Goal: Task Accomplishment & Management: Manage account settings

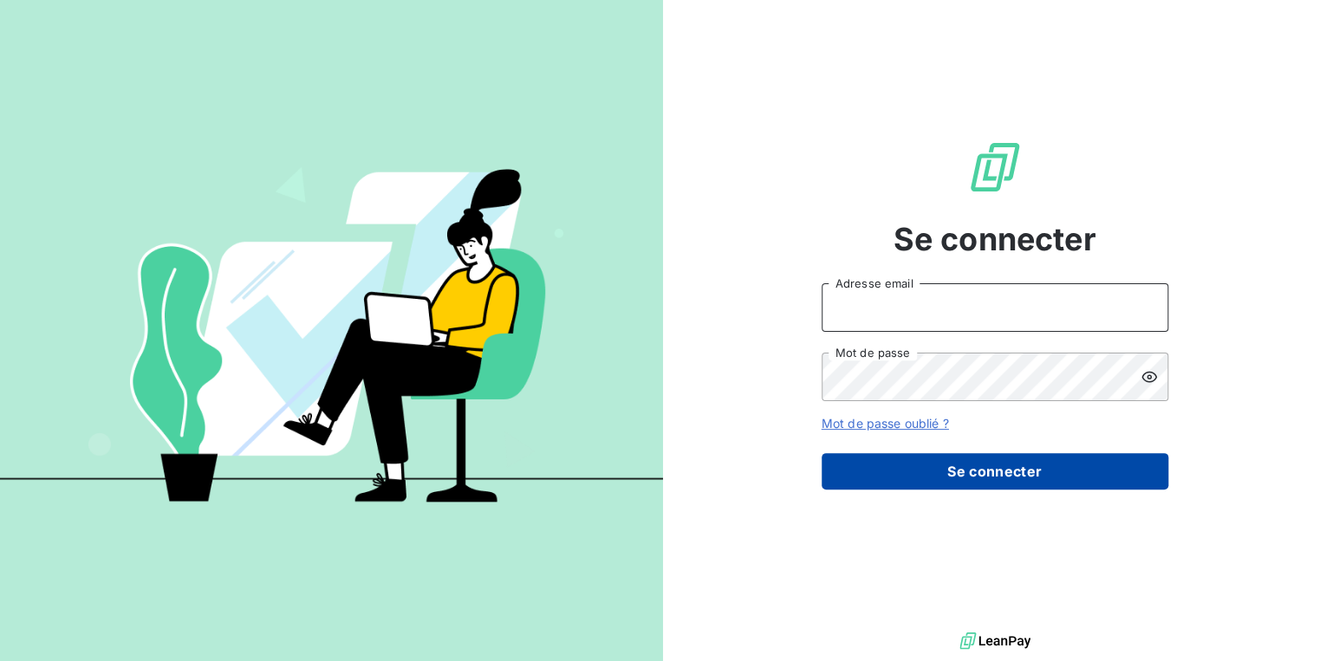
type input "[EMAIL_ADDRESS][DOMAIN_NAME]"
click at [961, 468] on button "Se connecter" at bounding box center [995, 471] width 347 height 36
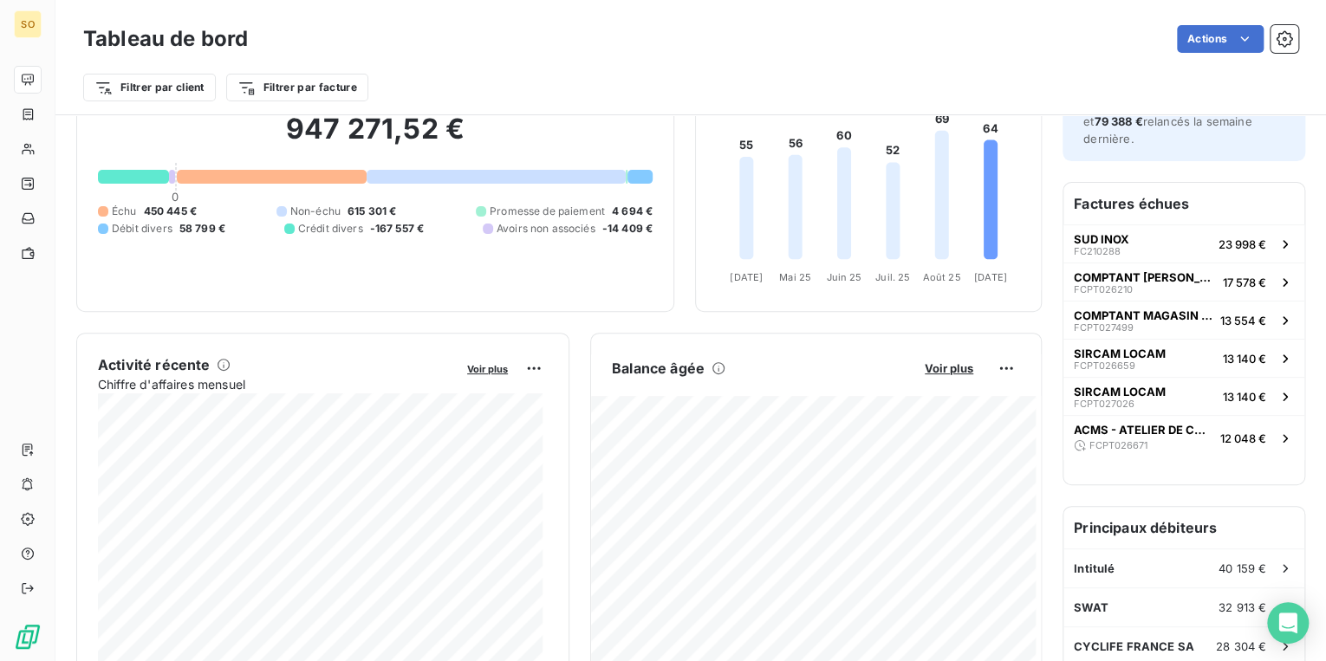
scroll to position [139, 0]
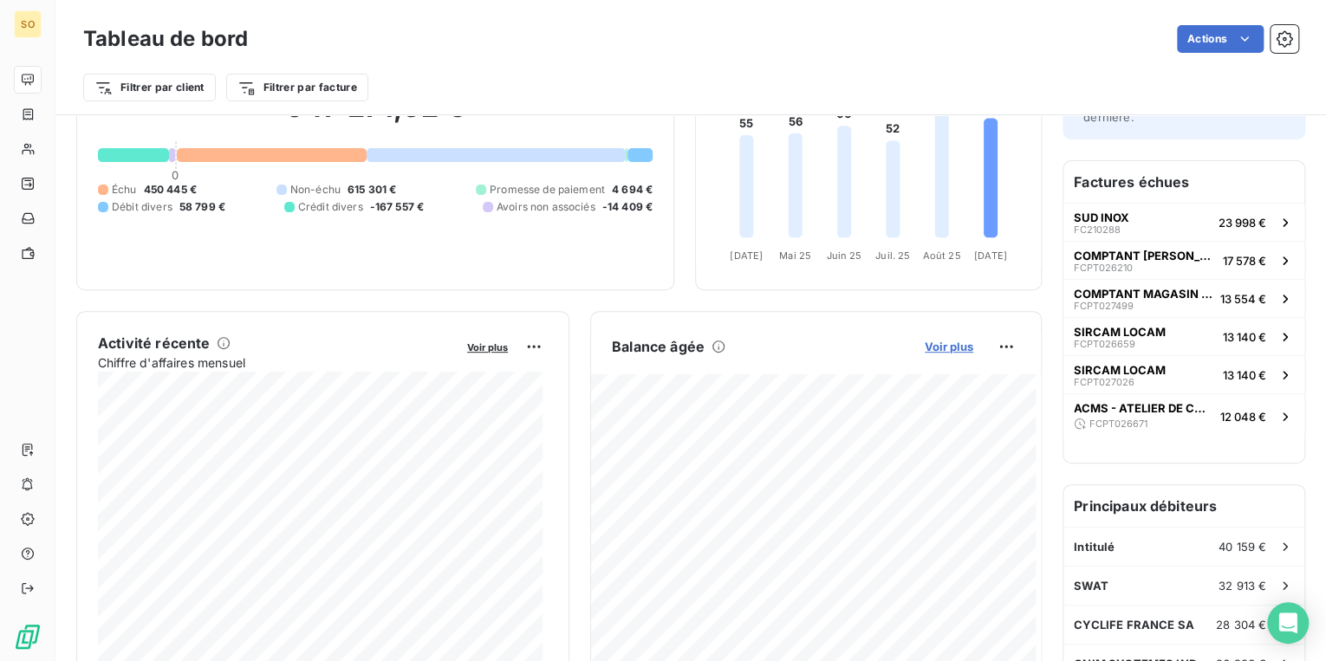
click at [941, 349] on span "Voir plus" at bounding box center [949, 347] width 49 height 14
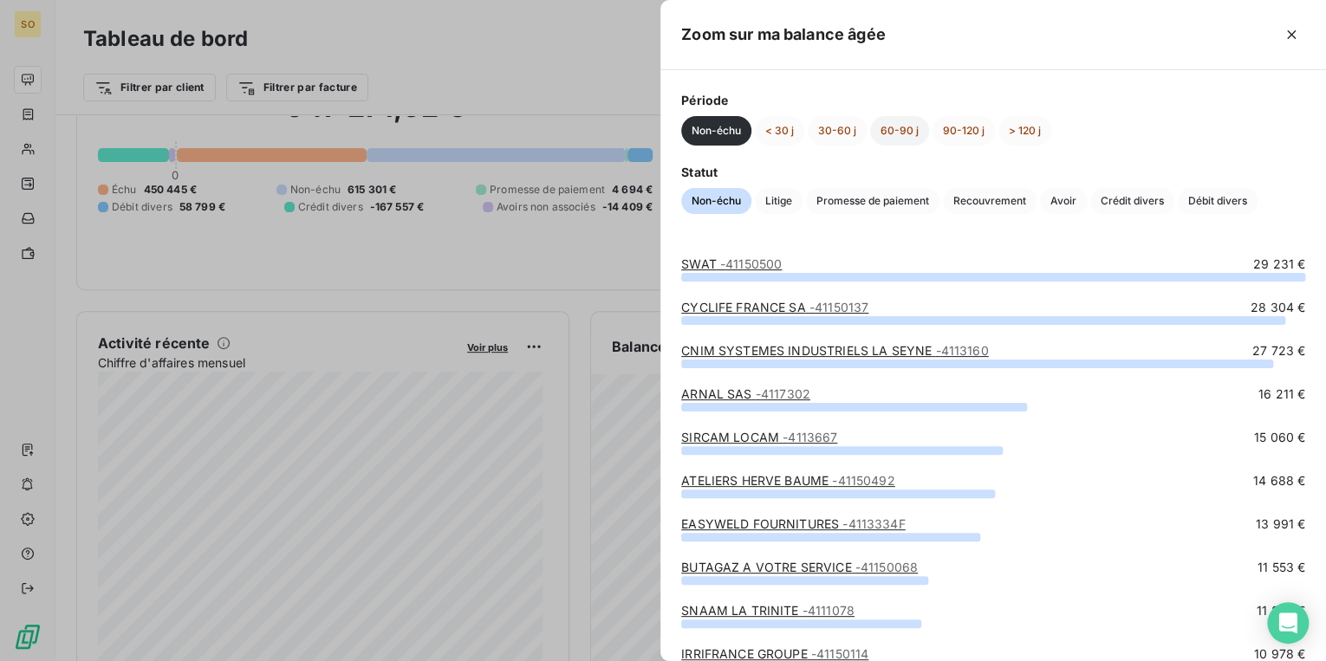
click at [906, 132] on button "60-90 j" at bounding box center [899, 130] width 59 height 29
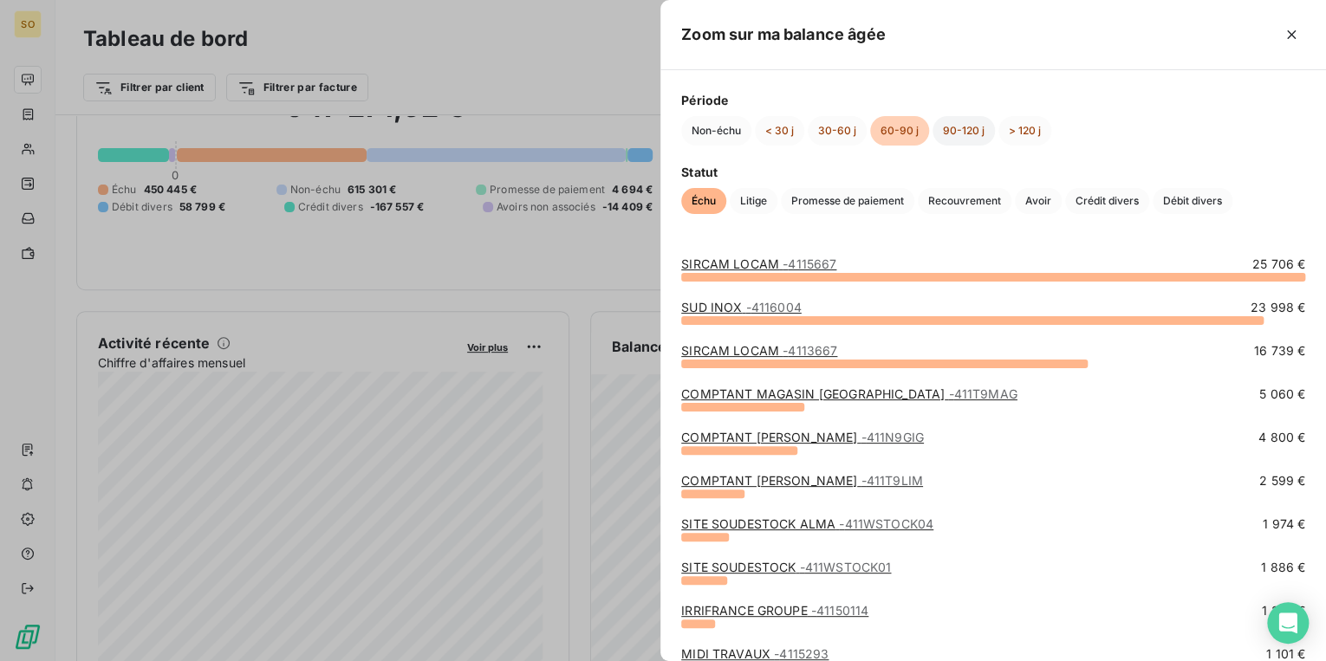
click at [938, 129] on button "90-120 j" at bounding box center [964, 130] width 62 height 29
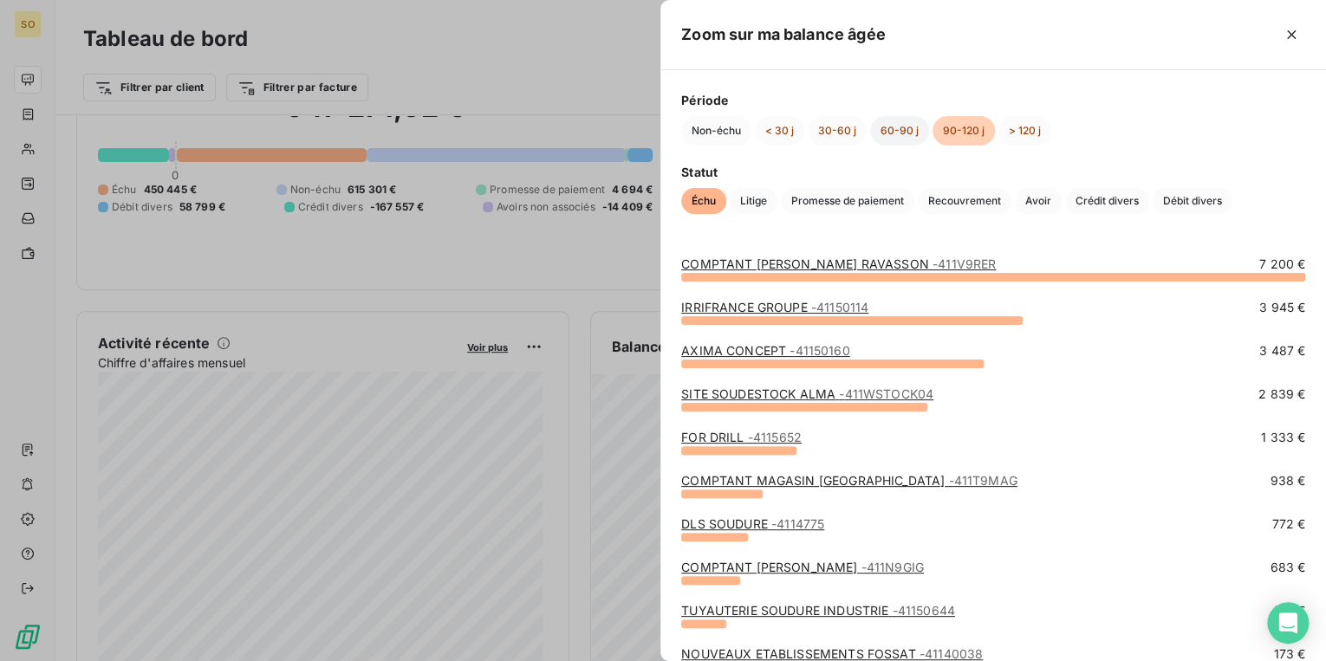
click at [893, 132] on button "60-90 j" at bounding box center [899, 130] width 59 height 29
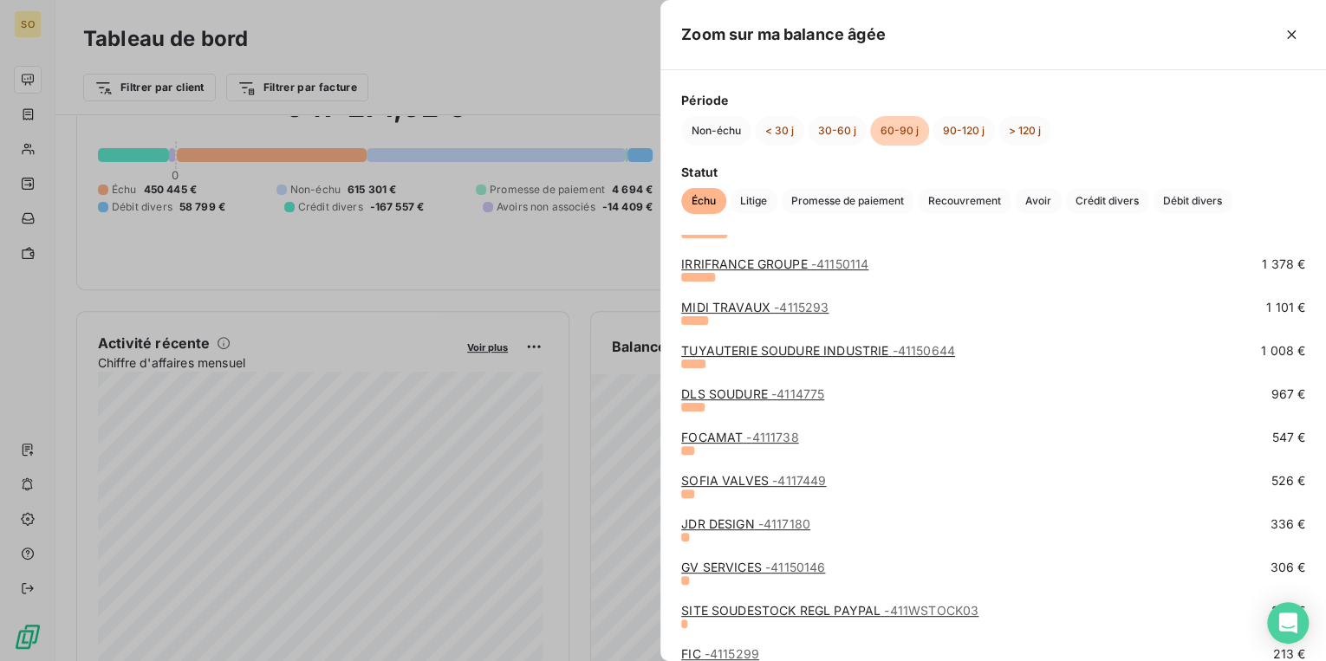
scroll to position [485, 0]
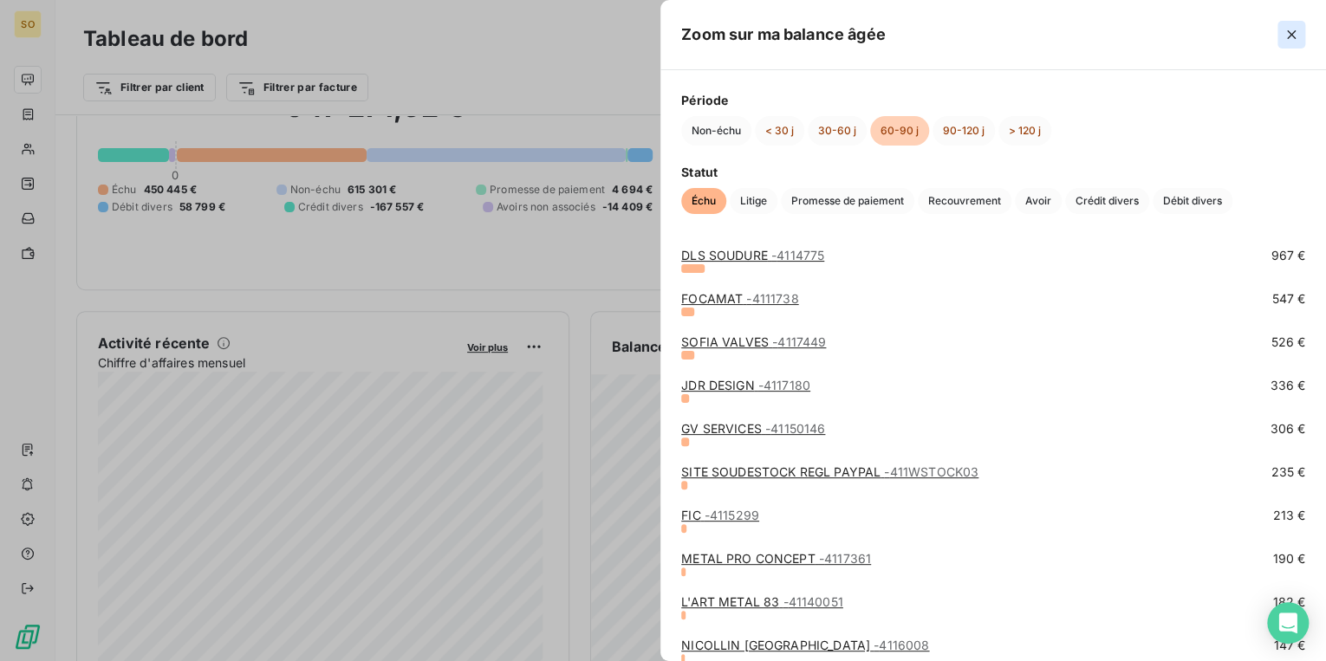
click at [1293, 34] on icon "button" at bounding box center [1291, 34] width 17 height 17
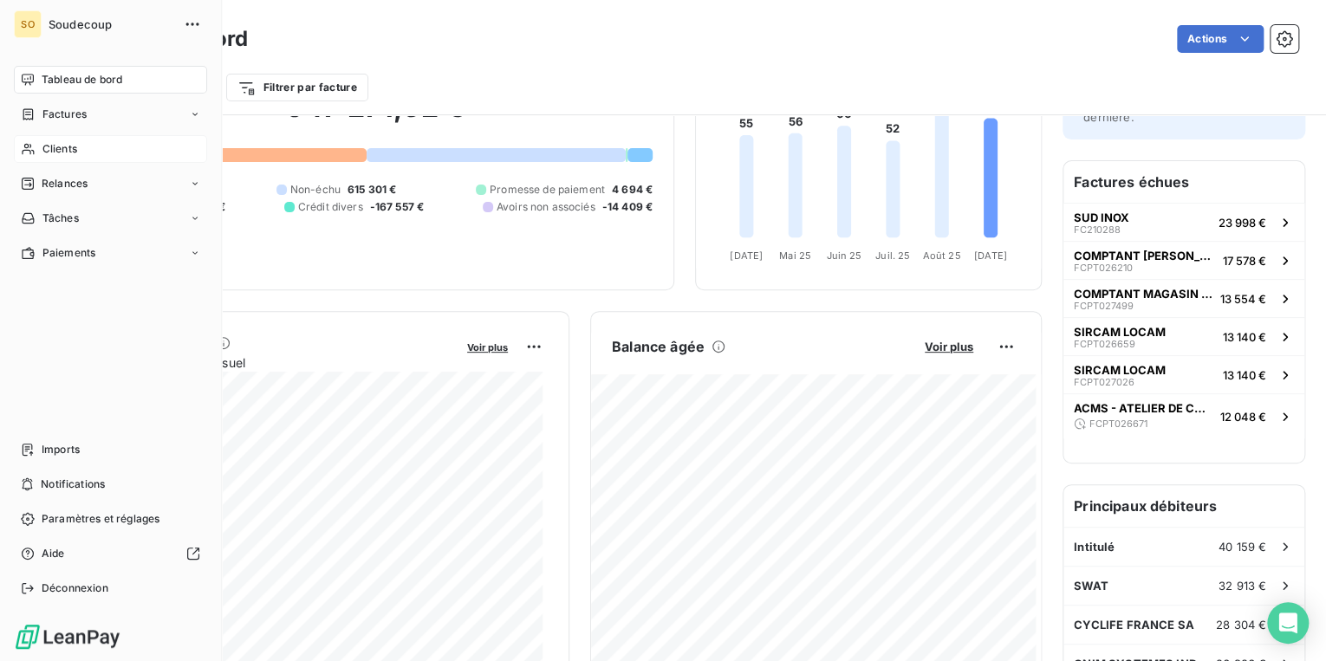
click at [61, 145] on span "Clients" at bounding box center [59, 149] width 35 height 16
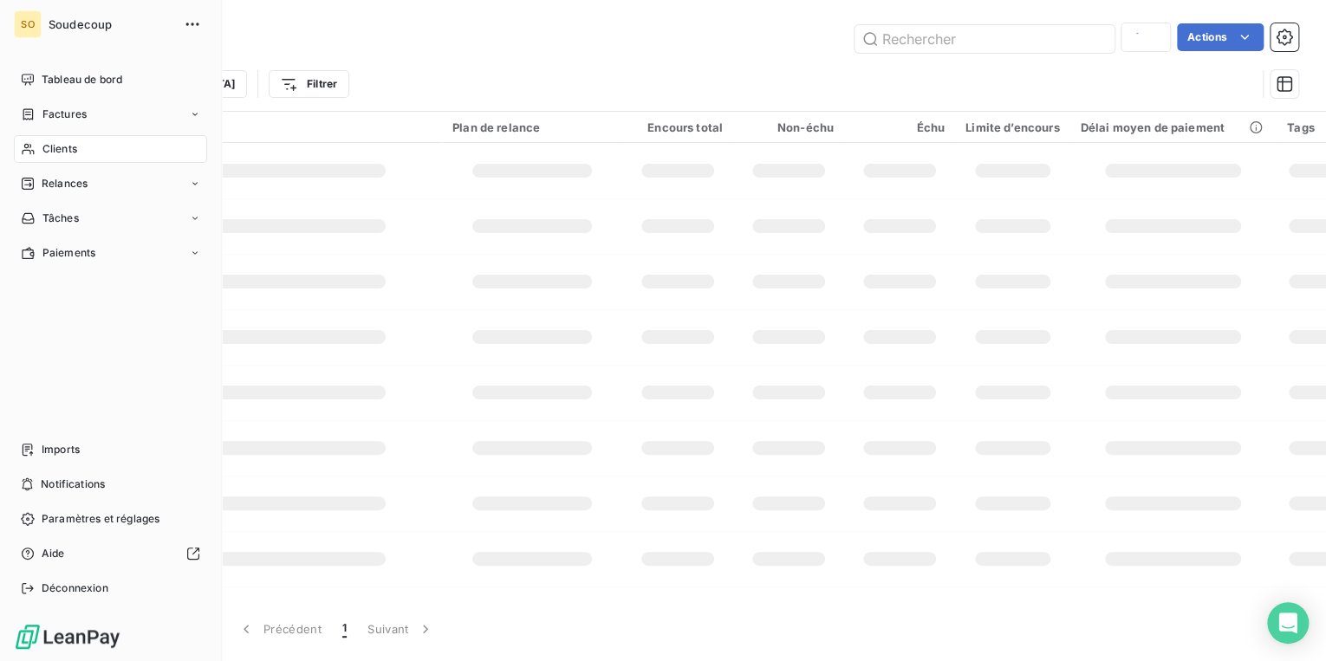
type input "3961"
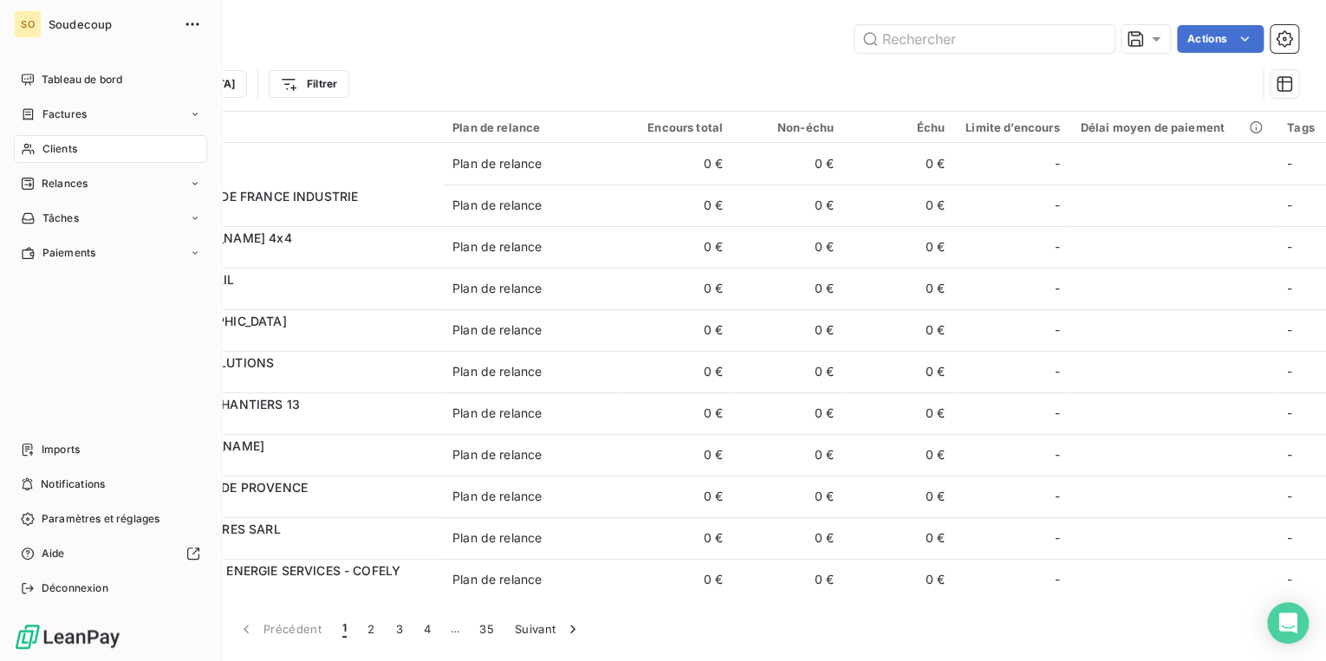
click at [55, 150] on span "Clients" at bounding box center [59, 149] width 35 height 16
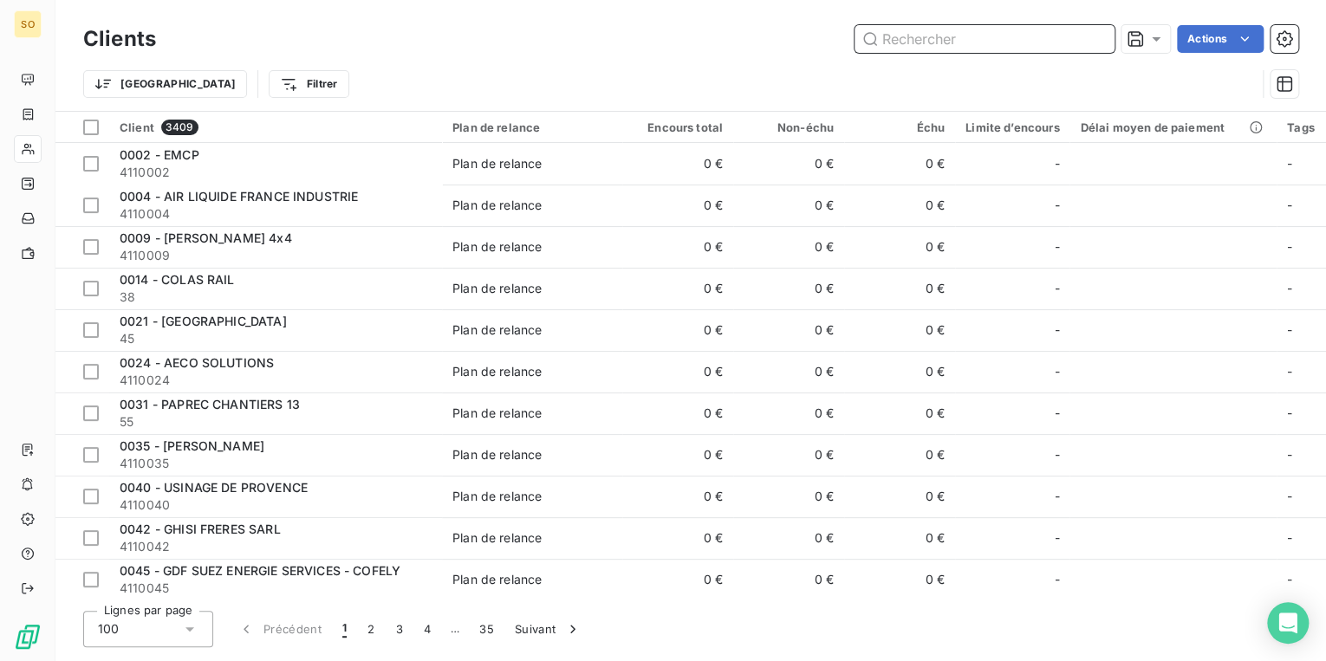
click at [891, 49] on input "text" at bounding box center [985, 39] width 260 height 28
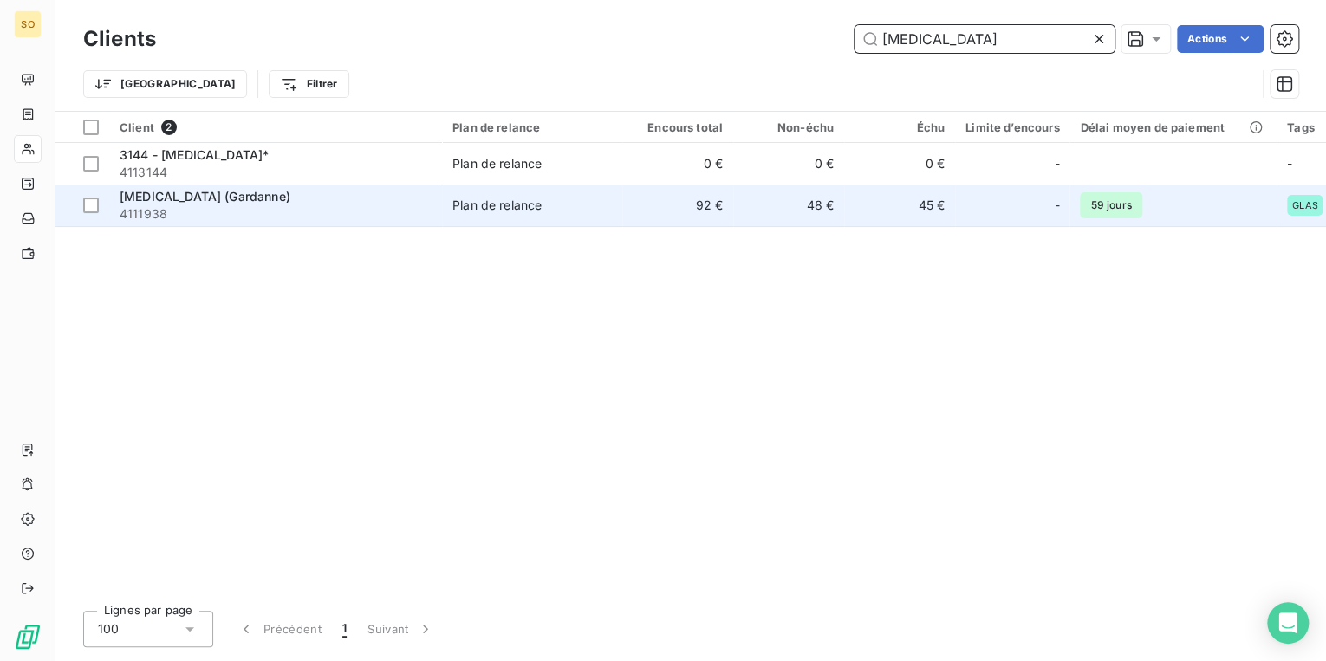
type input "[MEDICAL_DATA]"
click at [388, 191] on div "[MEDICAL_DATA] (Gardanne)" at bounding box center [276, 196] width 312 height 17
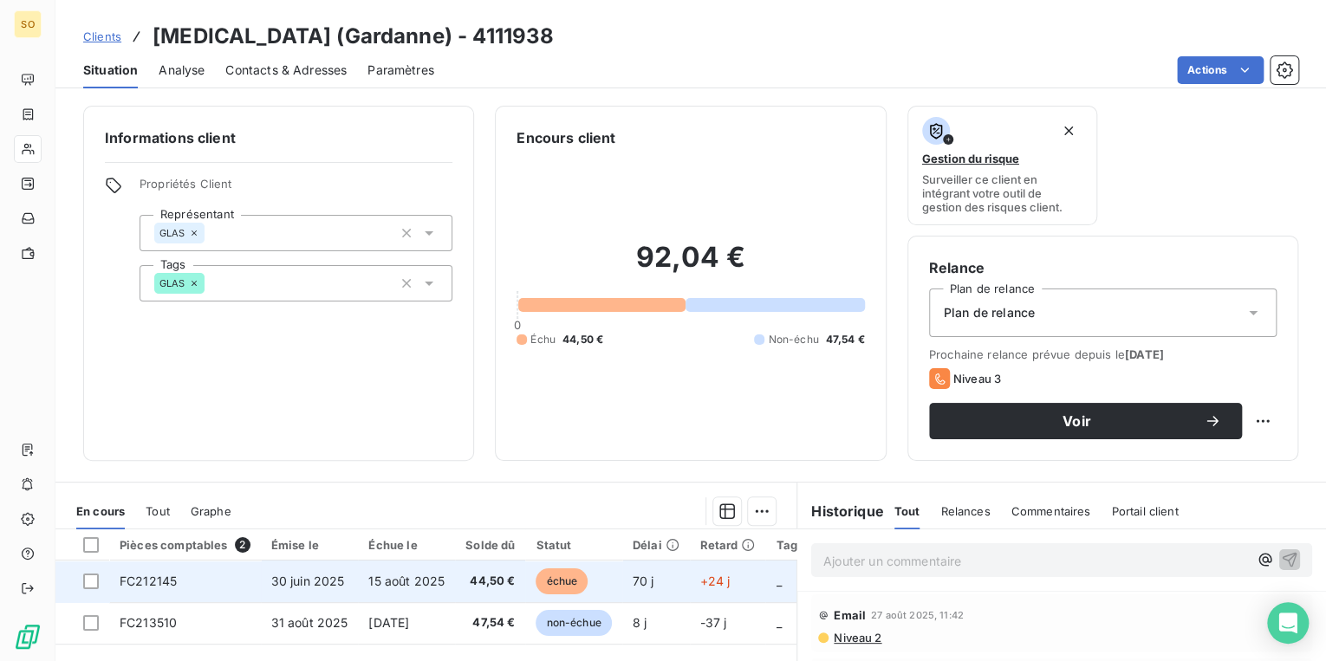
click at [550, 573] on span "échue" at bounding box center [562, 582] width 52 height 26
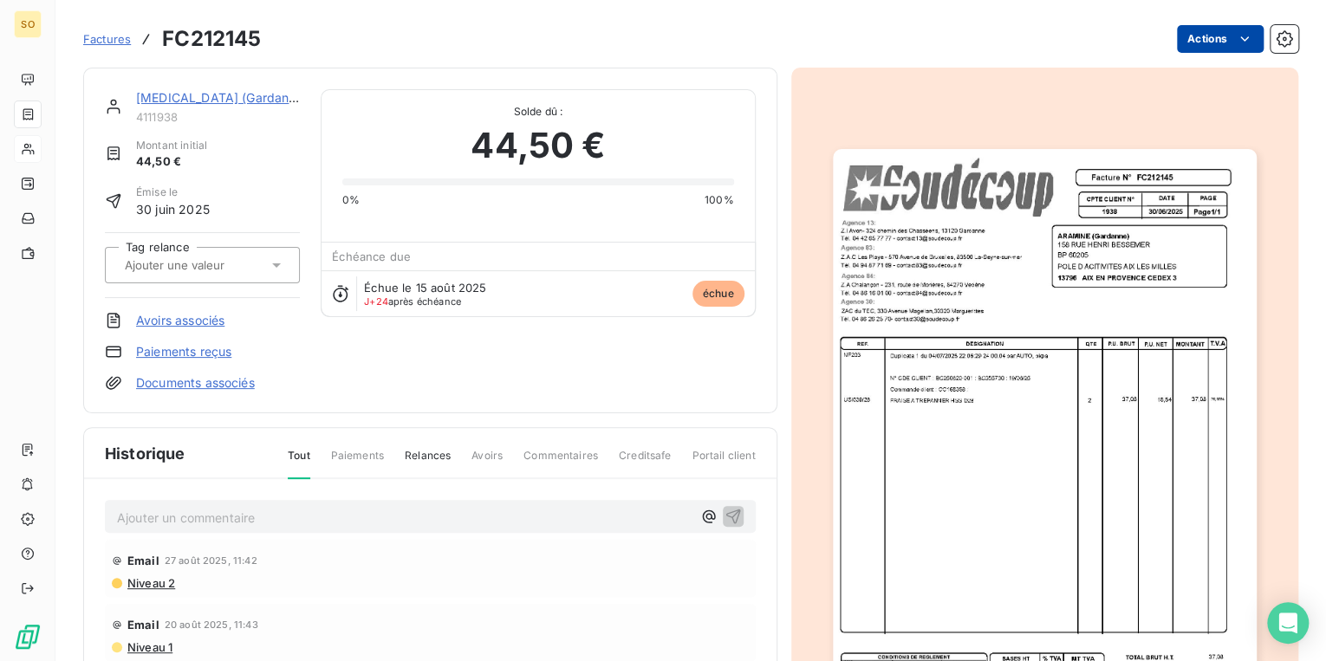
click at [1194, 36] on html "SO Factures FC212145 Actions [MEDICAL_DATA] (Gardanne) 4111938 Montant initial …" at bounding box center [663, 330] width 1326 height 661
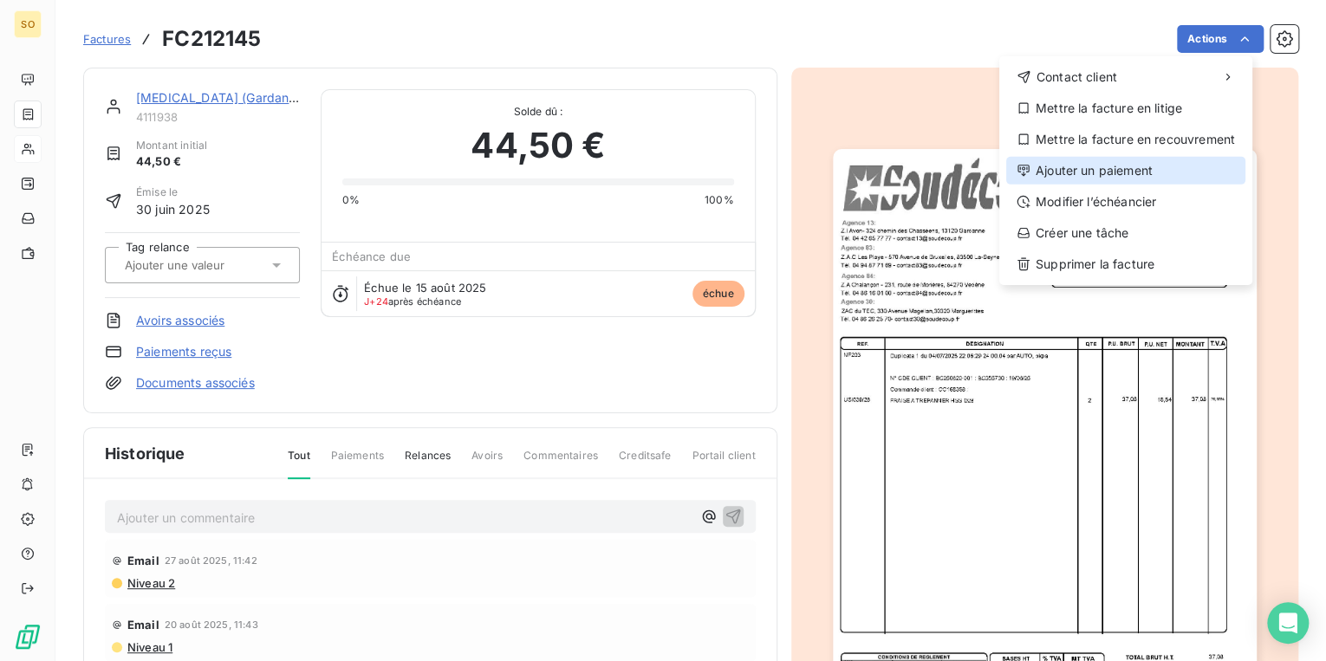
click at [1105, 169] on div "Ajouter un paiement" at bounding box center [1125, 171] width 239 height 28
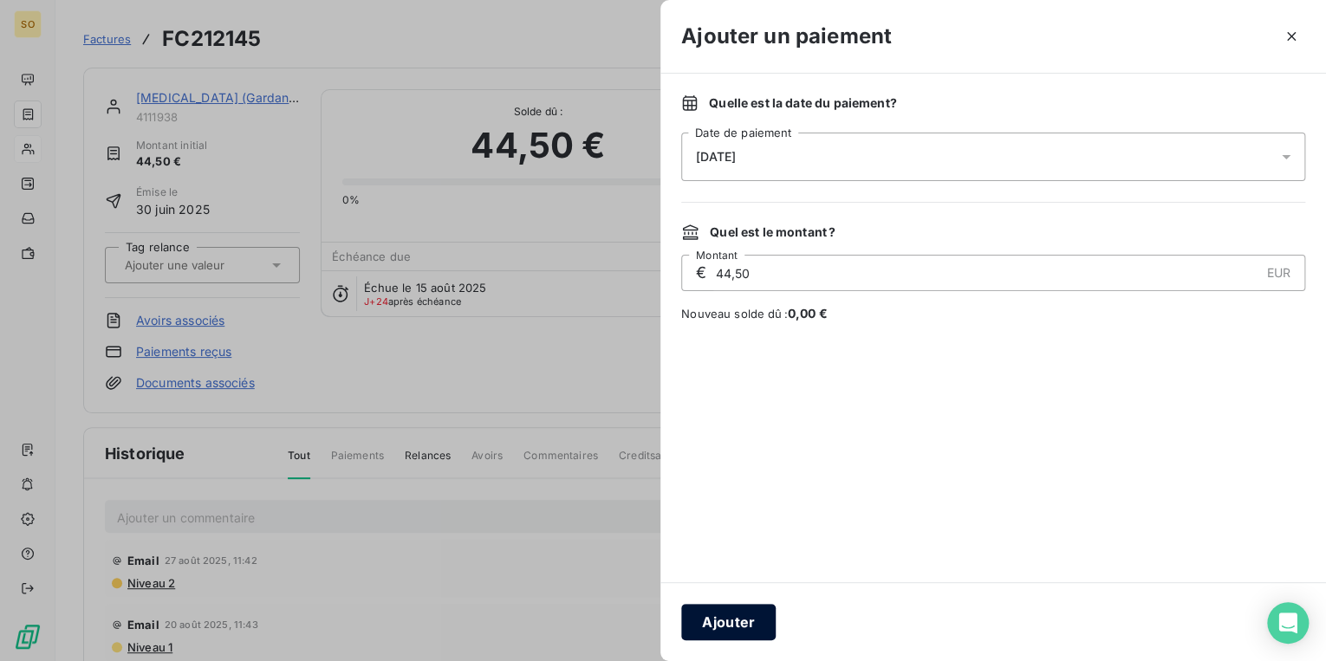
click at [732, 631] on button "Ajouter" at bounding box center [728, 622] width 94 height 36
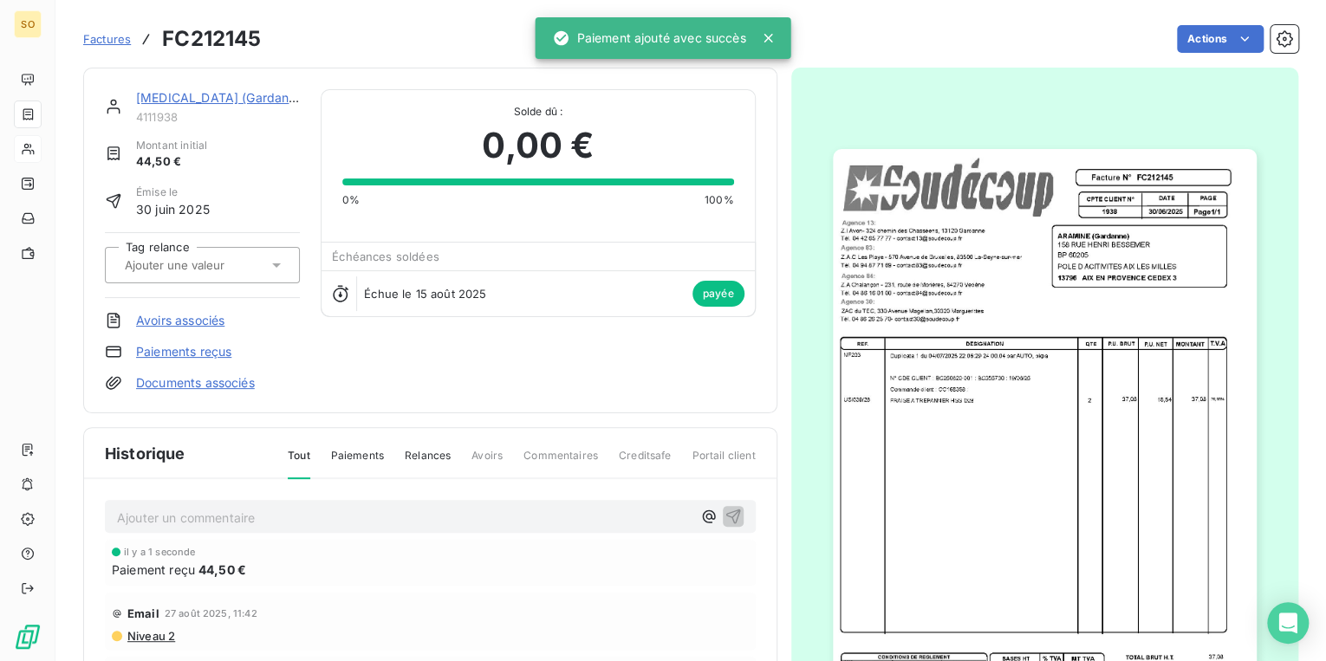
click at [142, 88] on div "[MEDICAL_DATA] (Gardanne) 4111938 Montant initial 44,50 € Émise le [DATE] Tag r…" at bounding box center [430, 241] width 694 height 346
click at [145, 101] on link "[MEDICAL_DATA] (Gardanne)" at bounding box center [222, 97] width 172 height 15
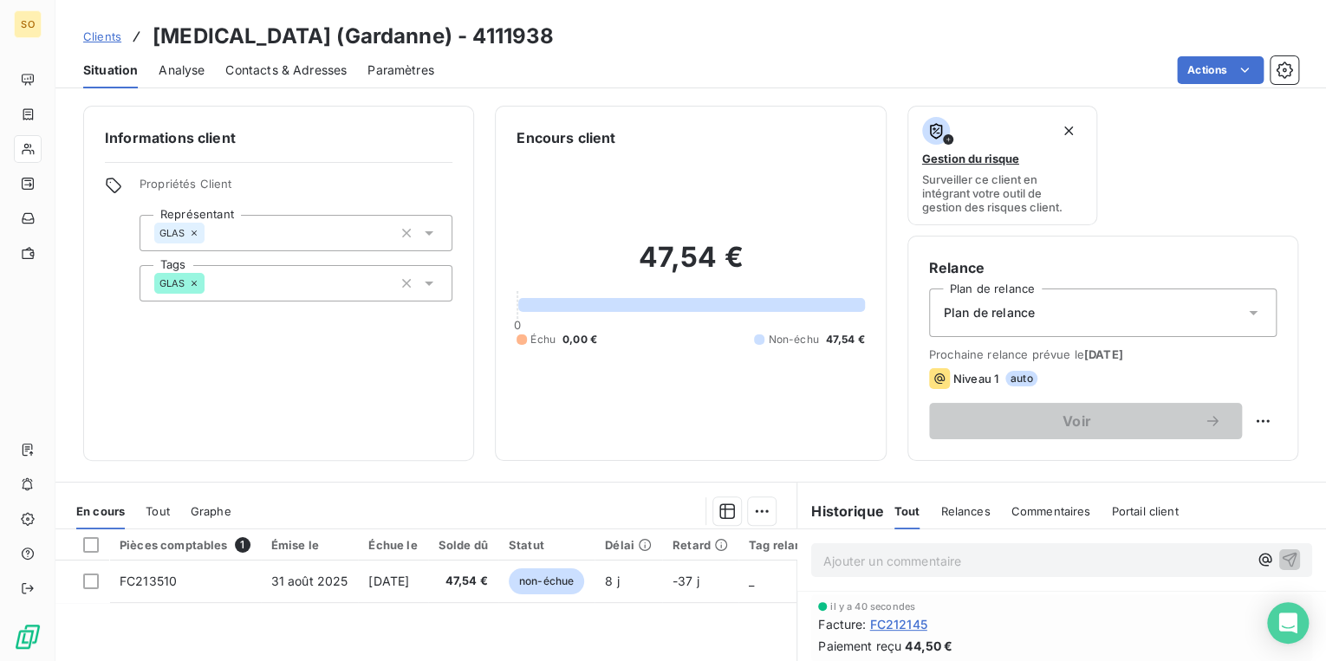
click at [104, 39] on span "Clients" at bounding box center [102, 36] width 38 height 14
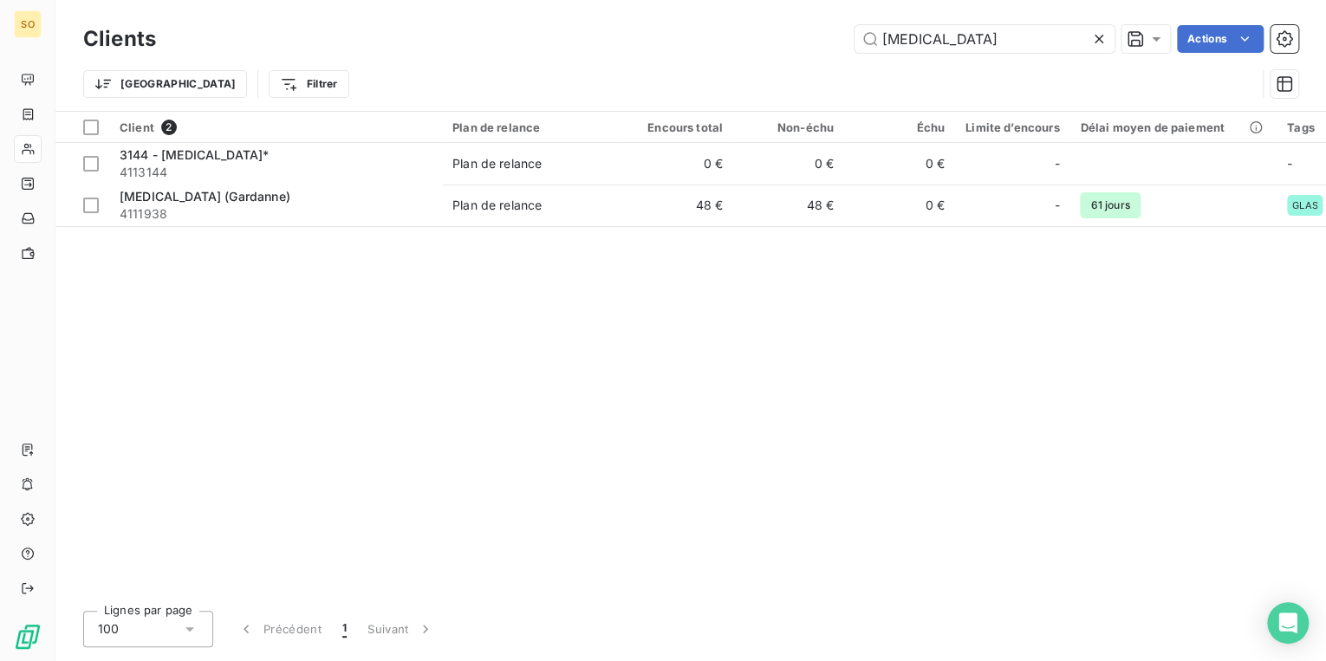
drag, startPoint x: 885, startPoint y: 36, endPoint x: 1325, endPoint y: 6, distance: 440.5
click at [1292, 13] on div "Clients [MEDICAL_DATA] Actions Trier Filtrer" at bounding box center [690, 55] width 1271 height 111
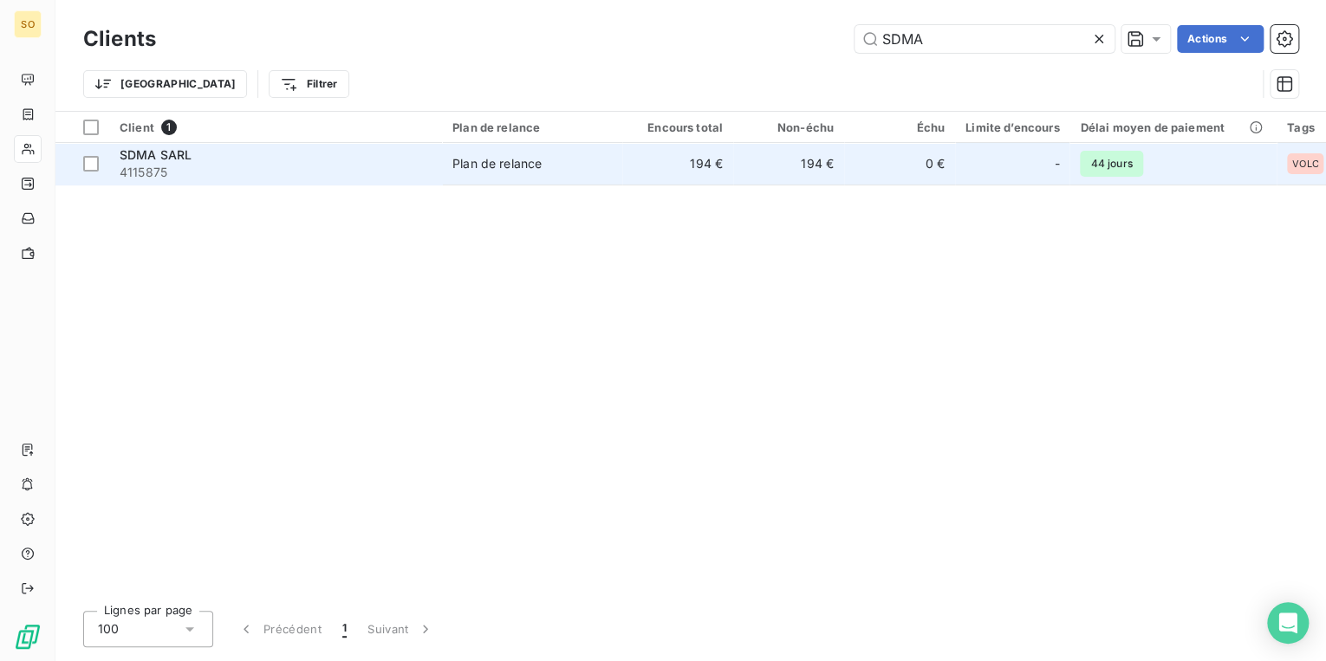
type input "SDMA"
click at [770, 153] on td "194 €" at bounding box center [788, 164] width 111 height 42
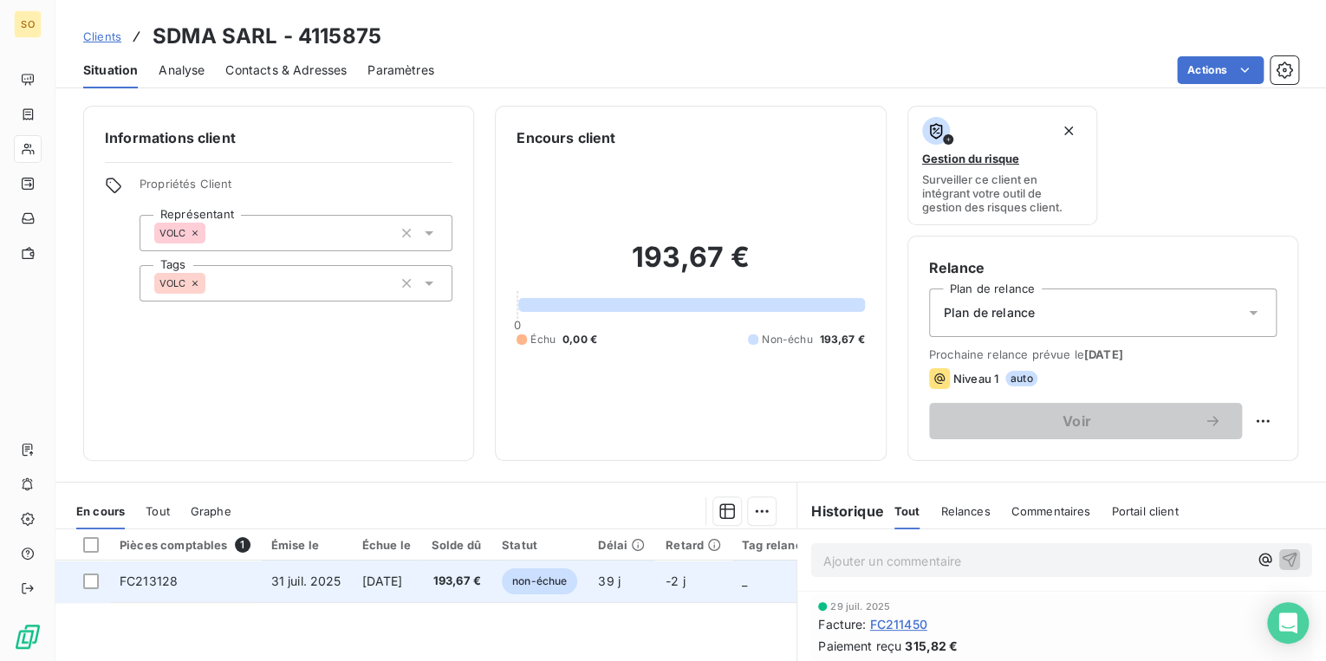
click at [577, 582] on span "non-échue" at bounding box center [539, 582] width 75 height 26
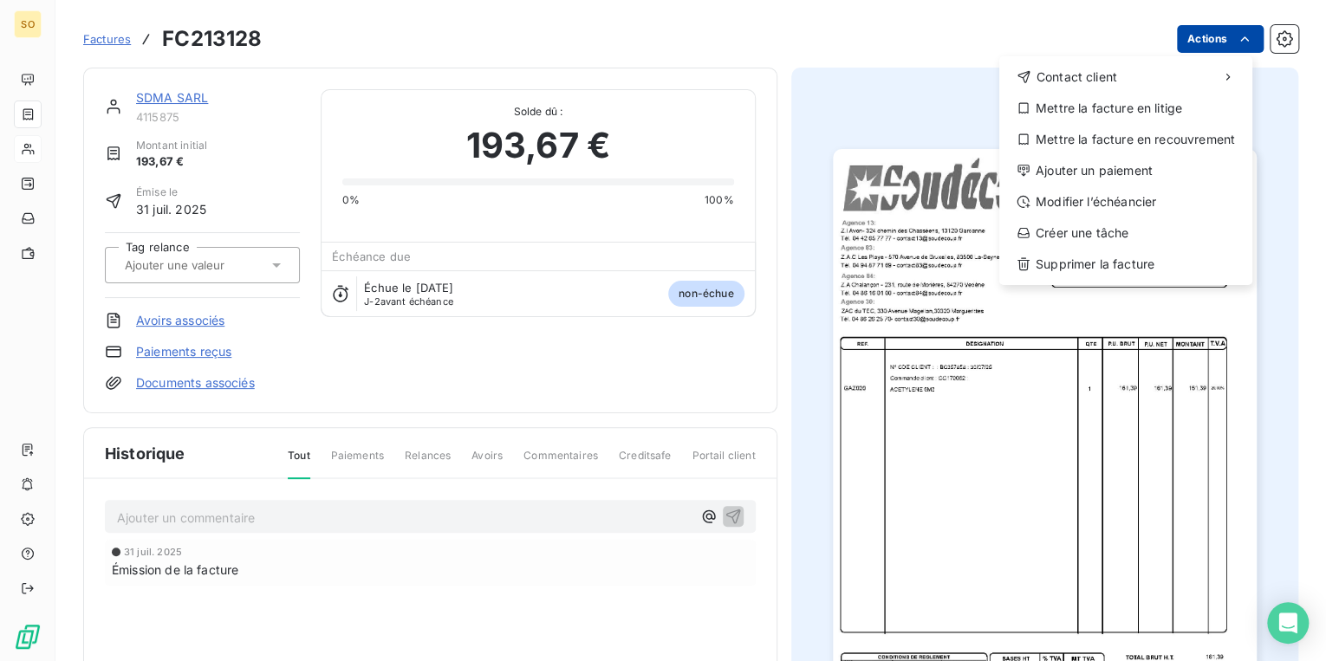
click at [1201, 46] on html "SO Factures FC213128 Actions Contact client Mettre la facture en litige Mettre …" at bounding box center [663, 330] width 1326 height 661
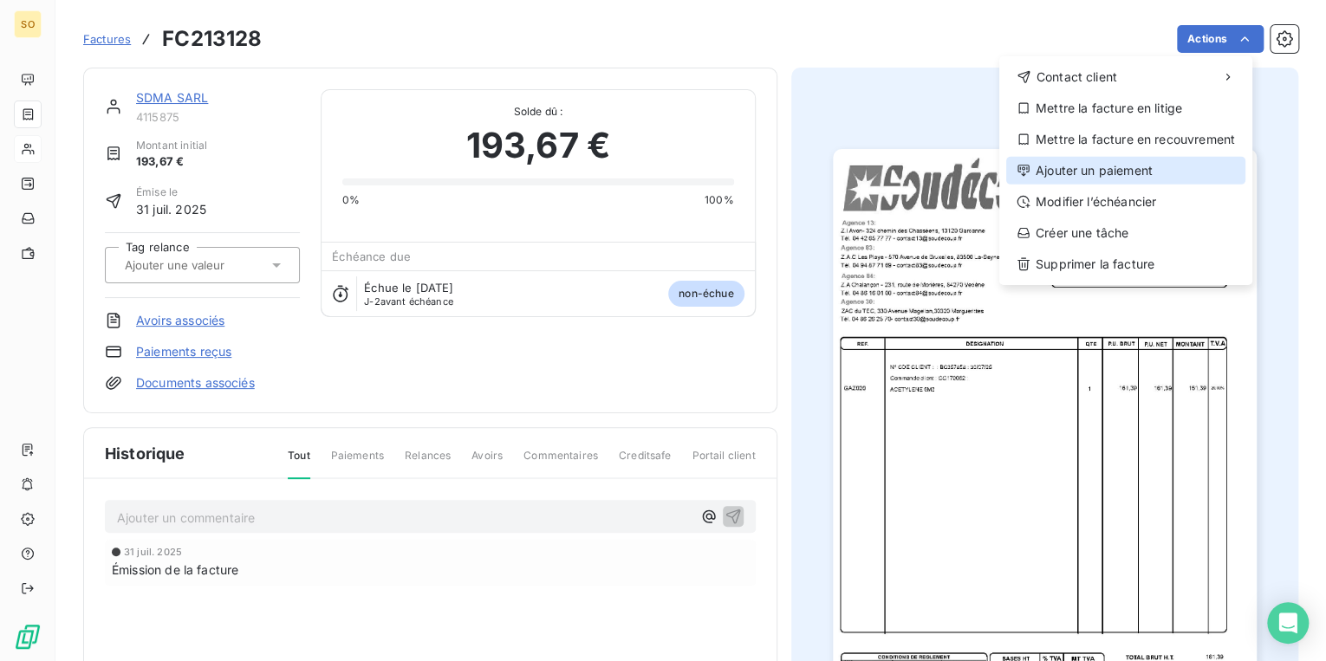
click at [1116, 164] on div "Ajouter un paiement" at bounding box center [1125, 171] width 239 height 28
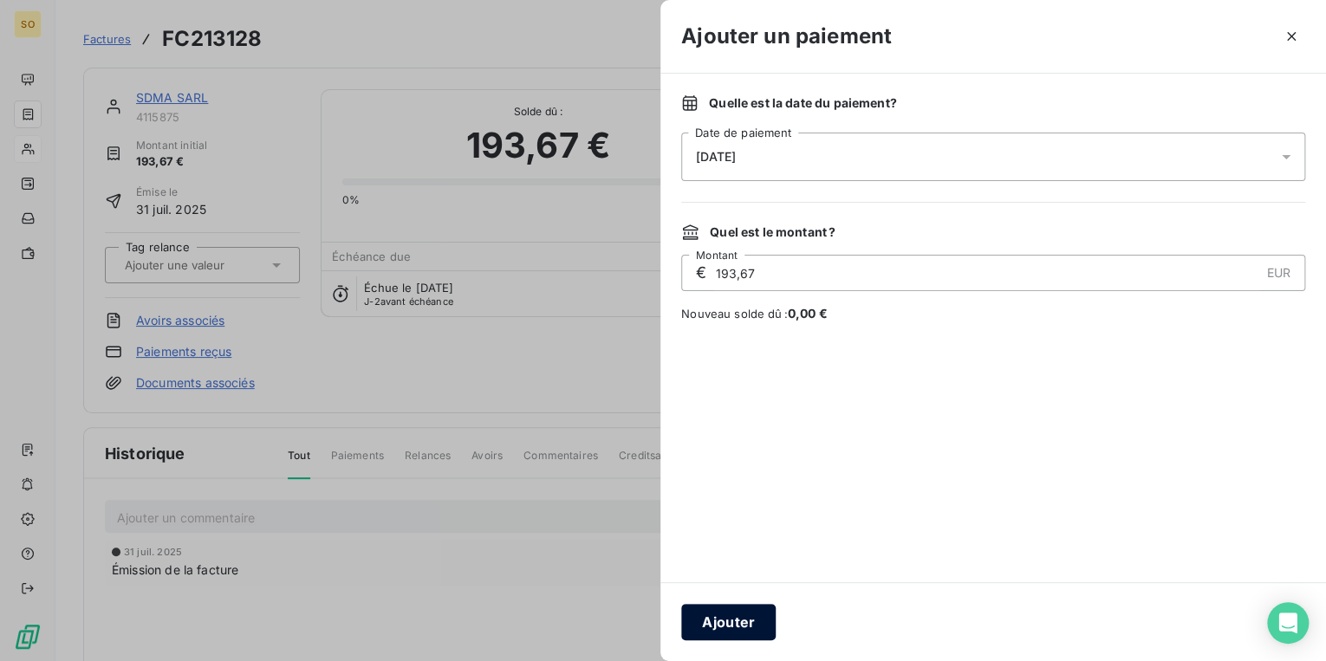
click at [719, 635] on button "Ajouter" at bounding box center [728, 622] width 94 height 36
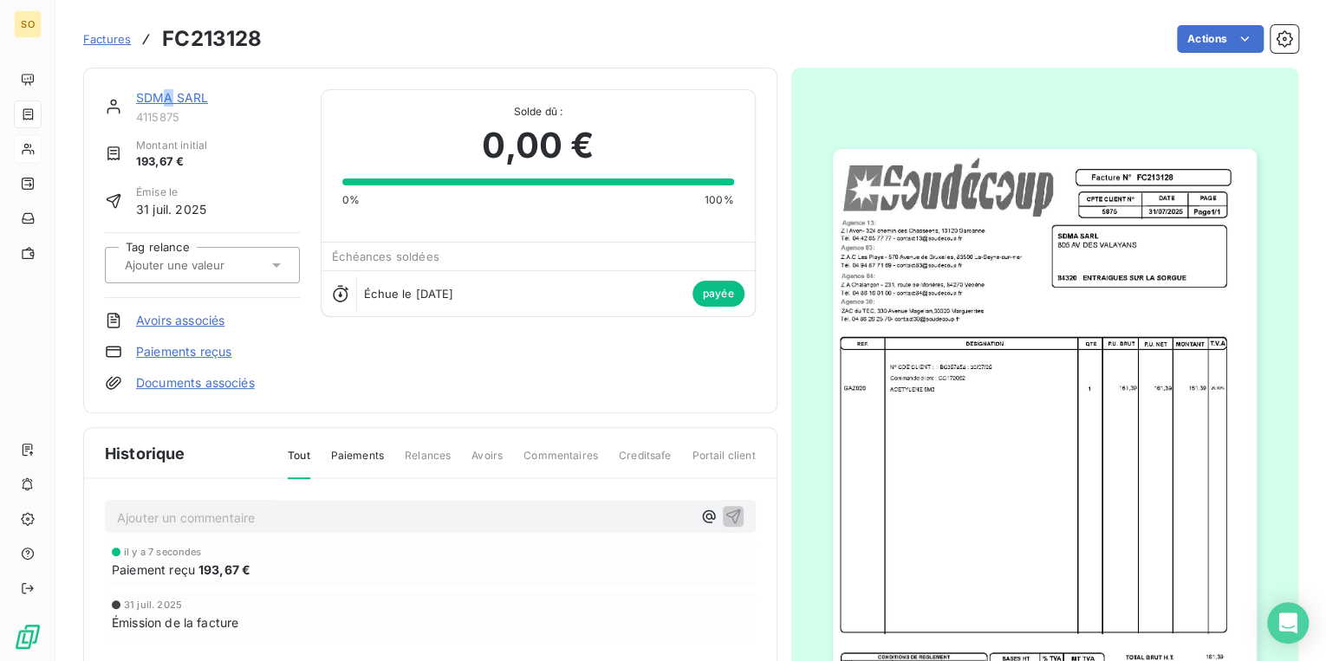
click at [171, 94] on link "SDMA SARL" at bounding box center [172, 97] width 72 height 15
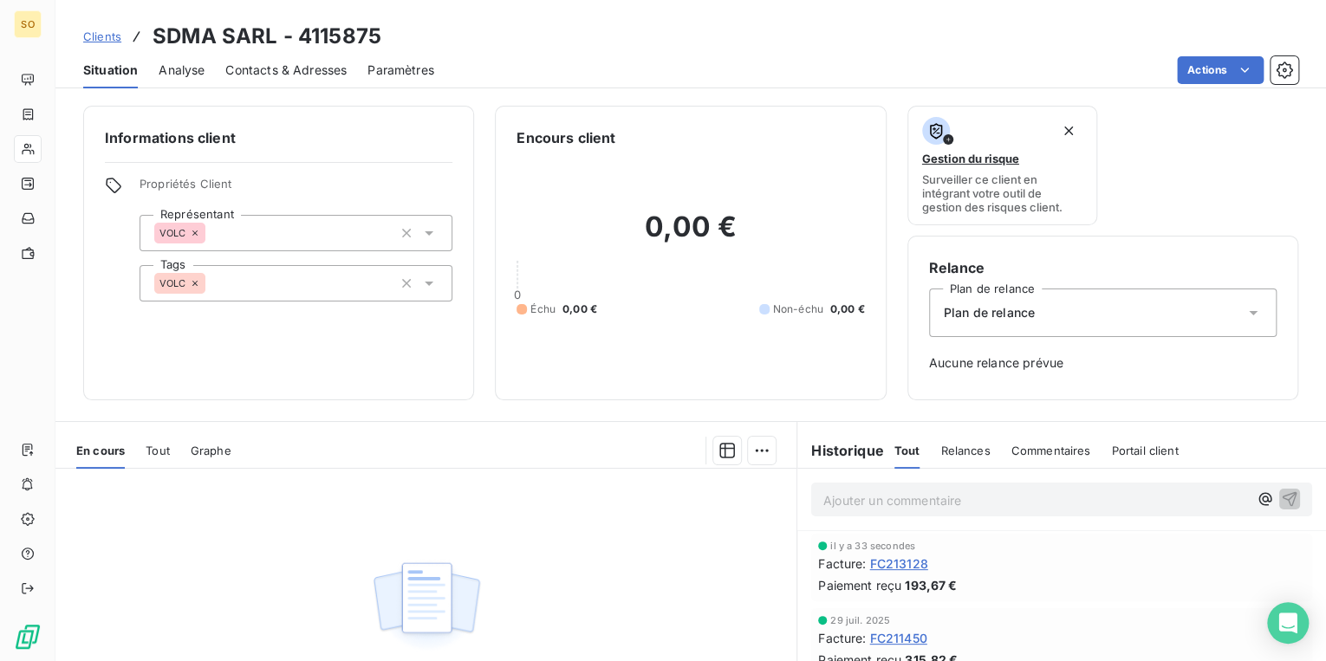
click at [107, 35] on span "Clients" at bounding box center [102, 36] width 38 height 14
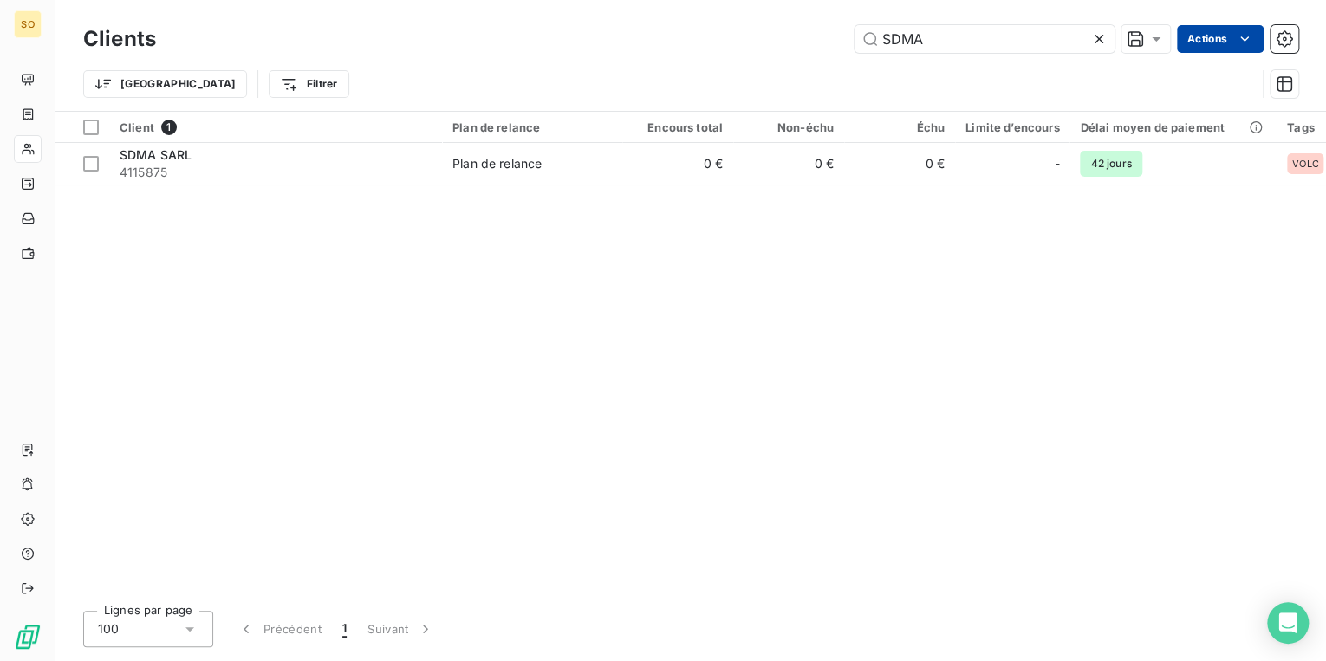
drag, startPoint x: 880, startPoint y: 38, endPoint x: 1195, endPoint y: 30, distance: 315.6
click at [1153, 33] on div "SDMA Actions" at bounding box center [738, 39] width 1122 height 28
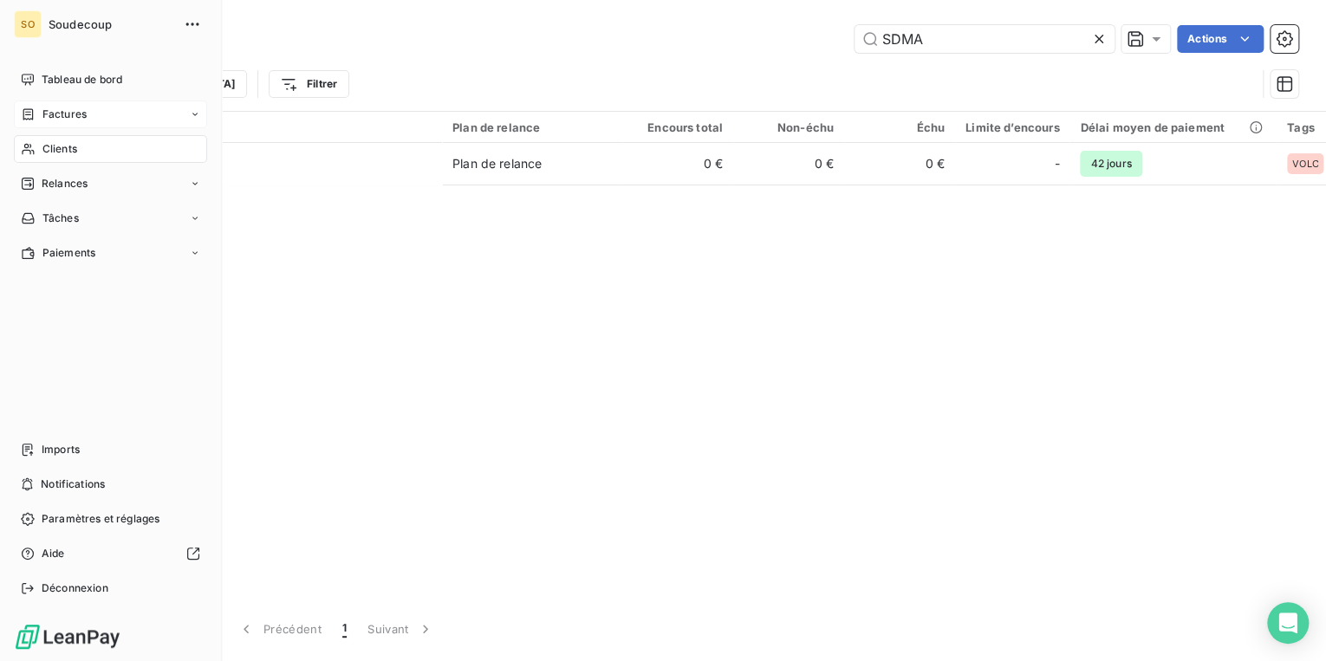
click at [80, 113] on span "Factures" at bounding box center [64, 115] width 44 height 16
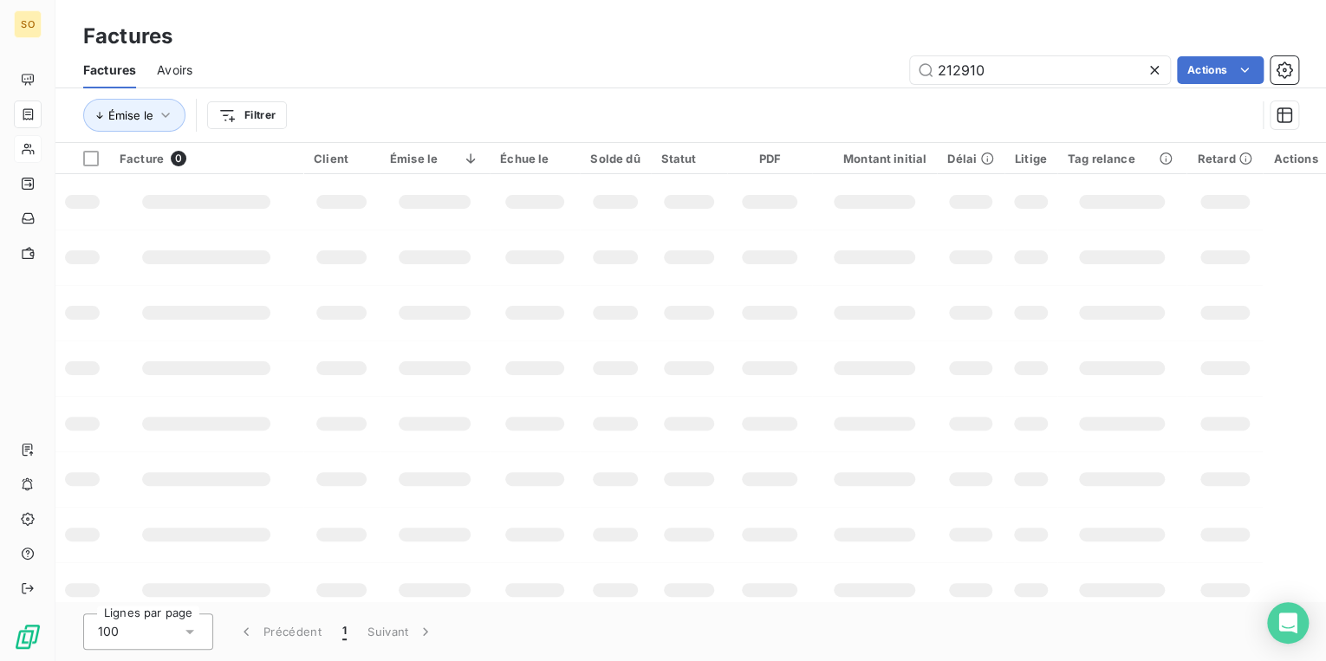
drag, startPoint x: 960, startPoint y: 72, endPoint x: 1187, endPoint y: 86, distance: 226.7
click at [1134, 79] on input "212910" at bounding box center [1040, 70] width 260 height 28
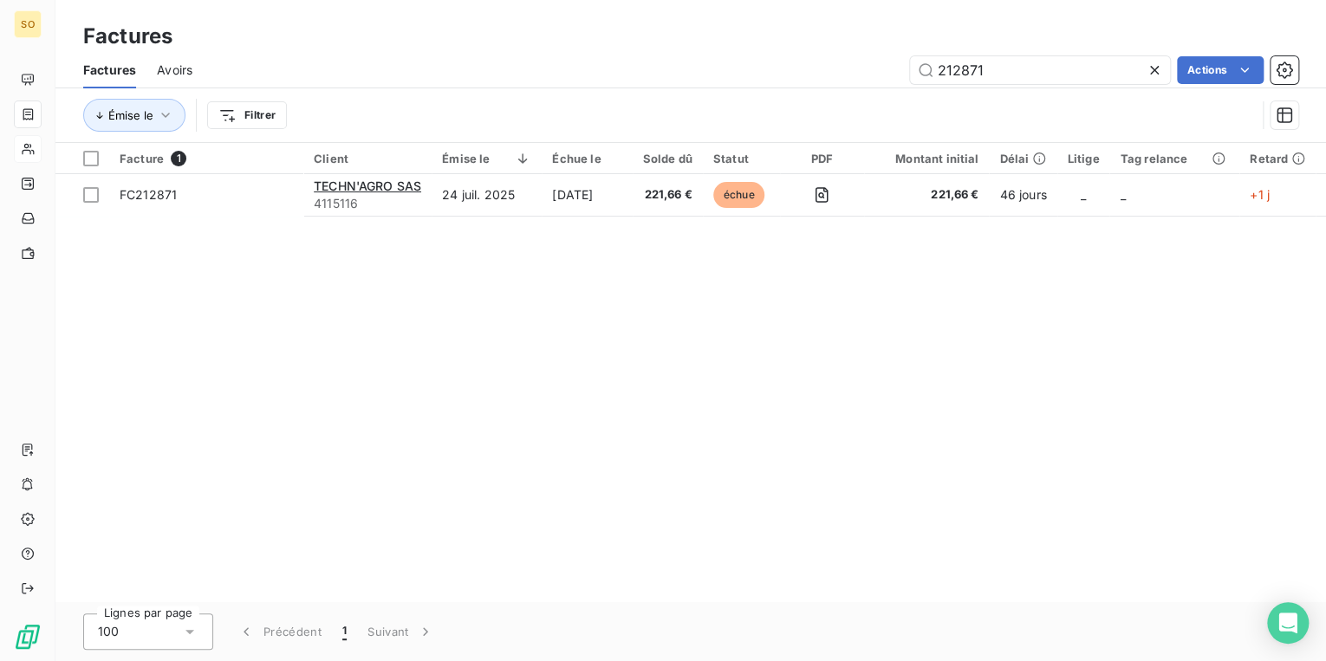
type input "212871"
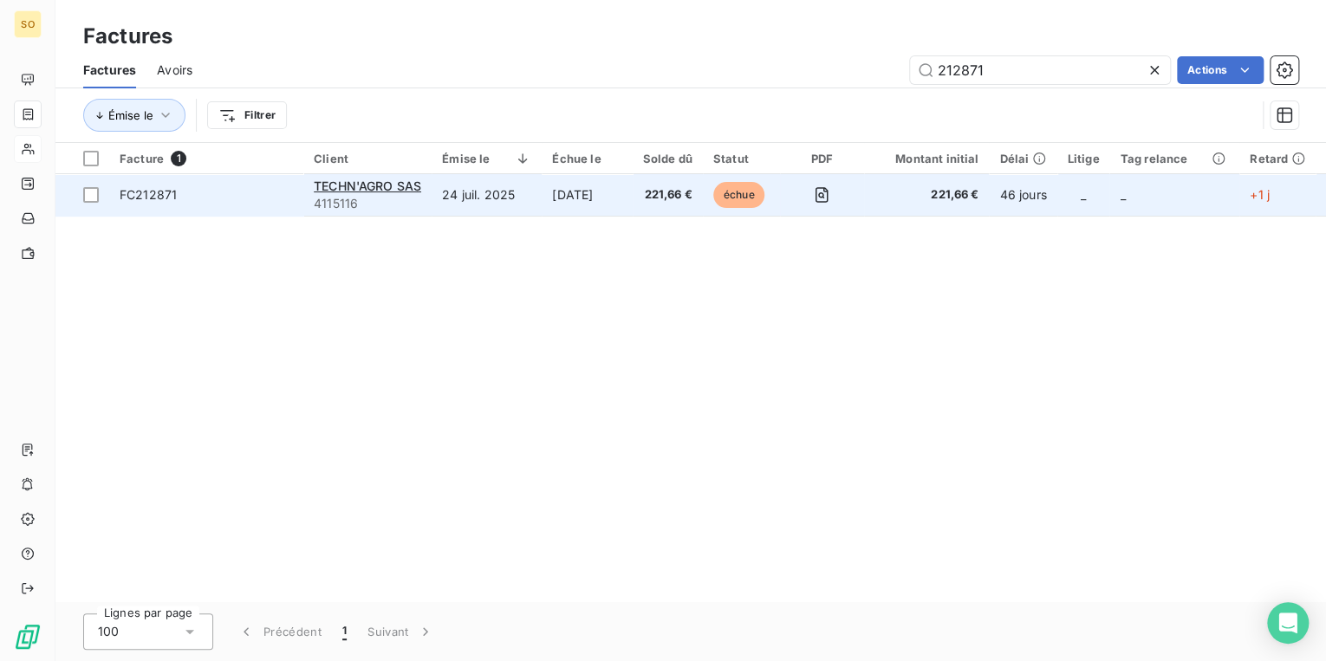
click at [739, 197] on span "échue" at bounding box center [739, 195] width 52 height 26
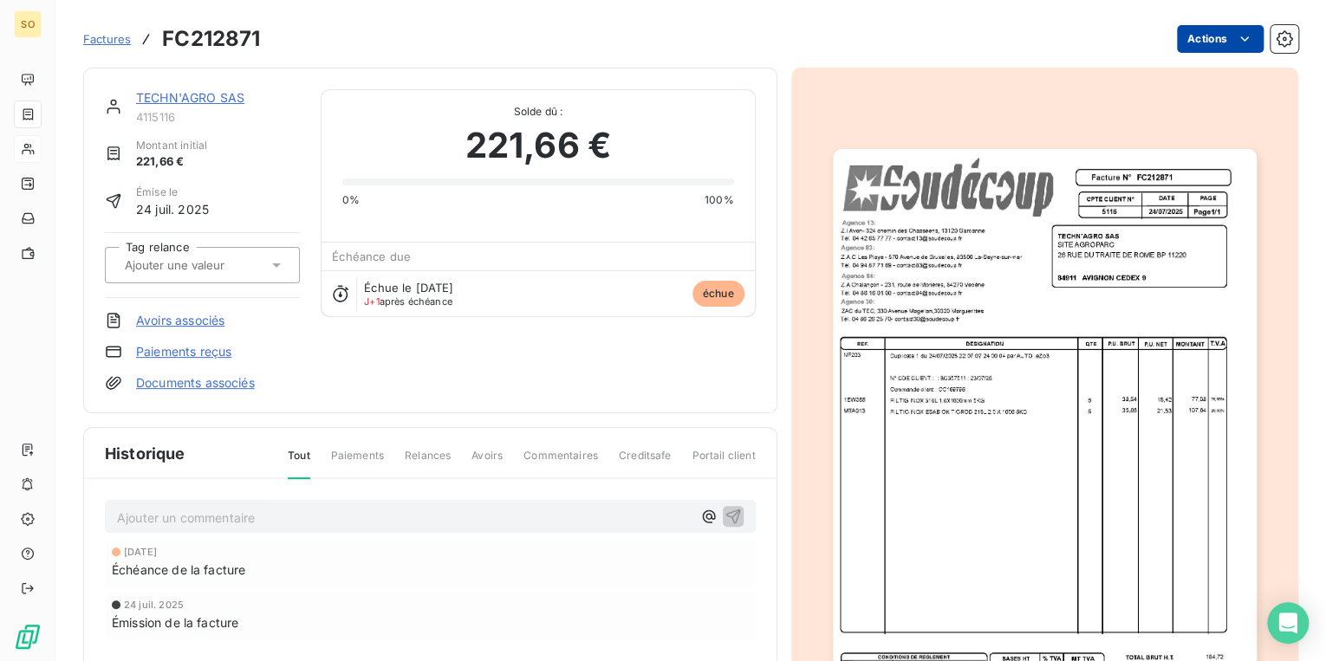
click at [1198, 36] on html "SO Factures FC212871 Actions TECHN'AGRO SAS 4115116 Montant initial 221,66 € Ém…" at bounding box center [663, 330] width 1326 height 661
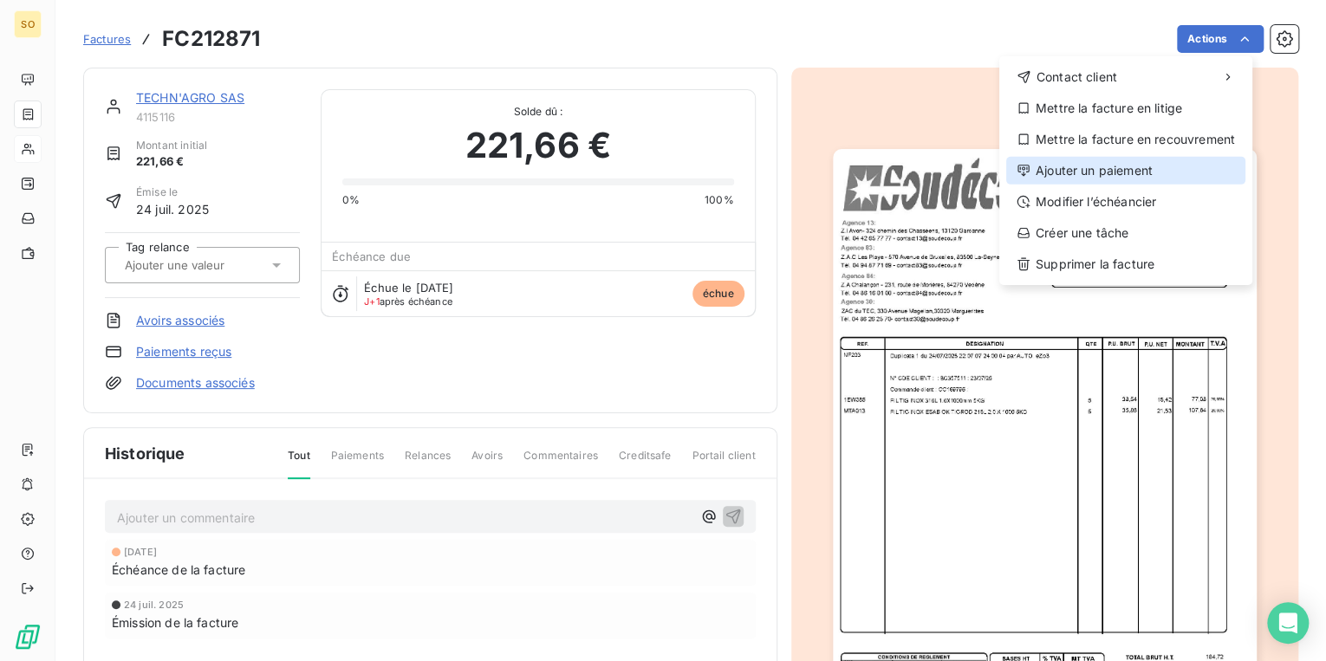
click at [1100, 170] on div "Ajouter un paiement" at bounding box center [1125, 171] width 239 height 28
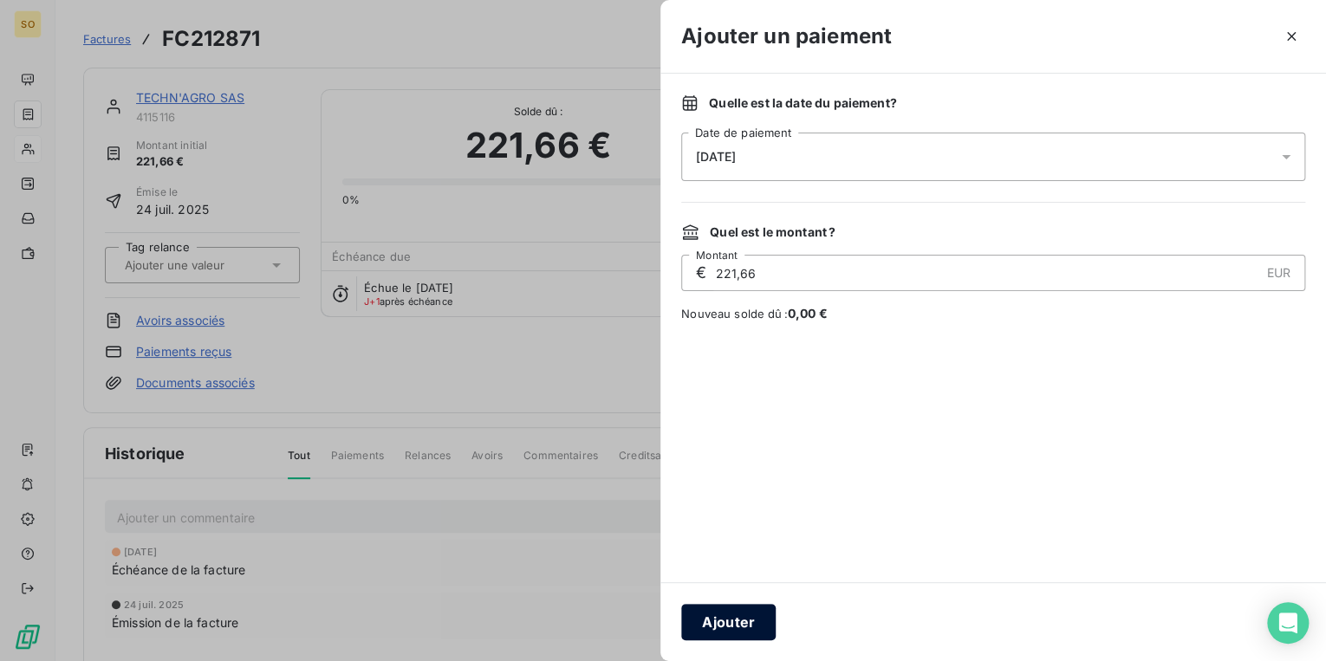
click at [716, 626] on button "Ajouter" at bounding box center [728, 622] width 94 height 36
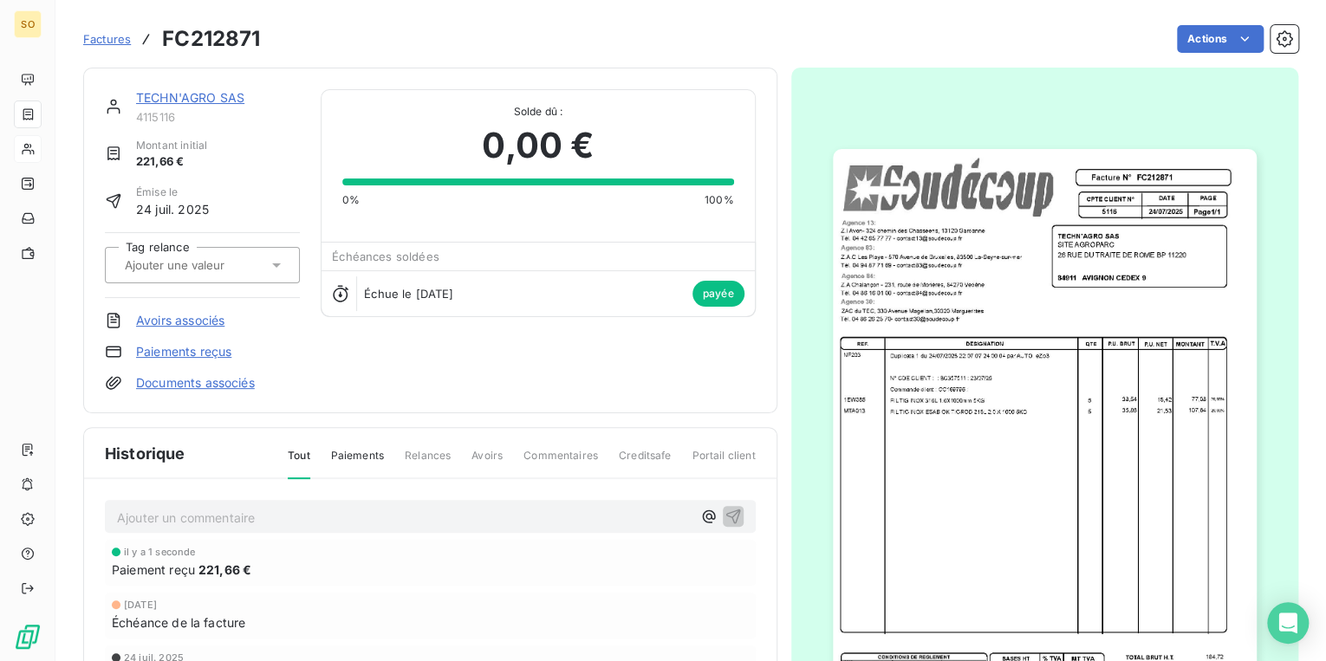
click at [97, 37] on span "Factures" at bounding box center [107, 39] width 48 height 14
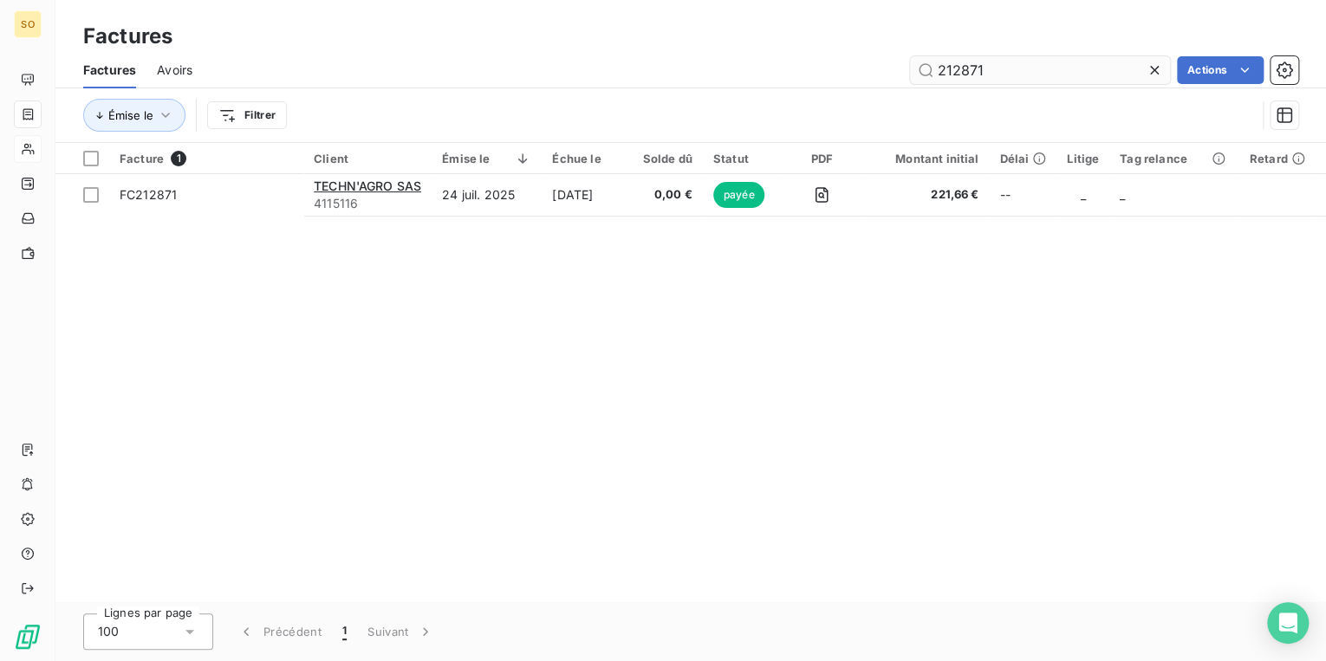
drag, startPoint x: 959, startPoint y: 67, endPoint x: 1040, endPoint y: 67, distance: 81.5
click at [1040, 67] on input "212871" at bounding box center [1040, 70] width 260 height 28
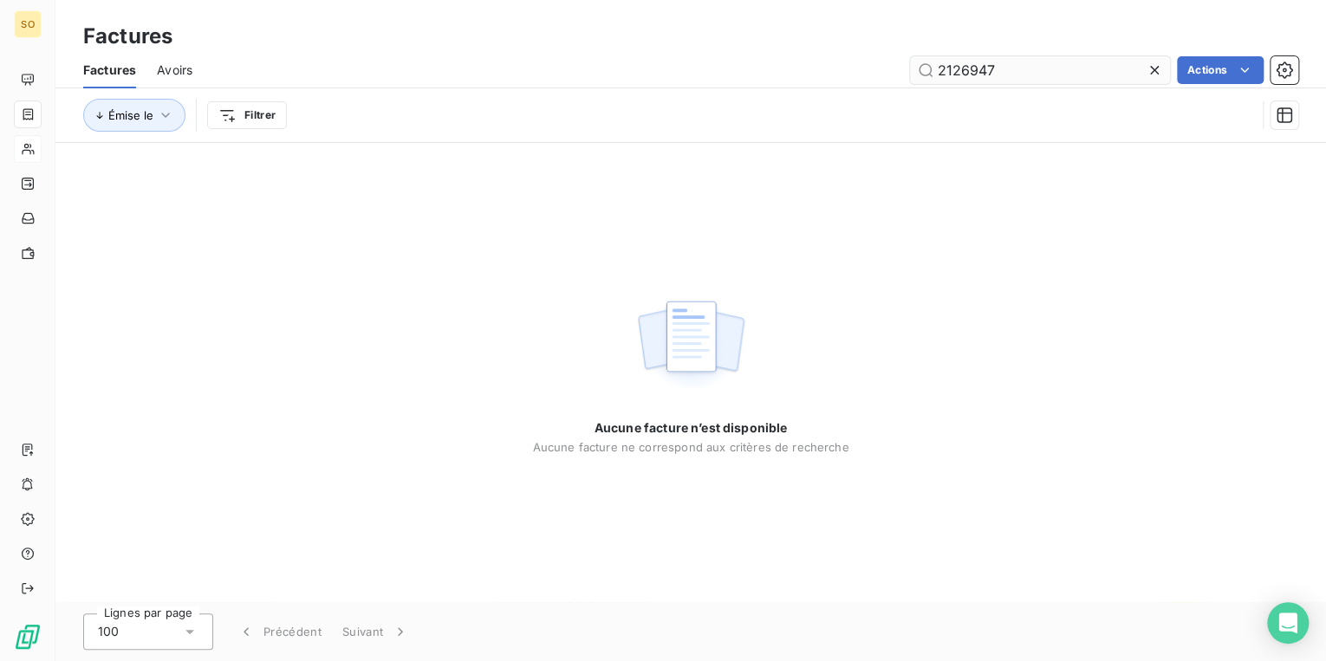
click at [968, 65] on input "2126947" at bounding box center [1040, 70] width 260 height 28
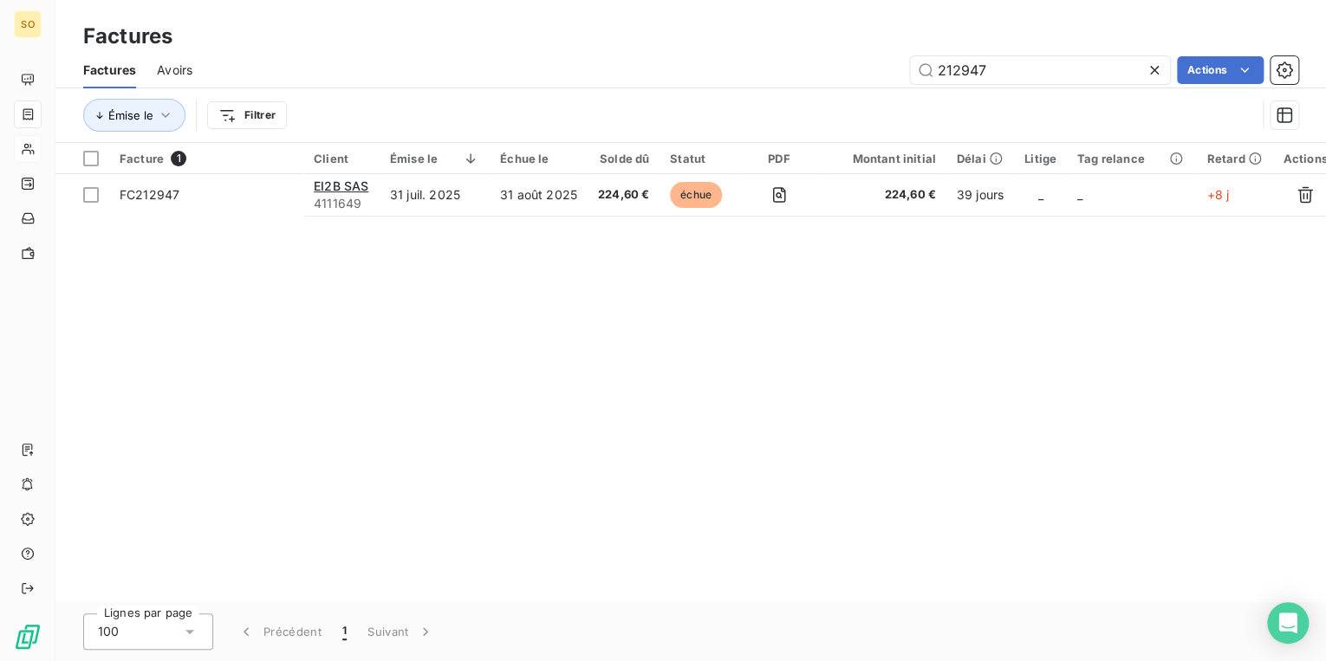
type input "212947"
click at [693, 198] on span "Aperçu du PDF" at bounding box center [698, 193] width 88 height 15
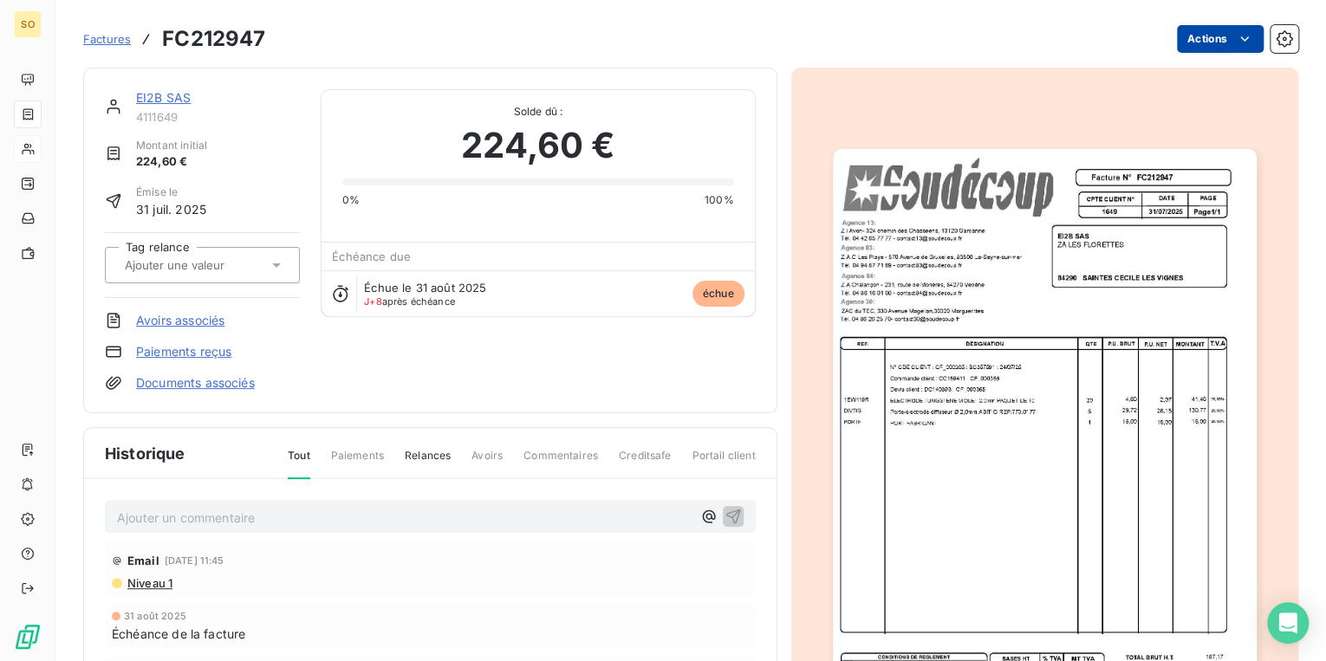
click at [1224, 29] on html "SO Factures FC212947 Actions EI2B SAS 4111649 Montant initial 224,60 € Émise le…" at bounding box center [663, 330] width 1326 height 661
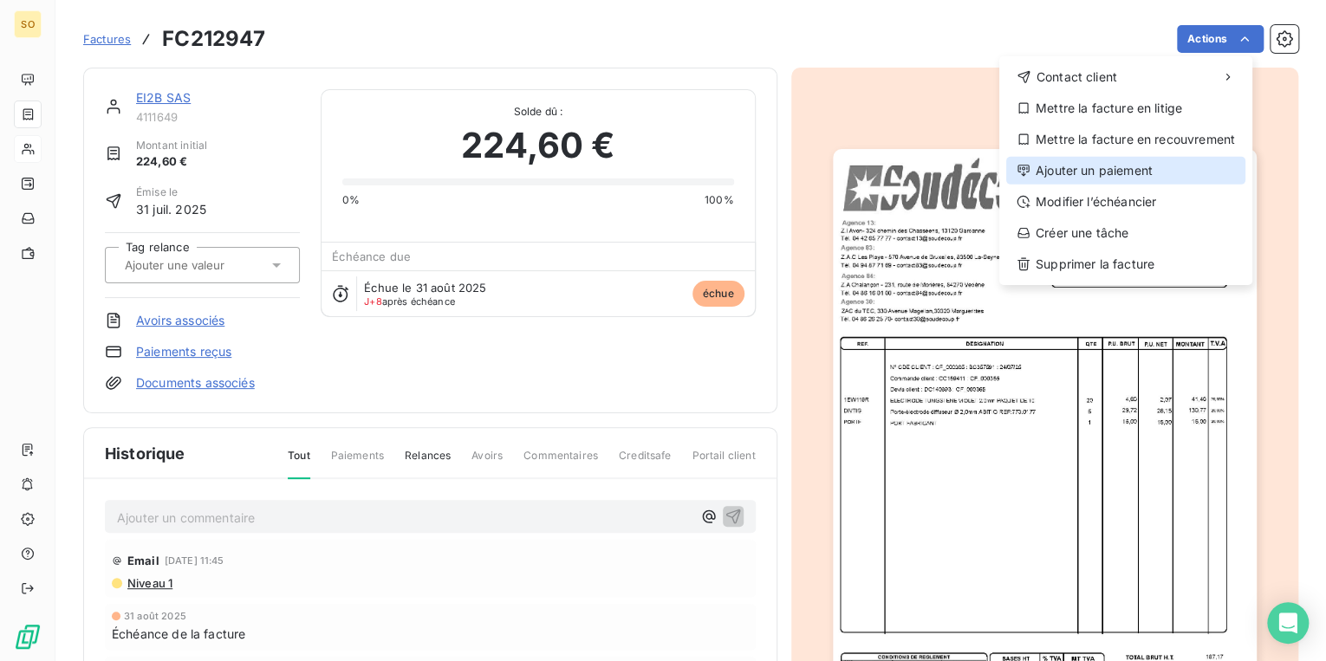
click at [1086, 170] on div "Ajouter un paiement" at bounding box center [1125, 171] width 239 height 28
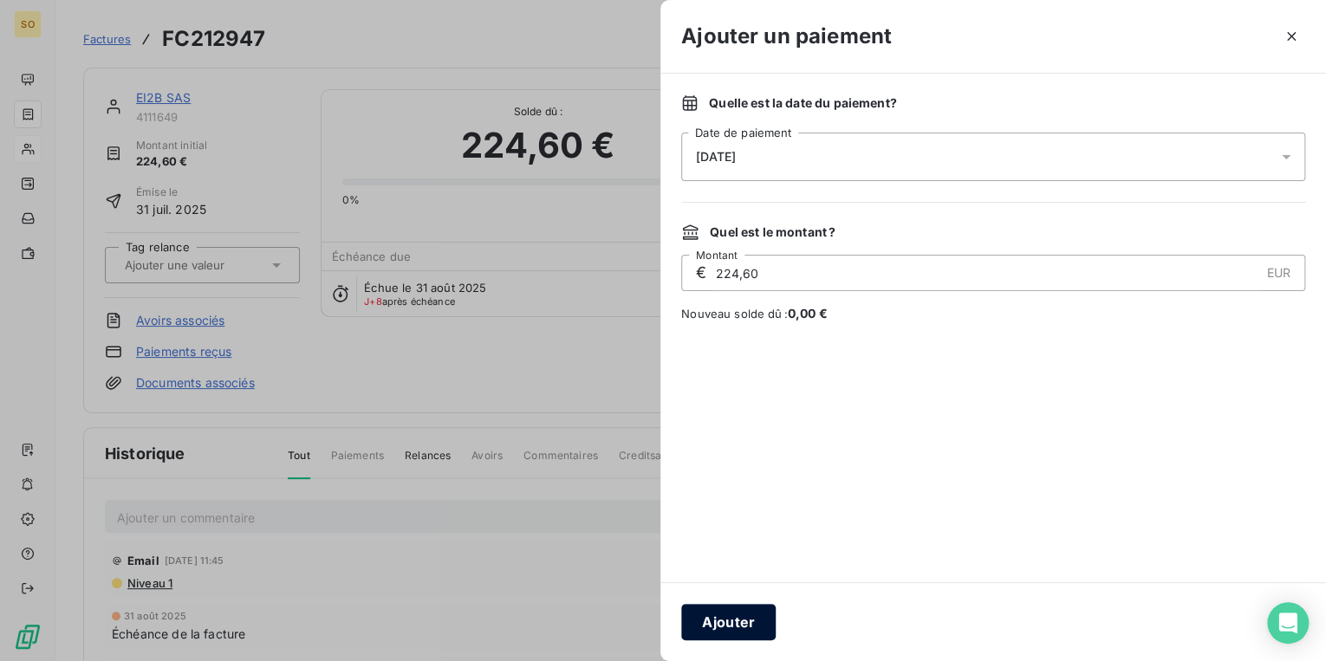
click at [745, 621] on button "Ajouter" at bounding box center [728, 622] width 94 height 36
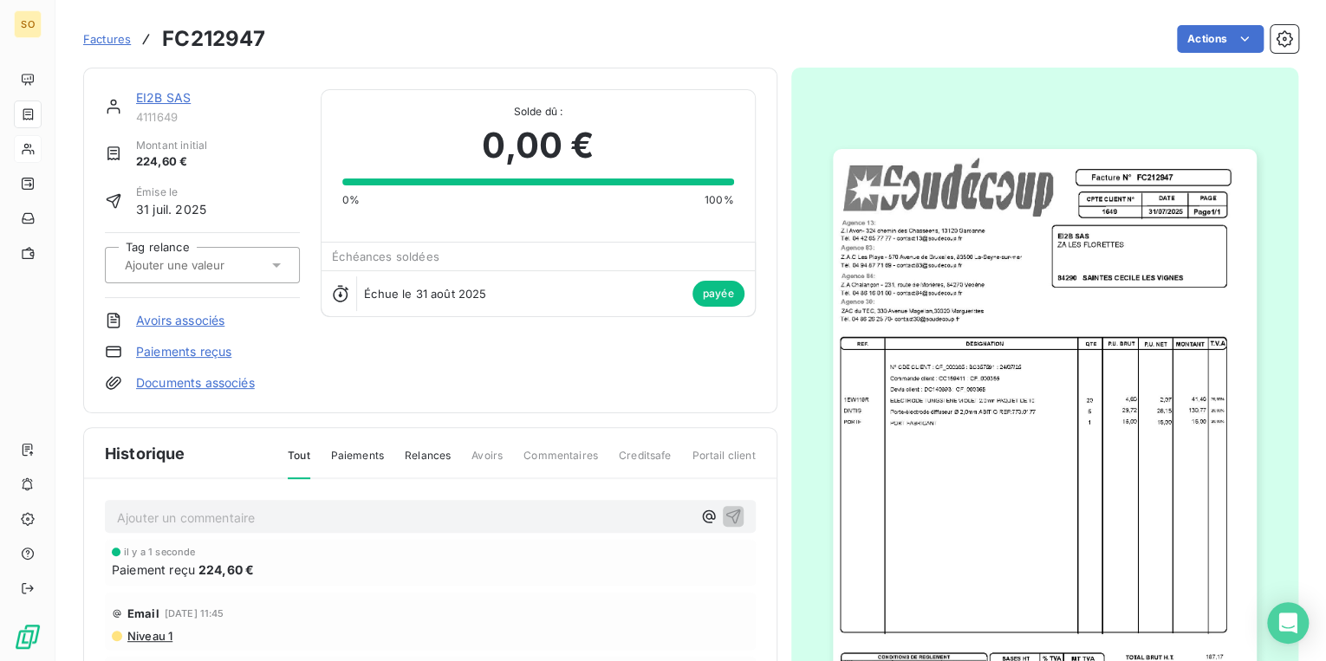
click at [117, 38] on span "Factures" at bounding box center [107, 39] width 48 height 14
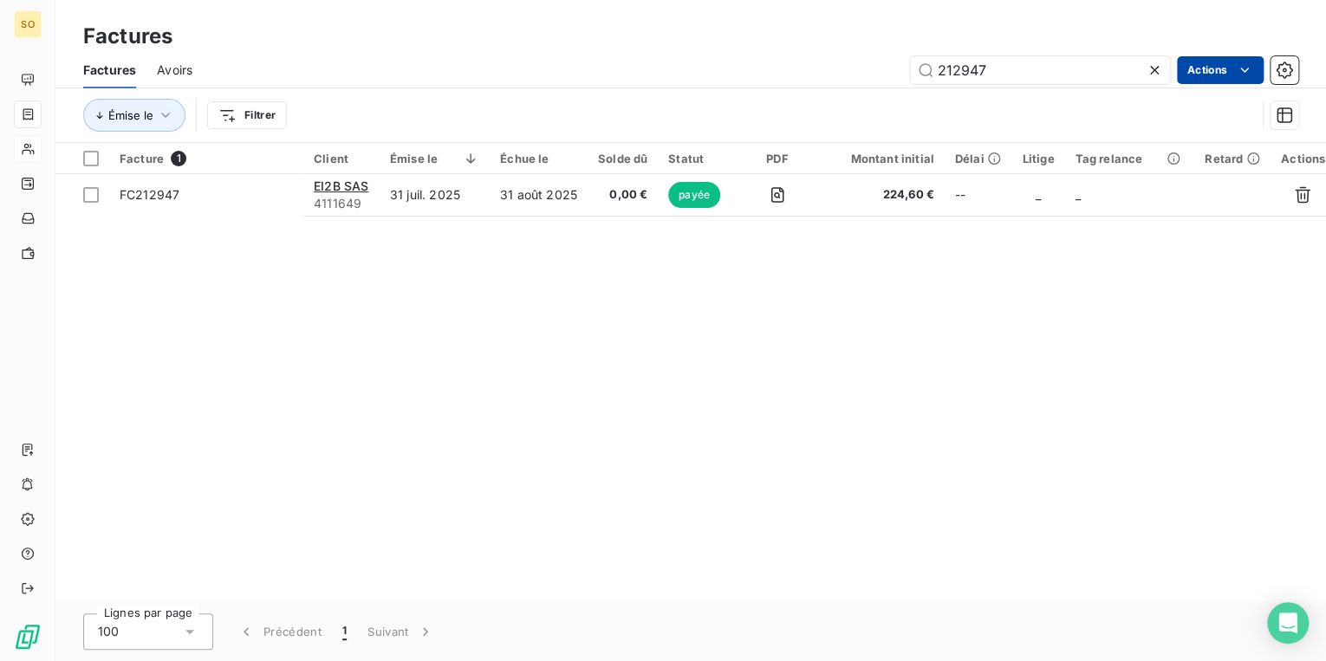
drag, startPoint x: 928, startPoint y: 75, endPoint x: 1195, endPoint y: 69, distance: 267.9
click at [1126, 71] on input "212947" at bounding box center [1040, 70] width 260 height 28
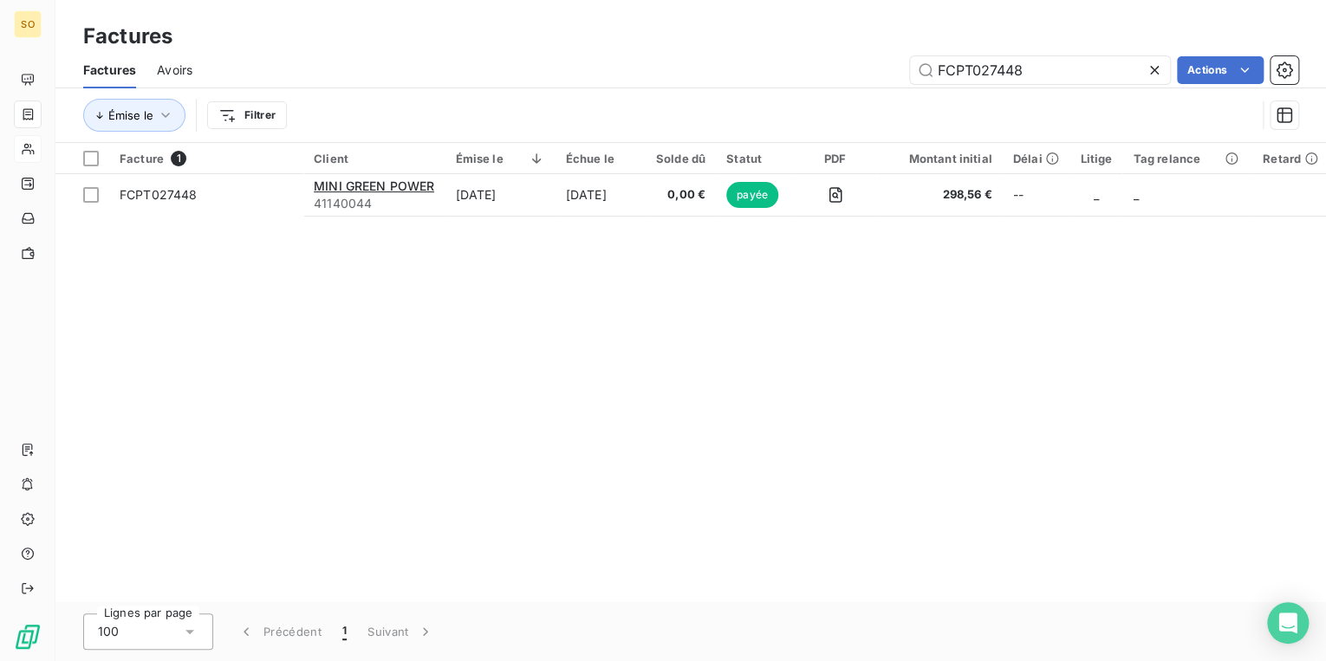
type input "FCPT027448"
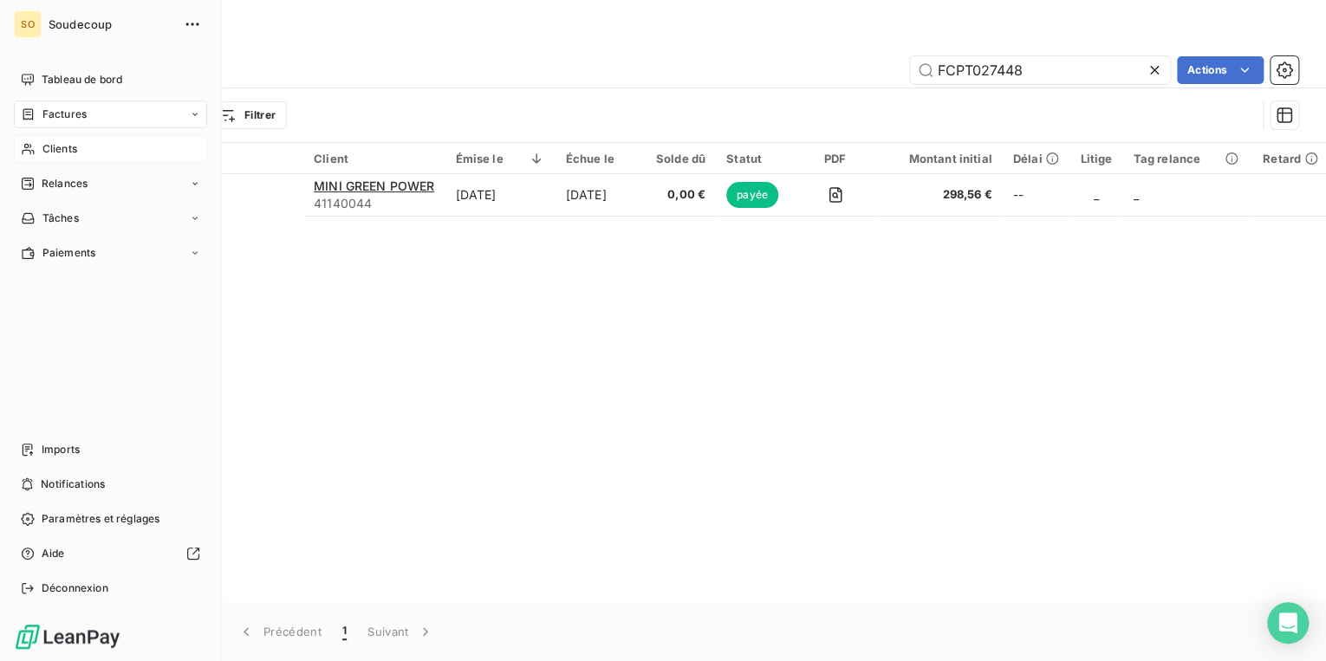
click at [53, 149] on span "Clients" at bounding box center [59, 149] width 35 height 16
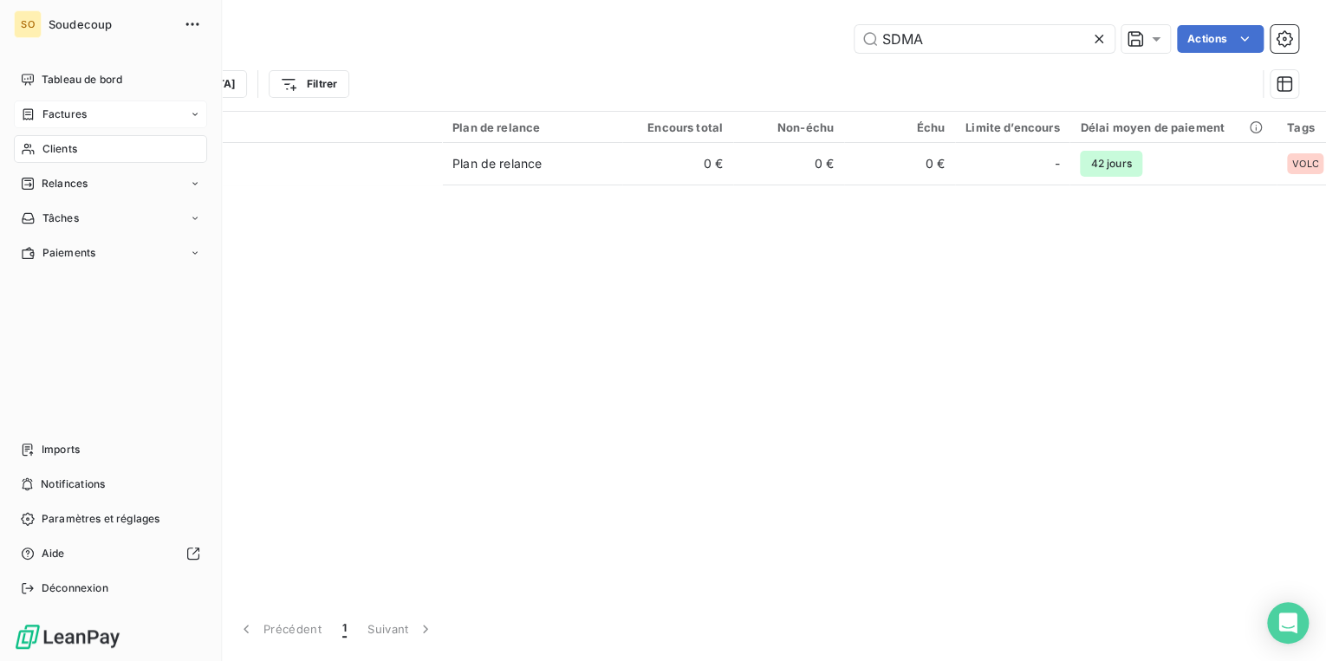
click at [71, 114] on span "Factures" at bounding box center [64, 115] width 44 height 16
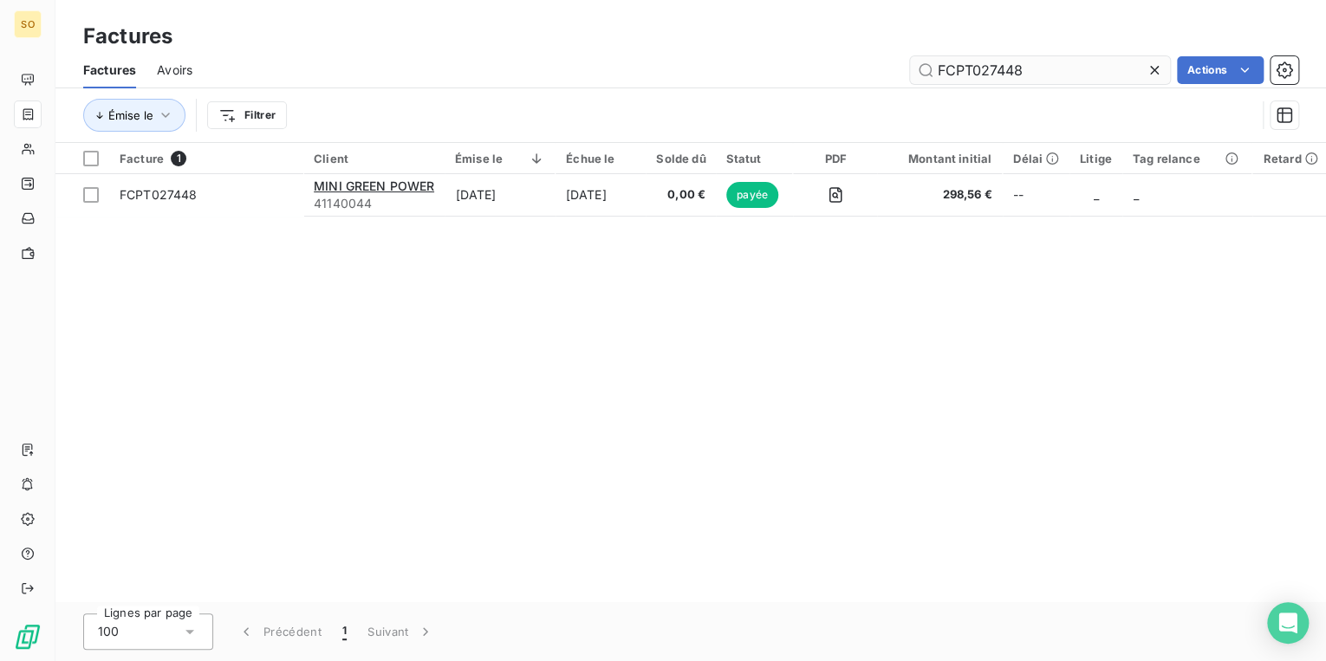
drag, startPoint x: 931, startPoint y: 73, endPoint x: 1038, endPoint y: 66, distance: 107.7
click at [1038, 66] on input "FCPT027448" at bounding box center [1040, 70] width 260 height 28
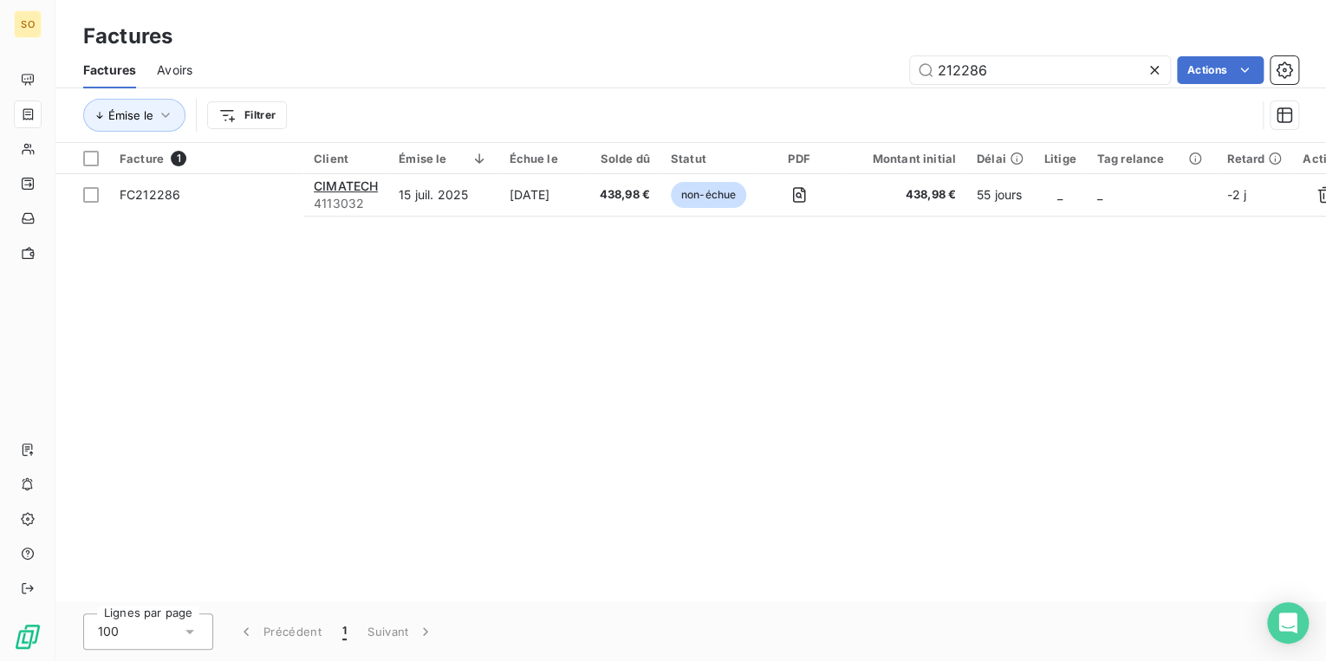
type input "212286"
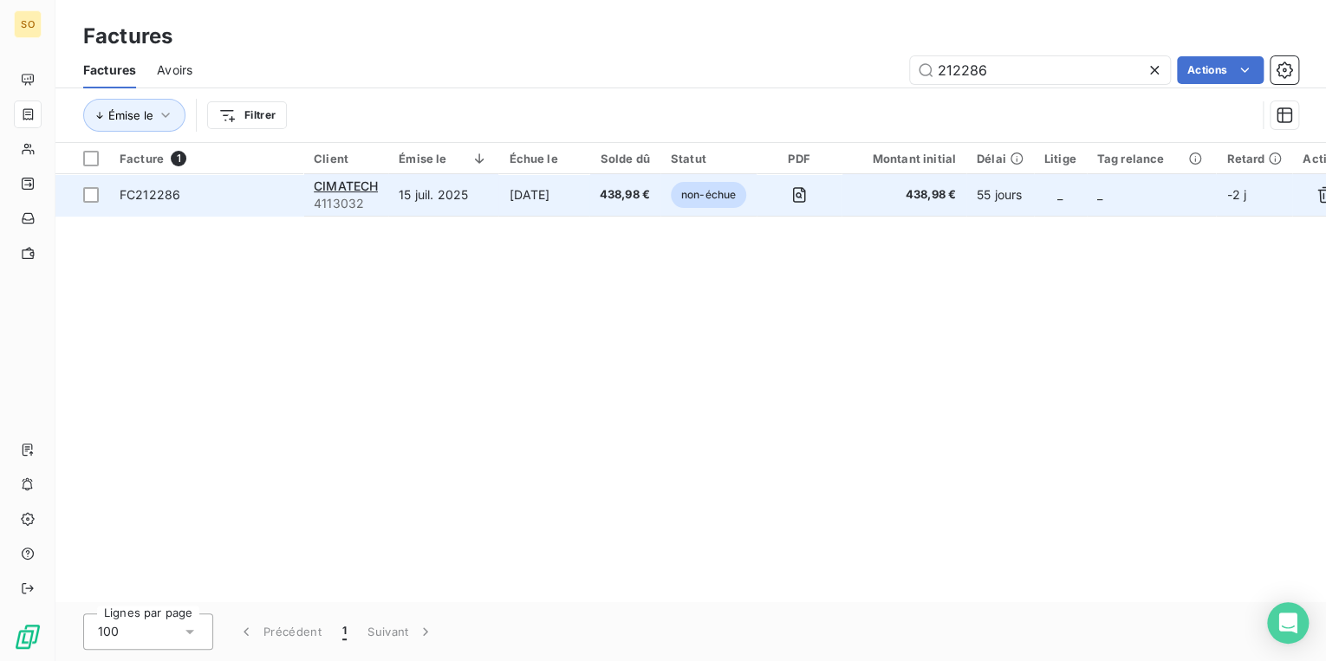
click at [701, 187] on span "non-échue" at bounding box center [708, 195] width 75 height 26
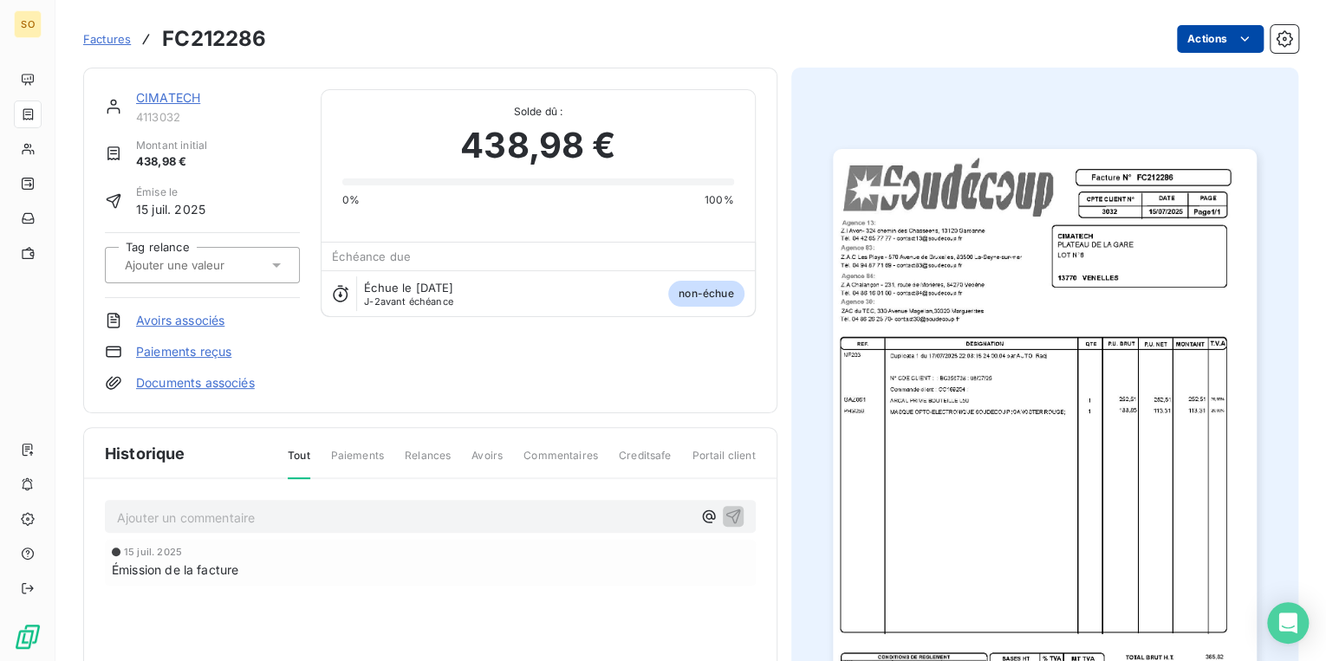
click at [1180, 49] on html "SO Factures FC212286 Actions CIMATECH 4113032 Montant initial 438,98 € Émise le…" at bounding box center [663, 330] width 1326 height 661
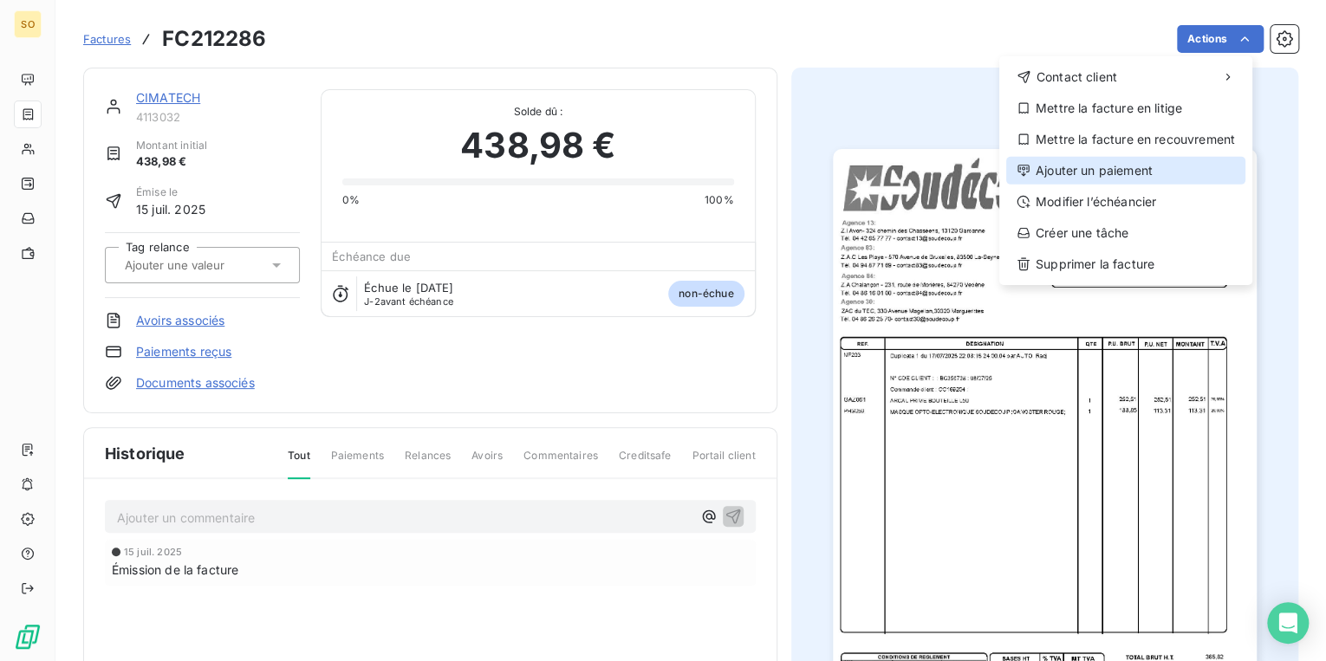
click at [1051, 175] on div "Ajouter un paiement" at bounding box center [1125, 171] width 239 height 28
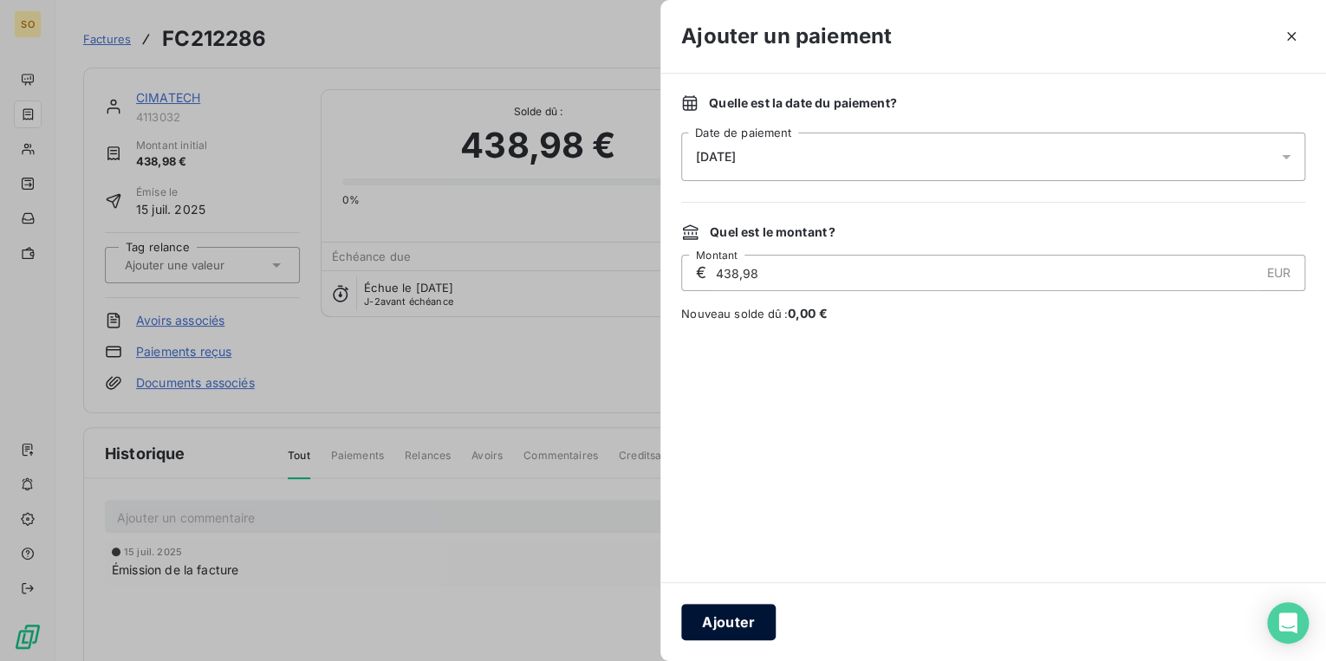
click at [700, 628] on button "Ajouter" at bounding box center [728, 622] width 94 height 36
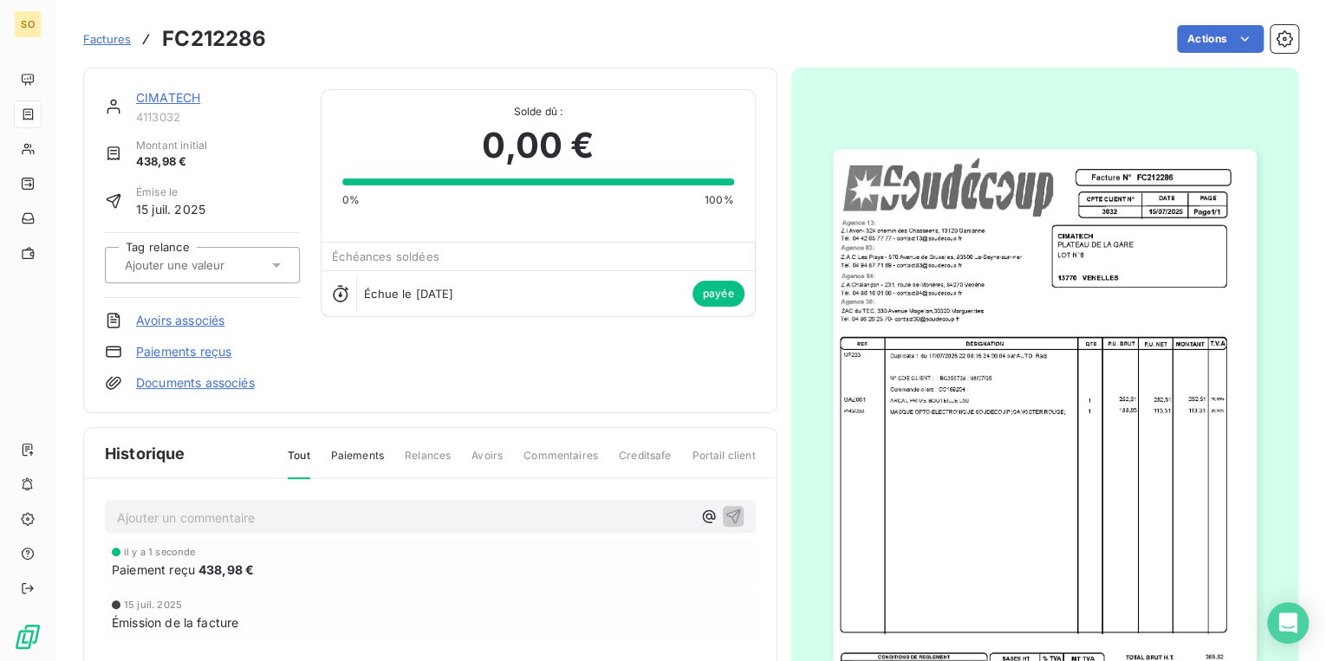
click at [178, 94] on link "CIMATECH" at bounding box center [168, 97] width 64 height 15
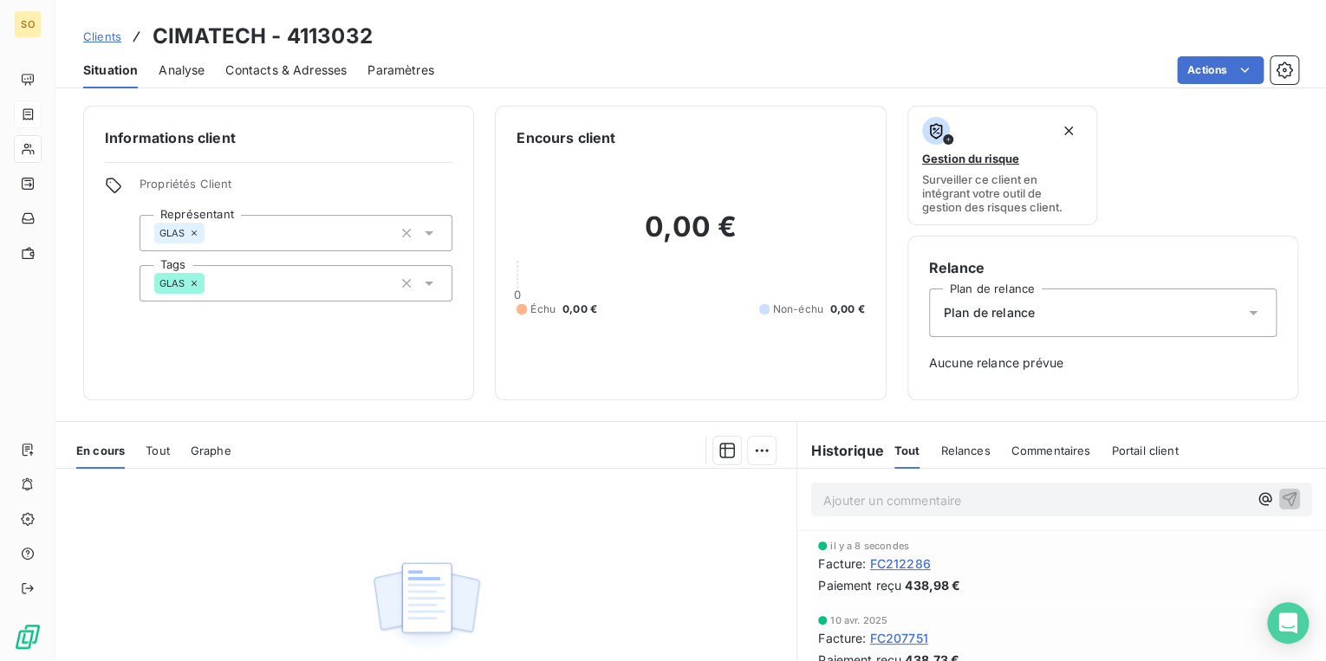
click at [109, 32] on span "Clients" at bounding box center [102, 36] width 38 height 14
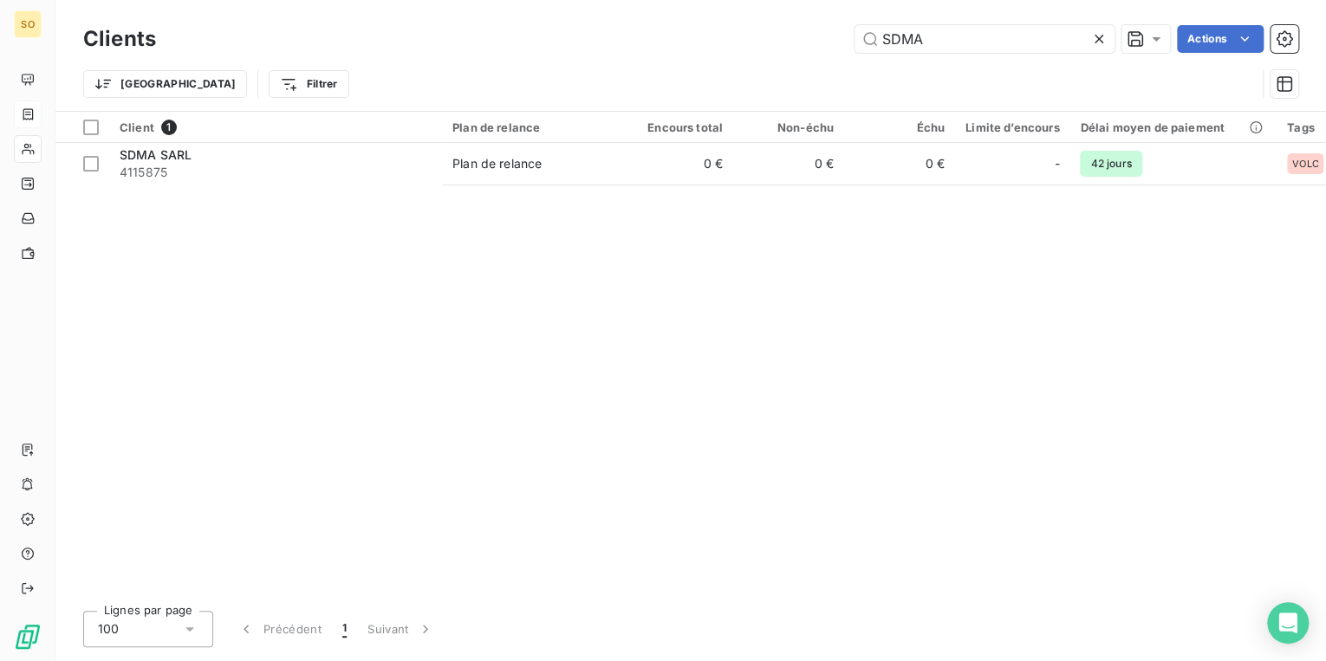
drag, startPoint x: 880, startPoint y: 37, endPoint x: 1022, endPoint y: -10, distance: 149.9
click at [1022, 0] on html "SO Clients SDMA Actions Trier Filtrer Client 1 Plan de relance Encours total No…" at bounding box center [663, 330] width 1326 height 661
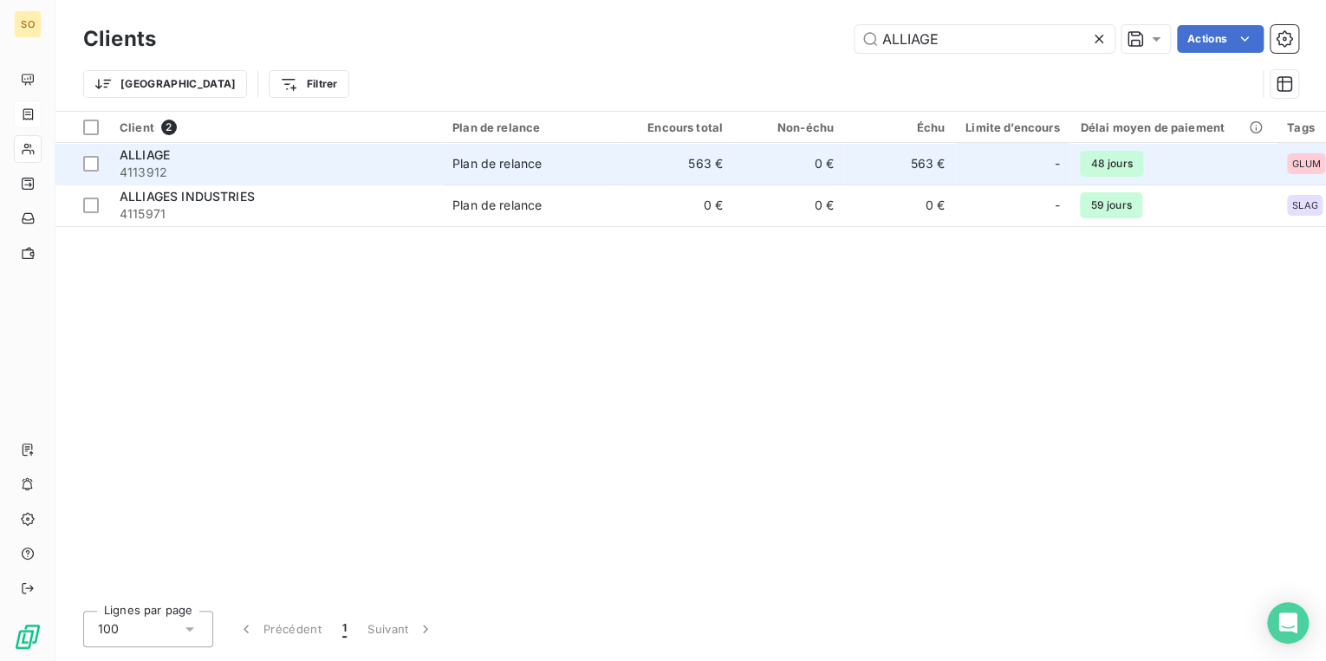
type input "ALLIAGE"
click at [777, 164] on td "0 €" at bounding box center [788, 164] width 111 height 42
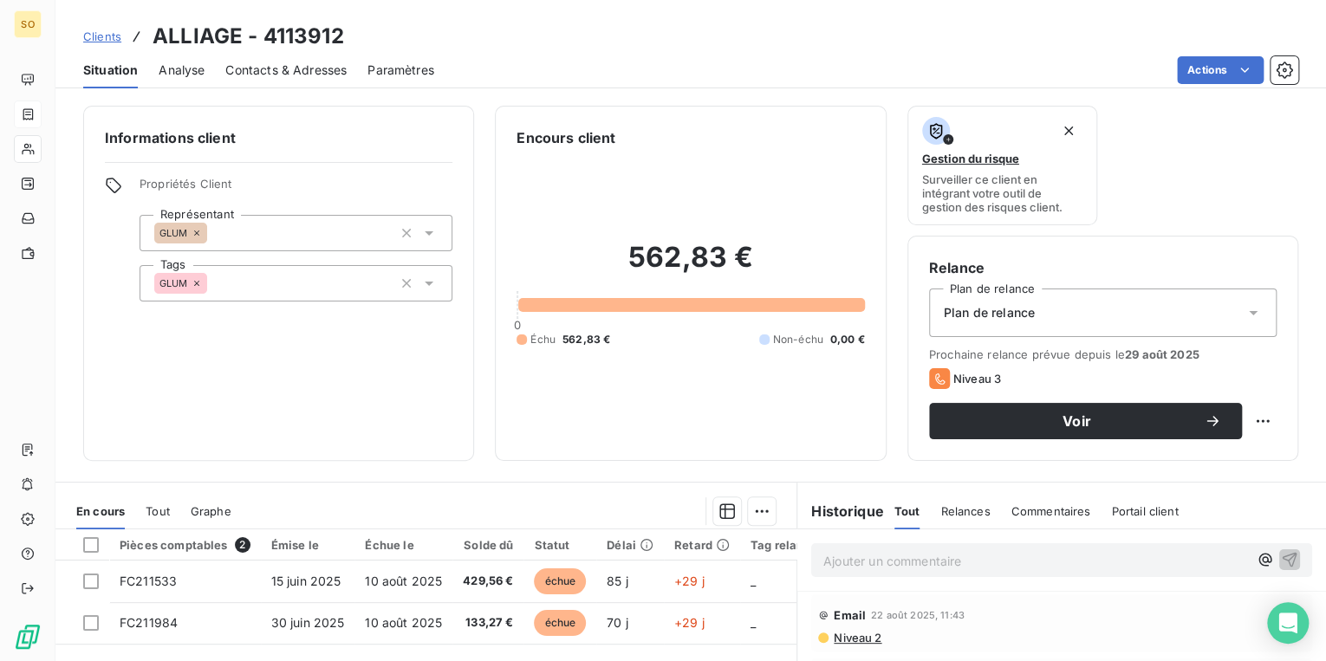
scroll to position [69, 0]
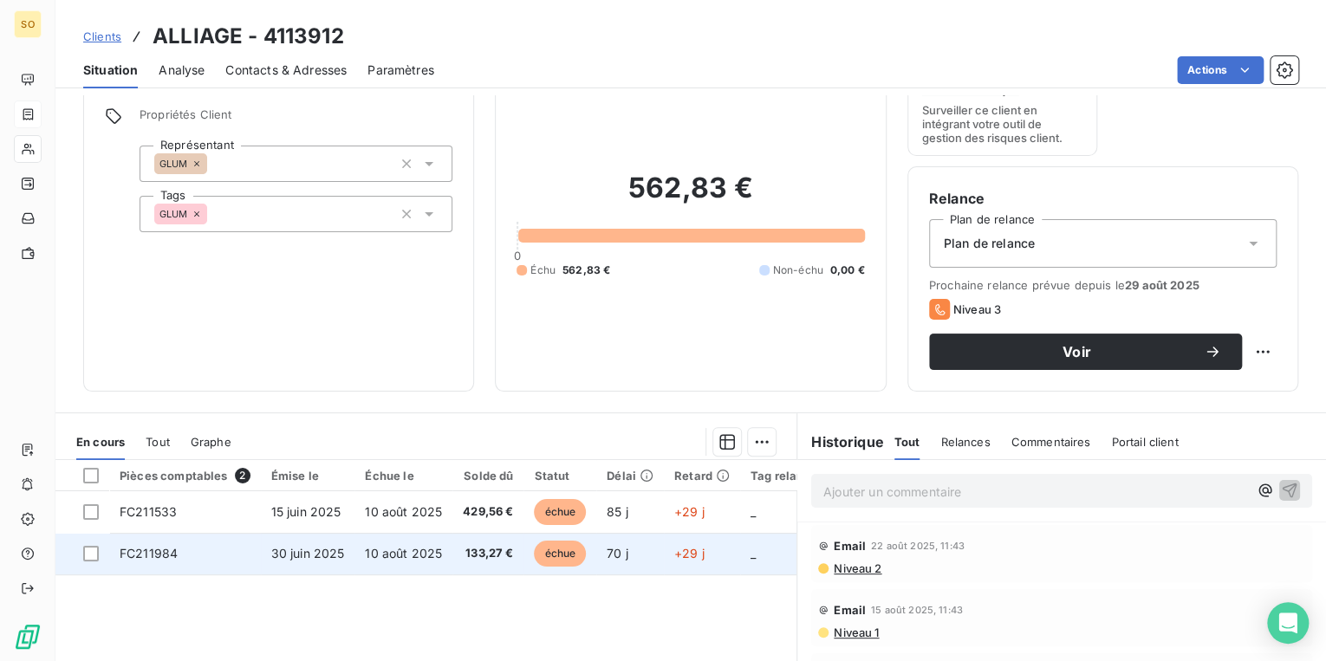
click at [558, 552] on span "échue" at bounding box center [560, 554] width 52 height 26
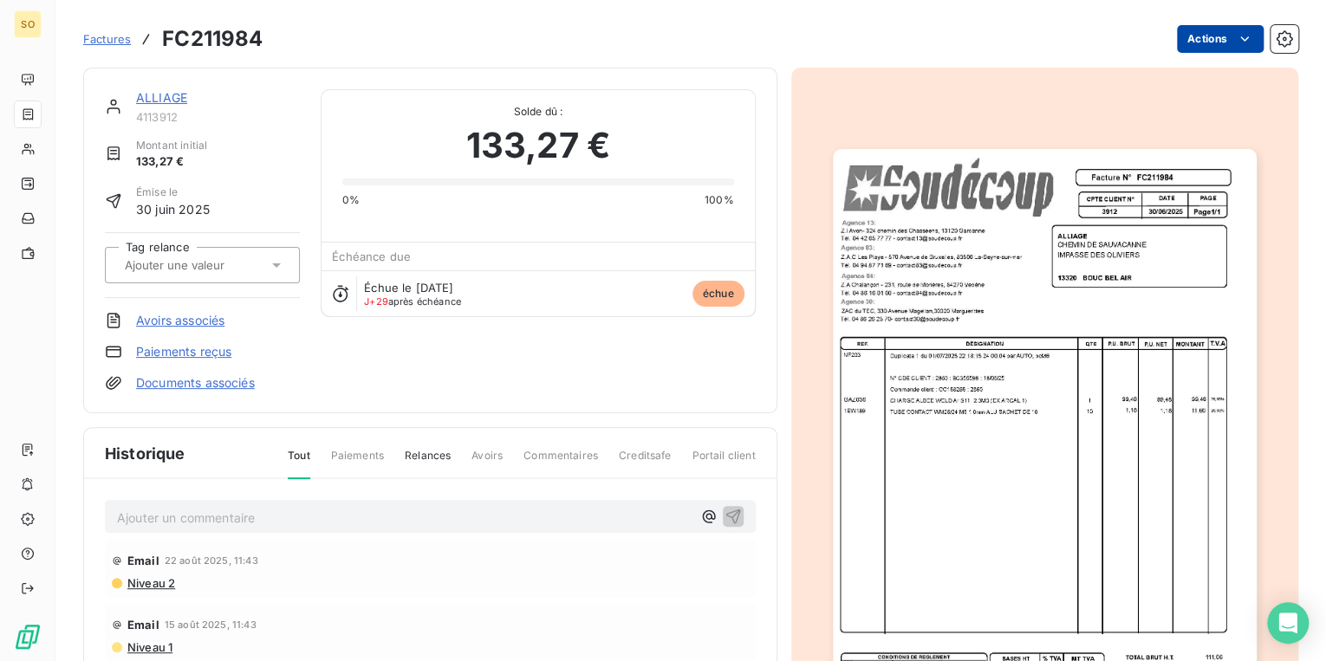
click at [1200, 38] on html "SO Factures FC211984 Actions ALLIAGE 4113912 Montant initial 133,27 € Émise le …" at bounding box center [663, 330] width 1326 height 661
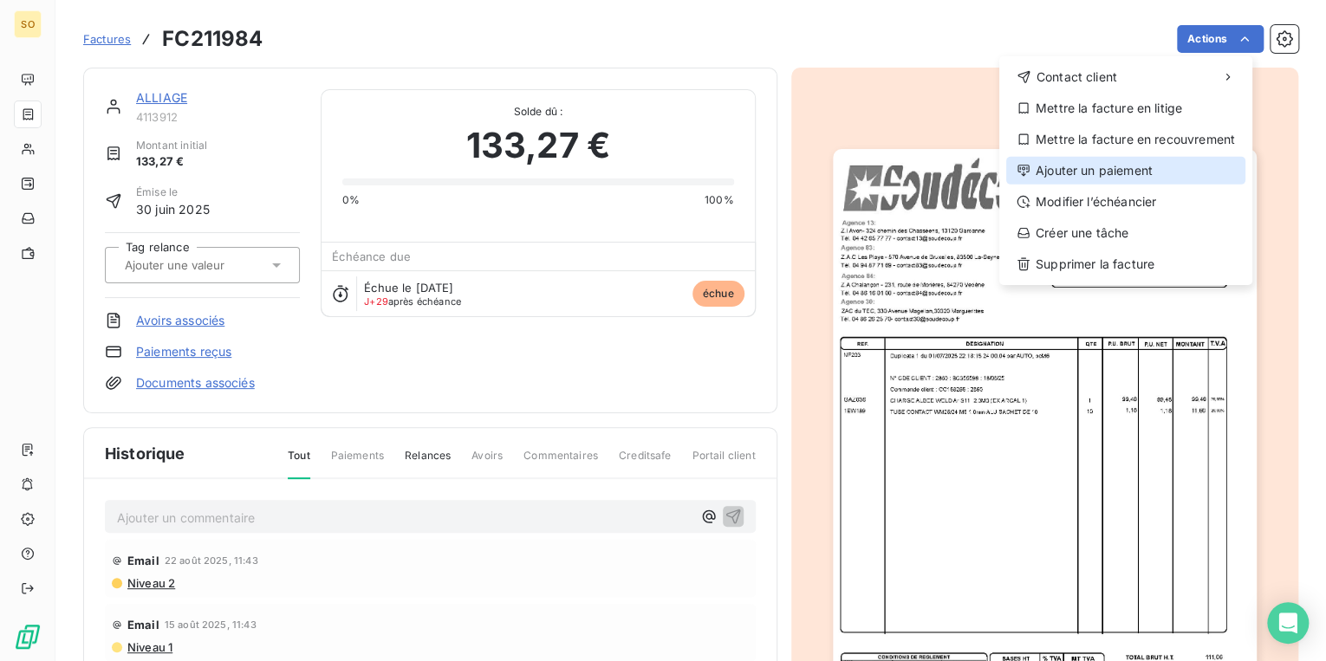
click at [1071, 170] on div "Ajouter un paiement" at bounding box center [1125, 171] width 239 height 28
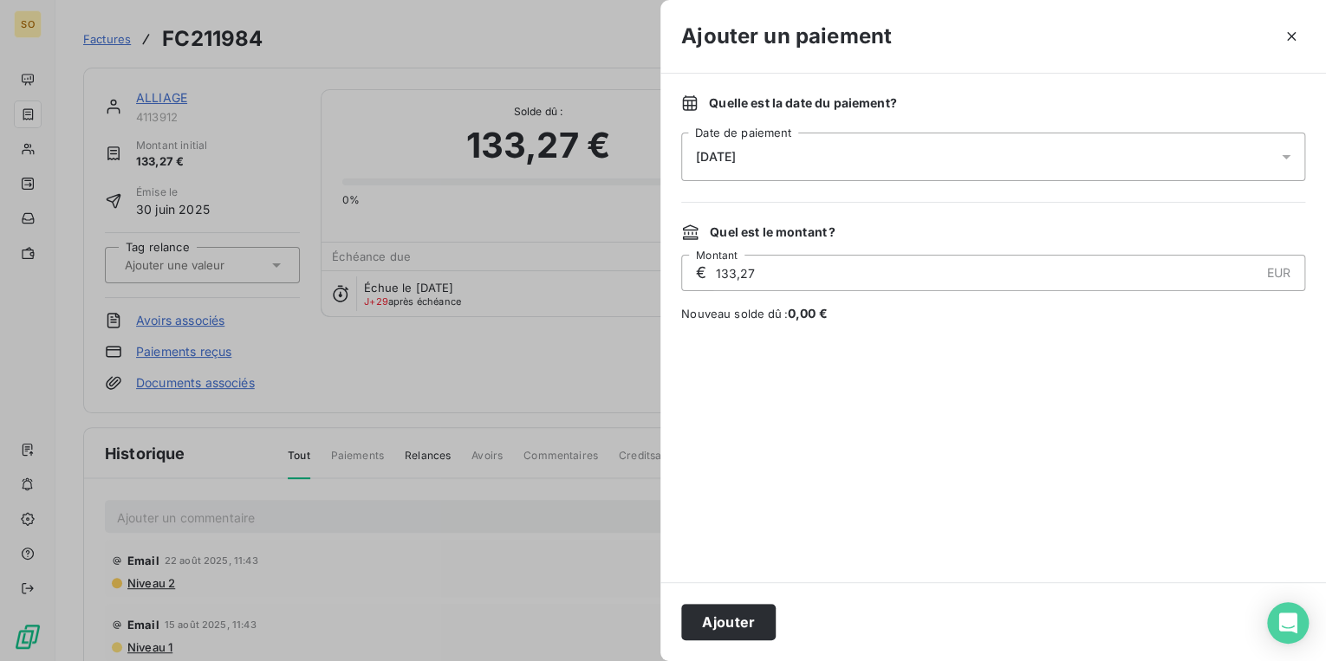
click at [714, 633] on button "Ajouter" at bounding box center [728, 622] width 94 height 36
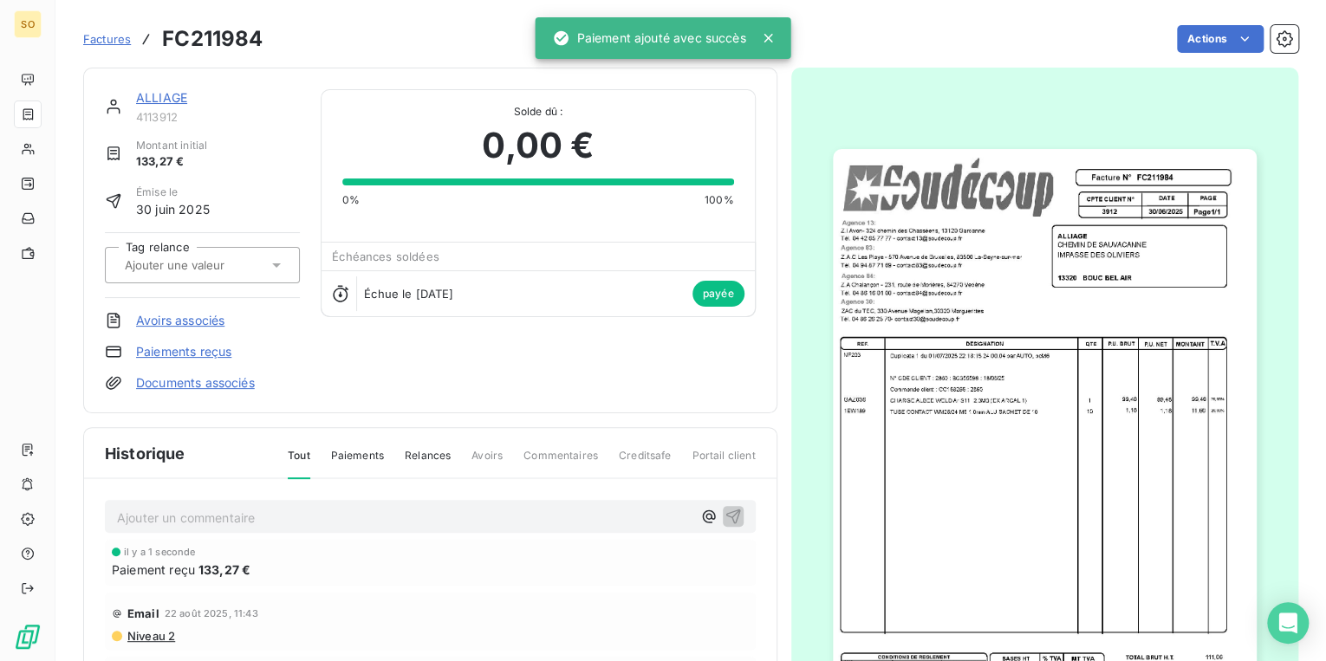
click at [166, 92] on link "ALLIAGE" at bounding box center [161, 97] width 51 height 15
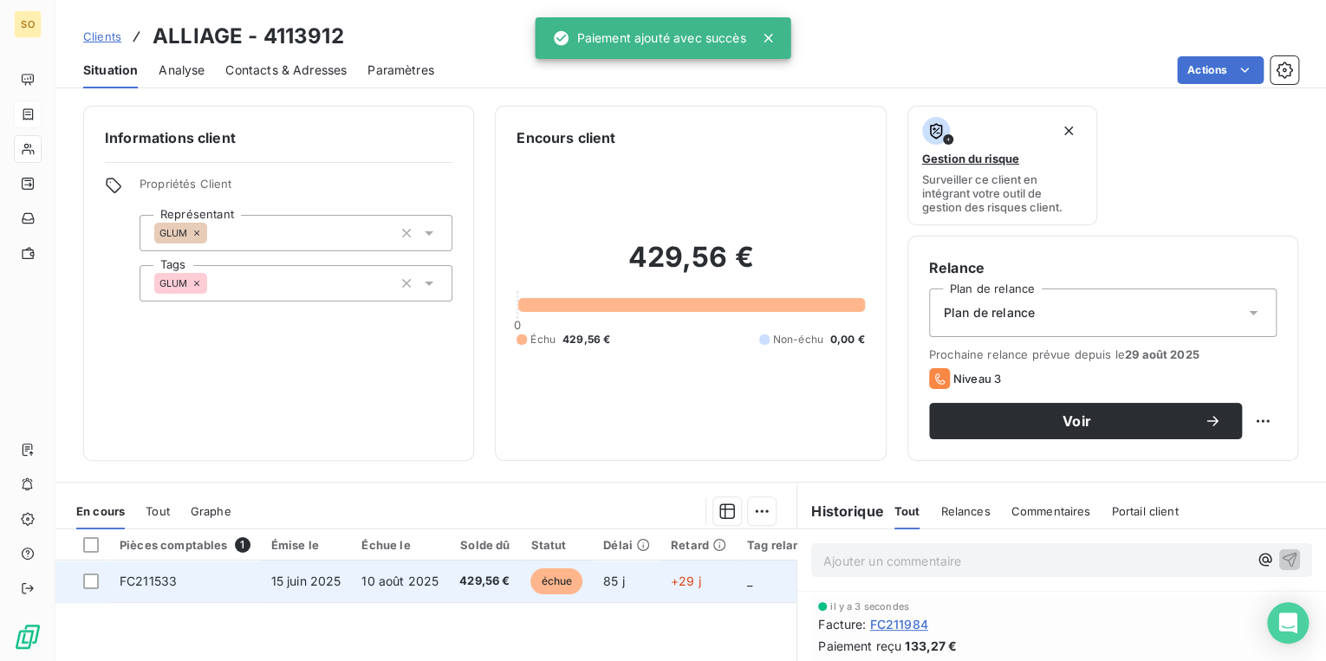
click at [550, 583] on span "échue" at bounding box center [557, 582] width 52 height 26
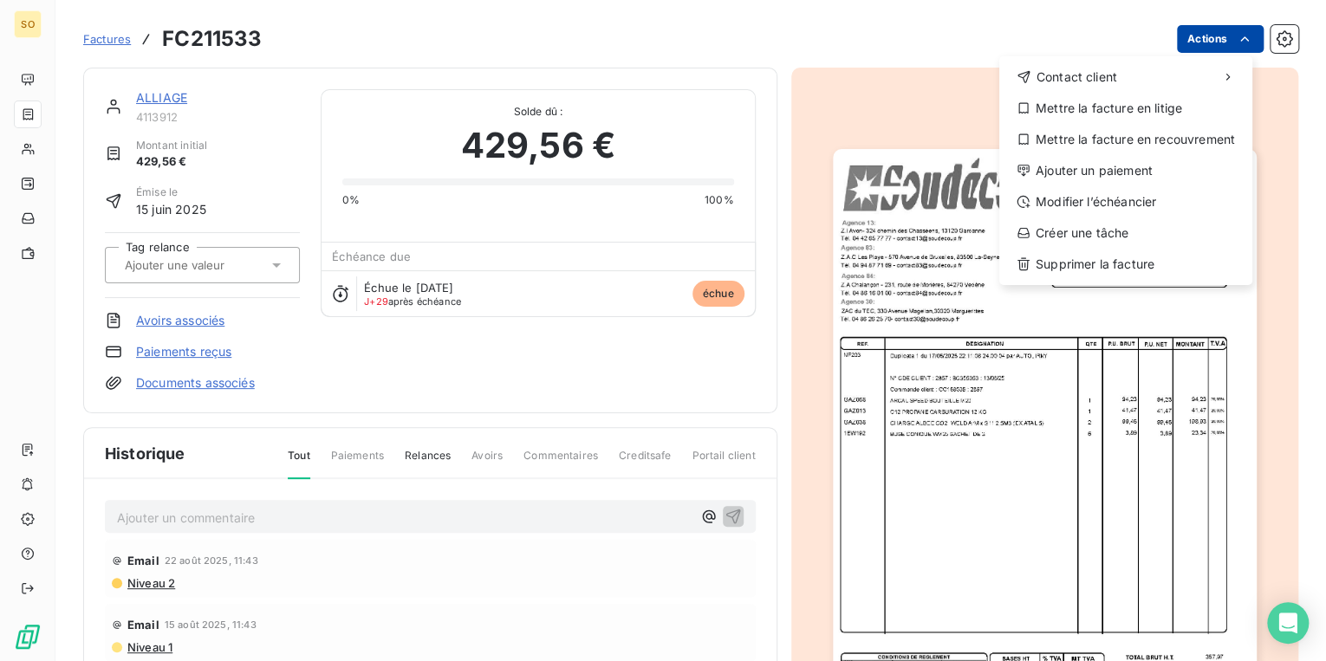
click at [1193, 45] on html "SO Factures FC211533 Actions Contact client Mettre la facture en litige Mettre …" at bounding box center [663, 330] width 1326 height 661
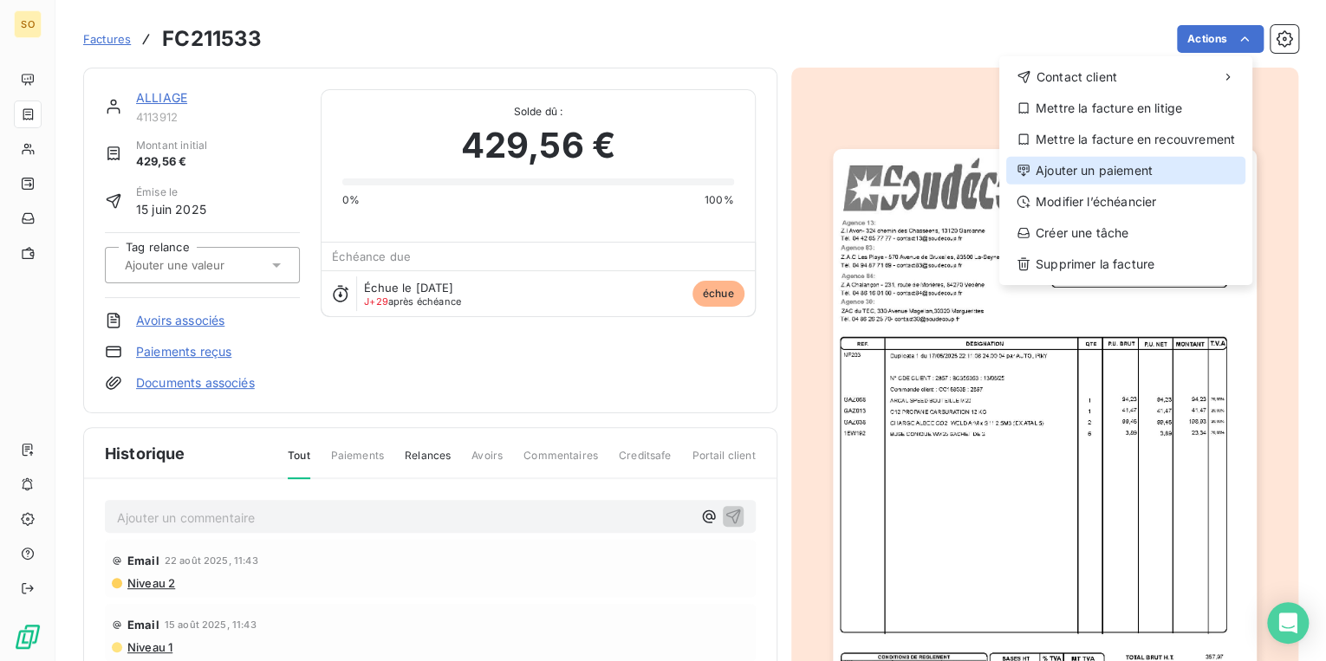
click at [1054, 168] on div "Ajouter un paiement" at bounding box center [1125, 171] width 239 height 28
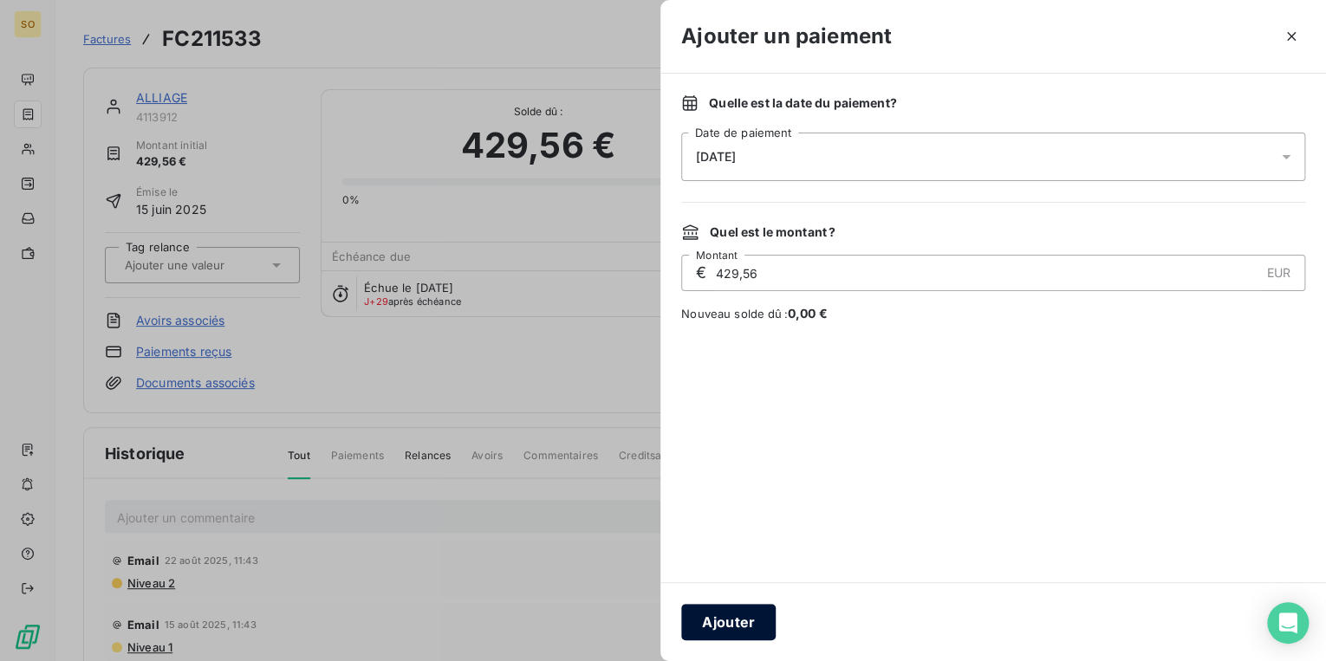
click at [738, 622] on button "Ajouter" at bounding box center [728, 622] width 94 height 36
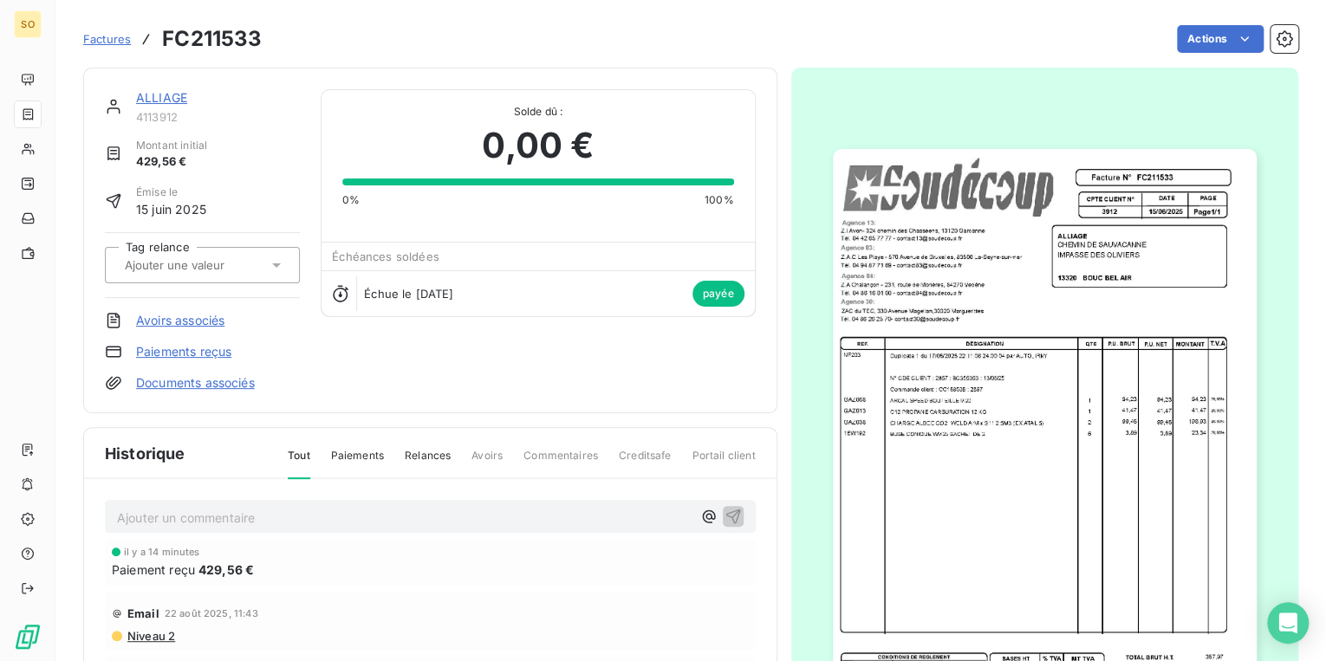
click at [162, 101] on link "ALLIAGE" at bounding box center [161, 97] width 51 height 15
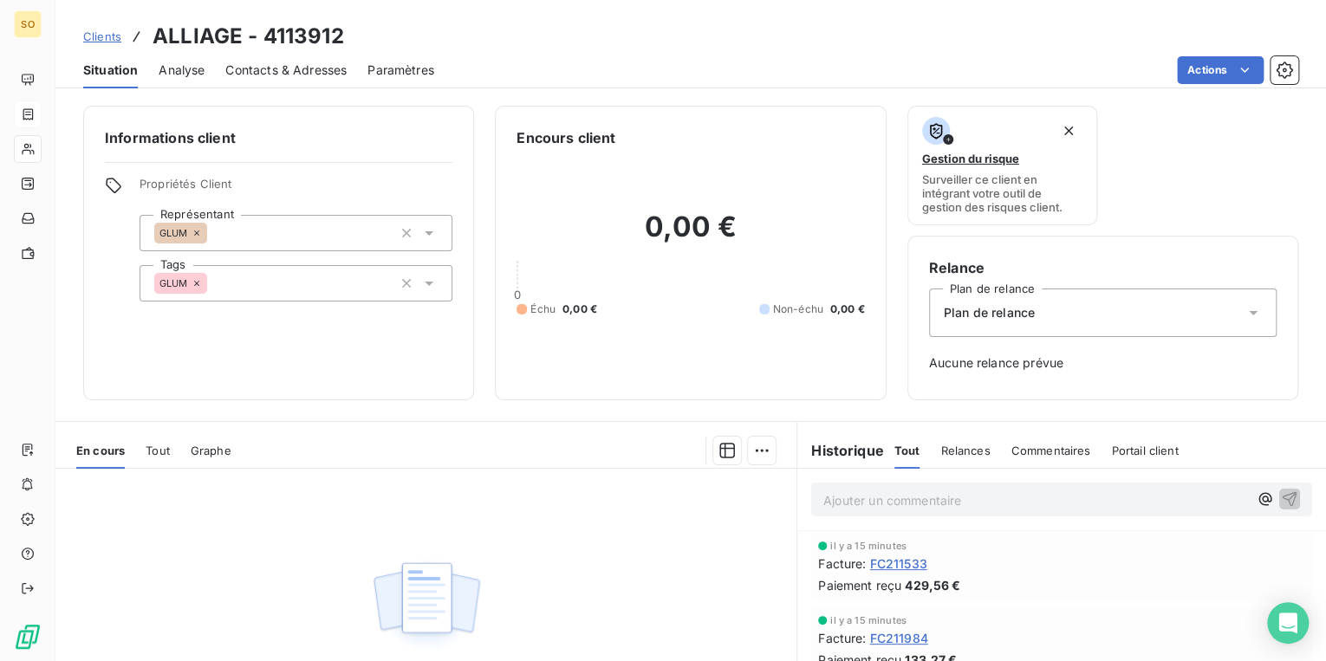
click at [101, 38] on span "Clients" at bounding box center [102, 36] width 38 height 14
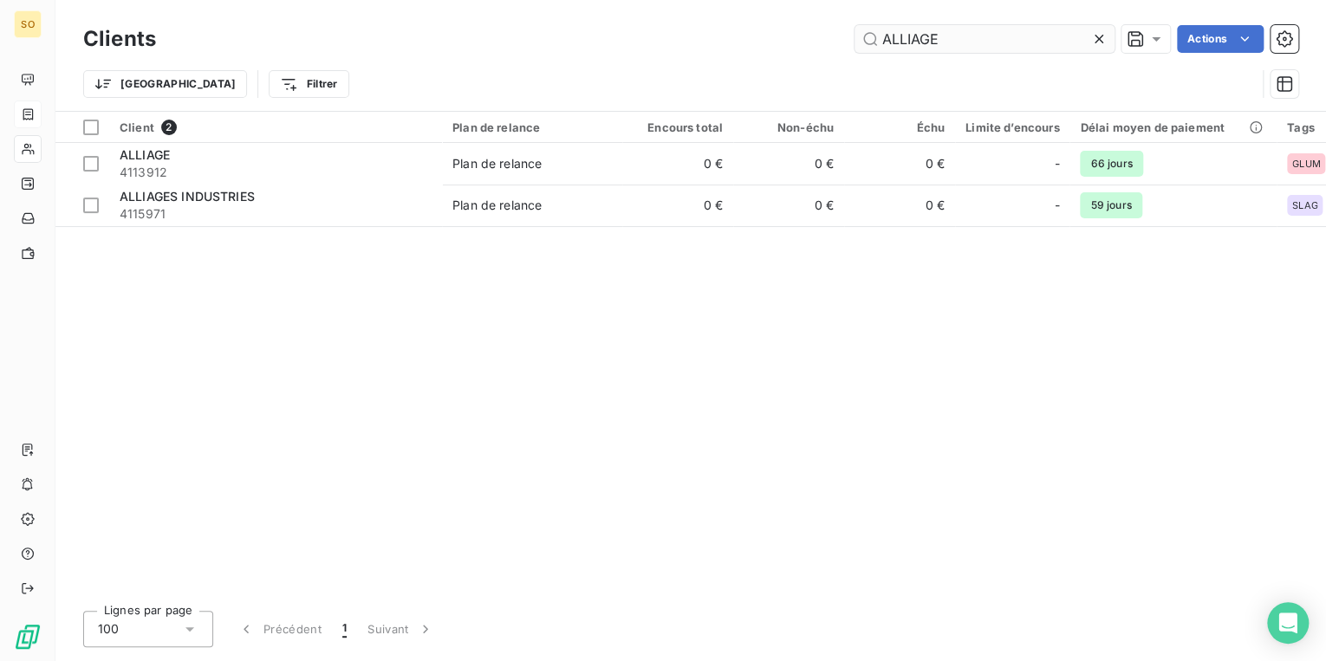
drag, startPoint x: 871, startPoint y: 39, endPoint x: 1032, endPoint y: 45, distance: 160.5
click at [1030, 45] on input "ALLIAGE" at bounding box center [985, 39] width 260 height 28
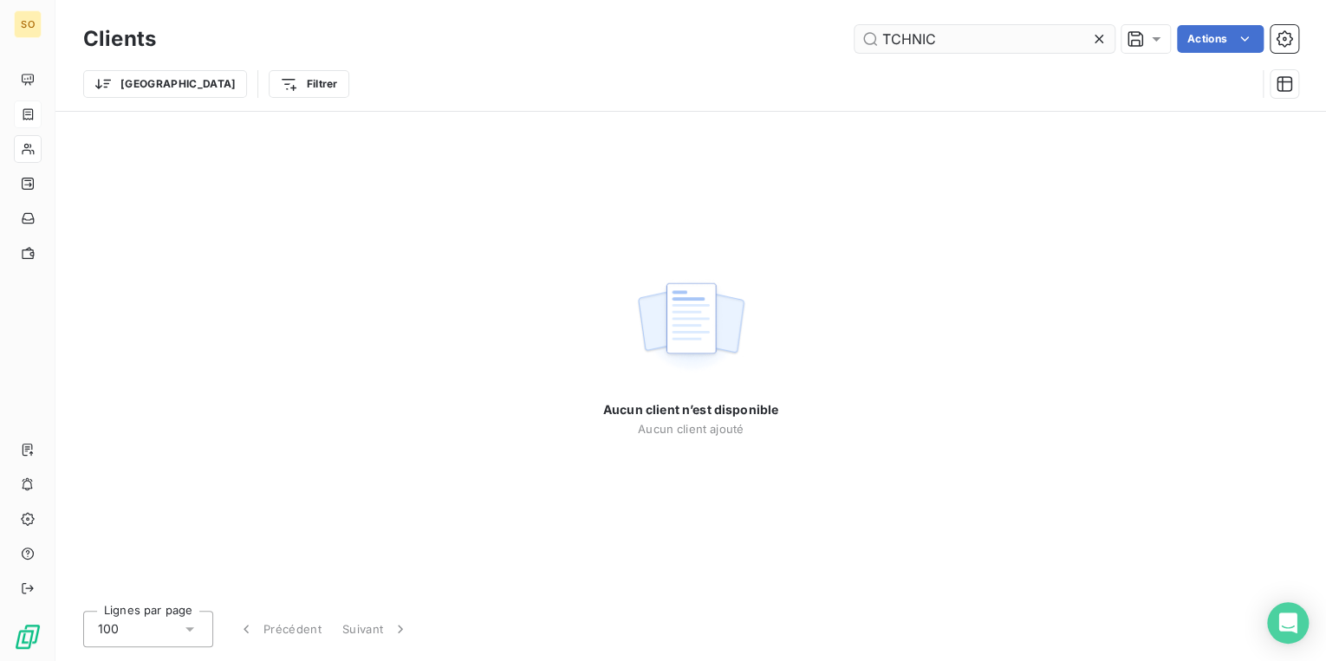
click at [890, 34] on input "TCHNIC" at bounding box center [985, 39] width 260 height 28
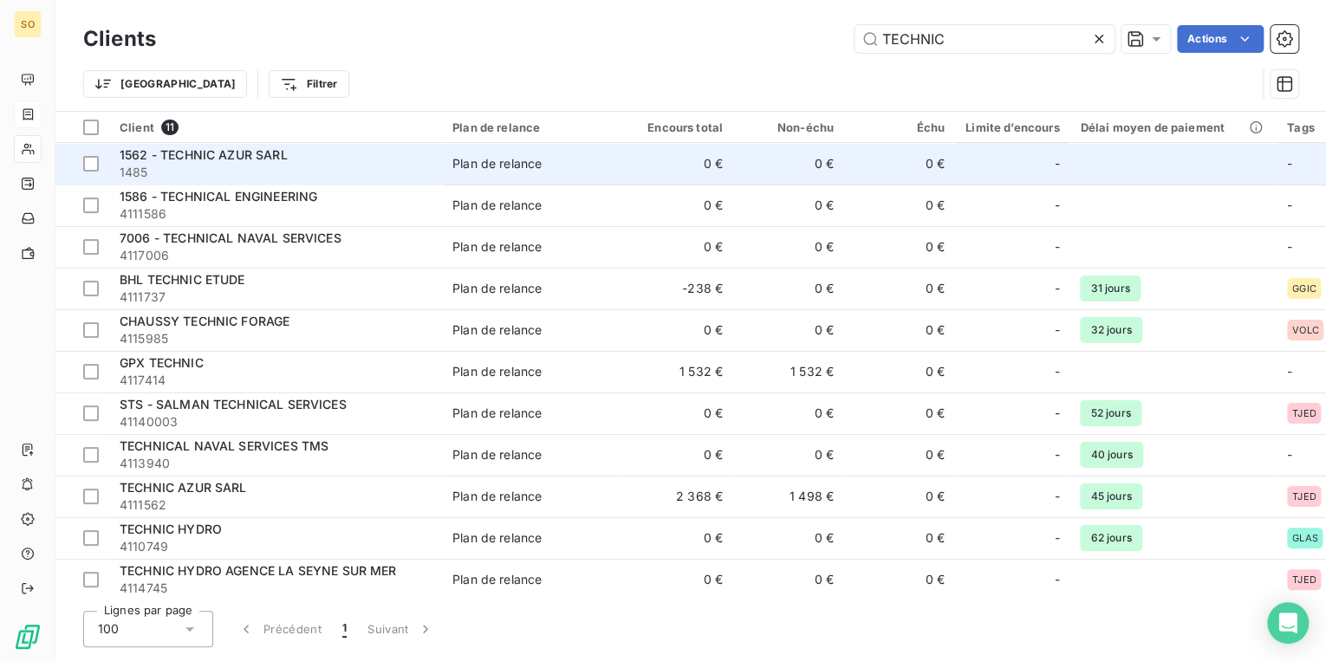
type input "TECHNIC"
click at [292, 176] on span "1485" at bounding box center [276, 172] width 312 height 17
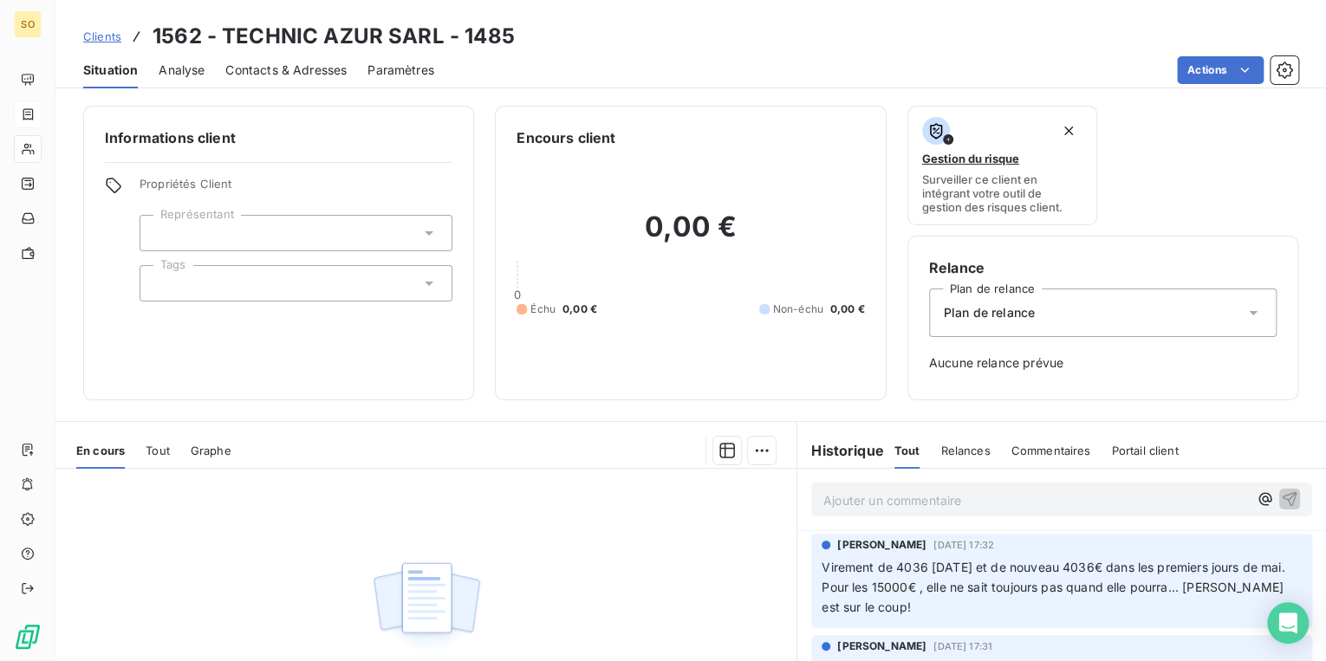
click at [104, 30] on span "Clients" at bounding box center [102, 36] width 38 height 14
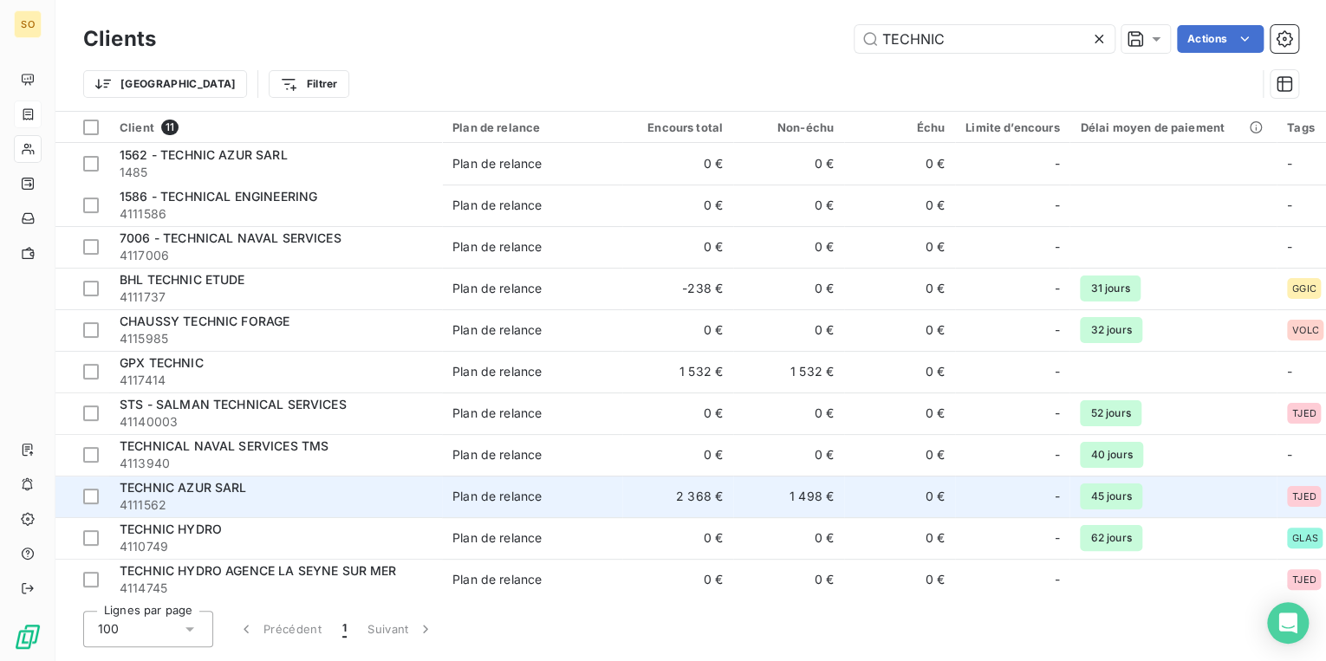
click at [295, 506] on span "4111562" at bounding box center [276, 505] width 312 height 17
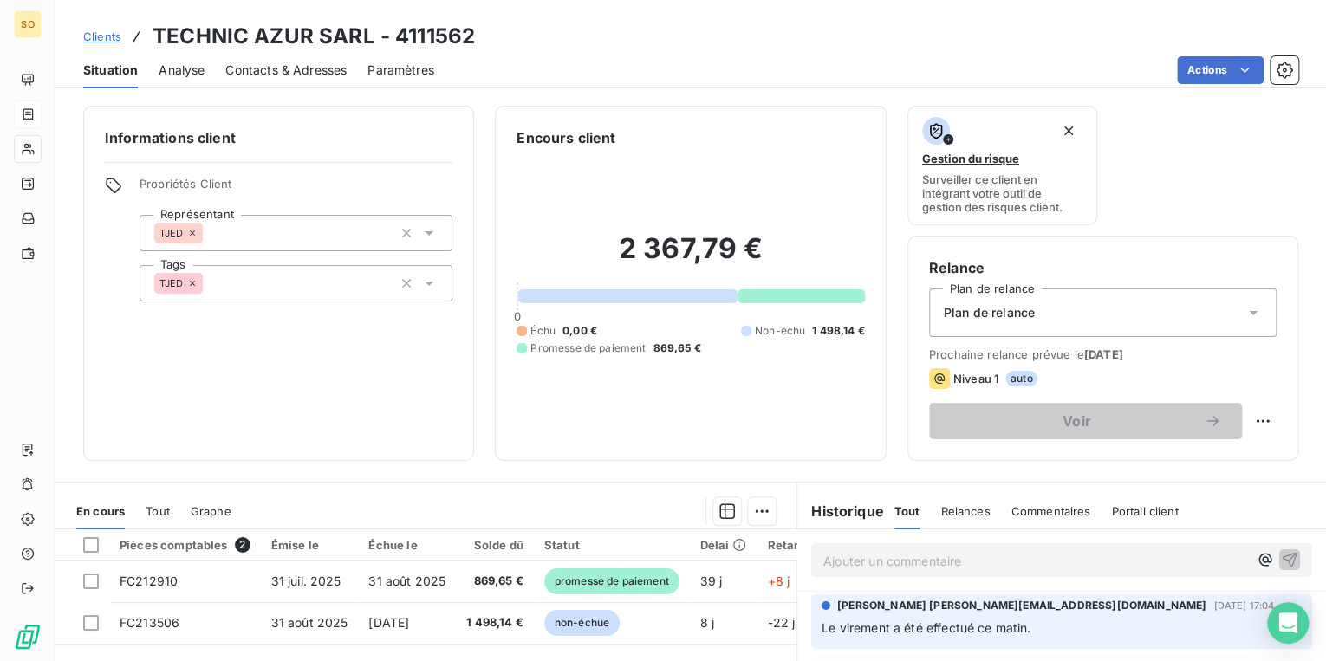
scroll to position [69, 0]
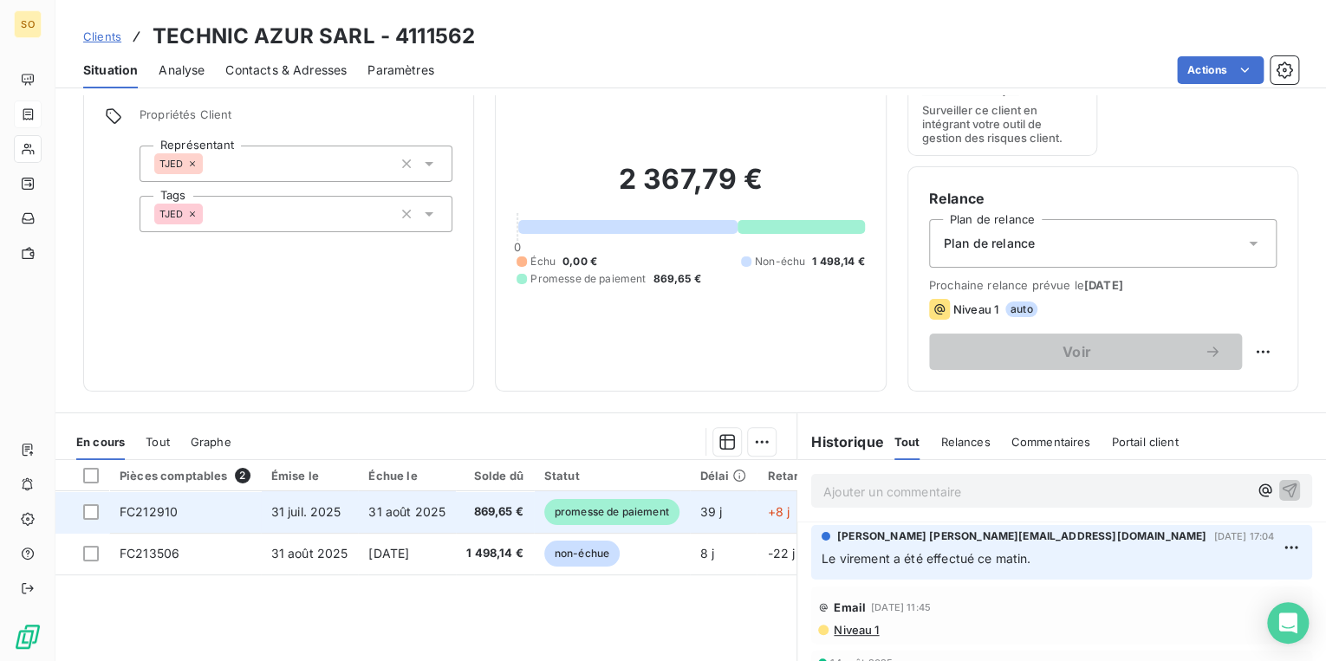
click at [625, 511] on span "promesse de paiement" at bounding box center [611, 512] width 135 height 26
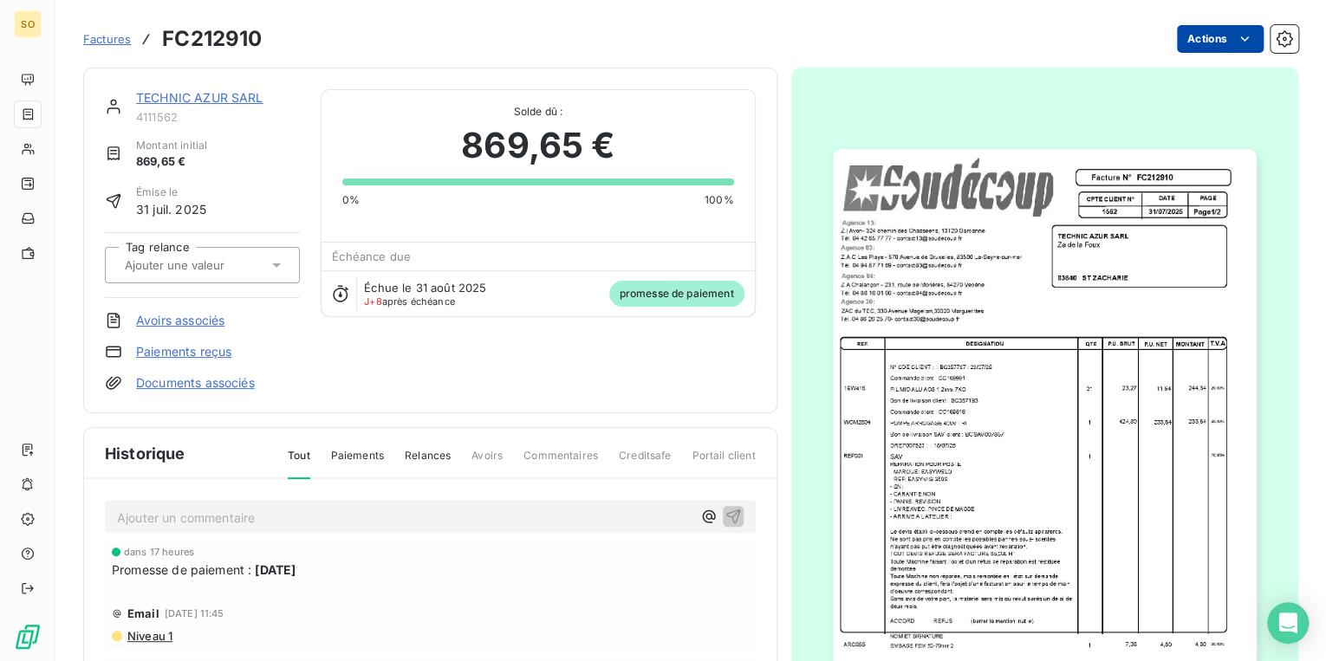
click at [1196, 40] on html "SO Factures FC212910 Actions TECHNIC AZUR SARL 4111562 Montant initial 869,65 €…" at bounding box center [663, 330] width 1326 height 661
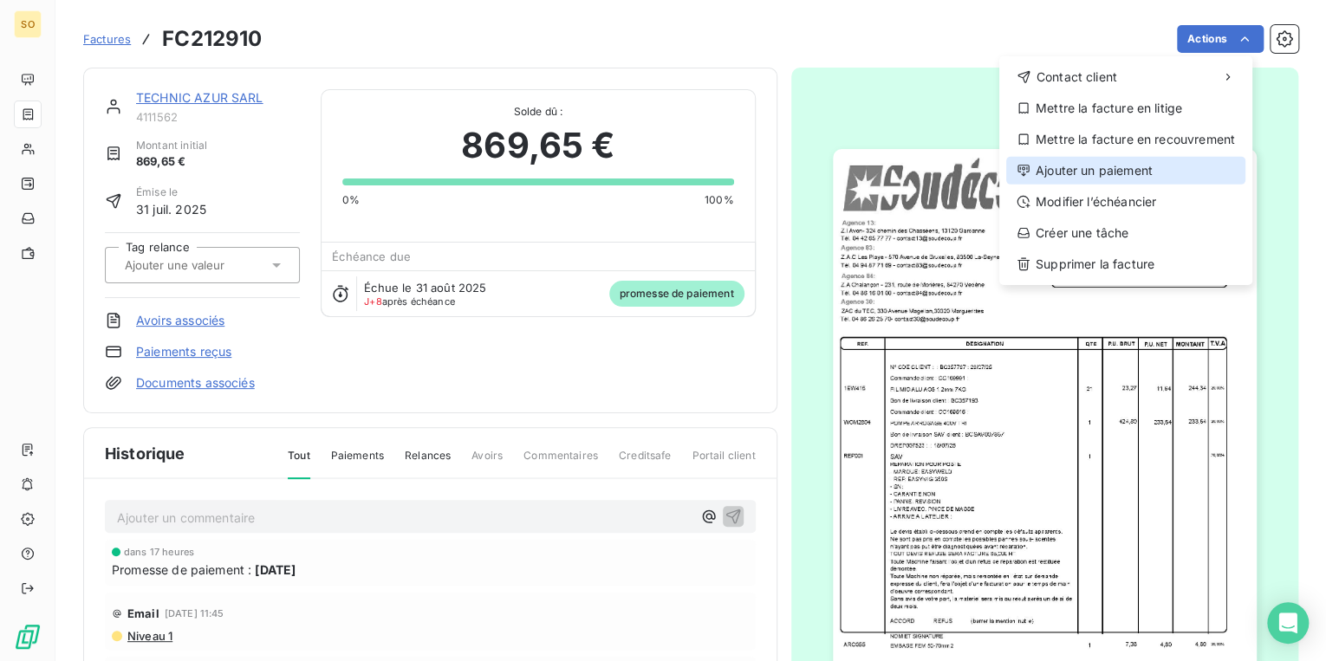
click at [1112, 173] on div "Ajouter un paiement" at bounding box center [1125, 171] width 239 height 28
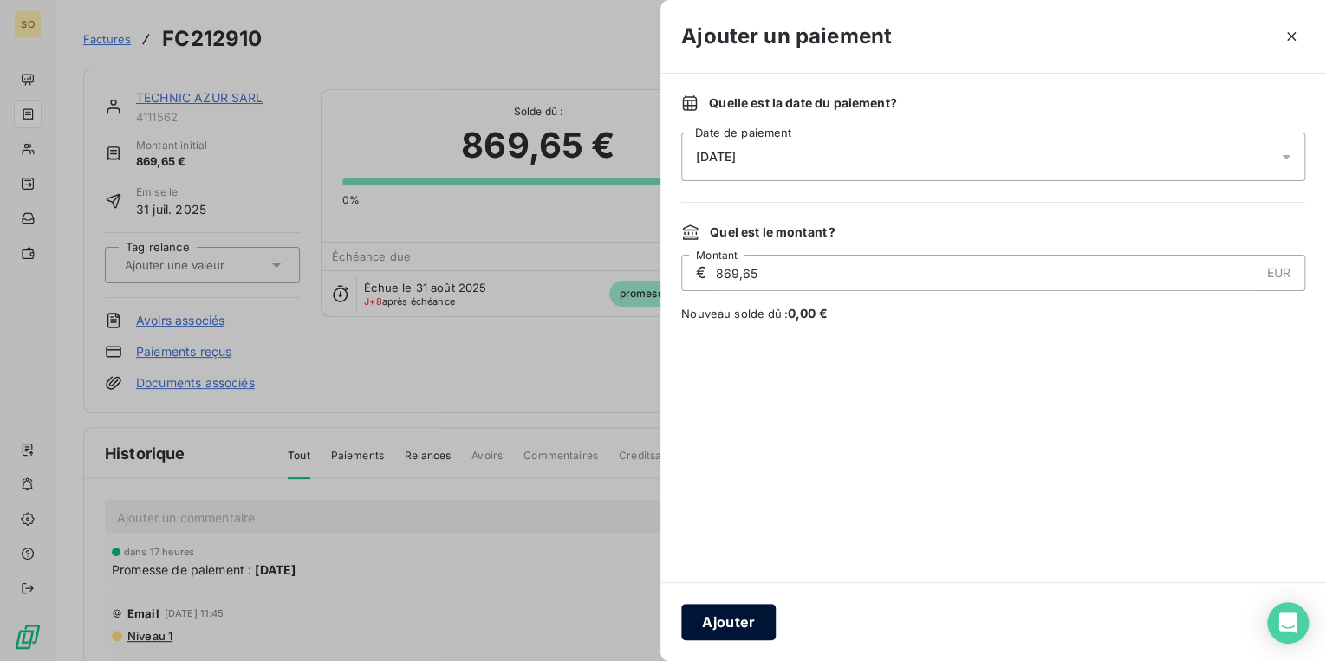
click at [726, 628] on button "Ajouter" at bounding box center [728, 622] width 94 height 36
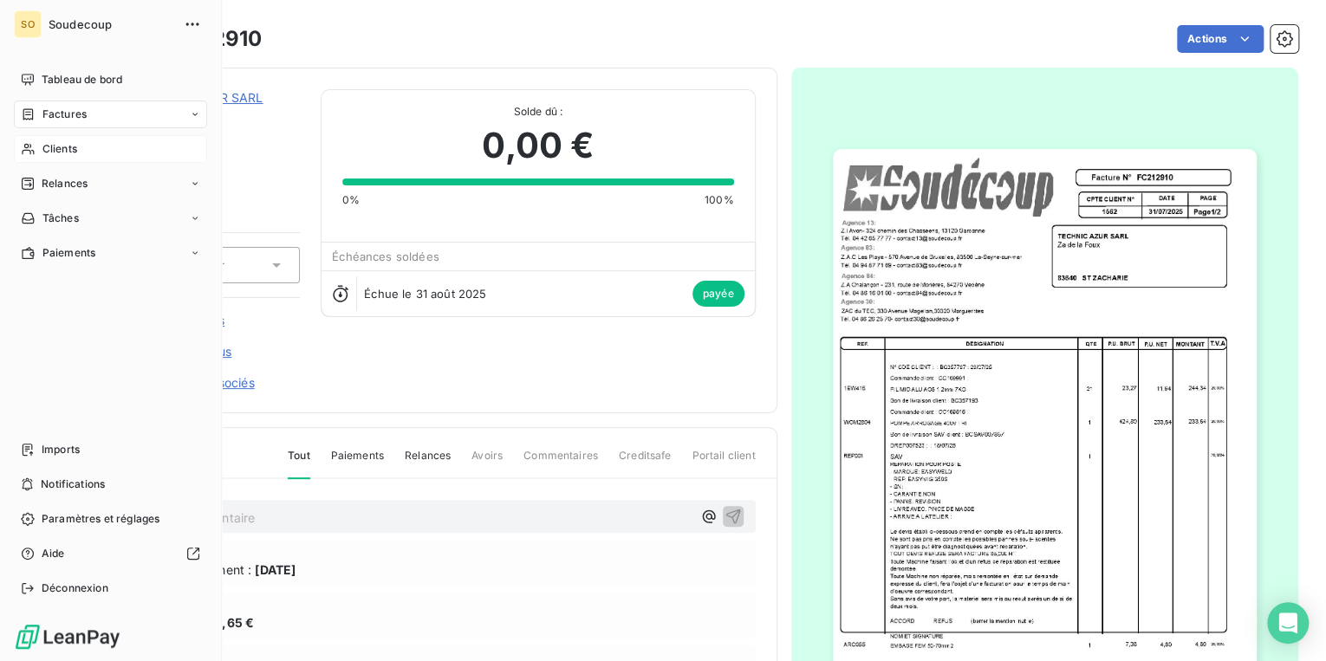
click at [62, 149] on span "Clients" at bounding box center [59, 149] width 35 height 16
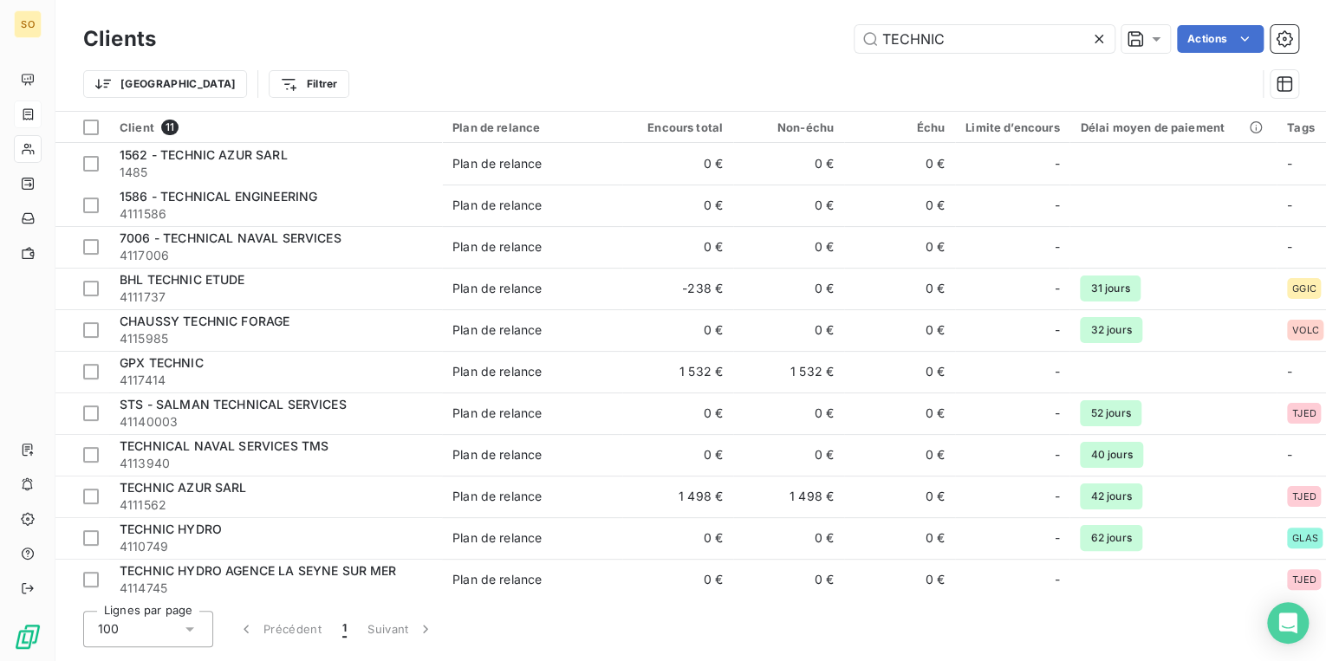
drag, startPoint x: 882, startPoint y: 32, endPoint x: 1330, endPoint y: 49, distance: 447.6
click at [1325, 49] on html "SO Clients TECHNIC Actions Trier Filtrer Client 11 Plan de relance Encours tota…" at bounding box center [663, 330] width 1326 height 661
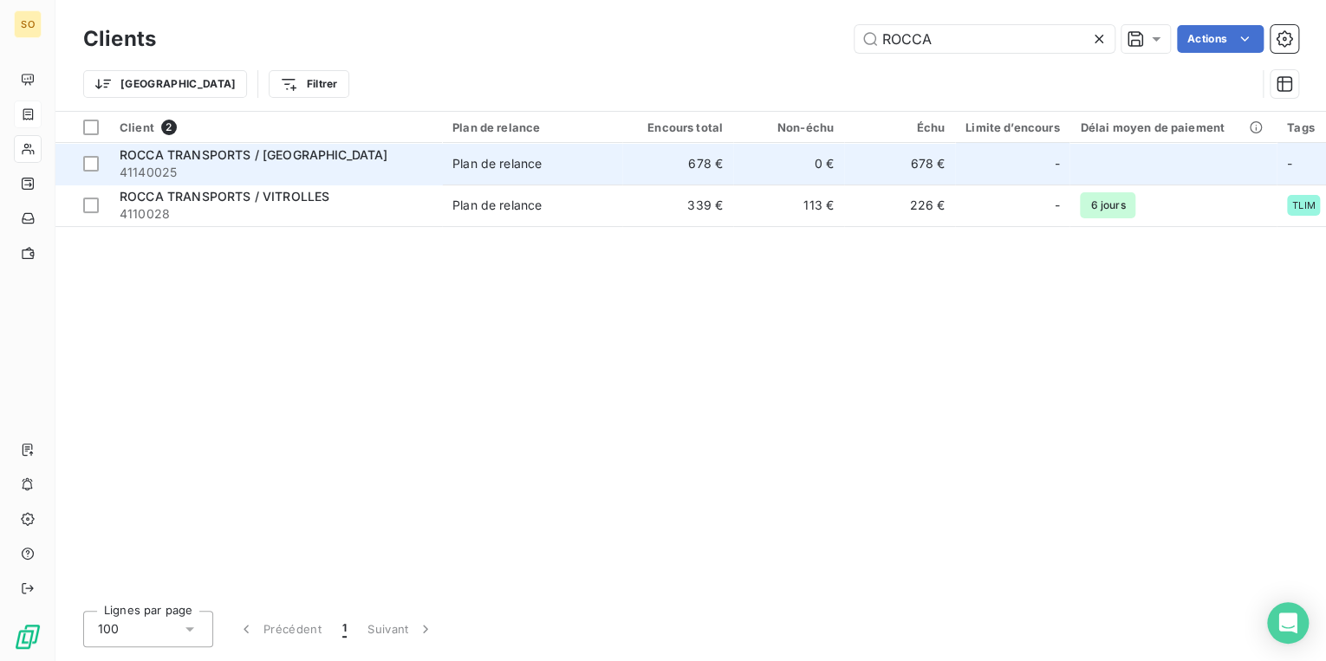
type input "ROCCA"
click at [660, 161] on td "678 €" at bounding box center [677, 164] width 111 height 42
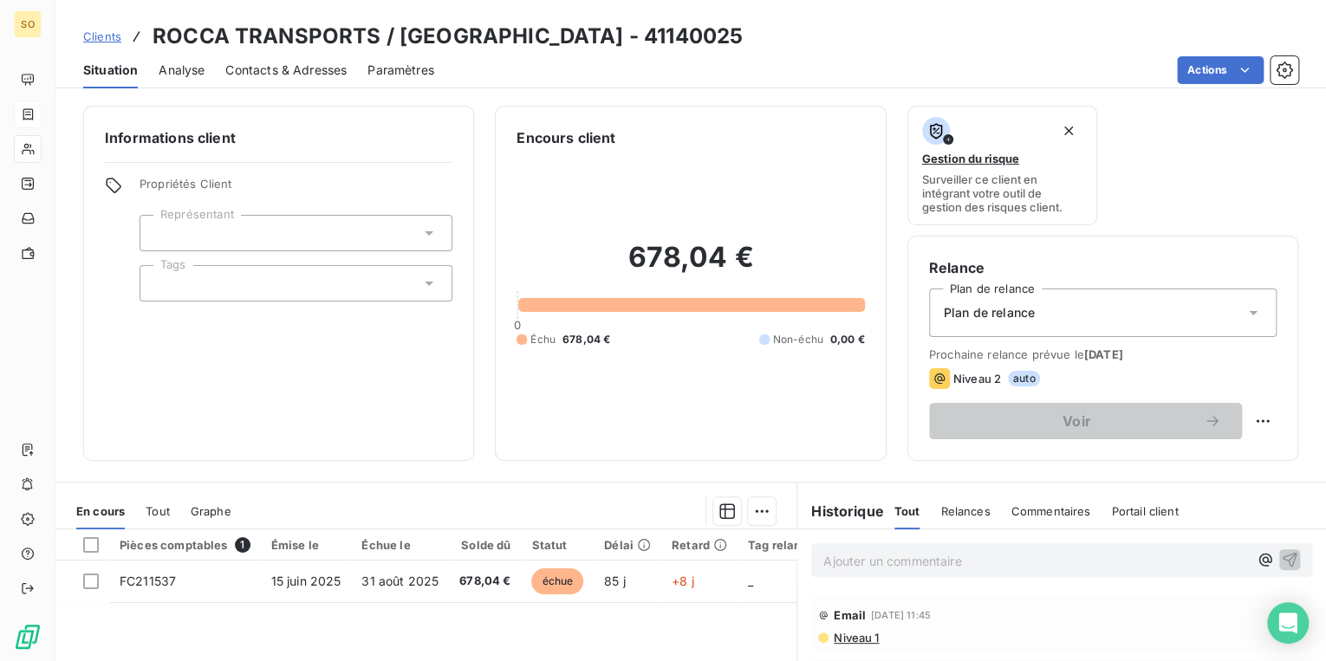
click at [109, 29] on span "Clients" at bounding box center [102, 36] width 38 height 14
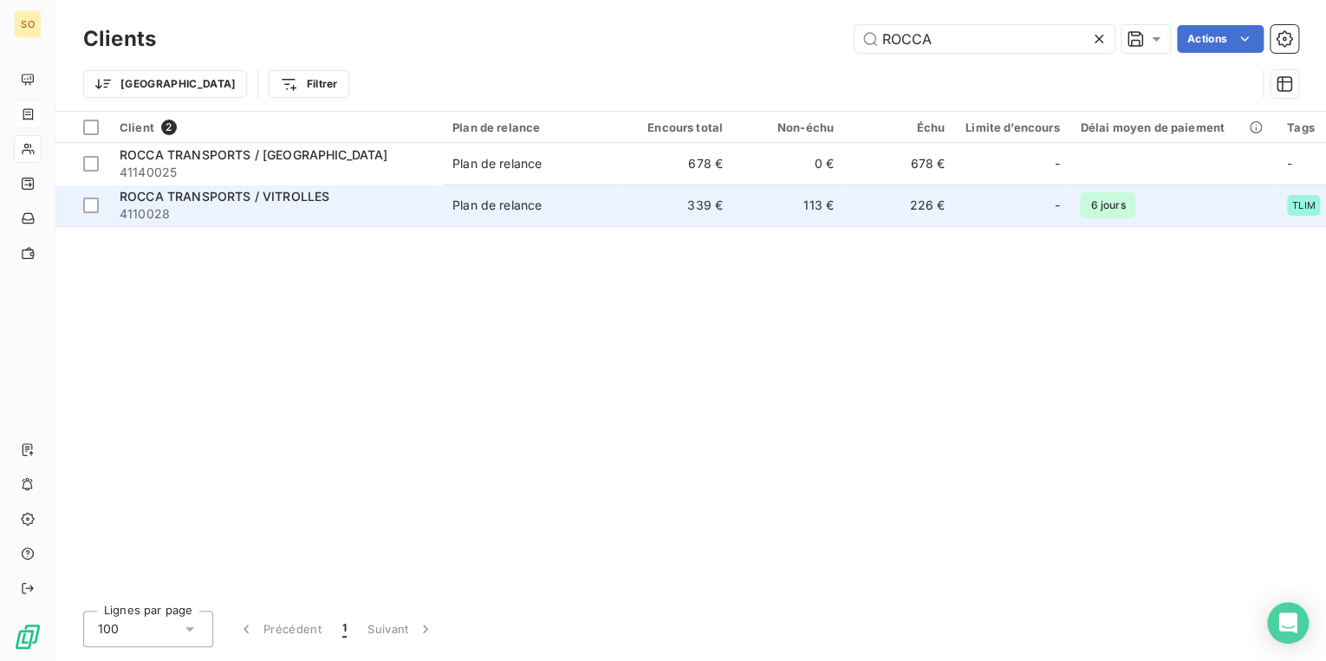
click at [175, 198] on span "ROCCA TRANSPORTS / VITROLLES" at bounding box center [225, 196] width 210 height 15
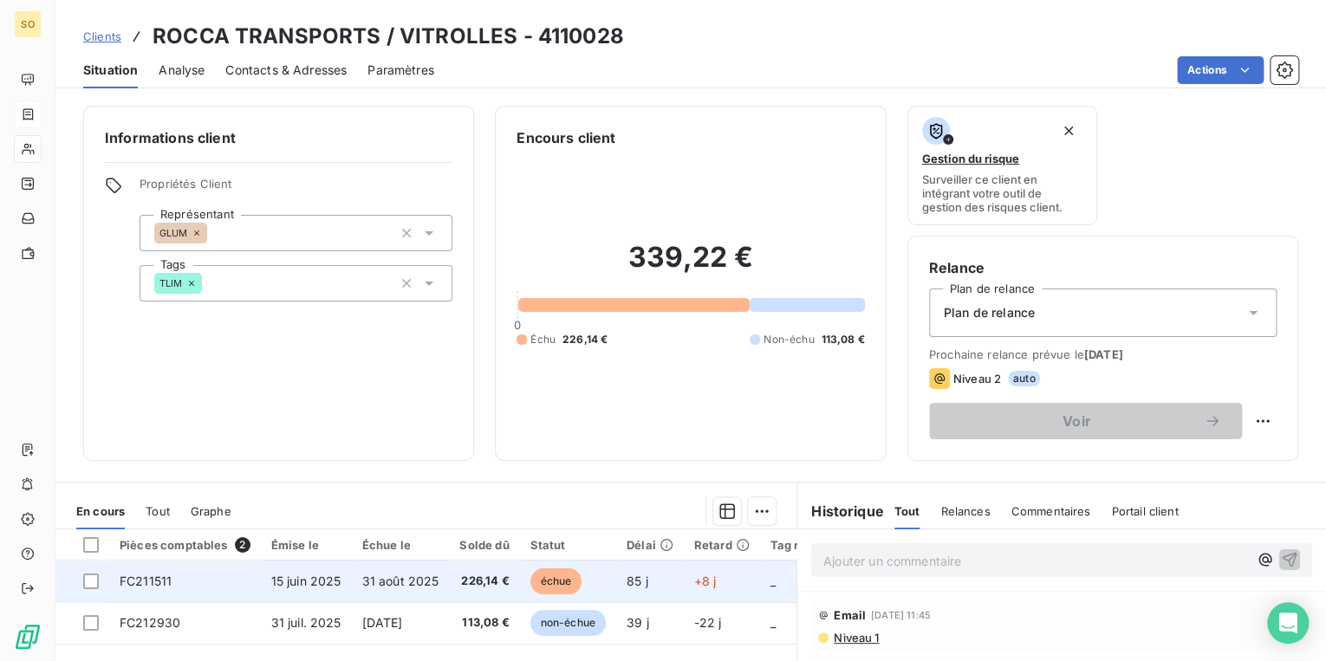
click at [544, 579] on span "échue" at bounding box center [557, 582] width 52 height 26
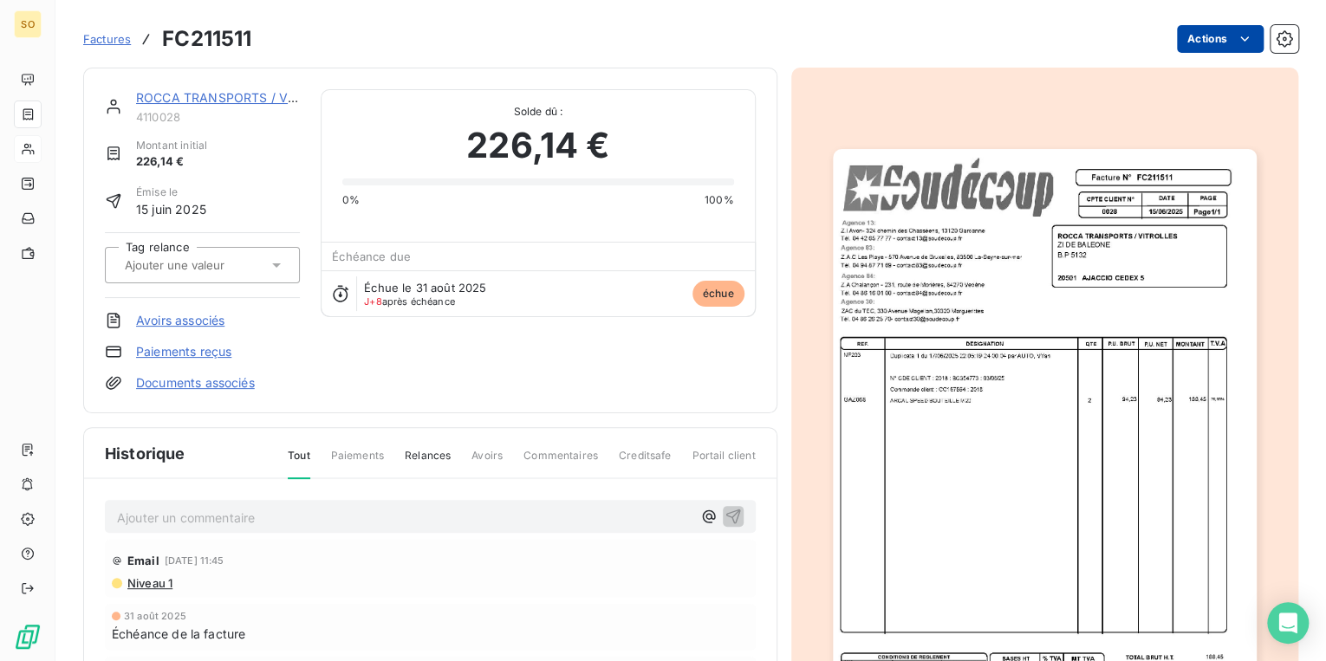
click at [1194, 34] on html "SO Factures FC211511 Actions ROCCA TRANSPORTS / VITROLLES 4110028 Montant initi…" at bounding box center [663, 330] width 1326 height 661
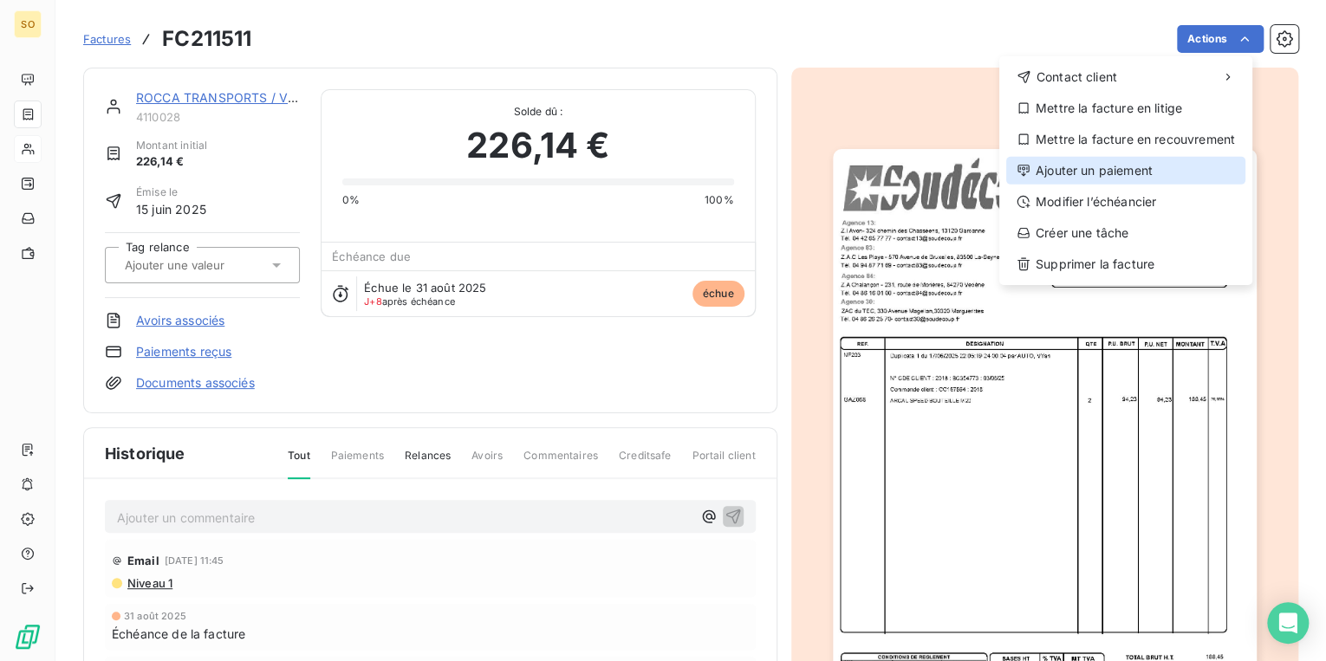
click at [1116, 163] on div "Ajouter un paiement" at bounding box center [1125, 171] width 239 height 28
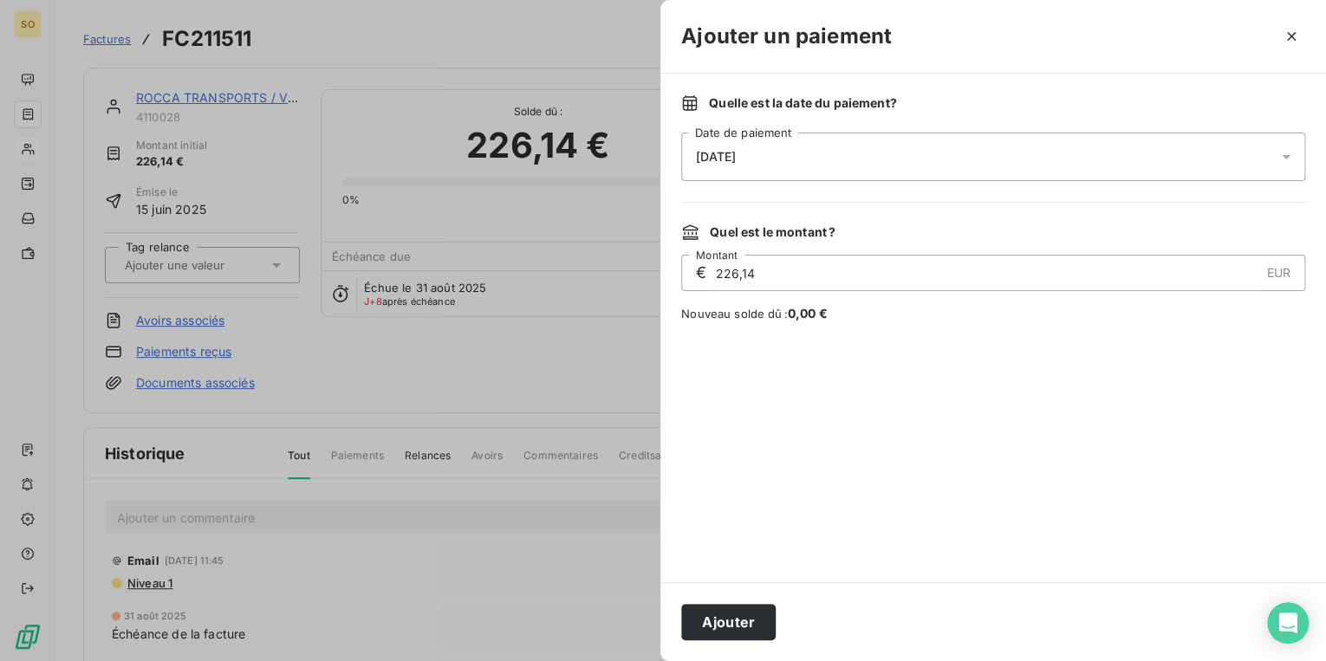
click at [771, 615] on button "Ajouter" at bounding box center [728, 622] width 94 height 36
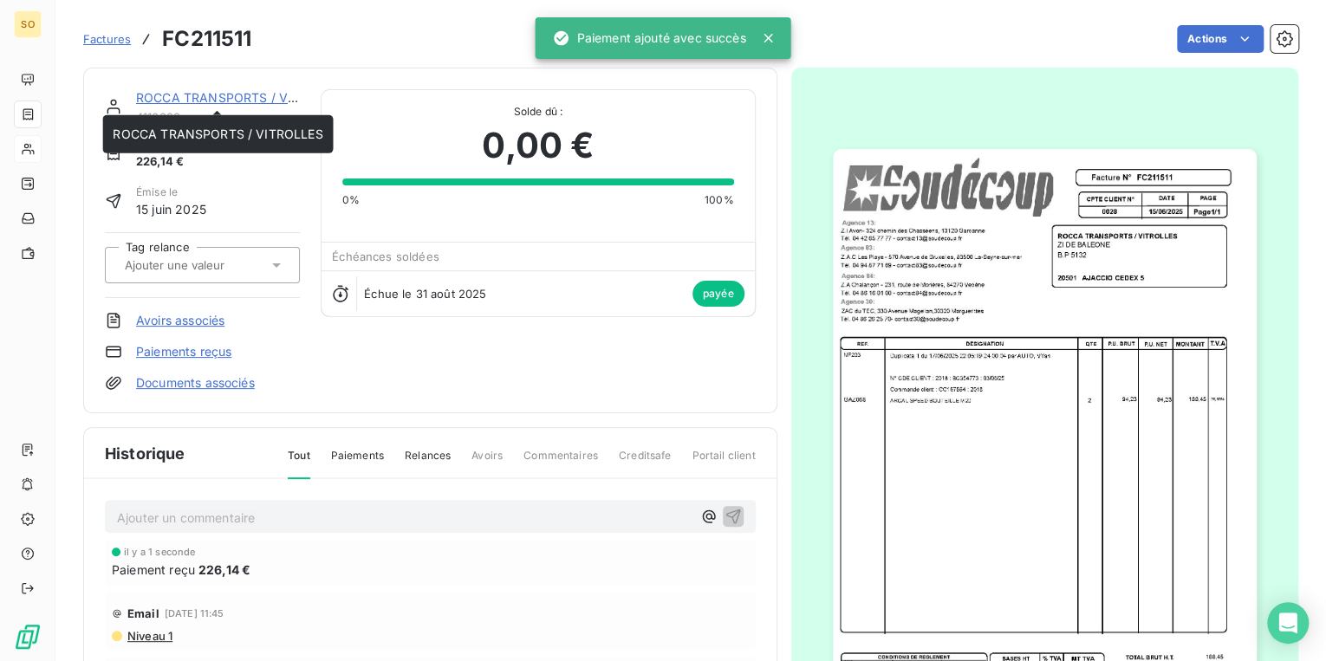
click at [166, 97] on link "ROCCA TRANSPORTS / VITROLLES" at bounding box center [241, 97] width 210 height 15
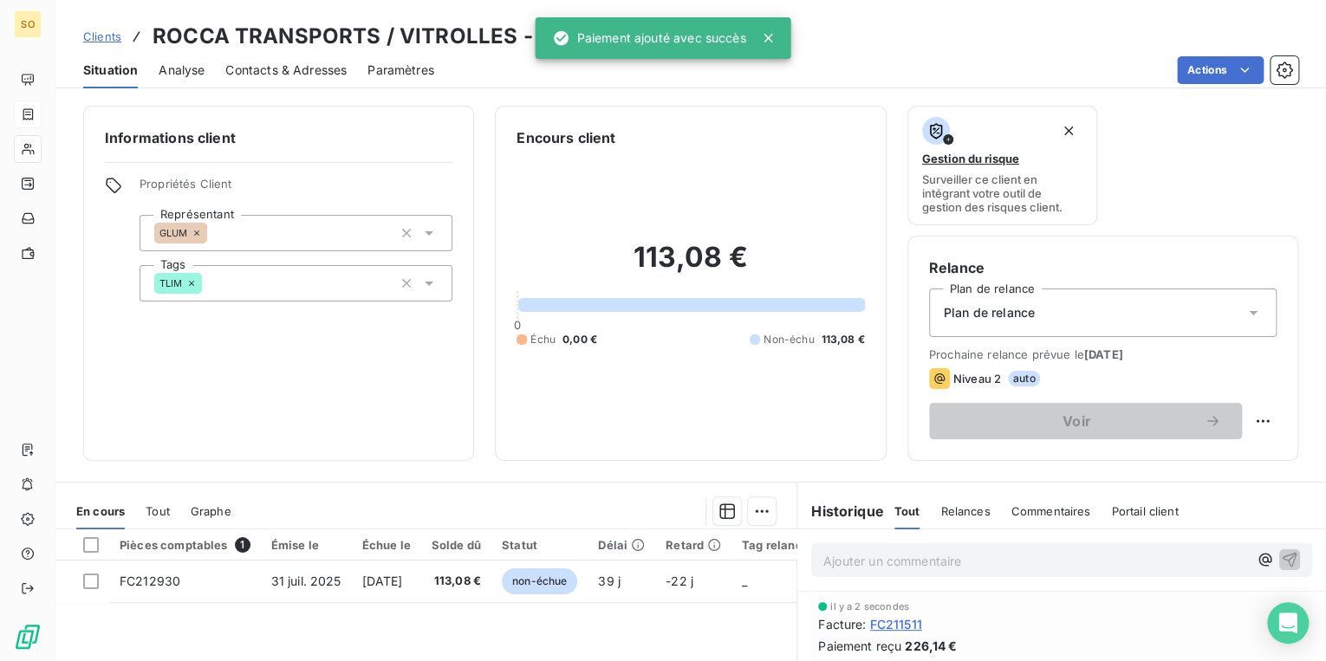
click at [114, 31] on span "Clients" at bounding box center [102, 36] width 38 height 14
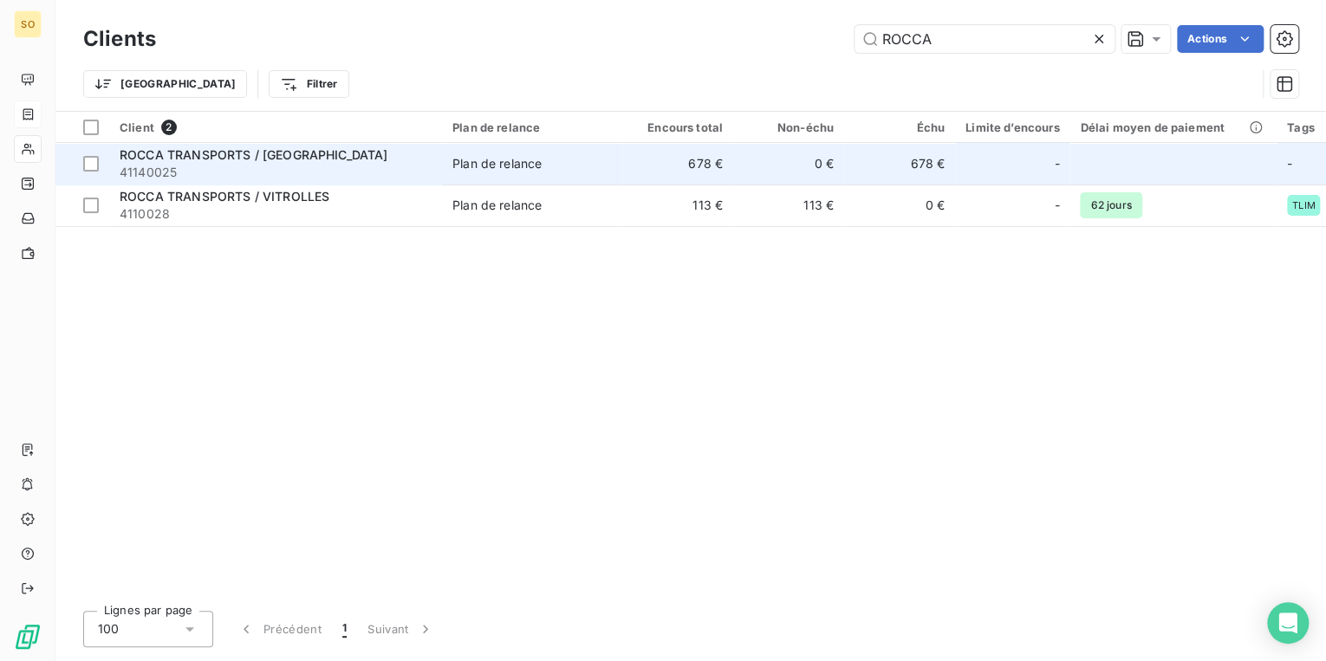
click at [520, 175] on td "Plan de relance" at bounding box center [532, 164] width 180 height 42
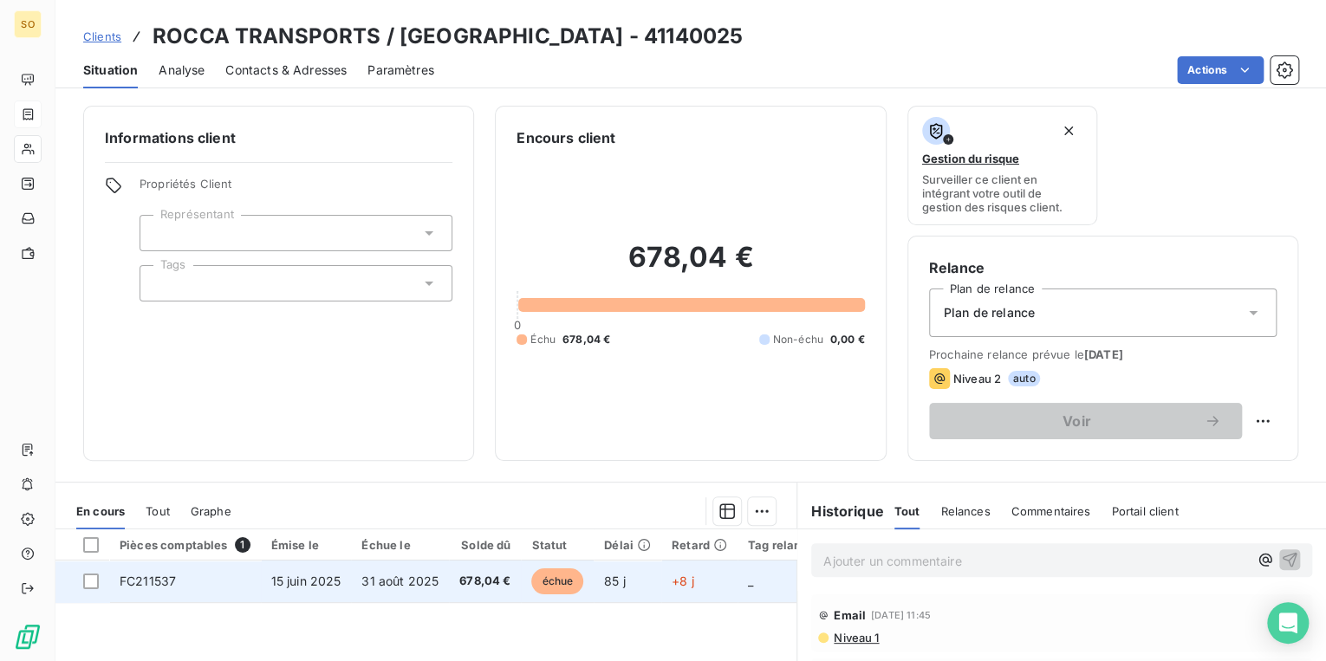
click at [569, 586] on span "échue" at bounding box center [557, 582] width 52 height 26
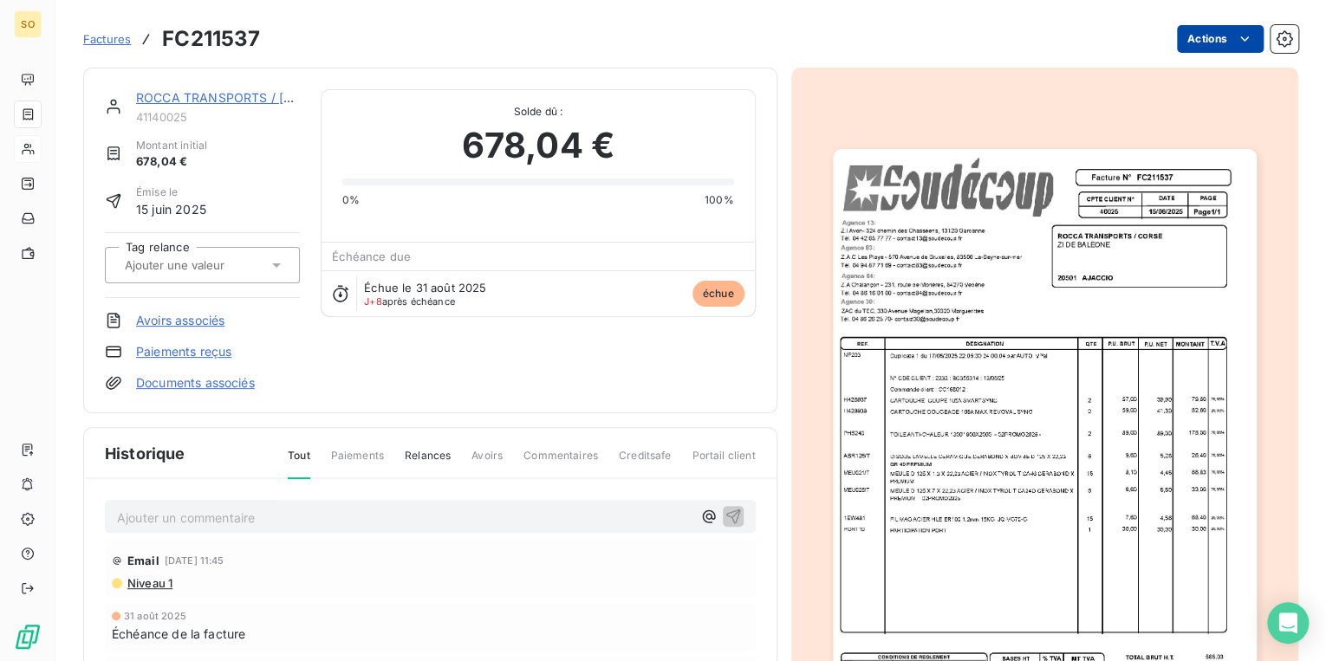
click at [1172, 42] on html "SO Factures FC211537 Actions ROCCA TRANSPORTS / CORSE 41140025 Montant initial …" at bounding box center [663, 330] width 1326 height 661
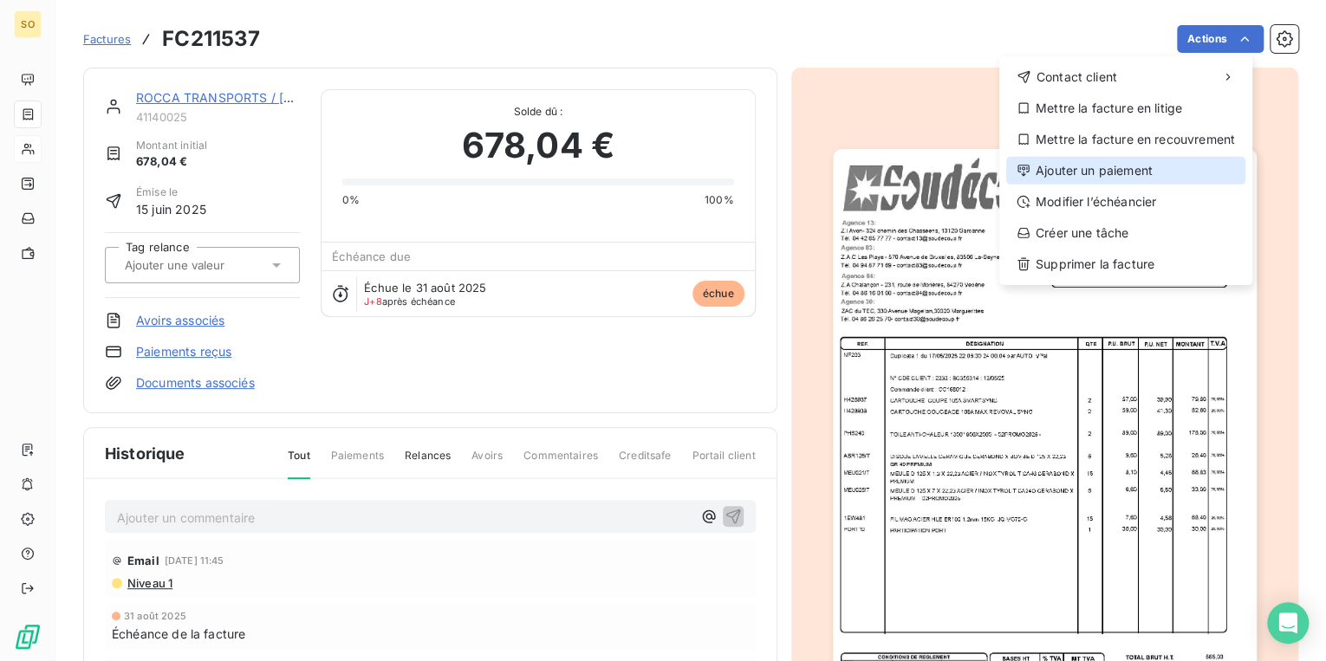
click at [1089, 172] on div "Ajouter un paiement" at bounding box center [1125, 171] width 239 height 28
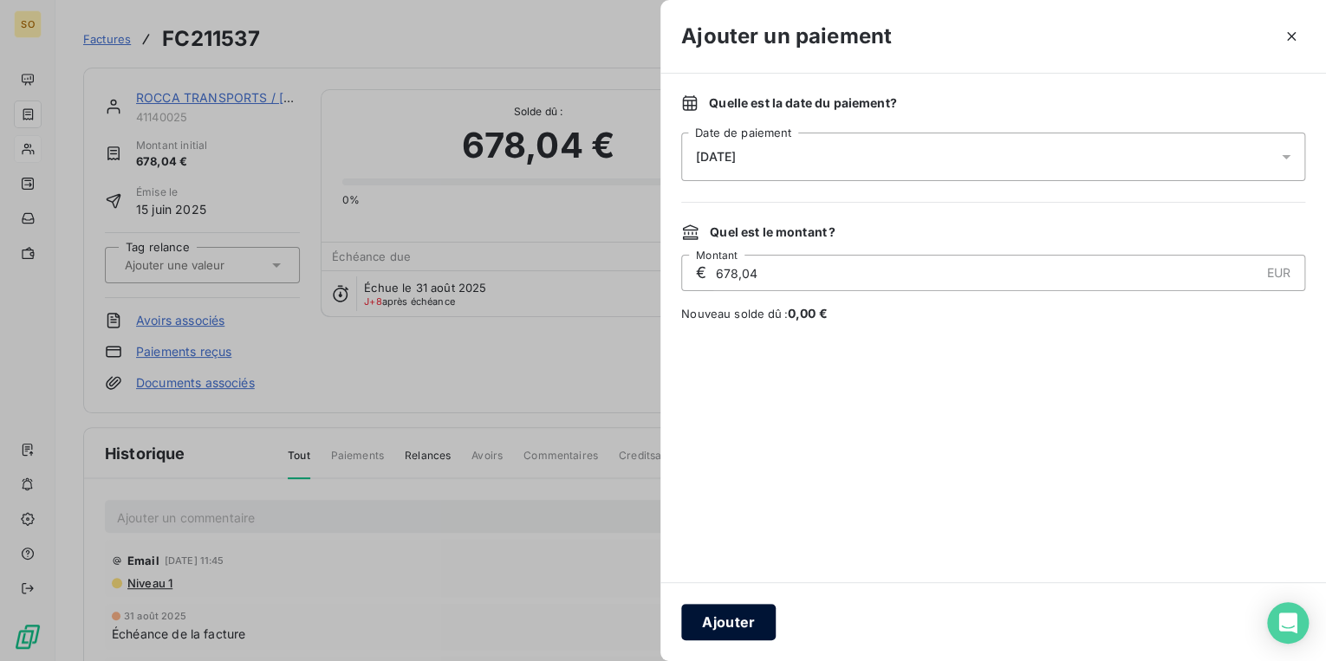
click at [728, 614] on button "Ajouter" at bounding box center [728, 622] width 94 height 36
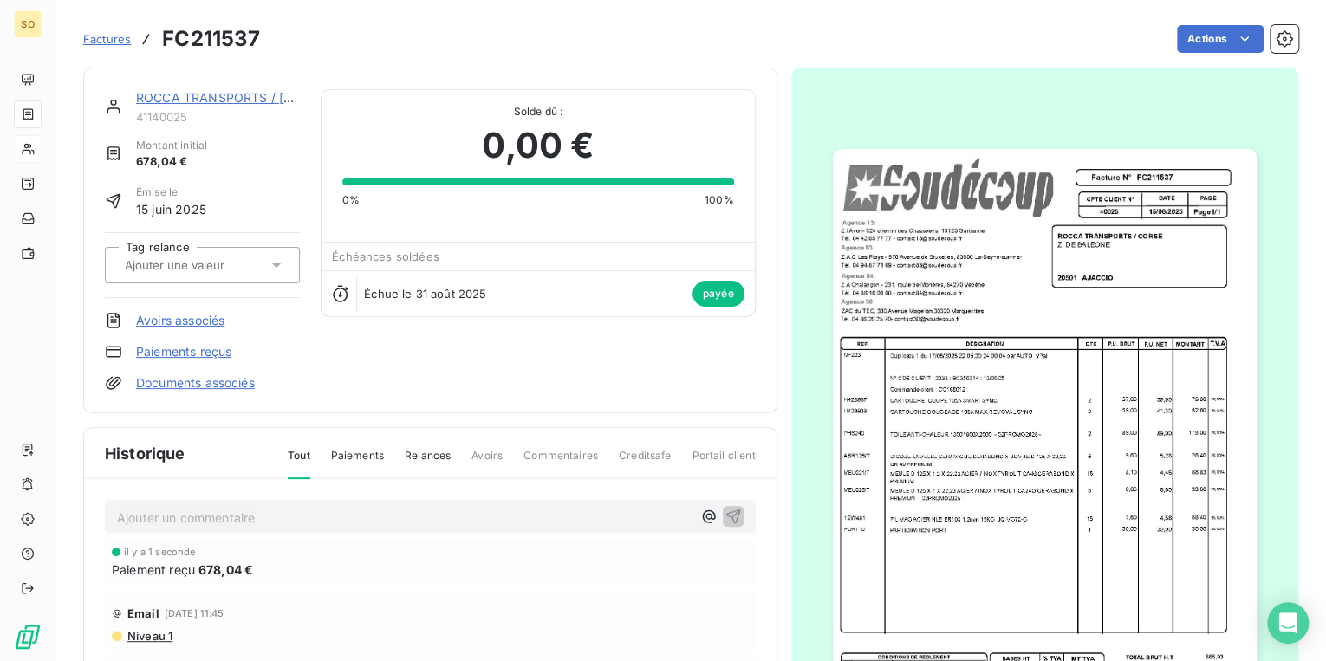
click at [110, 40] on span "Factures" at bounding box center [107, 39] width 48 height 14
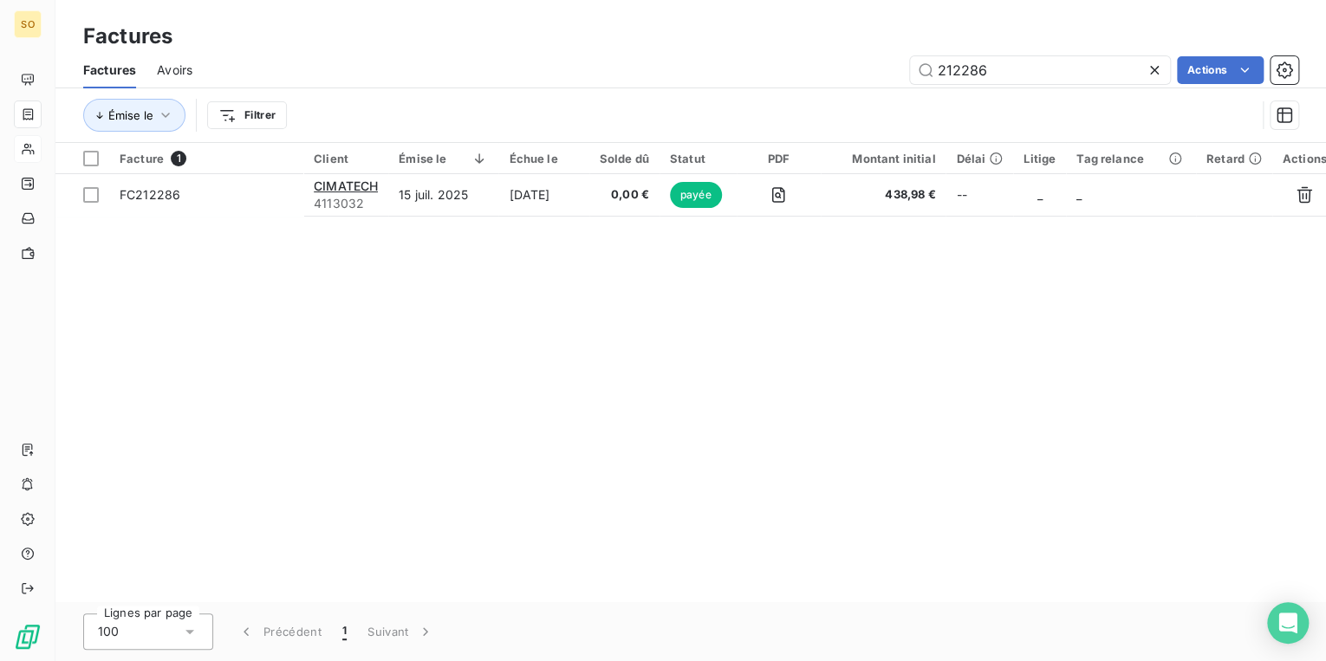
drag, startPoint x: 952, startPoint y: 69, endPoint x: 1300, endPoint y: -44, distance: 366.5
click at [1300, 0] on html "SO Factures Factures Avoirs 212286 Actions Émise le Filtrer Facture 1 Client Ém…" at bounding box center [663, 330] width 1326 height 661
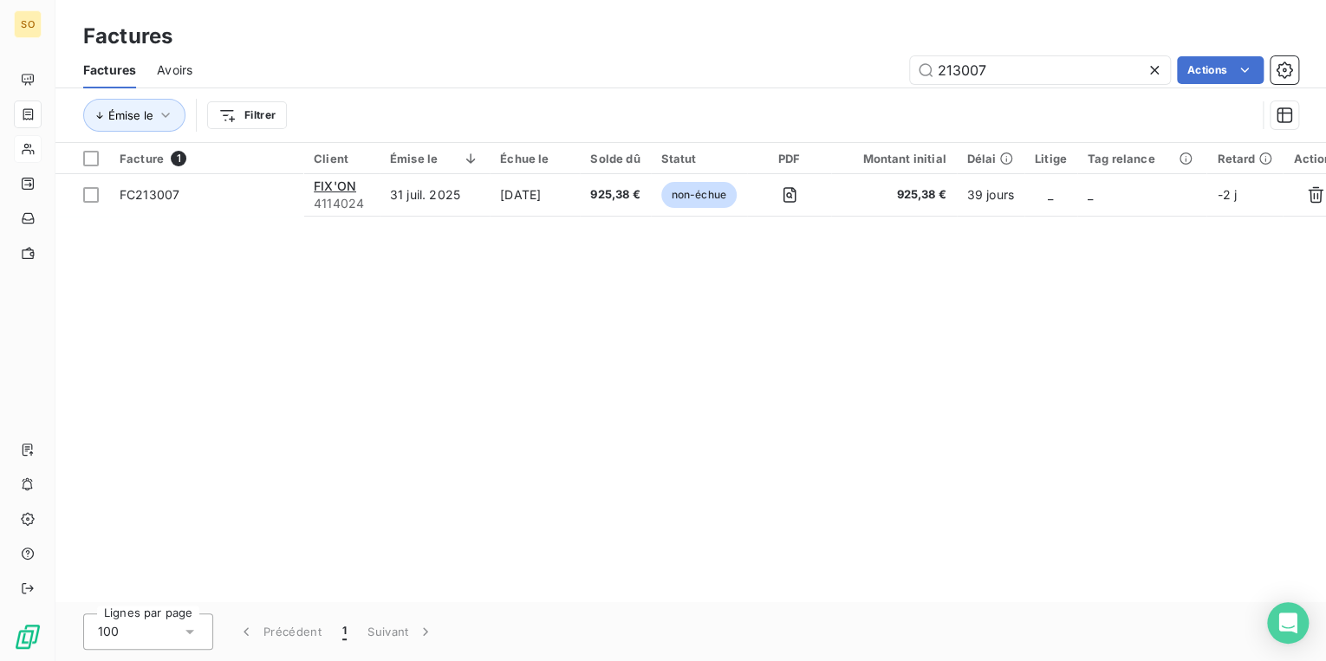
type input "213007"
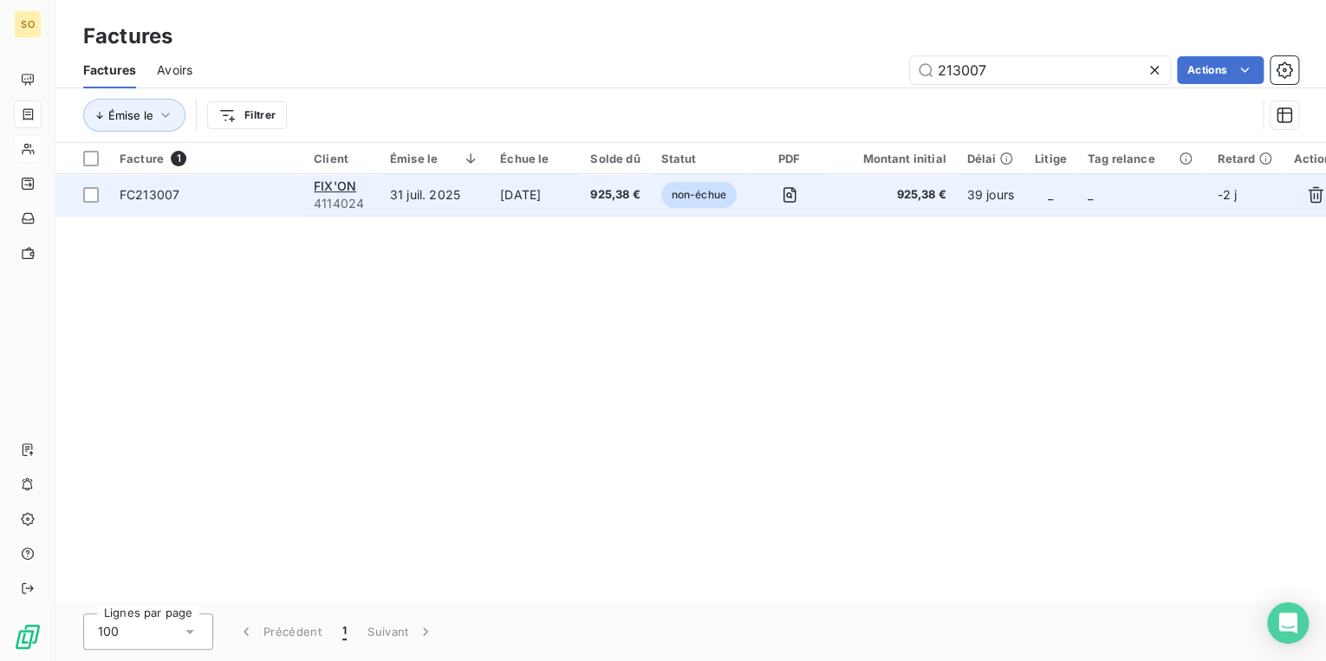
click at [699, 197] on span "non-échue" at bounding box center [698, 195] width 75 height 26
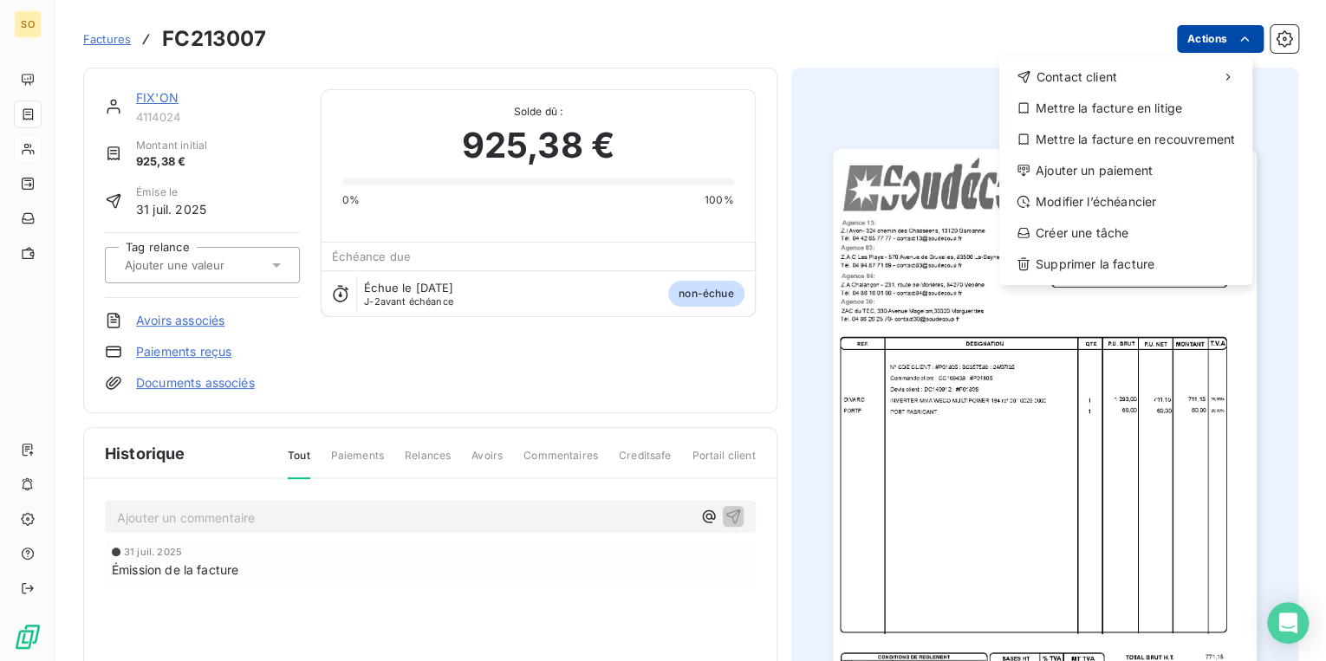
click at [1194, 37] on html "SO Factures FC213007 Actions Contact client Mettre la facture en litige Mettre …" at bounding box center [663, 330] width 1326 height 661
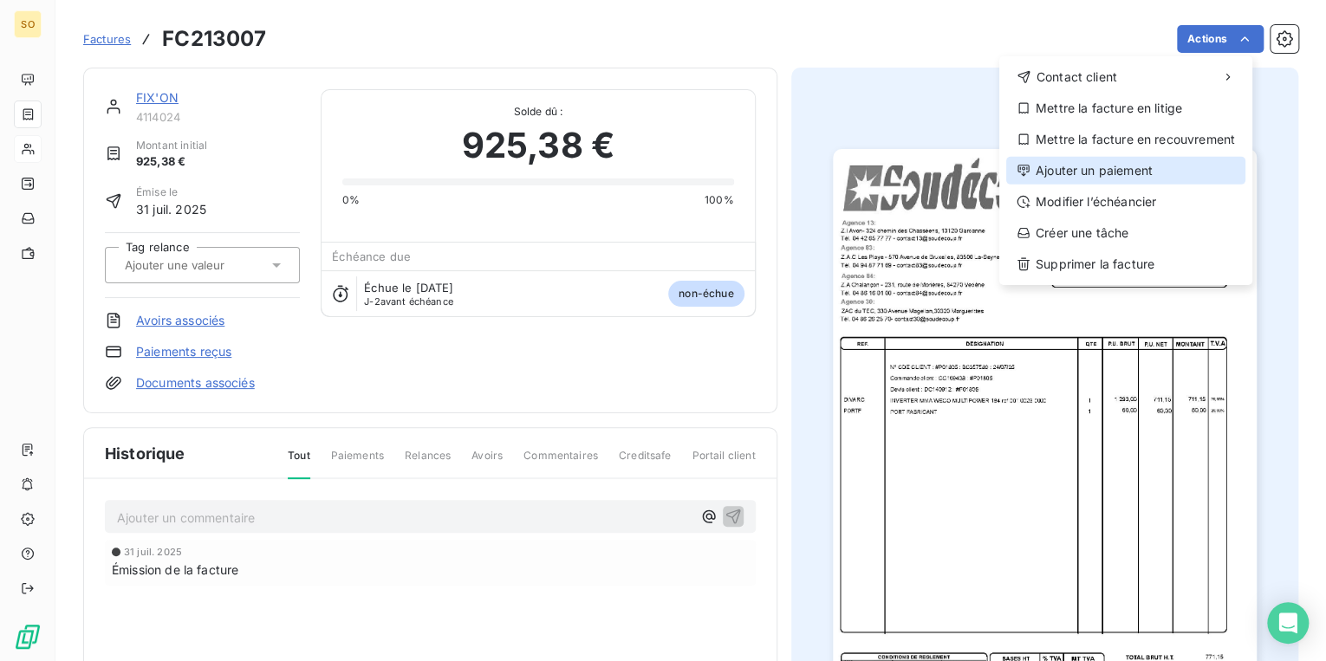
click at [1064, 176] on div "Ajouter un paiement" at bounding box center [1125, 171] width 239 height 28
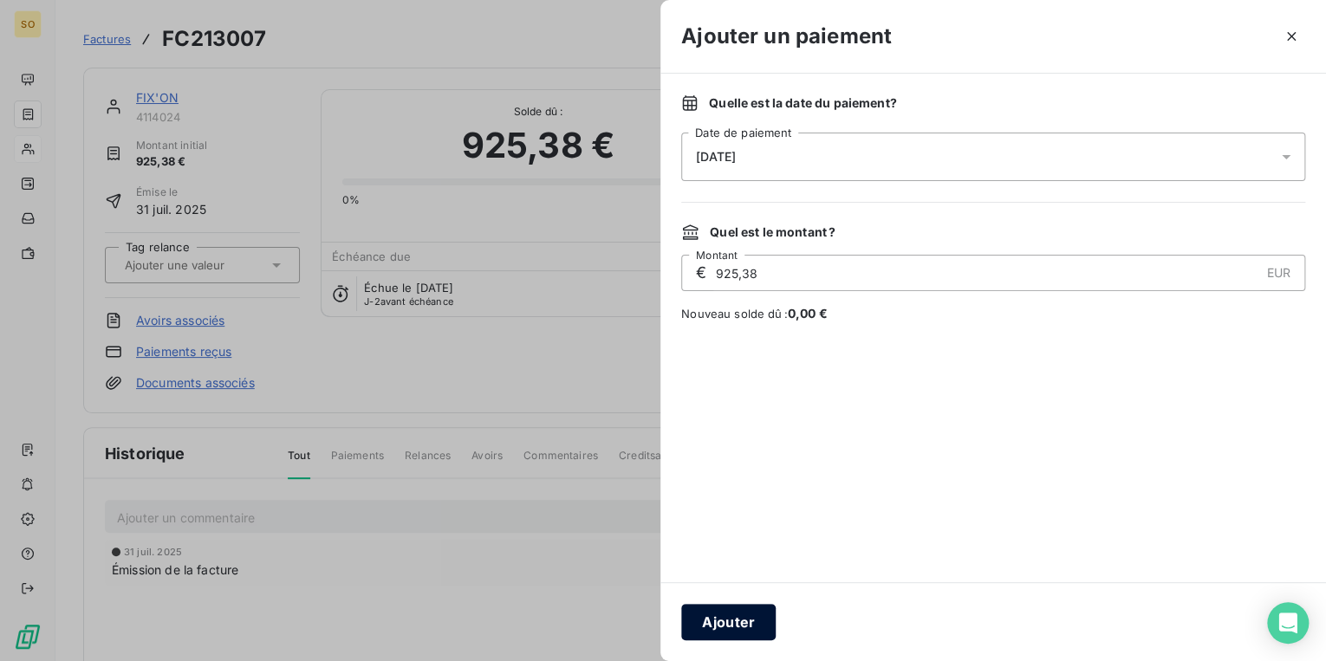
click at [732, 626] on button "Ajouter" at bounding box center [728, 622] width 94 height 36
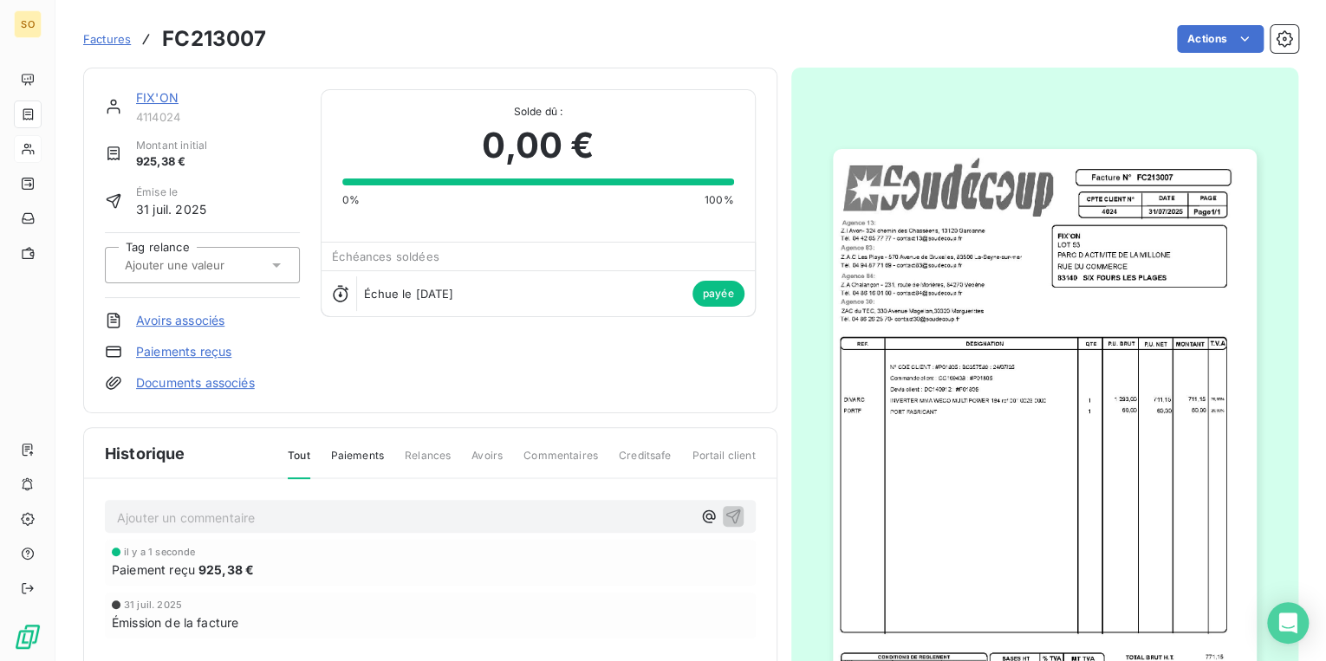
click at [160, 101] on link "FIX'ON" at bounding box center [157, 97] width 42 height 15
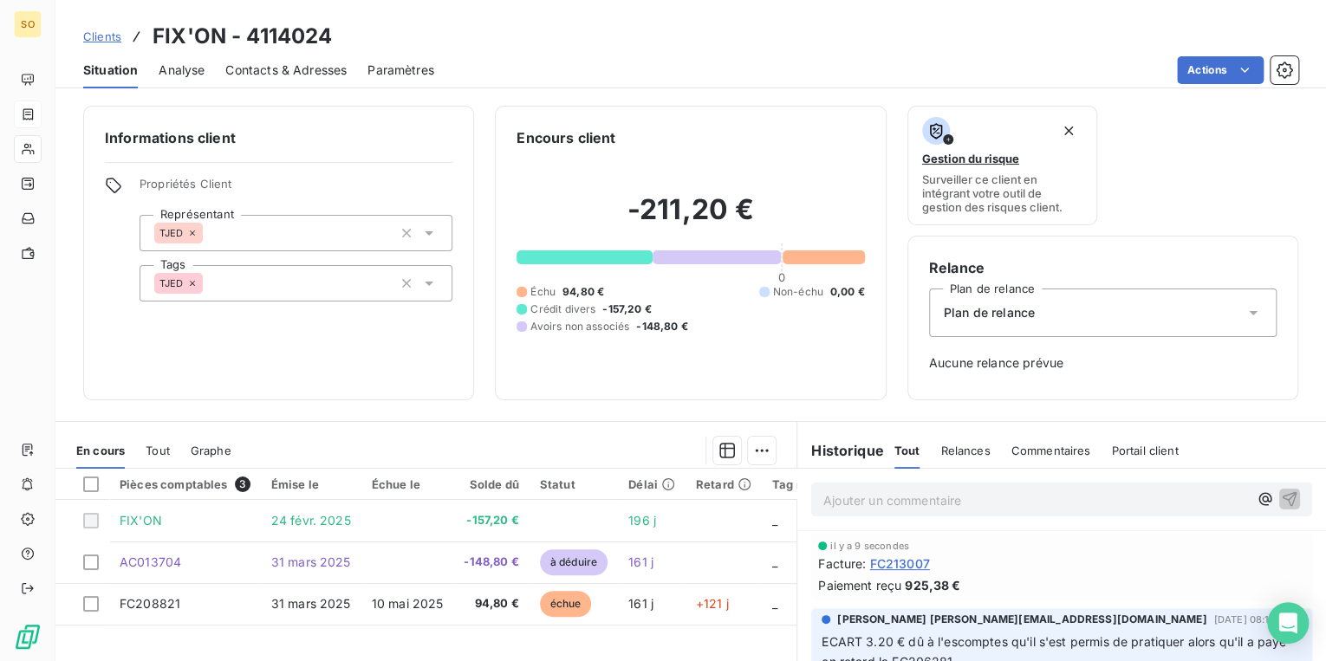
click at [109, 36] on span "Clients" at bounding box center [102, 36] width 38 height 14
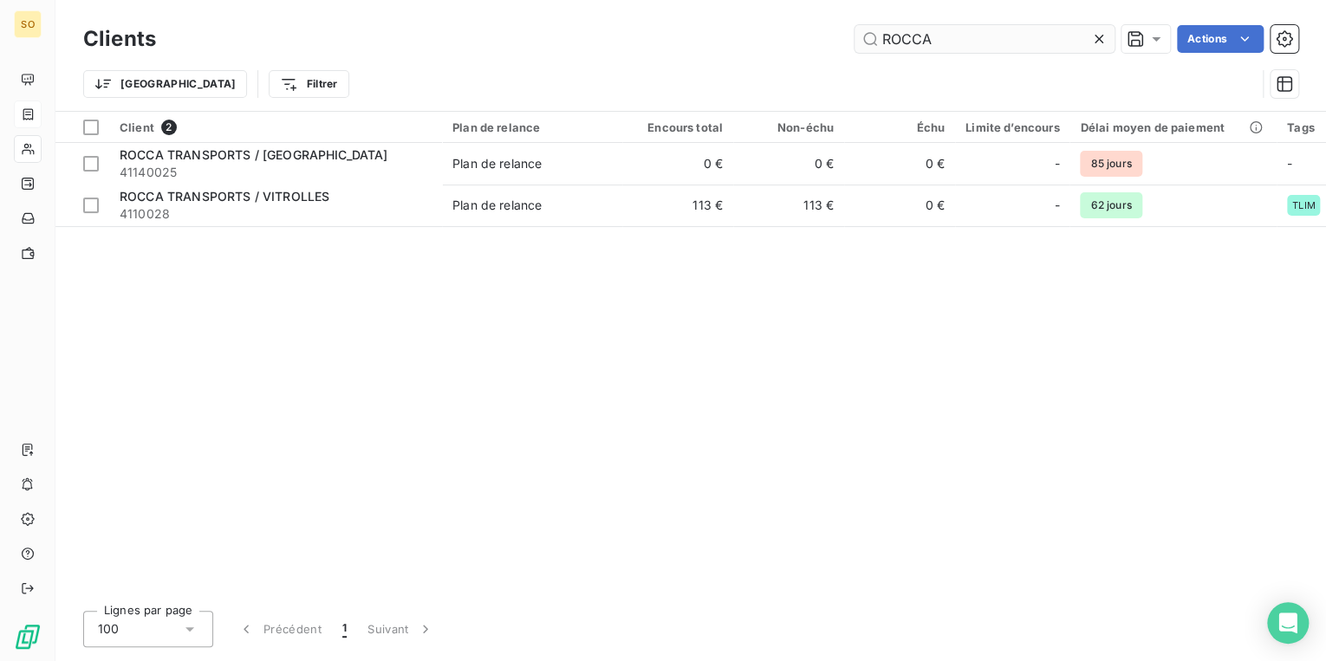
drag, startPoint x: 986, startPoint y: 49, endPoint x: 1146, endPoint y: 47, distance: 160.4
click at [1007, 51] on input "ROCCA" at bounding box center [985, 39] width 260 height 28
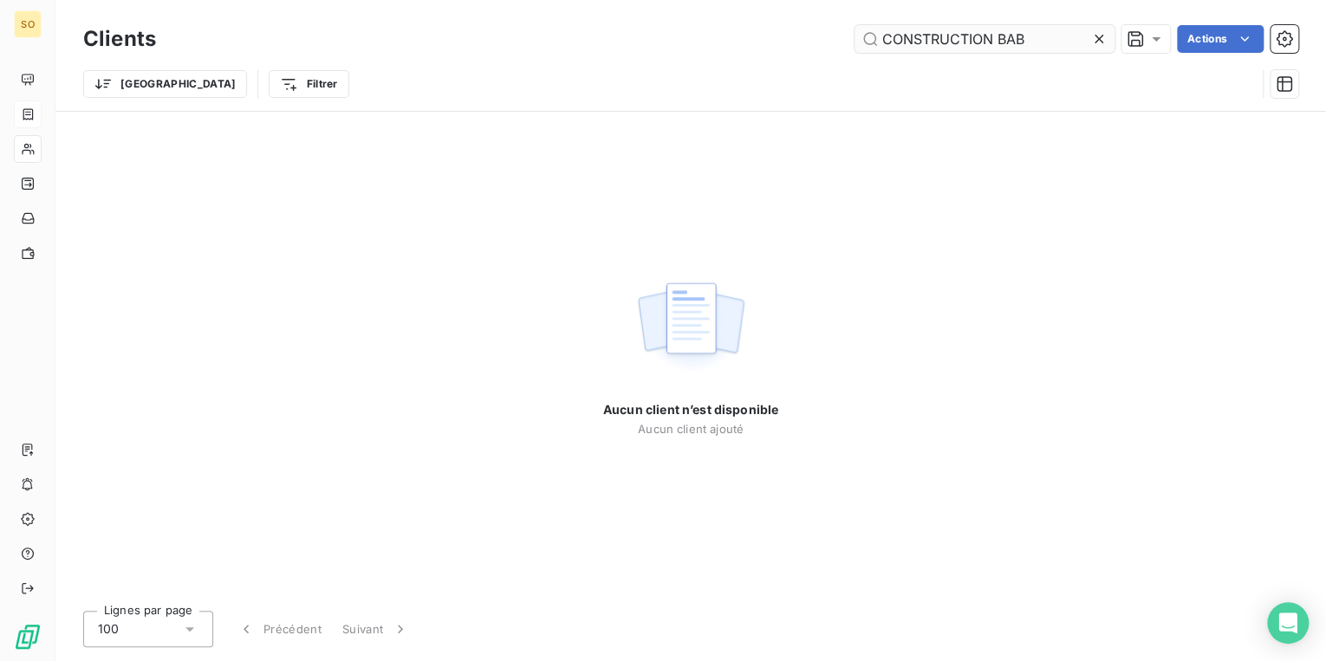
click at [992, 42] on input "CONSTRUCTION BAB" at bounding box center [985, 39] width 260 height 28
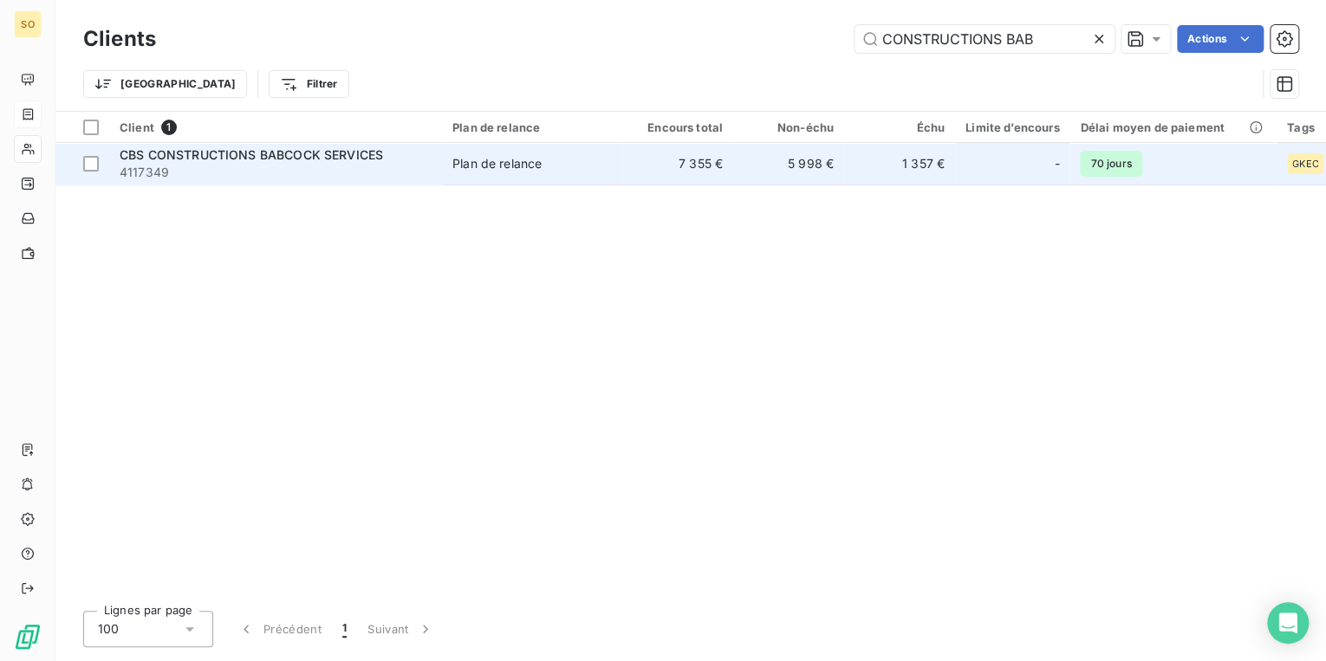
type input "CONSTRUCTIONS BAB"
click at [577, 159] on span "Plan de relance" at bounding box center [531, 163] width 159 height 17
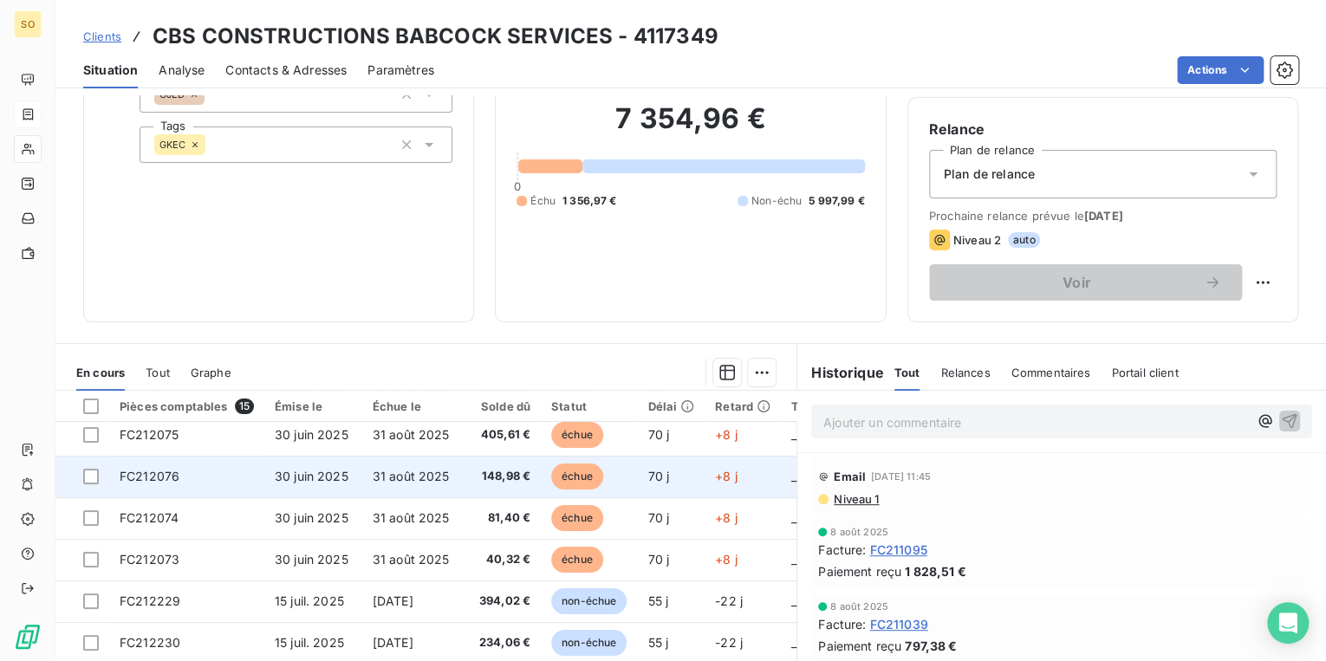
scroll to position [69, 0]
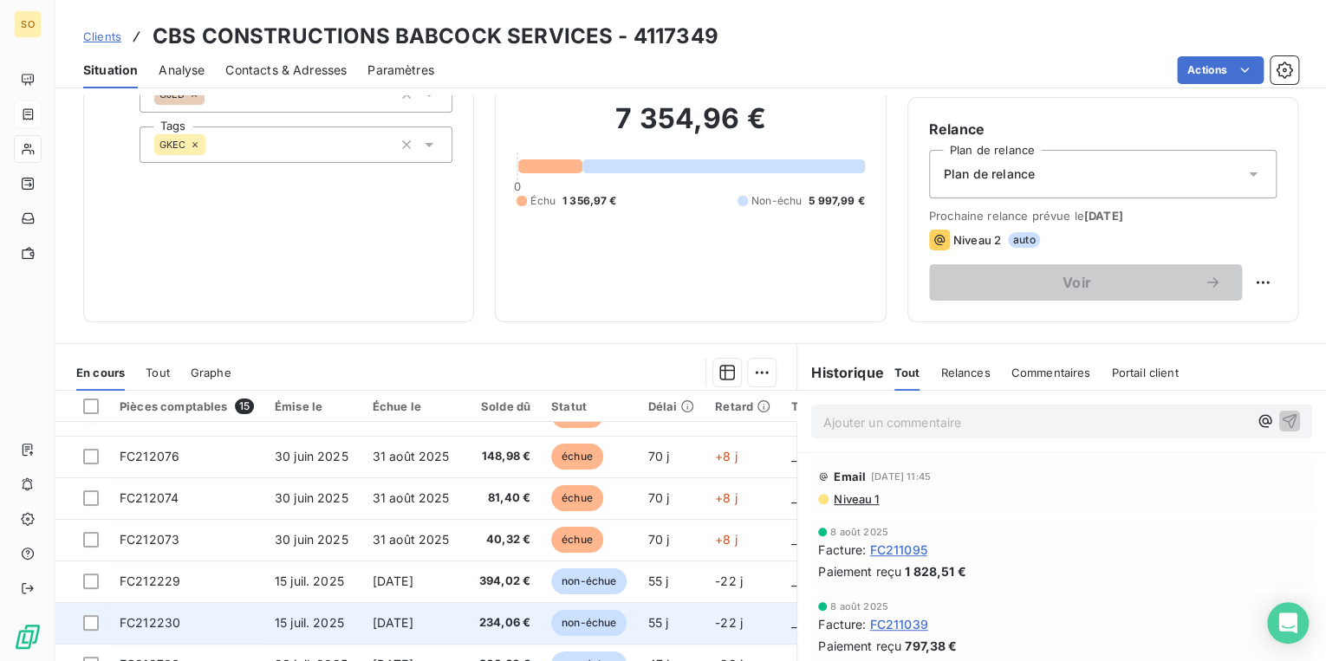
click at [592, 624] on span "non-échue" at bounding box center [588, 623] width 75 height 26
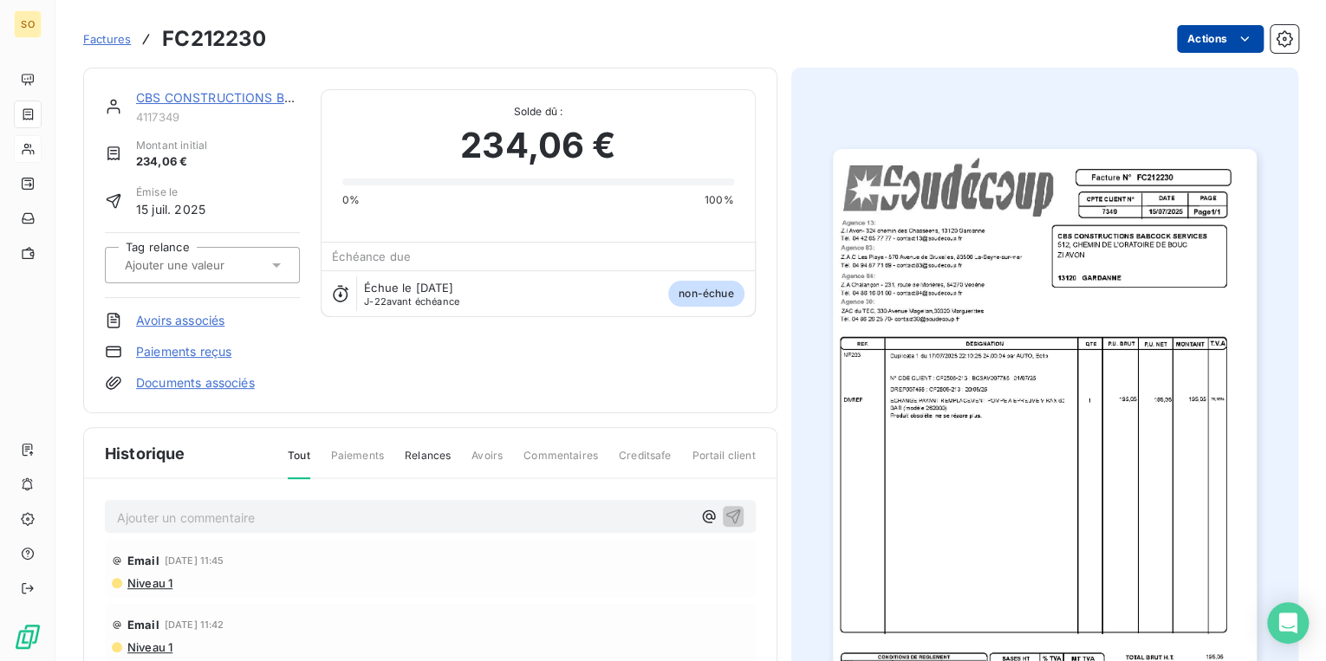
click at [1209, 43] on html "SO Factures FC212230 Actions CBS CONSTRUCTIONS BABCOCK SERVICES 4117349 Montant…" at bounding box center [663, 330] width 1326 height 661
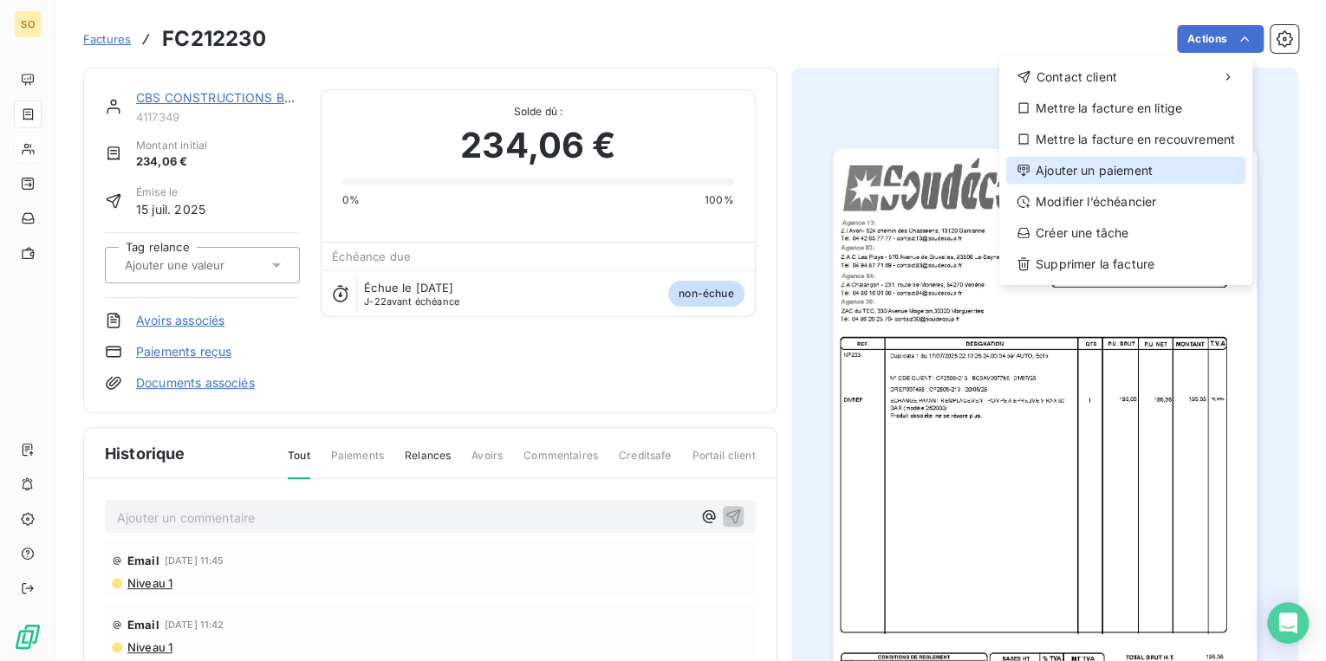
click at [1072, 166] on div "Ajouter un paiement" at bounding box center [1125, 171] width 239 height 28
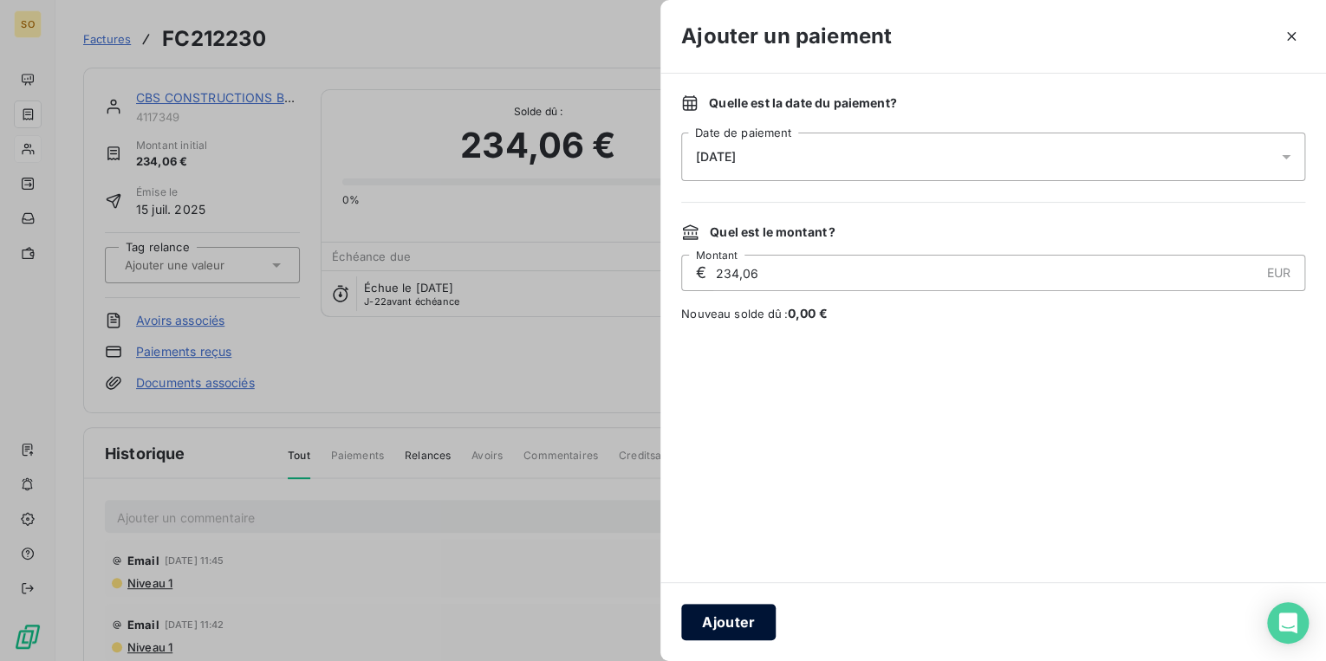
click at [744, 605] on button "Ajouter" at bounding box center [728, 622] width 94 height 36
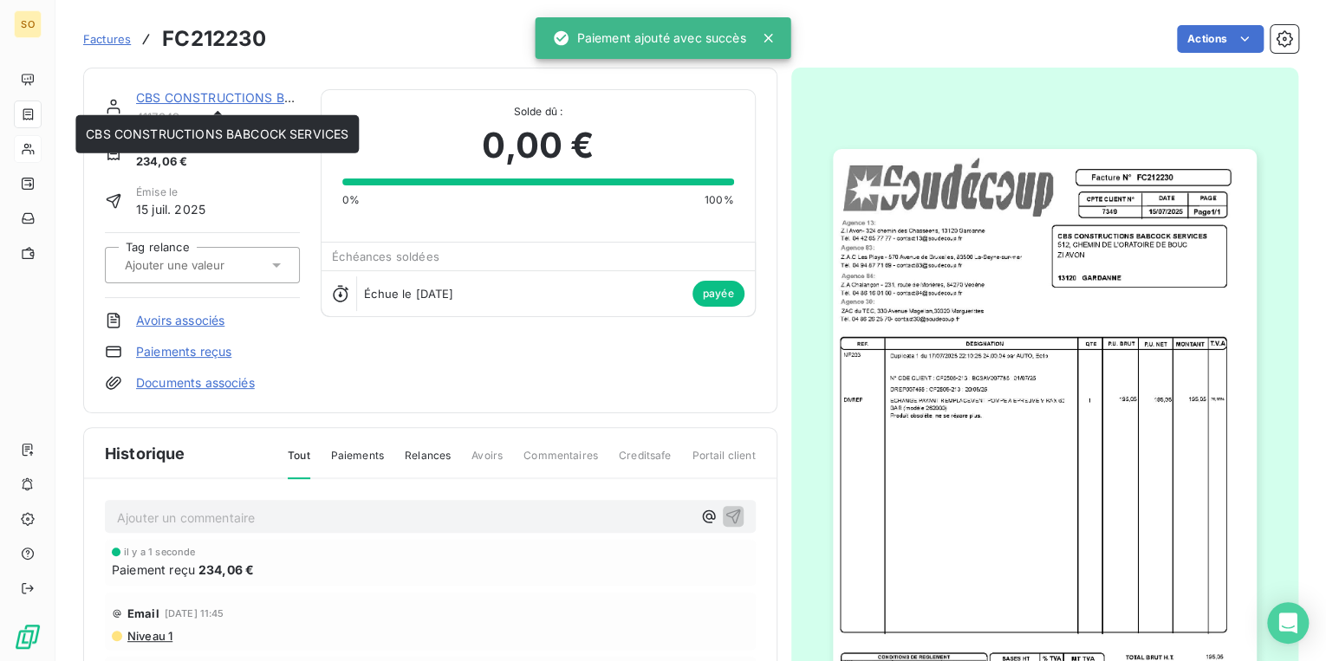
click at [246, 94] on link "CBS CONSTRUCTIONS BABCOCK SERVICES" at bounding box center [267, 97] width 263 height 15
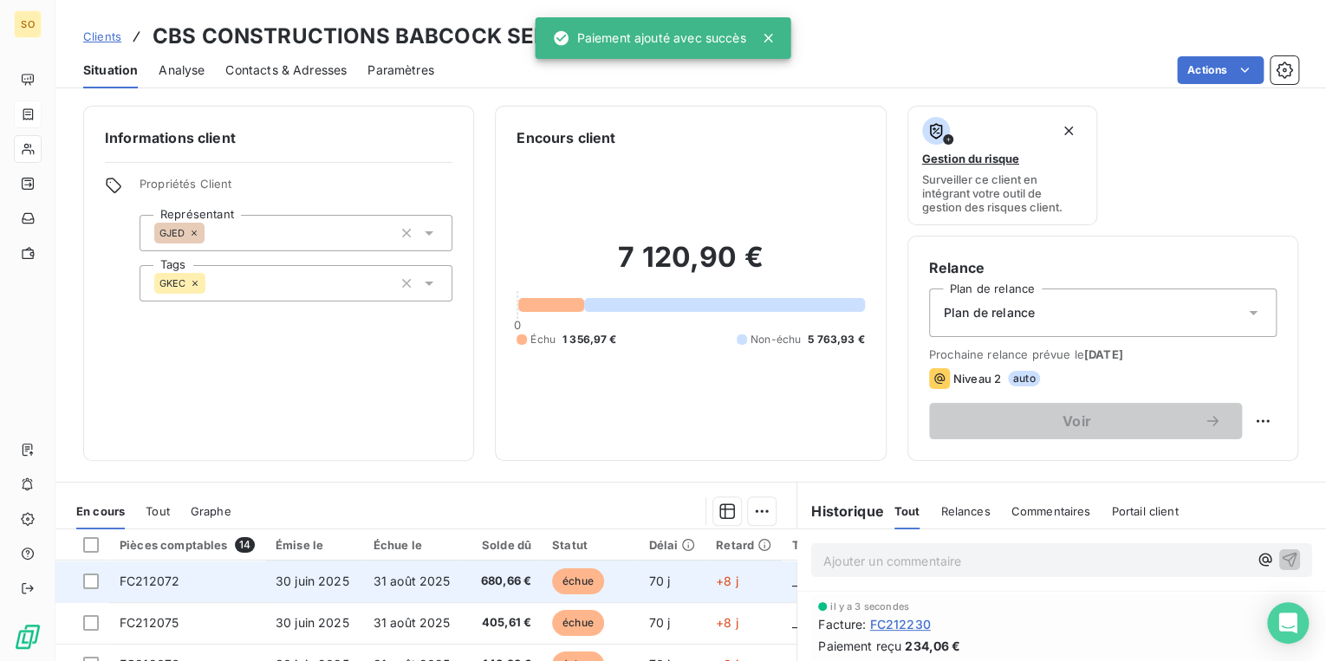
scroll to position [253, 0]
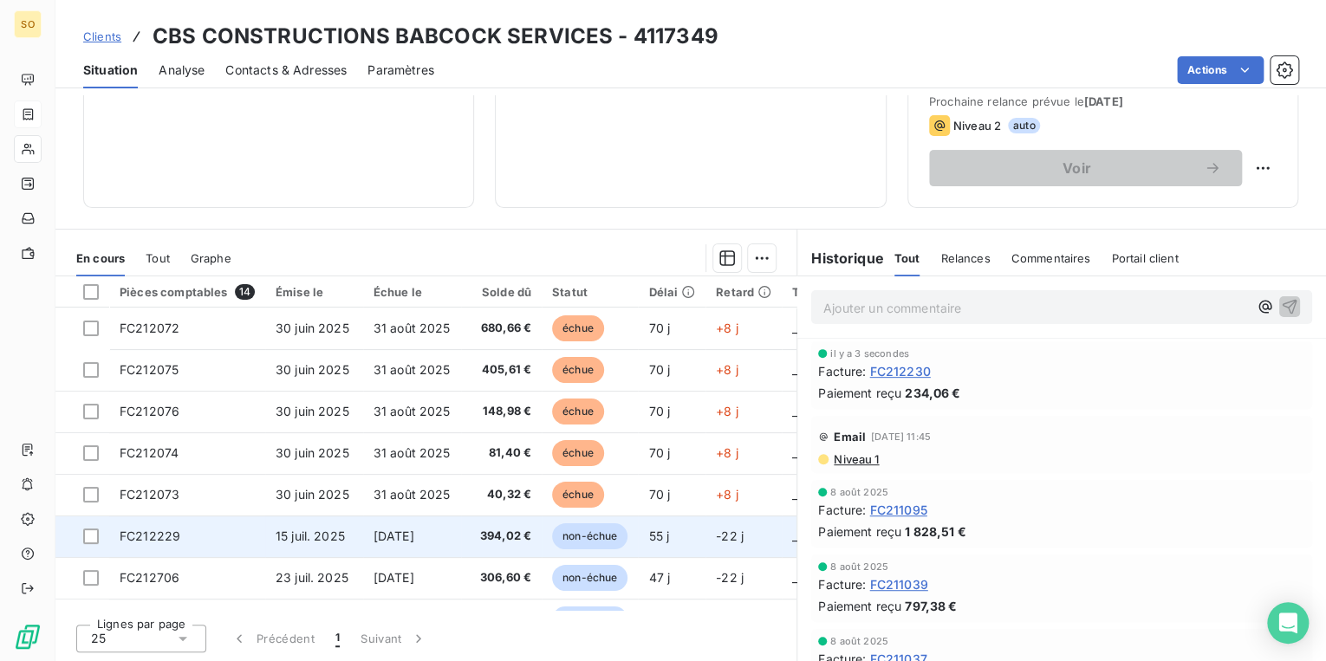
click at [607, 537] on span "non-échue" at bounding box center [589, 537] width 75 height 26
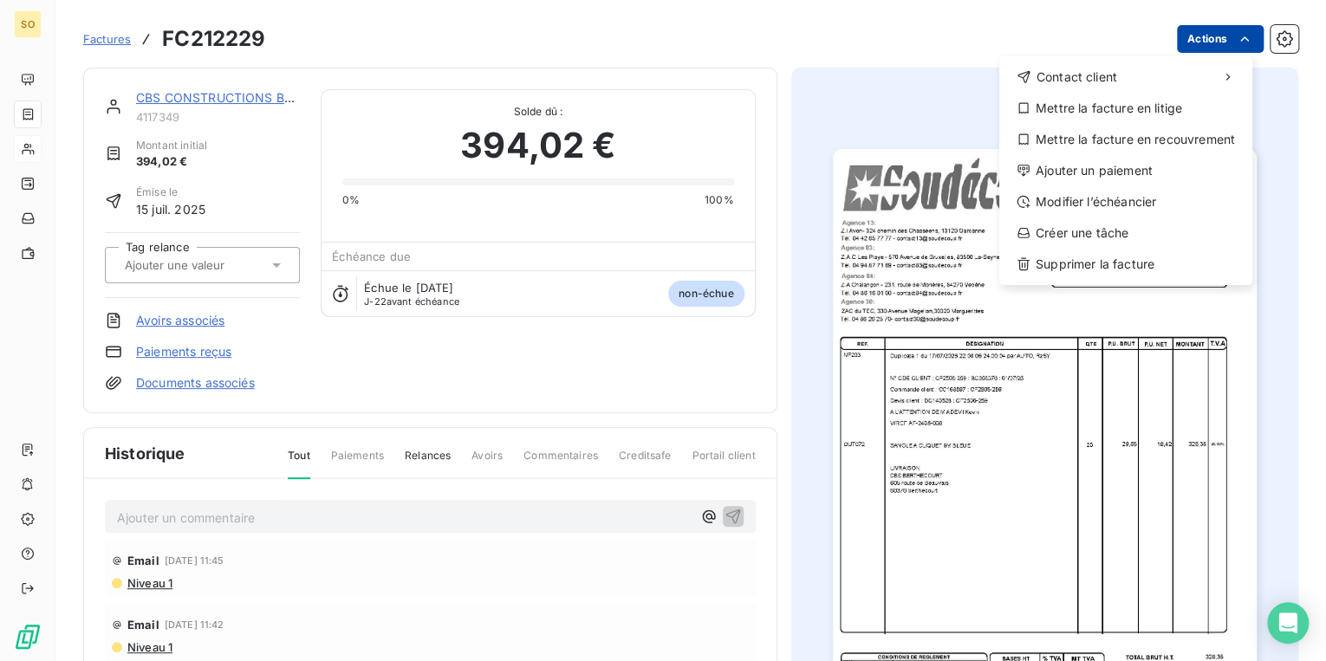
click at [1181, 49] on html "SO Factures FC212229 Actions Contact client Mettre la facture en litige Mettre …" at bounding box center [663, 330] width 1326 height 661
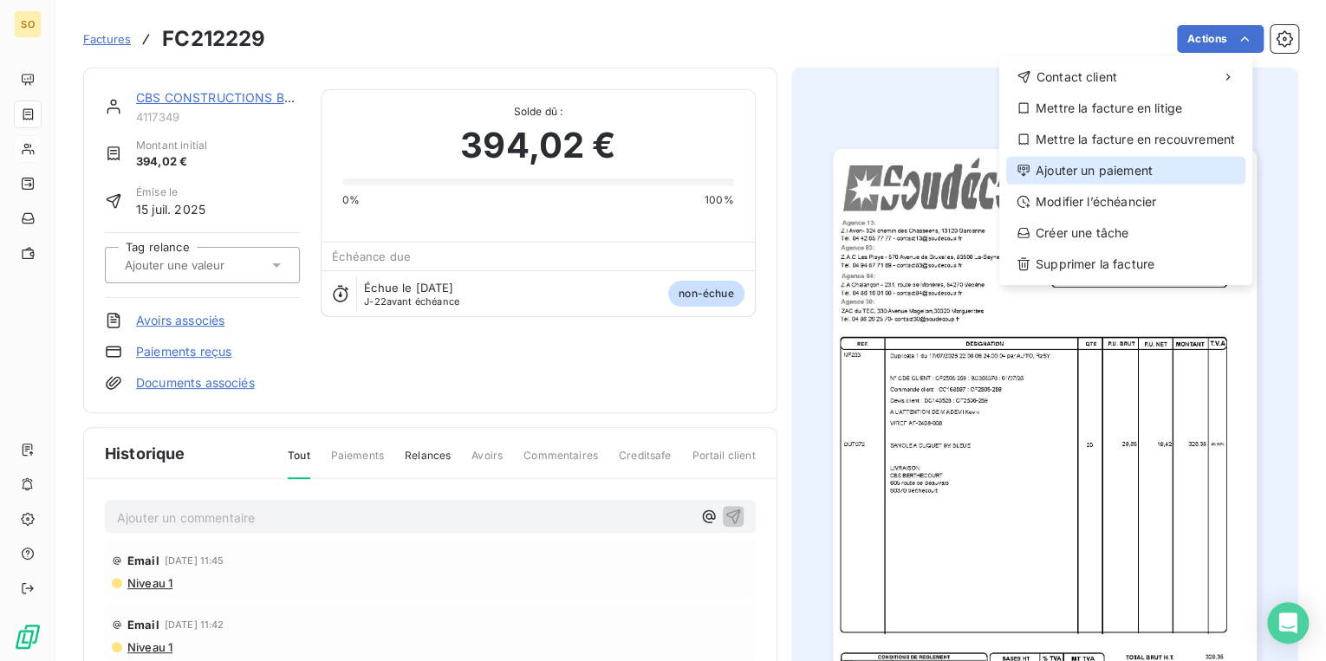
click at [1073, 173] on div "Ajouter un paiement" at bounding box center [1125, 171] width 239 height 28
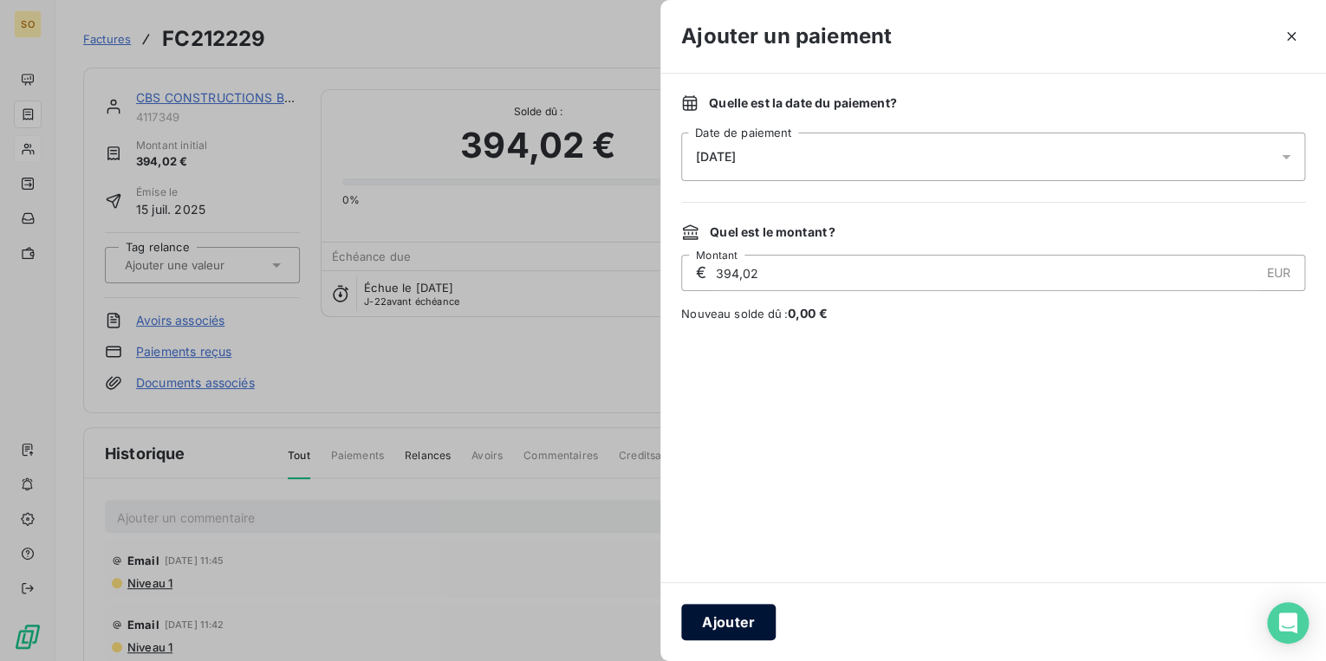
click at [750, 624] on button "Ajouter" at bounding box center [728, 622] width 94 height 36
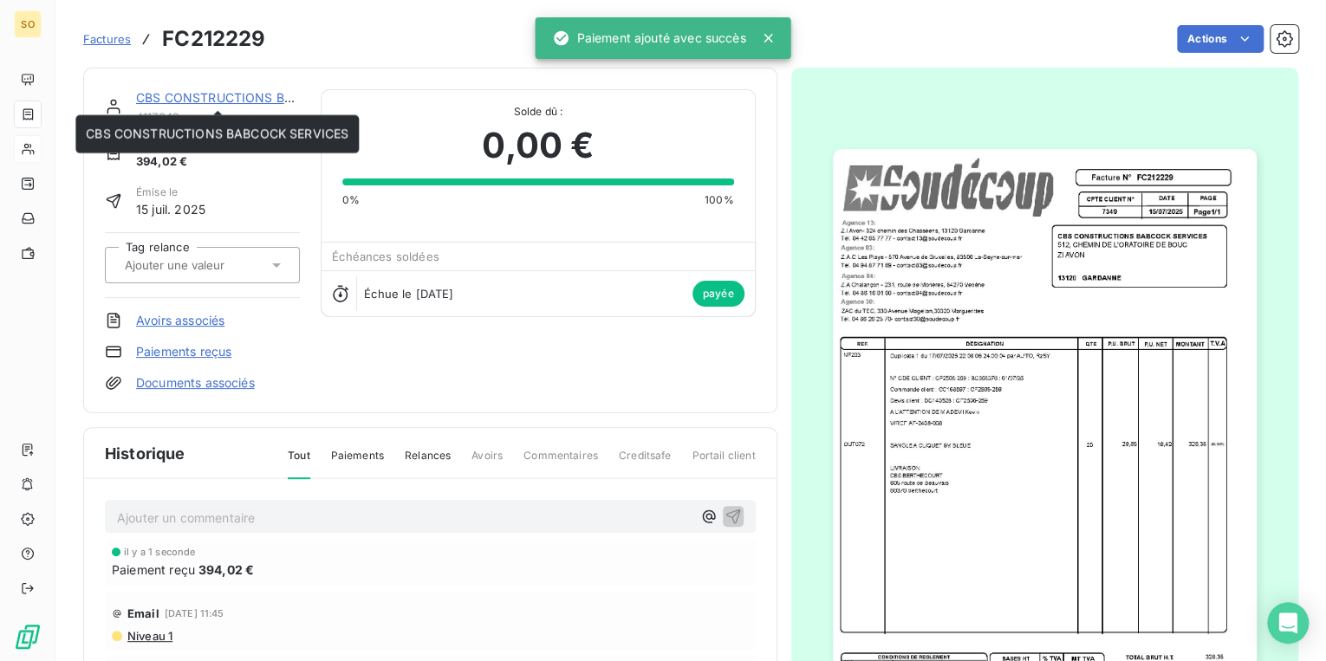
click at [257, 99] on link "CBS CONSTRUCTIONS BABCOCK SERVICES" at bounding box center [267, 97] width 263 height 15
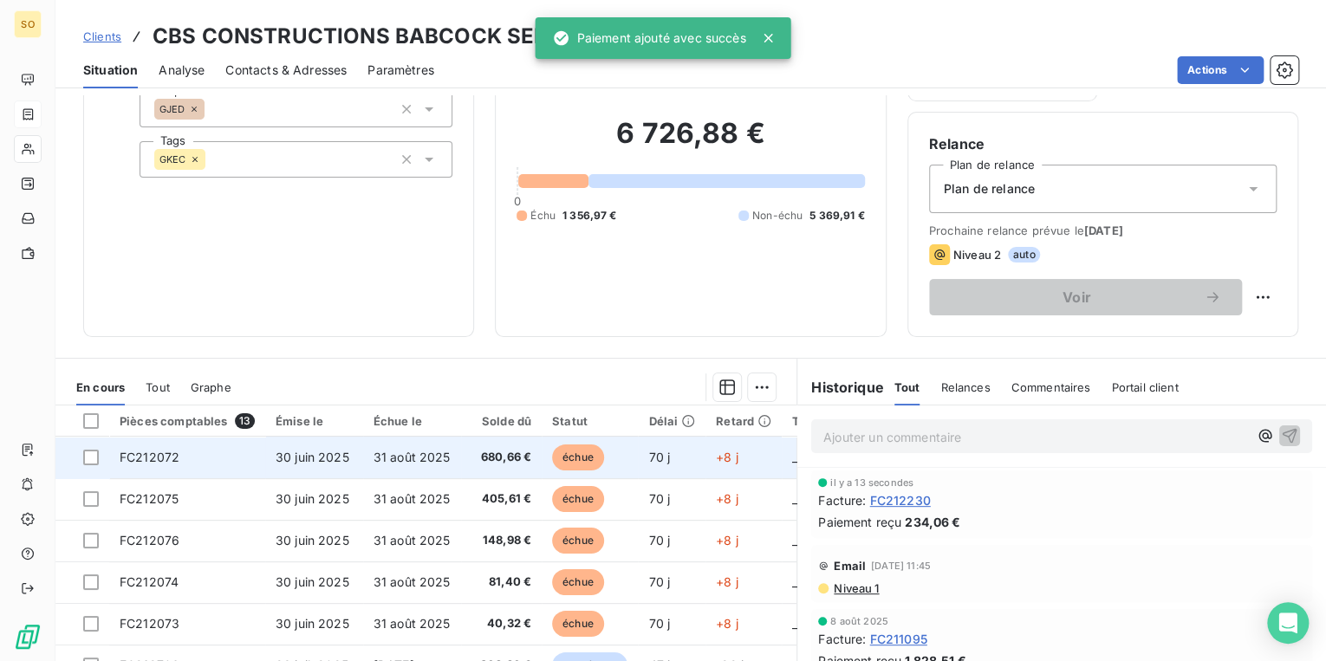
scroll to position [253, 0]
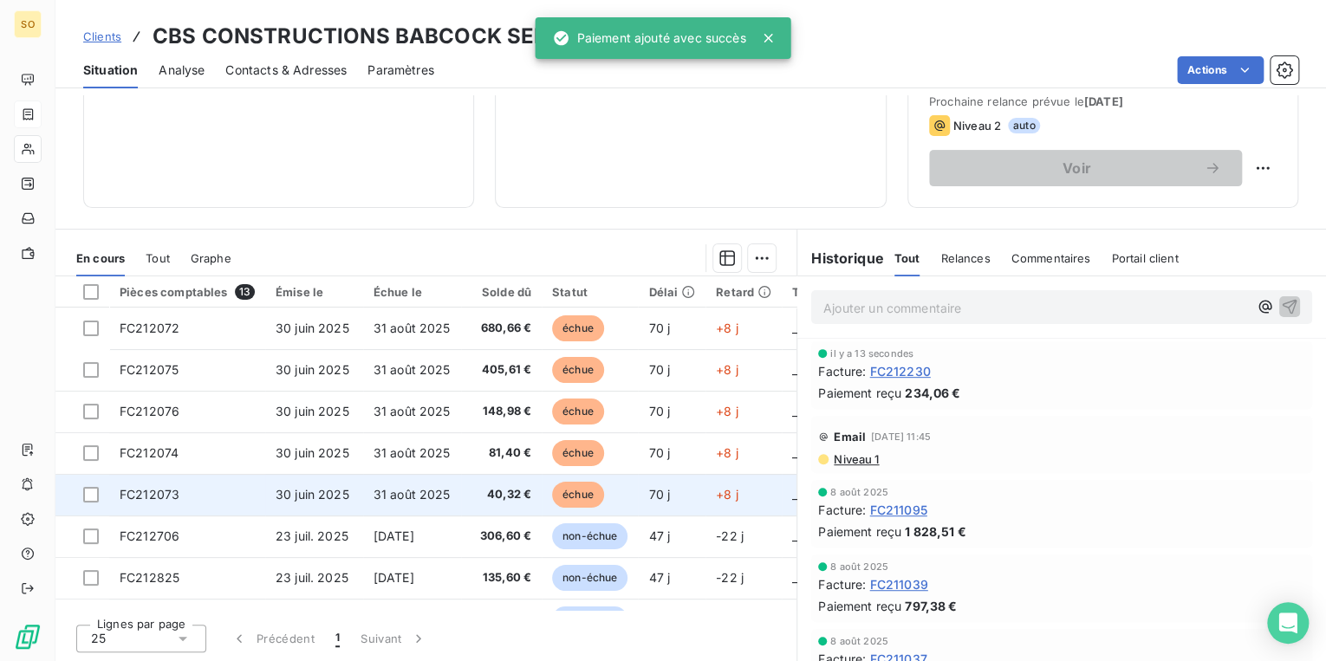
click at [565, 483] on span "échue" at bounding box center [578, 495] width 52 height 26
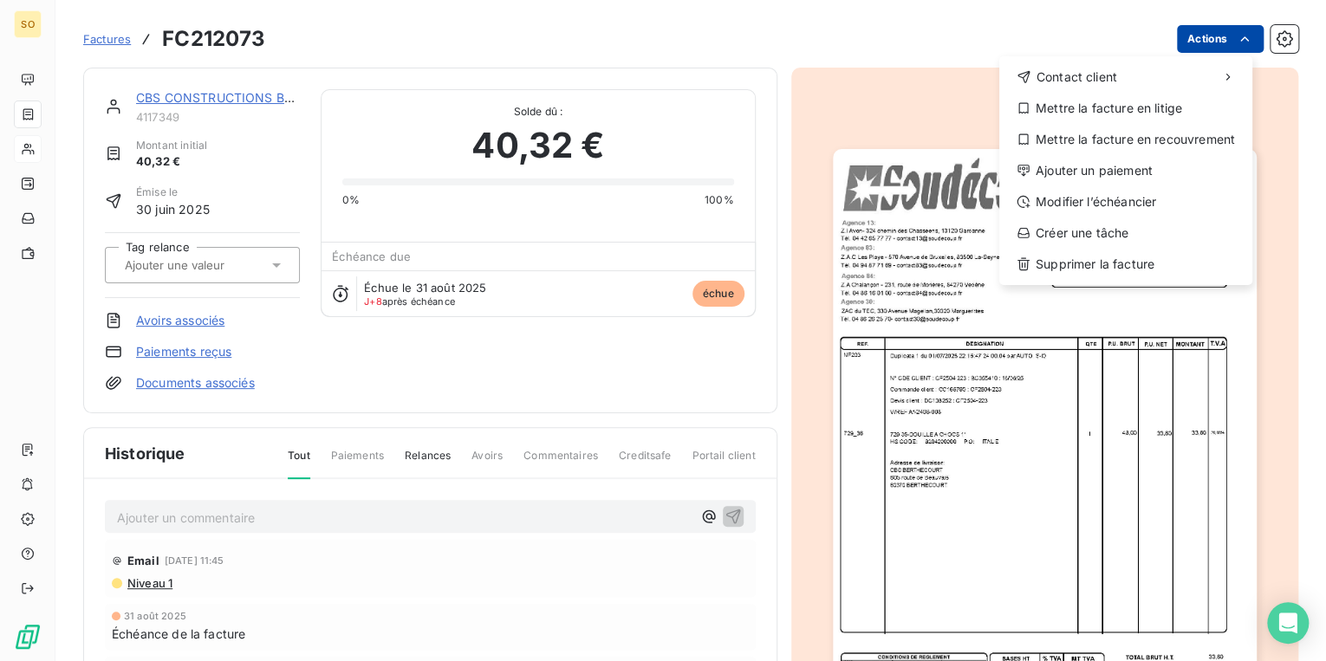
click at [1214, 41] on html "SO Factures FC212073 Actions Contact client Mettre la facture en litige Mettre …" at bounding box center [663, 330] width 1326 height 661
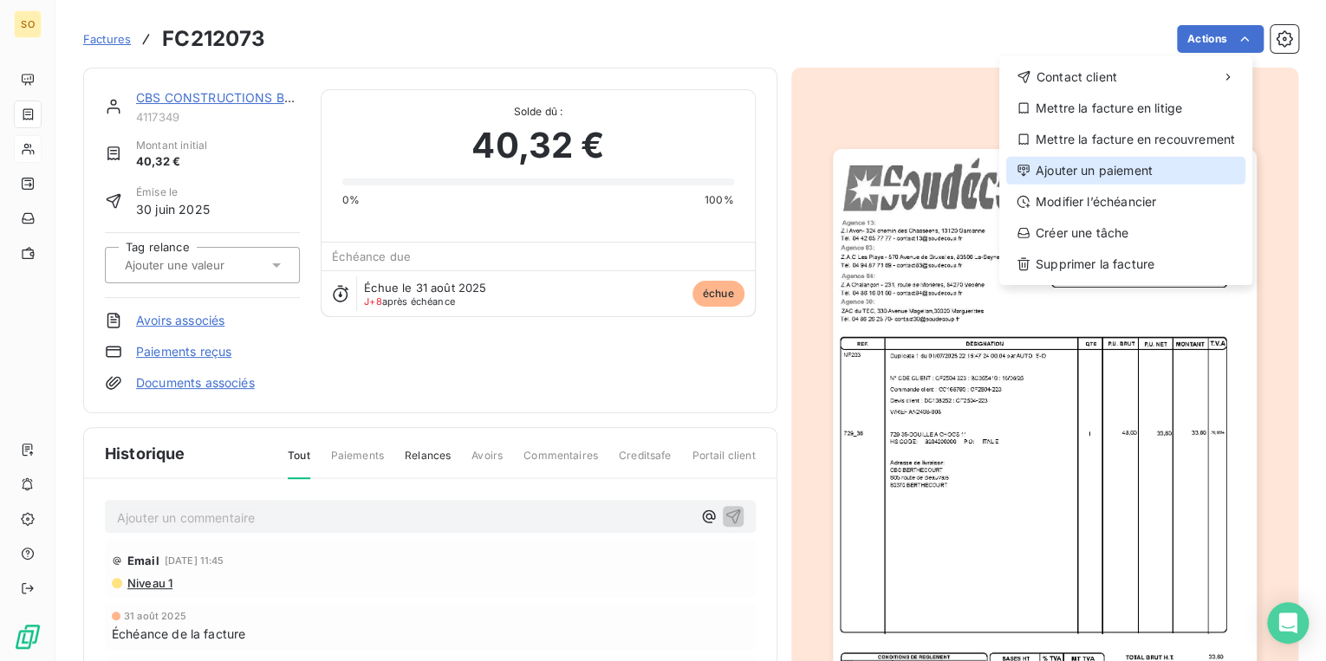
click at [1037, 178] on div "Ajouter un paiement" at bounding box center [1125, 171] width 239 height 28
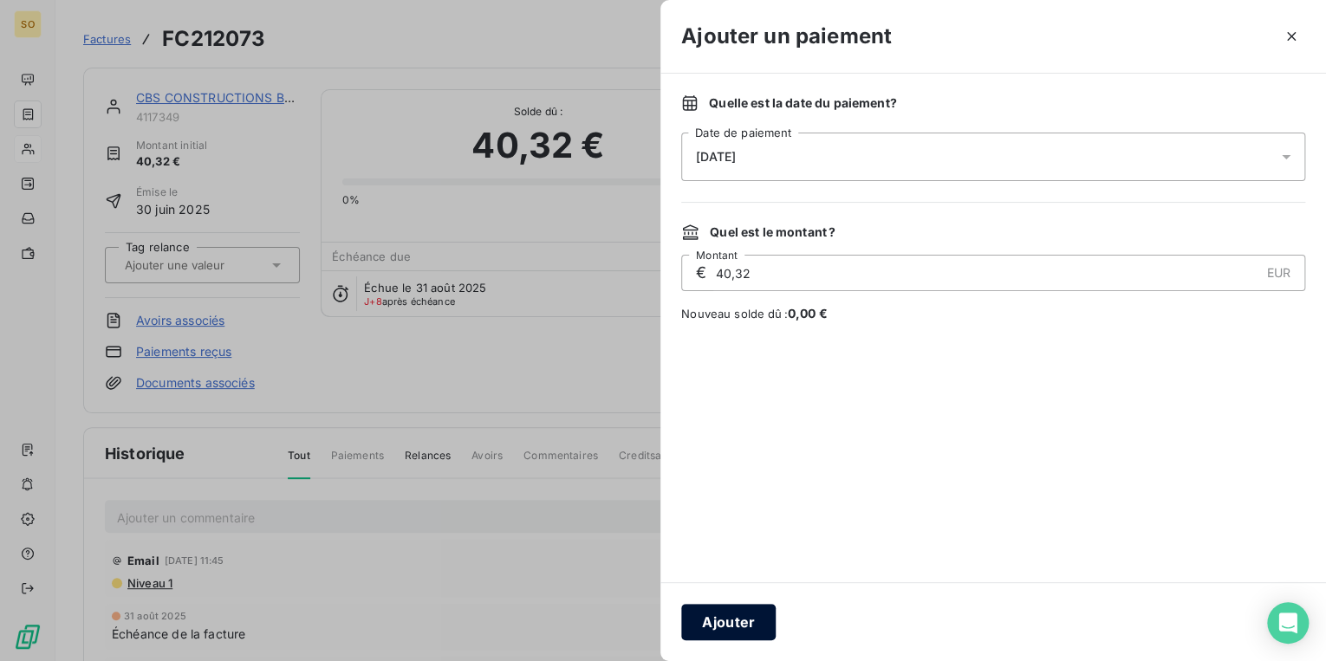
click at [728, 630] on button "Ajouter" at bounding box center [728, 622] width 94 height 36
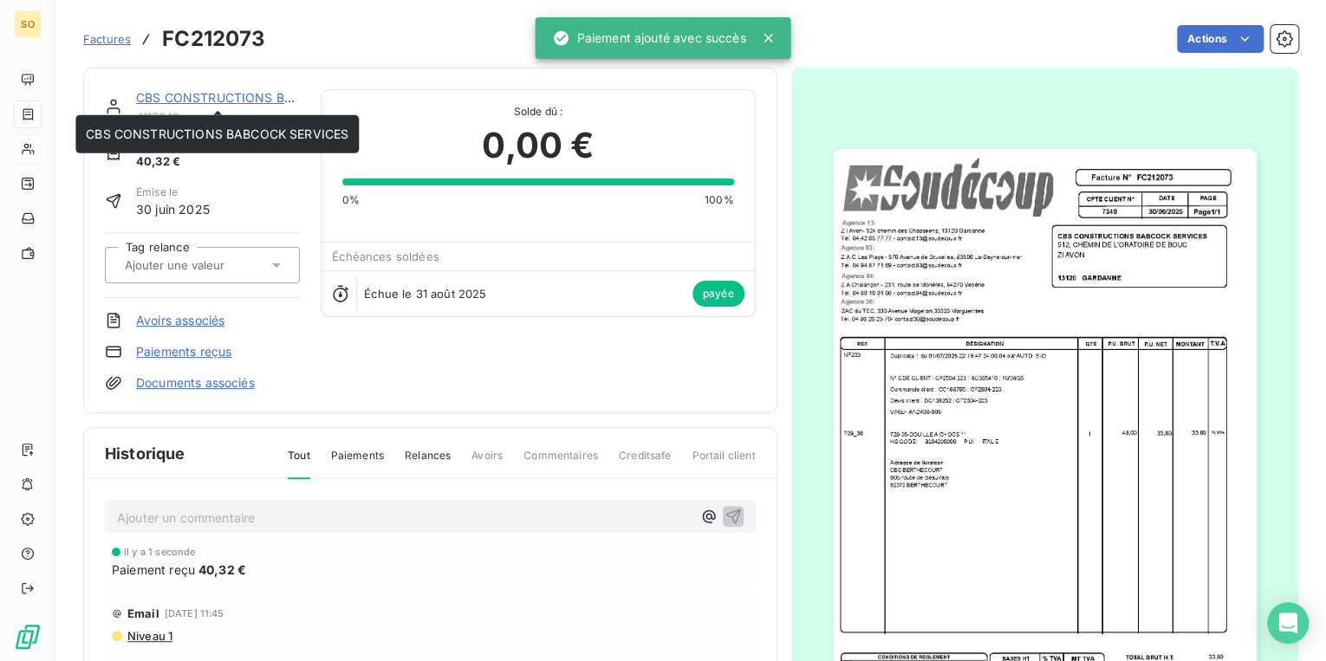
click at [264, 89] on div "CBS CONSTRUCTIONS BABCOCK SERVICES" at bounding box center [218, 97] width 164 height 17
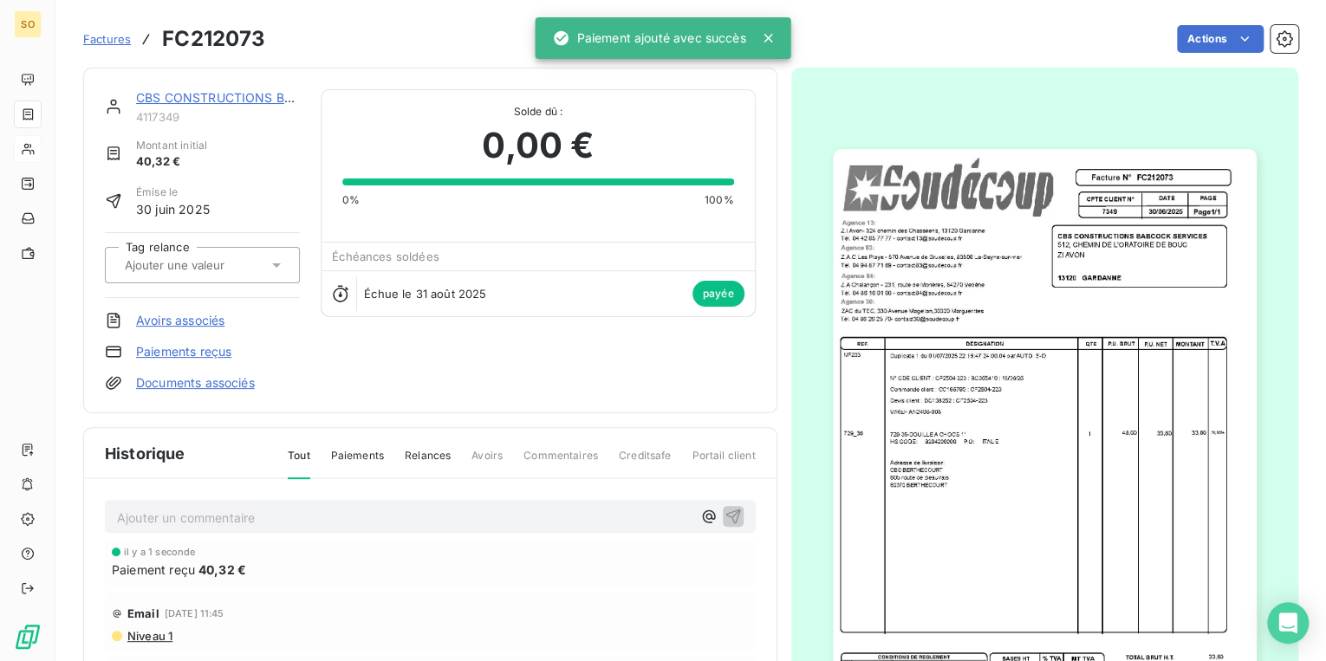
click at [274, 103] on link "CBS CONSTRUCTIONS BABCOCK SERVICES" at bounding box center [267, 97] width 263 height 15
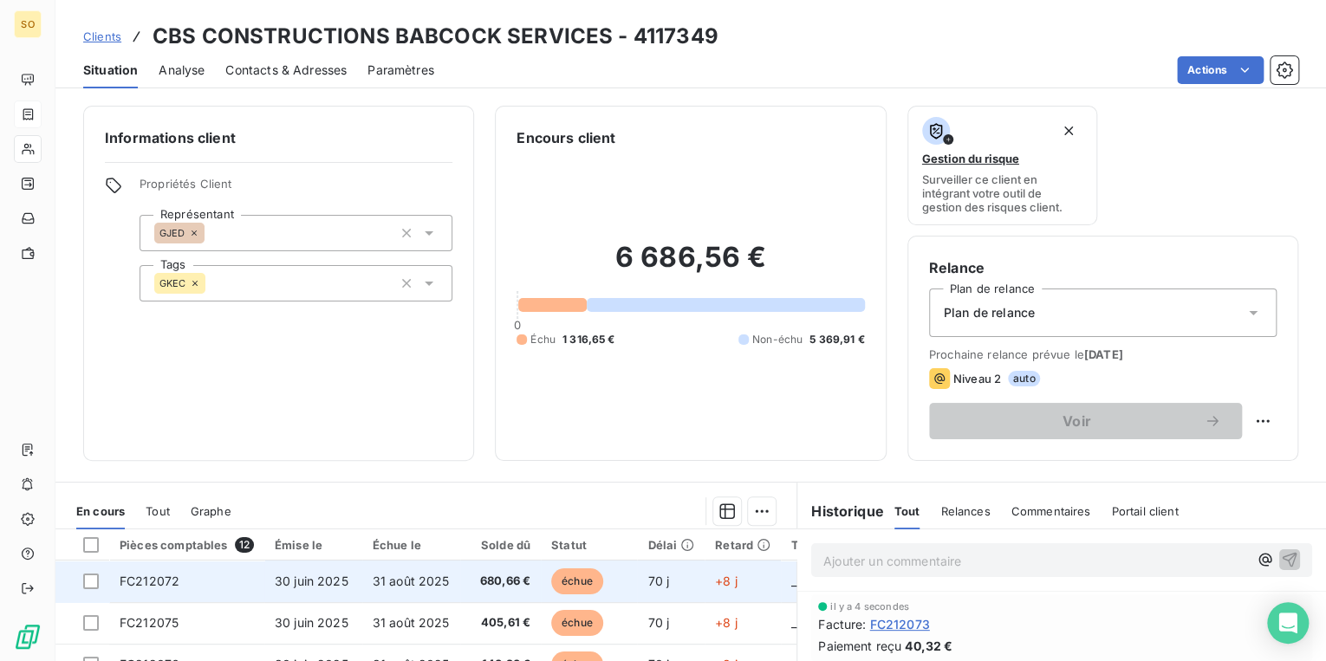
click at [584, 585] on span "échue" at bounding box center [577, 582] width 52 height 26
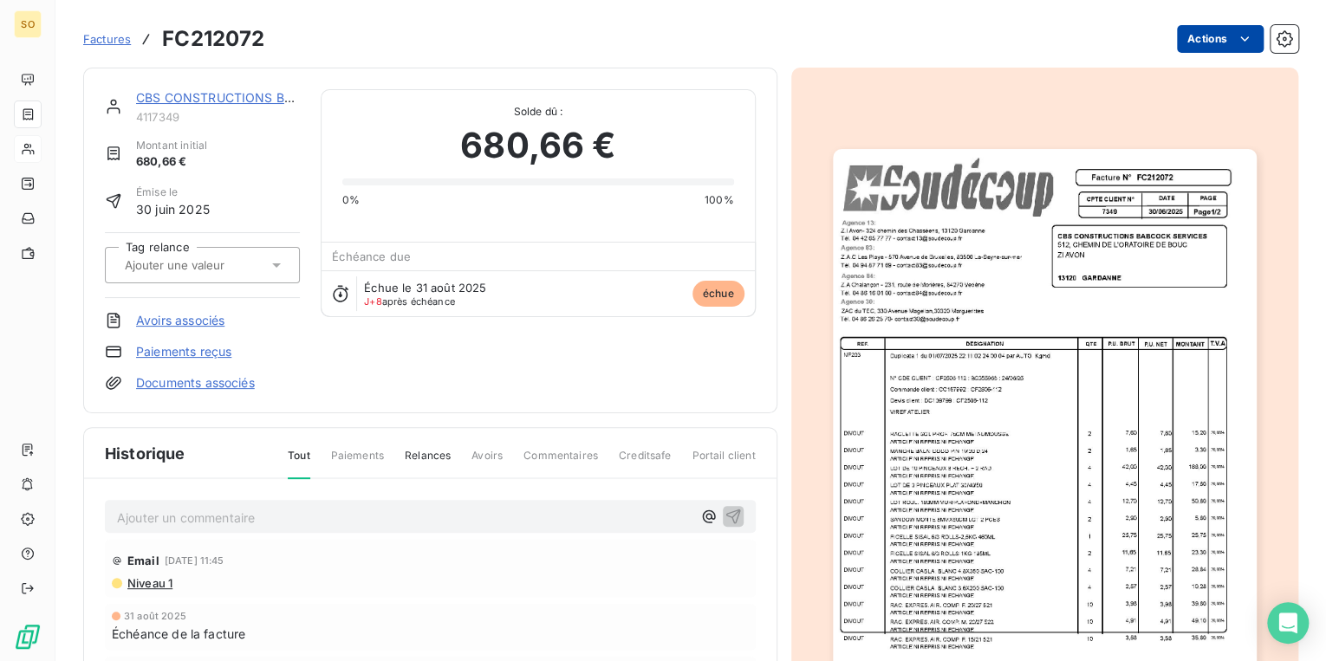
click at [1188, 30] on html "SO Factures FC212072 Actions CBS CONSTRUCTIONS BABCOCK SERVICES 4117349 Montant…" at bounding box center [663, 330] width 1326 height 661
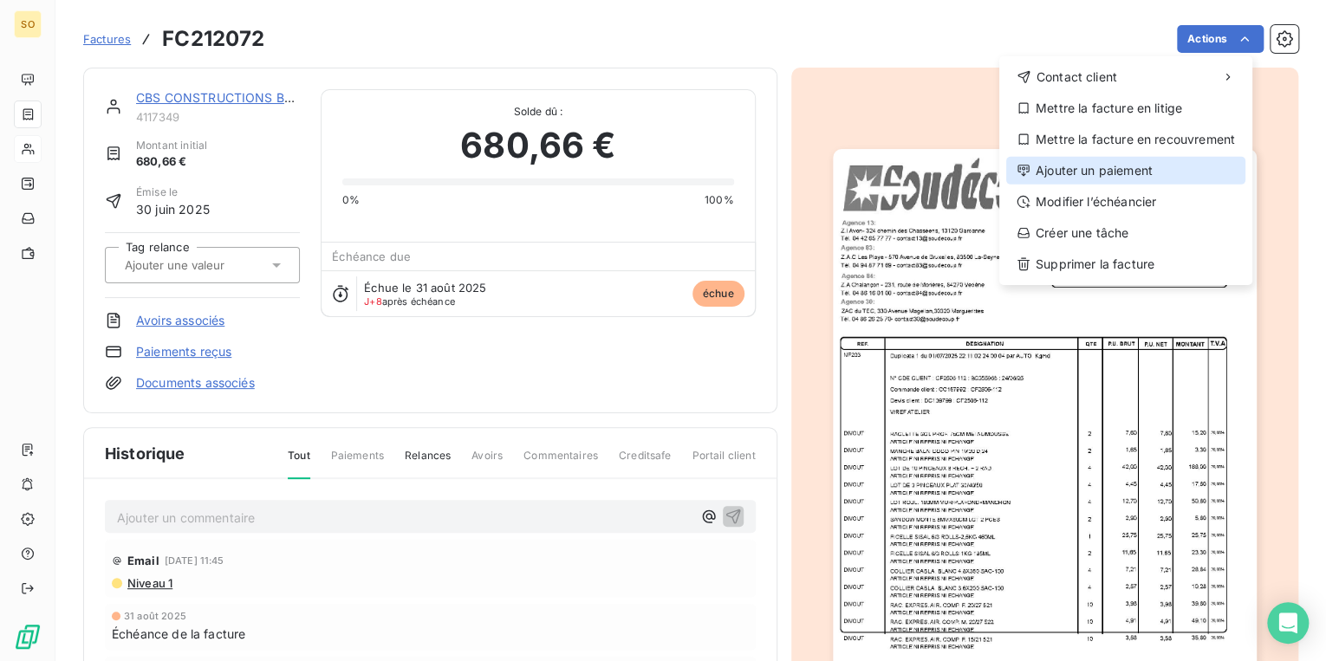
click at [1127, 166] on div "Ajouter un paiement" at bounding box center [1125, 171] width 239 height 28
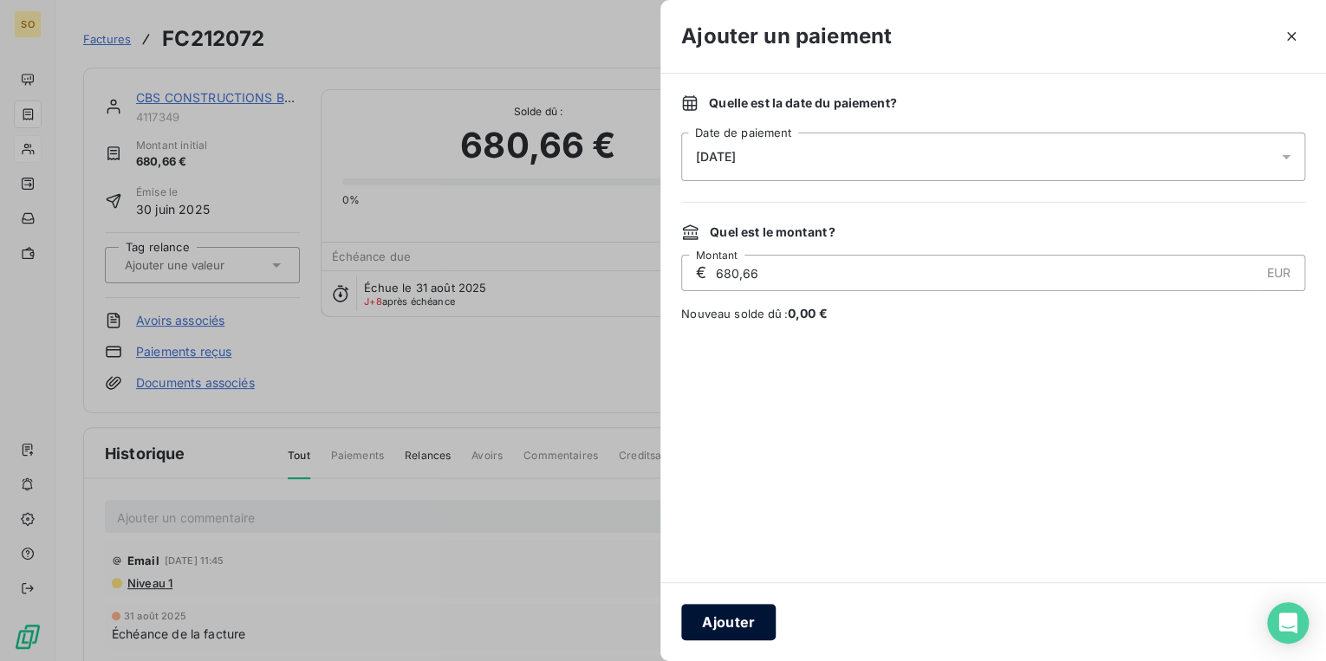
click at [726, 624] on button "Ajouter" at bounding box center [728, 622] width 94 height 36
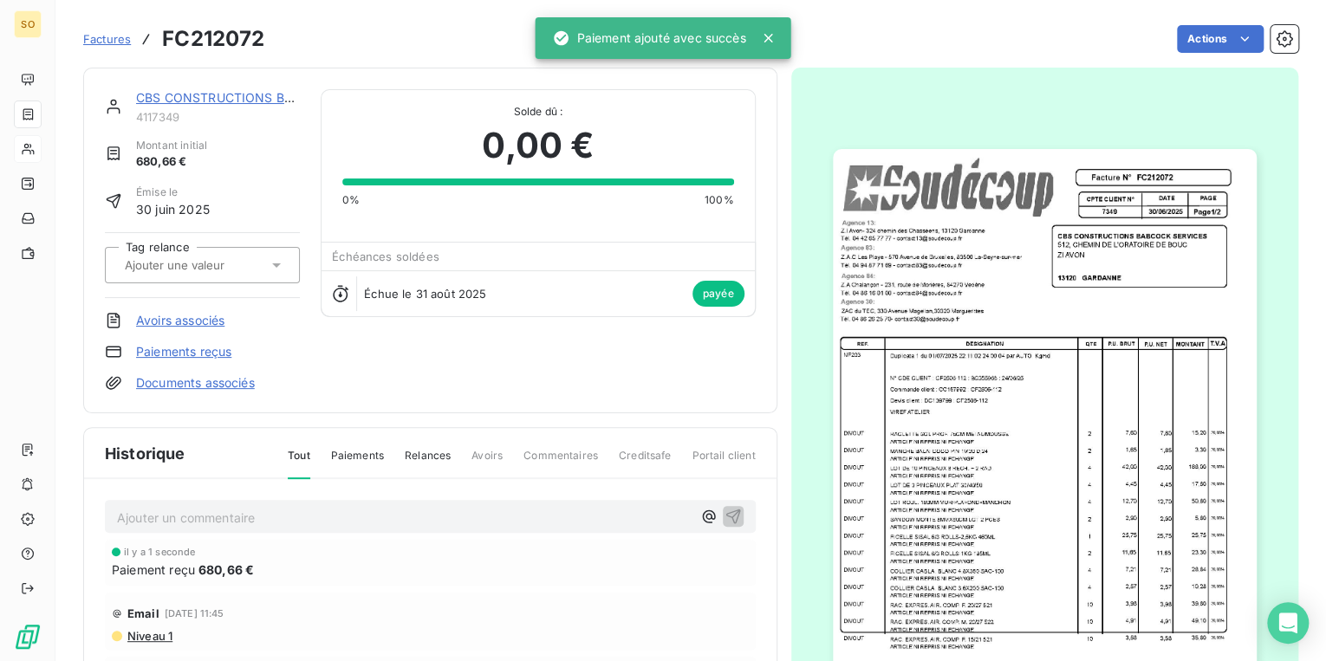
click at [248, 99] on link "CBS CONSTRUCTIONS BABCOCK SERVICES" at bounding box center [267, 97] width 263 height 15
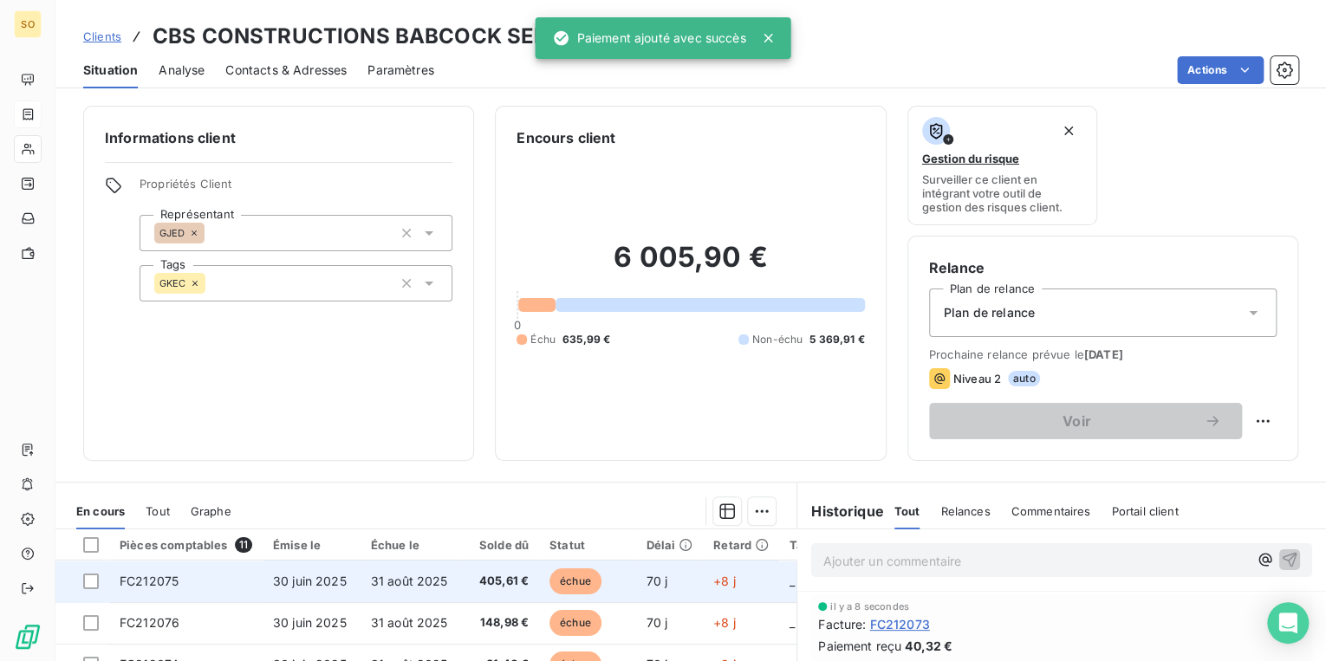
click at [576, 592] on span "échue" at bounding box center [576, 582] width 52 height 26
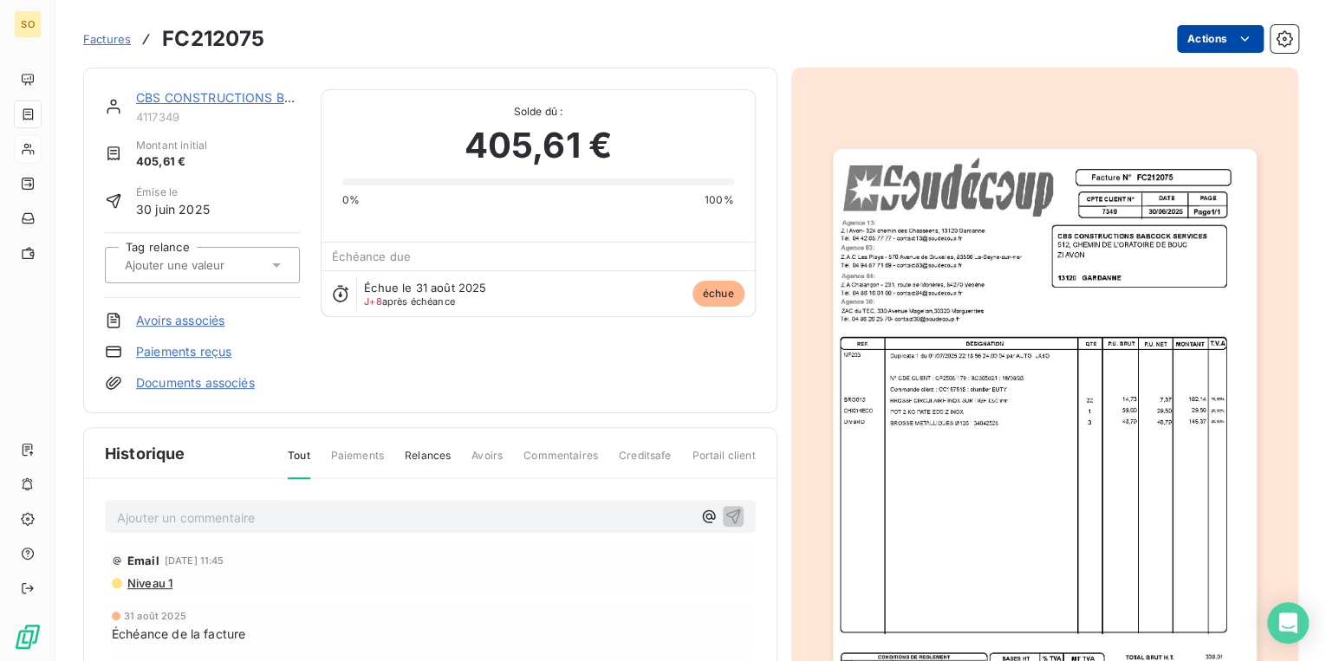
click at [1194, 38] on html "SO Factures FC212075 Actions CBS CONSTRUCTIONS BABCOCK SERVICES 4117349 Montant…" at bounding box center [663, 330] width 1326 height 661
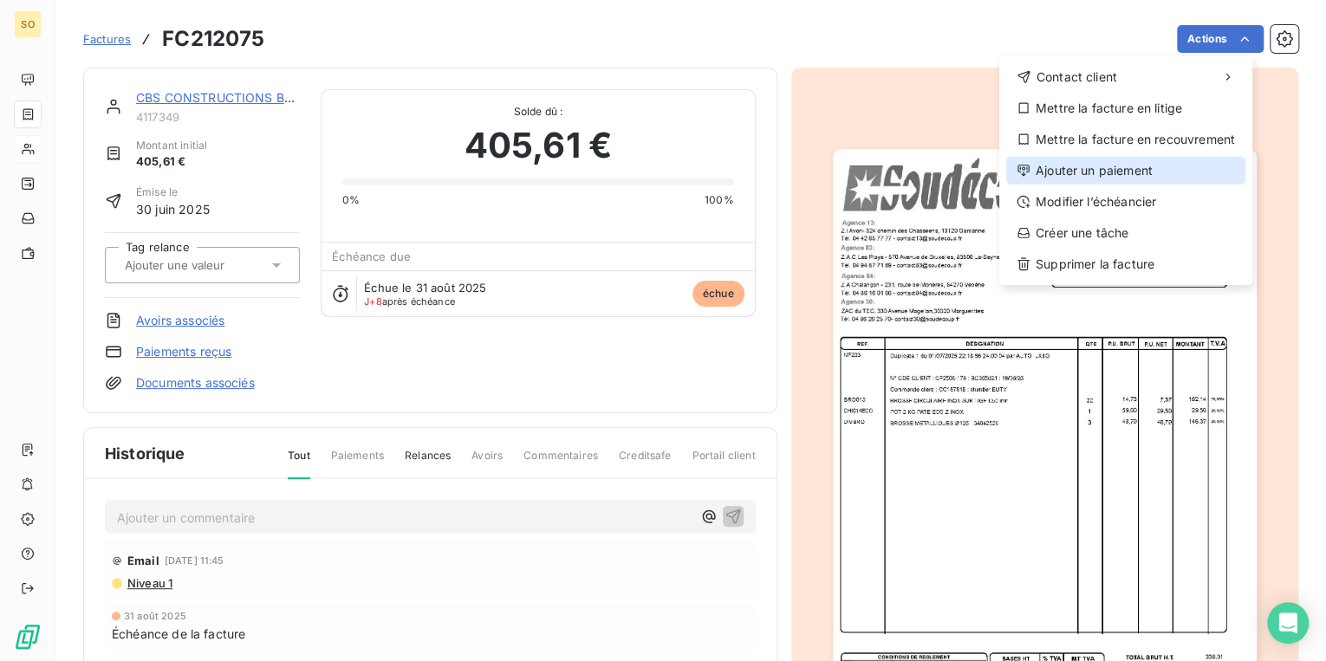
click at [1123, 175] on div "Ajouter un paiement" at bounding box center [1125, 171] width 239 height 28
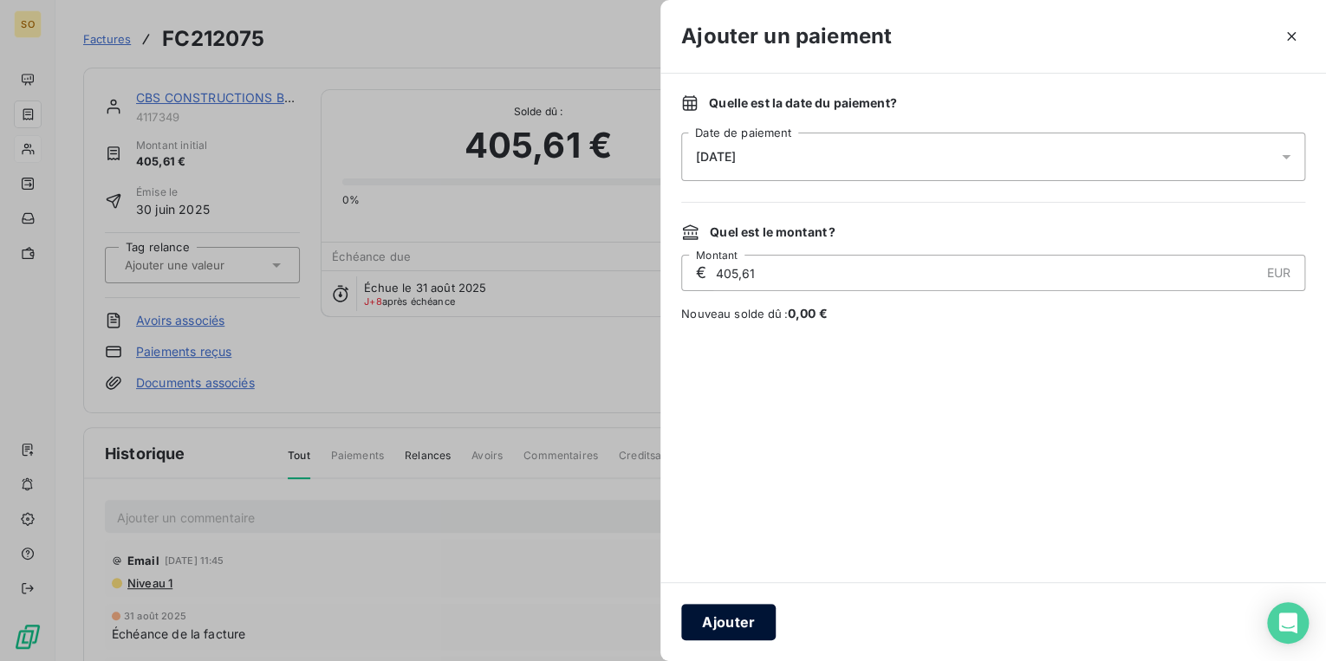
click at [757, 617] on button "Ajouter" at bounding box center [728, 622] width 94 height 36
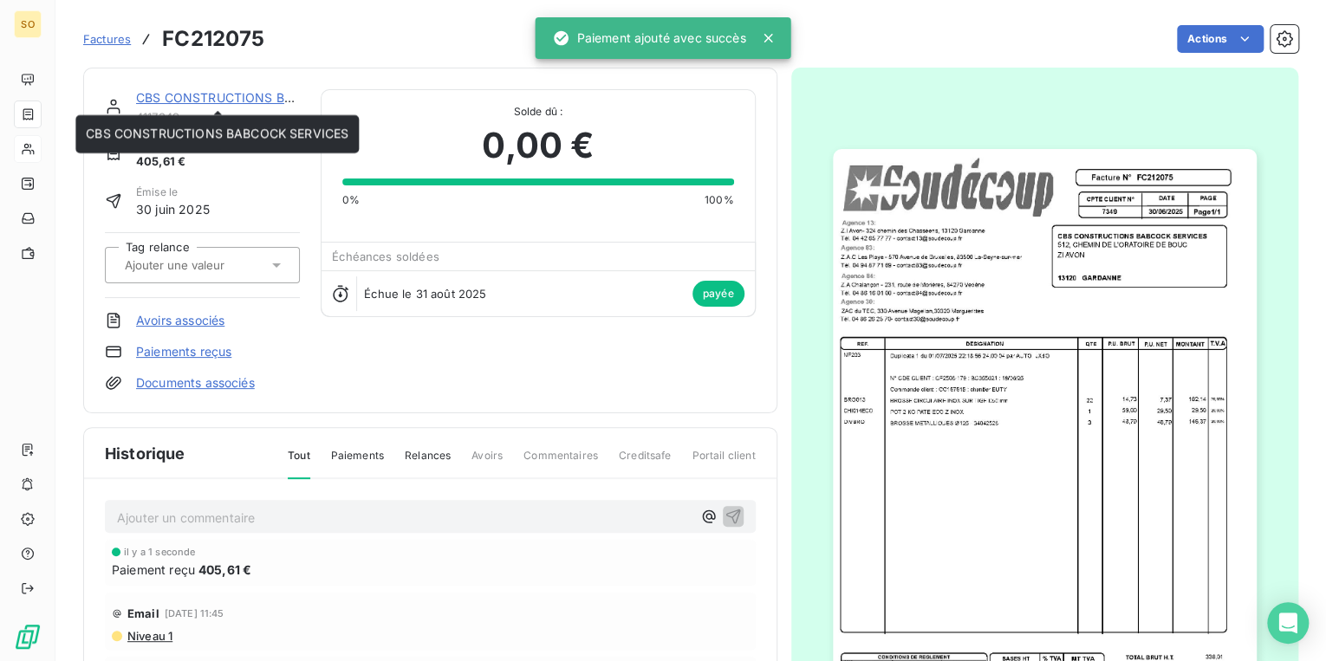
click at [283, 97] on link "CBS CONSTRUCTIONS BABCOCK SERVICES" at bounding box center [267, 97] width 263 height 15
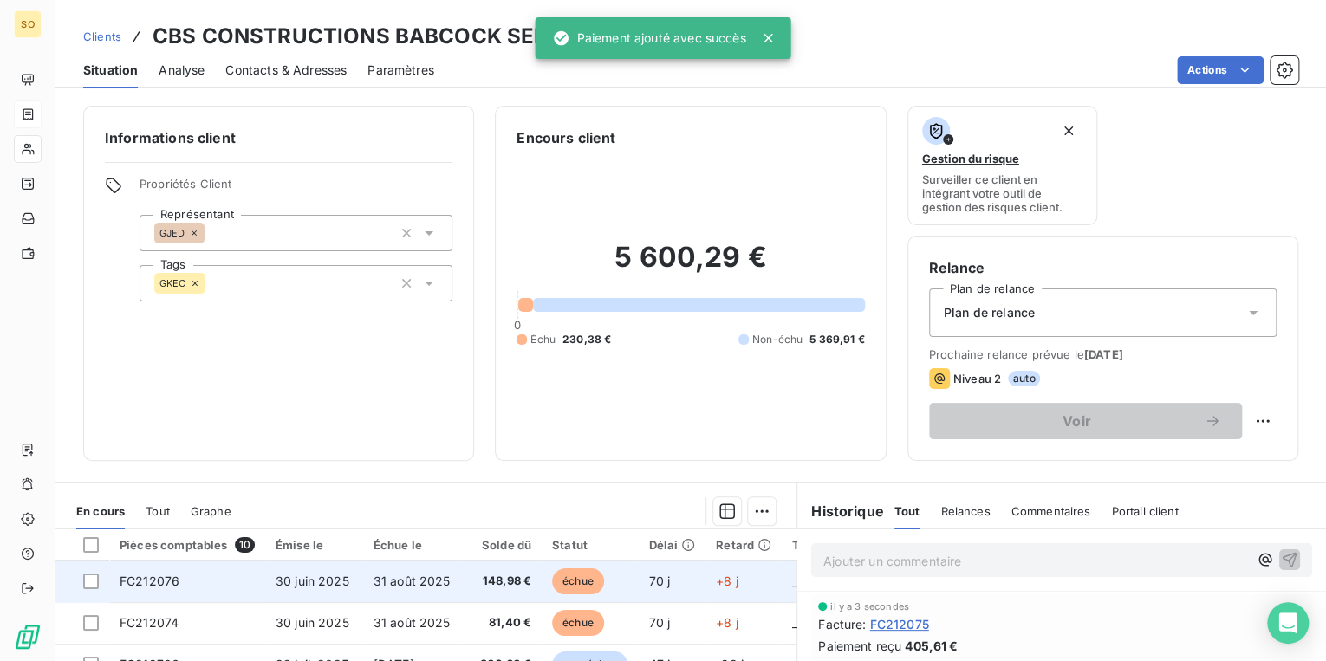
click at [580, 583] on span "échue" at bounding box center [578, 582] width 52 height 26
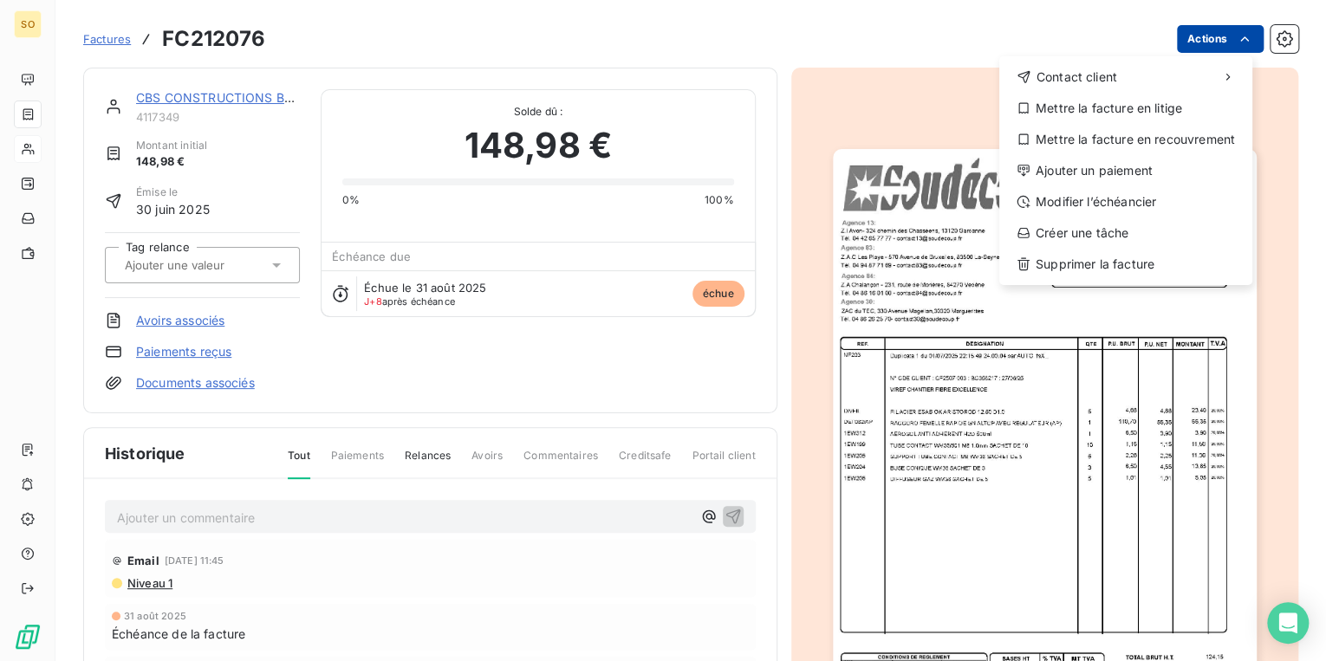
click at [1198, 38] on html "SO Factures FC212076 Actions Contact client Mettre la facture en litige Mettre …" at bounding box center [663, 330] width 1326 height 661
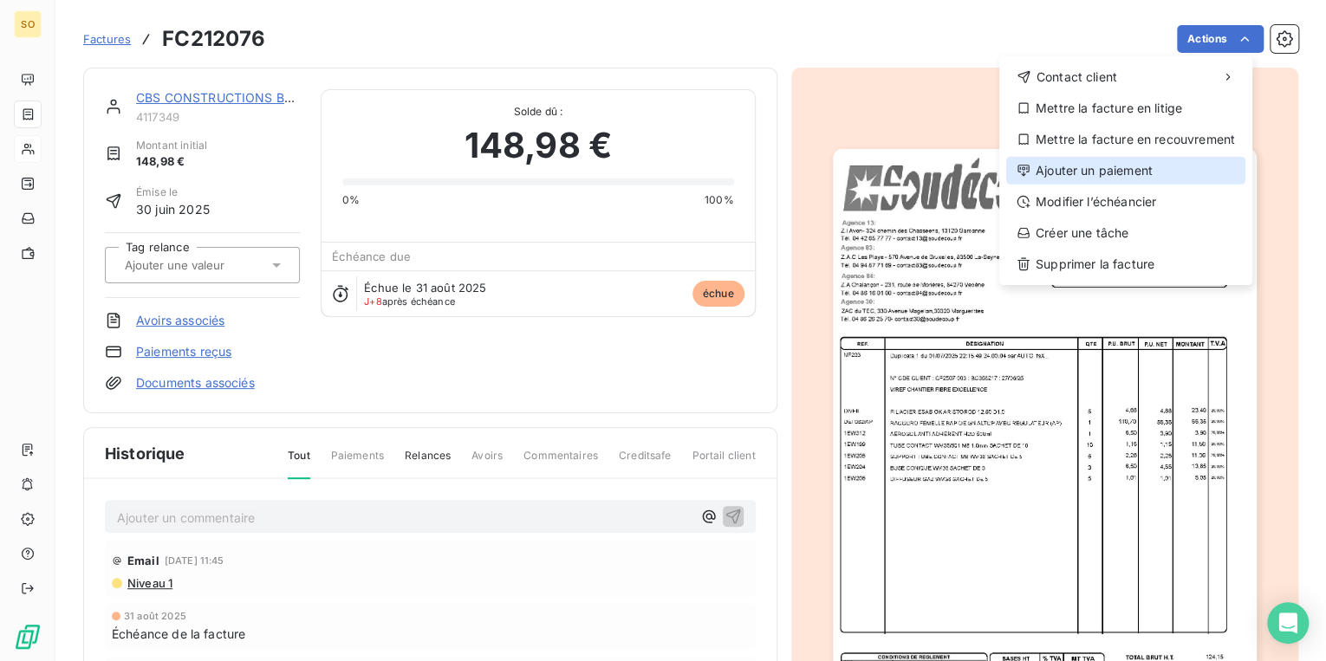
click at [1116, 162] on div "Ajouter un paiement" at bounding box center [1125, 171] width 239 height 28
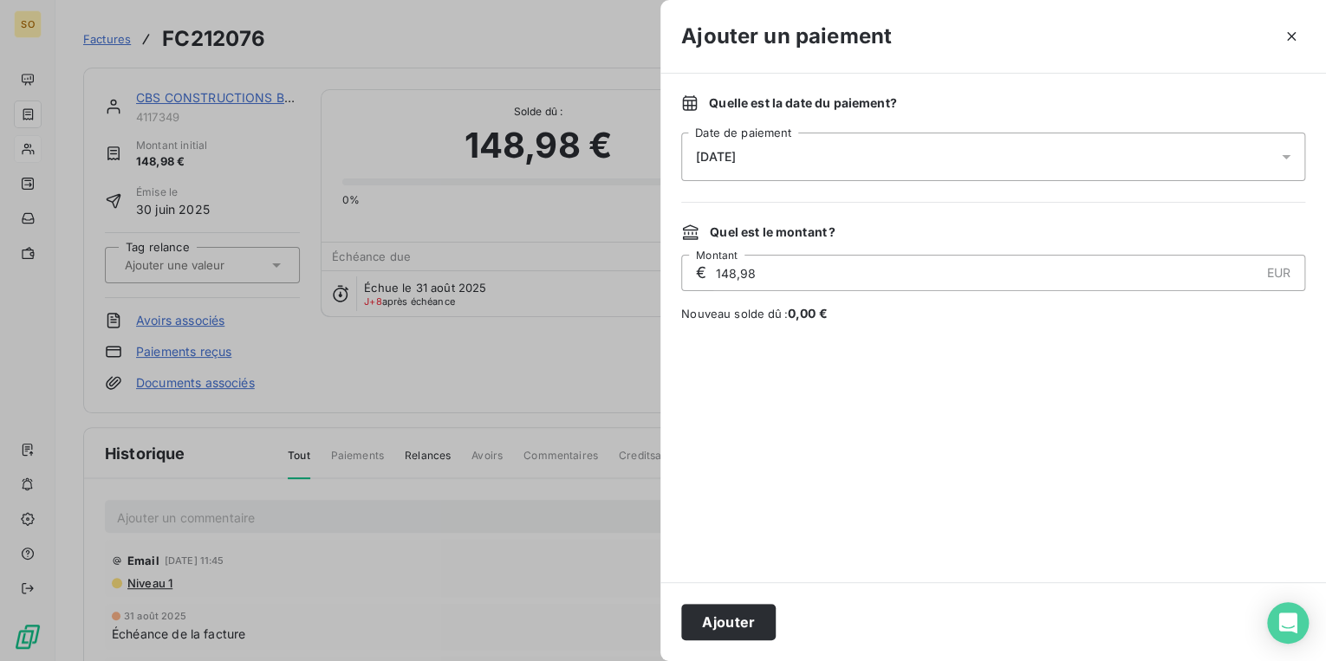
click at [715, 620] on button "Ajouter" at bounding box center [728, 622] width 94 height 36
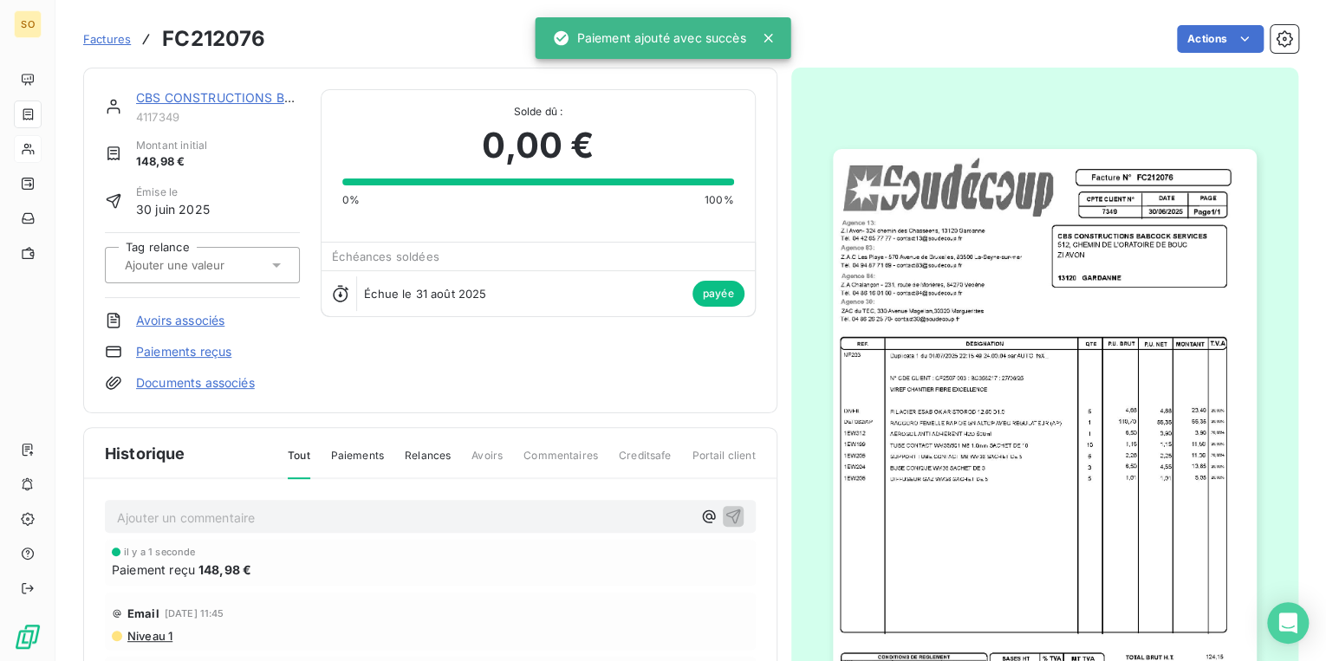
click at [171, 91] on link "CBS CONSTRUCTIONS BABCOCK SERVICES" at bounding box center [267, 97] width 263 height 15
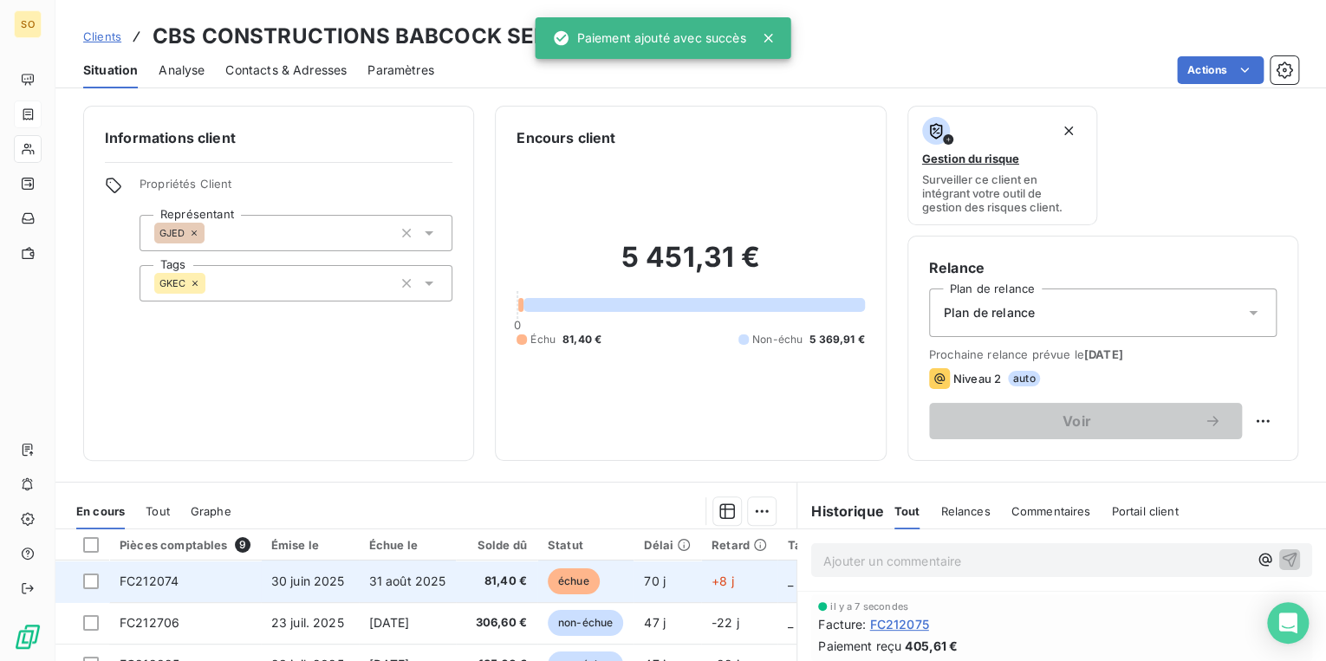
click at [576, 576] on span "échue" at bounding box center [574, 582] width 52 height 26
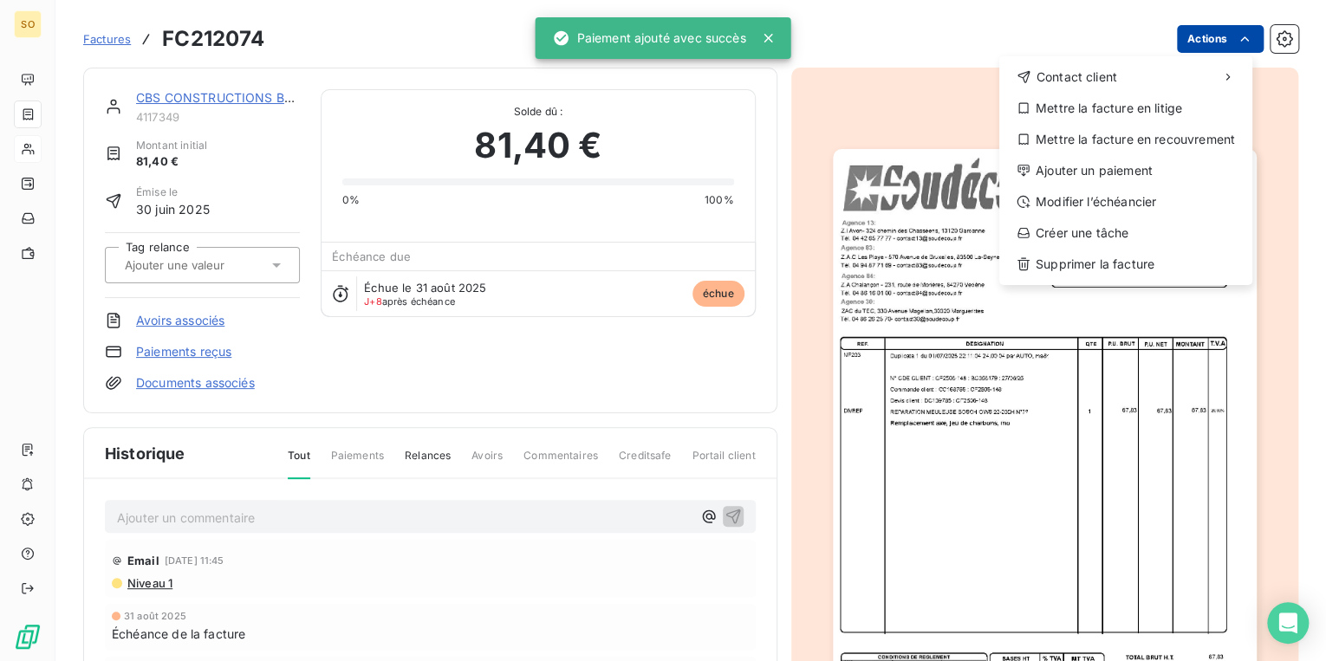
click at [1186, 32] on html "SO Factures FC212074 Actions Contact client Mettre la facture en litige Mettre …" at bounding box center [663, 330] width 1326 height 661
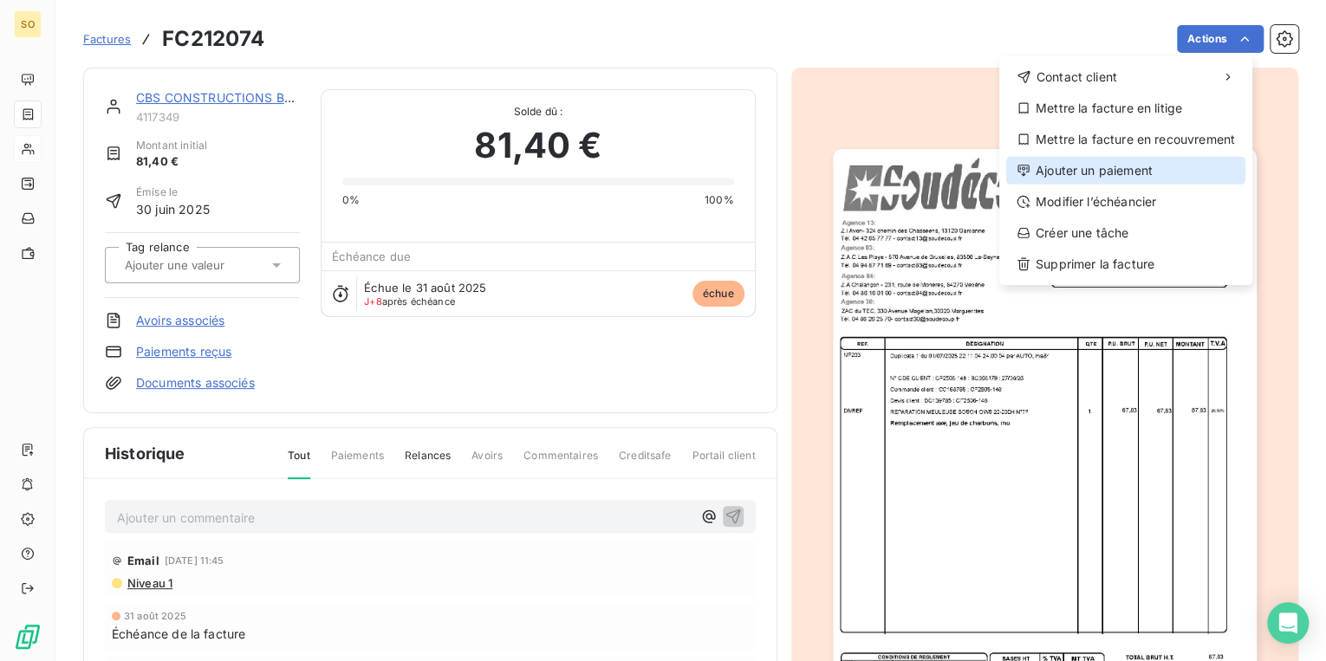
click at [1052, 173] on div "Ajouter un paiement" at bounding box center [1125, 171] width 239 height 28
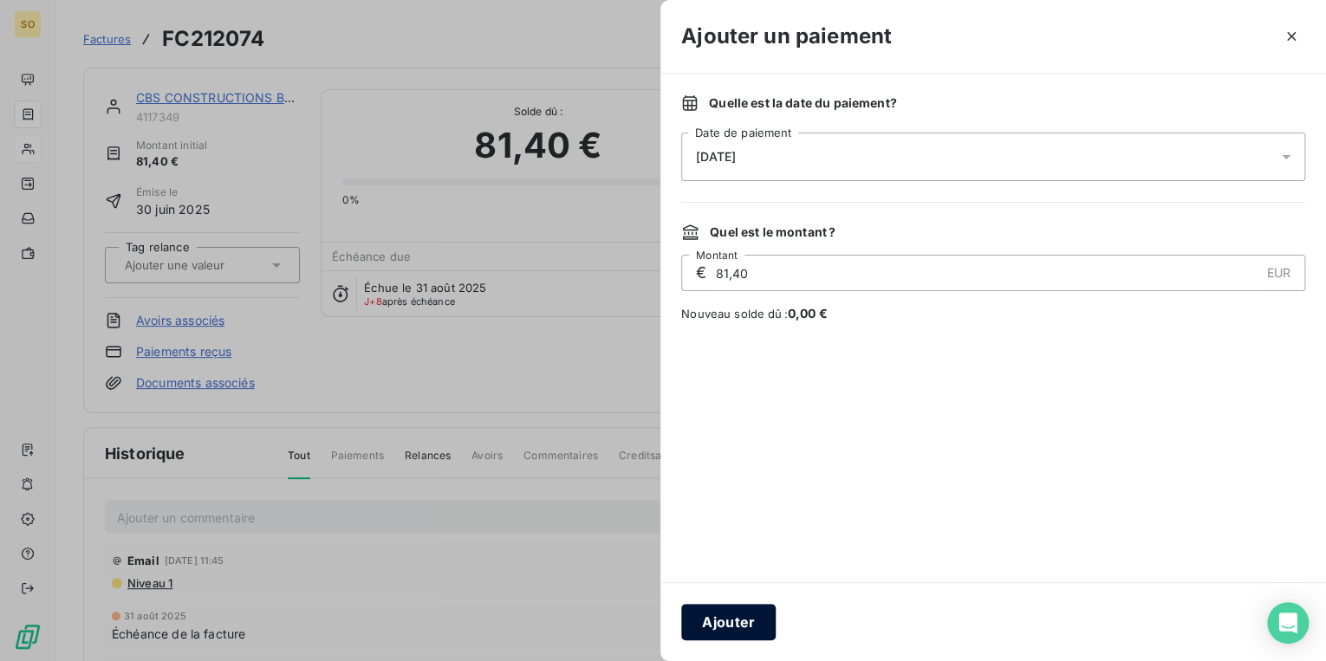
click at [694, 633] on button "Ajouter" at bounding box center [728, 622] width 94 height 36
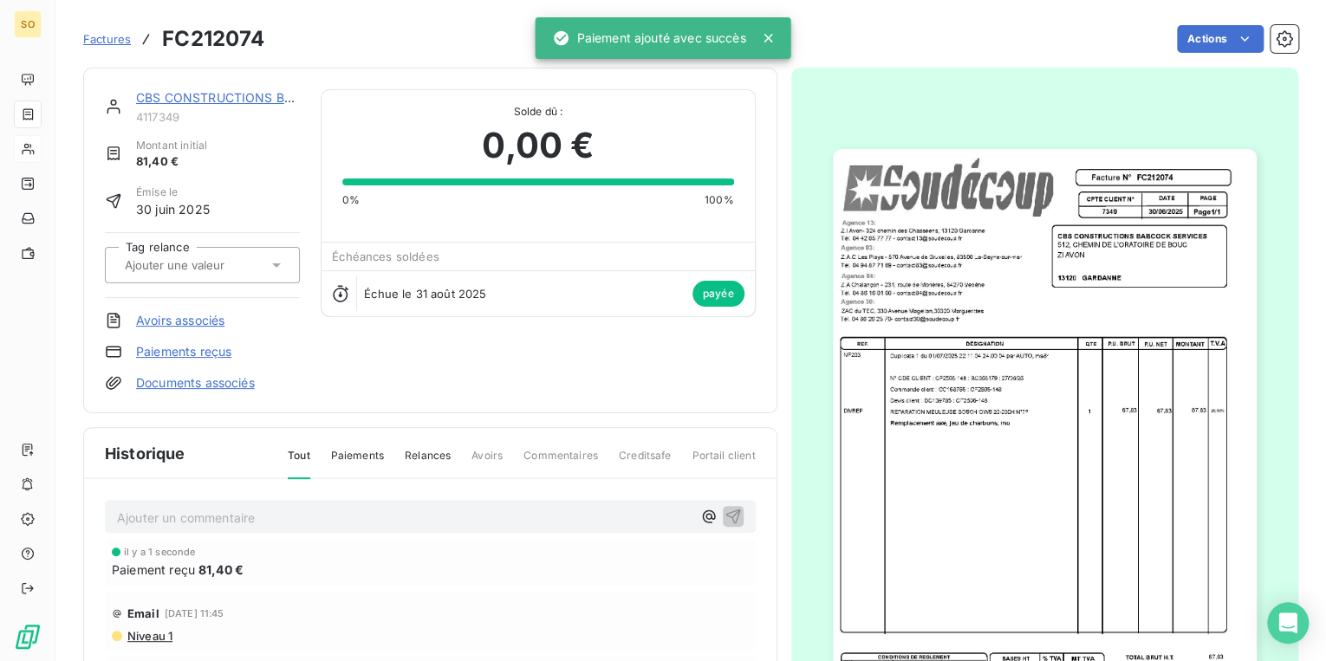
click at [199, 83] on div "CBS CONSTRUCTIONS BABCOCK SERVICES 4117349 Montant initial 81,40 € Émise le [DA…" at bounding box center [430, 241] width 694 height 346
click at [199, 89] on div "CBS CONSTRUCTIONS BABCOCK SERVICES" at bounding box center [218, 97] width 164 height 17
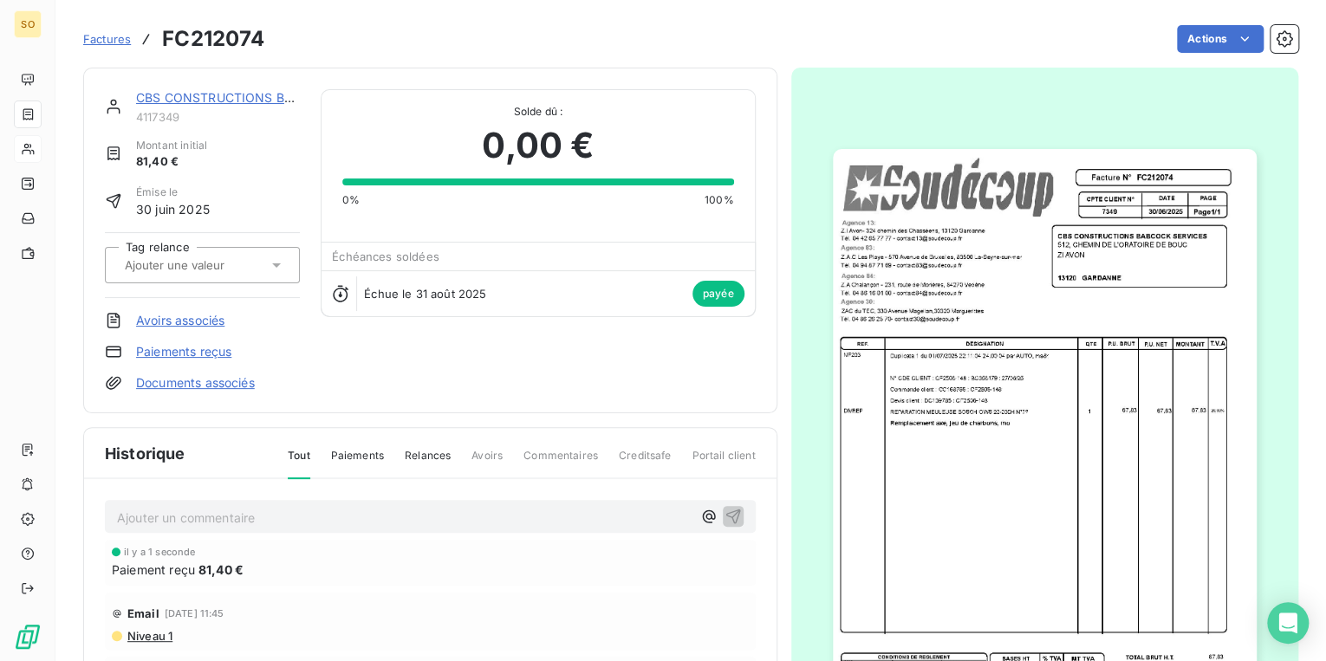
click at [201, 97] on link "CBS CONSTRUCTIONS BABCOCK SERVICES" at bounding box center [267, 97] width 263 height 15
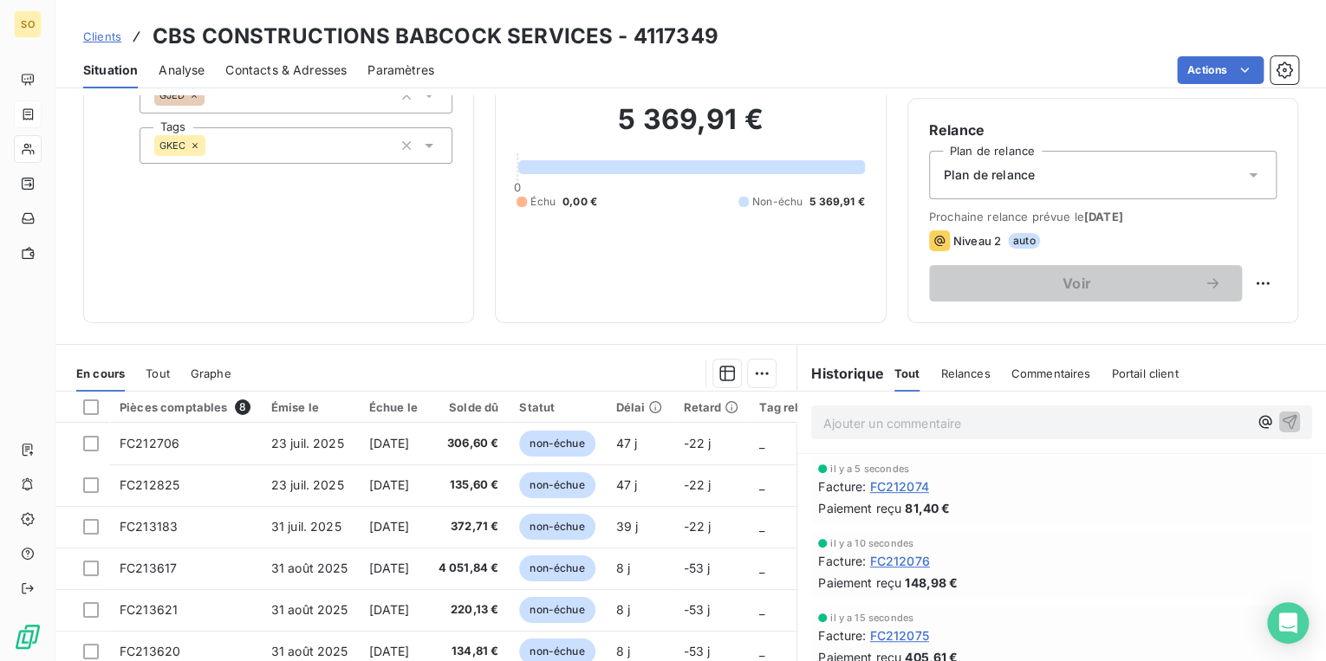
scroll to position [139, 0]
click at [95, 35] on span "Clients" at bounding box center [102, 36] width 38 height 14
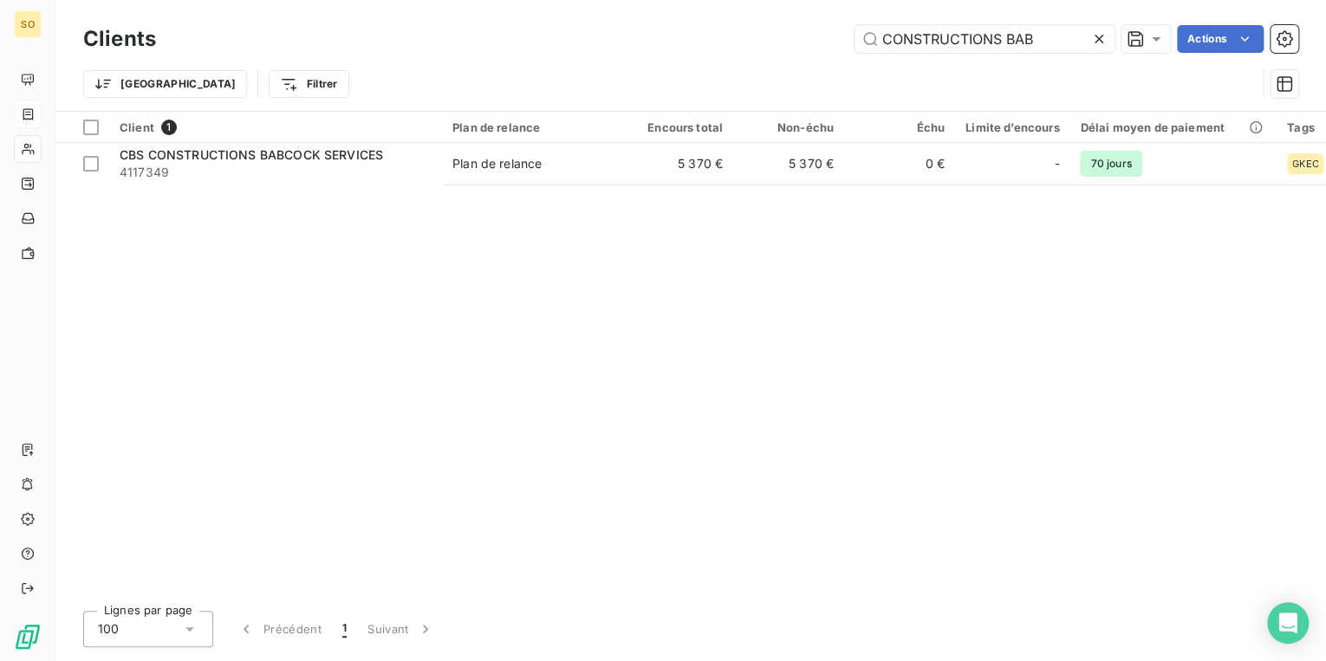
click at [1101, 39] on icon at bounding box center [1098, 38] width 17 height 17
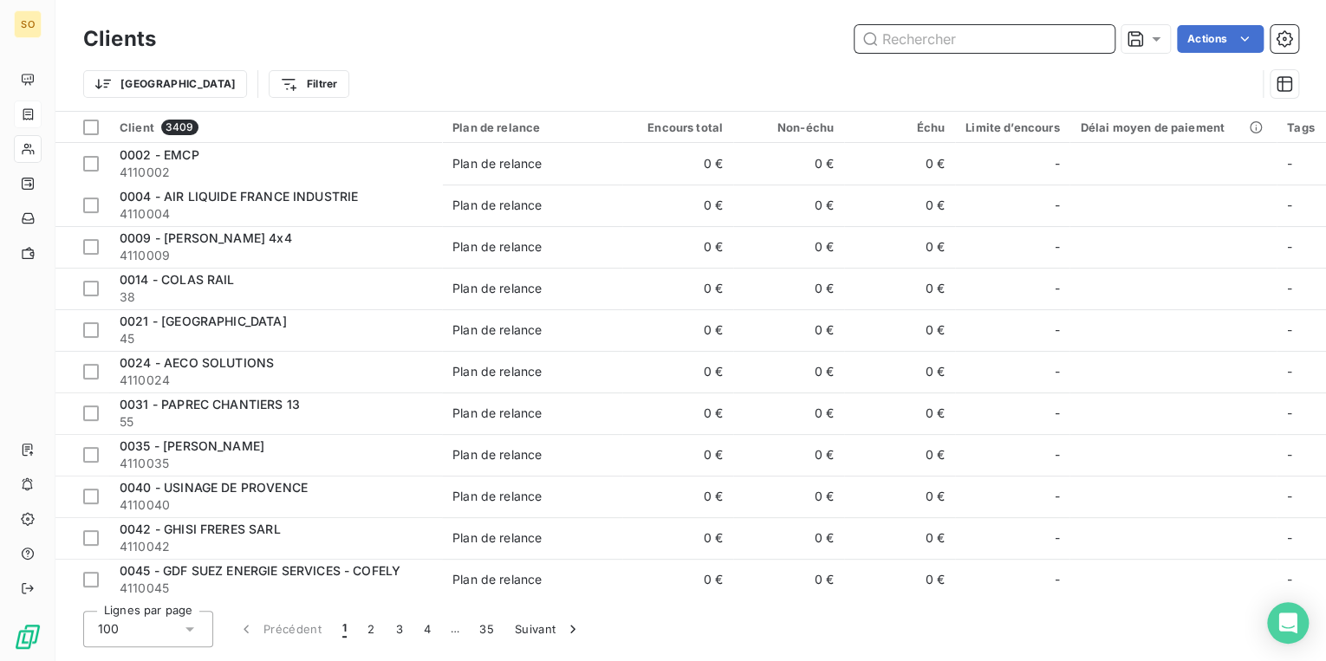
click at [981, 31] on input "text" at bounding box center [985, 39] width 260 height 28
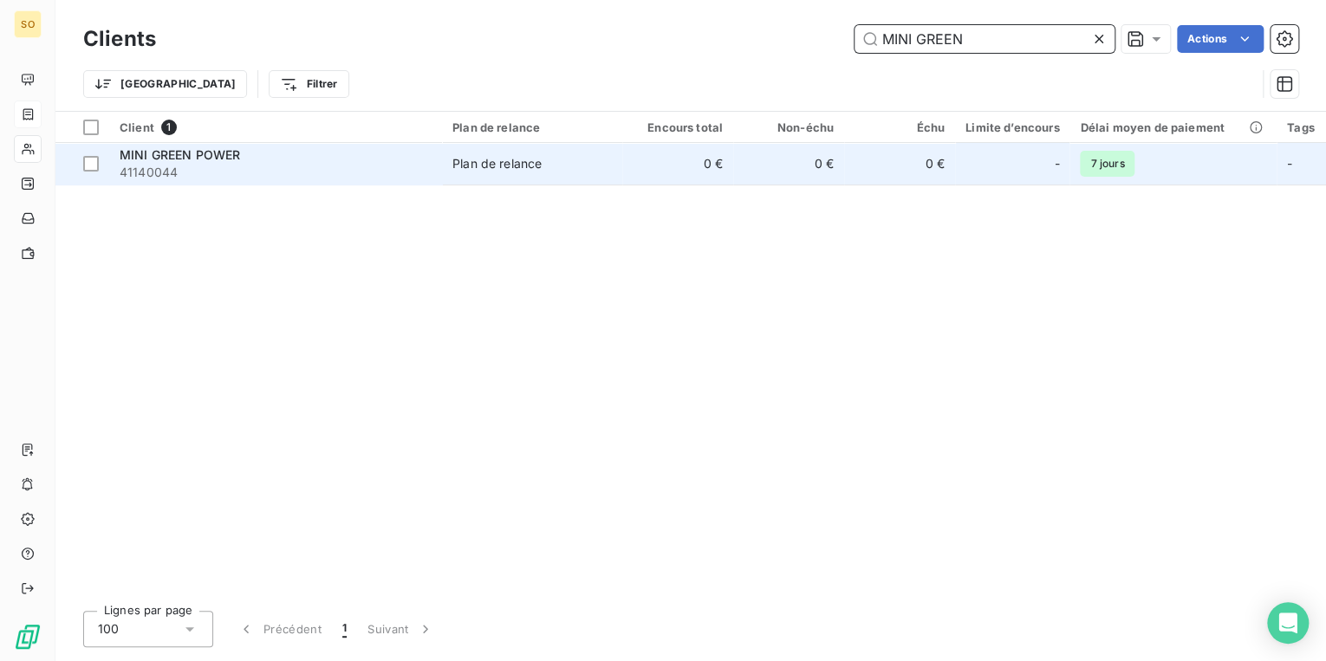
type input "MINI GREEN"
click at [794, 156] on td "0 €" at bounding box center [788, 164] width 111 height 42
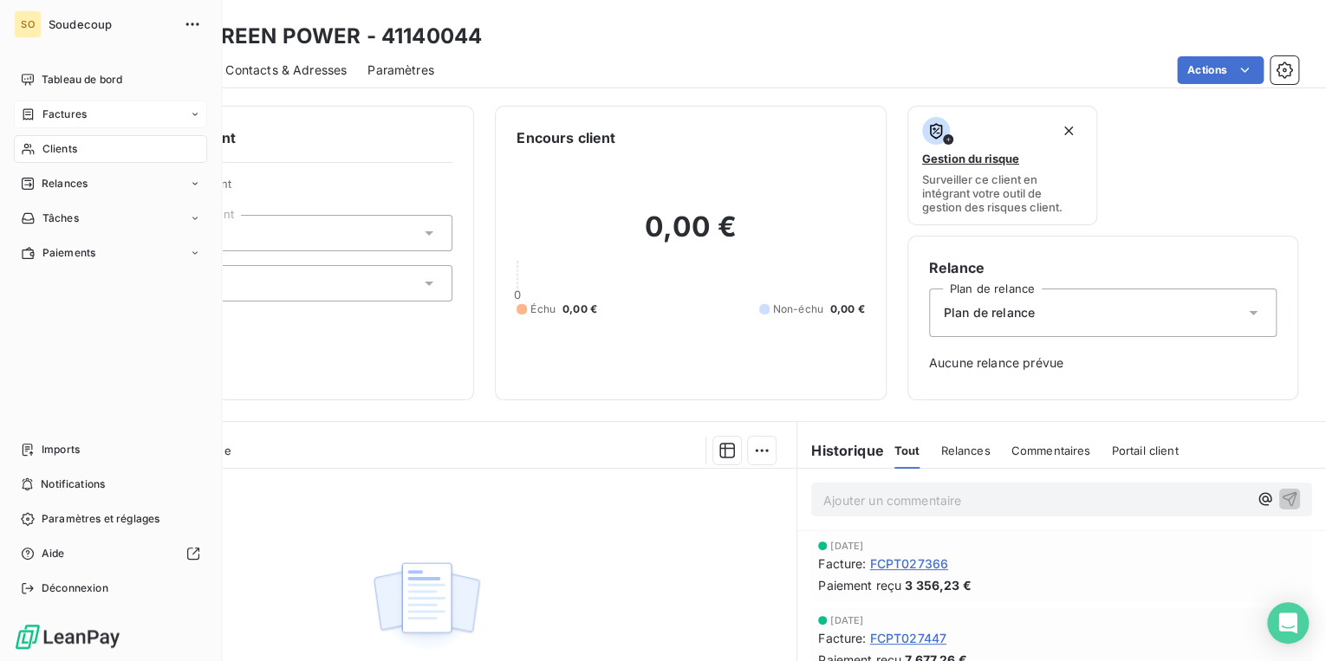
click at [68, 114] on span "Factures" at bounding box center [64, 115] width 44 height 16
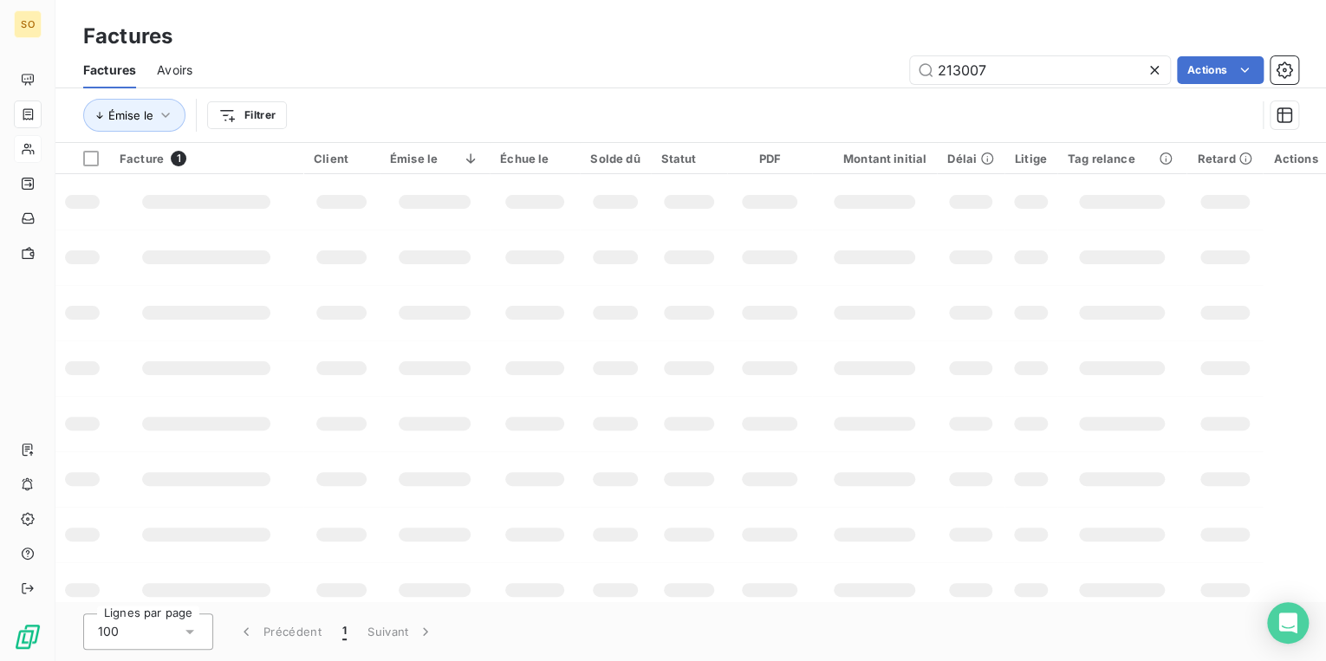
drag, startPoint x: 950, startPoint y: 72, endPoint x: 1325, endPoint y: 55, distance: 374.9
click at [1130, 59] on input "213007" at bounding box center [1040, 70] width 260 height 28
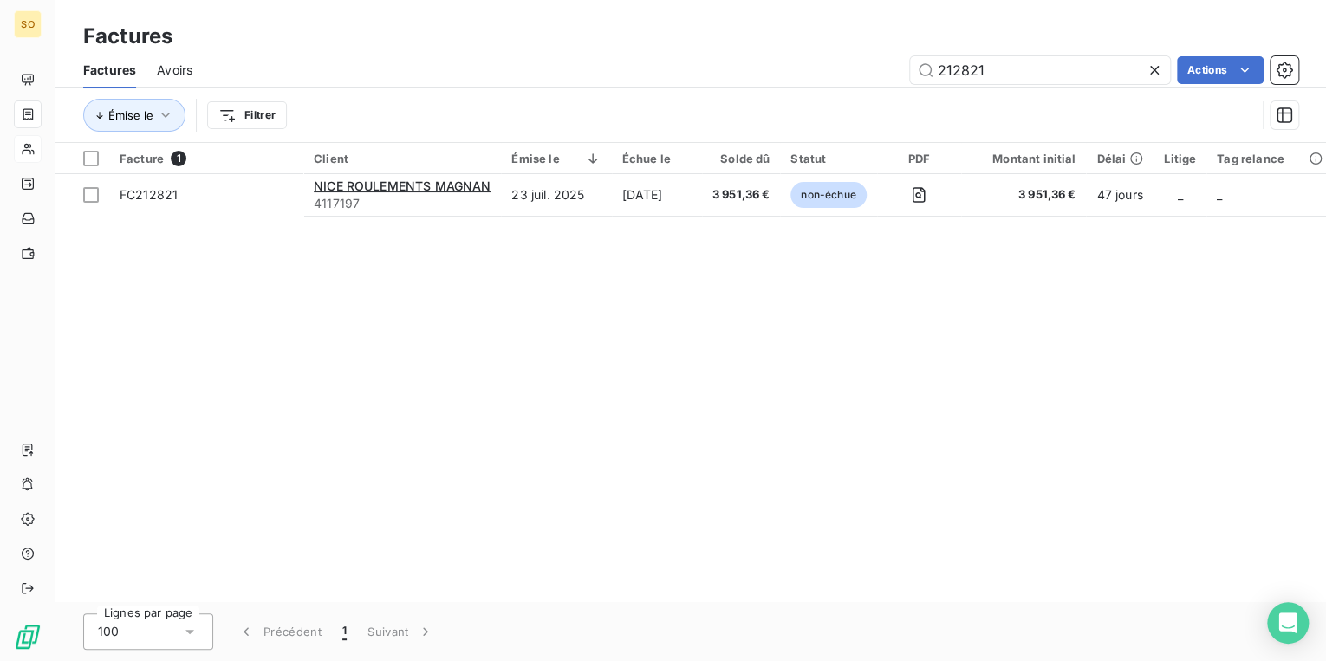
type input "212821"
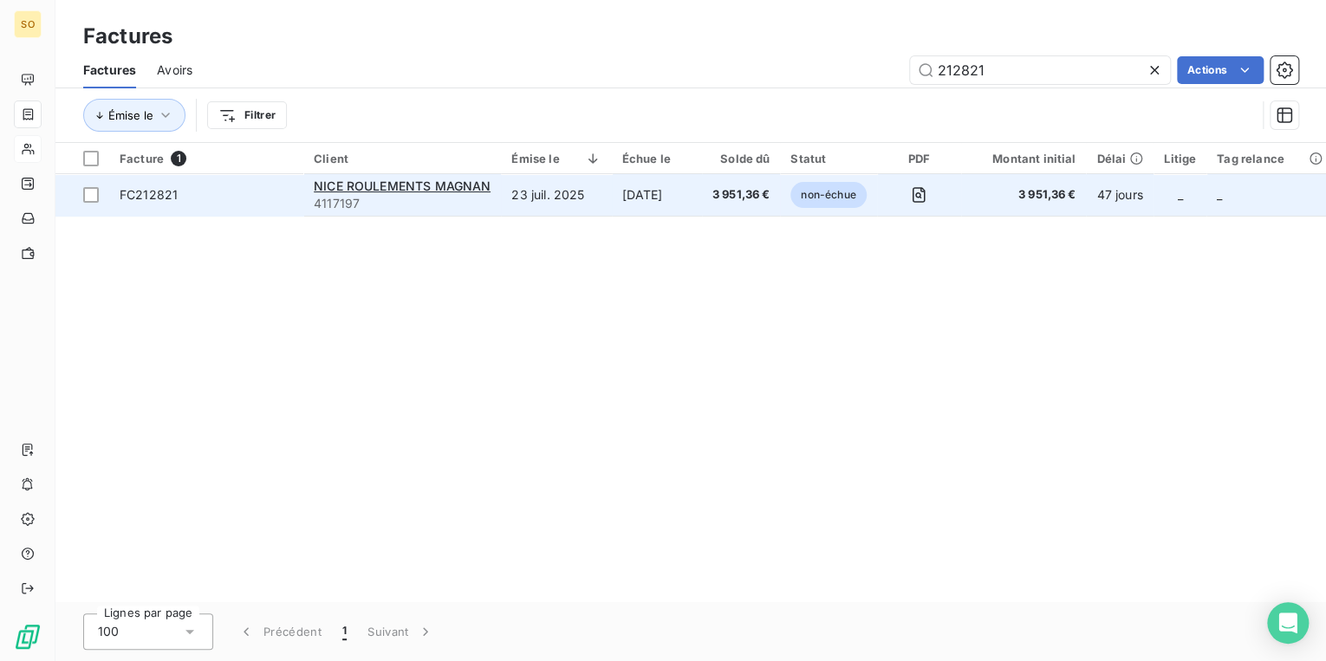
click at [848, 199] on span "non-échue" at bounding box center [828, 195] width 75 height 26
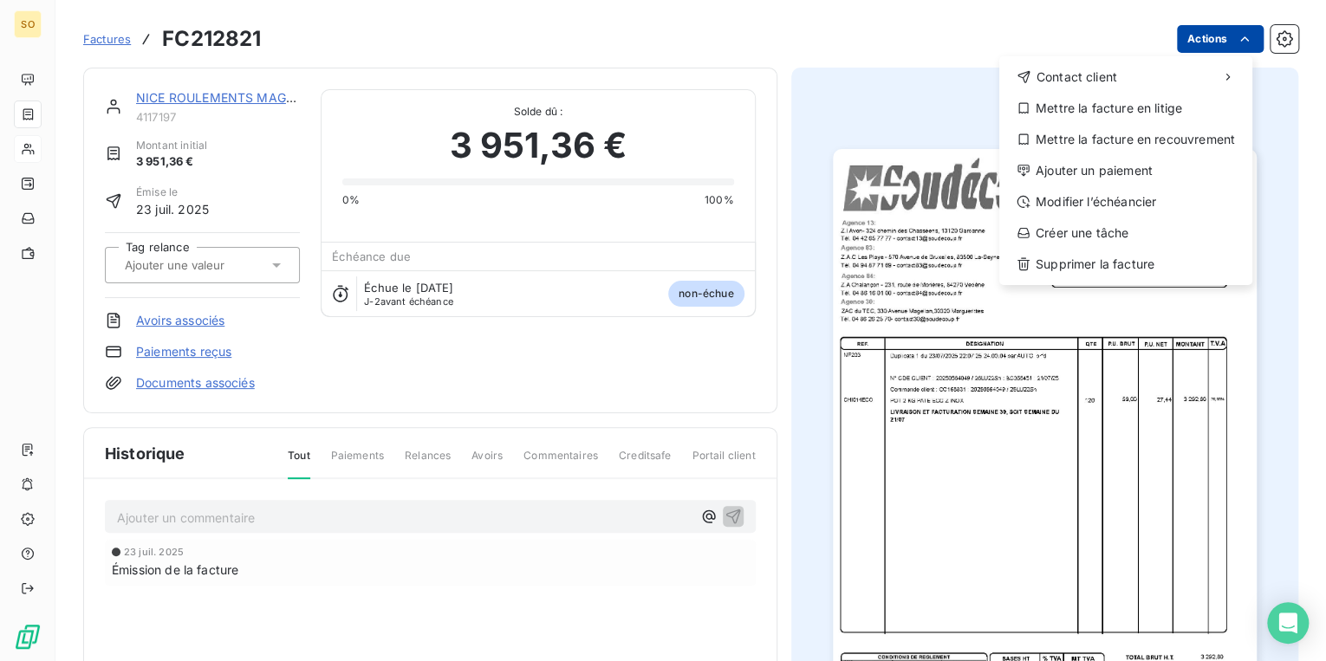
click at [1184, 47] on html "SO Factures FC212821 Actions Contact client Mettre la facture en litige Mettre …" at bounding box center [663, 330] width 1326 height 661
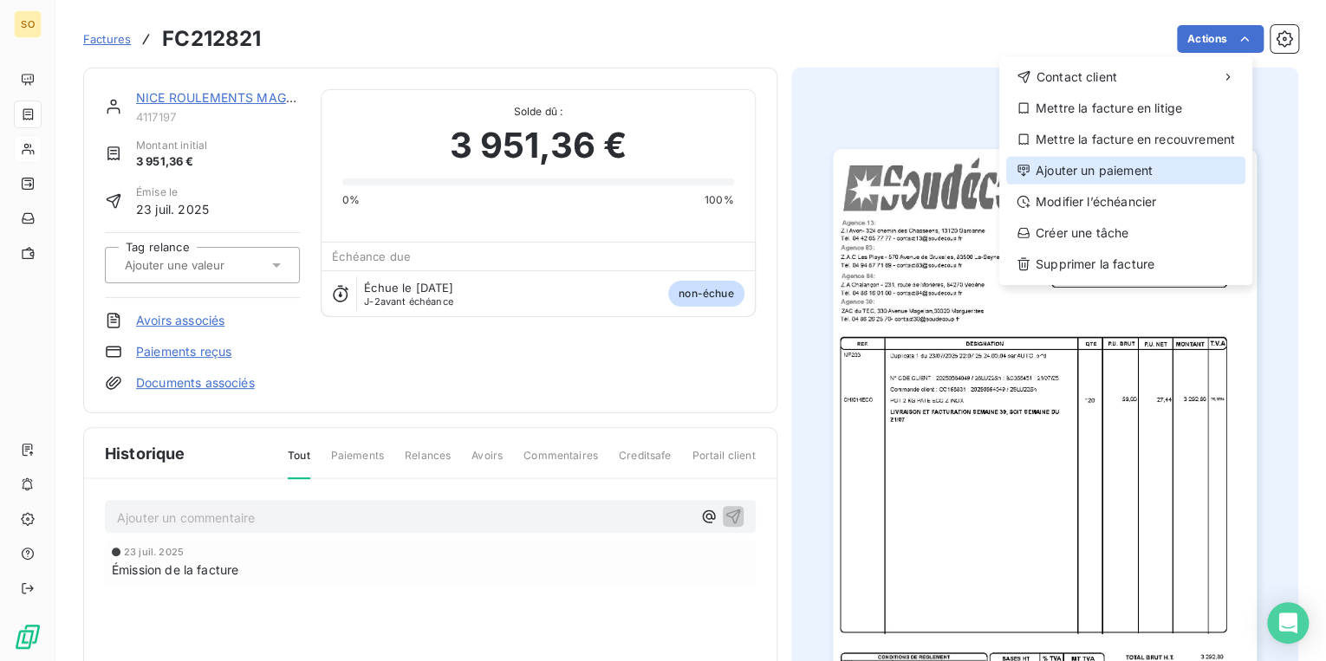
click at [1083, 163] on div "Ajouter un paiement" at bounding box center [1125, 171] width 239 height 28
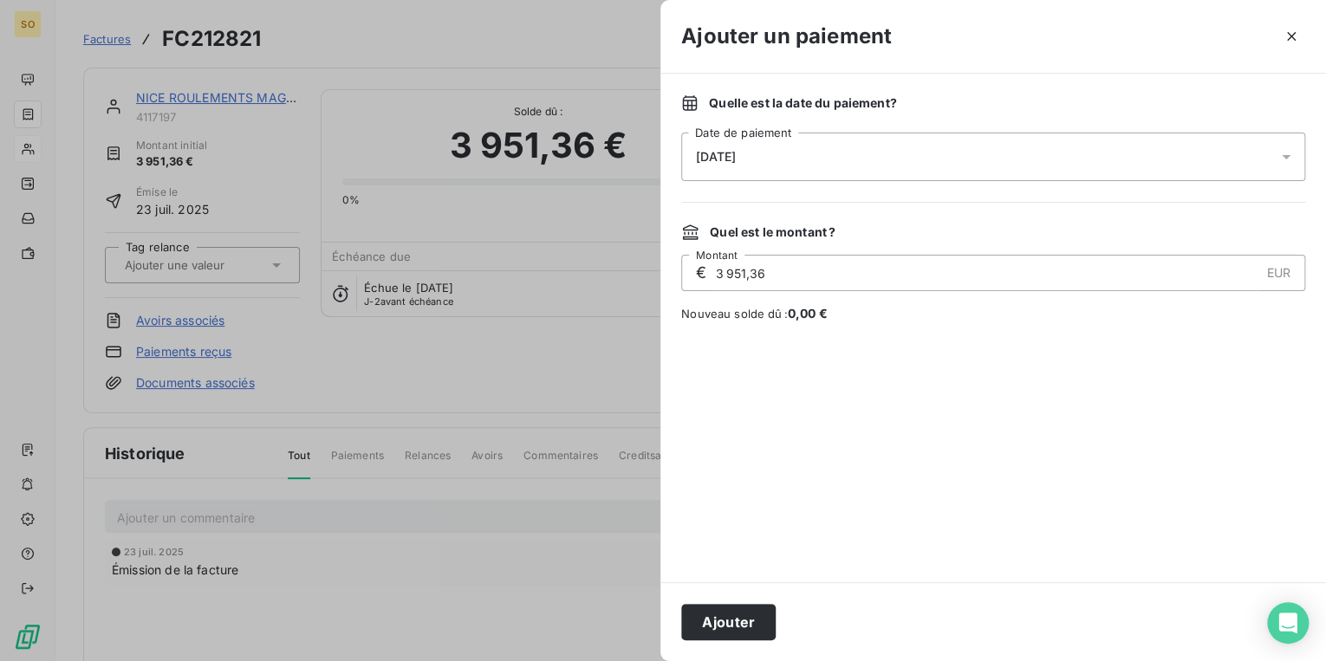
drag, startPoint x: 716, startPoint y: 617, endPoint x: 705, endPoint y: 612, distance: 12.4
click at [717, 617] on button "Ajouter" at bounding box center [728, 622] width 94 height 36
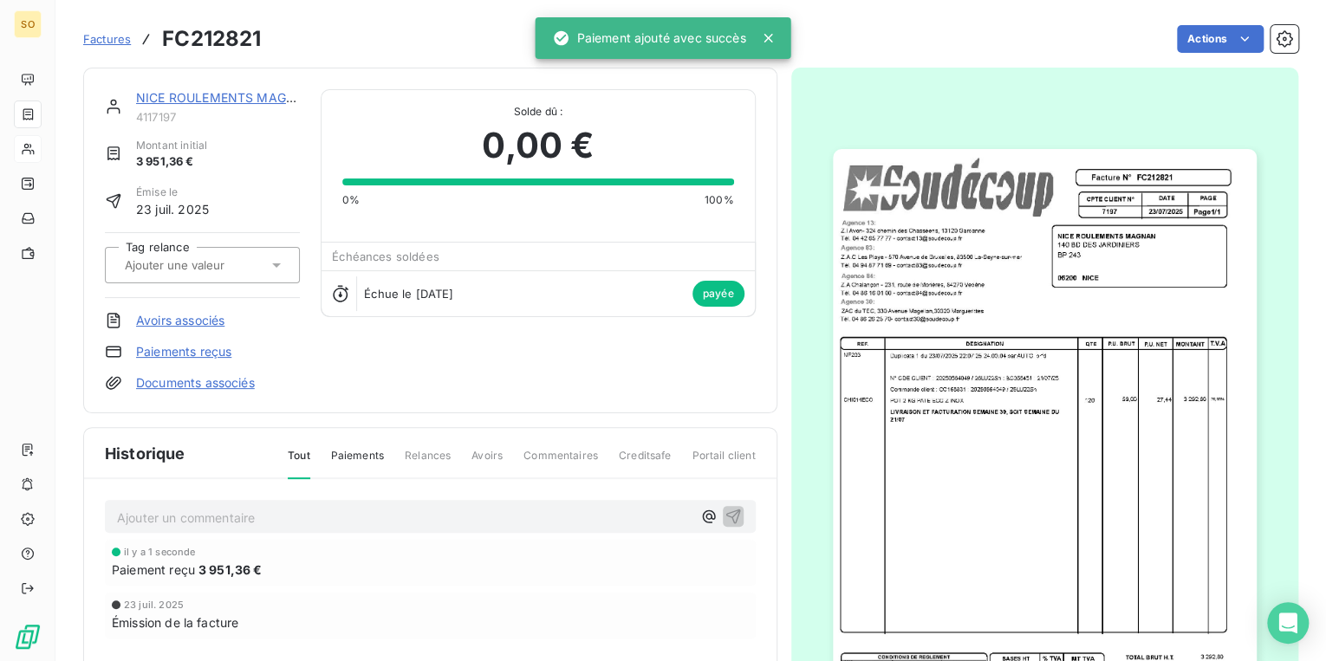
click at [158, 102] on link "NICE ROULEMENTS MAGNAN" at bounding box center [225, 97] width 178 height 15
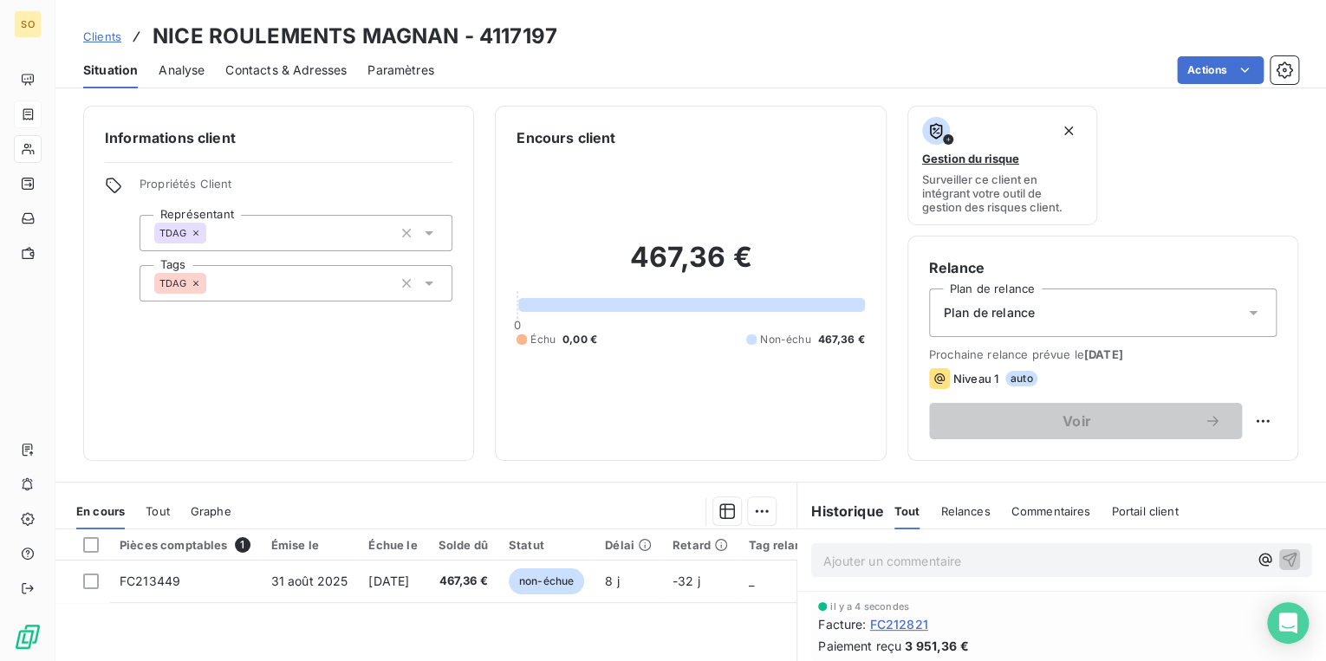
click at [101, 26] on div "Clients NICE ROULEMENTS MAGNAN - 4117197" at bounding box center [320, 36] width 474 height 31
click at [104, 35] on span "Clients" at bounding box center [102, 36] width 38 height 14
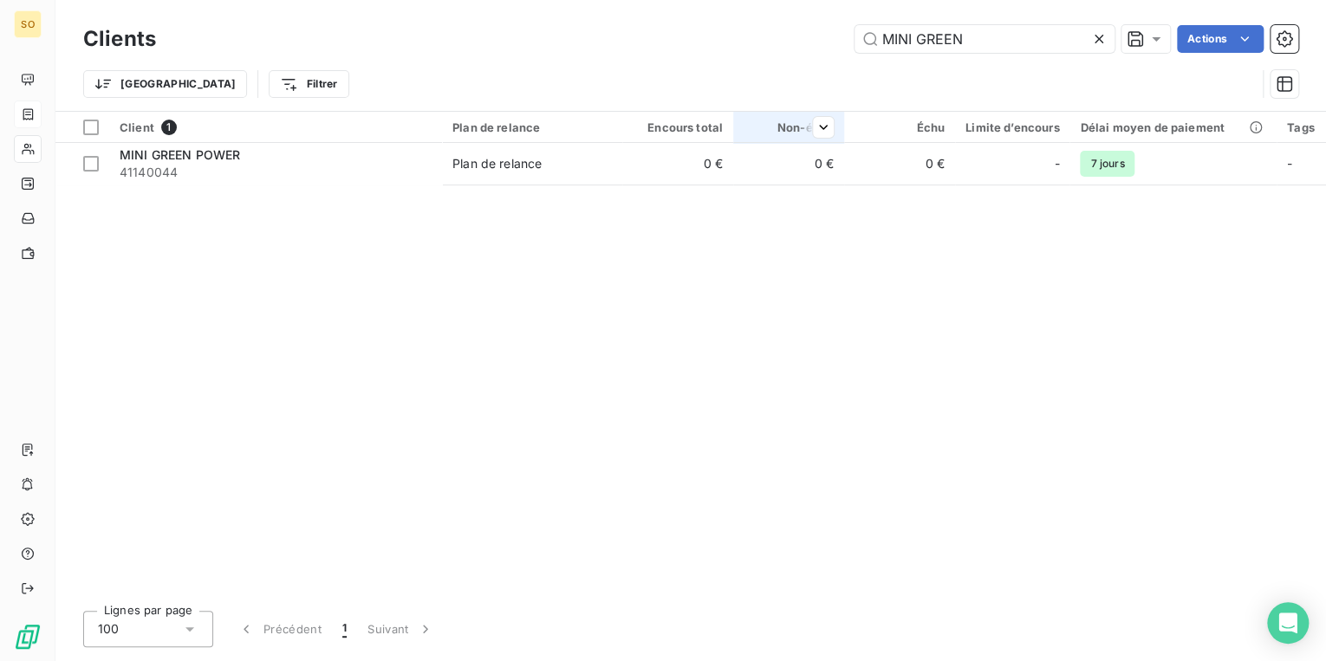
click at [839, 140] on th "Non-échu" at bounding box center [788, 127] width 111 height 31
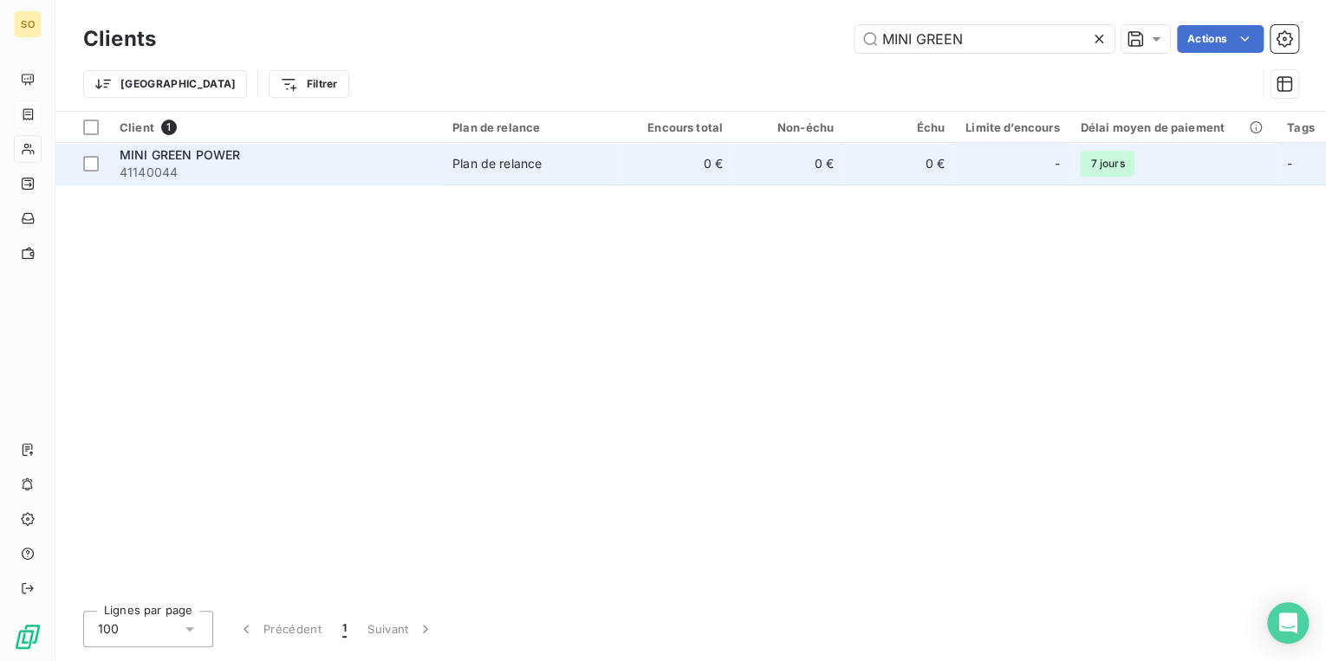
click at [830, 165] on td "0 €" at bounding box center [788, 164] width 111 height 42
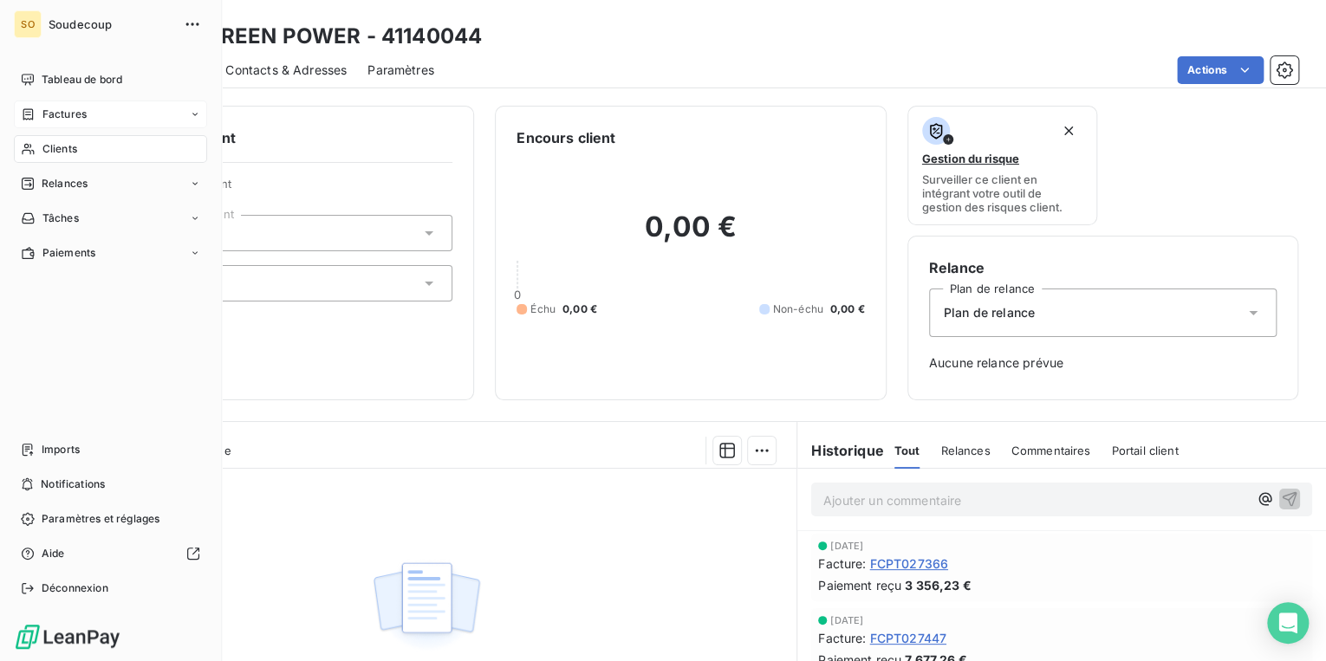
click at [57, 144] on span "Clients" at bounding box center [59, 149] width 35 height 16
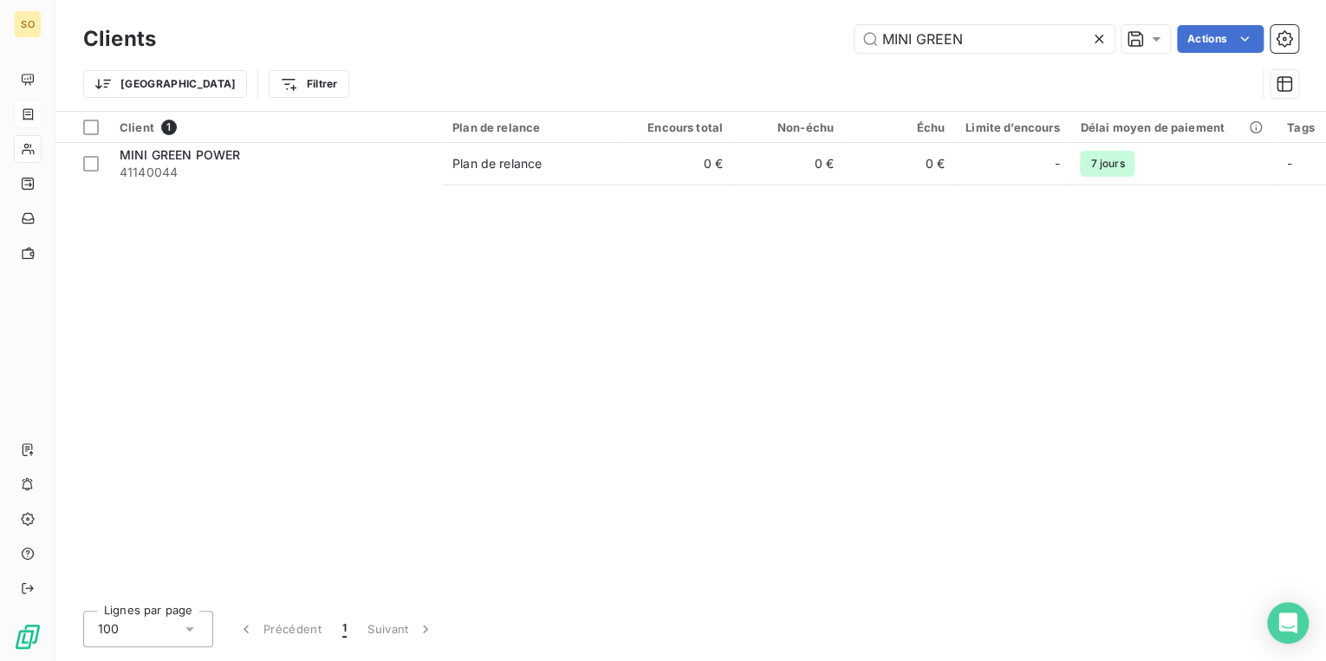
click at [1093, 45] on icon at bounding box center [1098, 38] width 17 height 17
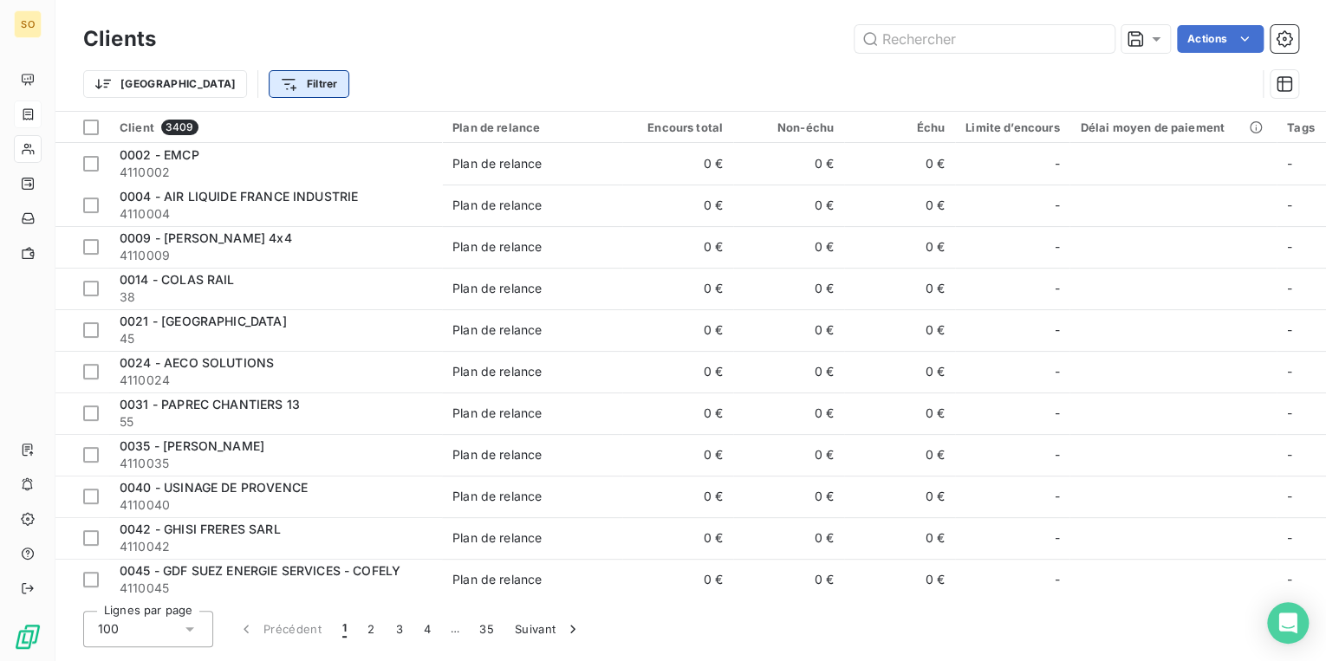
click at [230, 87] on html "SO Clients Actions Trier Filtrer Client 3409 Plan de relance Encours total Non-…" at bounding box center [663, 330] width 1326 height 661
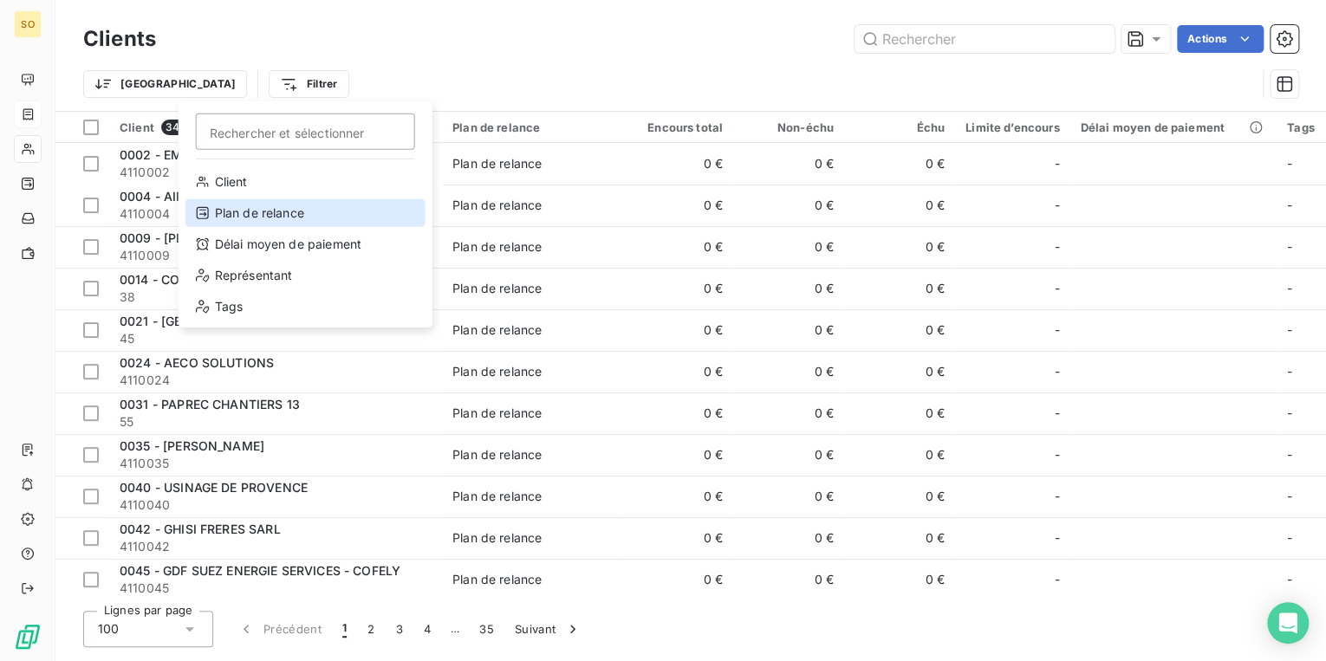
click at [268, 212] on div "Plan de relance" at bounding box center [306, 213] width 240 height 28
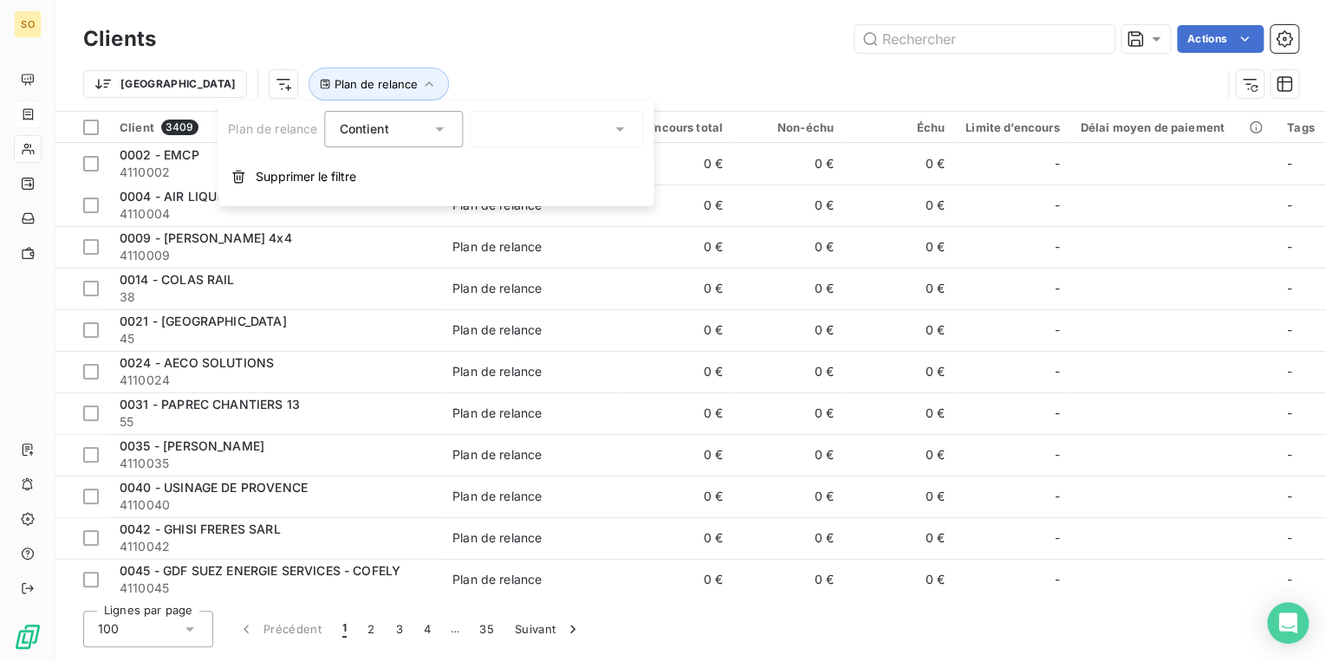
click at [527, 135] on div at bounding box center [556, 129] width 173 height 36
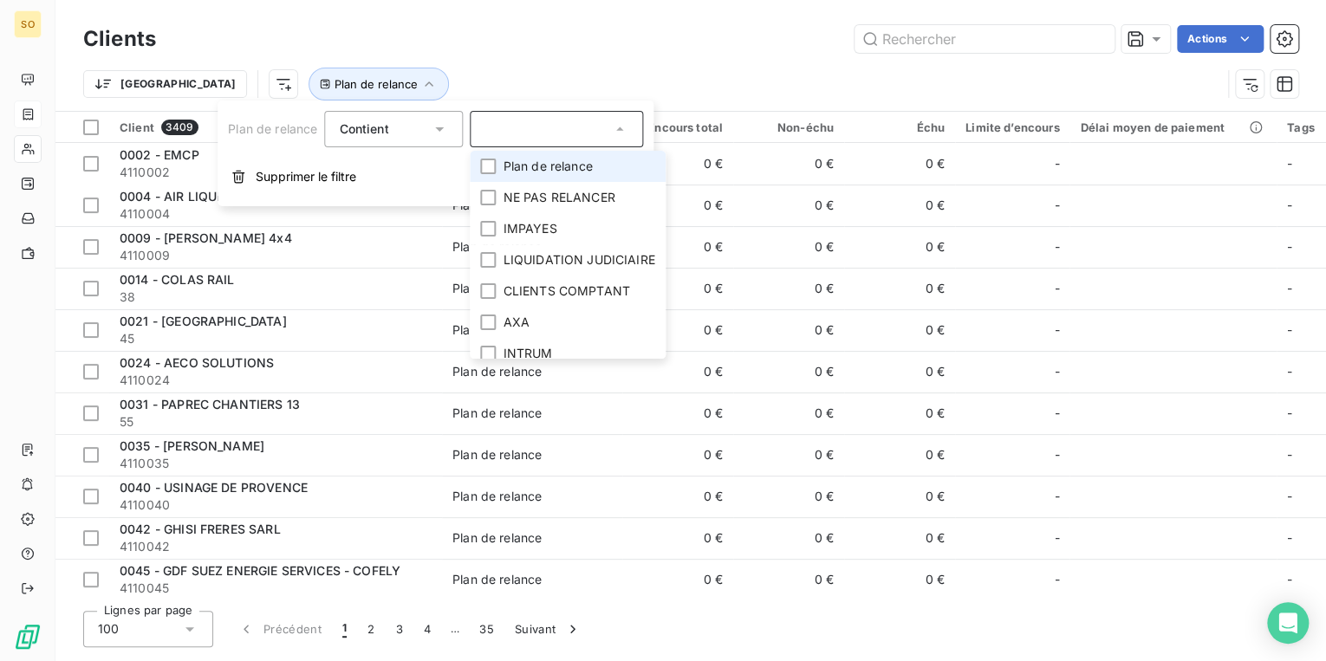
drag, startPoint x: 527, startPoint y: 135, endPoint x: 506, endPoint y: 130, distance: 21.4
click at [527, 135] on div at bounding box center [556, 129] width 173 height 36
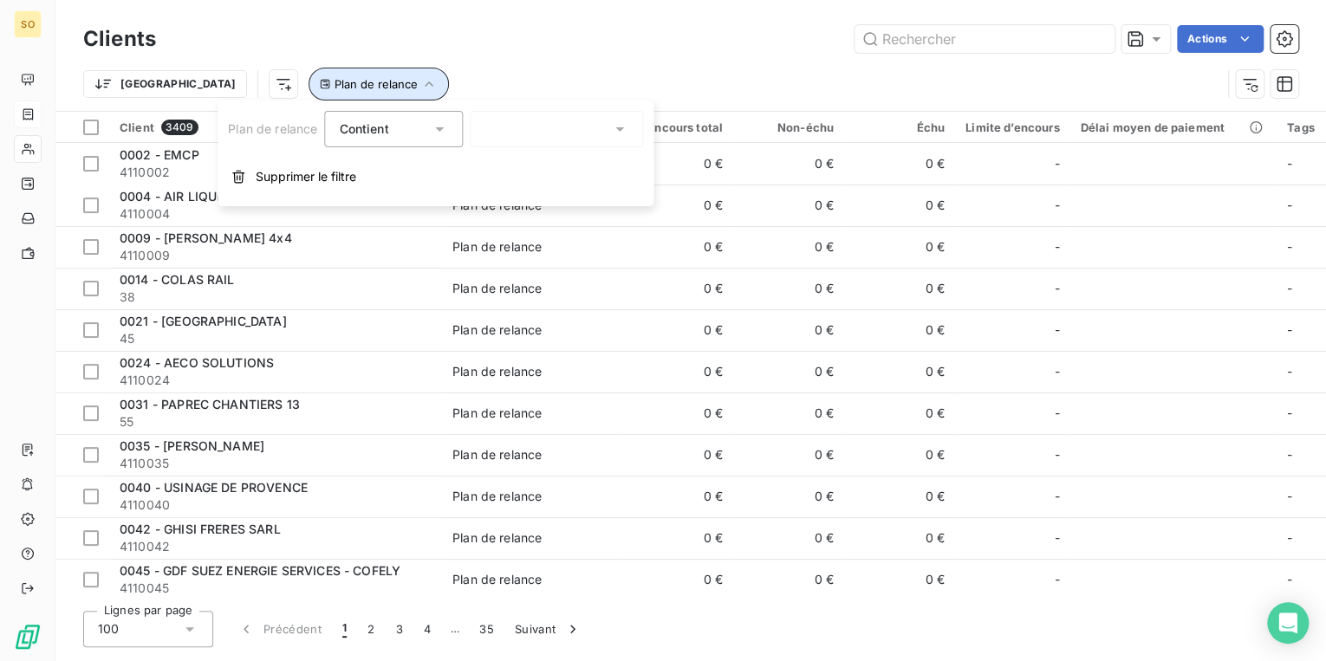
click at [334, 87] on span "Plan de relance" at bounding box center [375, 84] width 83 height 14
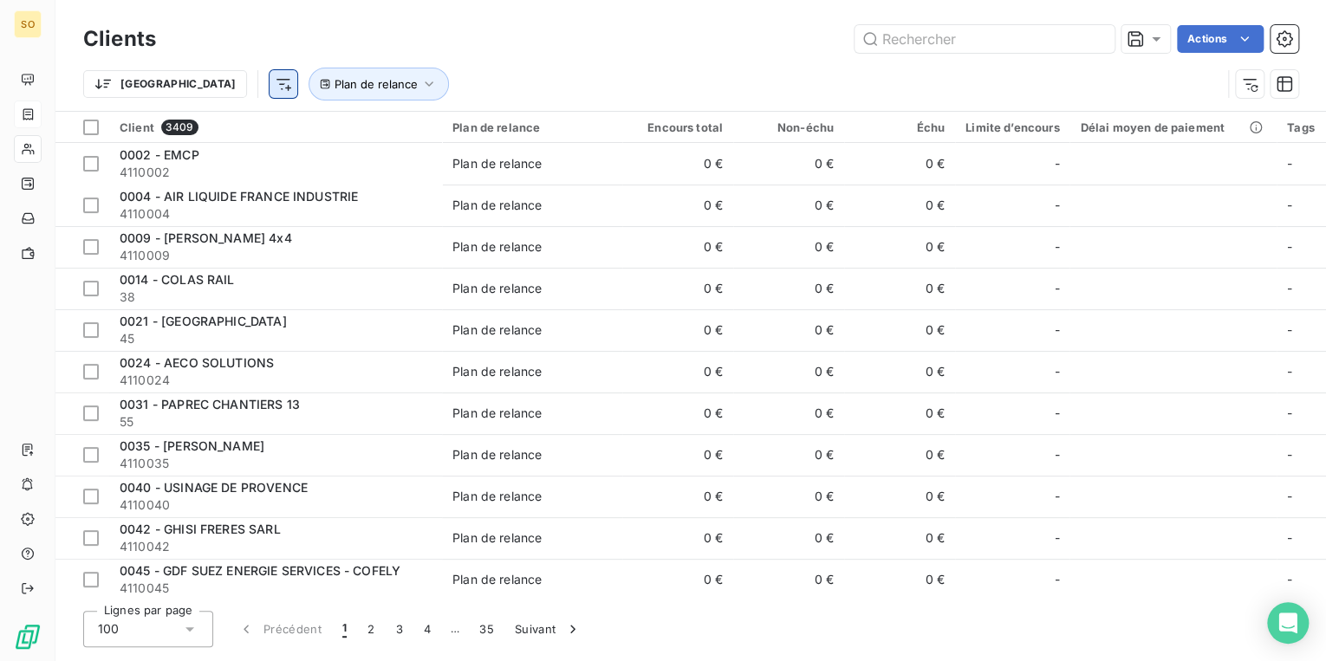
click at [199, 82] on html "SO Clients Actions Trier Plan de relance Client 3409 Plan de relance Encours to…" at bounding box center [663, 330] width 1326 height 661
click at [139, 80] on html "SO Clients Actions Trier Plan de relance Client 3409 Plan de relance Encours to…" at bounding box center [663, 330] width 1326 height 661
click at [194, 86] on html "SO Clients Actions Trier Plan de relance Client 3409 Plan de relance Encours to…" at bounding box center [663, 330] width 1326 height 661
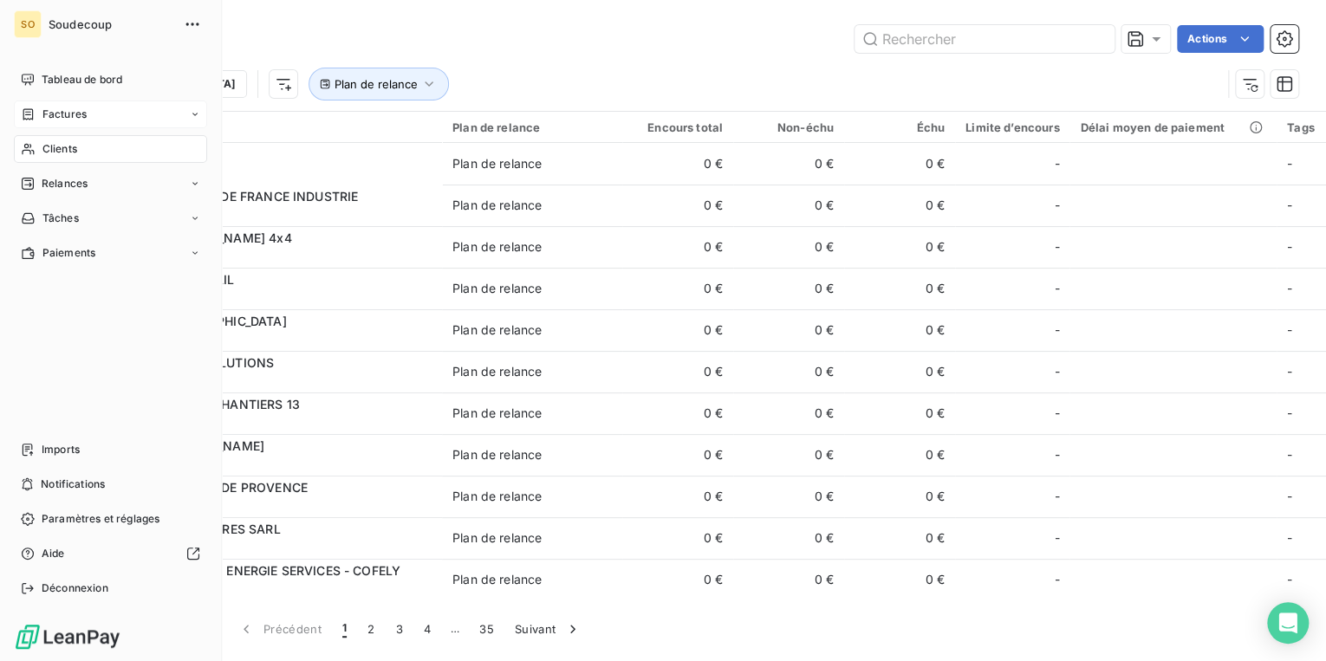
click at [35, 146] on html "SO Soudecoup Tableau de bord Factures Clients Relances Tâches Paiements Imports…" at bounding box center [663, 330] width 1326 height 661
click at [35, 147] on icon at bounding box center [28, 149] width 15 height 14
click at [66, 147] on span "Clients" at bounding box center [59, 149] width 35 height 16
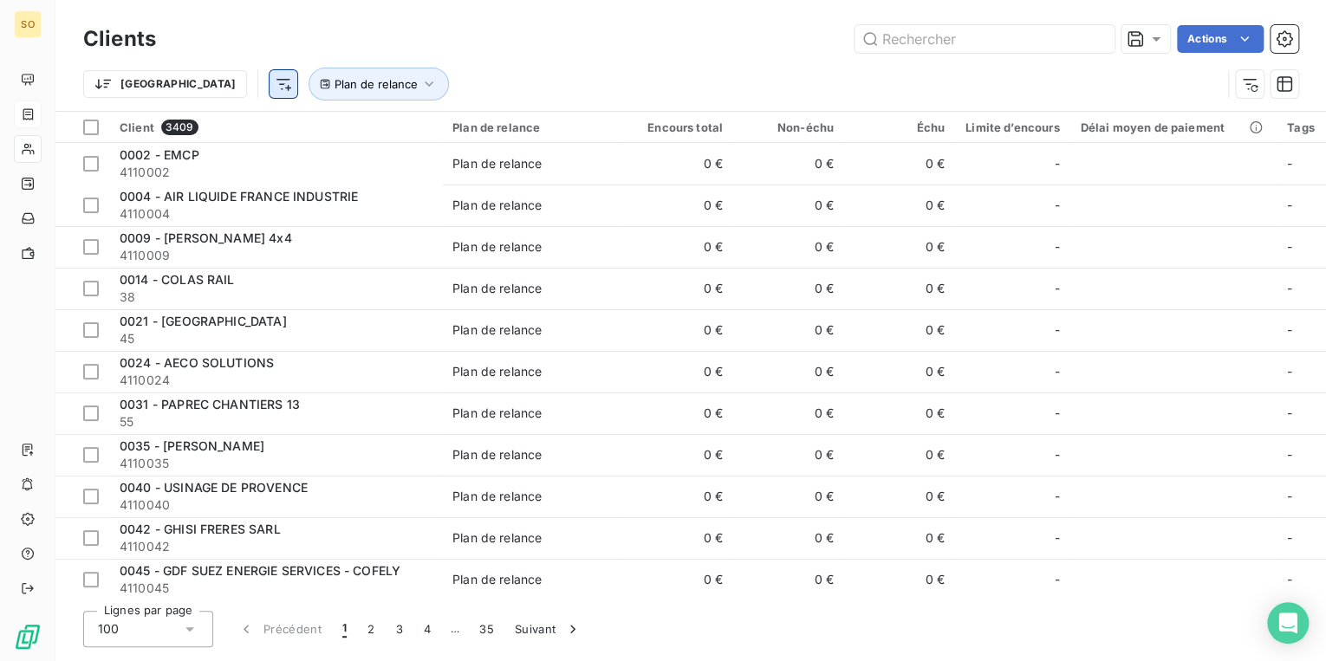
click at [204, 89] on html "SO Clients Actions Trier Plan de relance Client 3409 Plan de relance Encours to…" at bounding box center [663, 330] width 1326 height 661
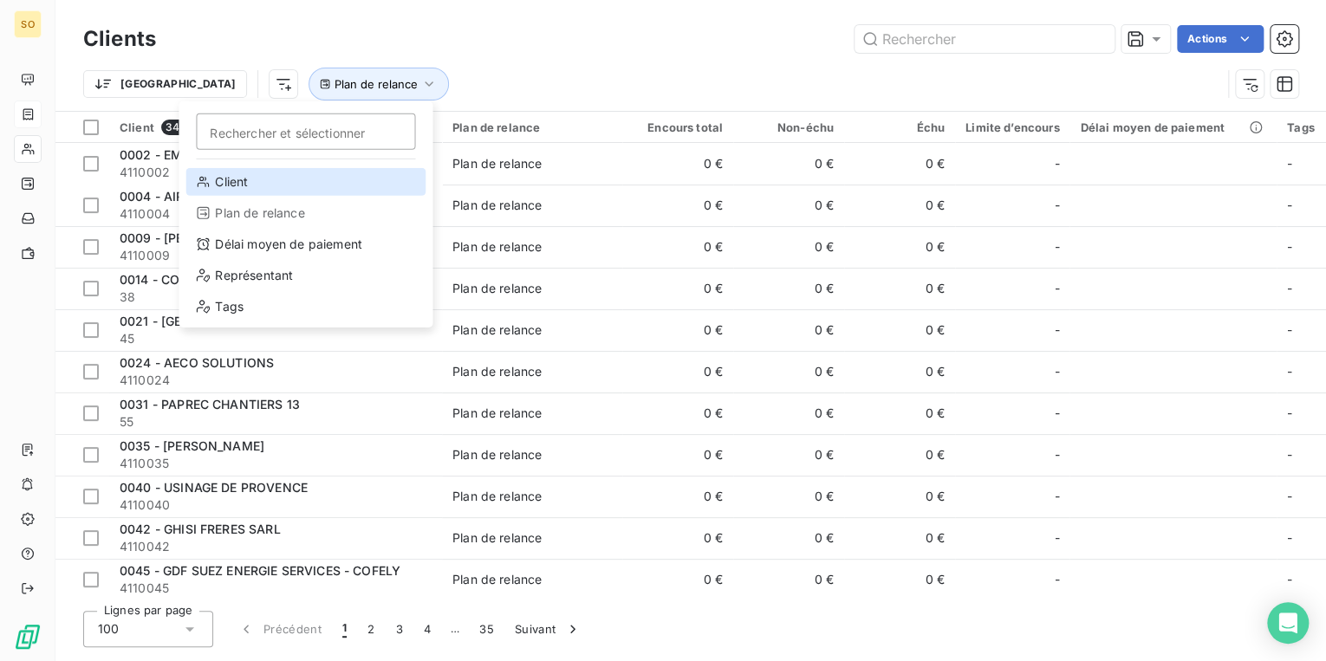
click at [246, 187] on div "Client" at bounding box center [306, 182] width 240 height 28
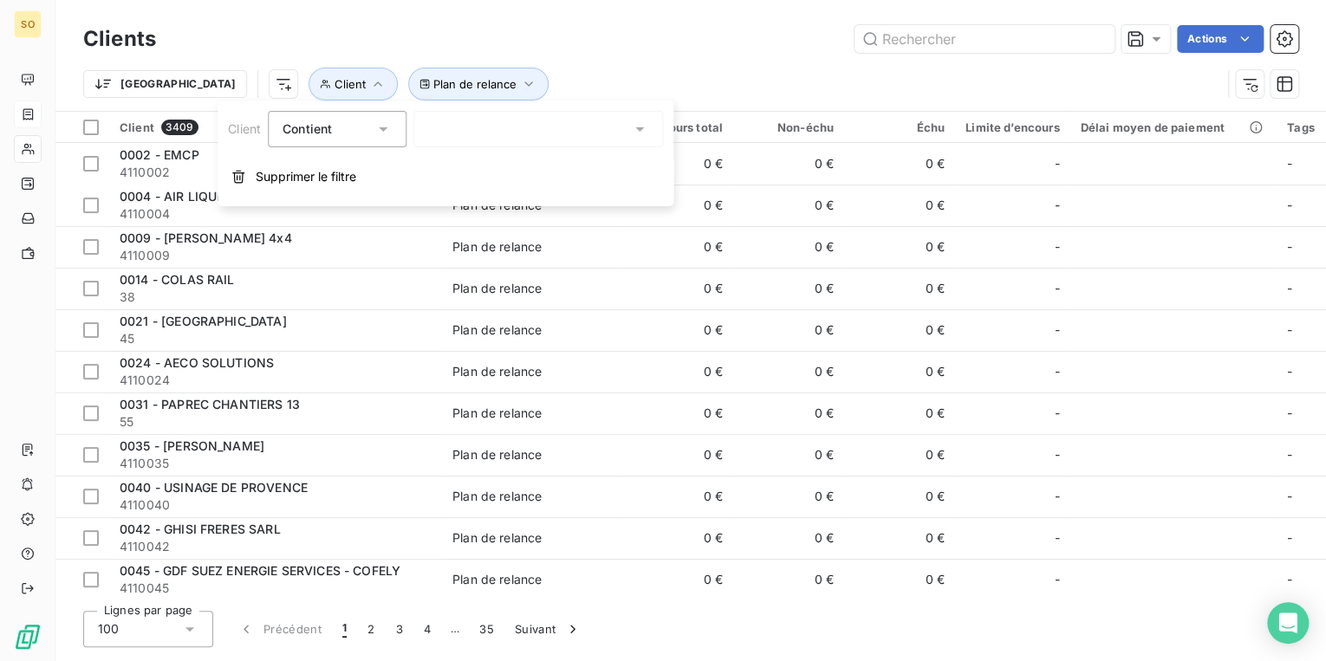
click at [478, 130] on div at bounding box center [538, 129] width 250 height 36
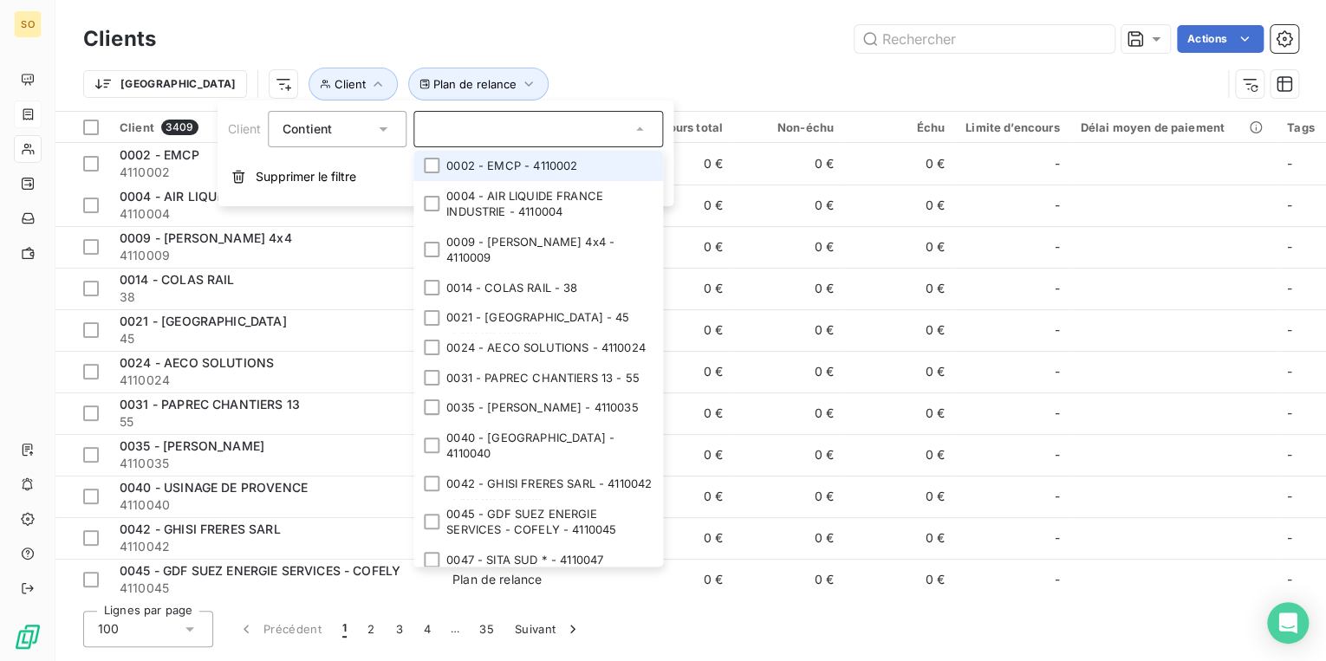
click at [478, 130] on input "text" at bounding box center [529, 129] width 203 height 16
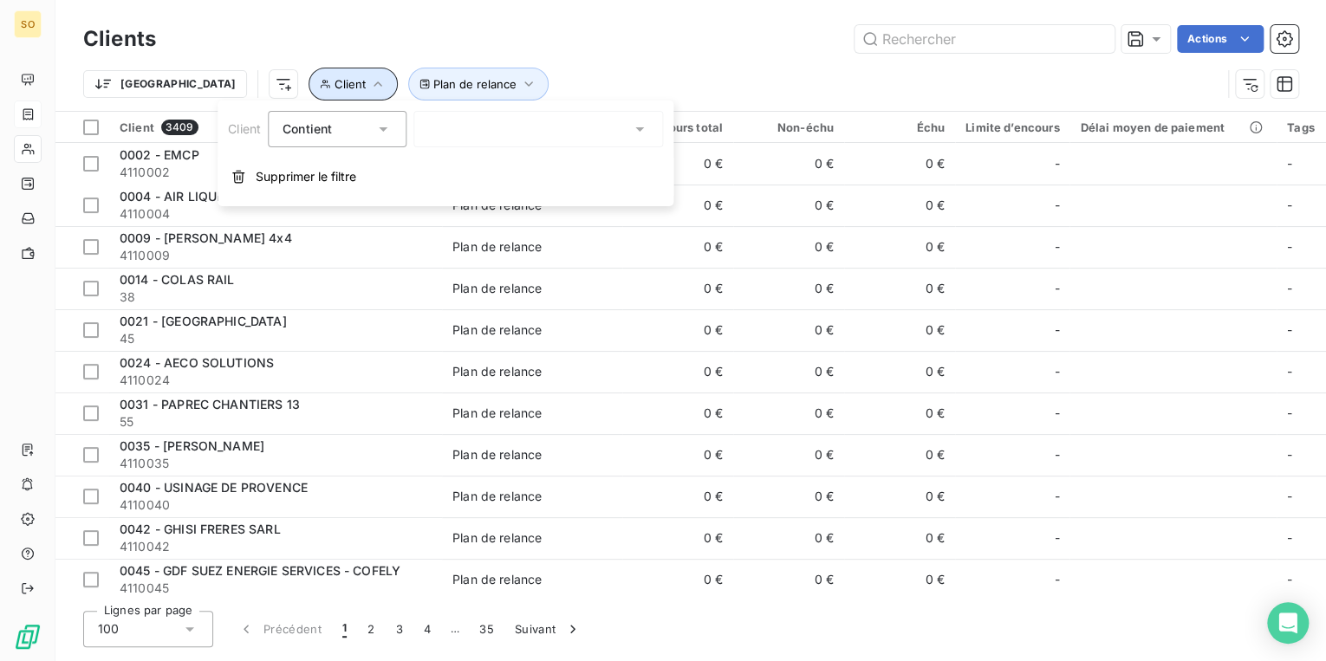
click at [335, 87] on span "Client" at bounding box center [350, 84] width 31 height 14
click at [369, 81] on icon "button" at bounding box center [377, 83] width 17 height 17
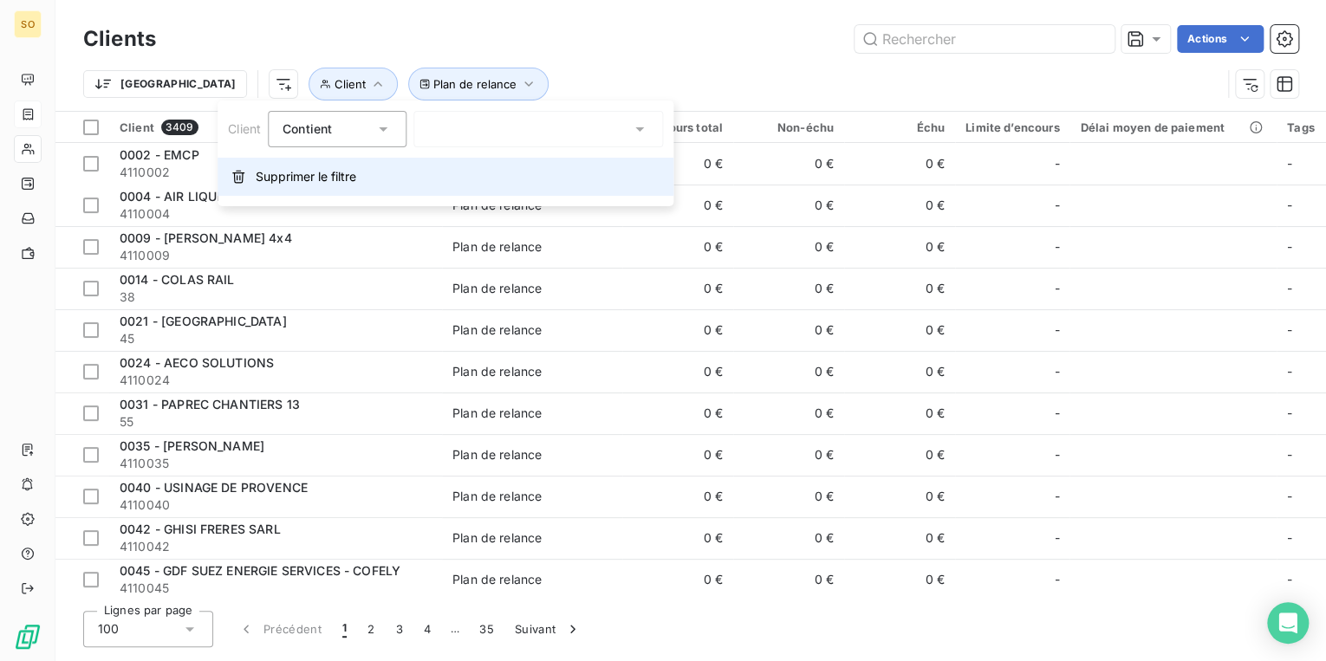
click at [285, 168] on span "Supprimer le filtre" at bounding box center [306, 176] width 101 height 17
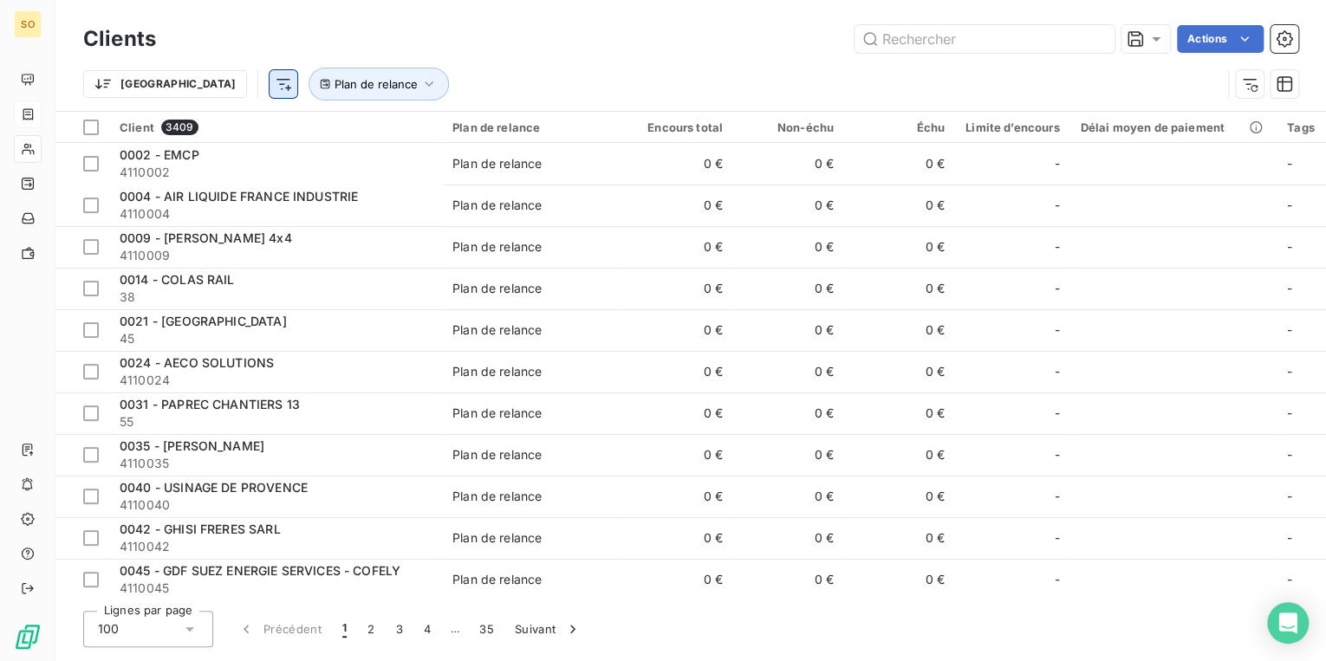
click at [201, 88] on html "SO Clients Actions Trier Plan de relance Client 3409 Plan de relance Encours to…" at bounding box center [663, 330] width 1326 height 661
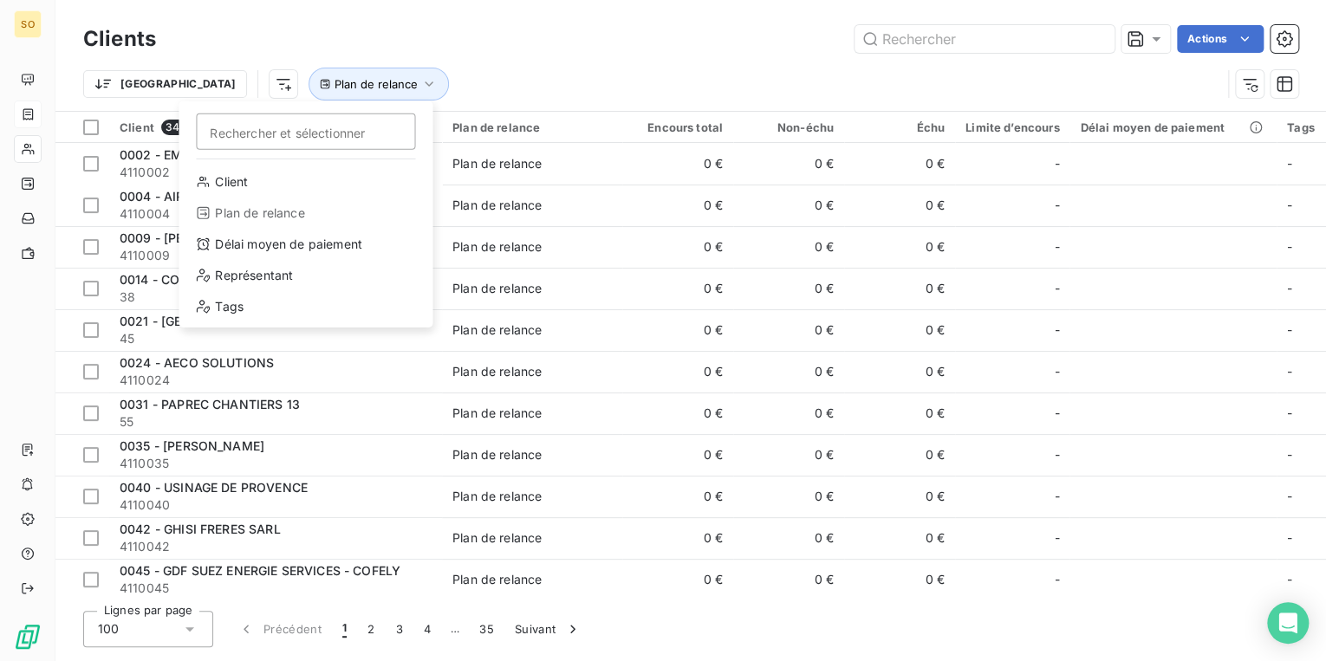
click at [128, 86] on html "SO Clients Actions Trier Rechercher et sélectionner Client Plan de relance Déla…" at bounding box center [663, 330] width 1326 height 661
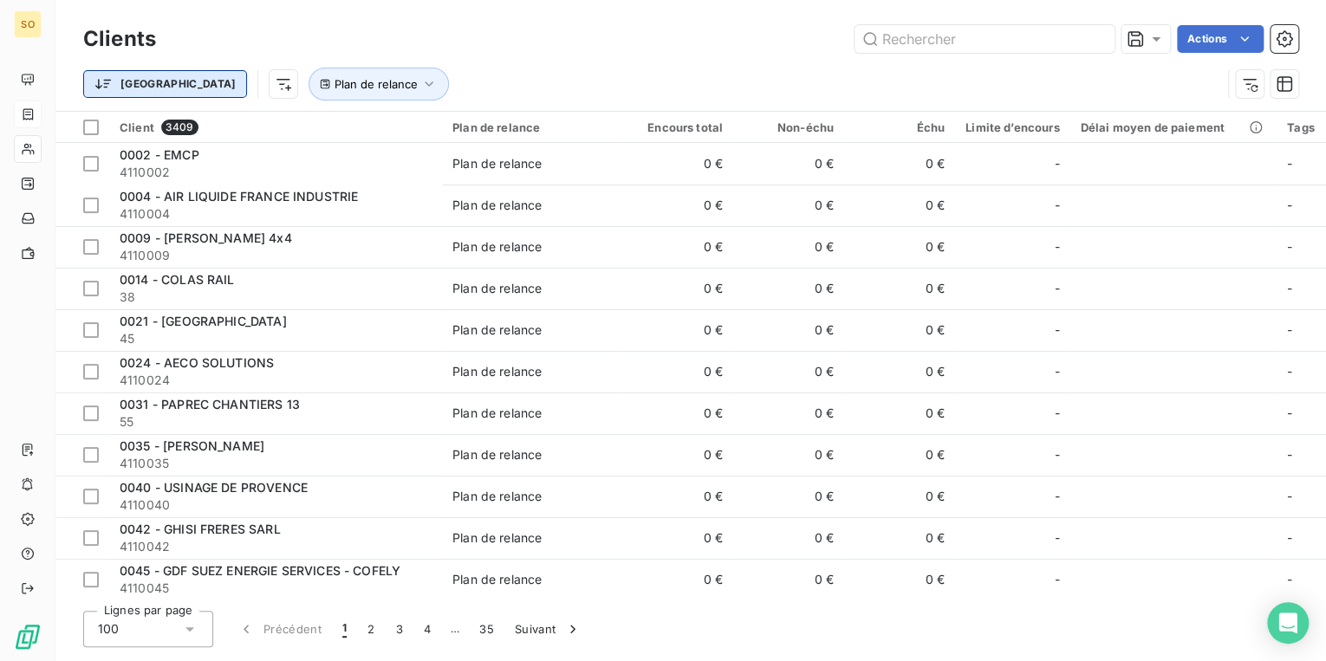
click at [127, 84] on html "SO Clients Actions Trier Plan de relance Client 3409 Plan de relance Encours to…" at bounding box center [663, 330] width 1326 height 661
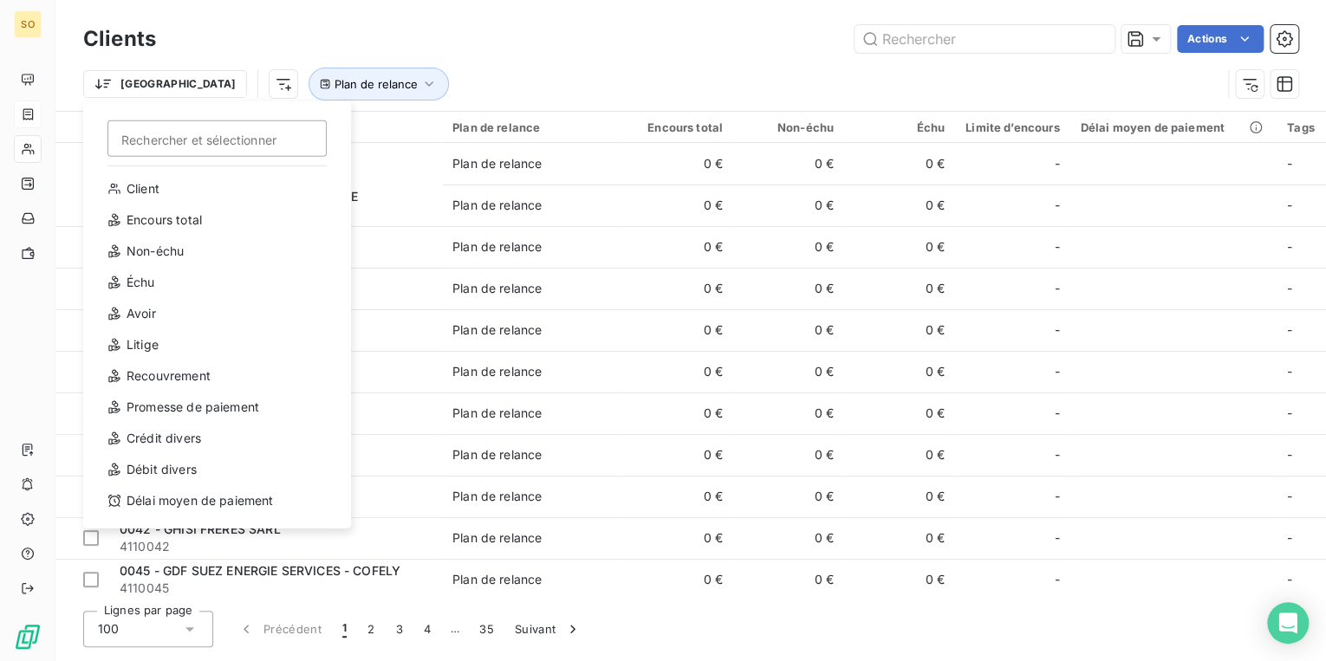
click at [457, 61] on html "SO Clients Actions Trier Rechercher et sélectionner Client Encours total Non-éc…" at bounding box center [663, 330] width 1326 height 661
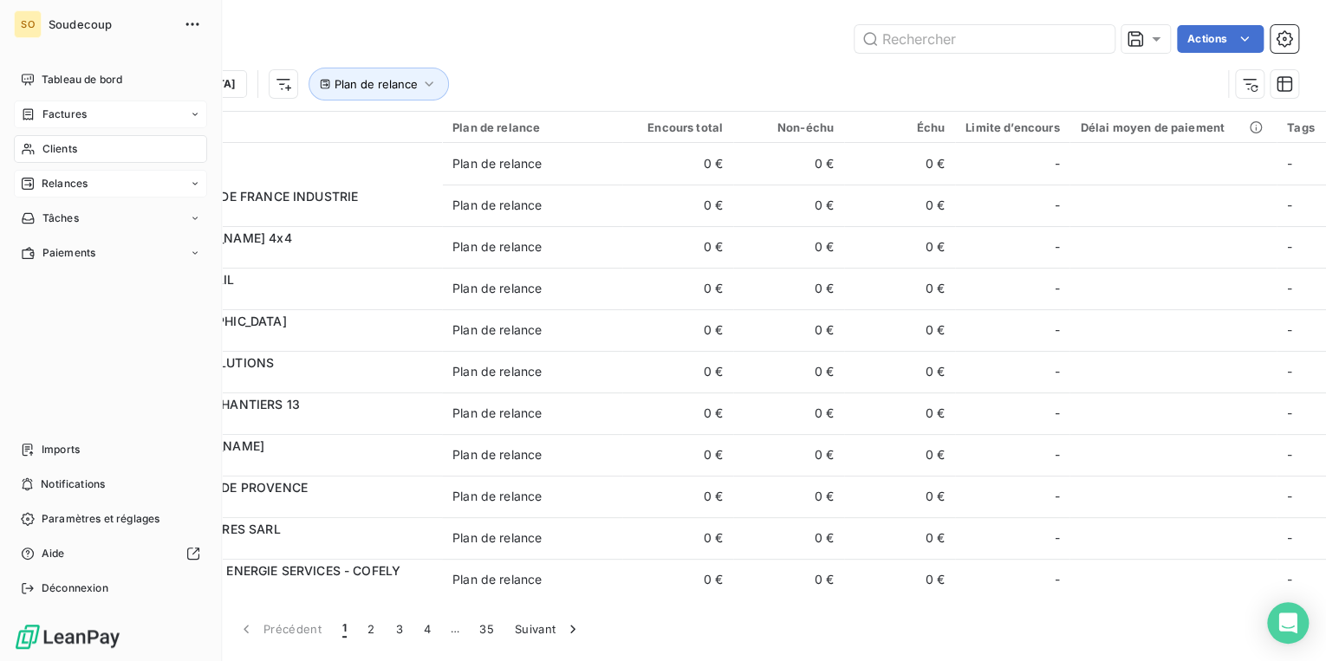
click at [51, 179] on span "Relances" at bounding box center [65, 184] width 46 height 16
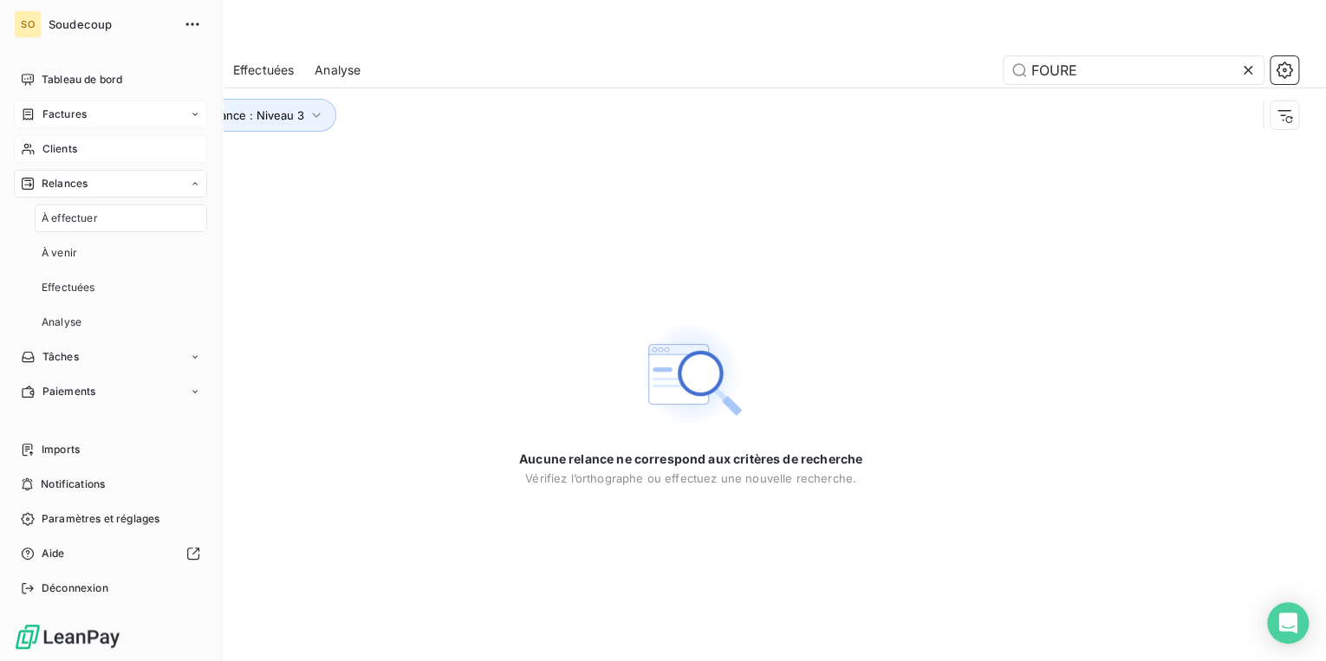
click at [51, 179] on span "Relances" at bounding box center [65, 184] width 46 height 16
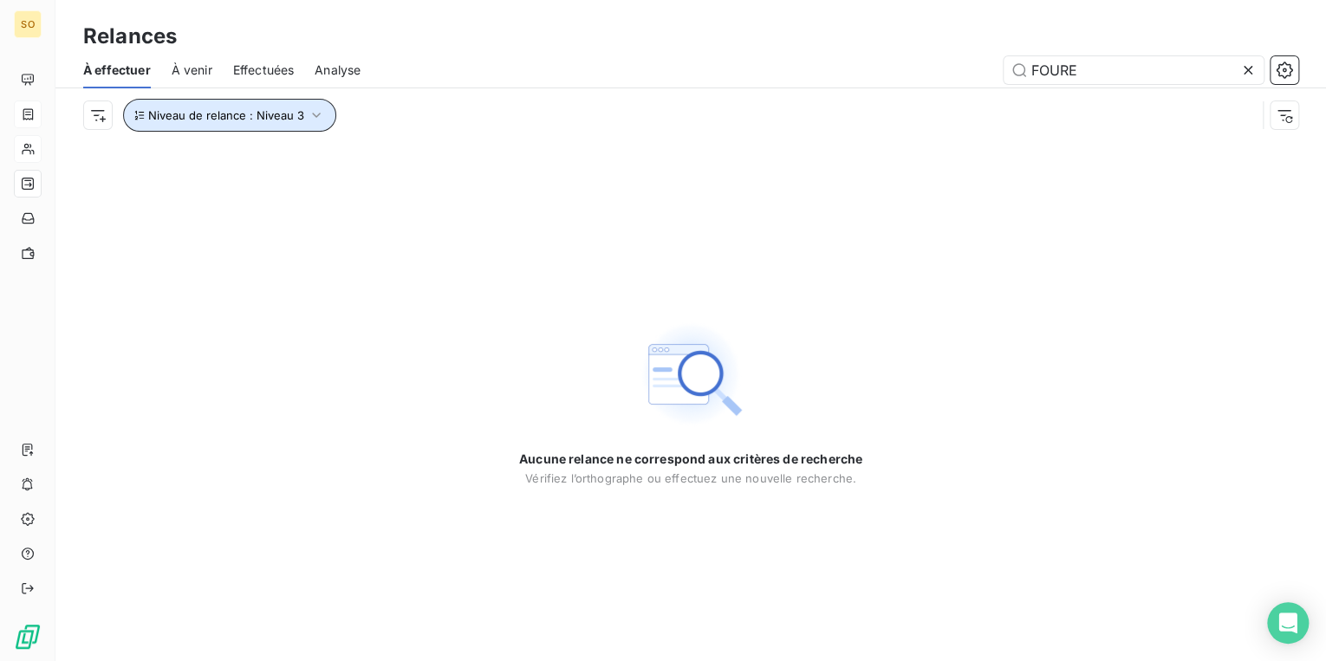
click at [270, 108] on span "Niveau de relance : Niveau 3" at bounding box center [226, 115] width 156 height 14
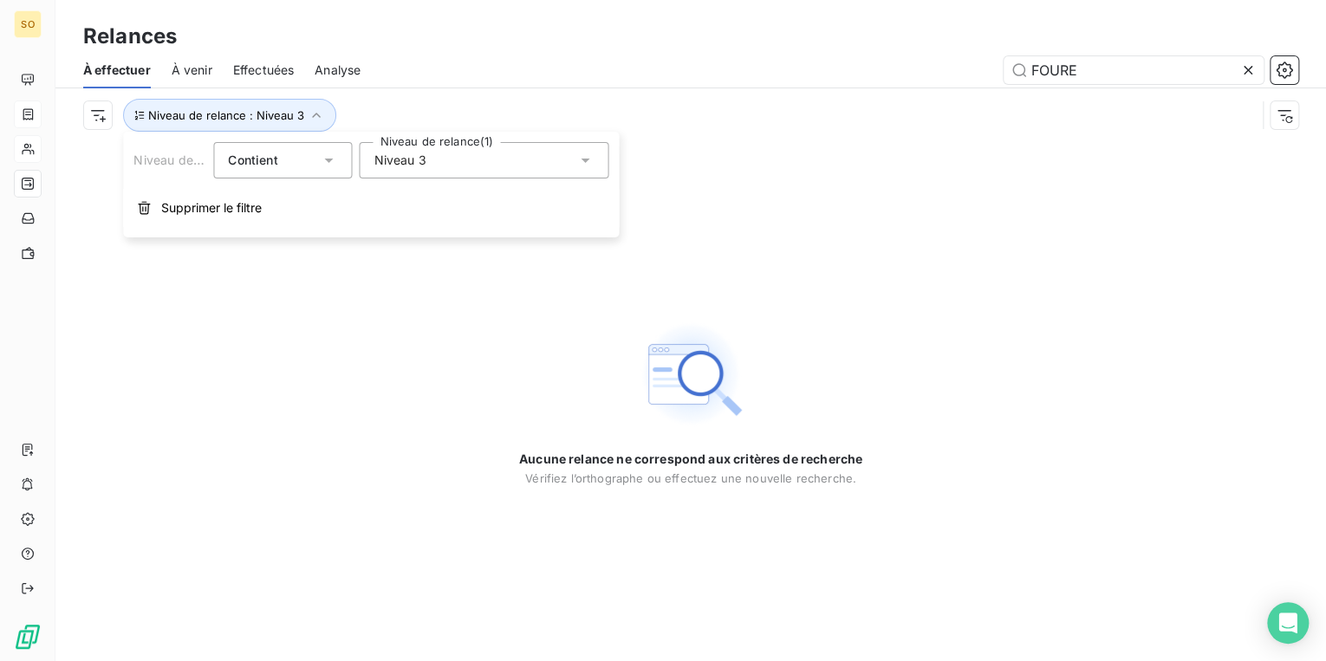
click at [451, 164] on div "Niveau 3" at bounding box center [484, 160] width 250 height 36
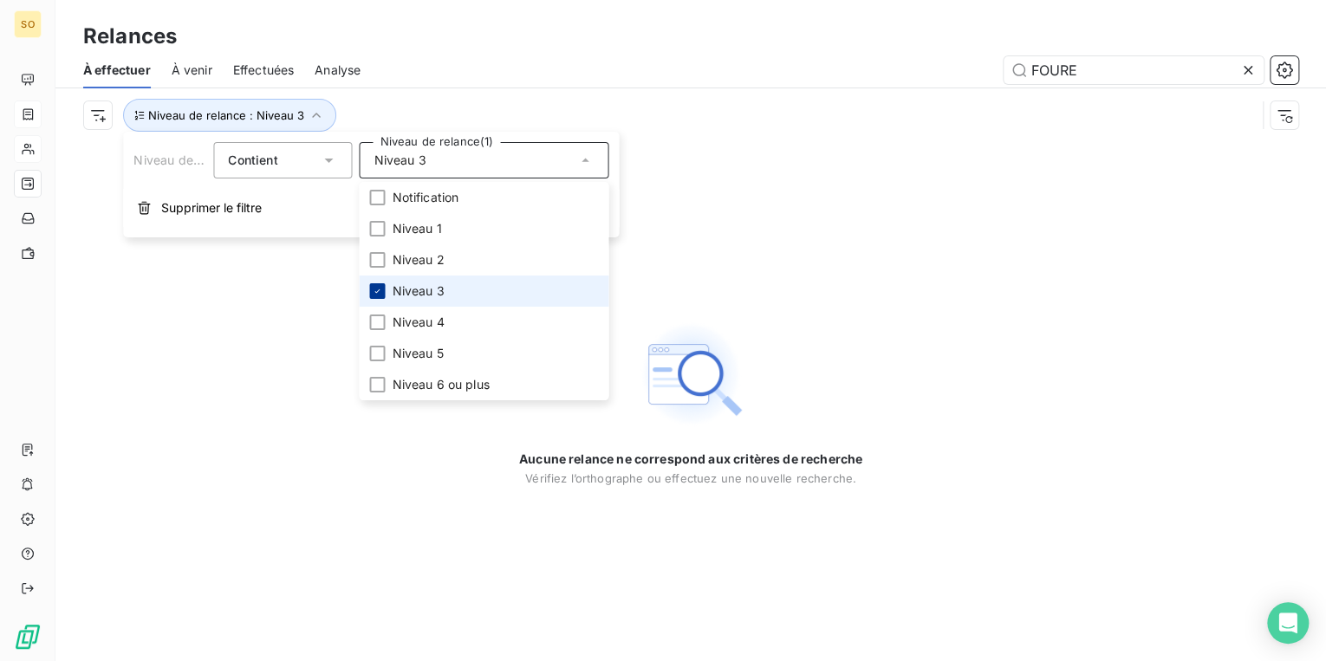
click at [374, 290] on icon at bounding box center [377, 291] width 10 height 10
click at [375, 260] on div at bounding box center [377, 260] width 16 height 16
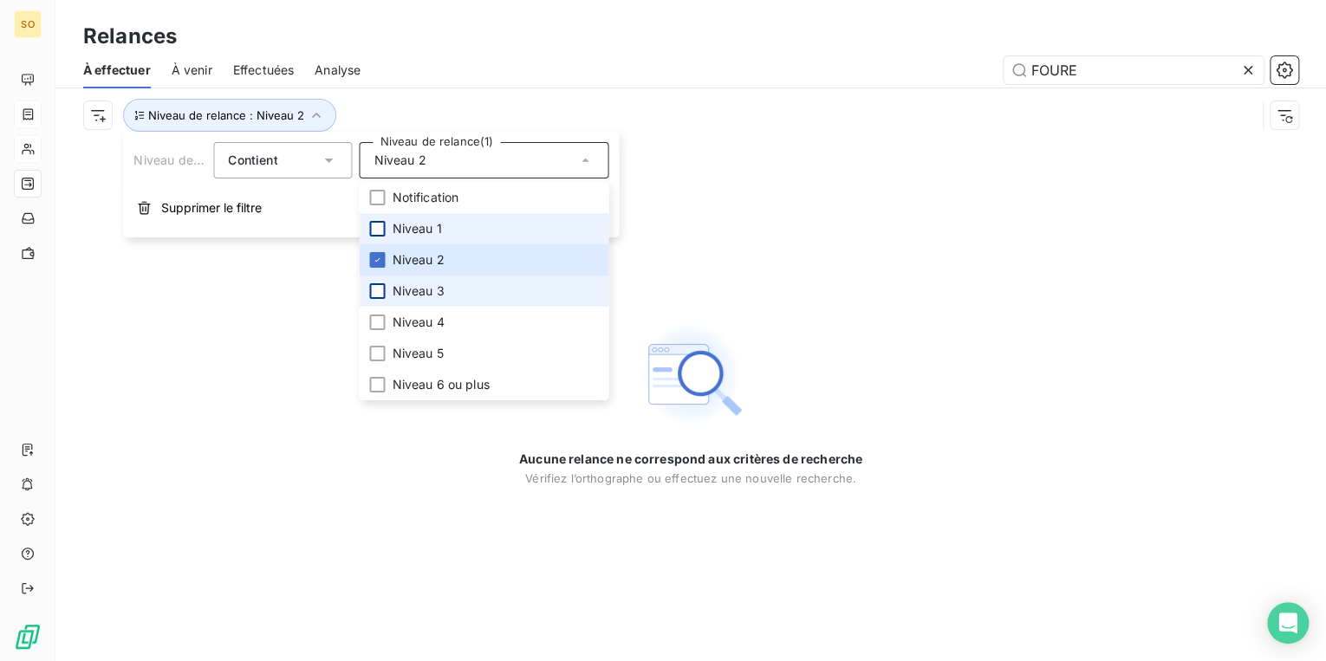
click at [381, 225] on div at bounding box center [377, 229] width 16 height 16
click at [1253, 69] on icon at bounding box center [1248, 70] width 17 height 17
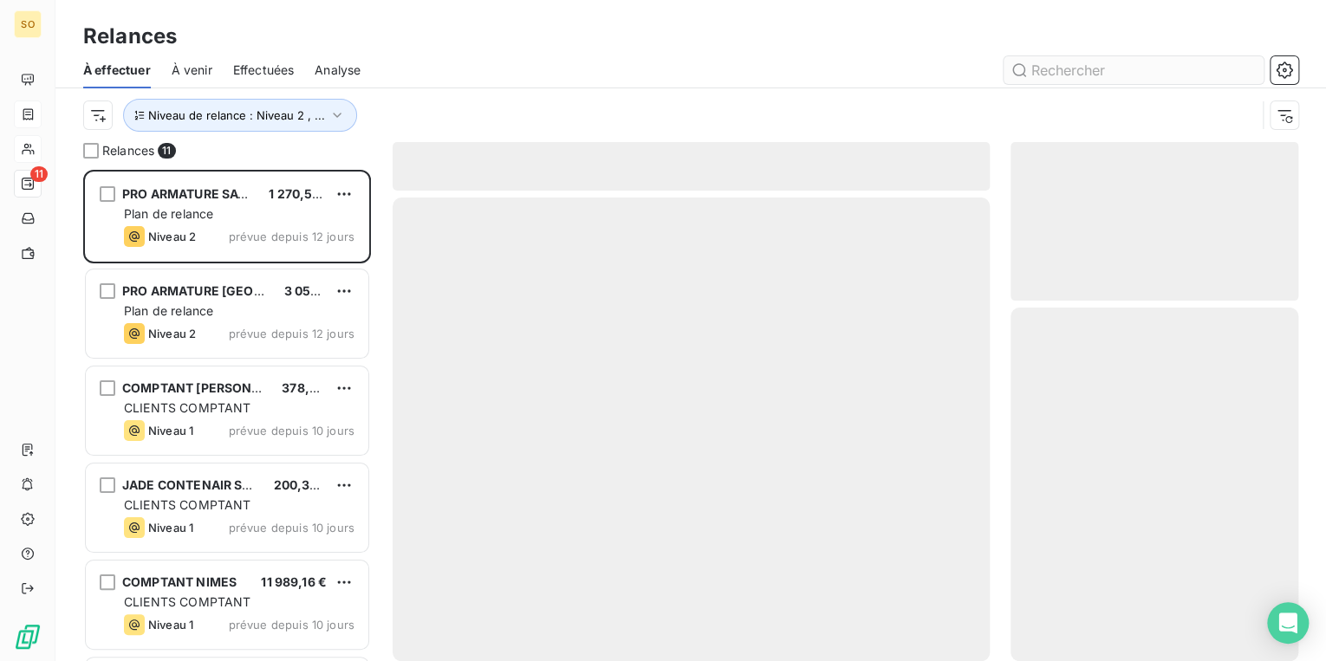
scroll to position [481, 277]
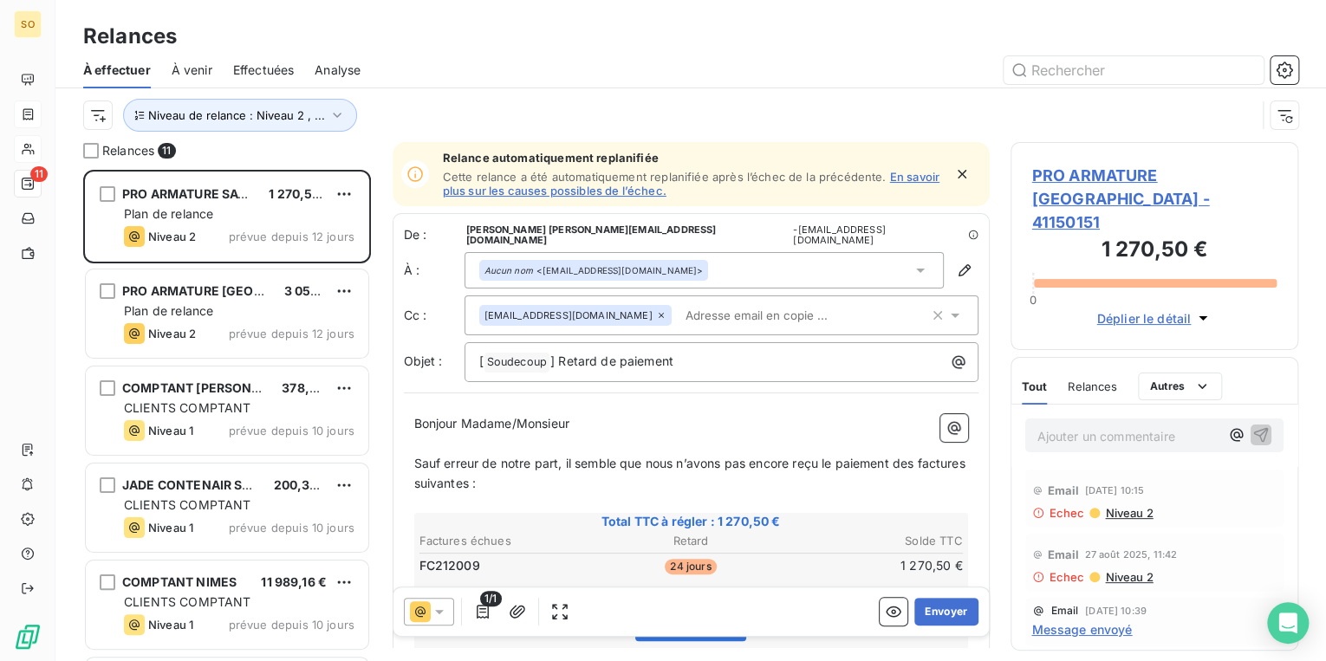
click at [1063, 180] on span "PRO ARMATURE [GEOGRAPHIC_DATA] - 41150151" at bounding box center [1154, 199] width 245 height 70
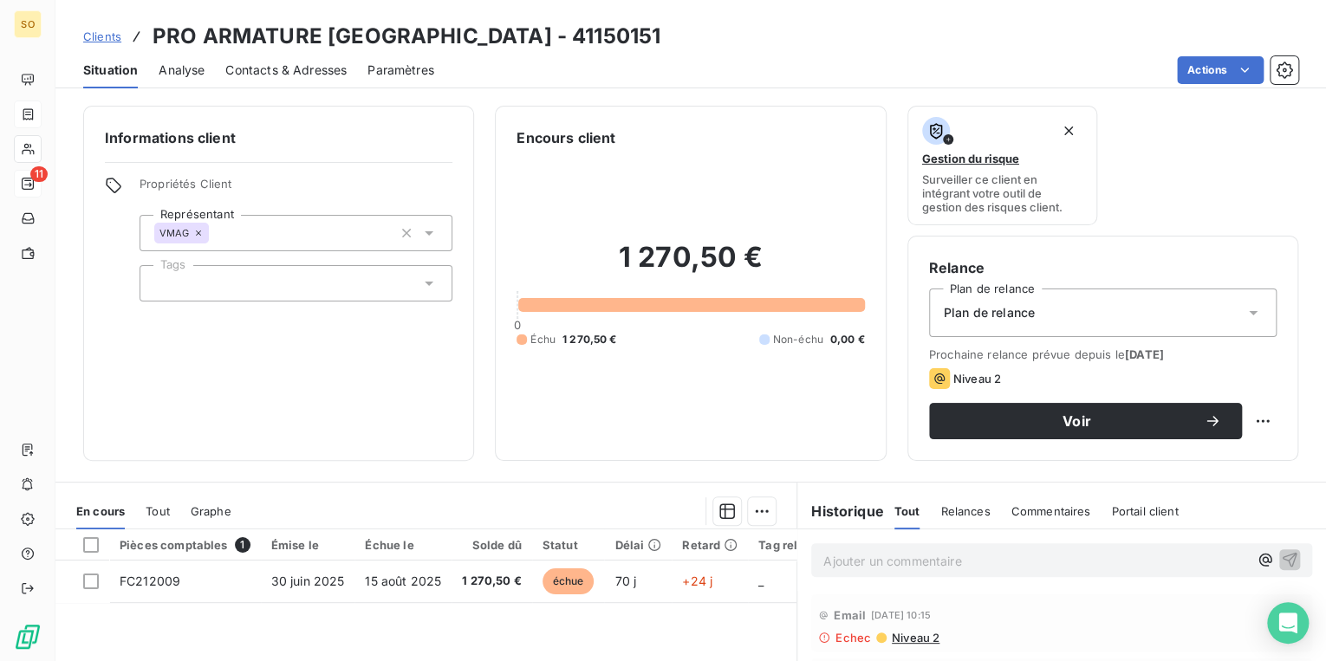
click at [324, 78] on span "Contacts & Adresses" at bounding box center [285, 70] width 121 height 17
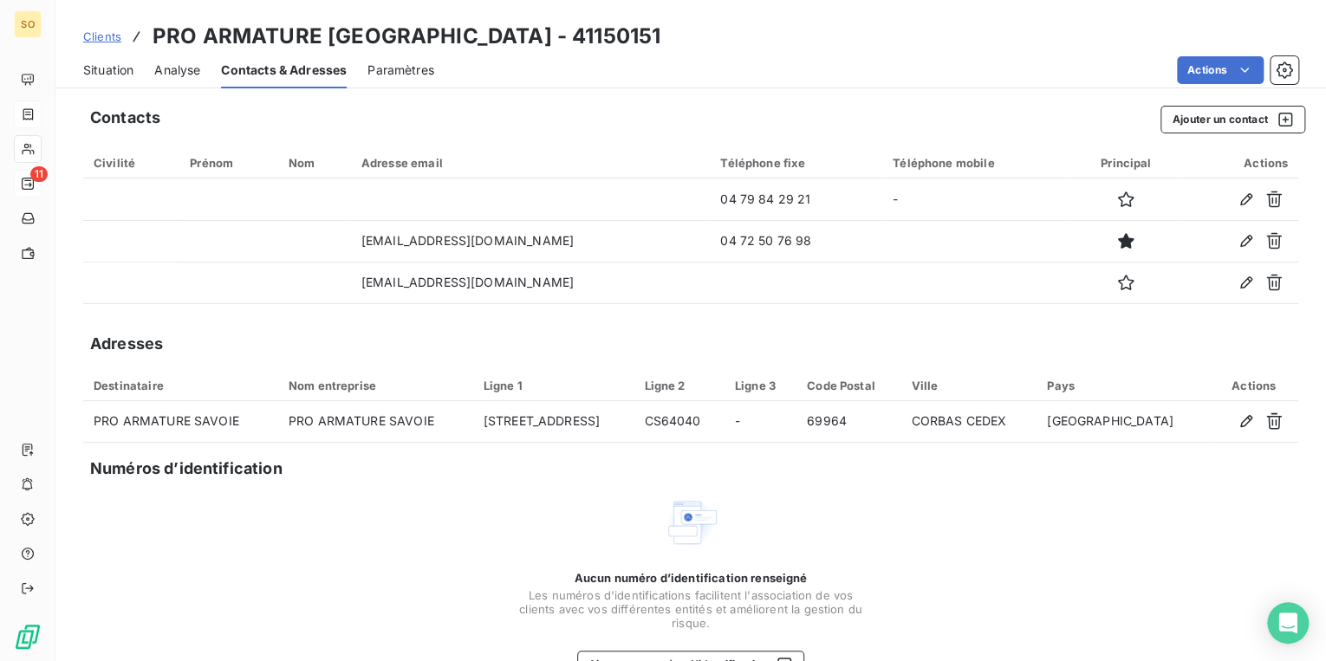
click at [106, 40] on span "Clients" at bounding box center [102, 36] width 38 height 14
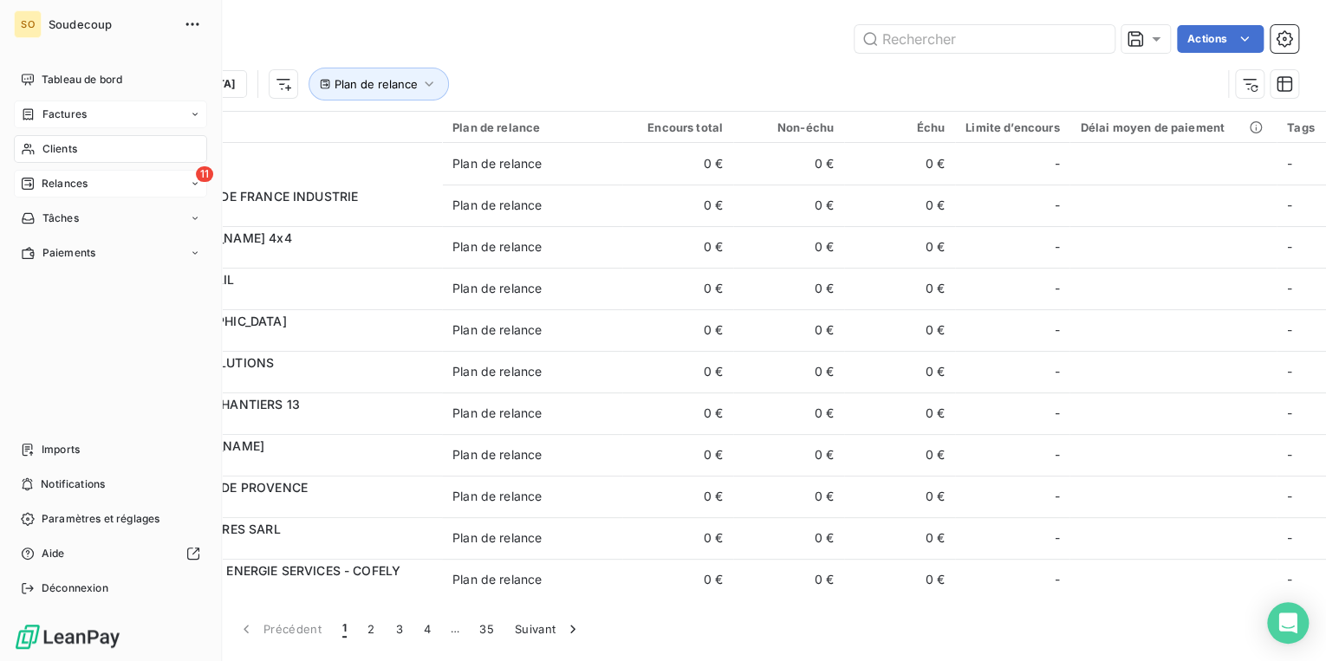
click at [55, 183] on span "Relances" at bounding box center [65, 184] width 46 height 16
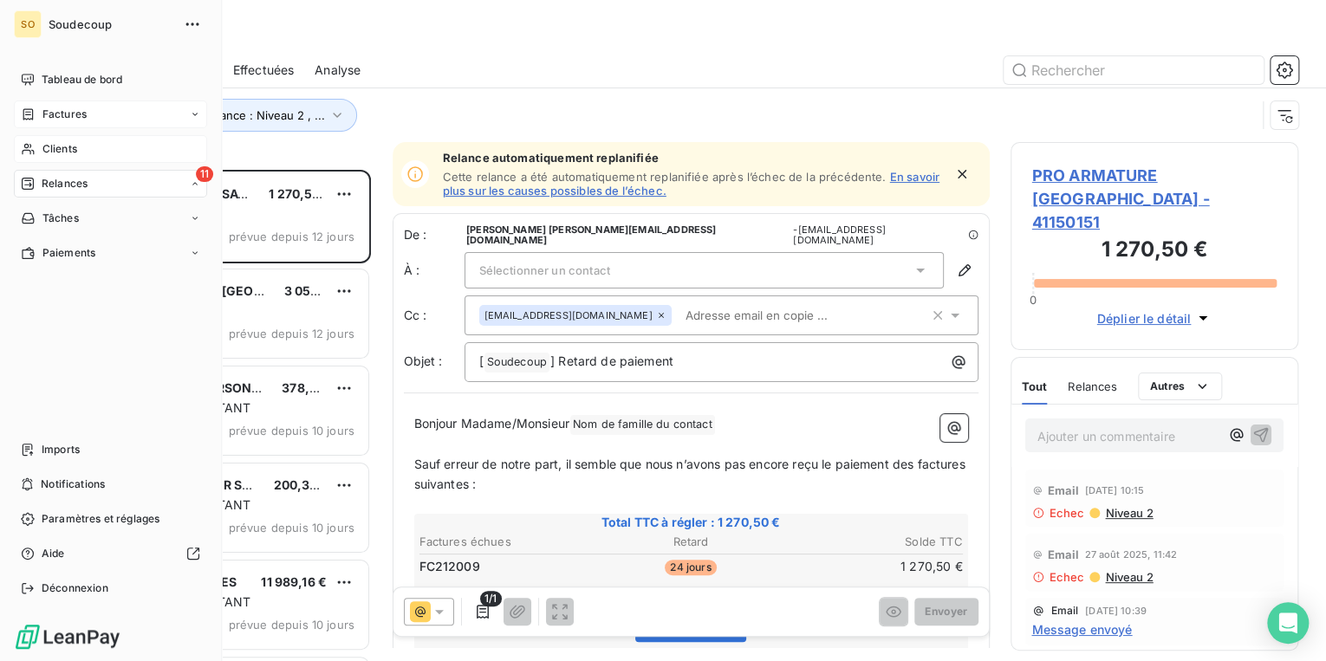
scroll to position [481, 277]
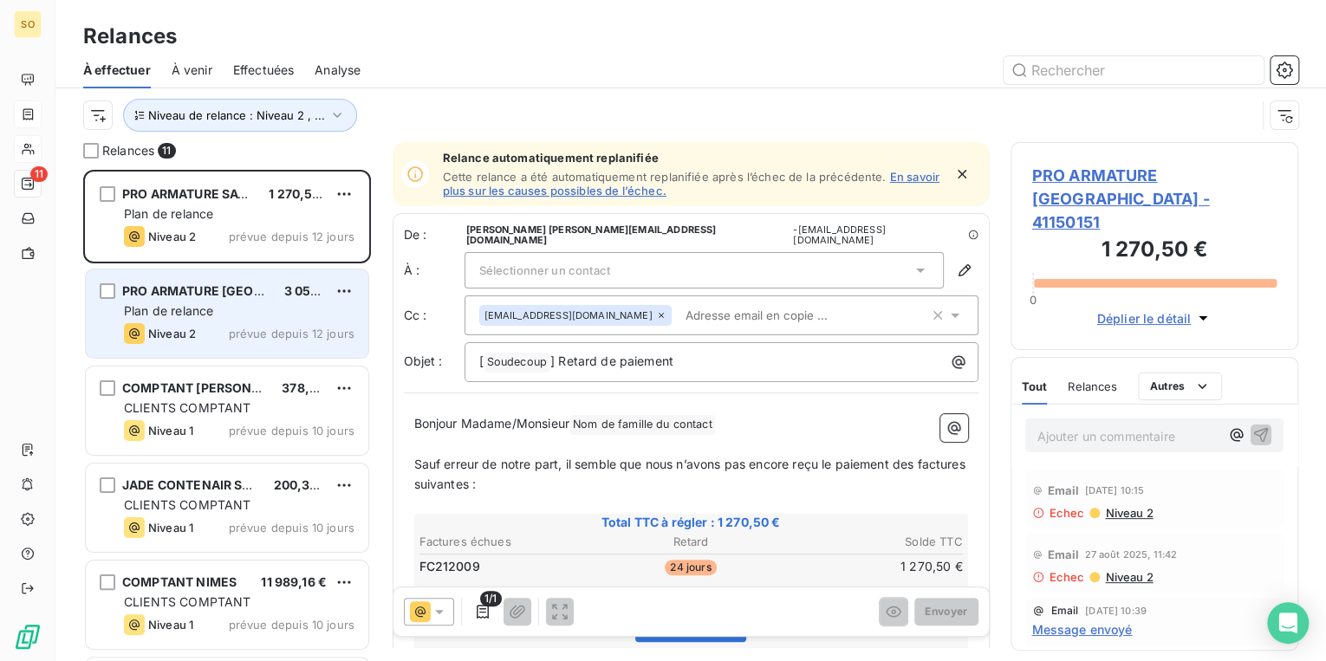
click at [218, 308] on div "Plan de relance" at bounding box center [239, 311] width 231 height 17
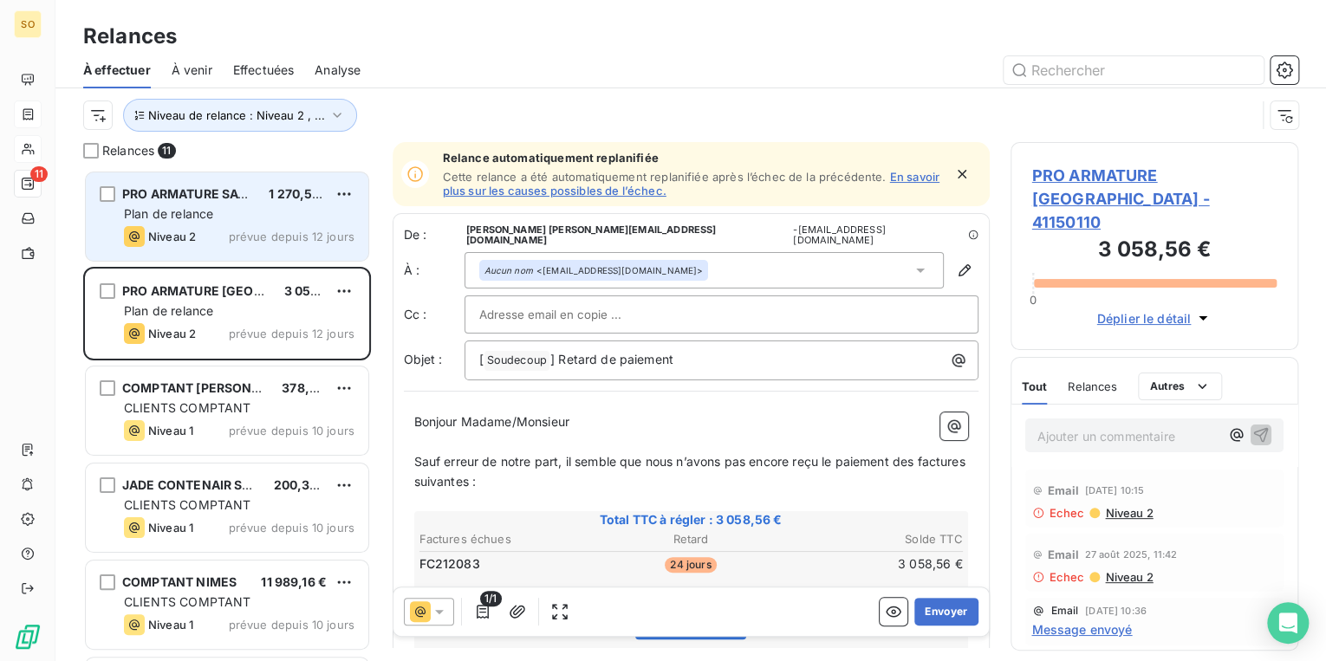
click at [231, 225] on div "PRO ARMATURE SAVOIE 1 270,50 € Plan de relance Niveau 2 prévue depuis 12 jours" at bounding box center [227, 217] width 283 height 88
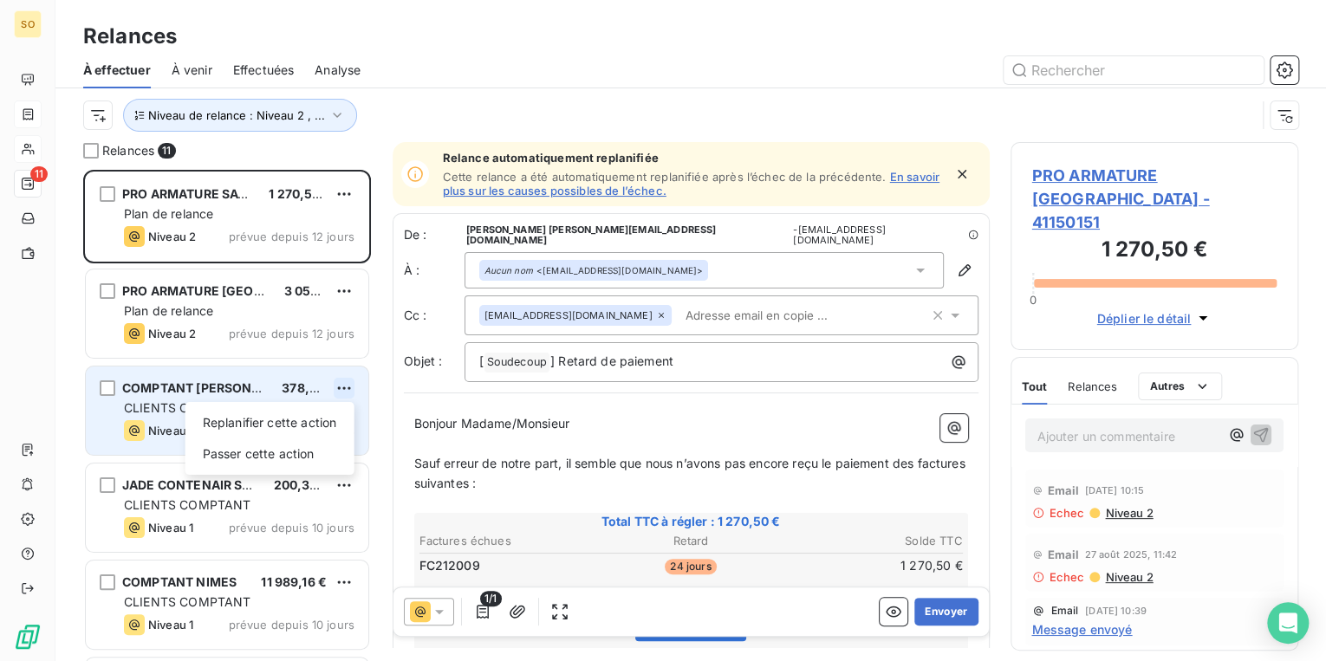
click at [349, 385] on html "SO 11 Relances À effectuer À venir Effectuées Analyse Niveau de relance : Nivea…" at bounding box center [663, 330] width 1326 height 661
click at [318, 453] on div "Passer cette action" at bounding box center [269, 454] width 155 height 28
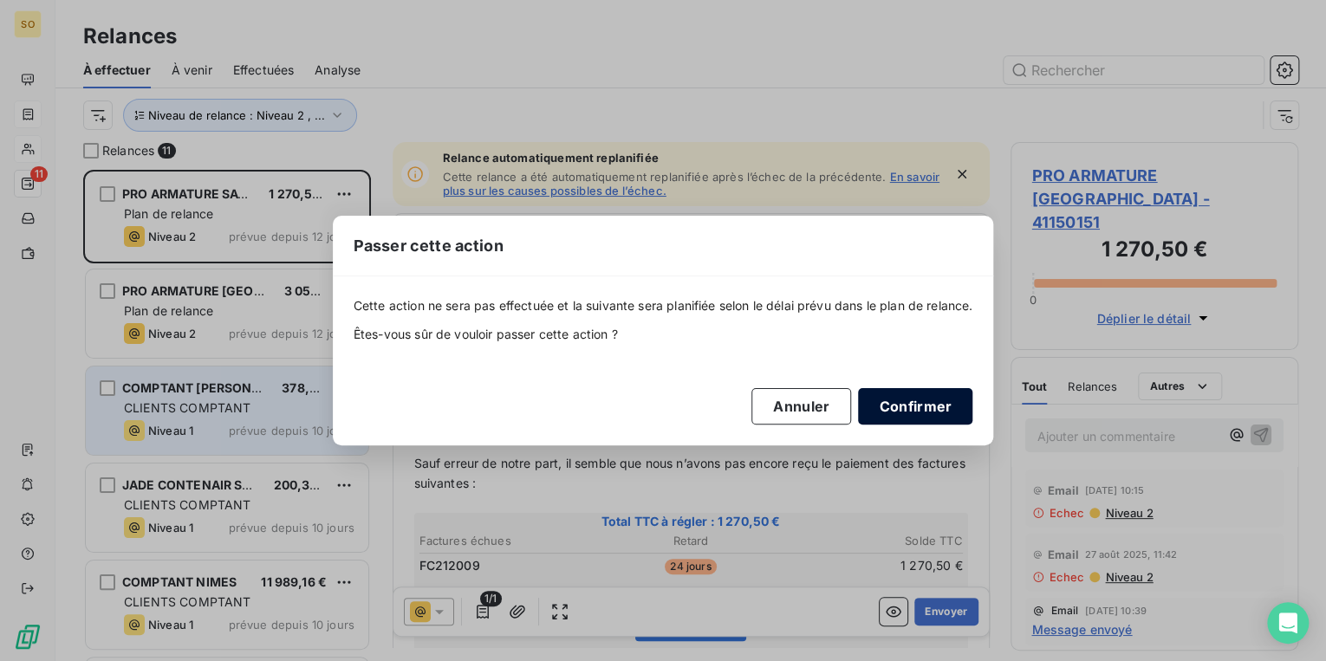
click at [938, 416] on button "Confirmer" at bounding box center [915, 406] width 114 height 36
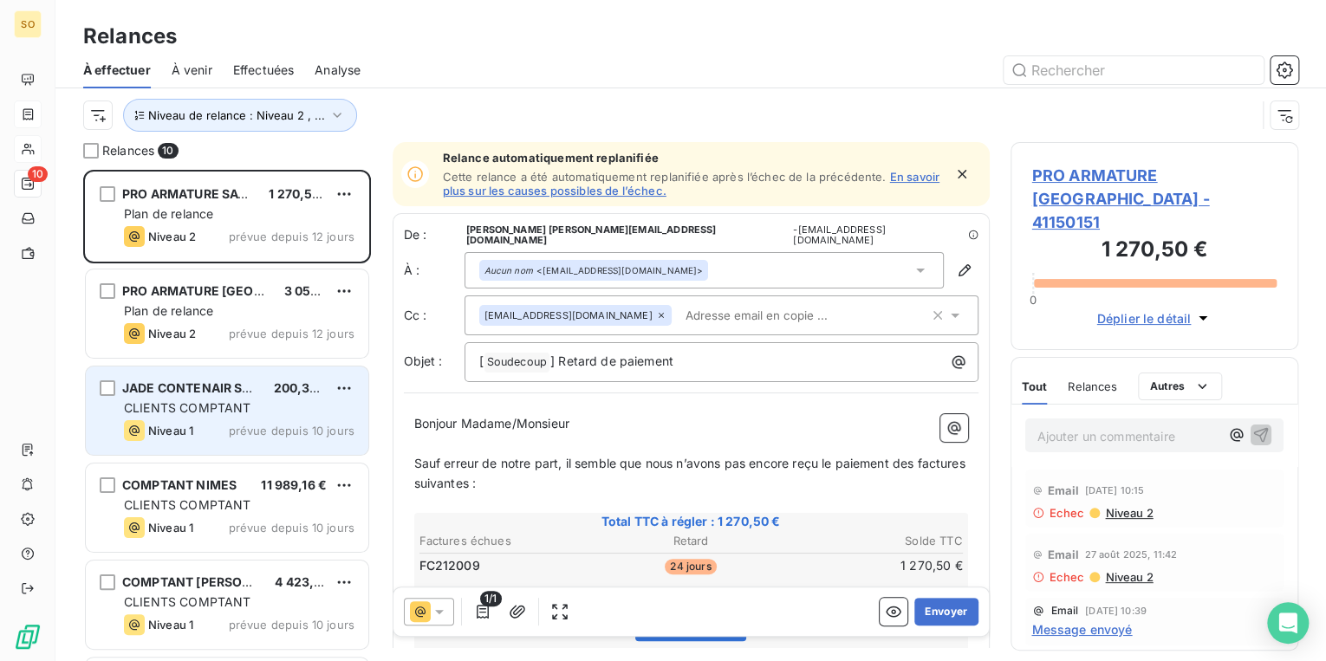
click at [342, 387] on html "SO 10 Relances À effectuer À venir Effectuées Analyse Niveau de relance : Nivea…" at bounding box center [663, 330] width 1326 height 661
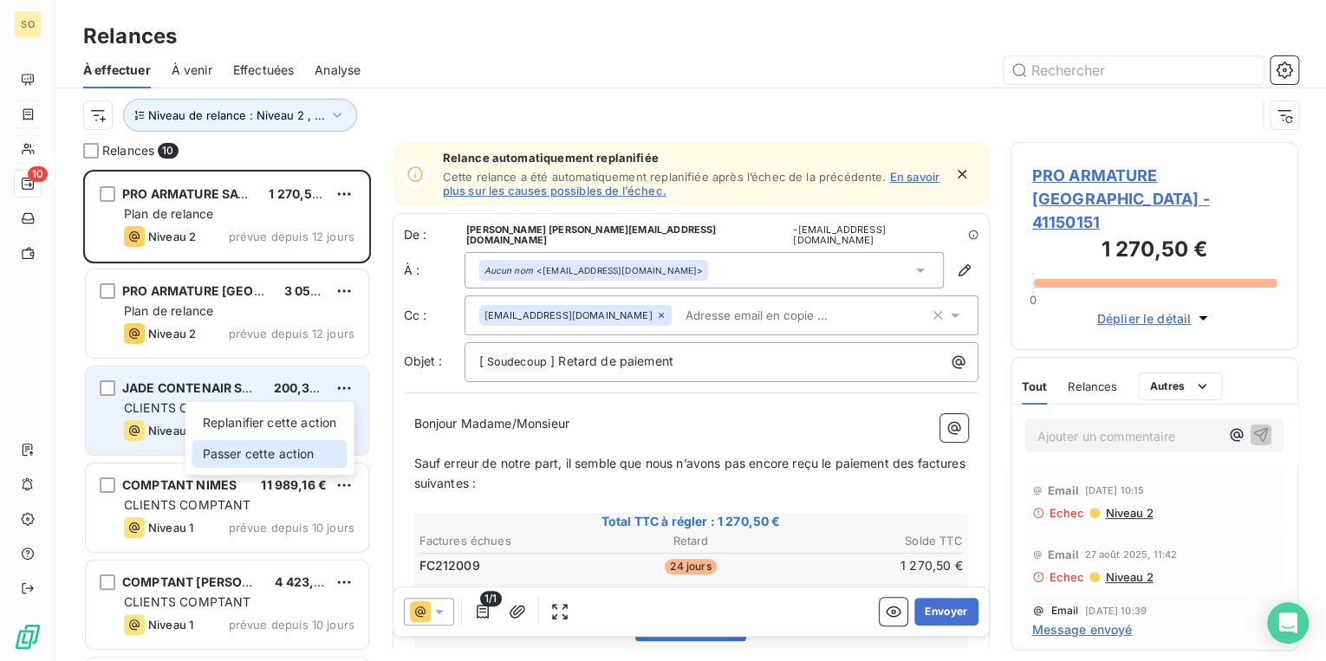
click at [338, 453] on div "Passer cette action" at bounding box center [269, 454] width 155 height 28
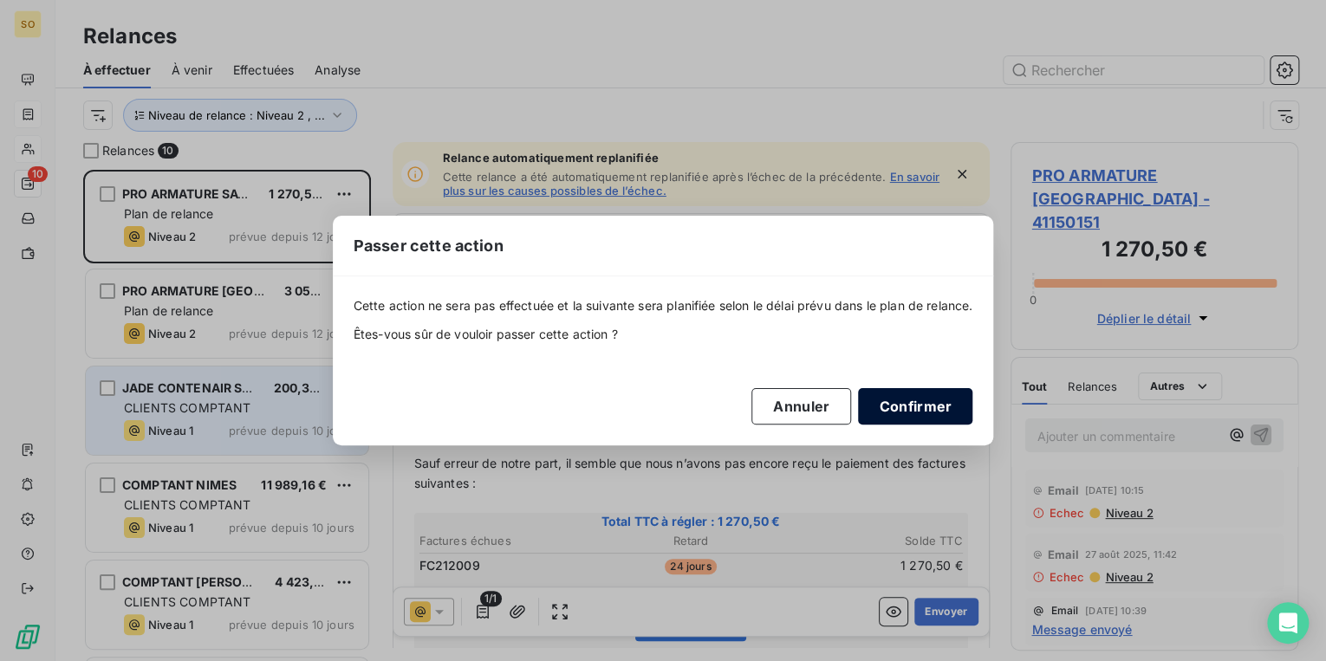
click at [927, 409] on button "Confirmer" at bounding box center [915, 406] width 114 height 36
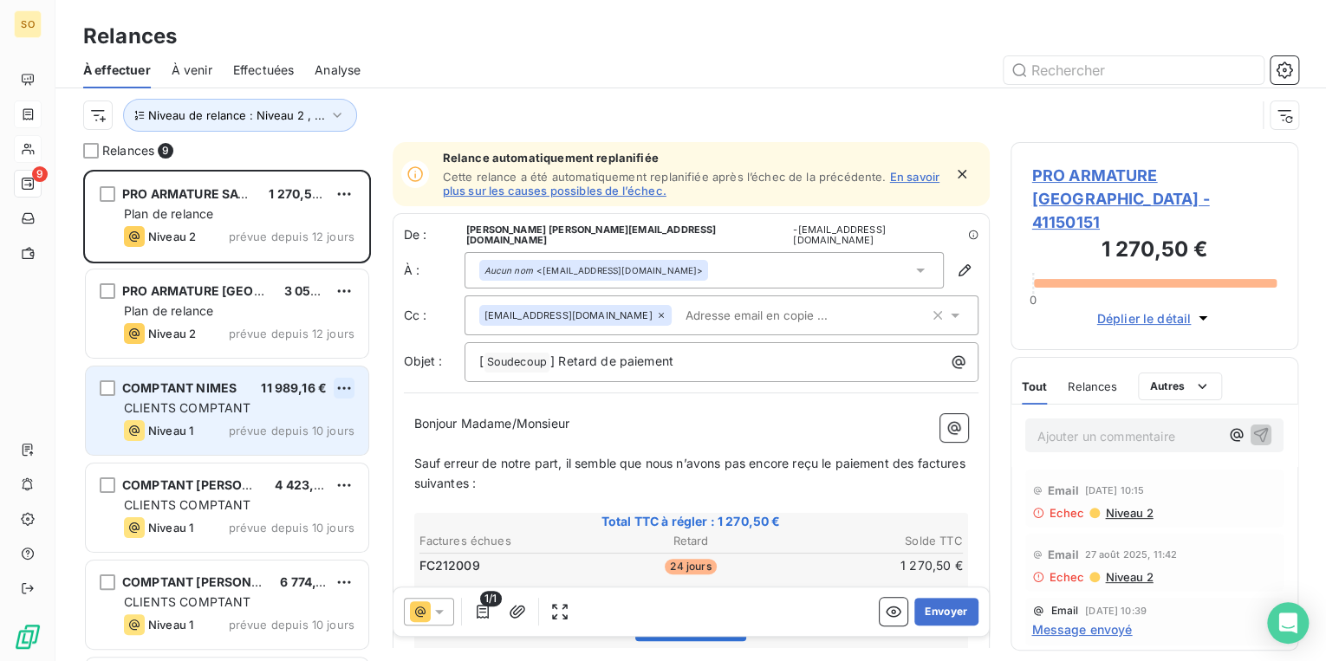
click at [346, 384] on html "SO 9 Relances À effectuer À venir Effectuées Analyse Niveau de relance : Niveau…" at bounding box center [663, 330] width 1326 height 661
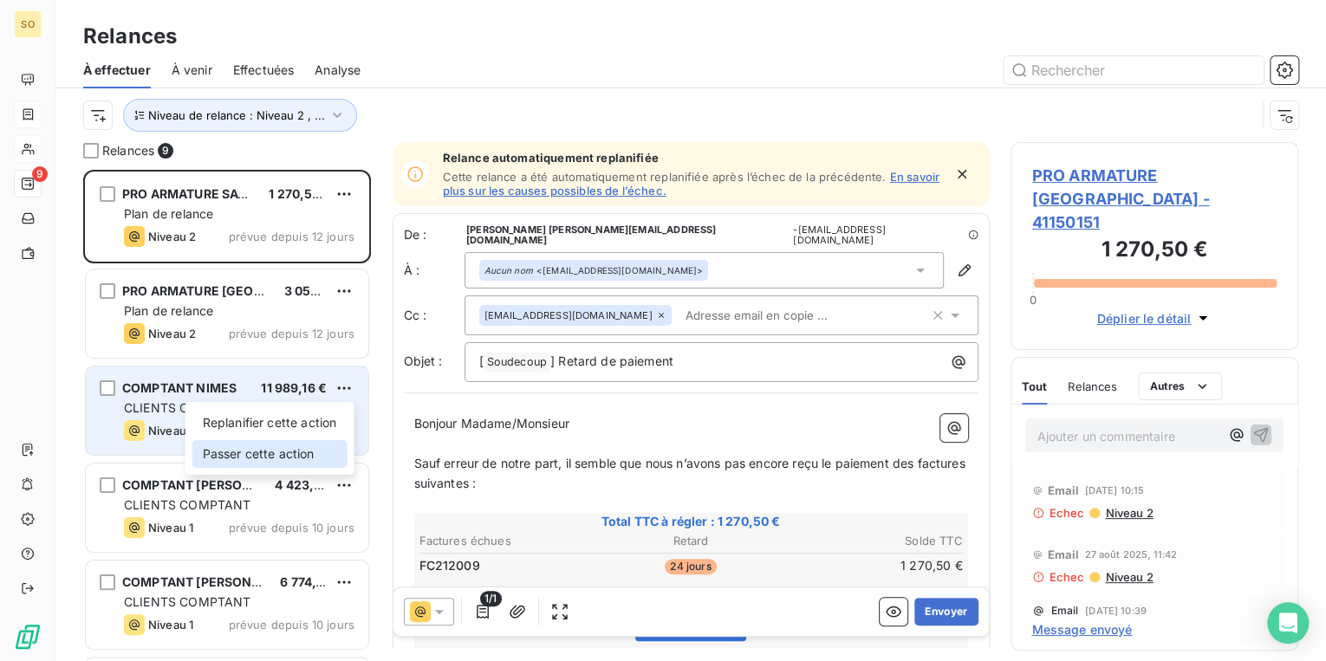
click at [299, 452] on div "Passer cette action" at bounding box center [269, 454] width 155 height 28
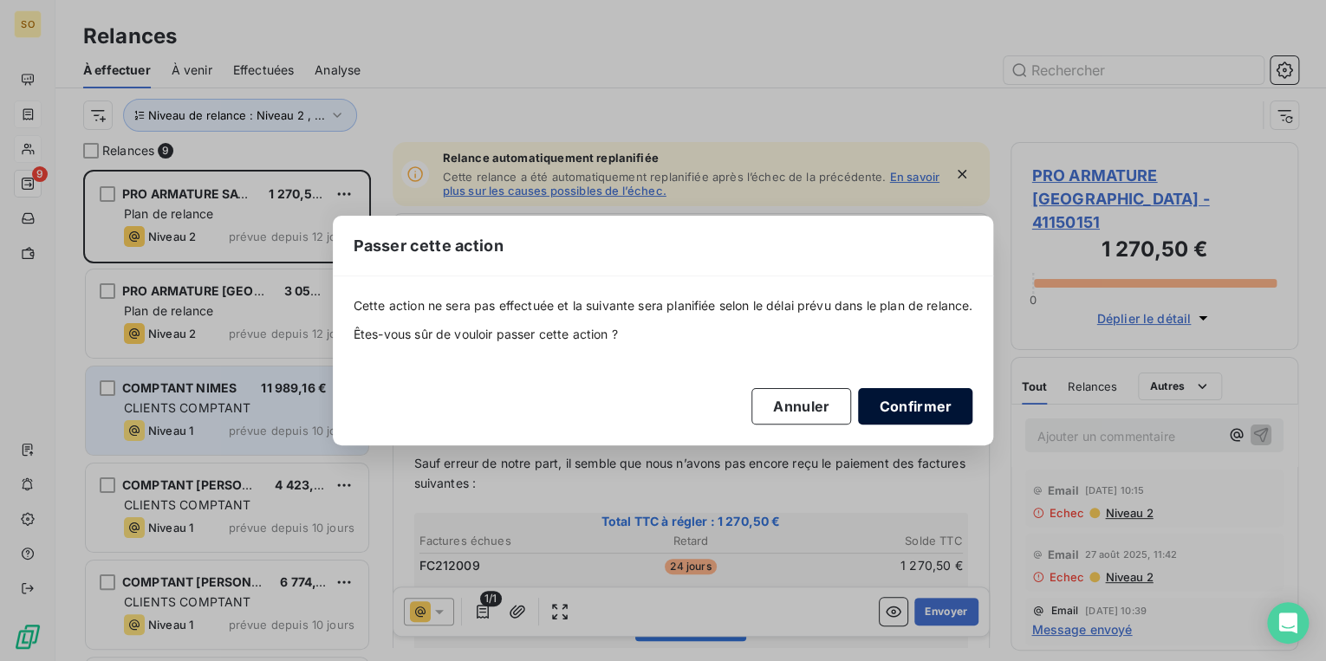
click at [947, 410] on button "Confirmer" at bounding box center [915, 406] width 114 height 36
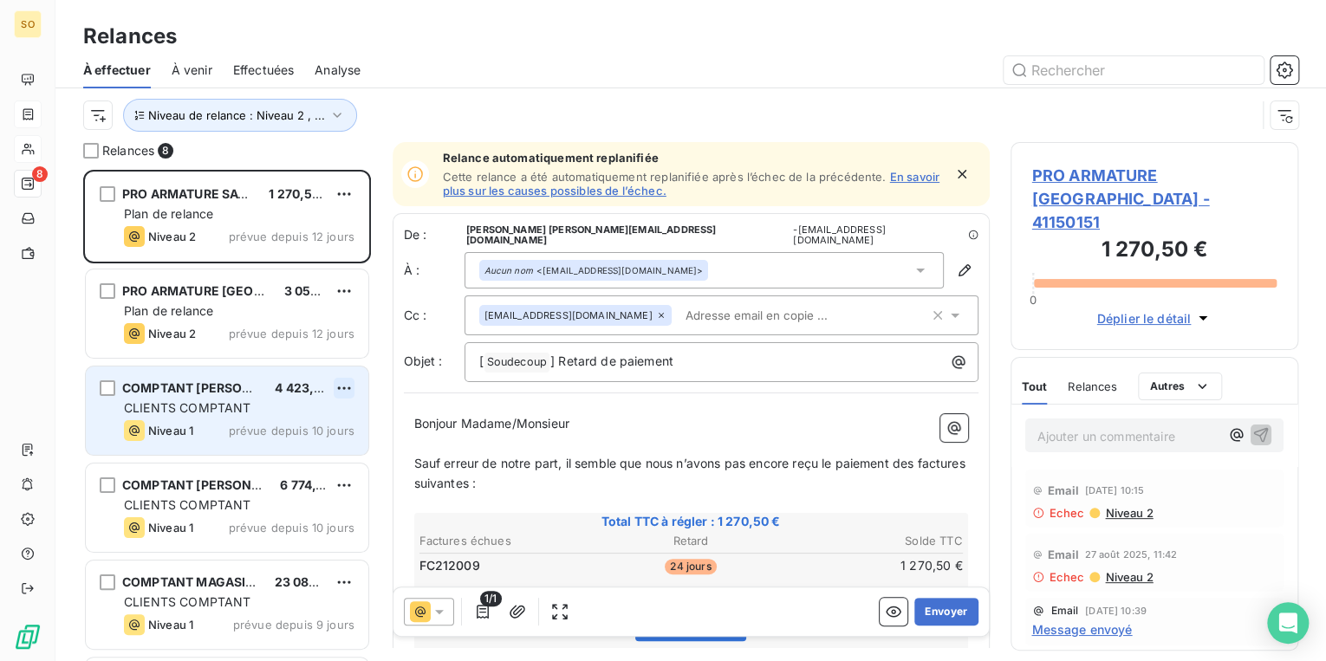
click at [343, 385] on html "SO 8 Relances À effectuer À venir Effectuées Analyse Niveau de relance : Niveau…" at bounding box center [663, 330] width 1326 height 661
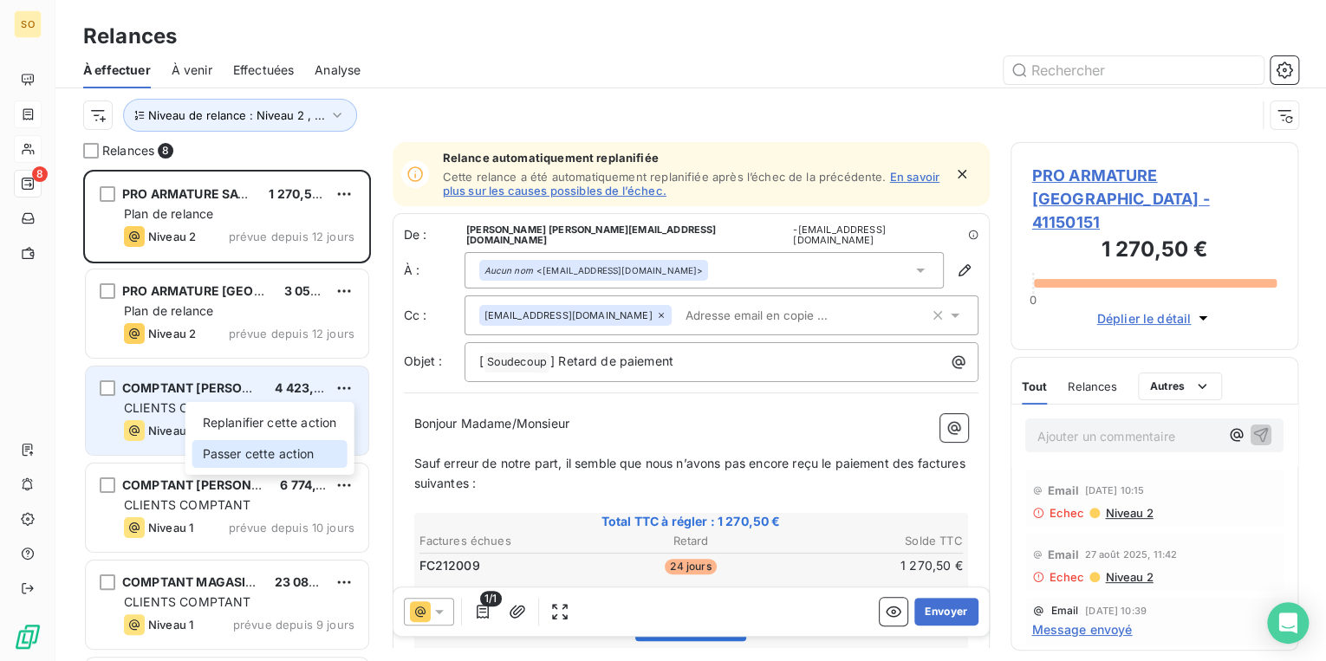
click at [310, 446] on div "Passer cette action" at bounding box center [269, 454] width 155 height 28
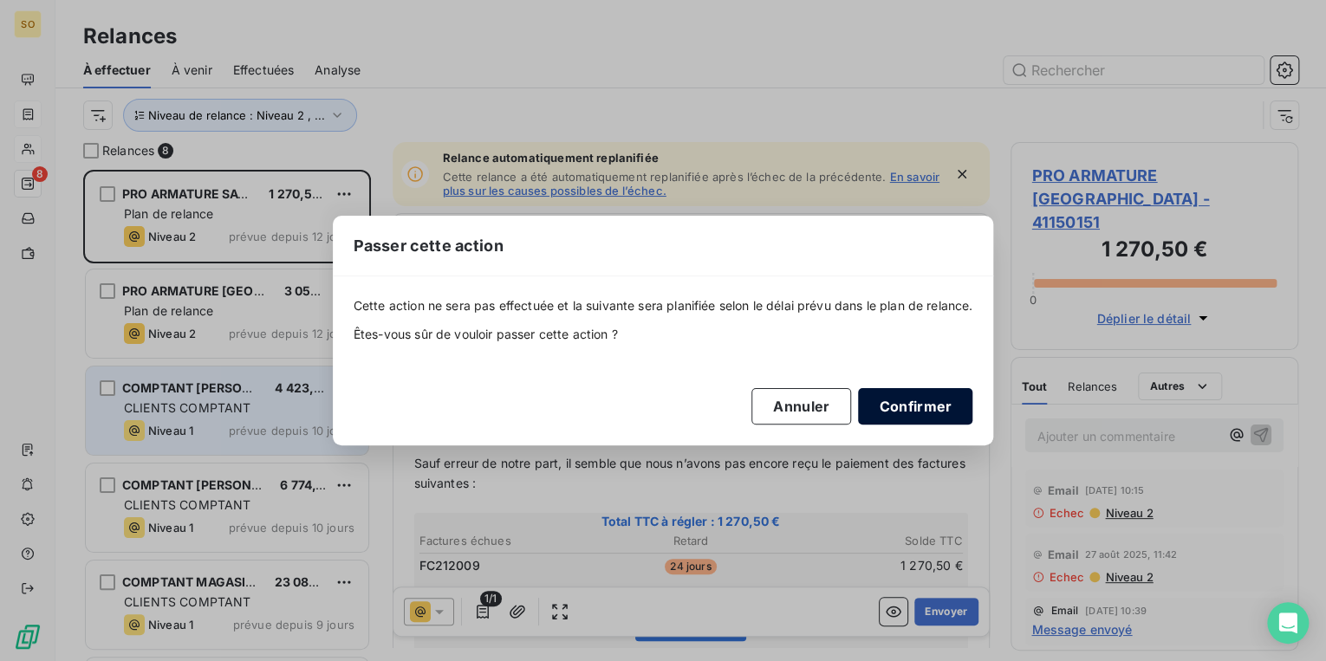
click at [915, 400] on button "Confirmer" at bounding box center [915, 406] width 114 height 36
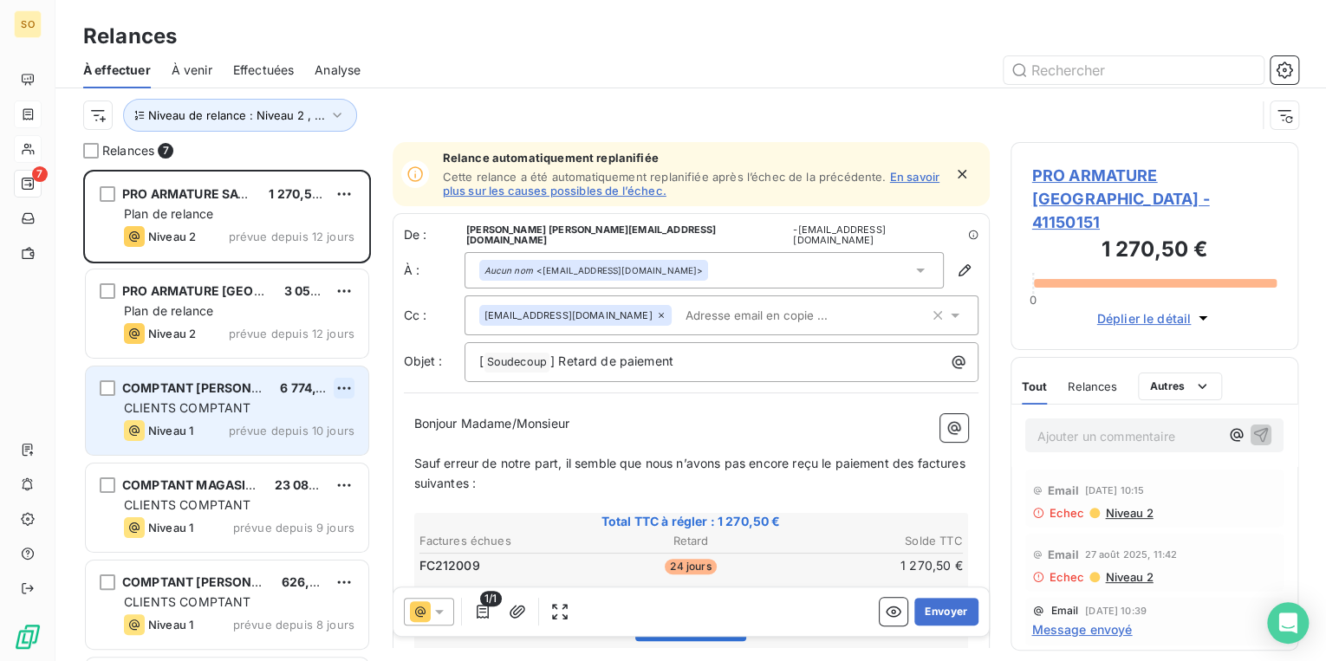
click at [346, 389] on html "SO 7 Relances À effectuer À venir Effectuées Analyse Niveau de relance : Niveau…" at bounding box center [663, 330] width 1326 height 661
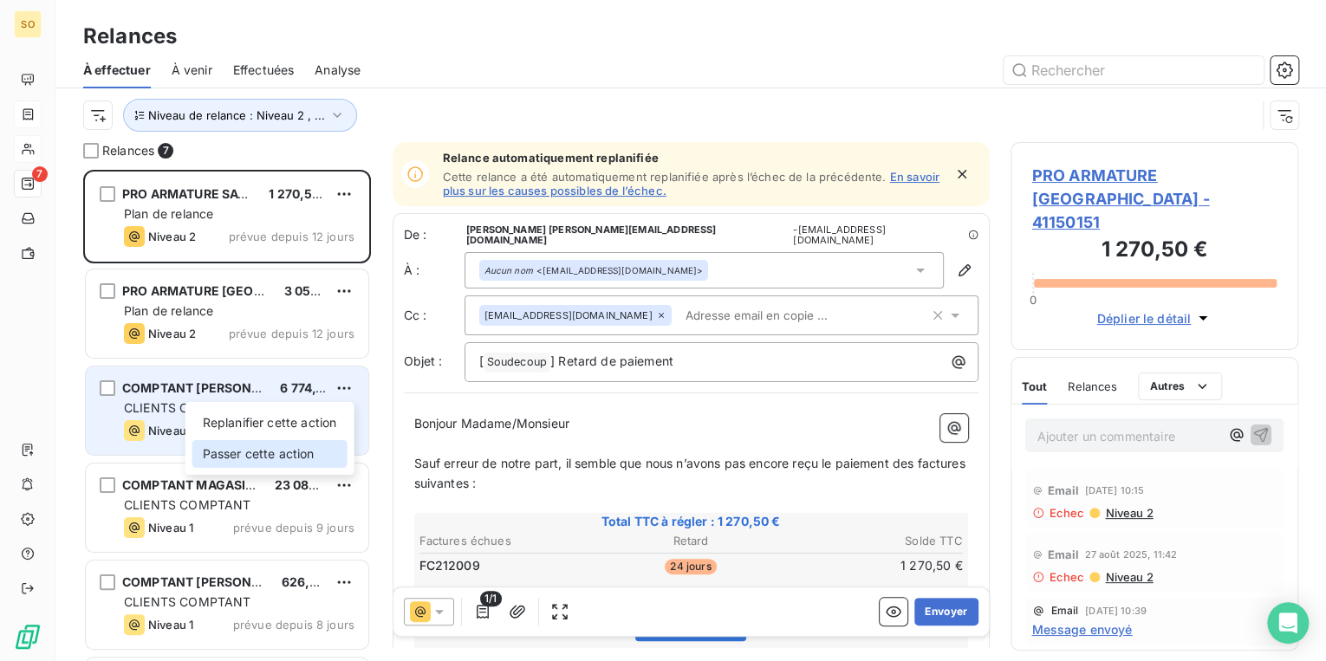
click at [302, 450] on div "Passer cette action" at bounding box center [269, 454] width 155 height 28
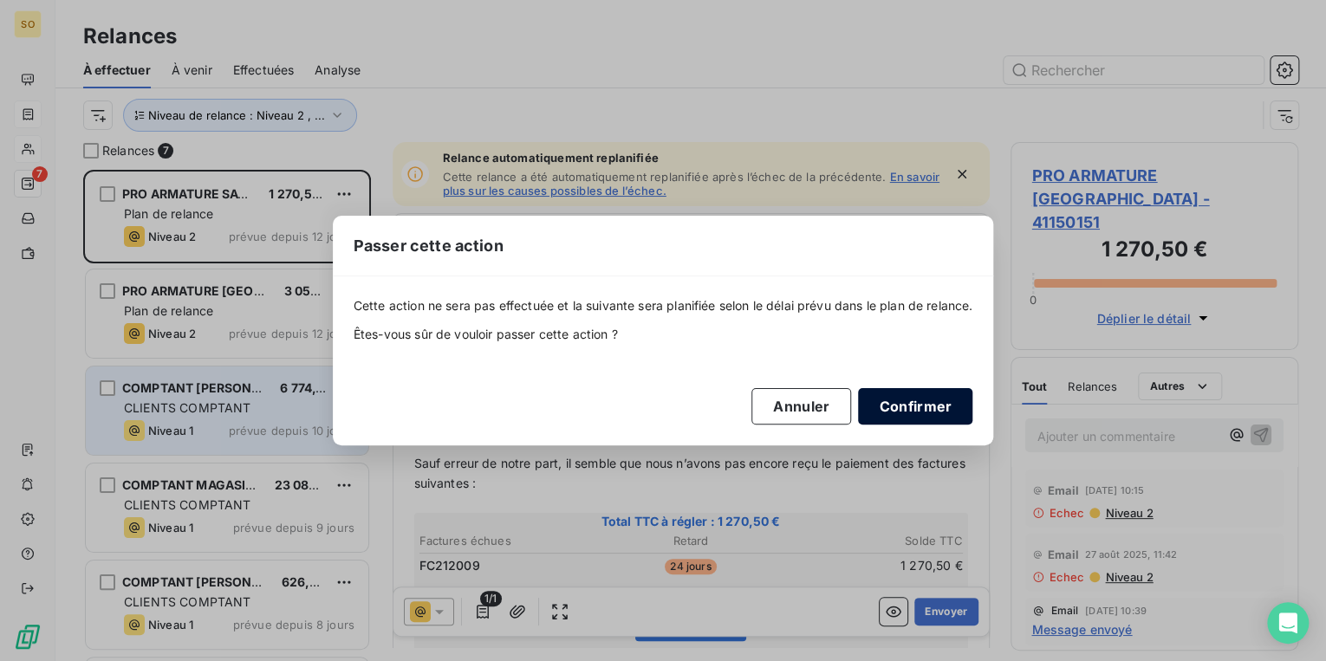
click at [873, 403] on button "Confirmer" at bounding box center [915, 406] width 114 height 36
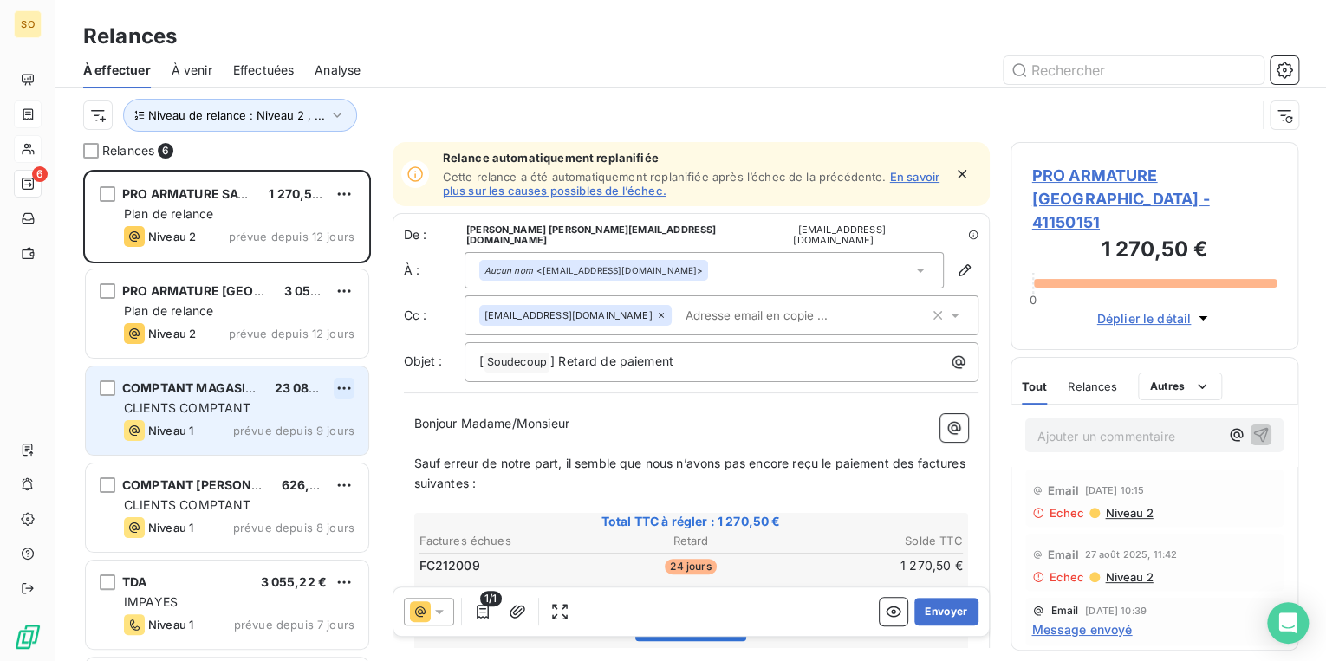
click at [338, 385] on html "SO 6 Relances À effectuer À venir Effectuées Analyse Niveau de relance : Niveau…" at bounding box center [663, 330] width 1326 height 661
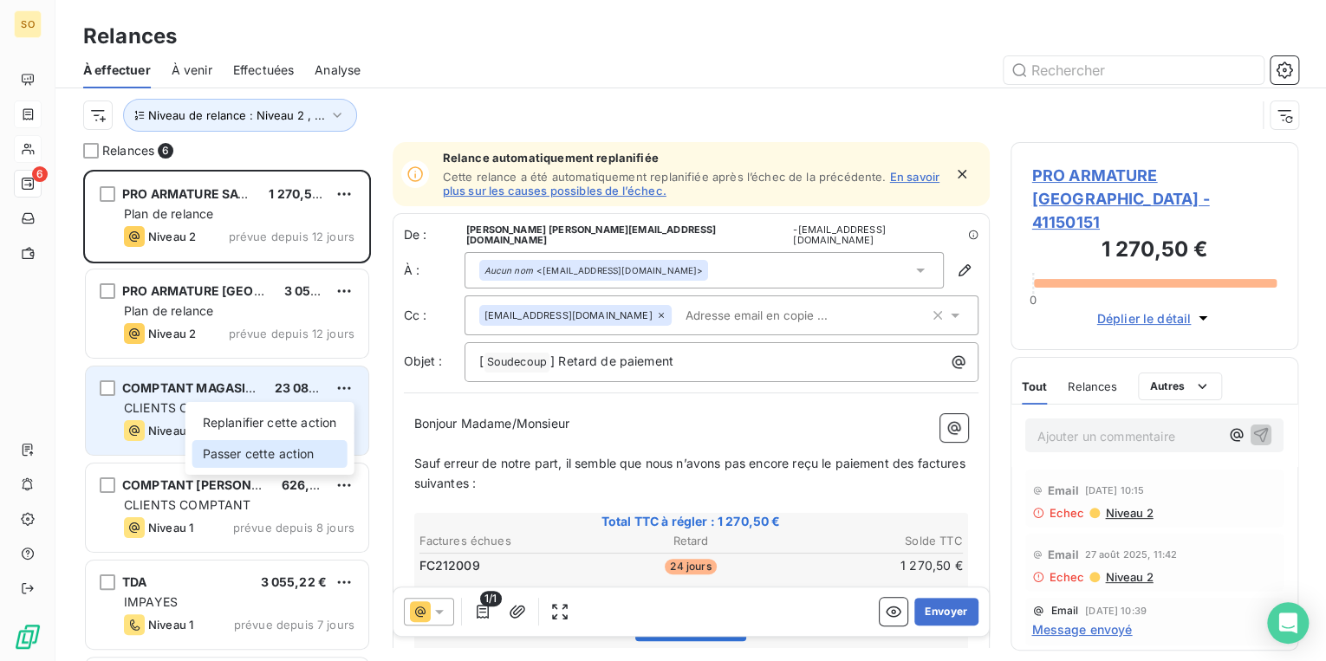
click at [302, 454] on div "Passer cette action" at bounding box center [269, 454] width 155 height 28
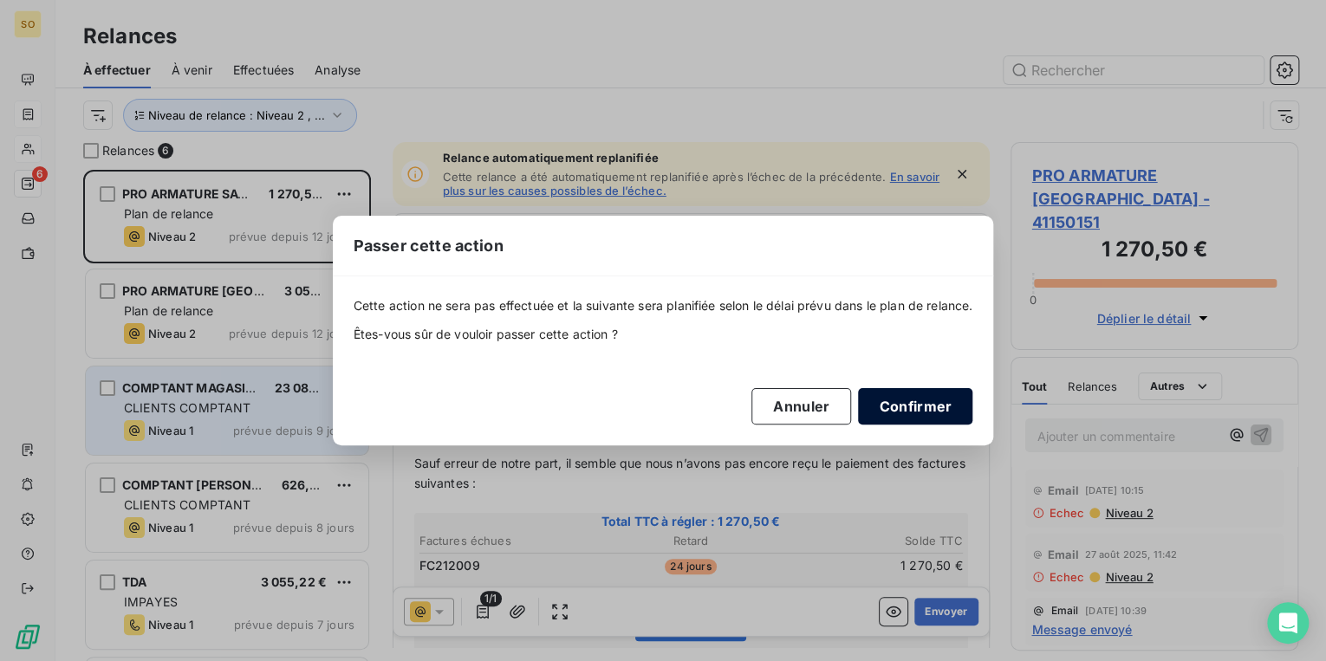
click at [893, 403] on button "Confirmer" at bounding box center [915, 406] width 114 height 36
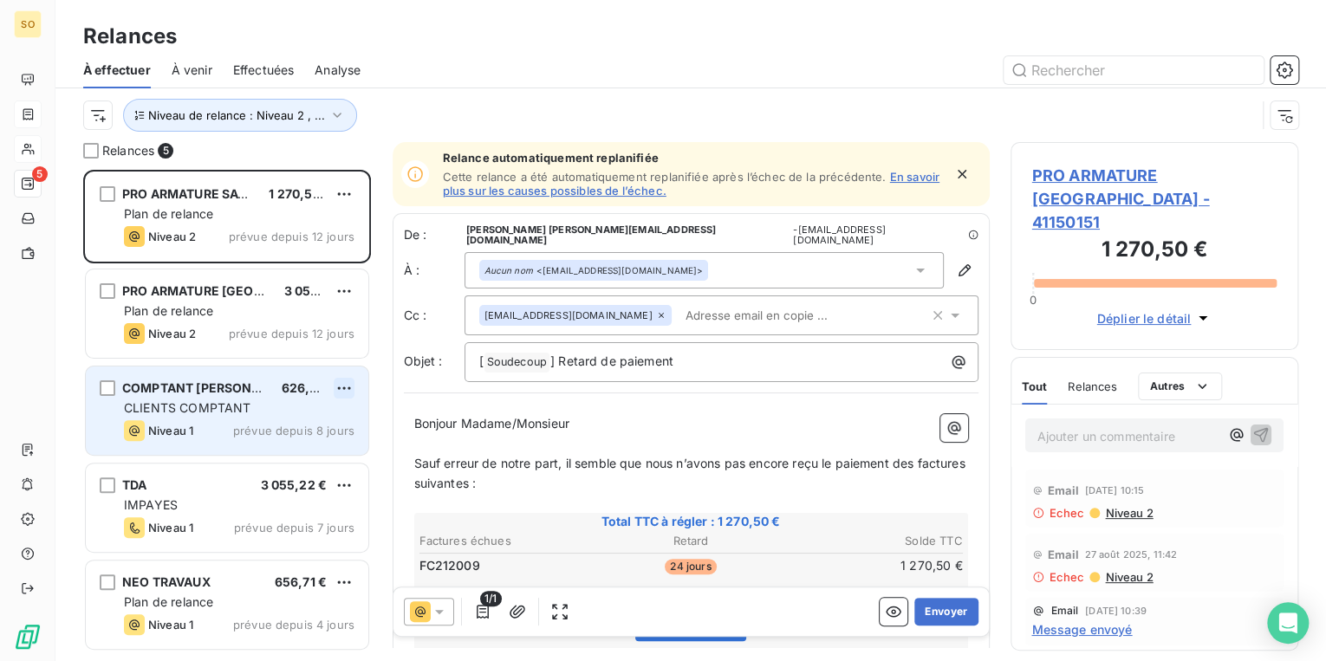
click at [345, 387] on html "SO 5 Relances À effectuer À venir Effectuées Analyse Niveau de relance : Niveau…" at bounding box center [663, 330] width 1326 height 661
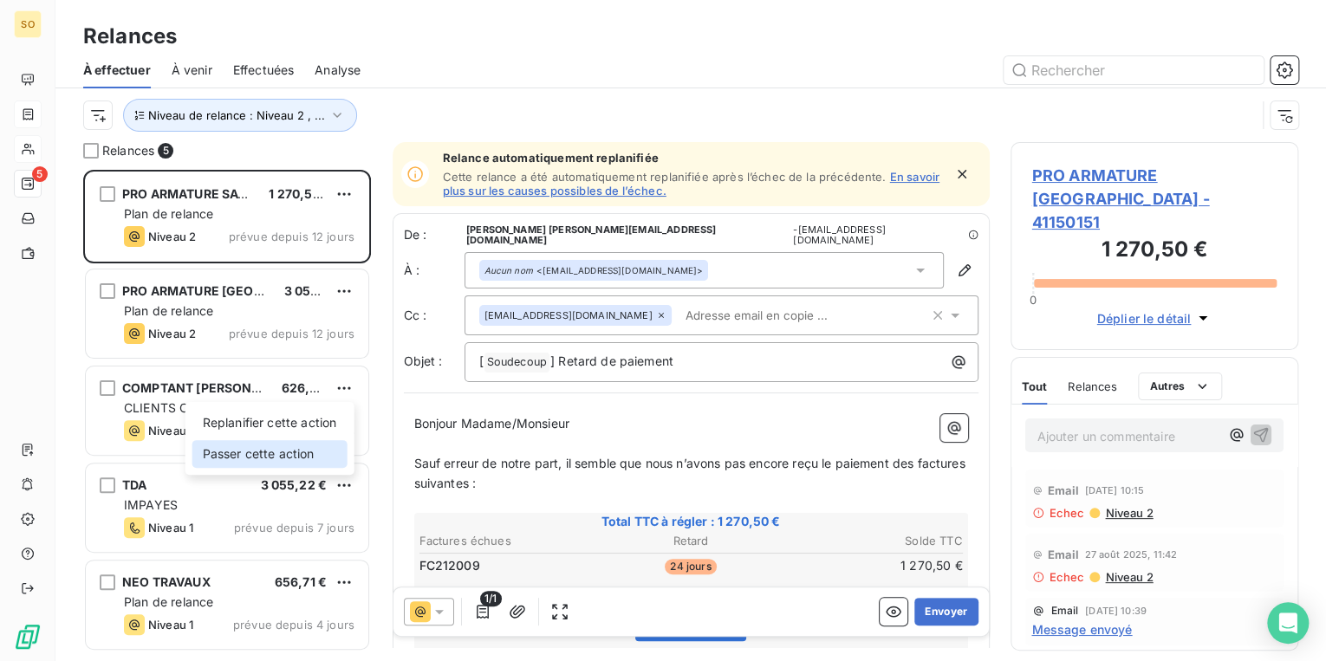
click at [296, 456] on div "Passer cette action" at bounding box center [269, 454] width 155 height 28
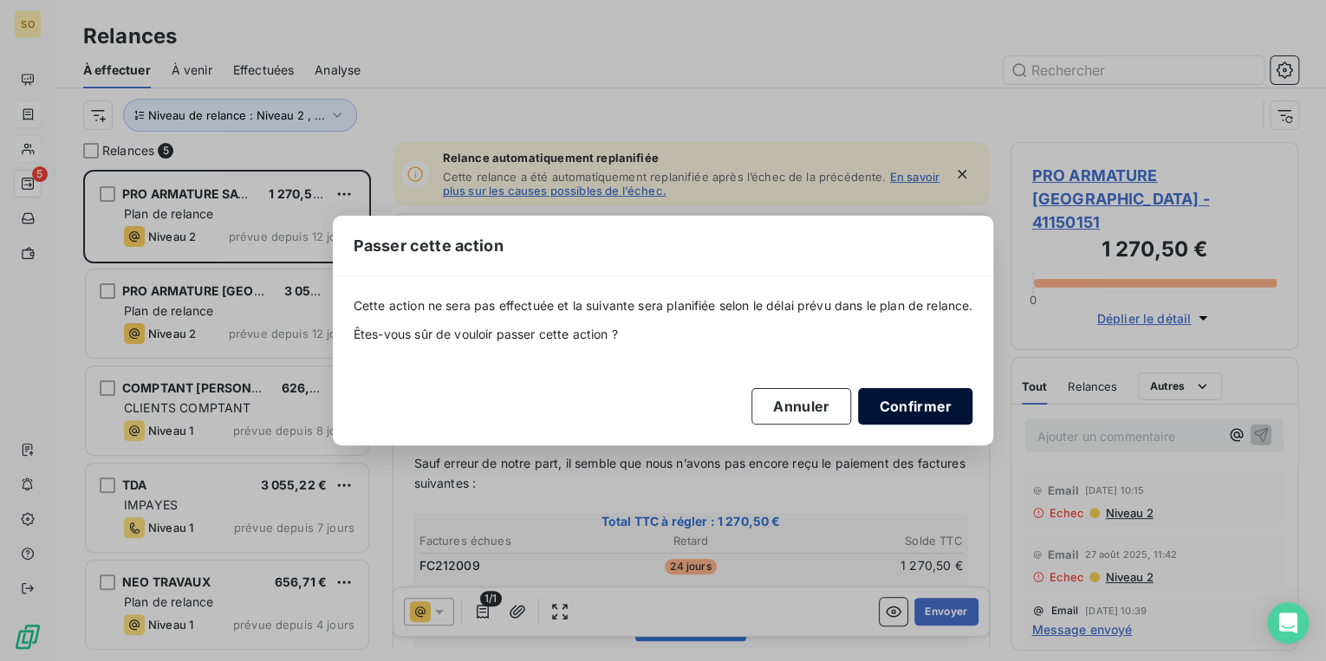
click at [905, 407] on button "Confirmer" at bounding box center [915, 406] width 114 height 36
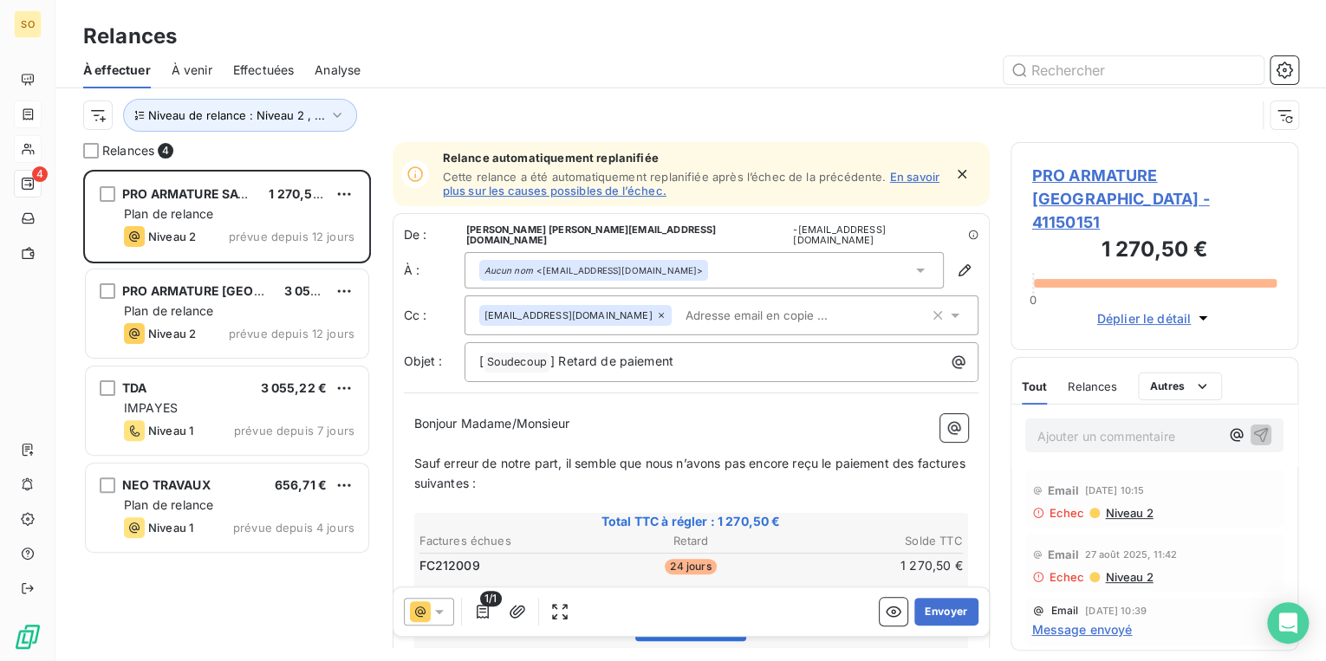
click at [1123, 166] on span "PRO ARMATURE [GEOGRAPHIC_DATA] - 41150151" at bounding box center [1154, 199] width 245 height 70
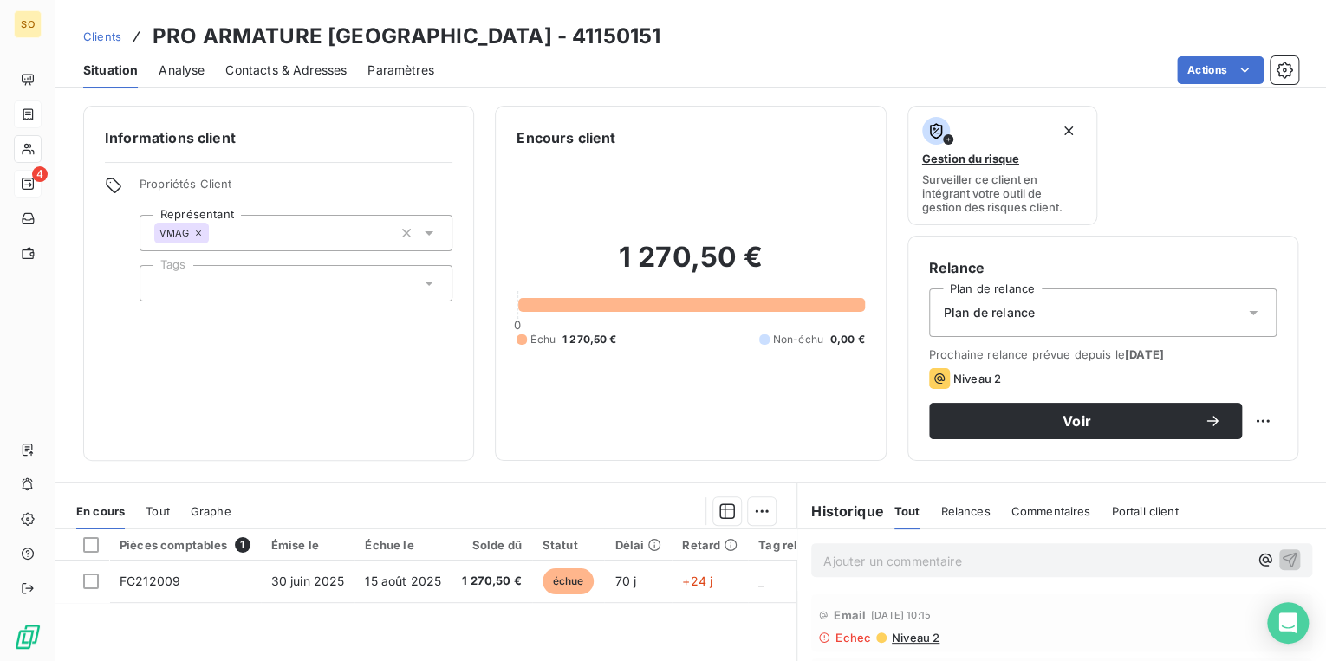
click at [915, 635] on span "Niveau 2" at bounding box center [914, 638] width 49 height 14
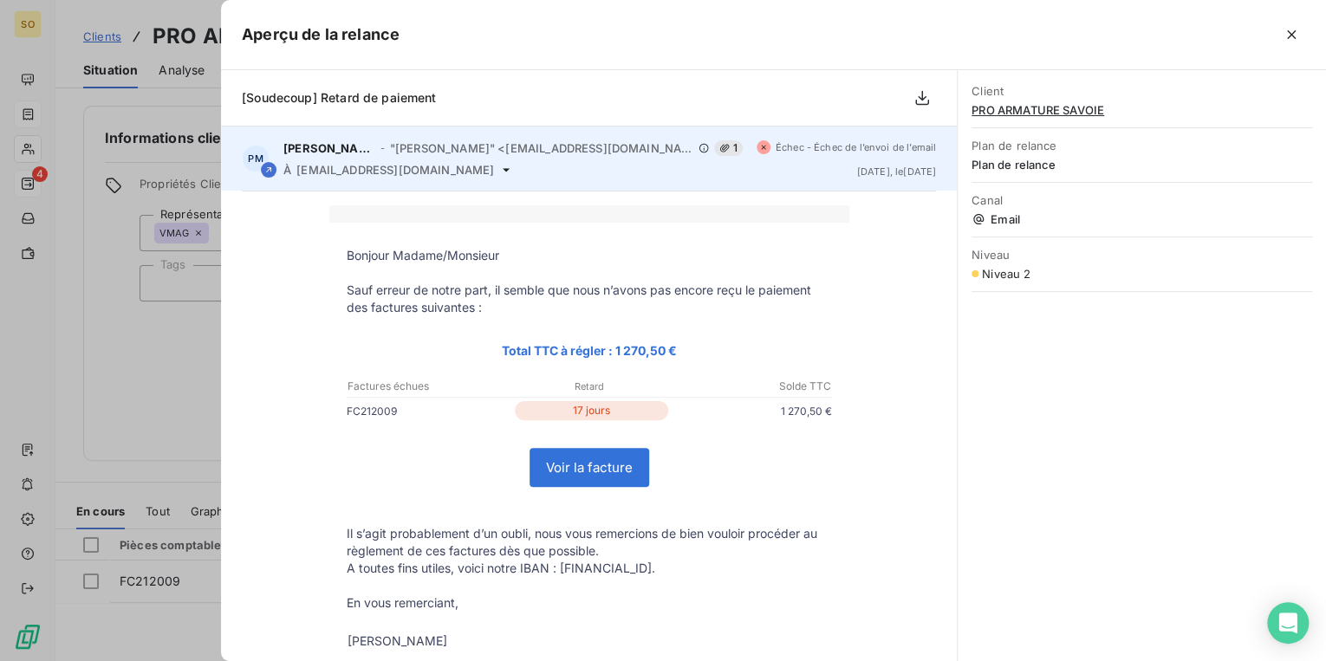
click at [503, 170] on icon at bounding box center [506, 169] width 7 height 3
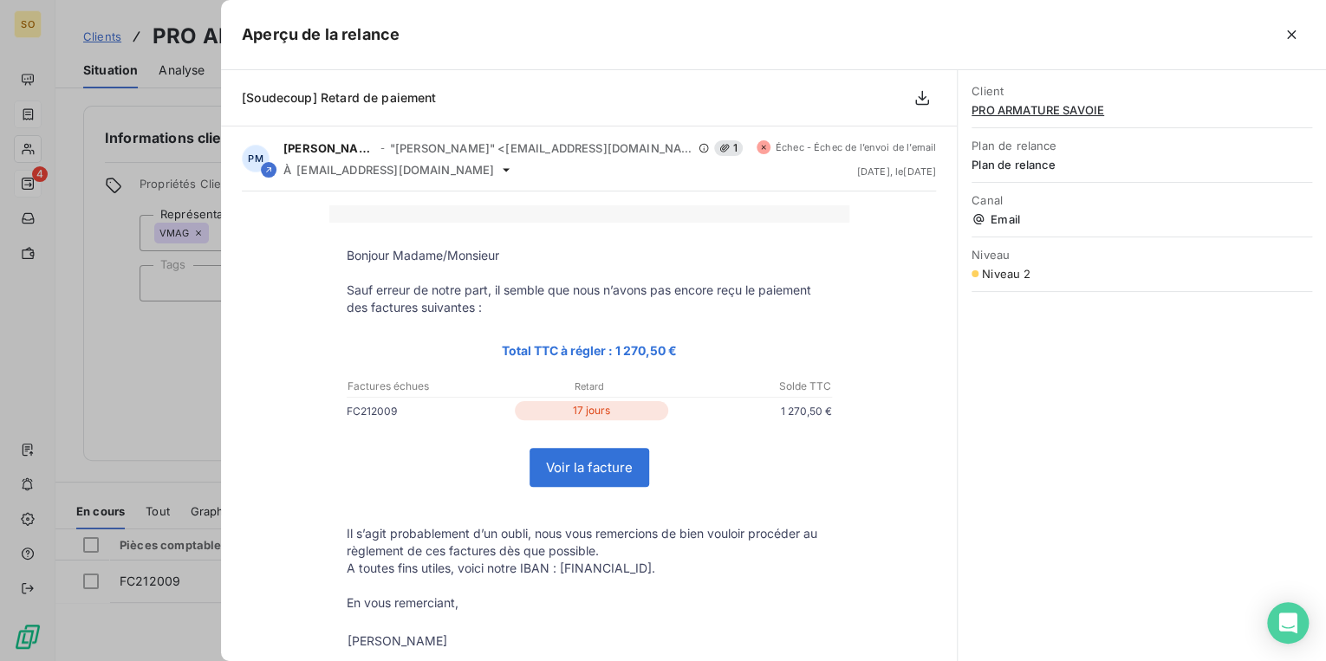
click at [88, 269] on div at bounding box center [663, 330] width 1326 height 661
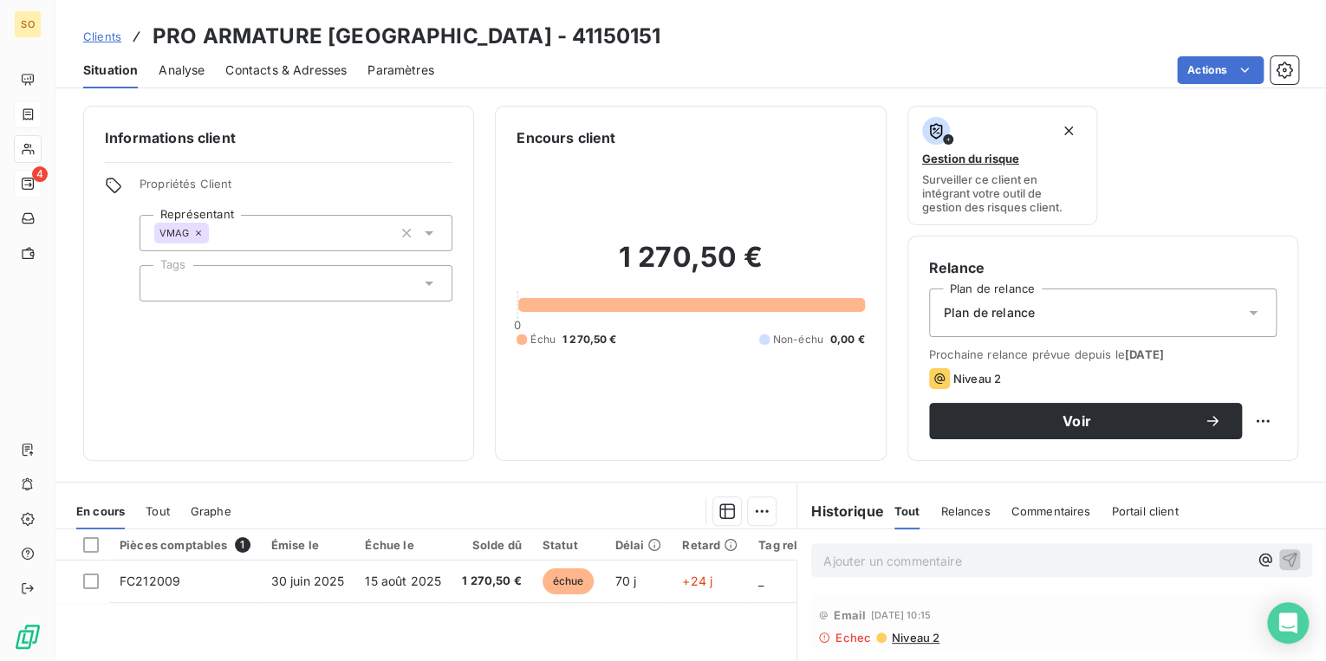
click at [335, 69] on span "Contacts & Adresses" at bounding box center [285, 70] width 121 height 17
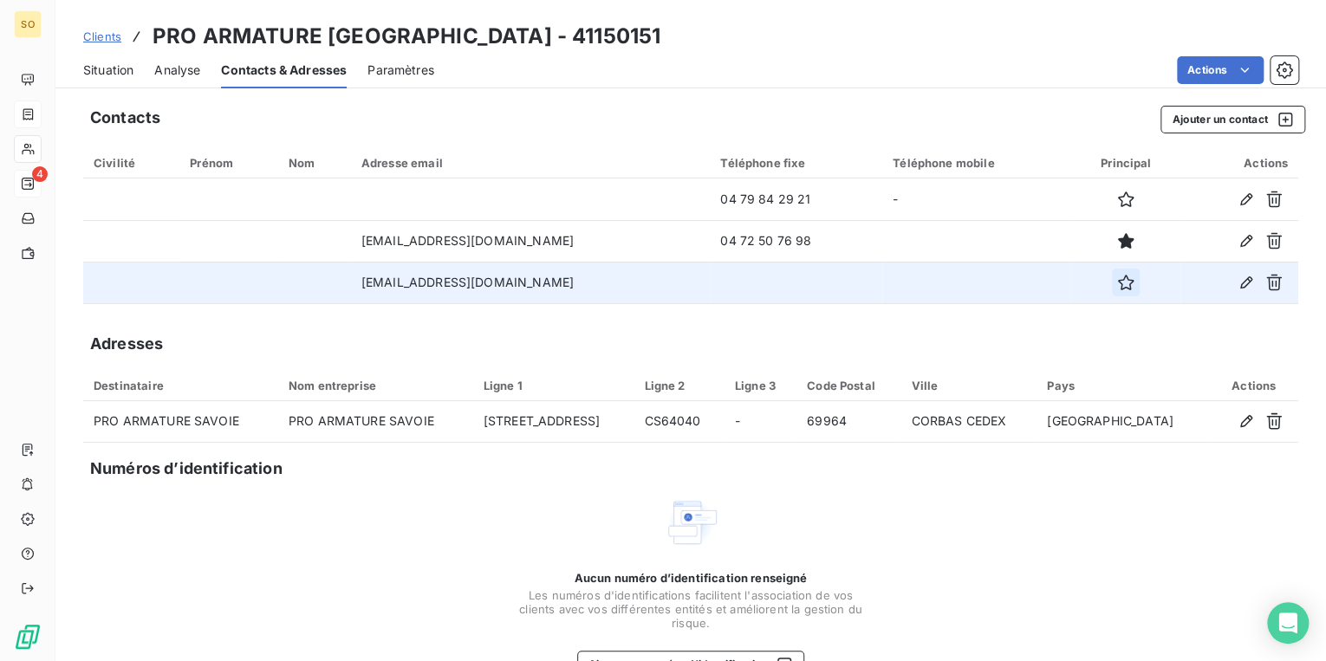
click at [1118, 277] on icon "button" at bounding box center [1126, 283] width 16 height 16
click at [1184, 64] on html "SO 4 Clients PRO ARMATURE [GEOGRAPHIC_DATA] - 41150151 Situation Analyse Contac…" at bounding box center [663, 330] width 1326 height 661
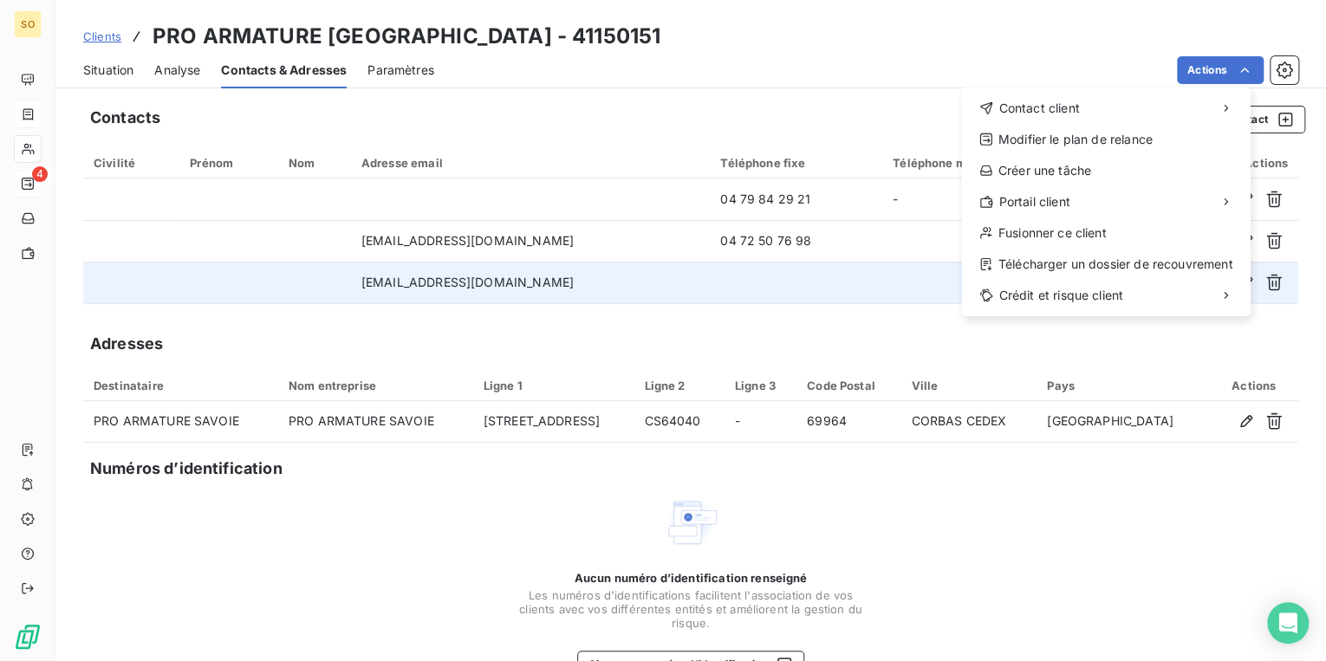
click at [892, 322] on html "SO 4 Clients PRO ARMATURE [GEOGRAPHIC_DATA] - 41150151 Situation Analyse Contac…" at bounding box center [663, 330] width 1326 height 661
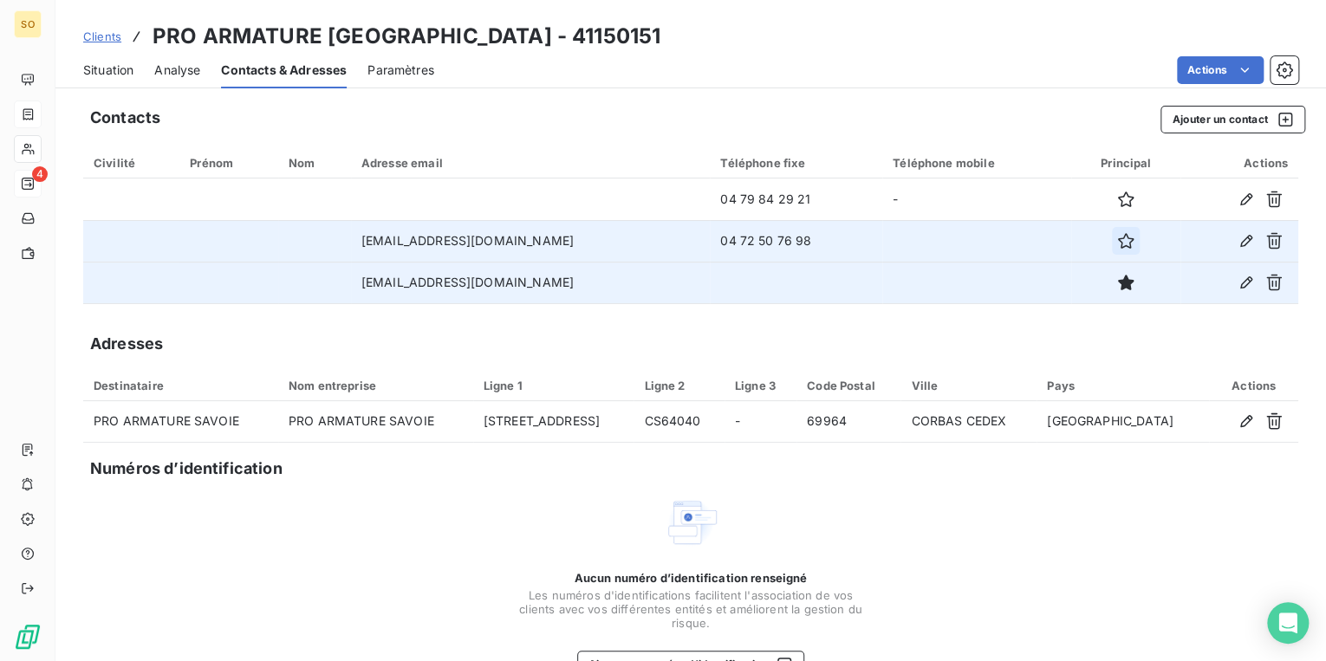
click at [1117, 243] on icon "button" at bounding box center [1125, 240] width 17 height 17
click at [1117, 283] on icon "button" at bounding box center [1125, 282] width 17 height 17
click at [1212, 76] on html "SO 4 Clients PRO ARMATURE [GEOGRAPHIC_DATA] - 41150151 Situation Analyse Contac…" at bounding box center [663, 330] width 1326 height 661
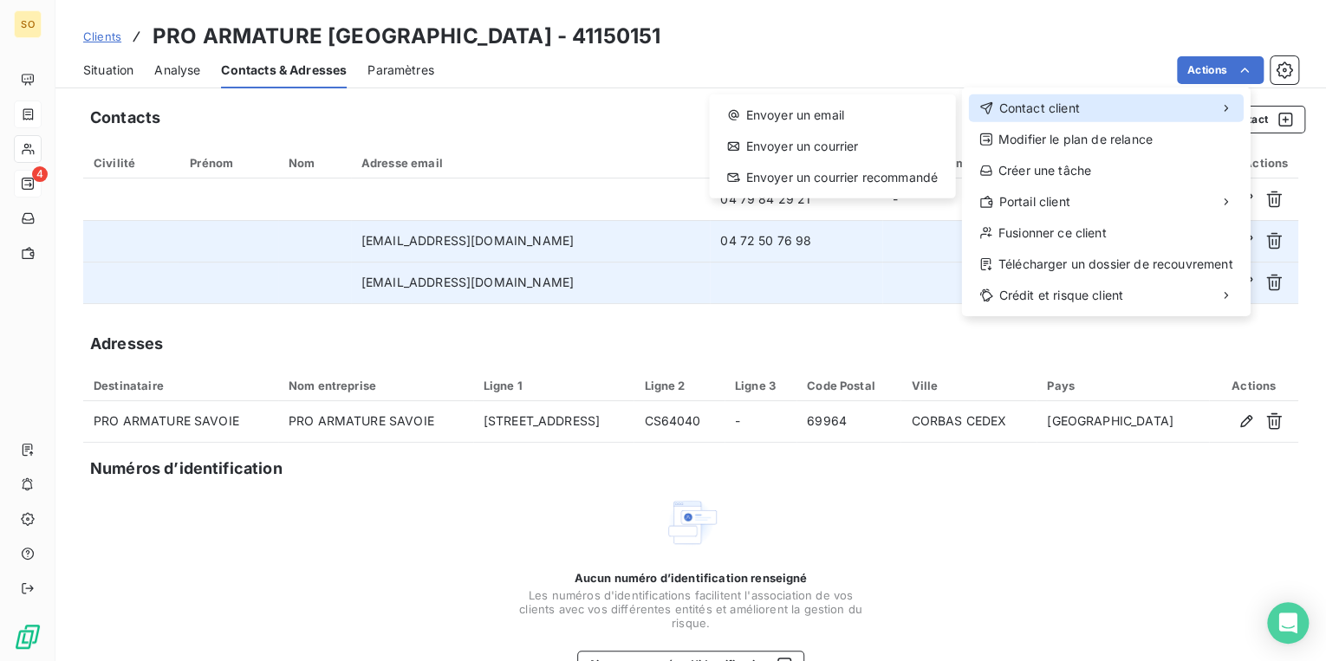
click at [1026, 111] on span "Contact client" at bounding box center [1039, 108] width 81 height 17
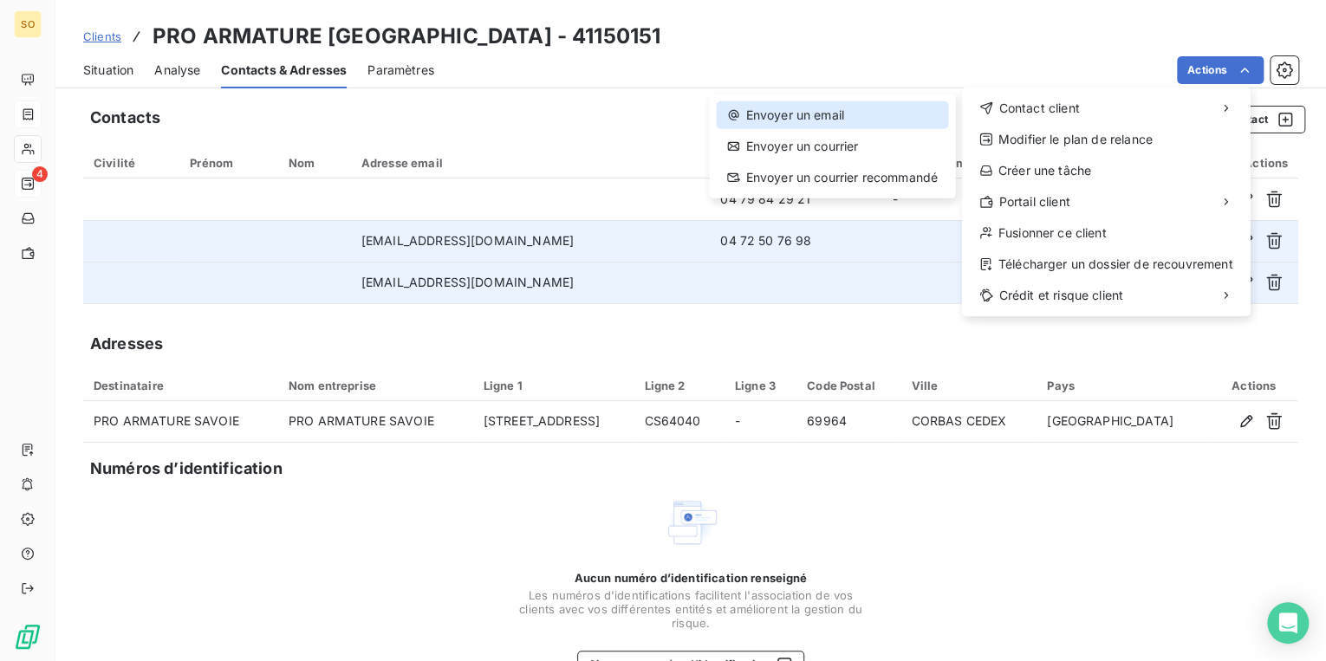
click at [878, 124] on div "Envoyer un email" at bounding box center [831, 115] width 231 height 28
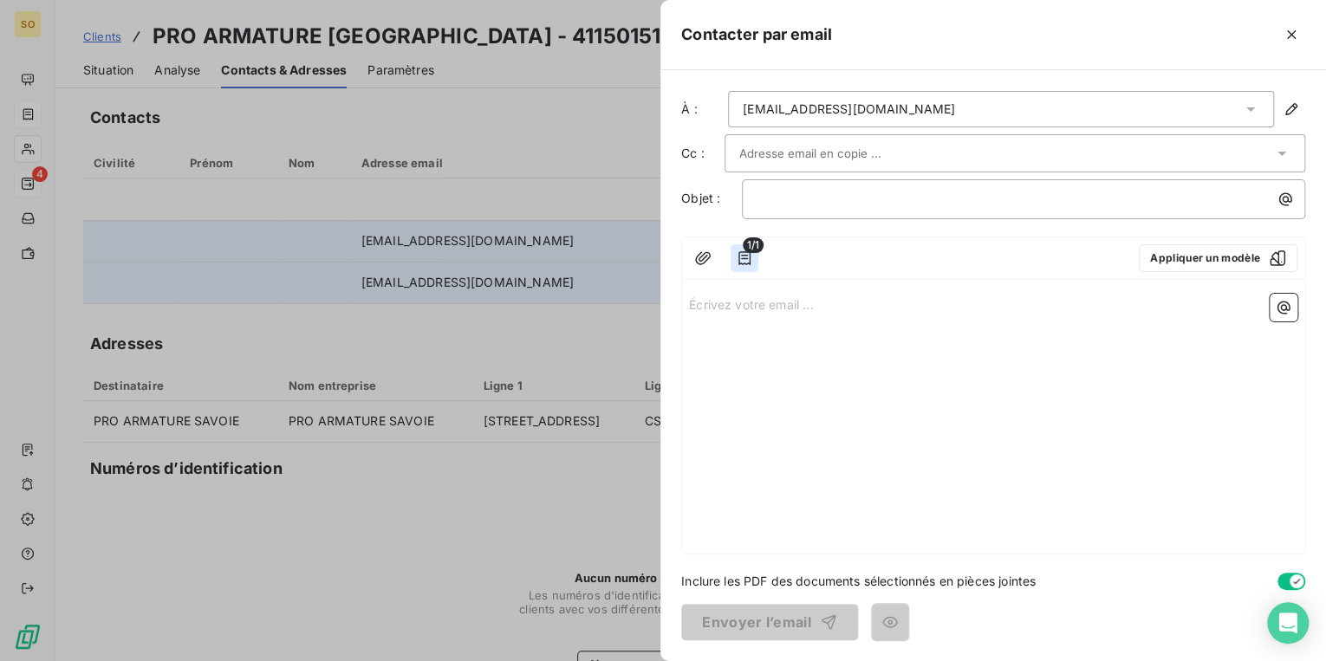
click at [742, 257] on icon "button" at bounding box center [745, 258] width 12 height 14
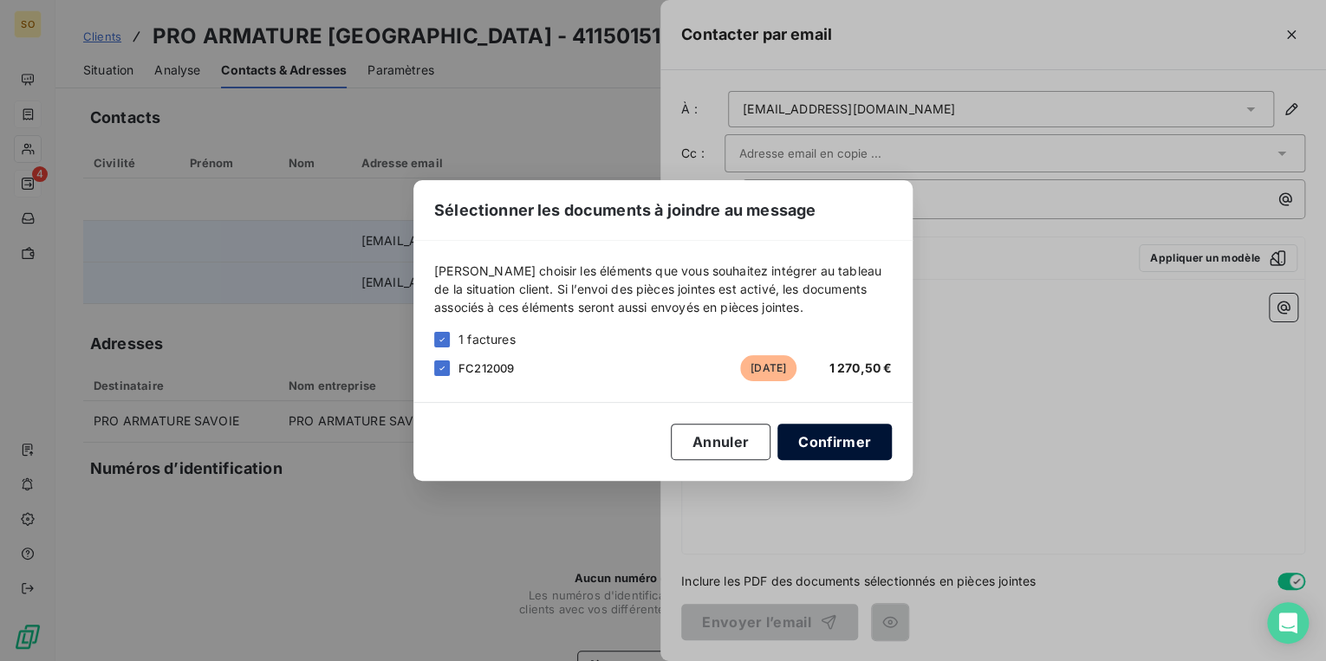
click at [830, 440] on button "Confirmer" at bounding box center [835, 442] width 114 height 36
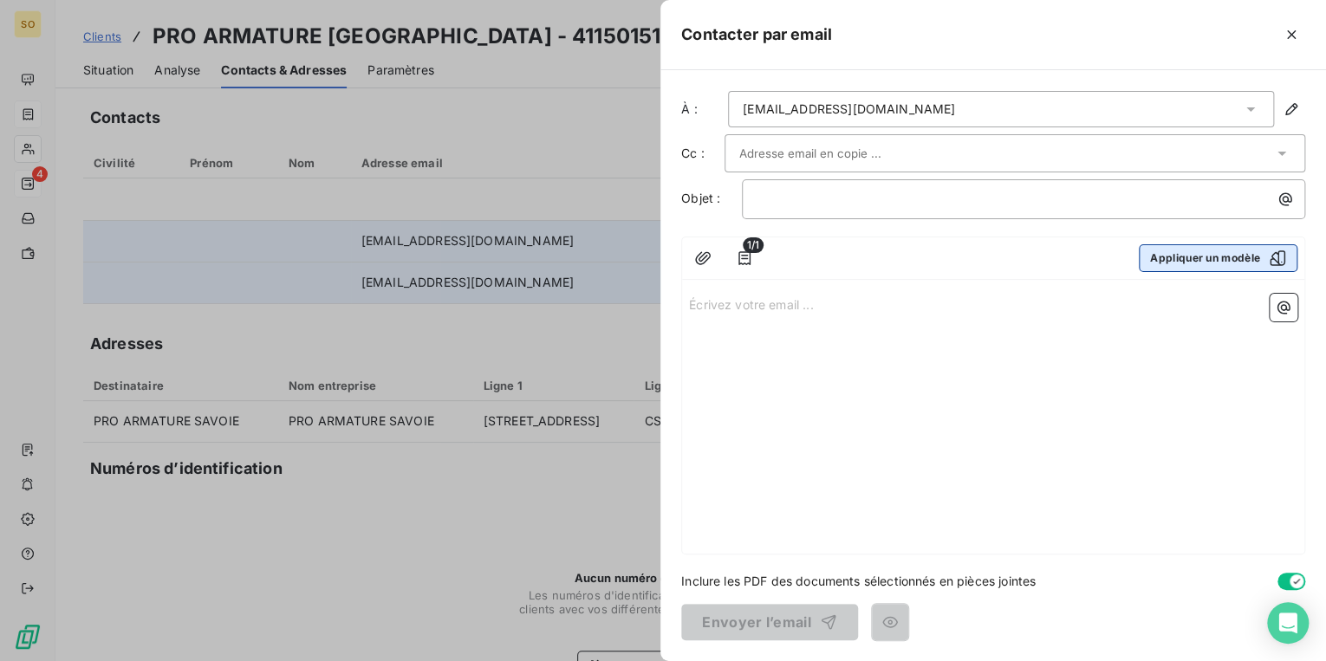
click at [1182, 257] on button "Appliquer un modèle" at bounding box center [1218, 258] width 159 height 28
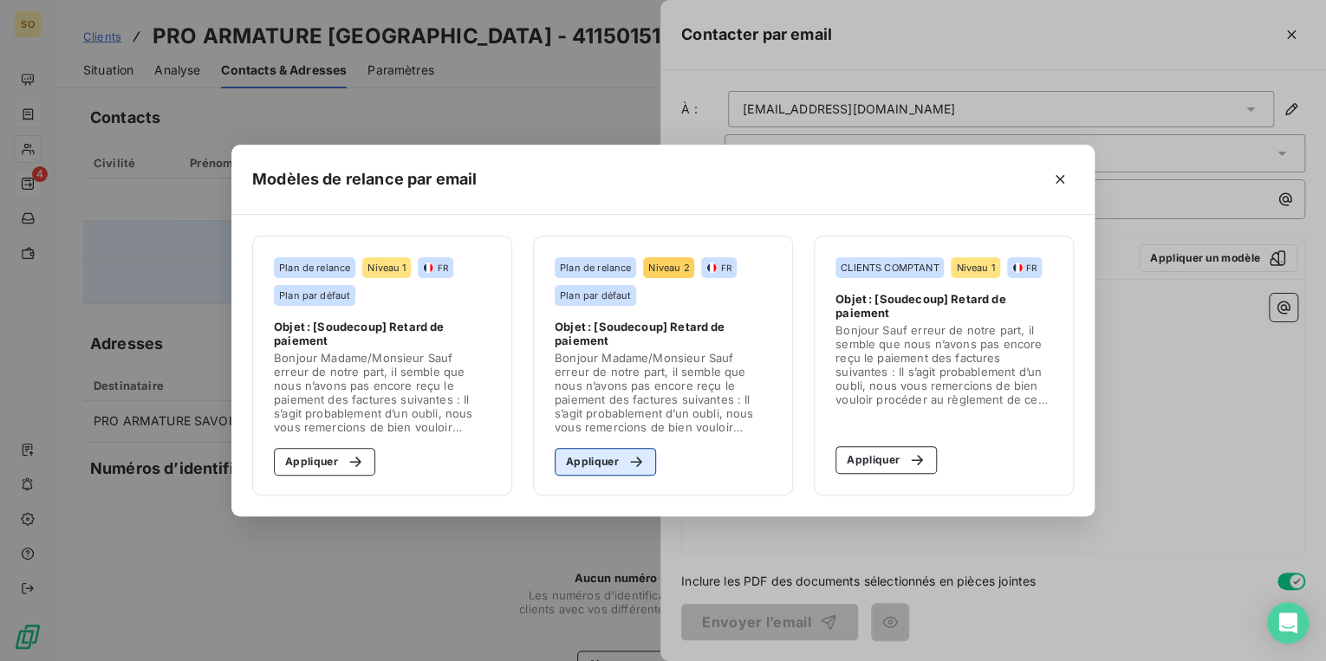
click at [635, 459] on icon "button" at bounding box center [636, 461] width 17 height 17
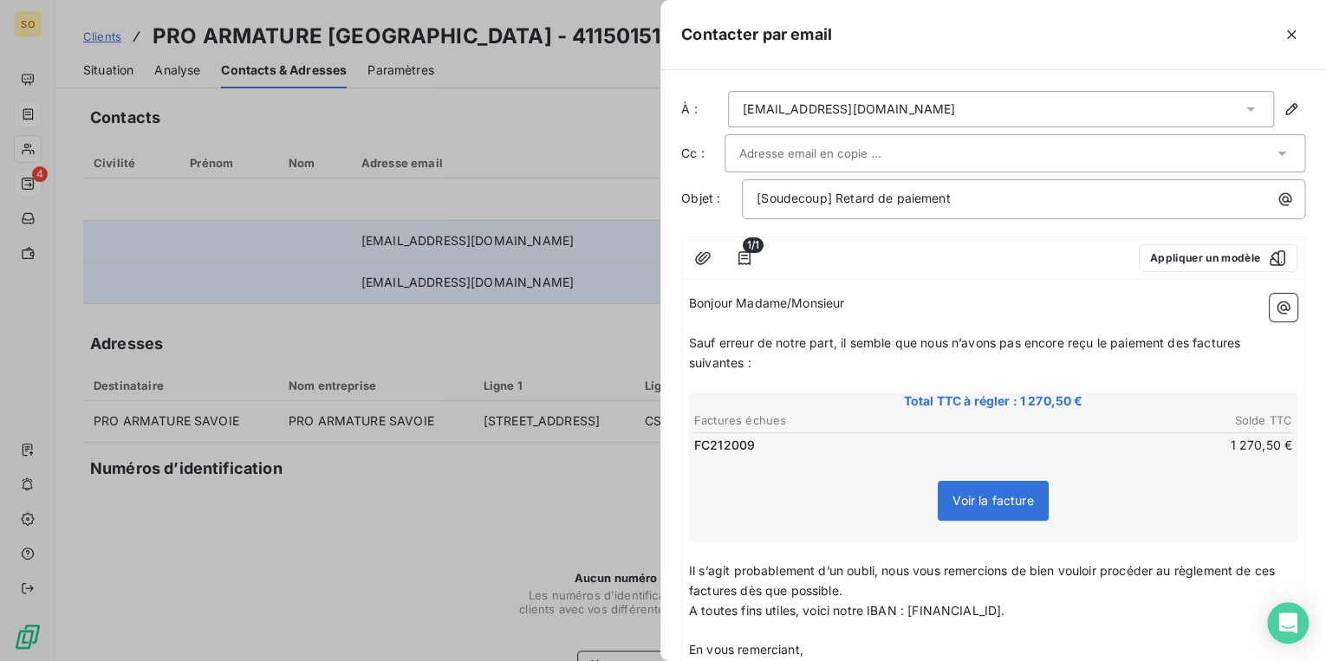
click at [1193, 344] on span "Sauf erreur de notre part, il semble que nous n’avons pas encore reçu le paieme…" at bounding box center [966, 352] width 555 height 35
click at [1250, 340] on span "Sauf erreur de notre part, il semble que nous n’avons pas encore reçu le paieme…" at bounding box center [970, 352] width 563 height 35
click at [744, 365] on span "Sauf erreur de notre part, il semble que nous n’avons pas encore reçu le paieme…" at bounding box center [967, 352] width 556 height 35
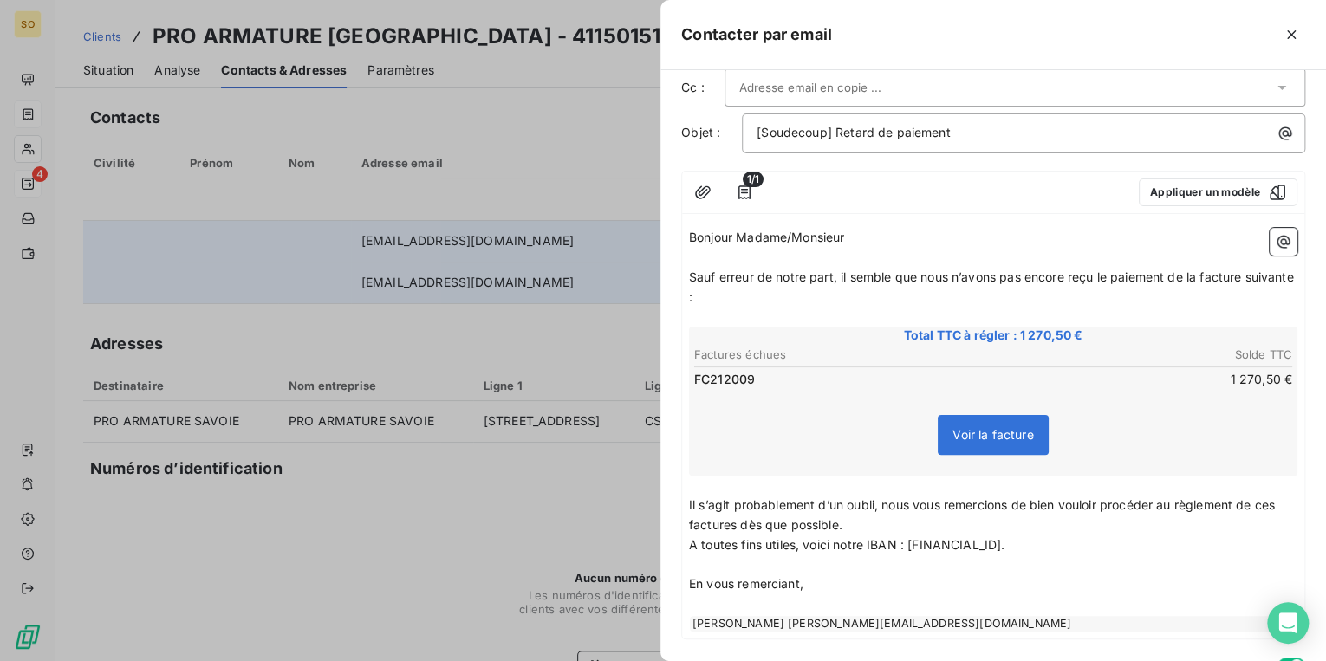
scroll to position [148, 0]
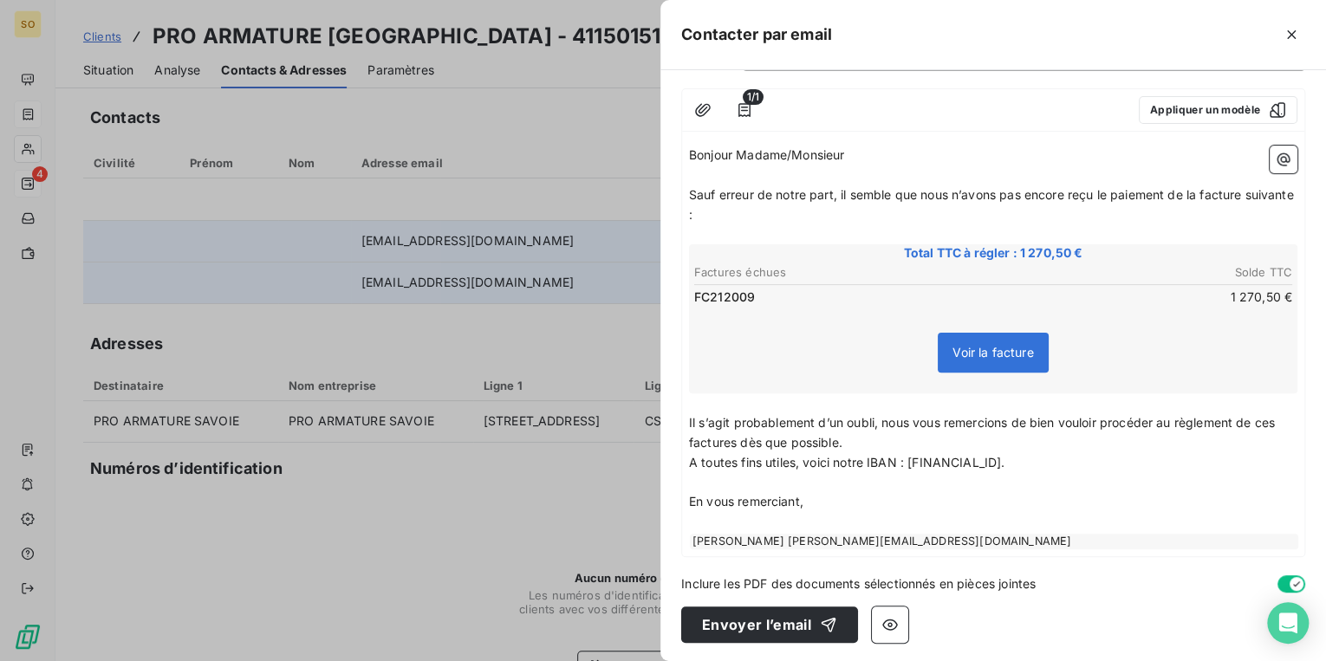
click at [1279, 418] on span "Il s’agit probablement d’un oubli, nous vous remercions de bien vouloir procéde…" at bounding box center [983, 432] width 589 height 35
click at [769, 445] on span "Il s’agit probablement d’un oubli, nous vous remercions de bien vouloir procéde…" at bounding box center [988, 432] width 599 height 35
click at [742, 624] on button "Envoyer l’email" at bounding box center [769, 625] width 177 height 36
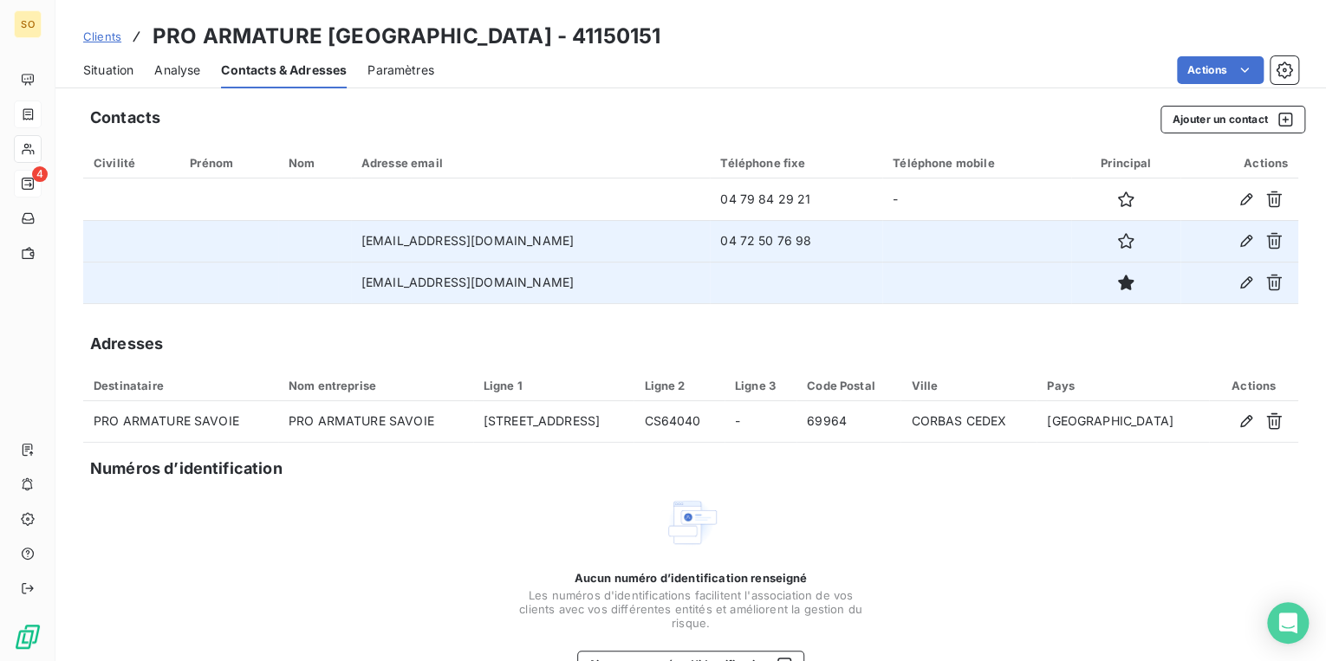
click at [125, 75] on span "Situation" at bounding box center [108, 70] width 50 height 17
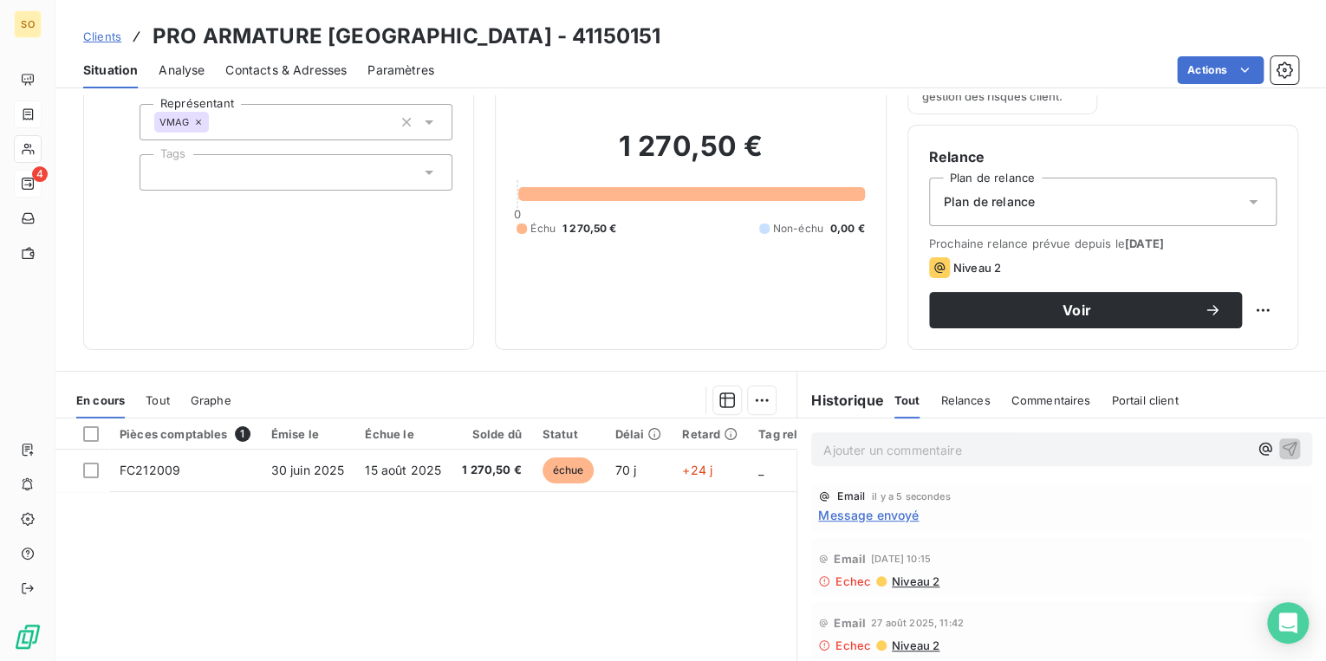
scroll to position [253, 0]
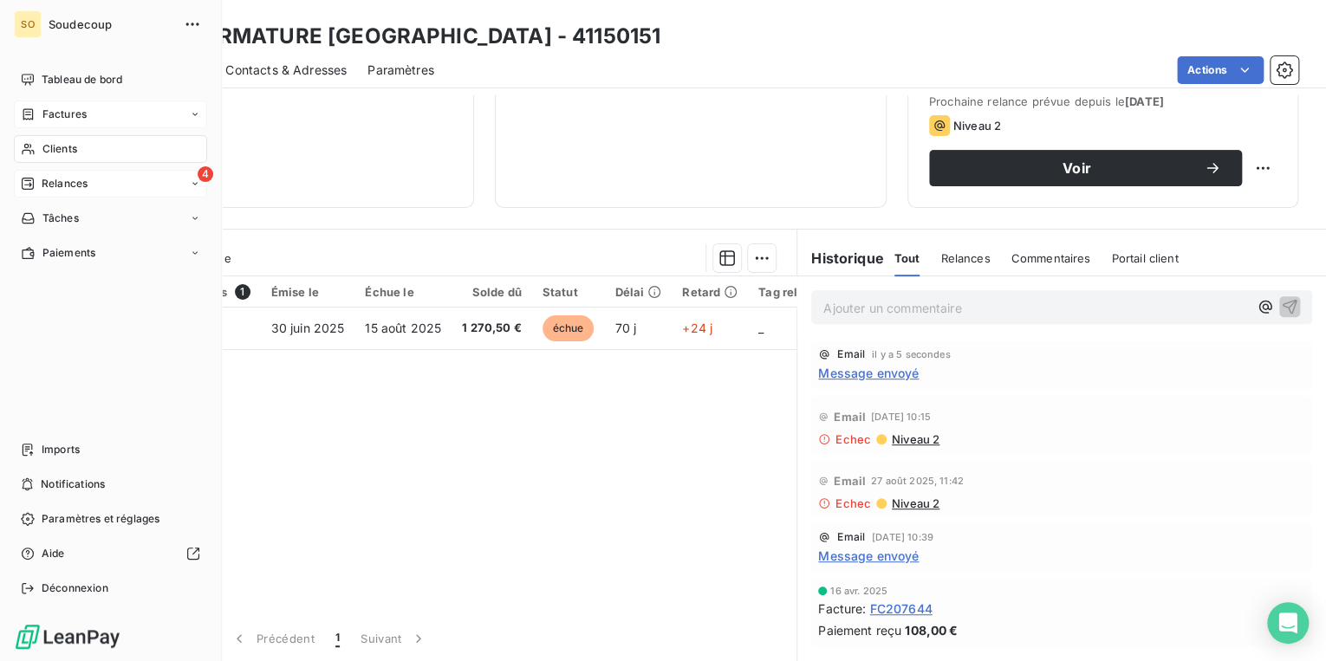
click at [57, 180] on span "Relances" at bounding box center [65, 184] width 46 height 16
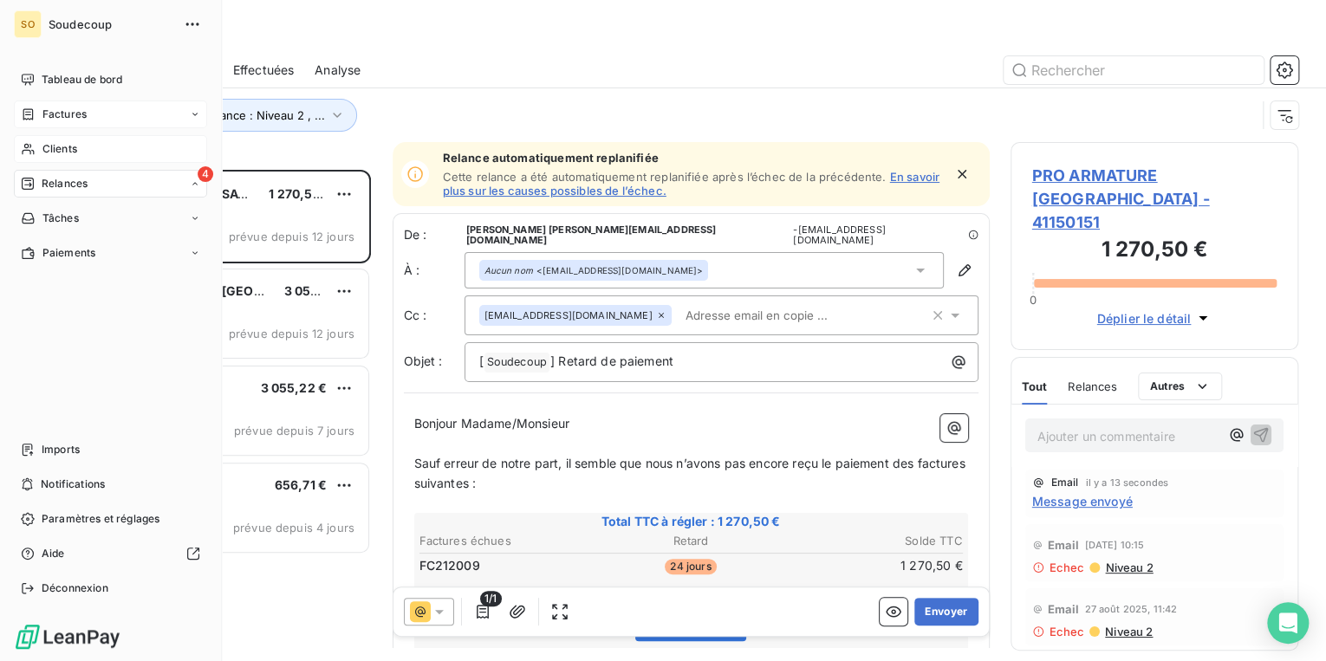
scroll to position [481, 277]
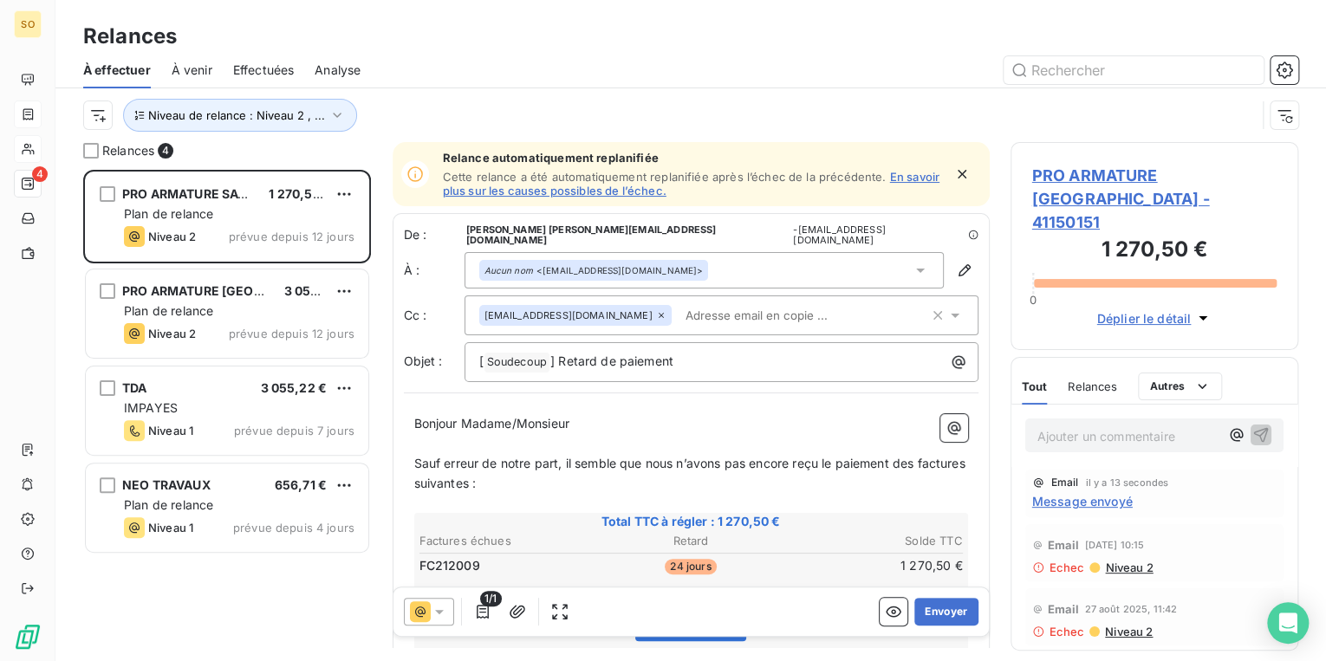
click at [1116, 172] on span "PRO ARMATURE [GEOGRAPHIC_DATA] - 41150151" at bounding box center [1154, 199] width 245 height 70
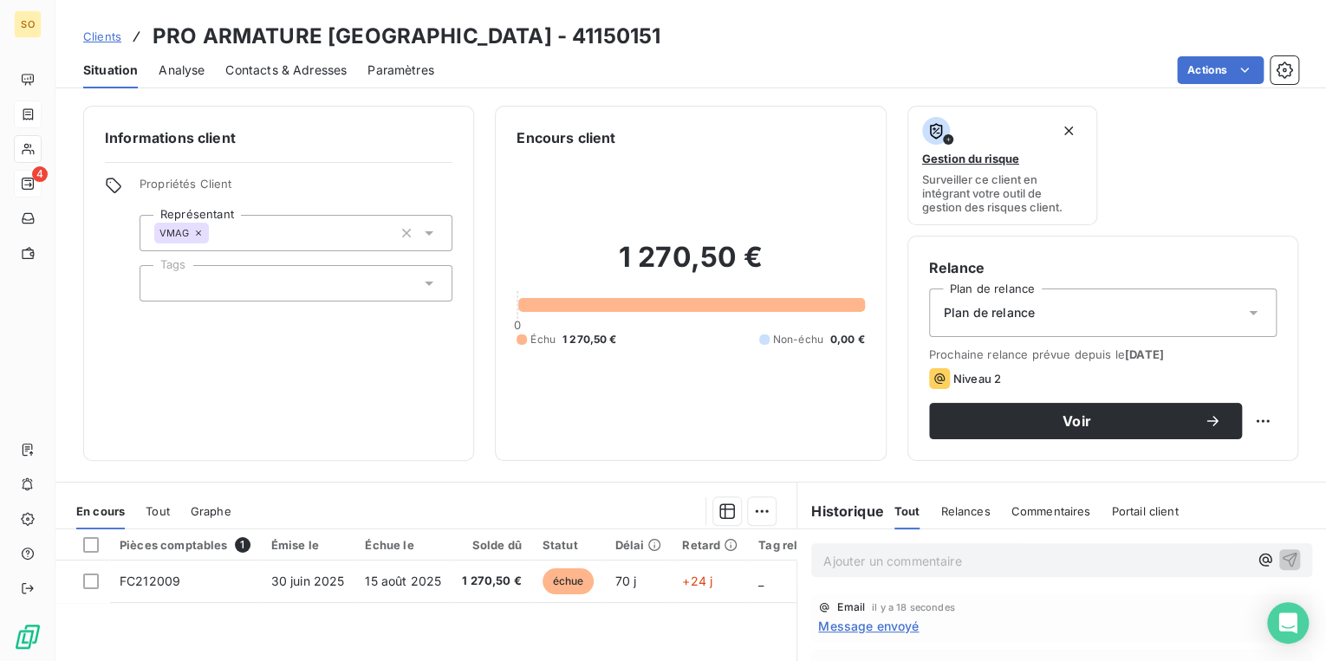
click at [264, 71] on span "Contacts & Adresses" at bounding box center [285, 70] width 121 height 17
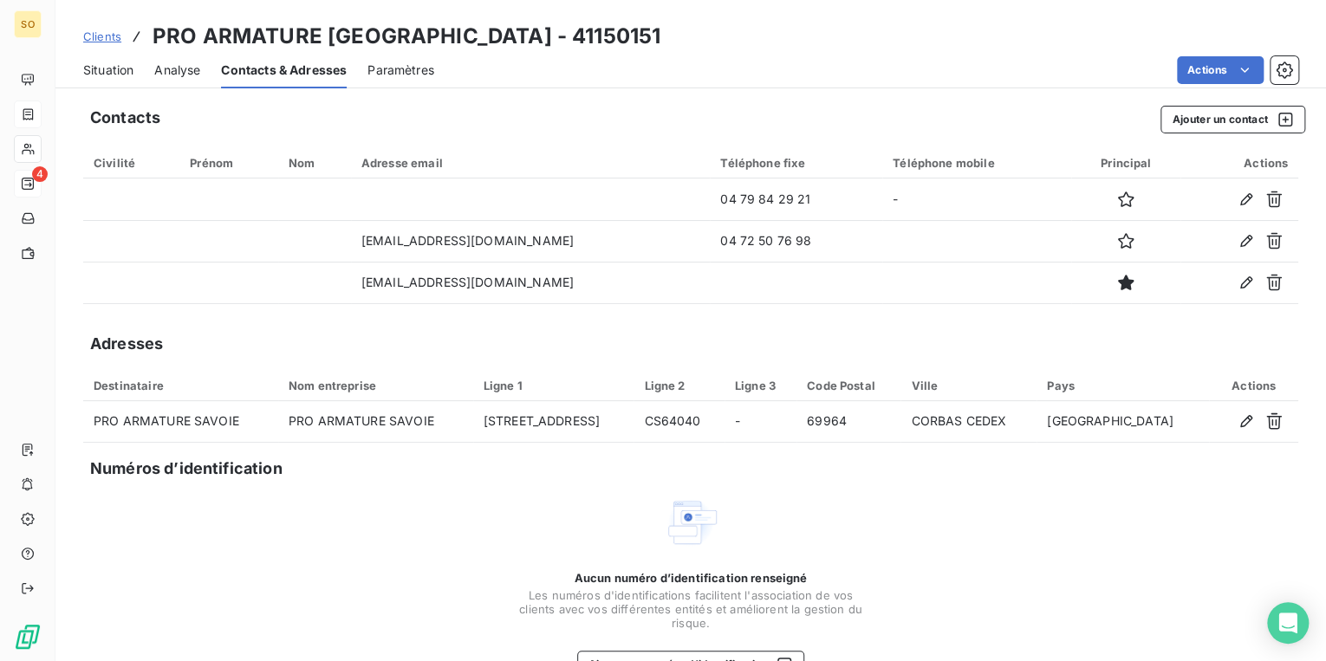
click at [104, 36] on span "Clients" at bounding box center [102, 36] width 38 height 14
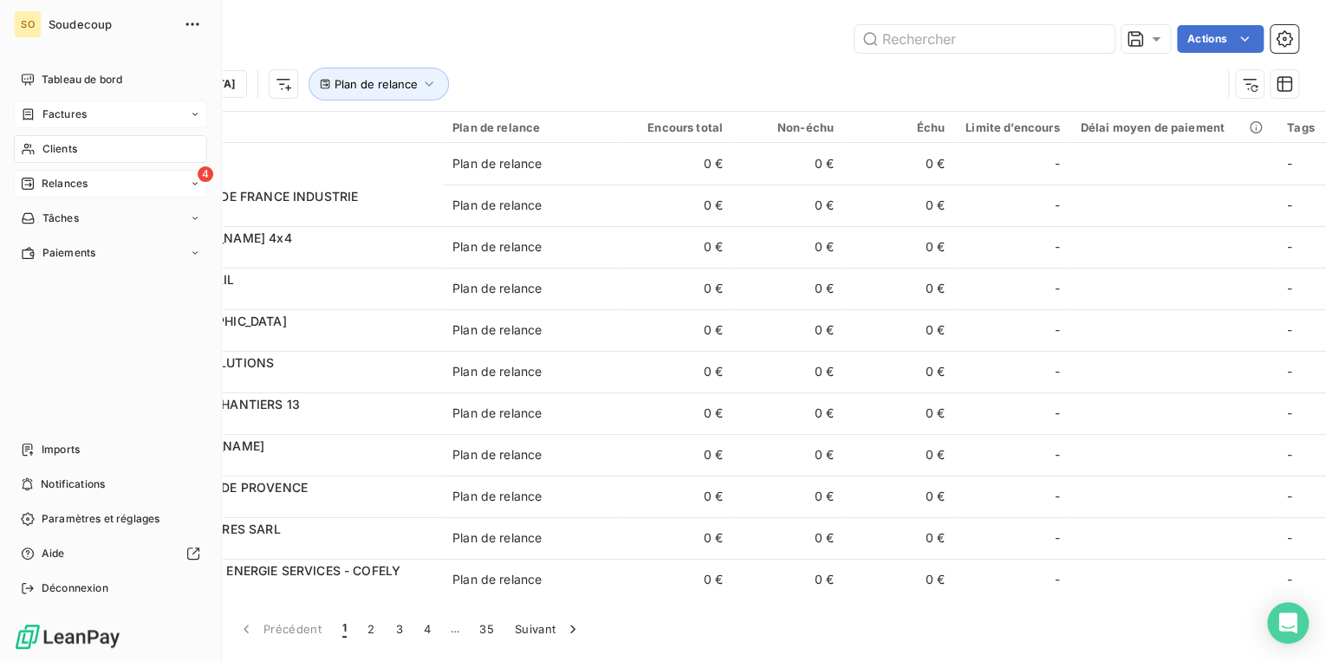
click at [45, 181] on span "Relances" at bounding box center [65, 184] width 46 height 16
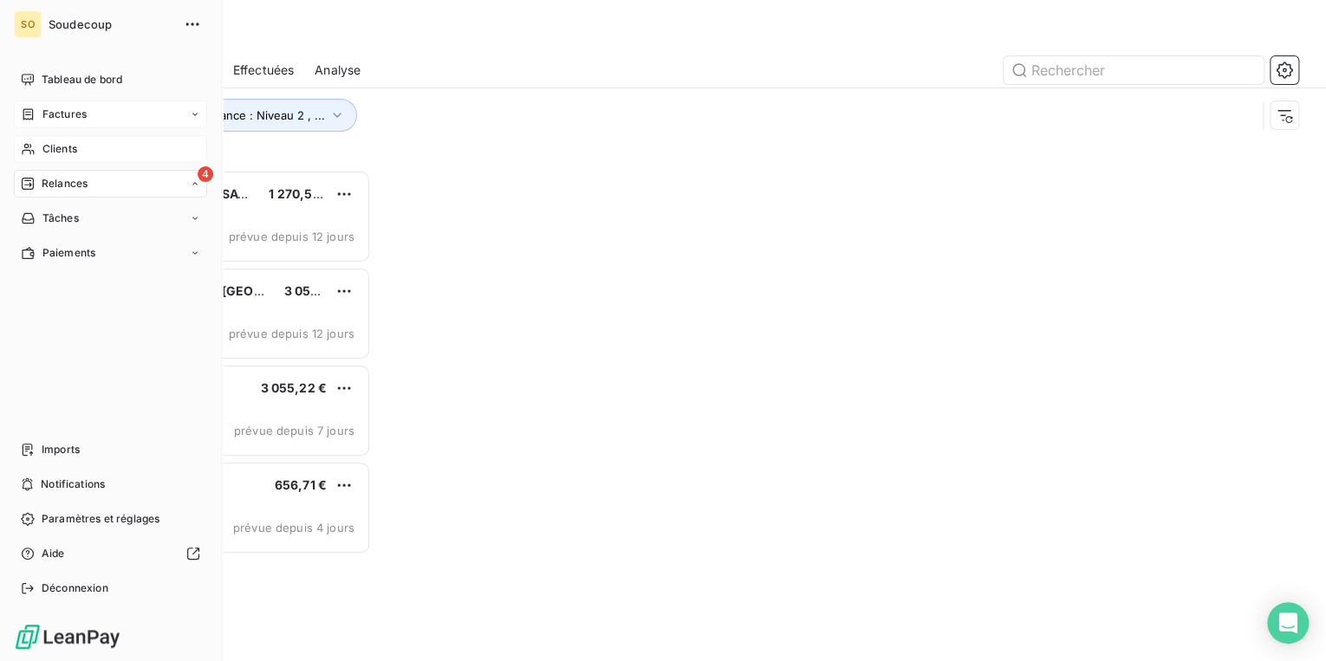
scroll to position [481, 277]
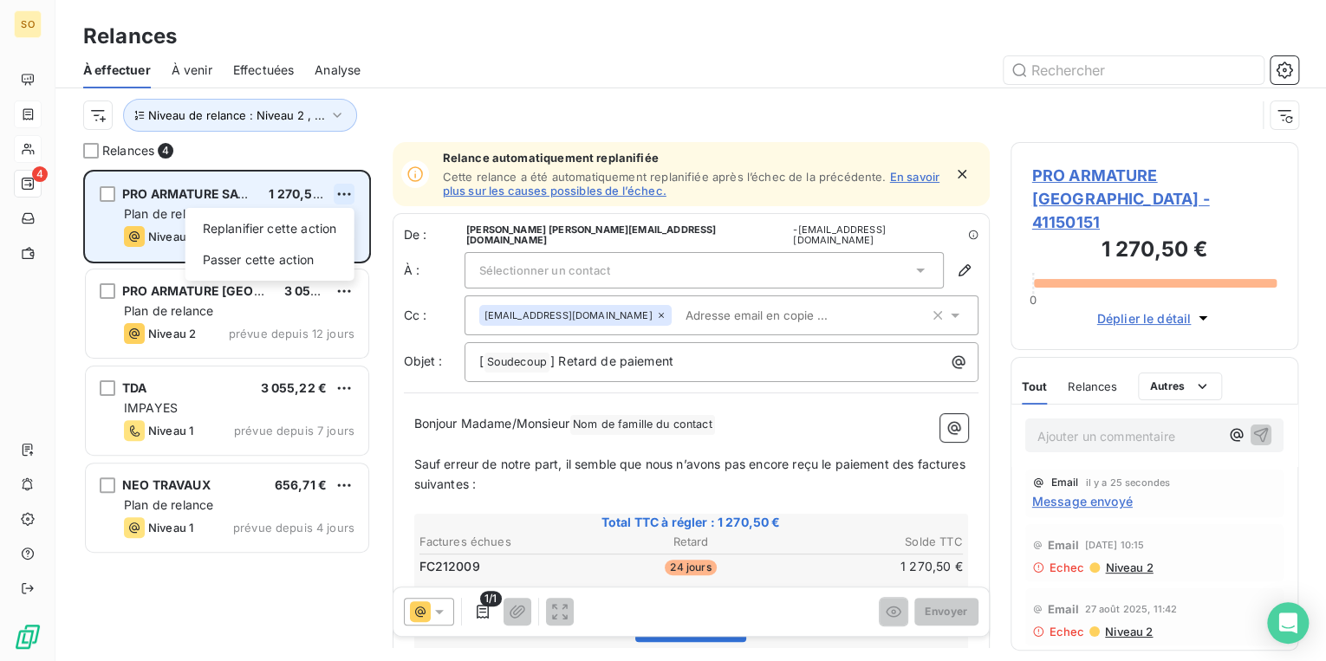
click at [342, 191] on html "SO 4 Relances À effectuer À venir Effectuées Analyse Niveau de relance : Niveau…" at bounding box center [663, 330] width 1326 height 661
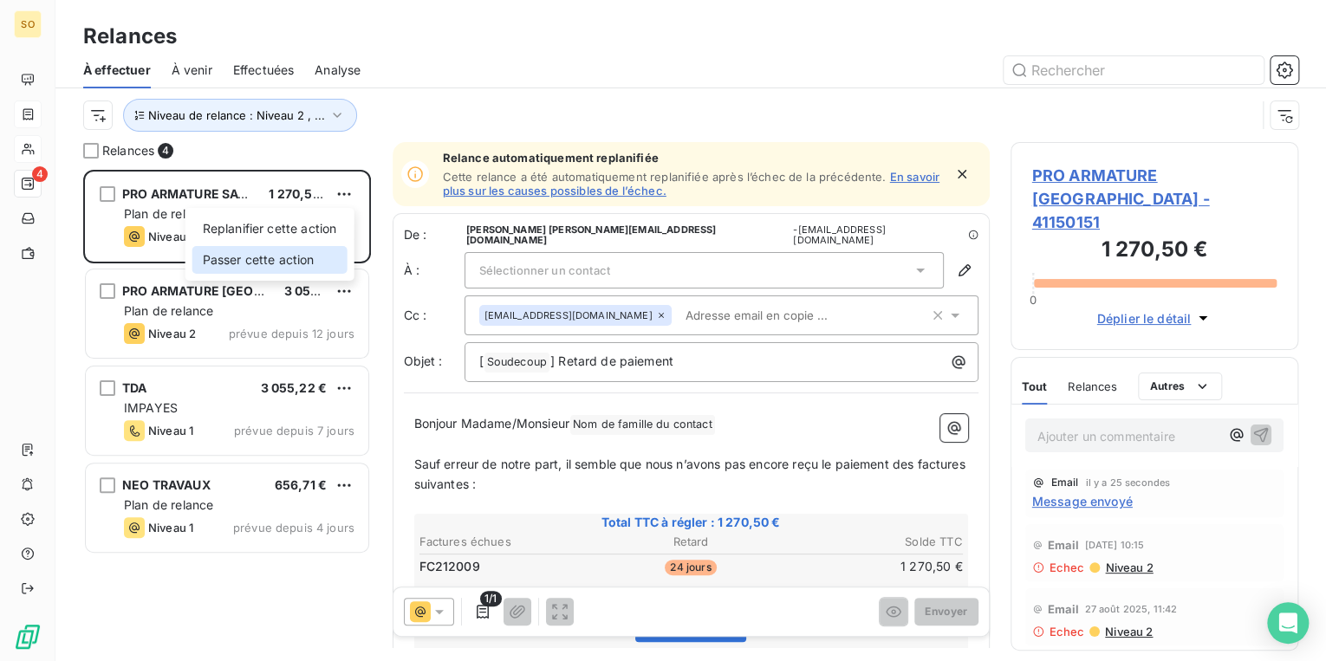
click at [303, 262] on div "Passer cette action" at bounding box center [269, 260] width 155 height 28
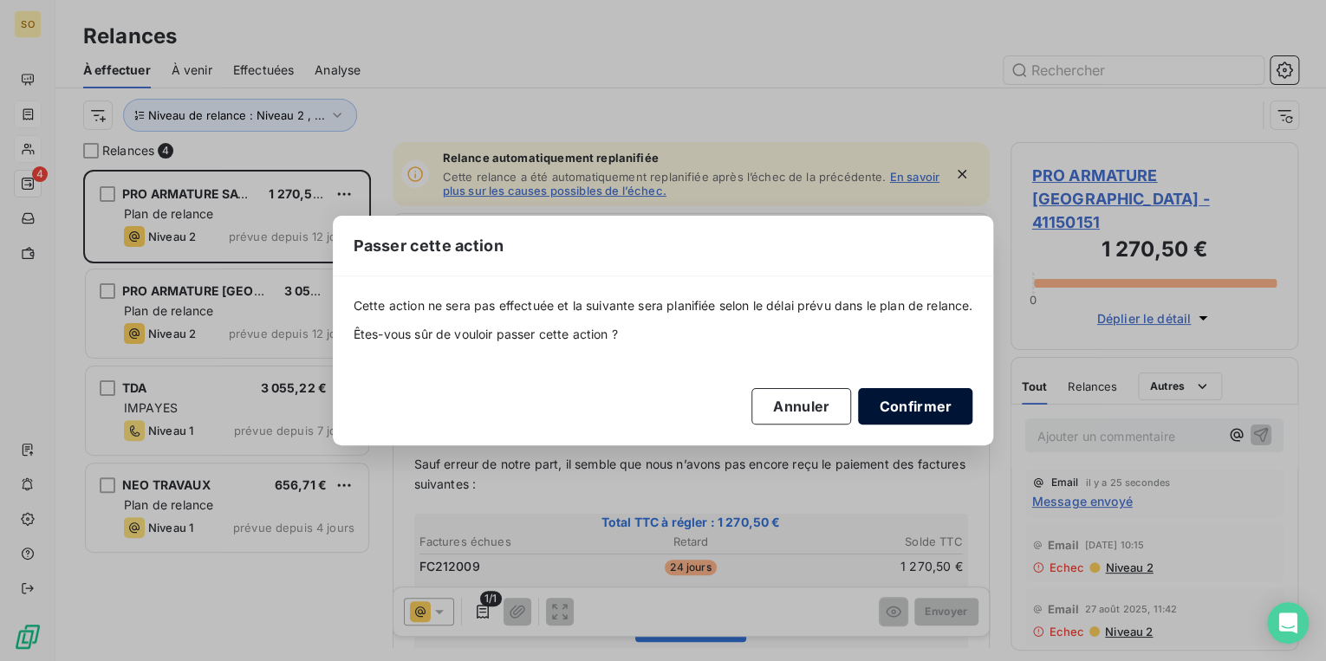
click at [913, 409] on button "Confirmer" at bounding box center [915, 406] width 114 height 36
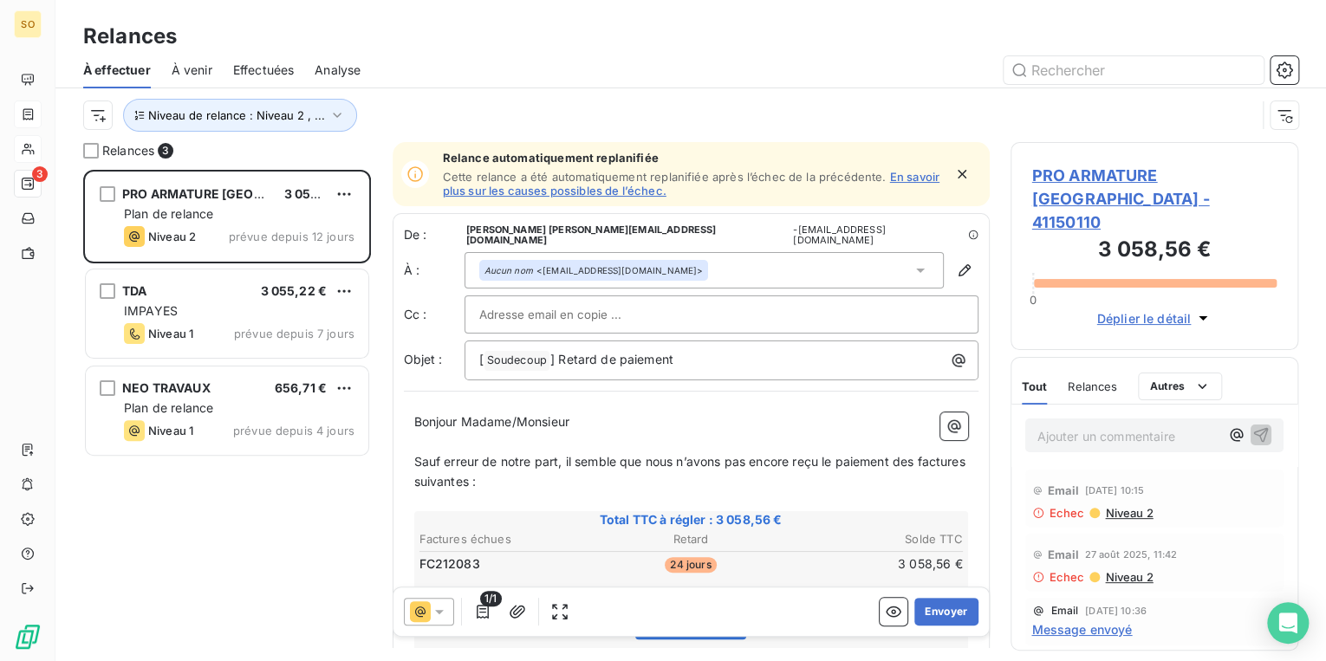
click at [1067, 173] on span "PRO ARMATURE [GEOGRAPHIC_DATA] - 41150110" at bounding box center [1154, 199] width 245 height 70
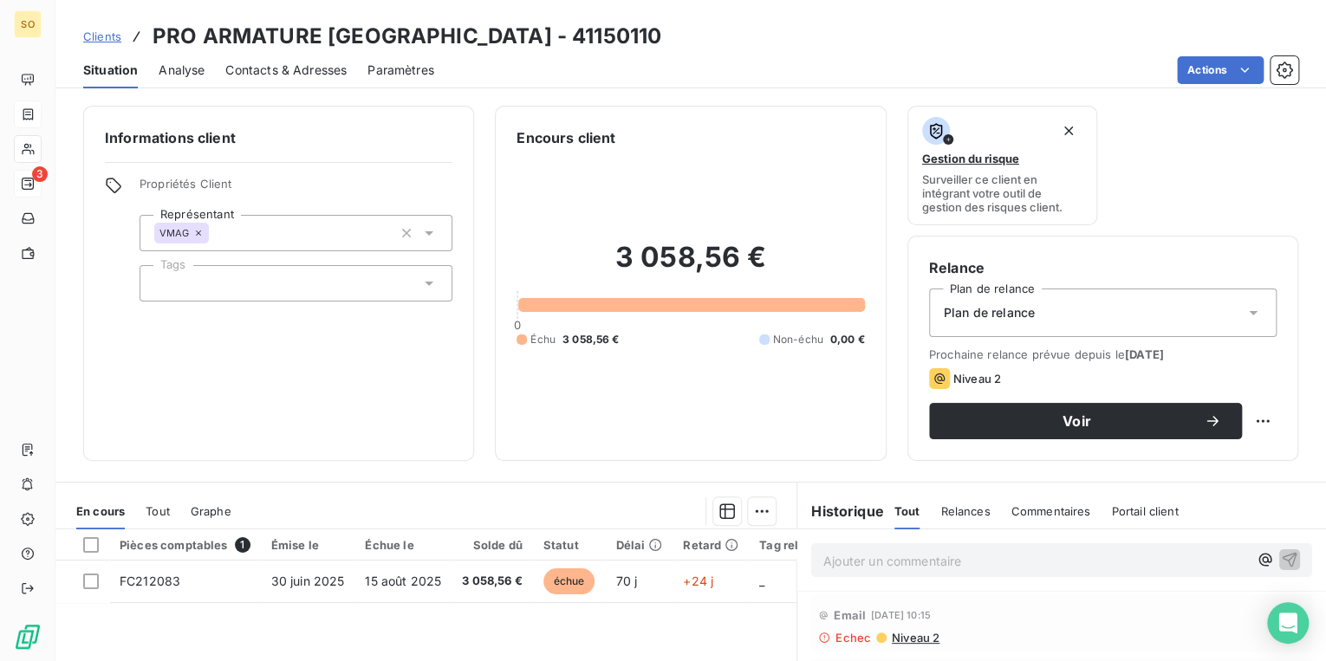
click at [303, 73] on span "Contacts & Adresses" at bounding box center [285, 70] width 121 height 17
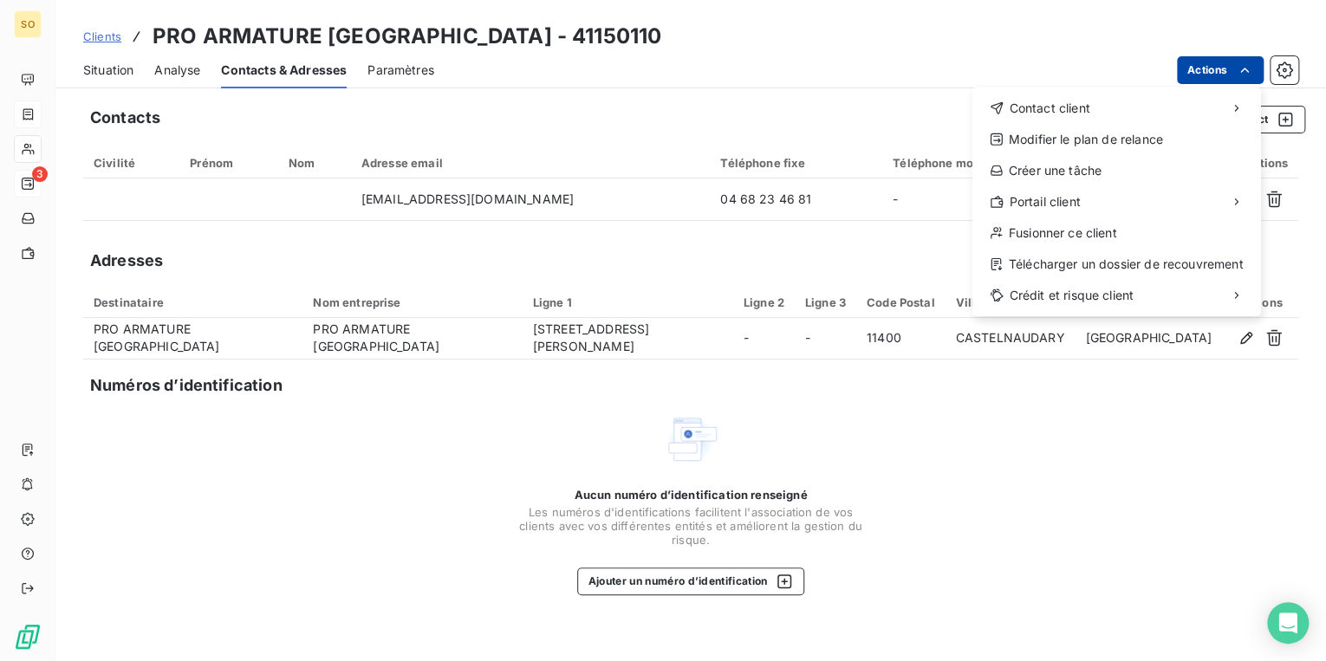
click at [1217, 71] on html "SO 3 Clients PRO ARMATURE [GEOGRAPHIC_DATA] - 41150110 Situation Analyse Contac…" at bounding box center [663, 330] width 1326 height 661
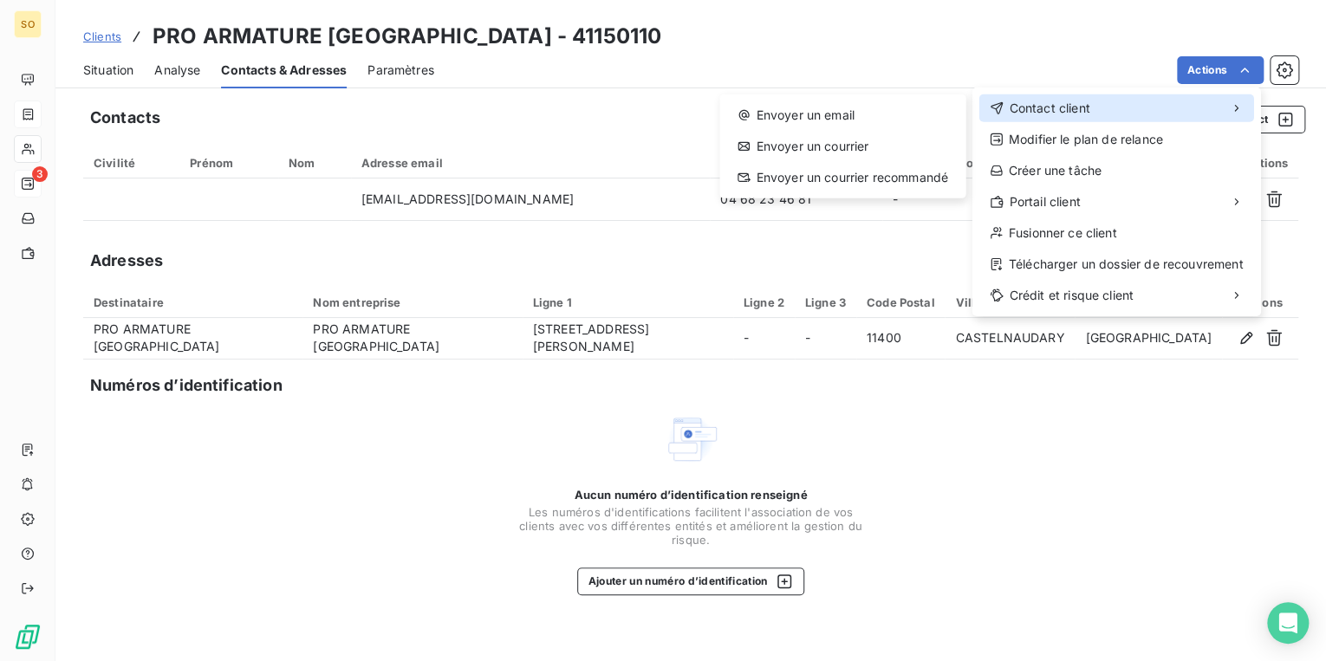
click at [1054, 119] on div "Contact client" at bounding box center [1117, 108] width 275 height 28
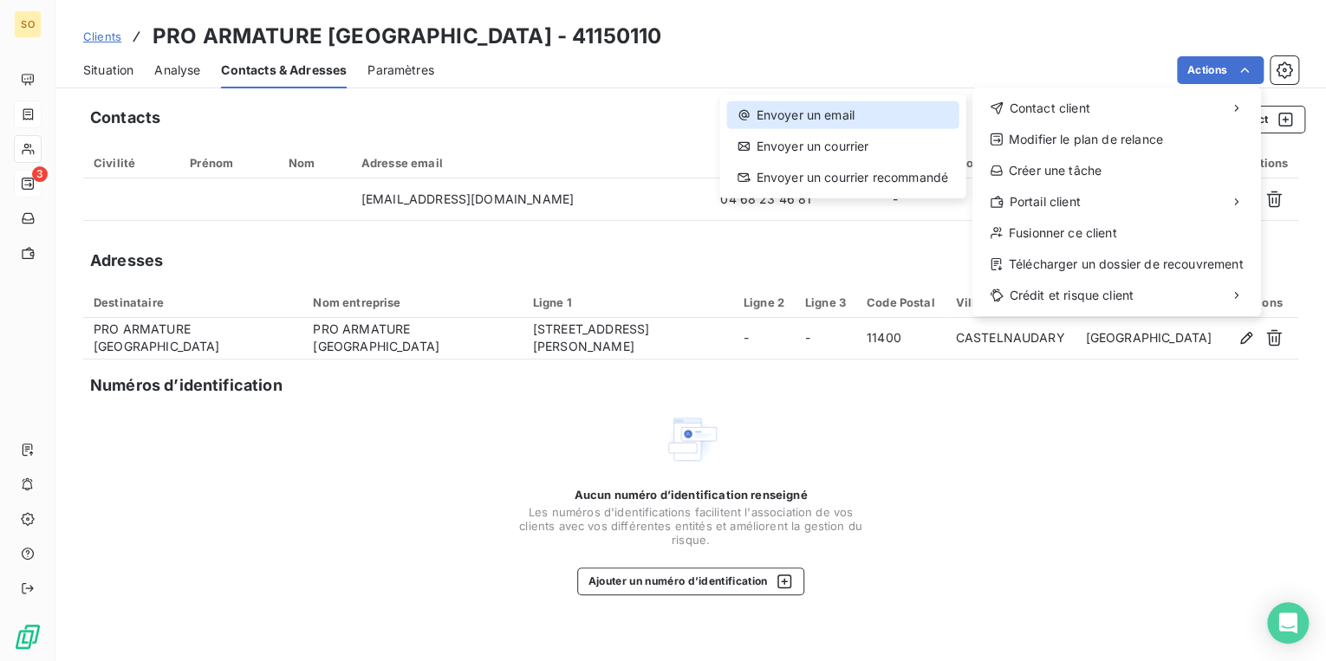
click at [817, 125] on div "Envoyer un email" at bounding box center [841, 115] width 231 height 28
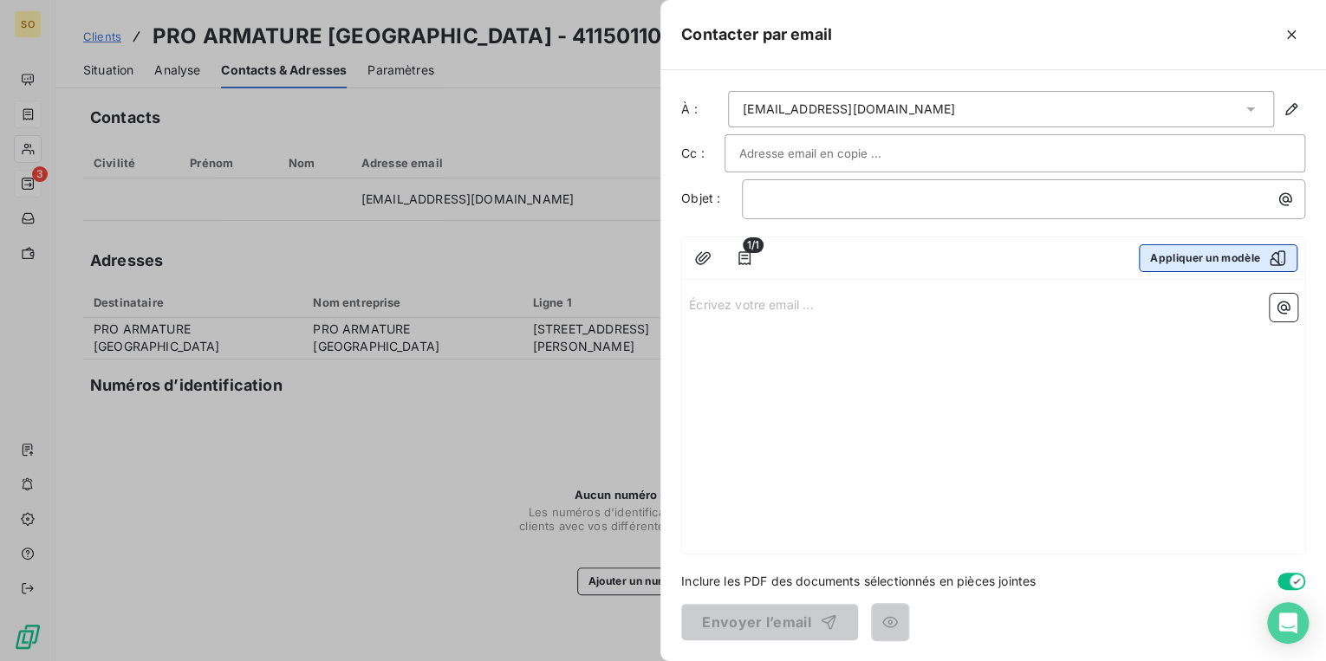
click at [1167, 251] on button "Appliquer un modèle" at bounding box center [1218, 258] width 159 height 28
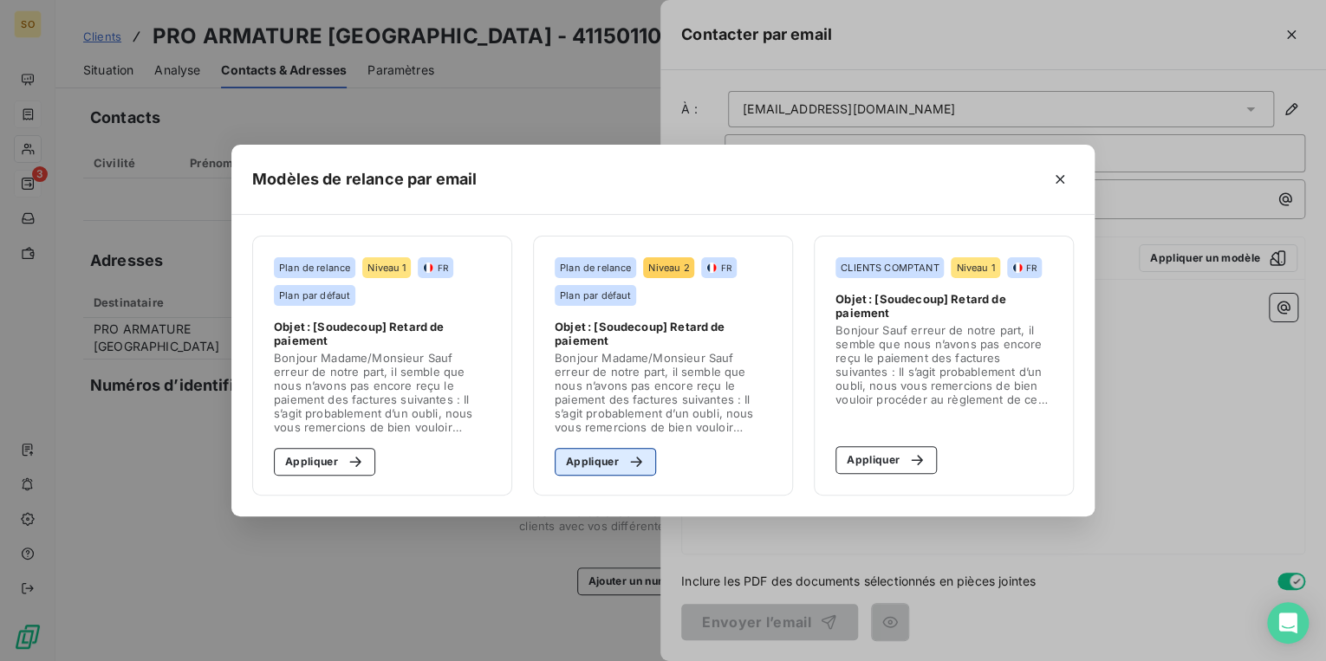
click at [608, 449] on button "Appliquer" at bounding box center [605, 462] width 101 height 28
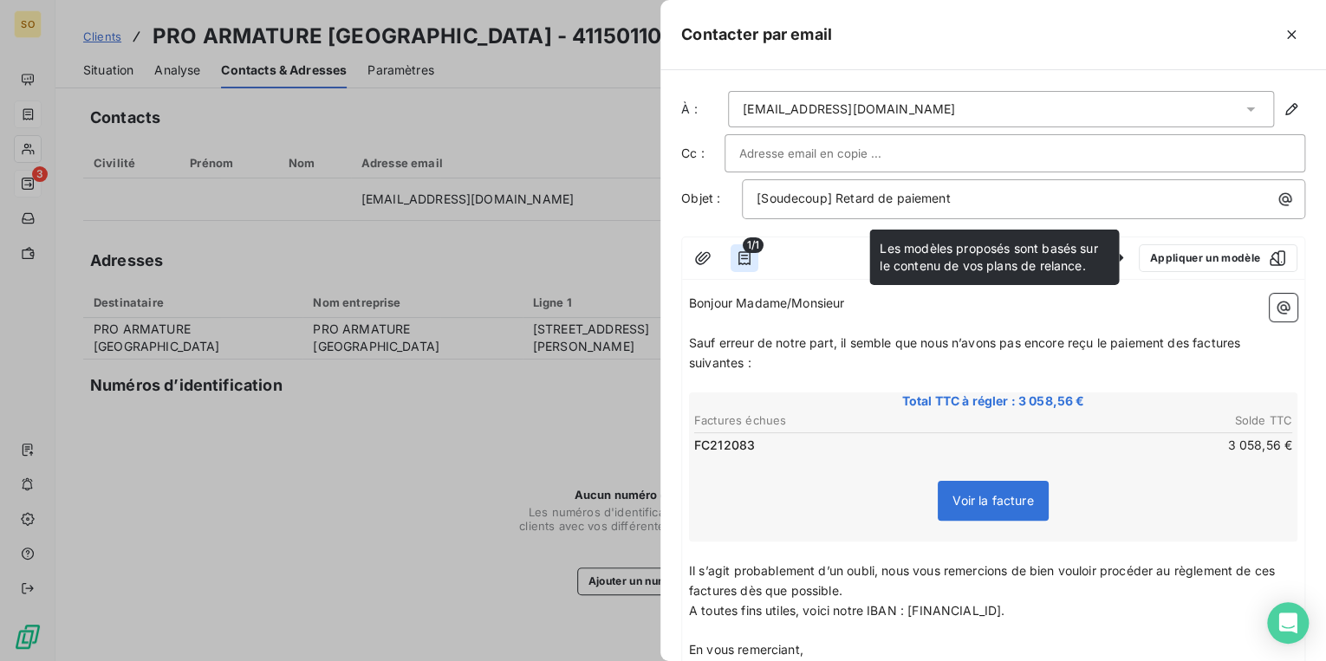
click at [745, 260] on icon "button" at bounding box center [744, 258] width 17 height 17
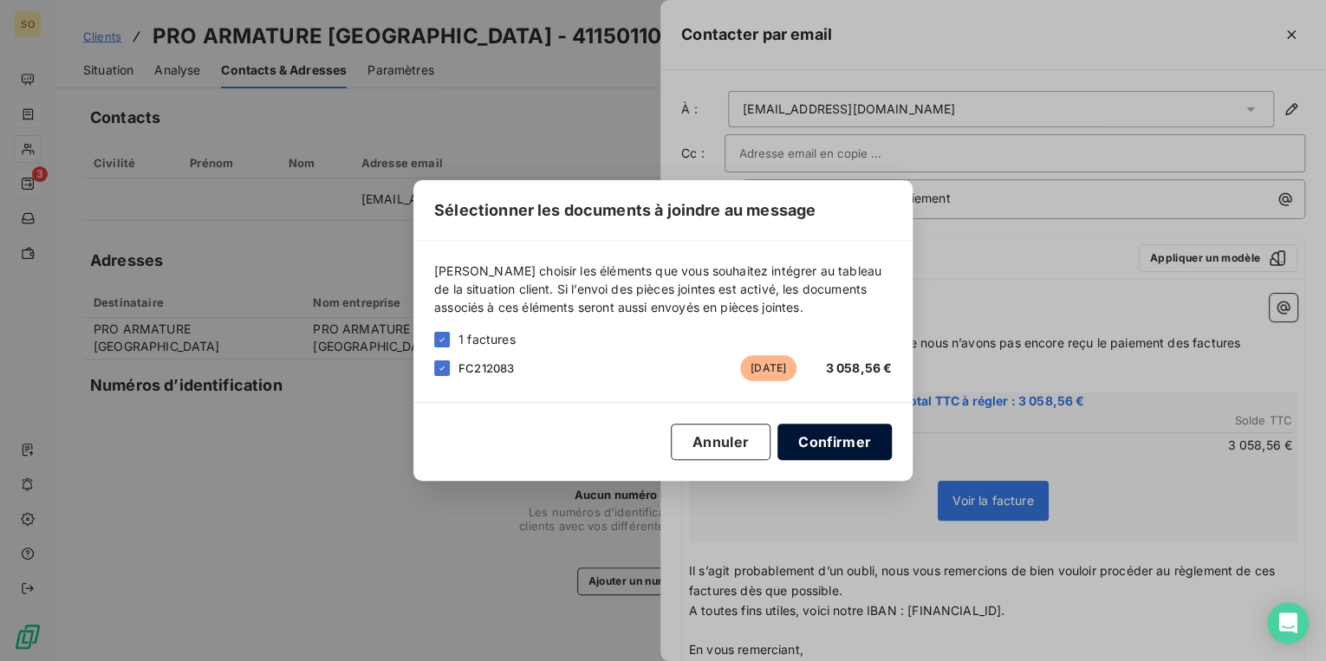
click at [802, 436] on button "Confirmer" at bounding box center [835, 442] width 114 height 36
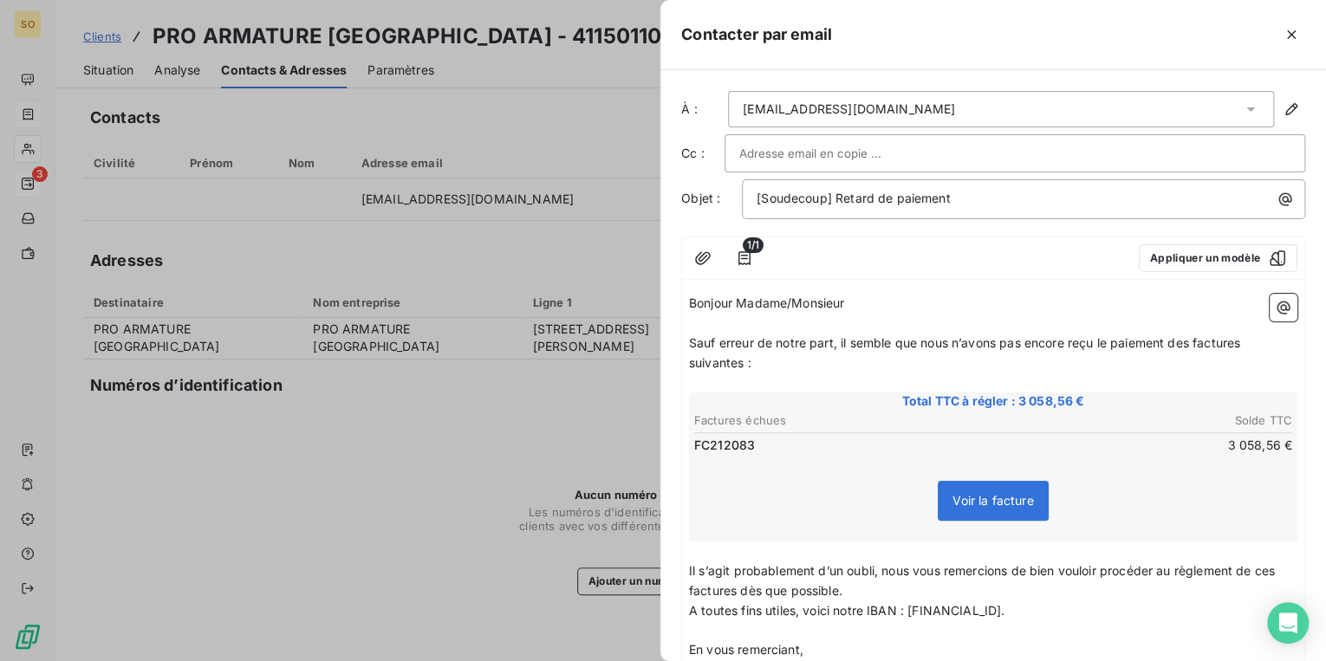
click at [1193, 344] on span "Sauf erreur de notre part, il semble que nous n’avons pas encore reçu le paieme…" at bounding box center [966, 352] width 555 height 35
click at [1252, 341] on span "Sauf erreur de notre part, il semble que nous n’avons pas encore reçu le paieme…" at bounding box center [970, 352] width 563 height 35
drag, startPoint x: 739, startPoint y: 360, endPoint x: 748, endPoint y: 357, distance: 9.1
click at [747, 357] on span "Sauf erreur de notre part, il semble que nous n’avons pas encore reçu le paieme…" at bounding box center [967, 352] width 556 height 35
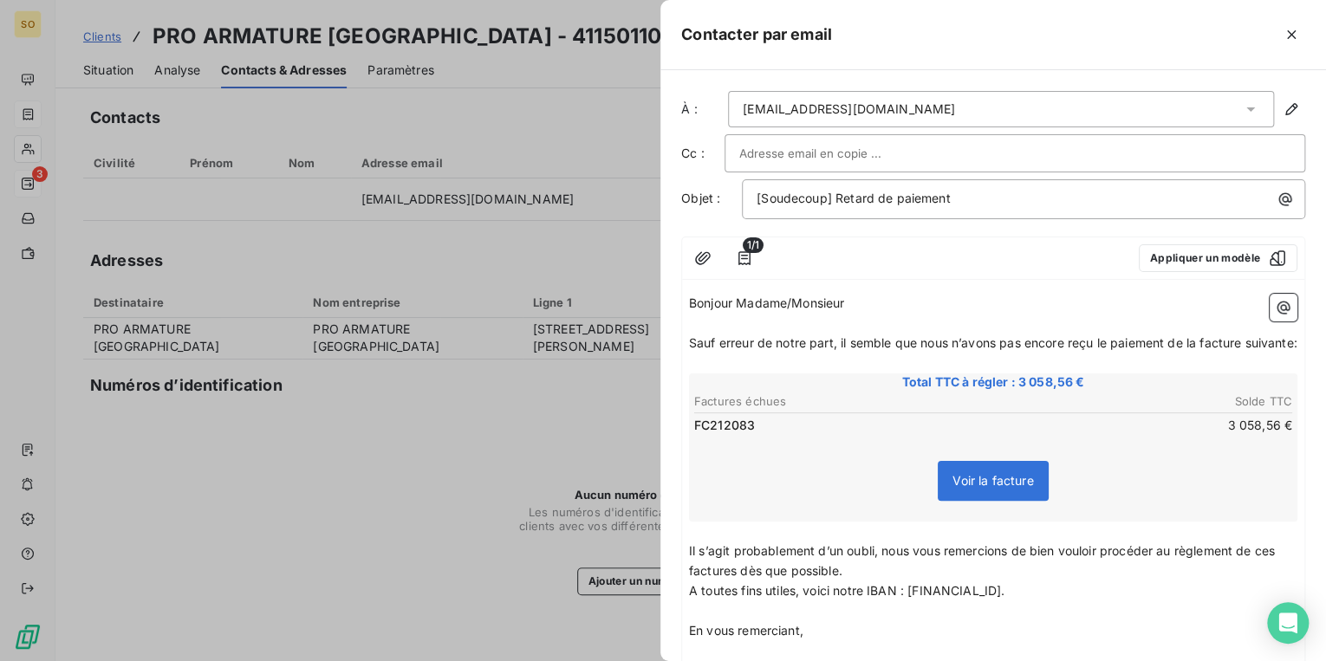
click at [1279, 570] on span "Il s’agit probablement d’un oubli, nous vous remercions de bien vouloir procéde…" at bounding box center [983, 561] width 589 height 35
click at [768, 578] on span "Il s’agit probablement d’un oubli, nous vous remercions de bien vouloir procéde…" at bounding box center [988, 561] width 599 height 35
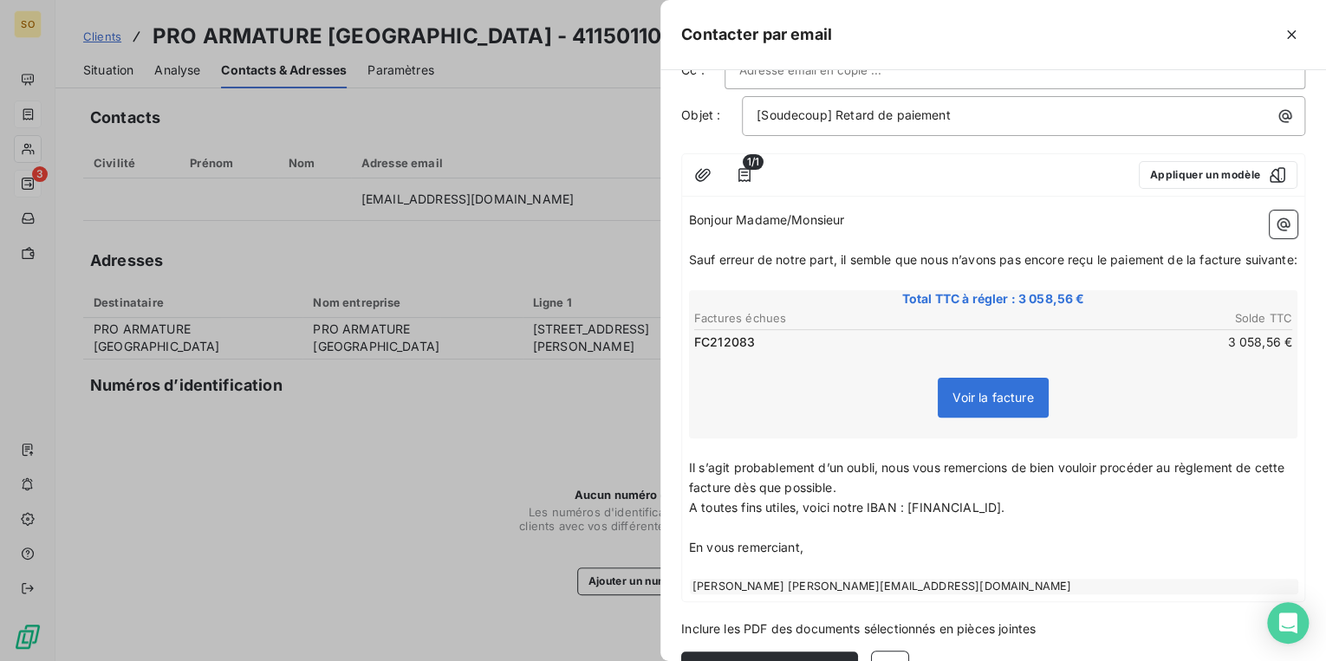
scroll to position [148, 0]
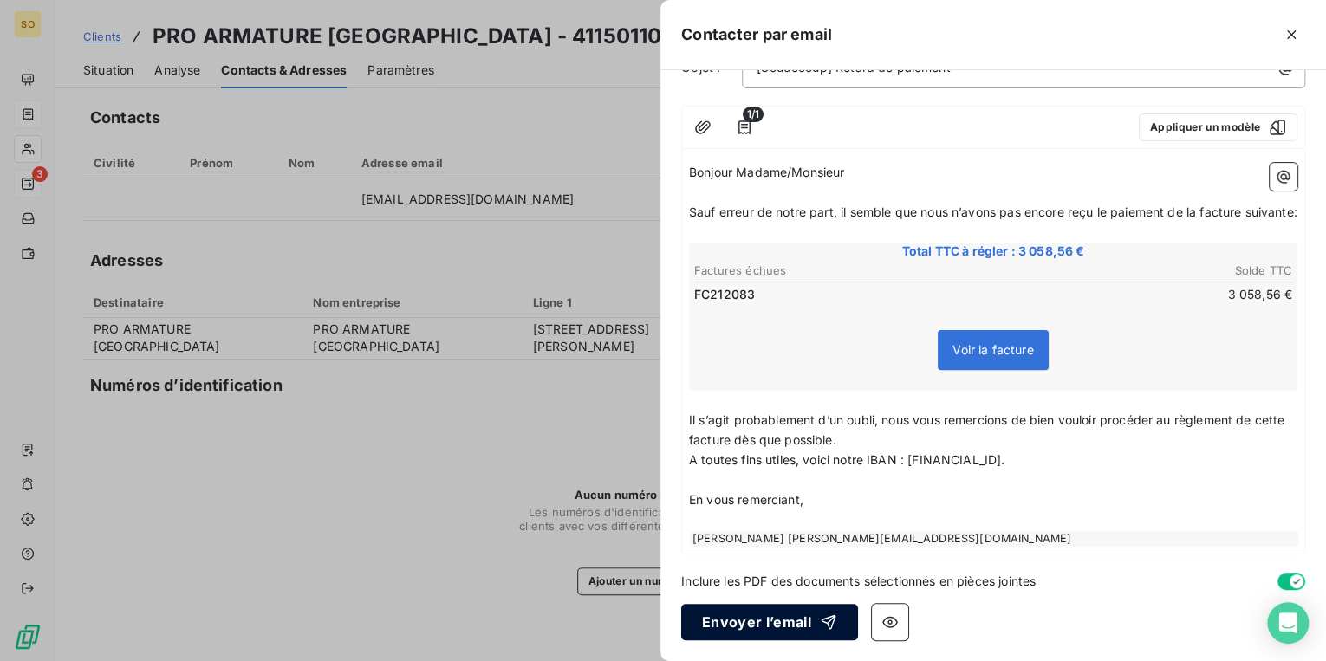
click at [761, 621] on button "Envoyer l’email" at bounding box center [769, 622] width 177 height 36
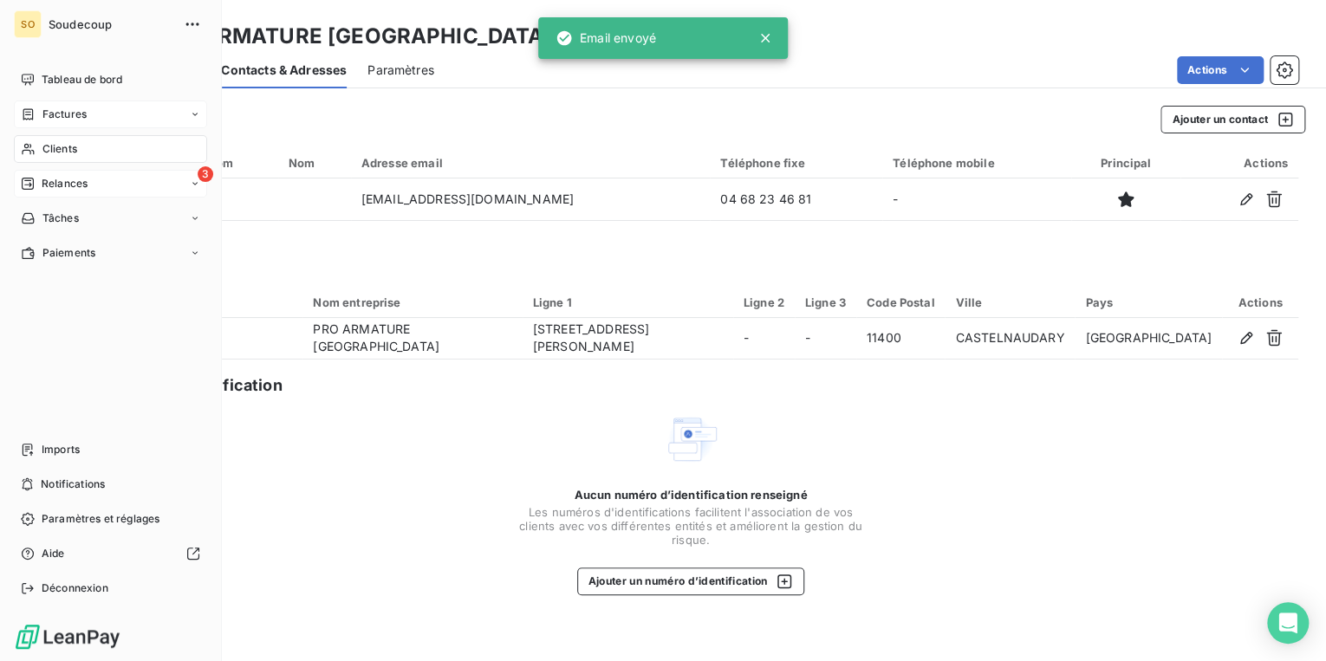
click at [45, 176] on span "Relances" at bounding box center [65, 184] width 46 height 16
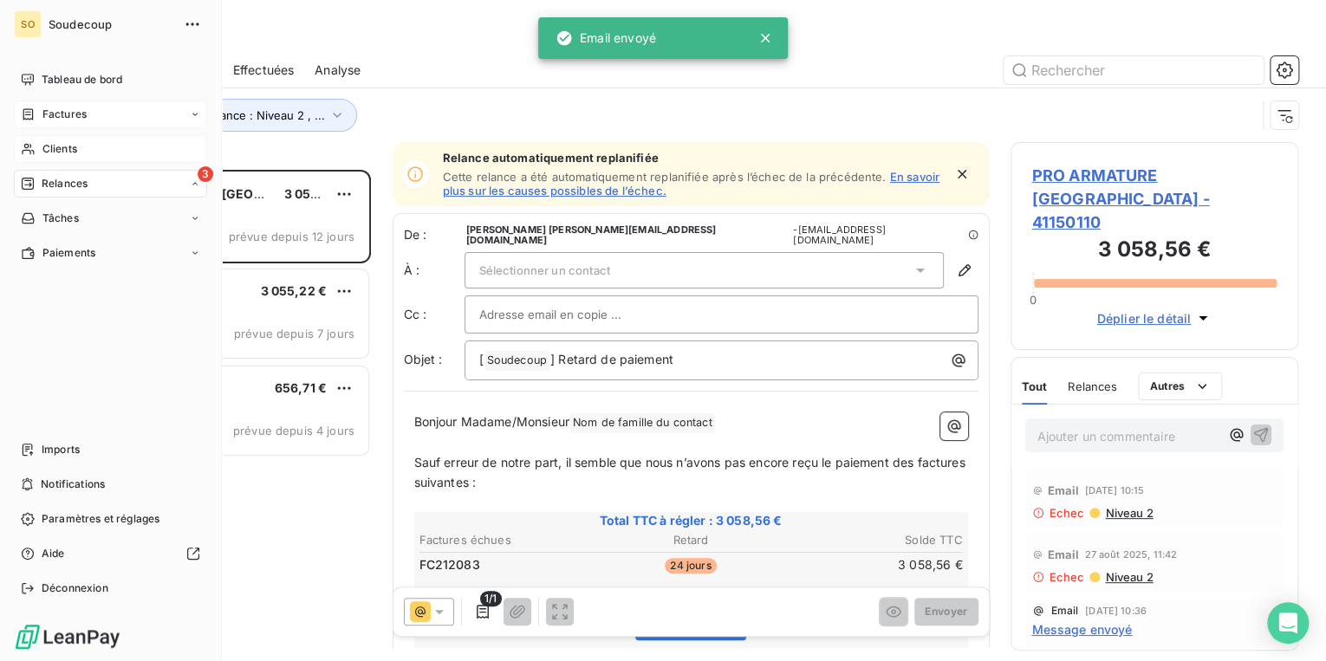
scroll to position [481, 277]
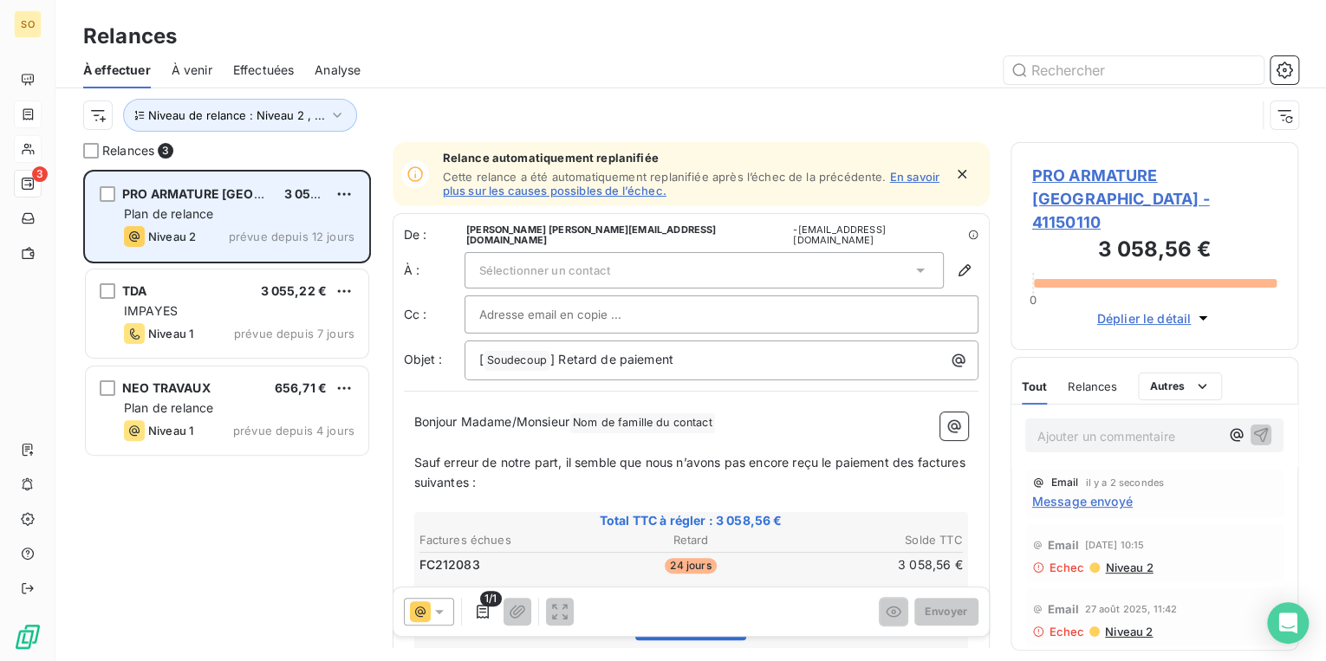
click at [356, 195] on div "PRO ARMATURE [GEOGRAPHIC_DATA] 3 058,56 € Plan de relance Niveau 2 prévue depui…" at bounding box center [227, 217] width 283 height 88
click at [343, 191] on html "SO 3 Relances À effectuer À venir Effectuées Analyse Niveau de relance : Niveau…" at bounding box center [663, 330] width 1326 height 661
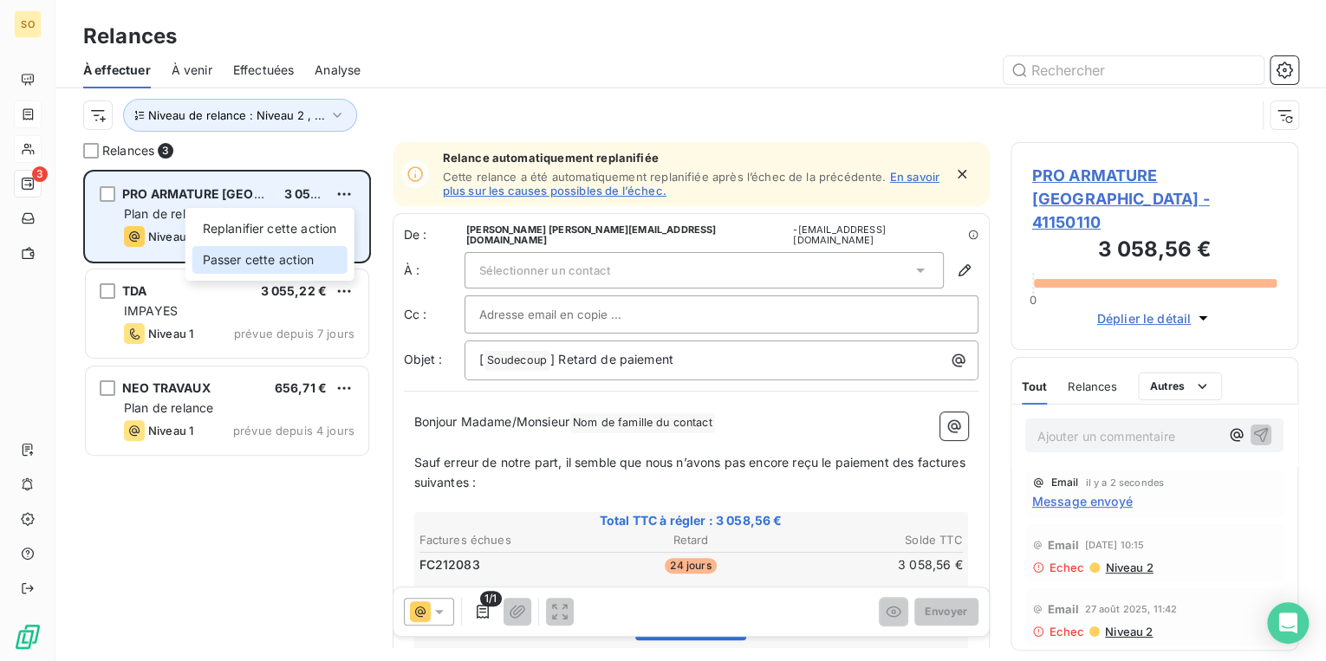
click at [321, 267] on div "Passer cette action" at bounding box center [269, 260] width 155 height 28
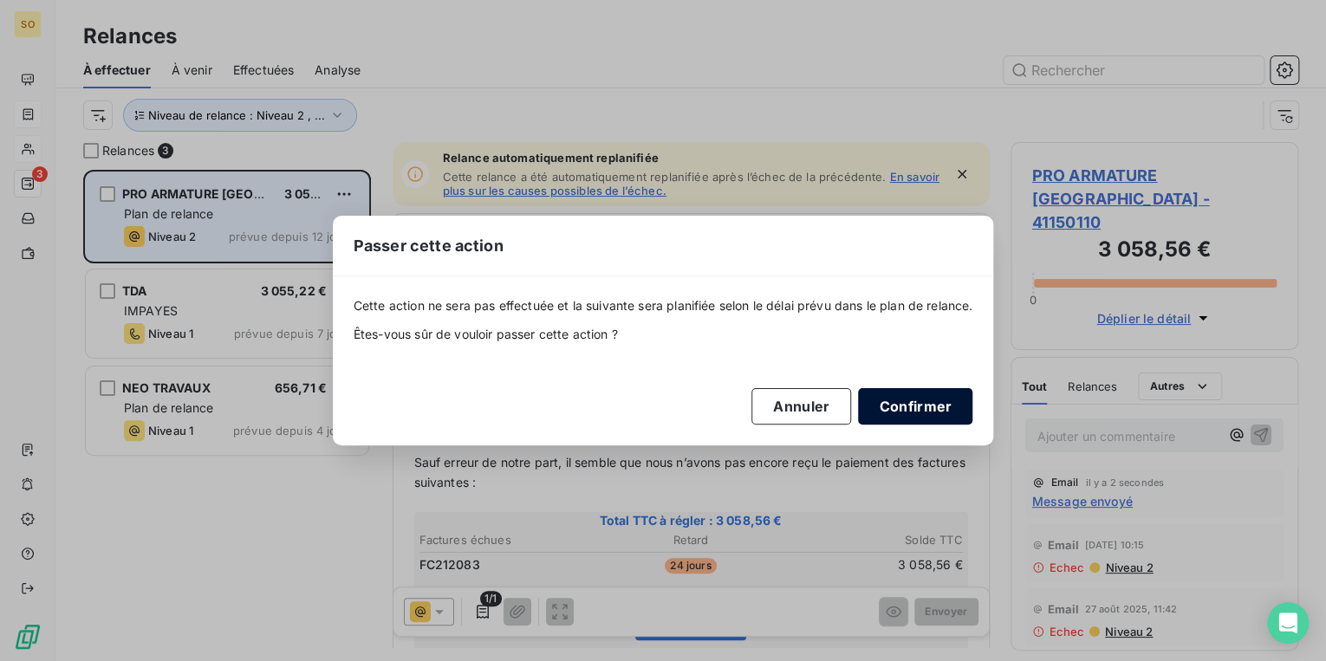
click at [896, 413] on button "Confirmer" at bounding box center [915, 406] width 114 height 36
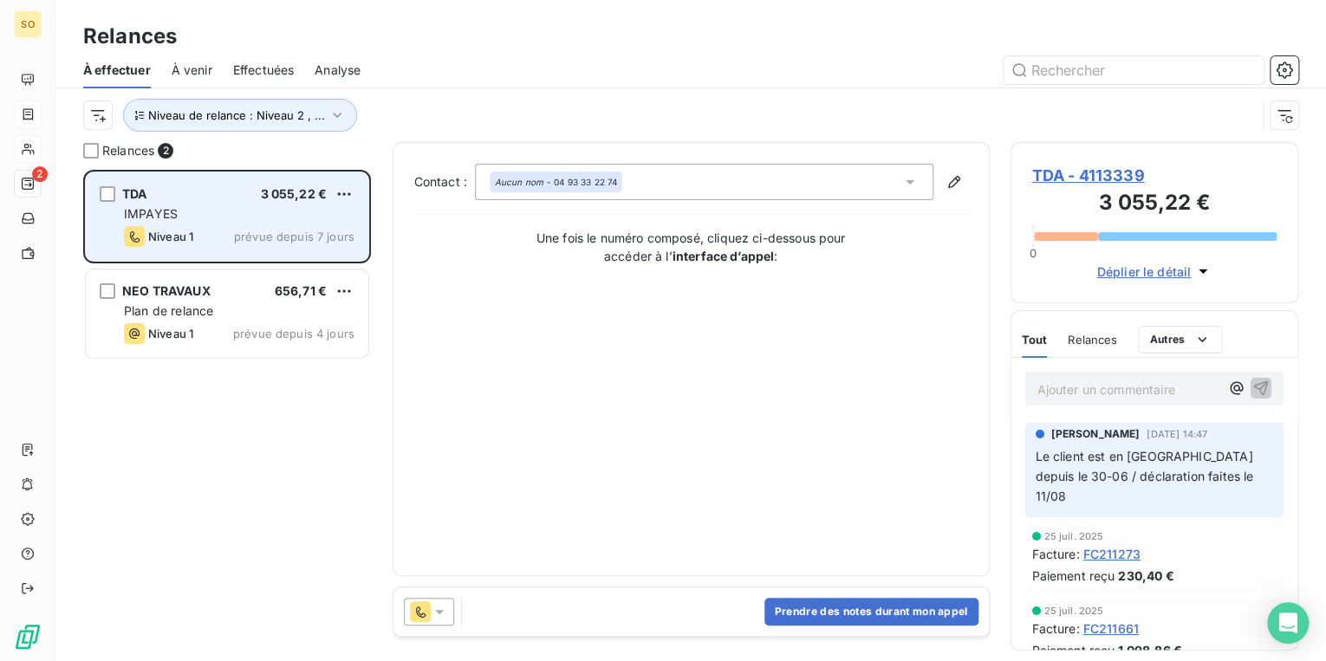
click at [1088, 180] on span "TDA - 4113339" at bounding box center [1154, 175] width 245 height 23
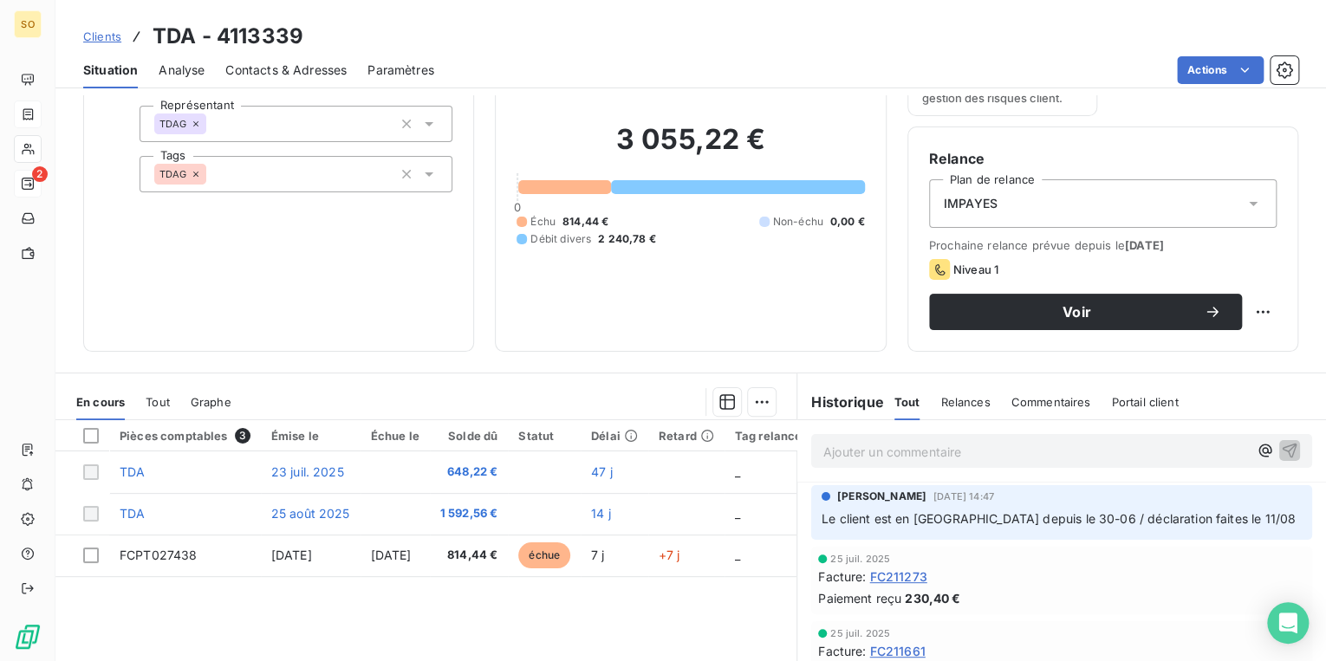
scroll to position [139, 0]
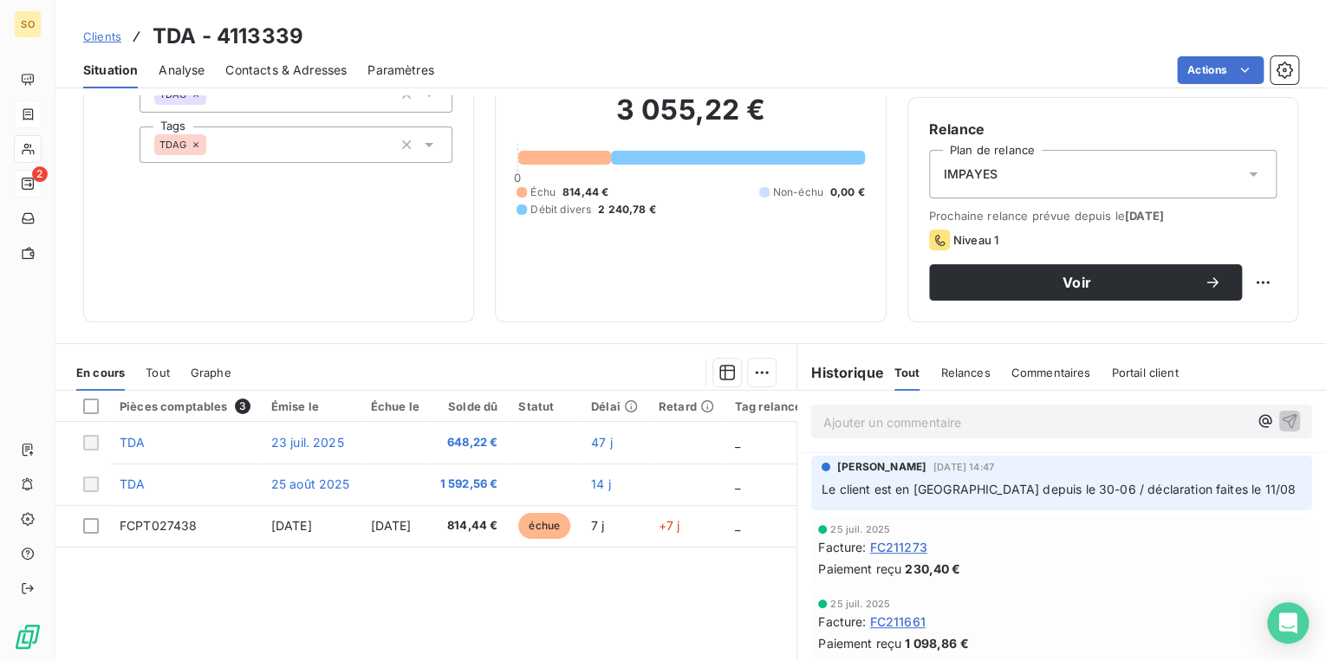
click at [262, 68] on span "Contacts & Adresses" at bounding box center [285, 70] width 121 height 17
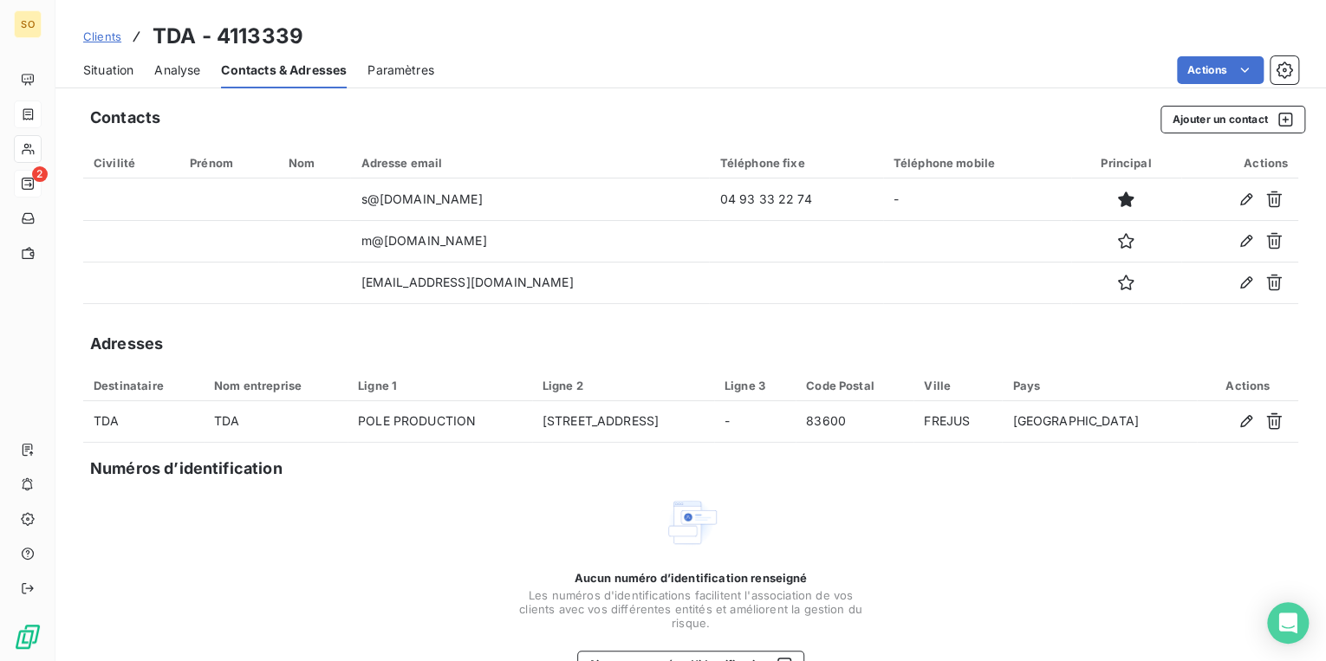
click at [98, 65] on span "Situation" at bounding box center [108, 70] width 50 height 17
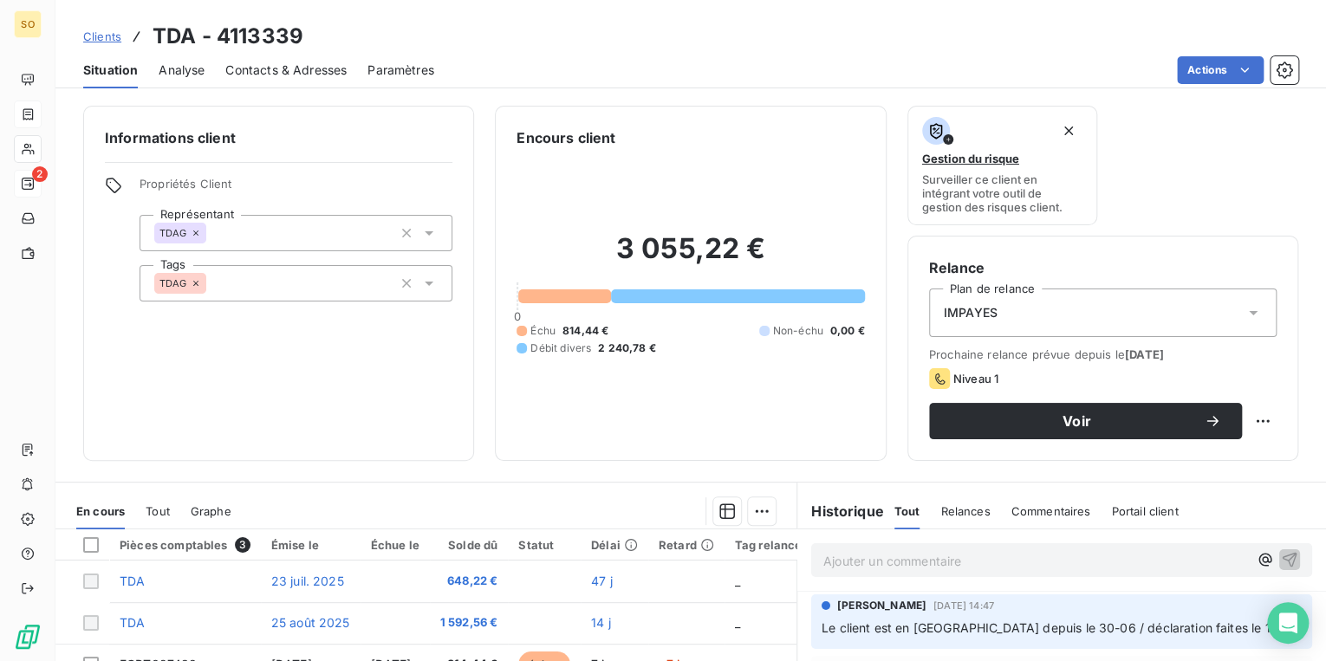
click at [1246, 312] on icon at bounding box center [1253, 312] width 17 height 17
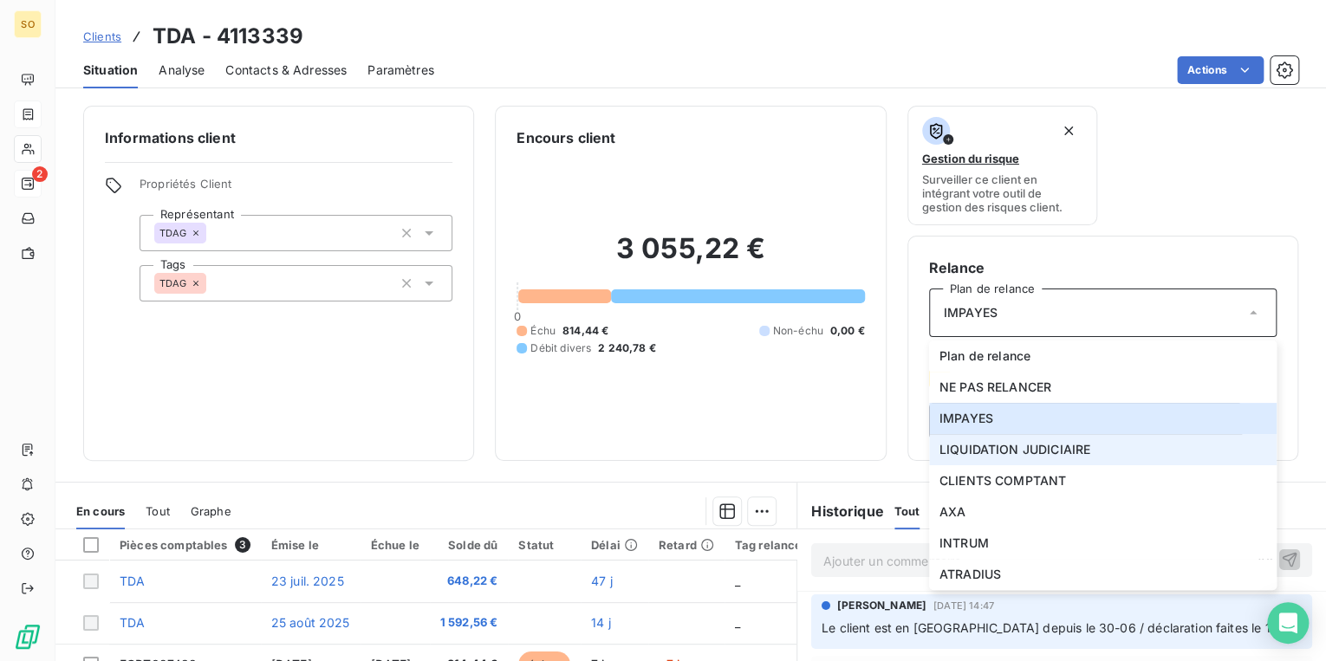
click at [1057, 454] on span "LIQUIDATION JUDICIAIRE" at bounding box center [1015, 449] width 151 height 17
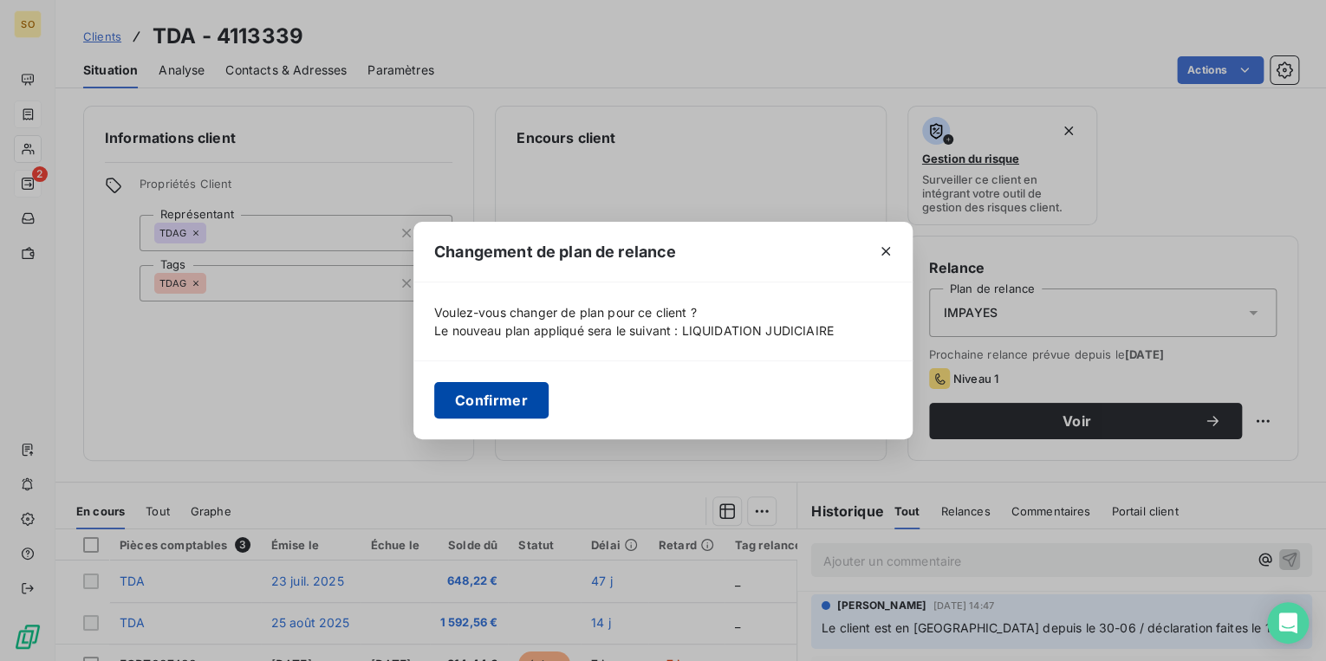
click at [466, 402] on button "Confirmer" at bounding box center [491, 400] width 114 height 36
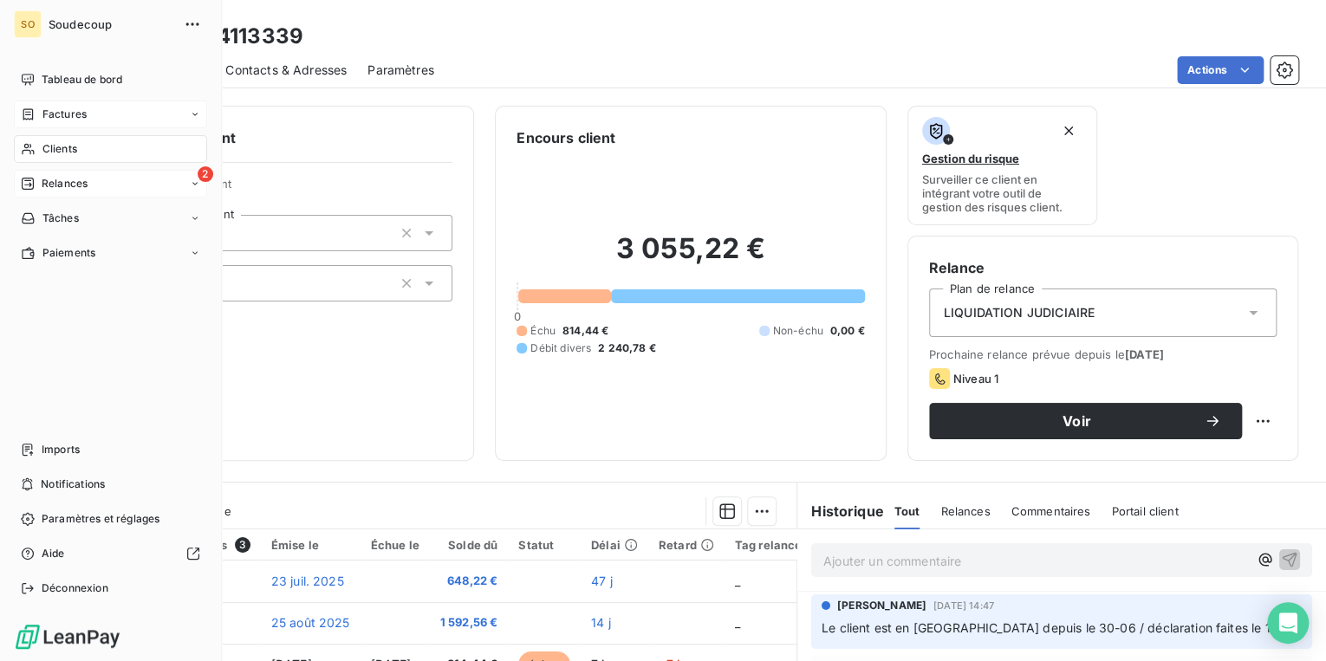
click at [73, 184] on span "Relances" at bounding box center [65, 184] width 46 height 16
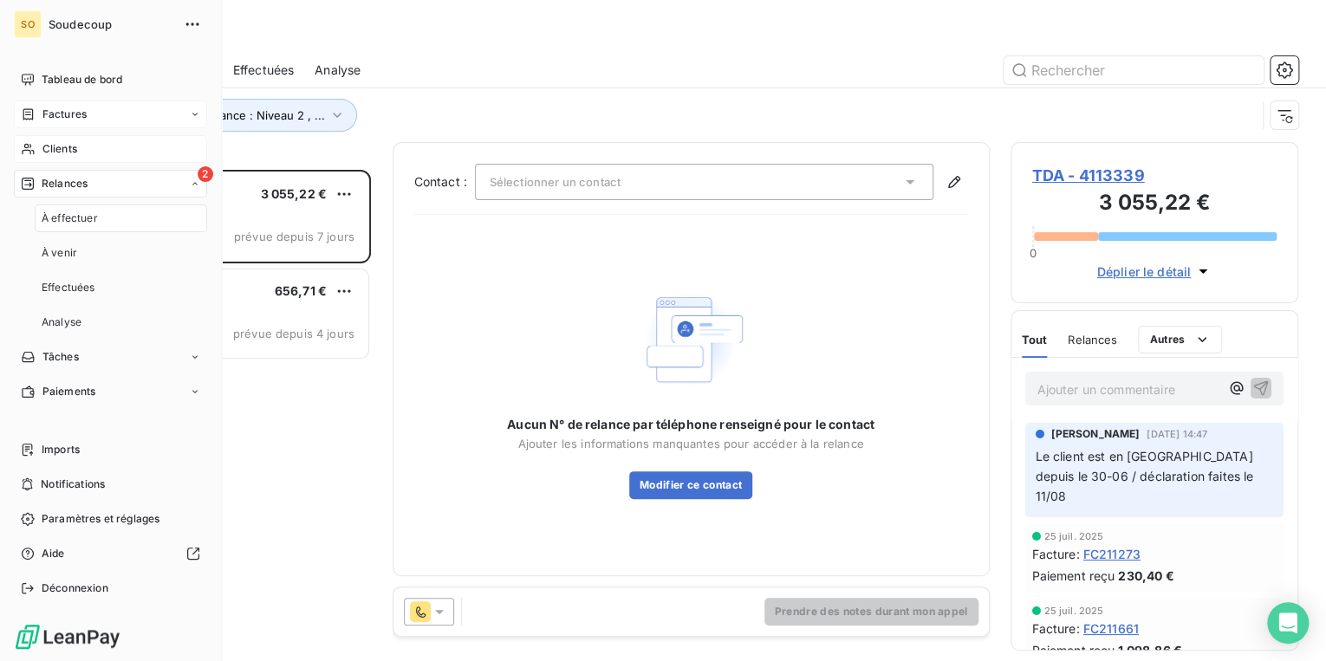
scroll to position [481, 277]
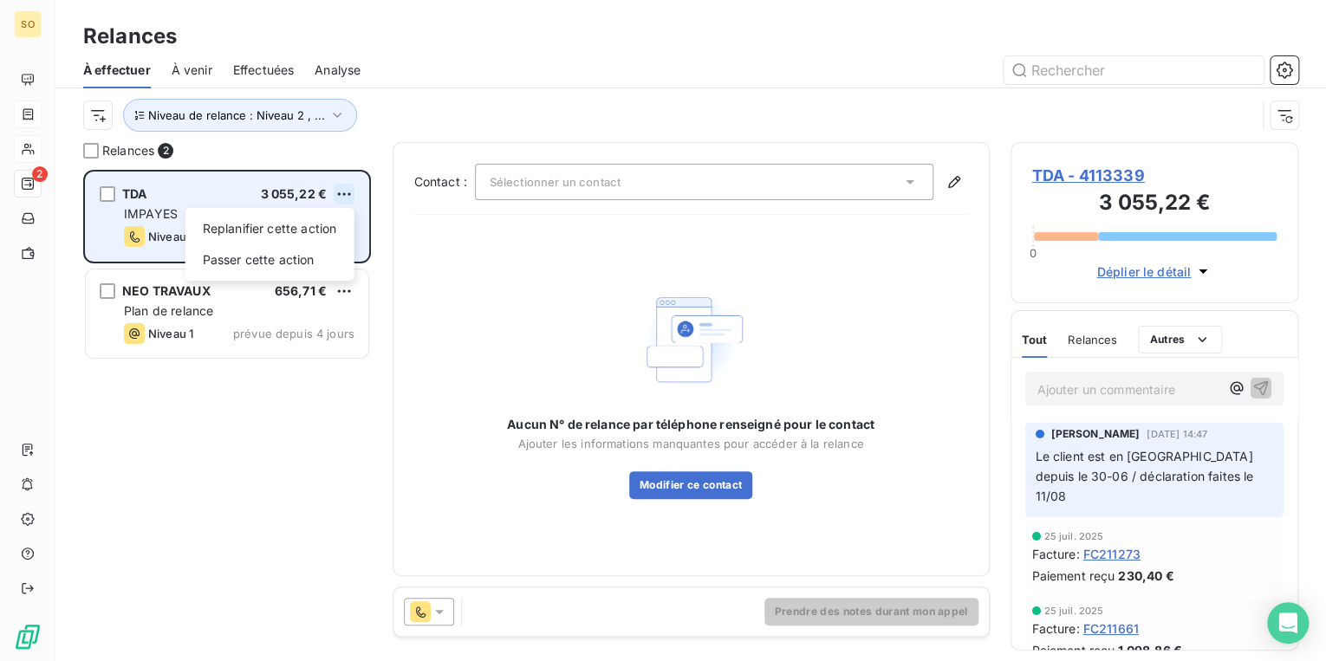
click at [349, 193] on html "SO 2 Relances À effectuer À venir Effectuées Analyse Niveau de relance : Niveau…" at bounding box center [663, 330] width 1326 height 661
click at [318, 265] on div "Passer cette action" at bounding box center [269, 260] width 155 height 28
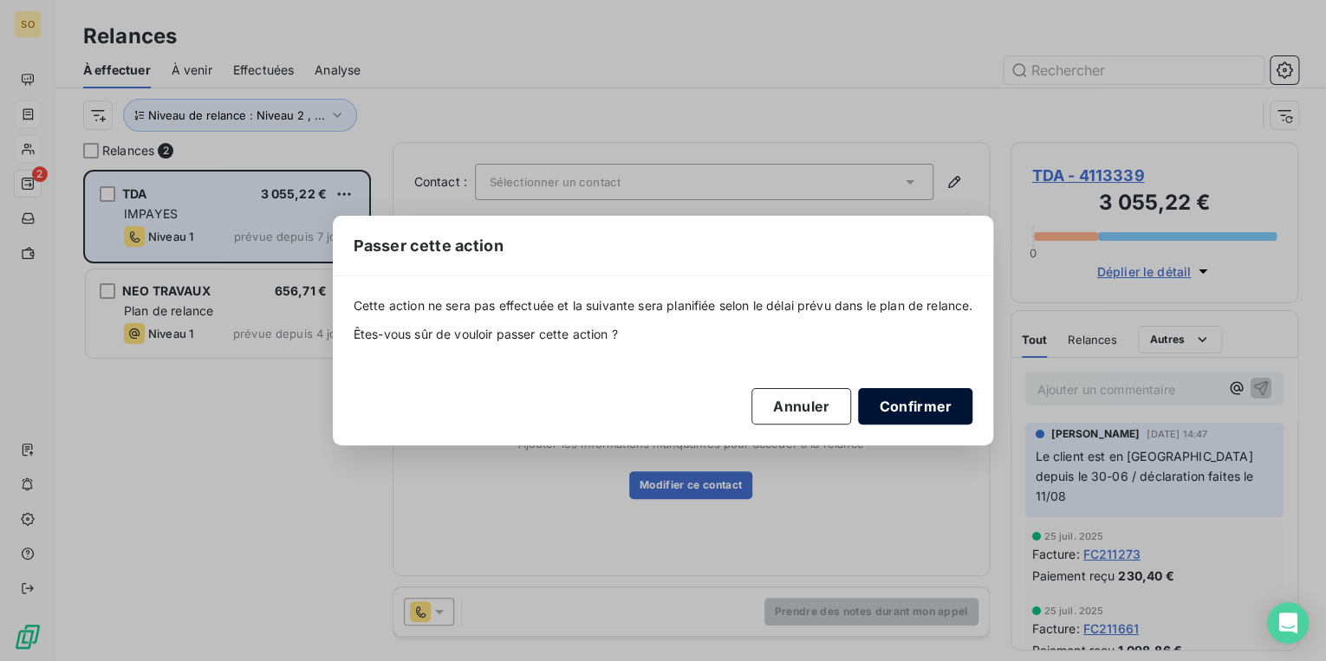
click at [898, 406] on button "Confirmer" at bounding box center [915, 406] width 114 height 36
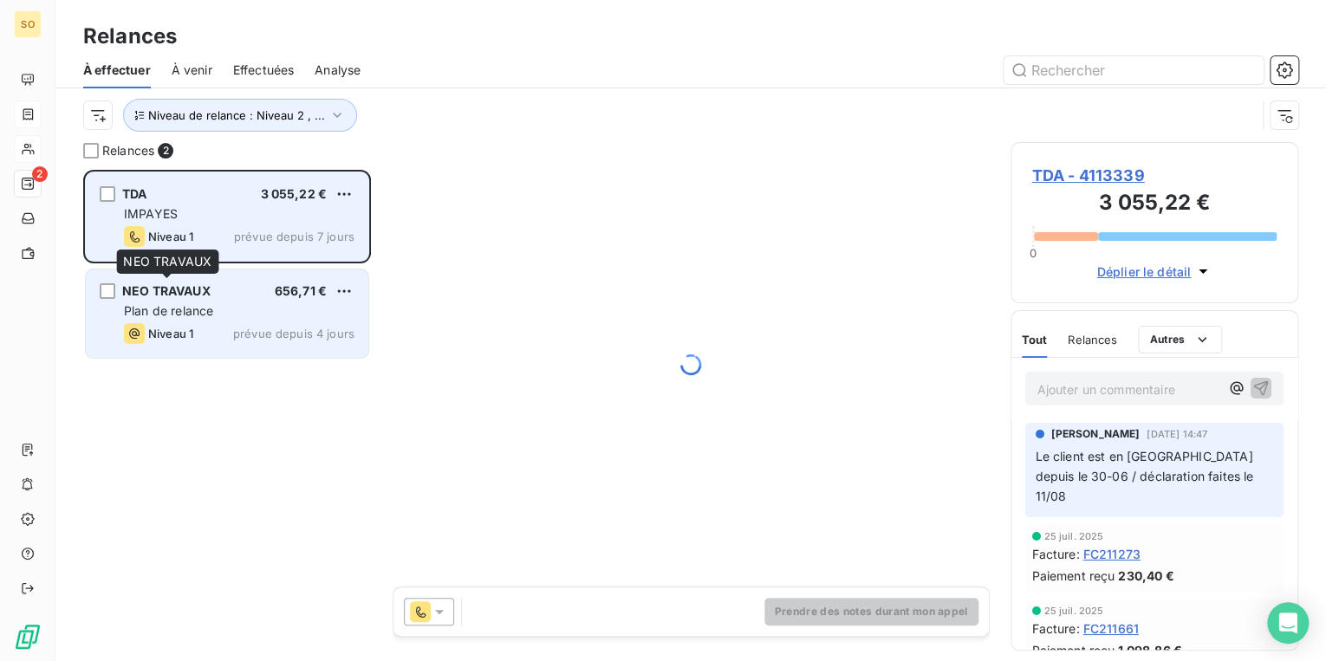
click at [178, 293] on span "NEO TRAVAUX" at bounding box center [166, 290] width 88 height 15
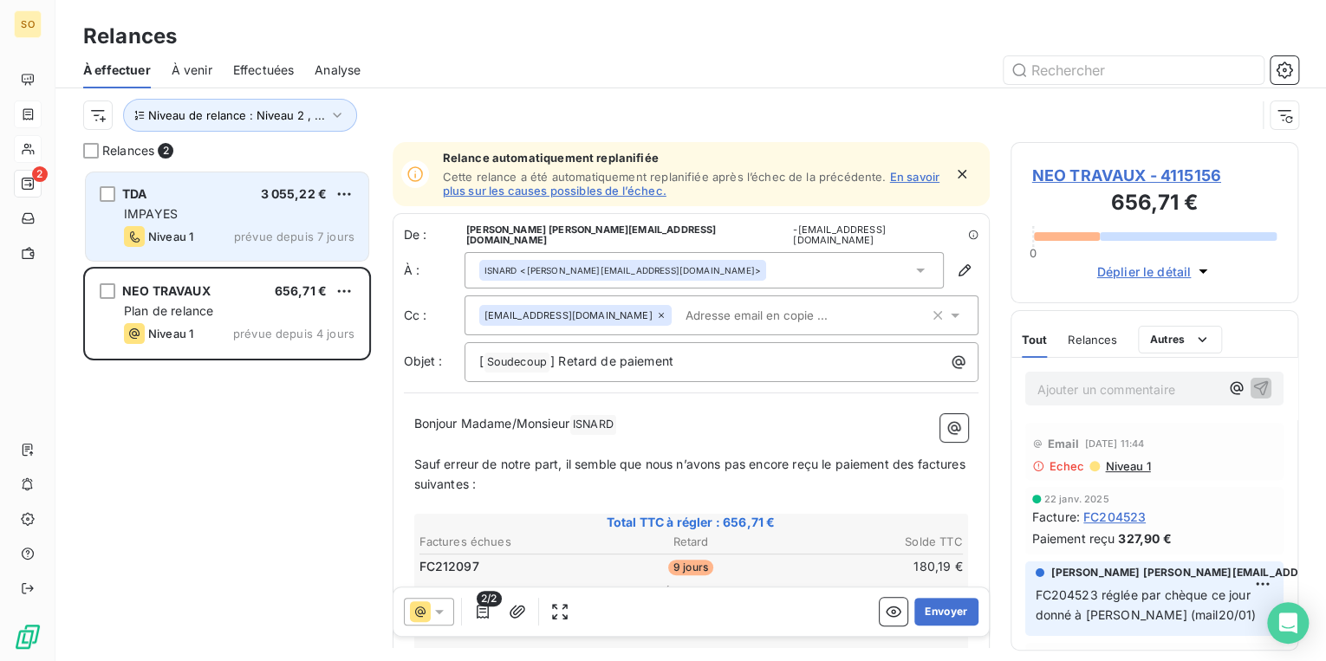
click at [159, 209] on span "IMPAYES" at bounding box center [151, 213] width 54 height 15
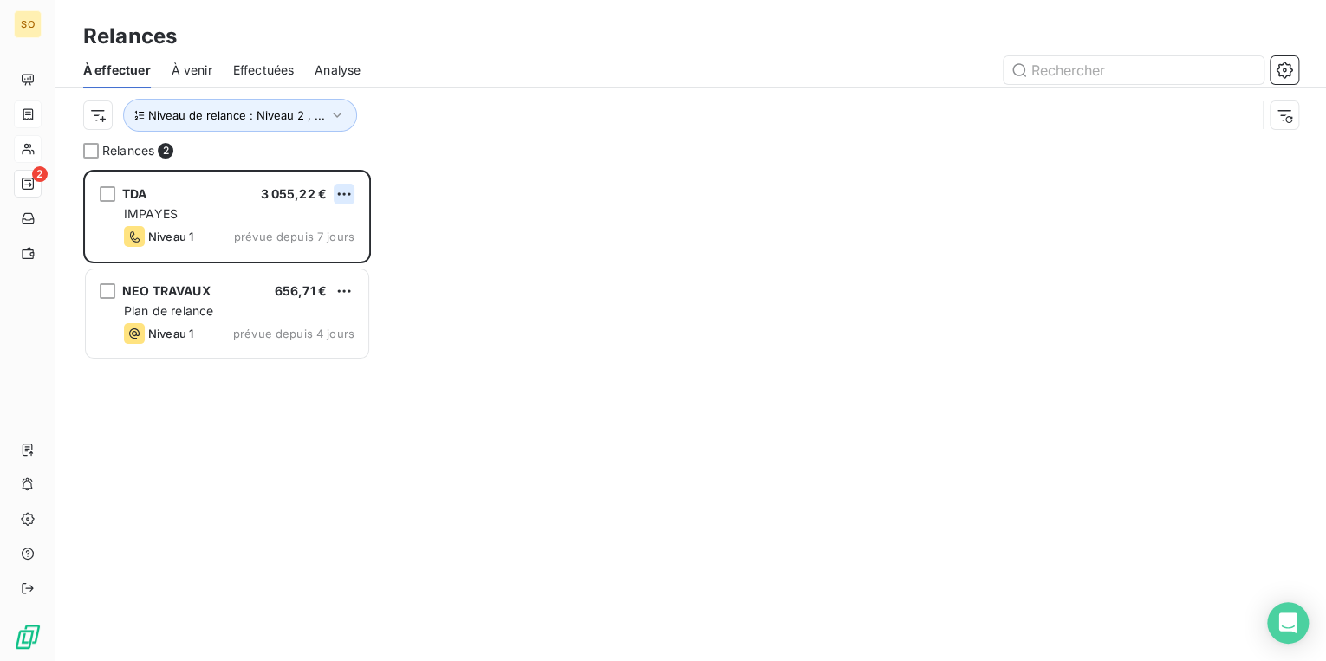
click at [343, 192] on html "SO 2 Relances À effectuer À venir Effectuées Analyse Niveau de relance : Niveau…" at bounding box center [663, 330] width 1326 height 661
click at [267, 258] on div "Passer cette action" at bounding box center [269, 260] width 155 height 28
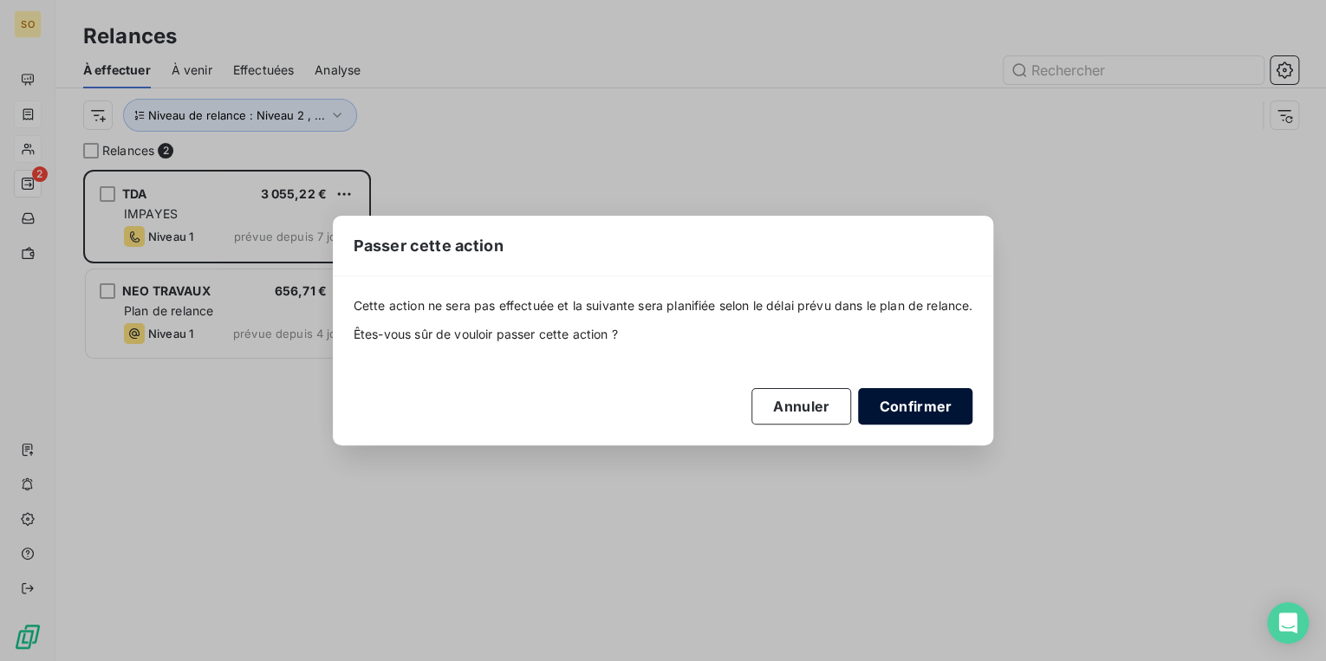
click at [916, 407] on button "Confirmer" at bounding box center [915, 406] width 114 height 36
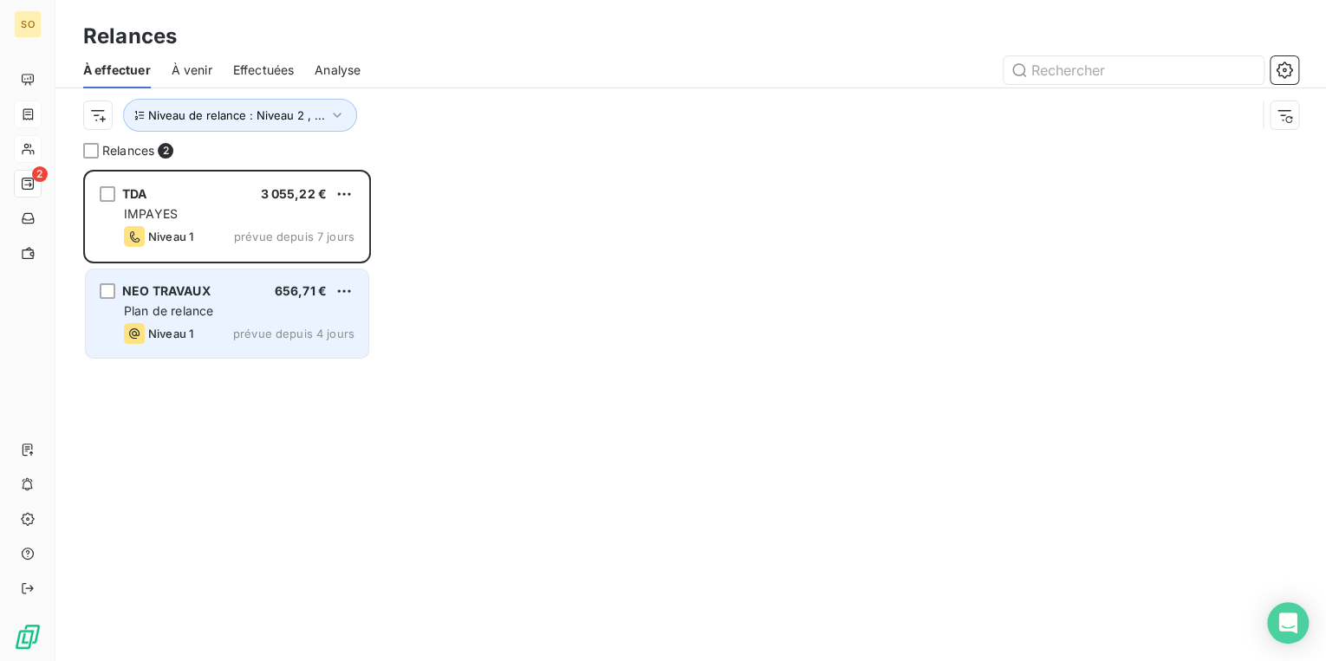
click at [206, 287] on span "NEO TRAVAUX" at bounding box center [166, 290] width 88 height 15
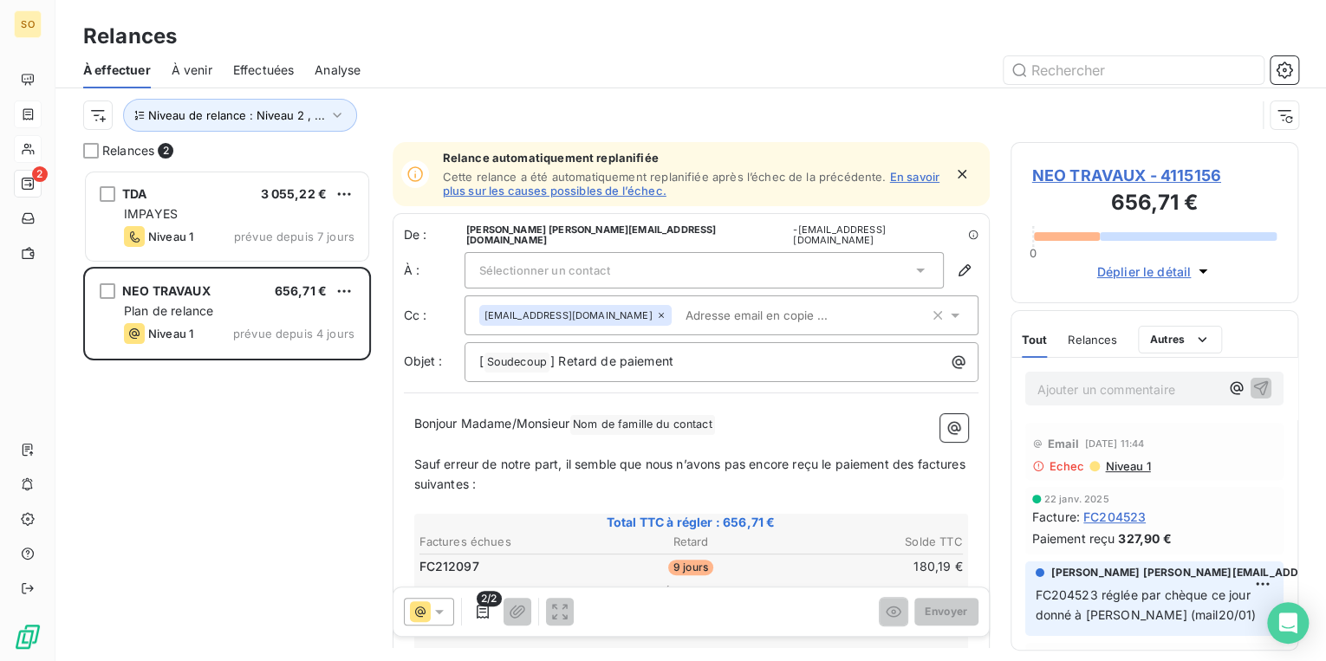
click at [1098, 177] on span "NEO TRAVAUX - 4115156" at bounding box center [1154, 175] width 245 height 23
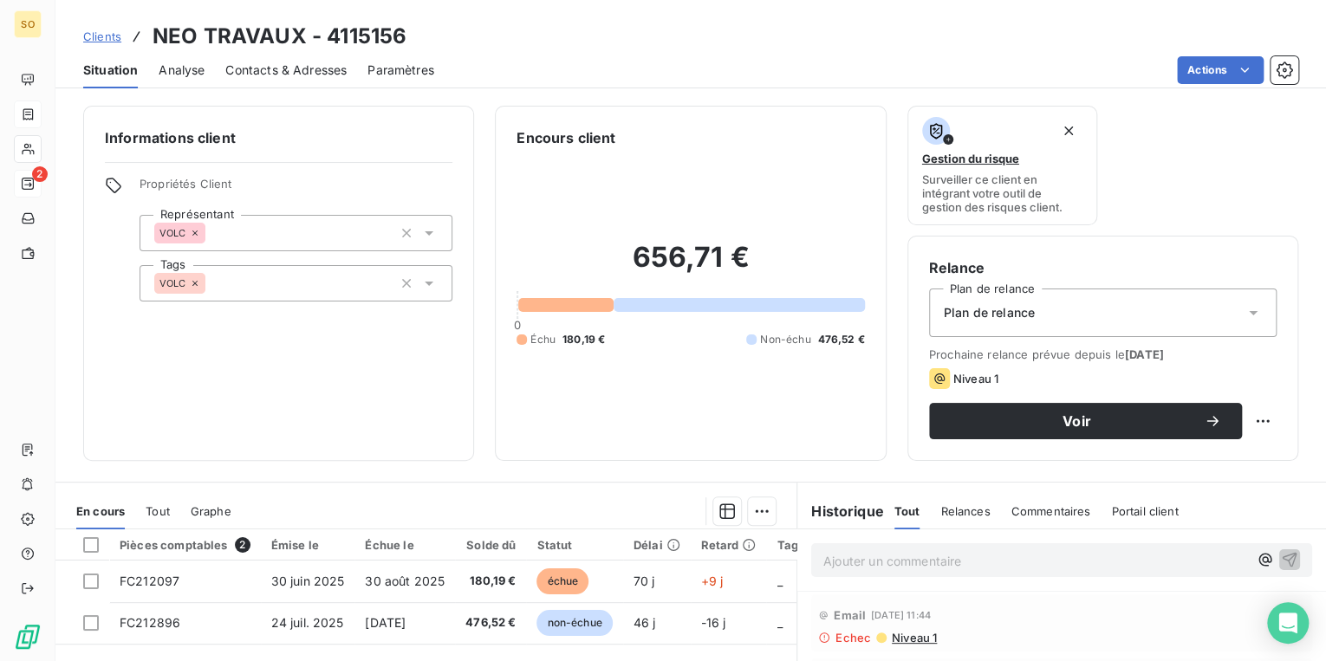
click at [296, 65] on span "Contacts & Adresses" at bounding box center [285, 70] width 121 height 17
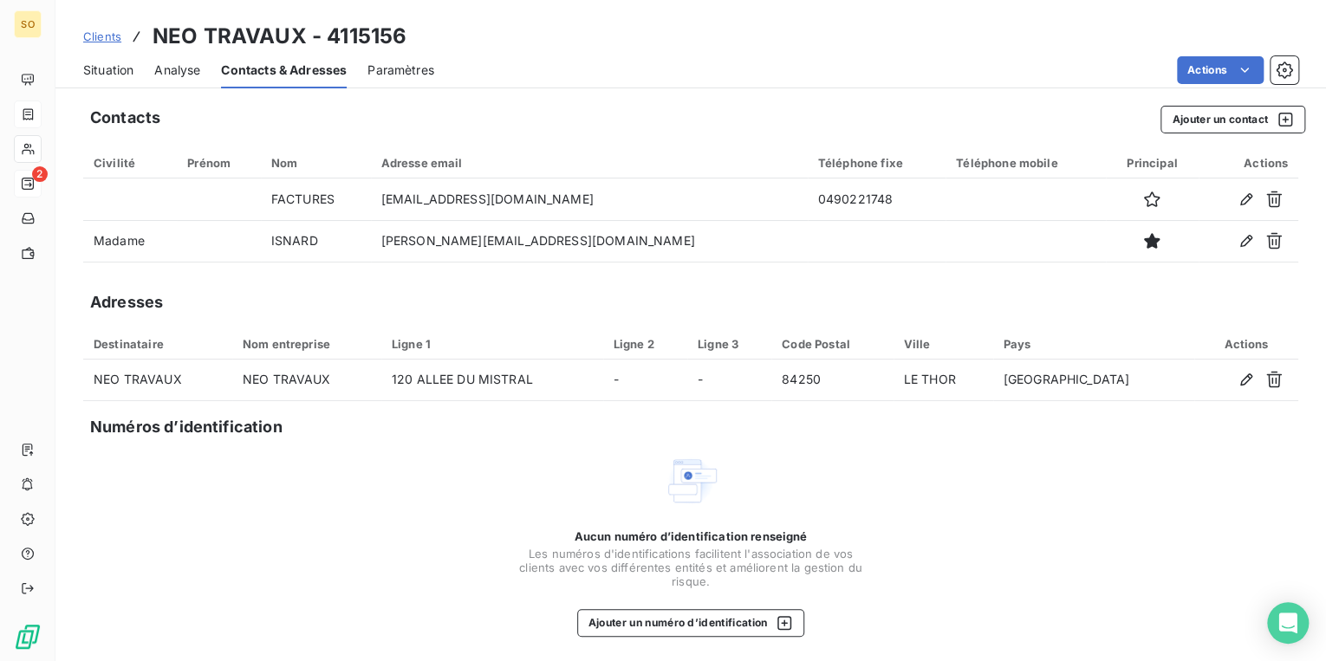
click at [118, 78] on span "Situation" at bounding box center [108, 70] width 50 height 17
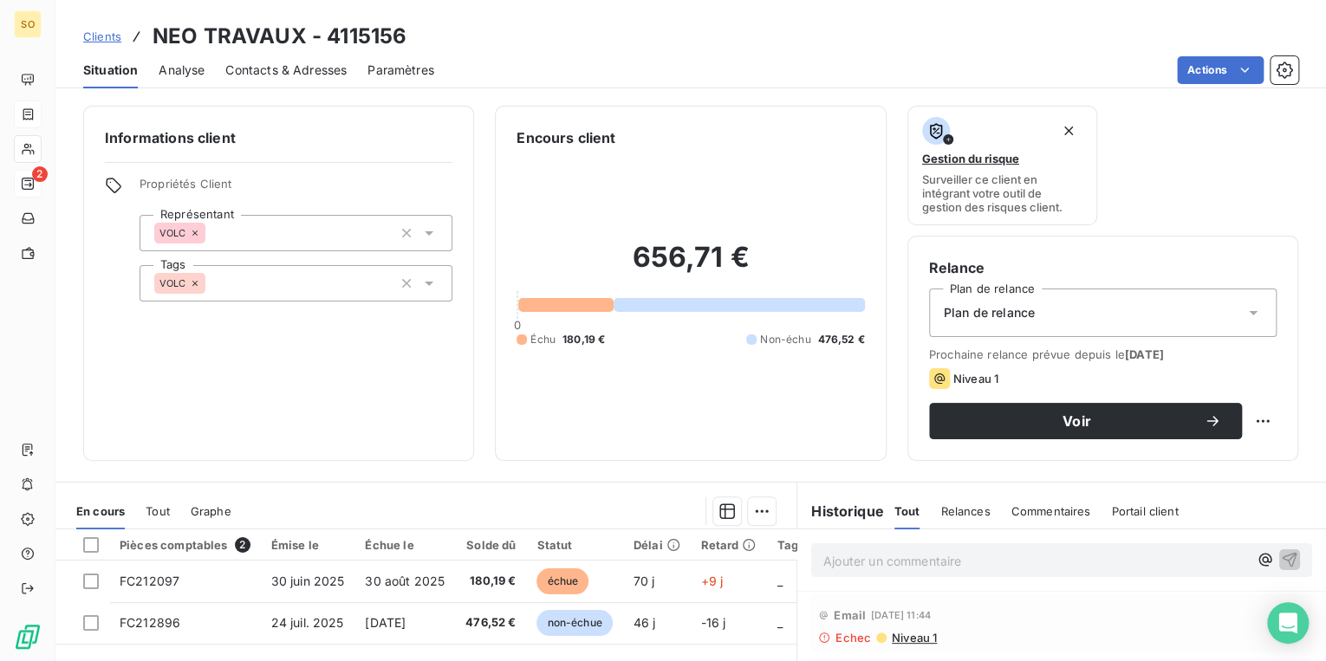
click at [912, 565] on p "Ajouter un commentaire ﻿" at bounding box center [1036, 561] width 425 height 22
click at [257, 70] on span "Contacts & Adresses" at bounding box center [285, 70] width 121 height 17
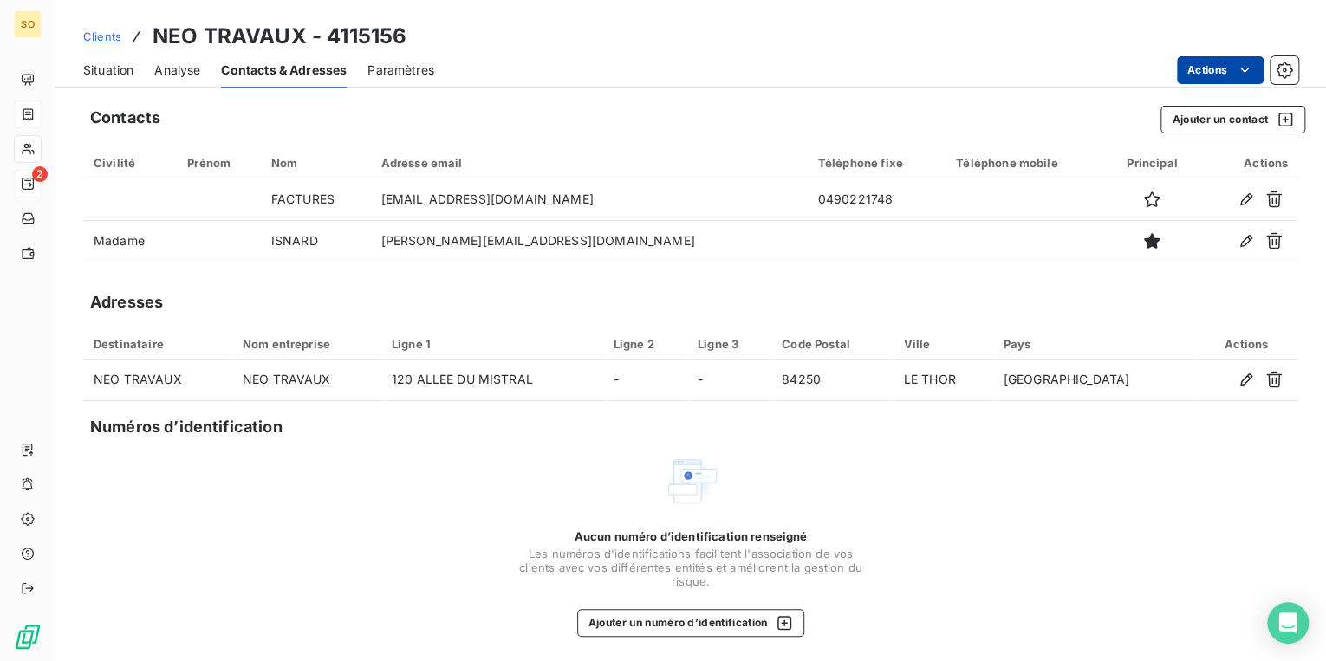
click at [1200, 70] on html "SO 2 Clients NEO TRAVAUX - 4115156 Situation Analyse Contacts & Adresses Paramè…" at bounding box center [663, 330] width 1326 height 661
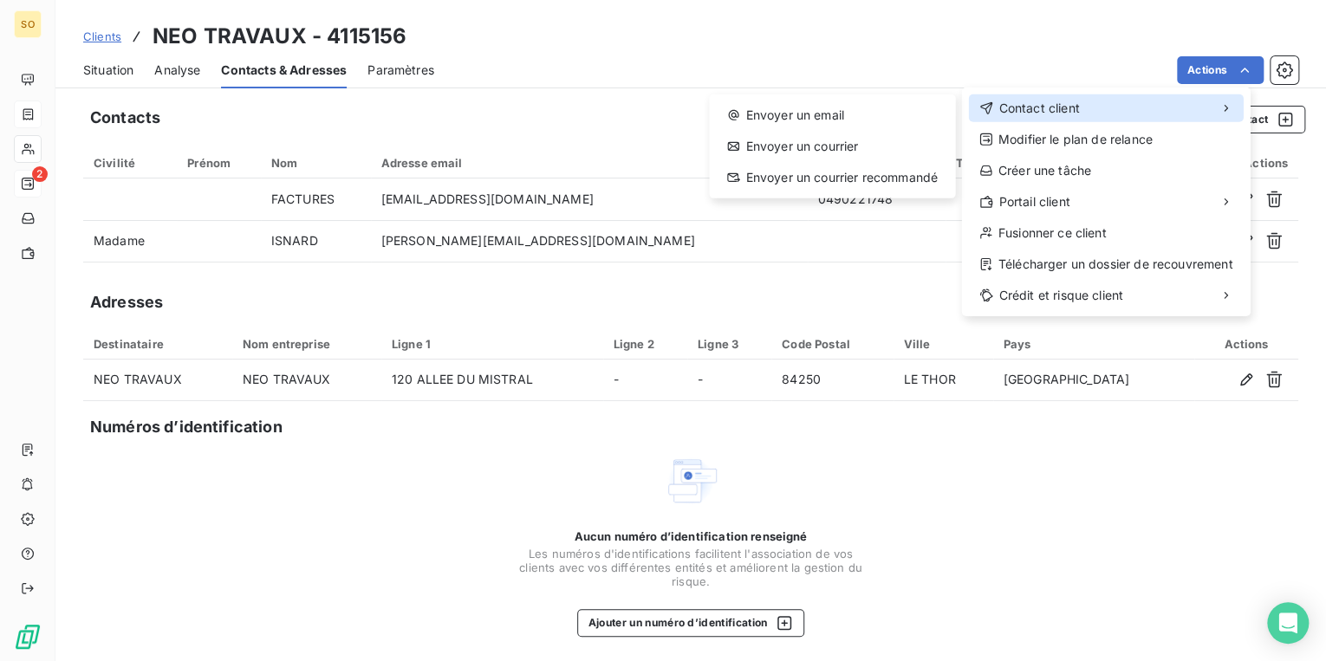
click at [1068, 111] on span "Contact client" at bounding box center [1039, 108] width 81 height 17
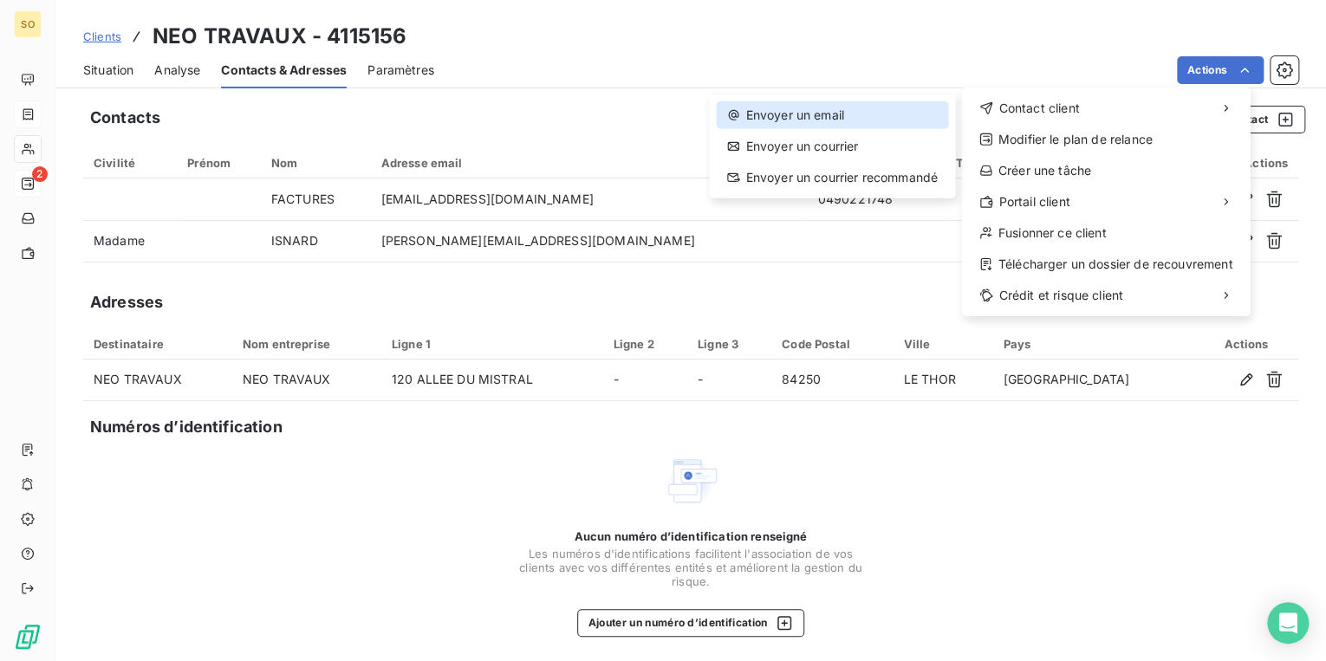
click at [851, 111] on div "Envoyer un email" at bounding box center [831, 115] width 231 height 28
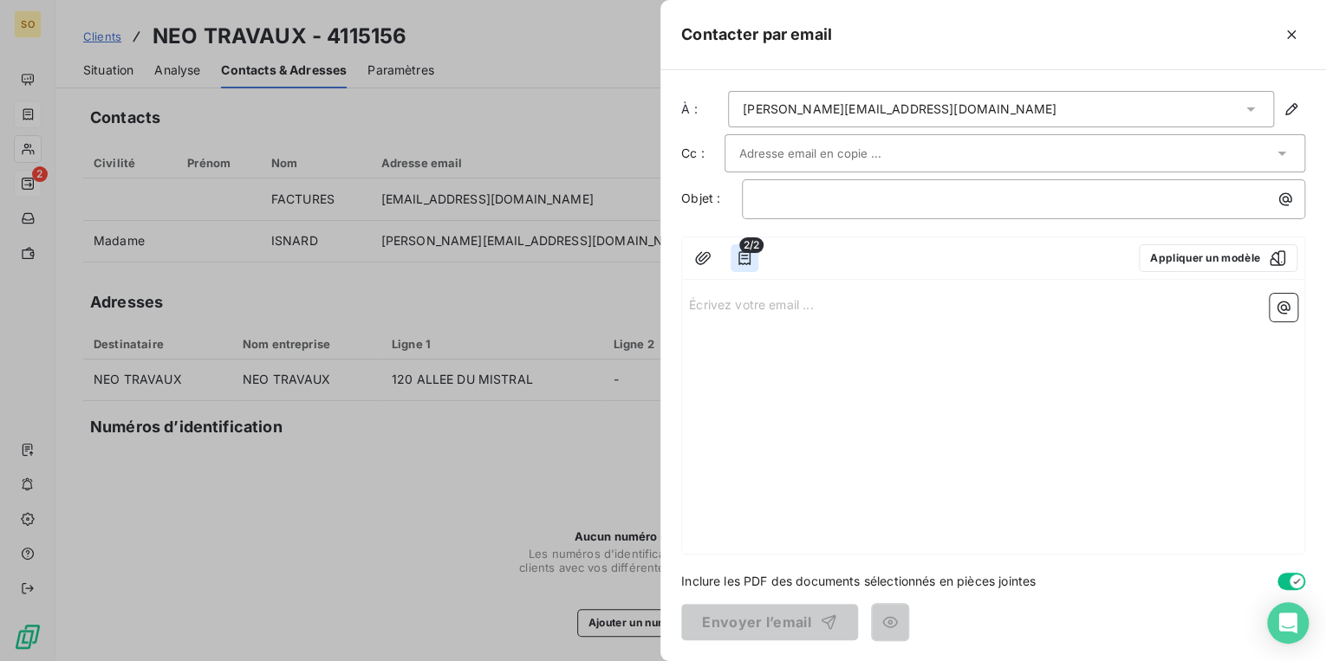
click at [733, 261] on button "button" at bounding box center [745, 258] width 28 height 28
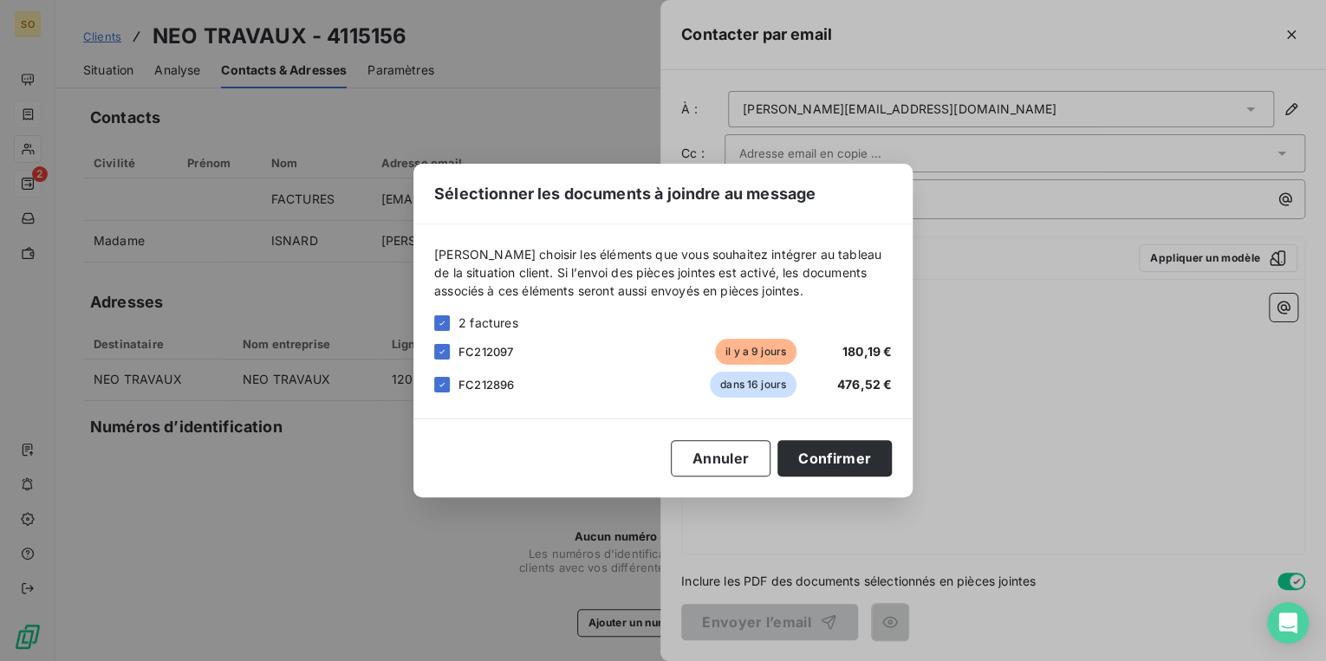
click at [437, 384] on icon at bounding box center [442, 385] width 10 height 10
click at [832, 459] on button "Confirmer" at bounding box center [835, 458] width 114 height 36
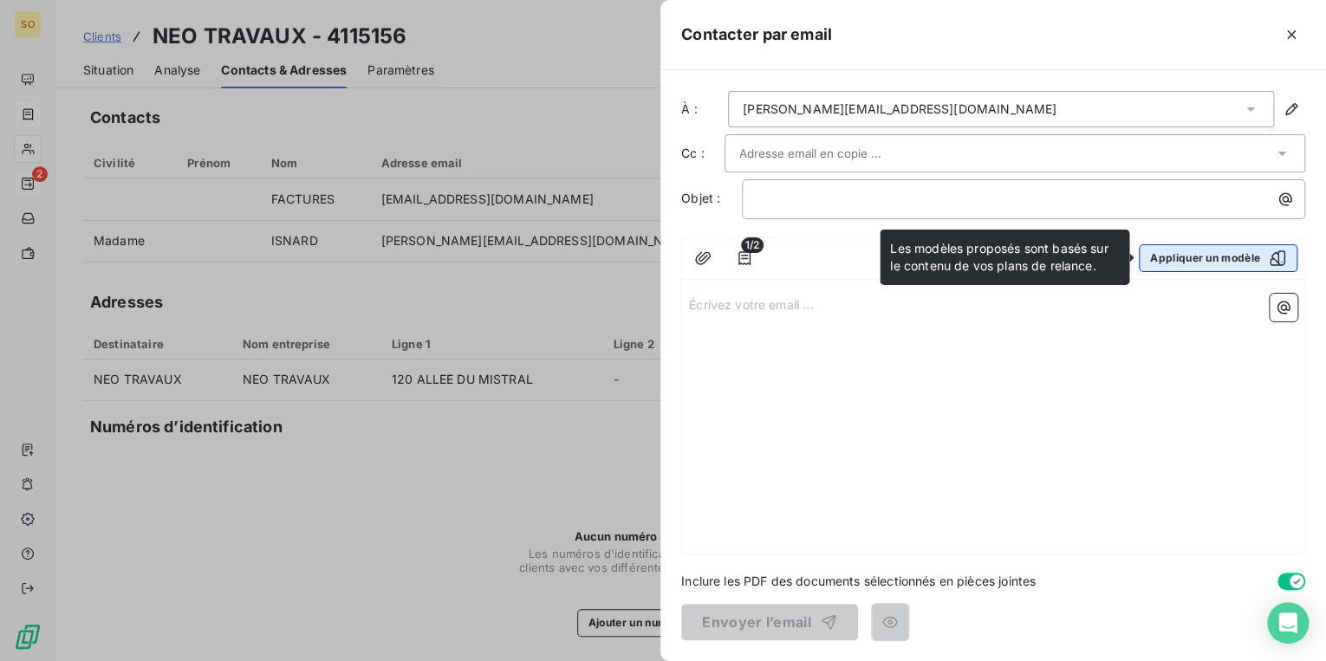
click at [1169, 250] on button "Appliquer un modèle" at bounding box center [1218, 258] width 159 height 28
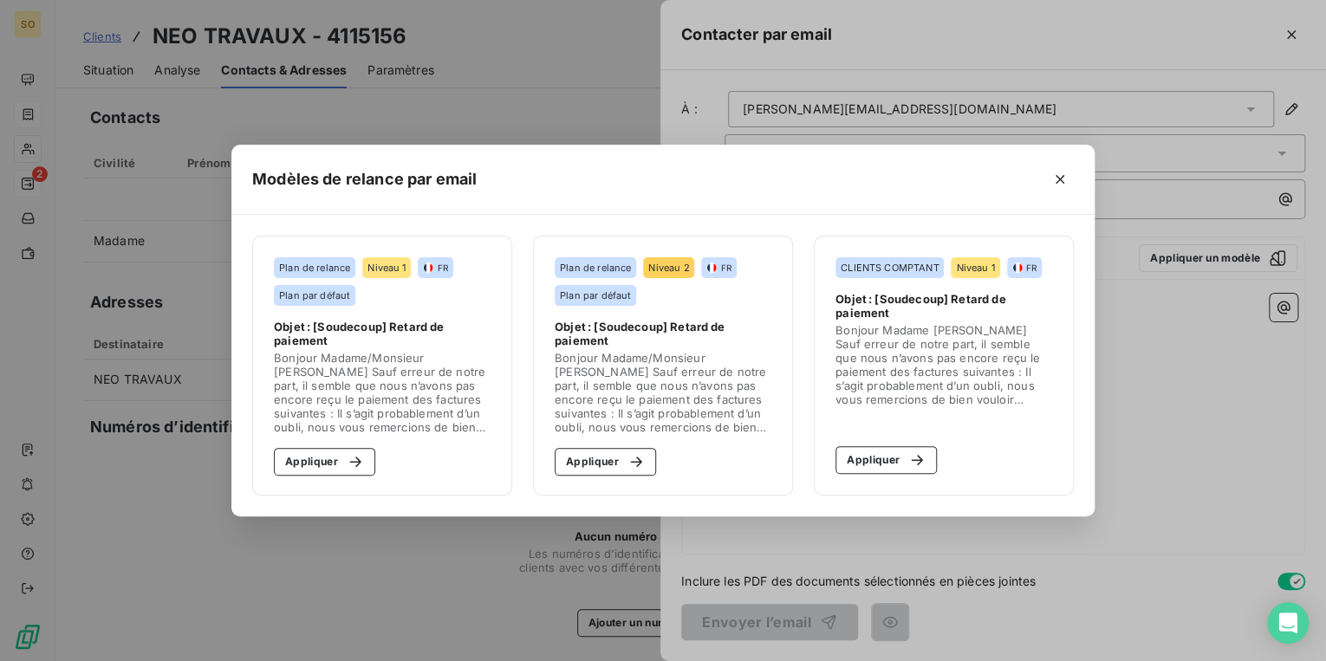
click at [615, 446] on section "Plan de relance Niveau 2 FR Plan par défaut Objet : [Soudecoup] Retard de paiem…" at bounding box center [663, 366] width 260 height 260
click at [642, 457] on icon "button" at bounding box center [636, 461] width 17 height 17
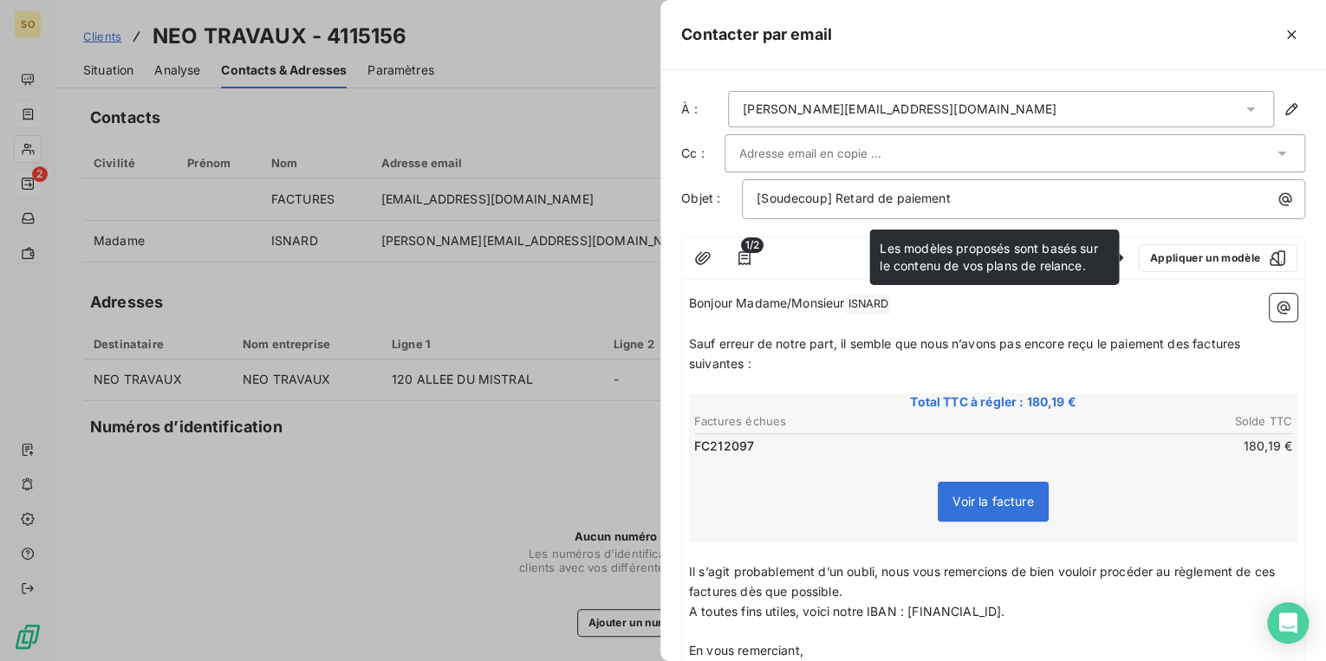
drag, startPoint x: 1195, startPoint y: 343, endPoint x: 1325, endPoint y: 354, distance: 130.4
click at [1193, 343] on span "Sauf erreur de notre part, il semble que nous n’avons pas encore reçu le paieme…" at bounding box center [966, 353] width 555 height 35
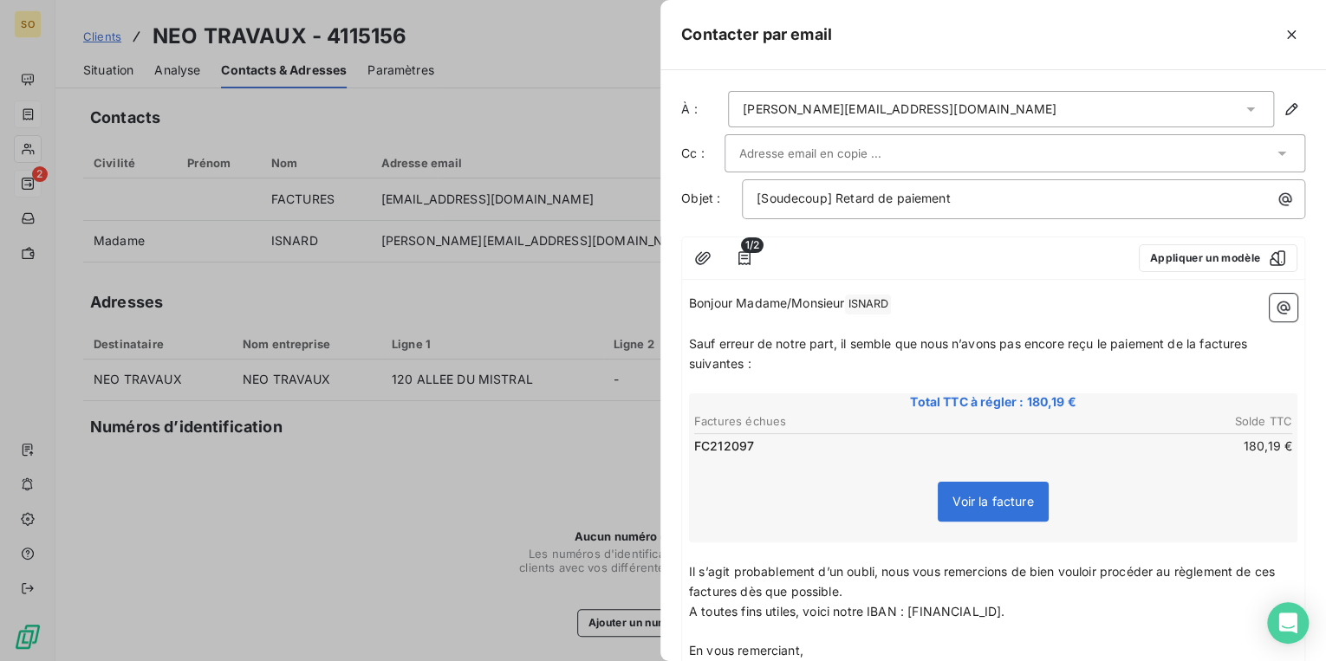
click at [1252, 346] on span "Sauf erreur de notre part, il semble que nous n’avons pas encore reçu le paieme…" at bounding box center [970, 353] width 563 height 35
click at [744, 364] on span "Sauf erreur de notre part, il semble que nous n’avons pas encore reçu le paieme…" at bounding box center [967, 353] width 556 height 35
click at [1279, 570] on span "Il s’agit probablement d’un oubli, nous vous remercions de bien vouloir procéde…" at bounding box center [983, 581] width 589 height 35
click at [769, 592] on span "Il s’agit probablement d’un oubli, nous vous remercions de bien vouloir procéde…" at bounding box center [988, 581] width 599 height 35
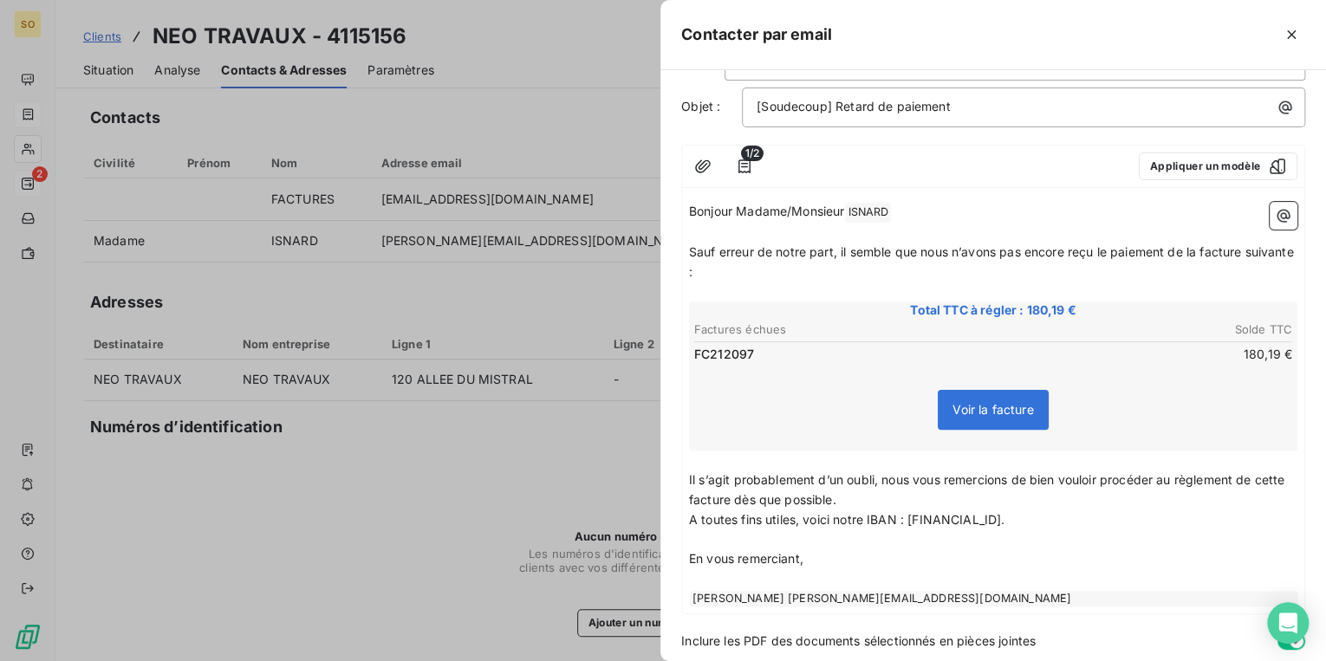
scroll to position [149, 0]
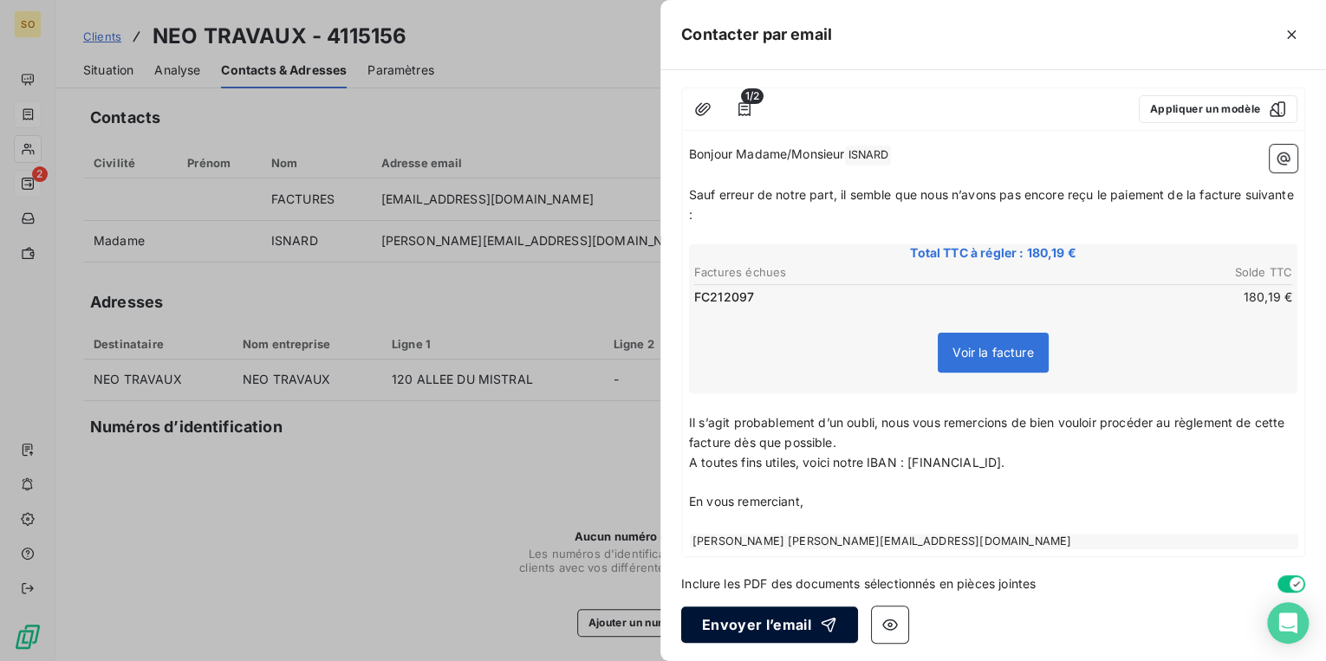
click at [745, 629] on button "Envoyer l’email" at bounding box center [769, 625] width 177 height 36
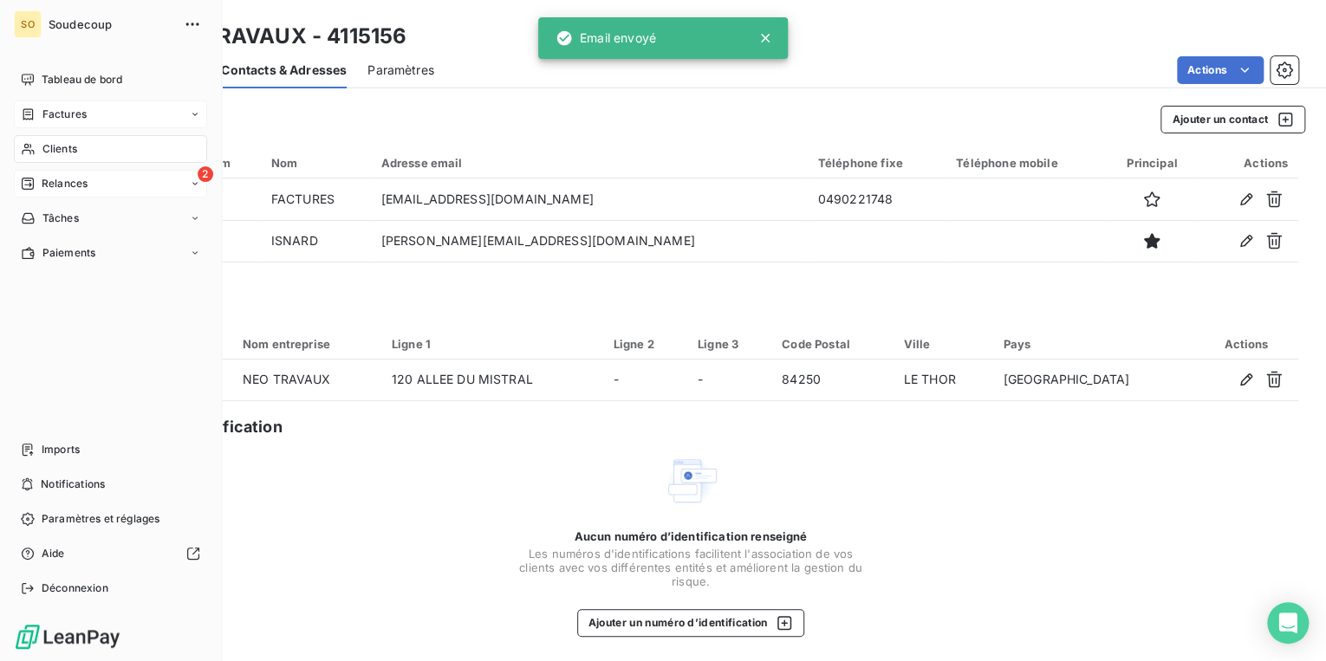
click at [28, 180] on icon at bounding box center [28, 184] width 12 height 12
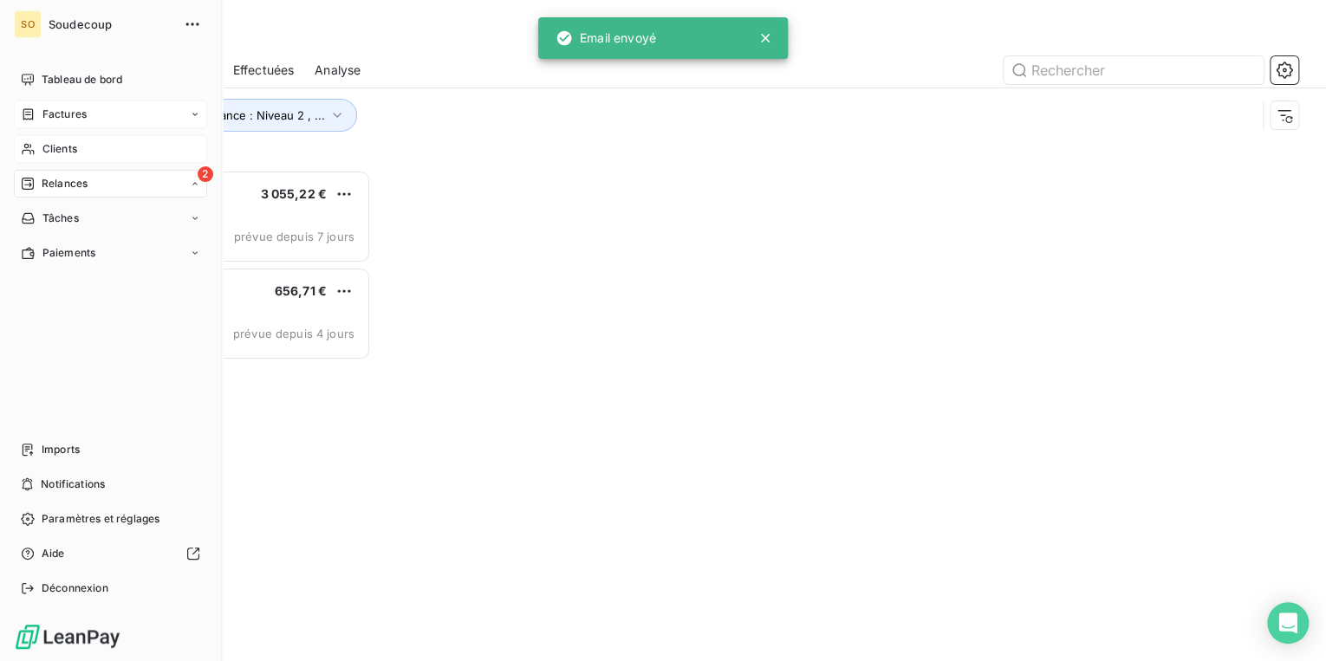
scroll to position [481, 277]
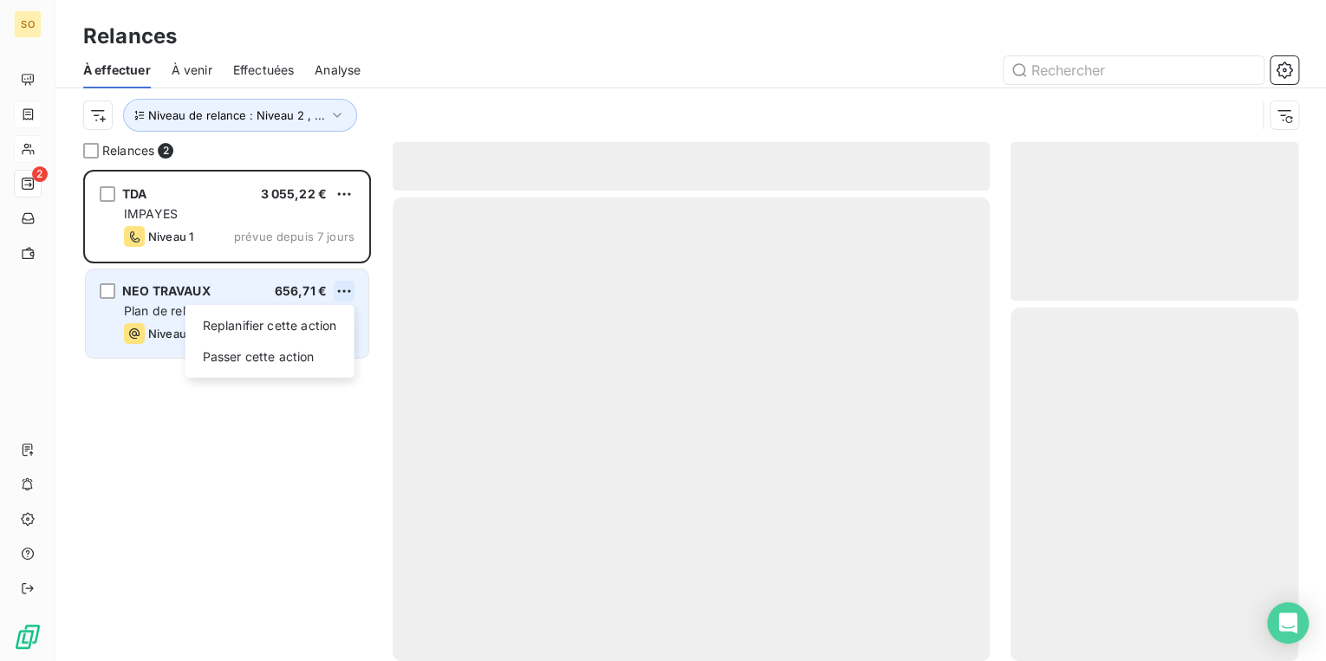
click at [345, 291] on html "SO 2 Relances À effectuer À venir Effectuées Analyse Niveau de relance : Niveau…" at bounding box center [663, 330] width 1326 height 661
click at [299, 359] on div "Passer cette action" at bounding box center [269, 357] width 155 height 28
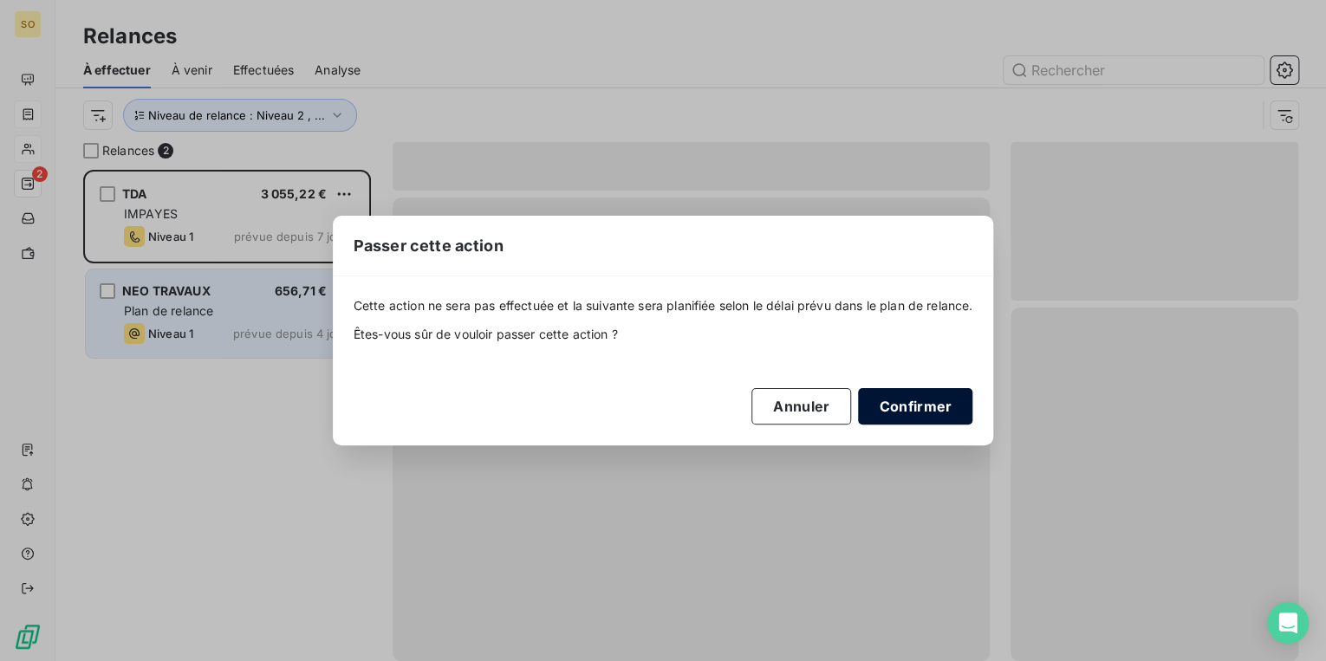
click at [915, 415] on button "Confirmer" at bounding box center [915, 406] width 114 height 36
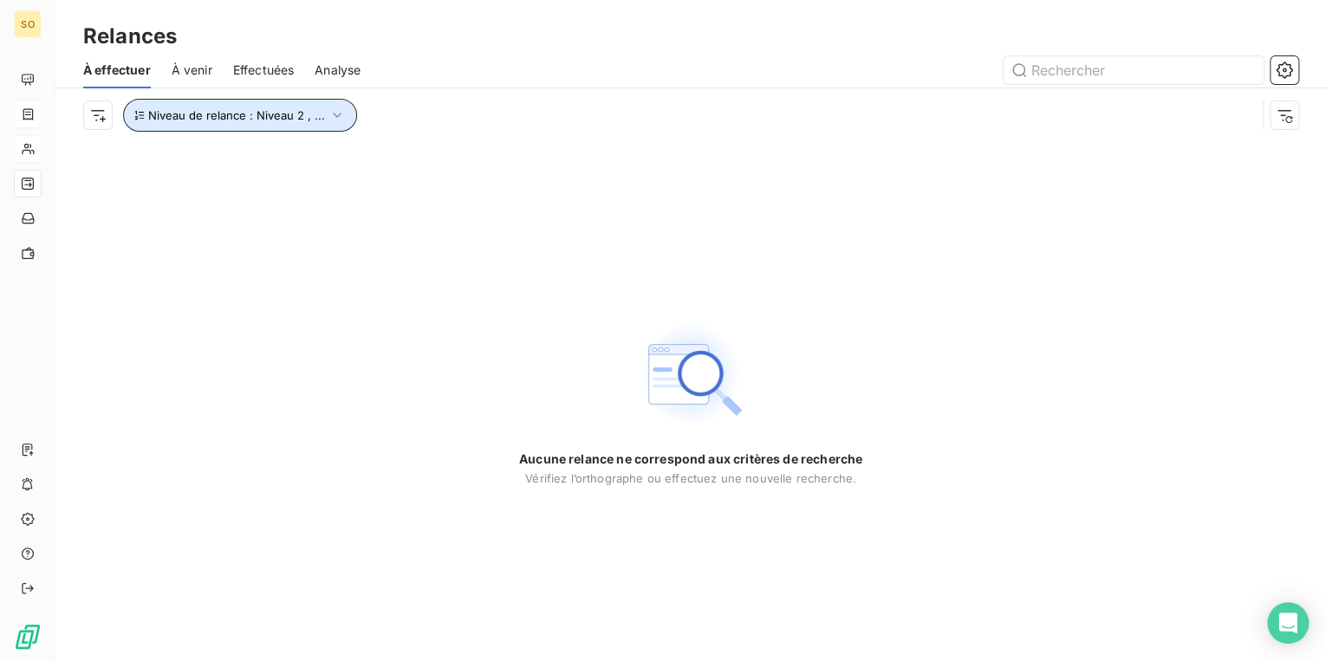
click at [298, 120] on span "Niveau de relance : Niveau 2 , ..." at bounding box center [236, 115] width 177 height 14
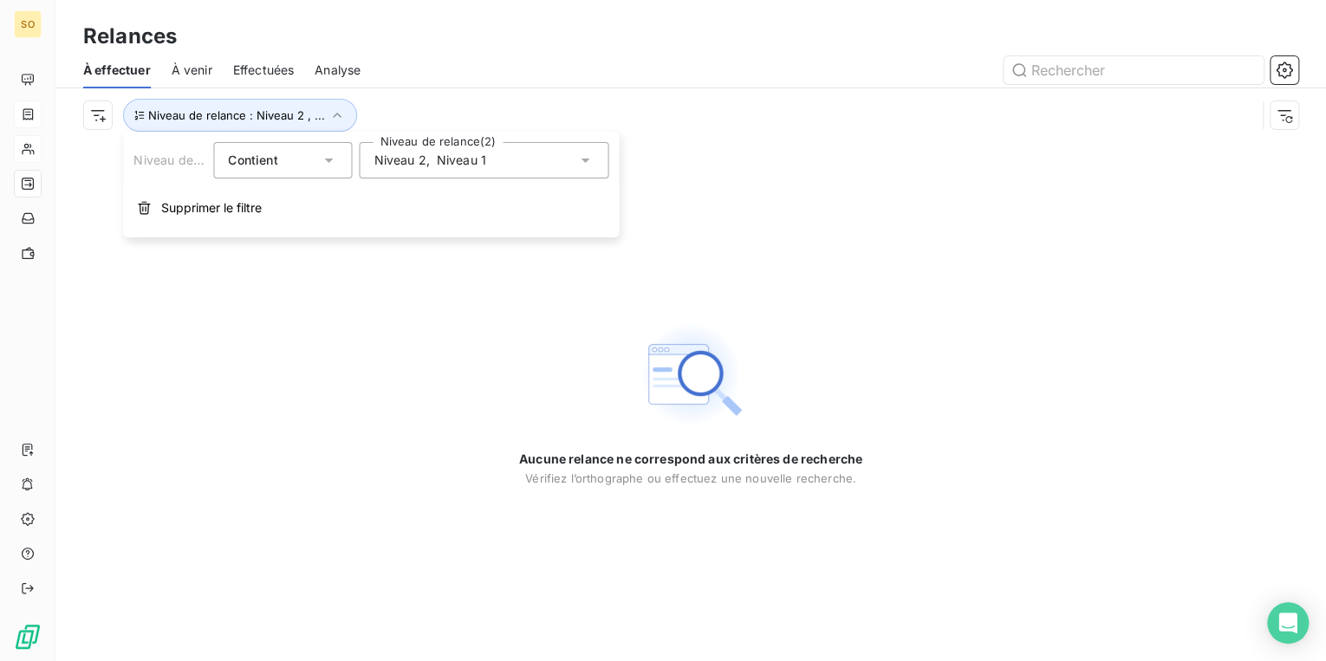
click at [199, 280] on div "Aucune relance ne correspond aux critères de recherche [PERSON_NAME] l’orthogra…" at bounding box center [690, 401] width 1271 height 519
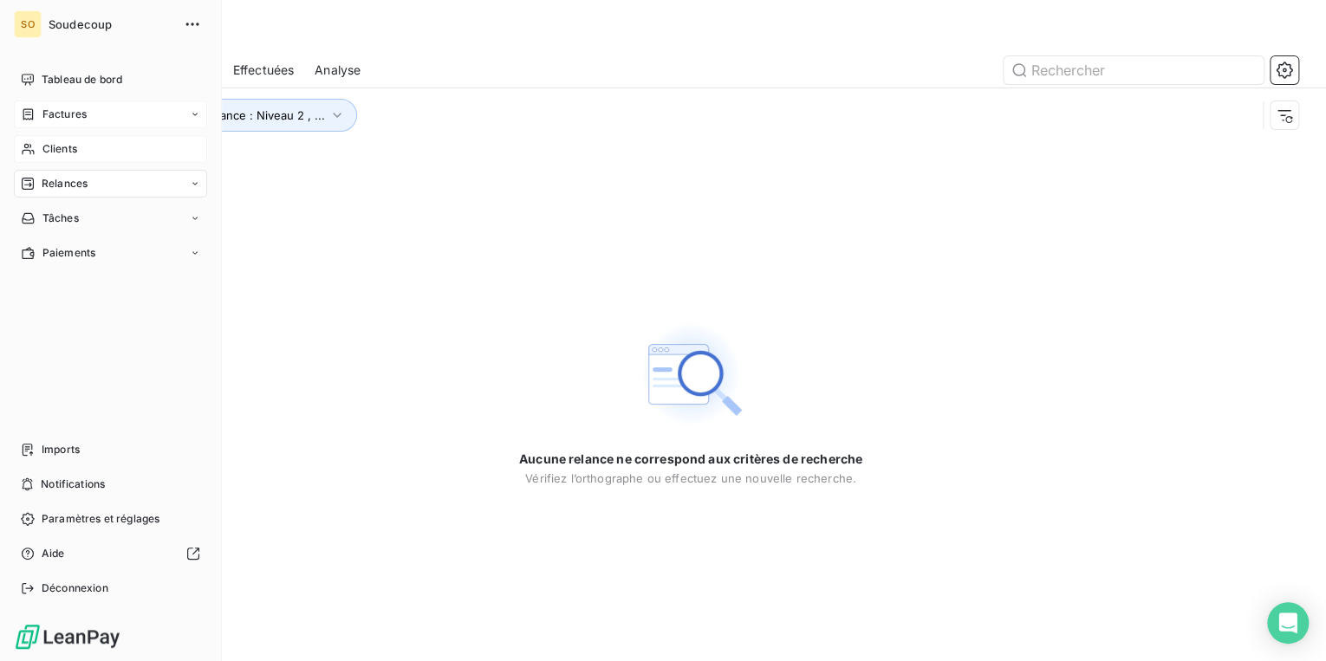
click at [51, 144] on span "Clients" at bounding box center [59, 149] width 35 height 16
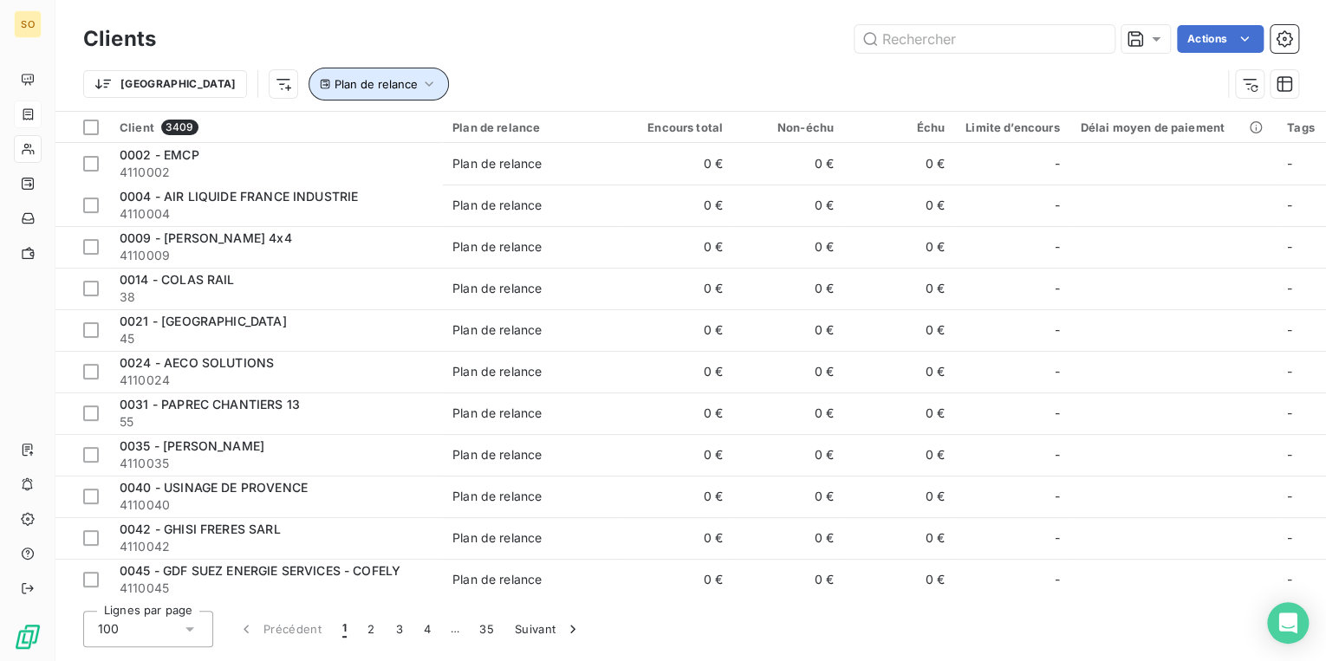
click at [334, 83] on span "Plan de relance" at bounding box center [375, 84] width 83 height 14
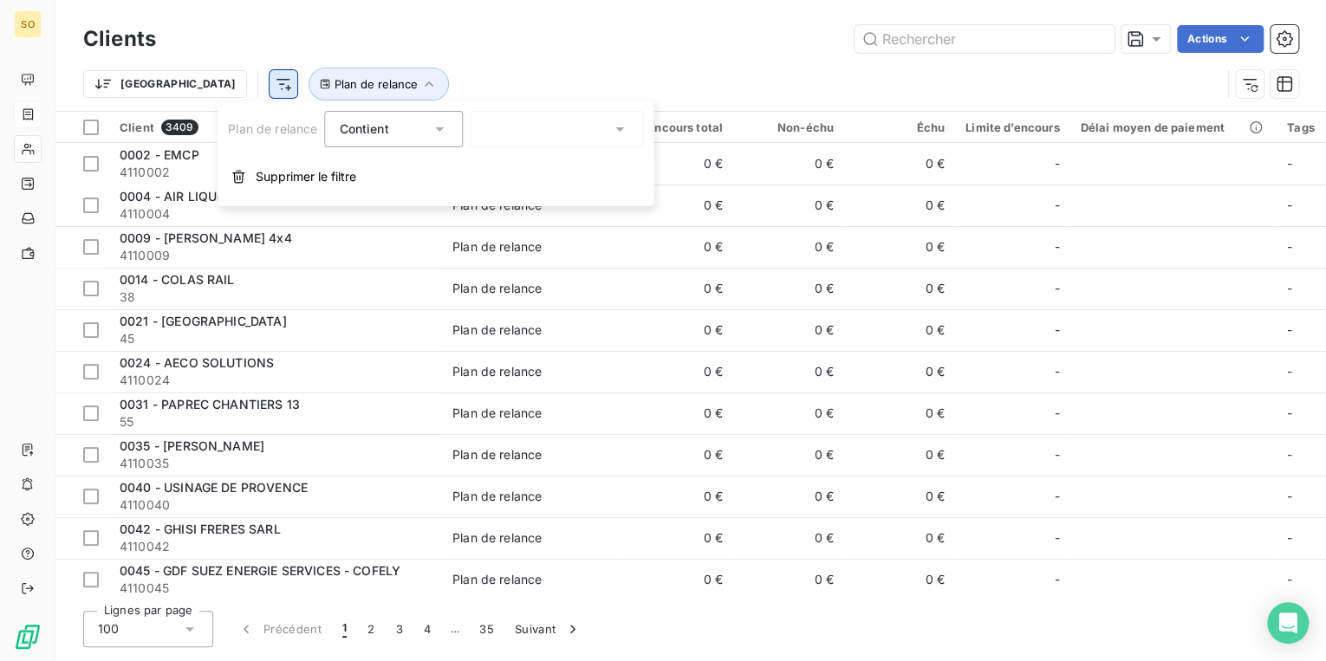
click at [192, 83] on html "SO Clients Actions Trier Plan de relance Client 3409 Plan de relance Encours to…" at bounding box center [663, 330] width 1326 height 661
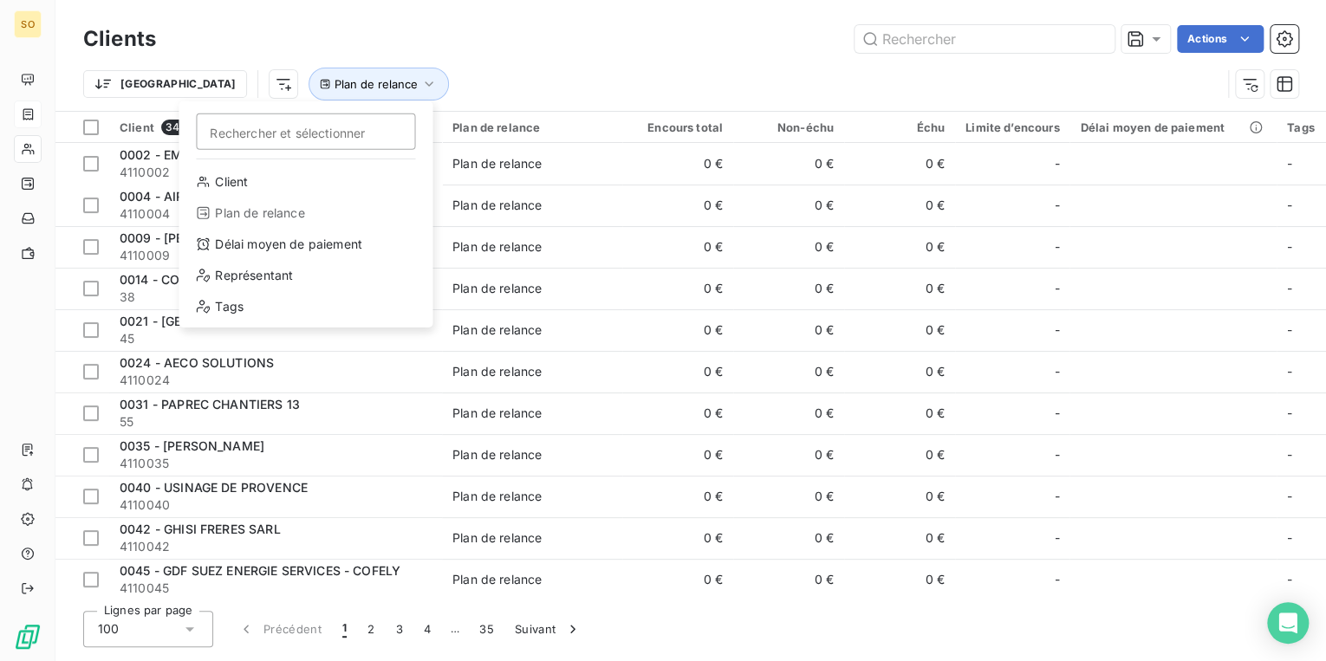
click at [39, 180] on html "SO Clients Actions Trier Rechercher et sélectionner Client Plan de relance Déla…" at bounding box center [663, 330] width 1326 height 661
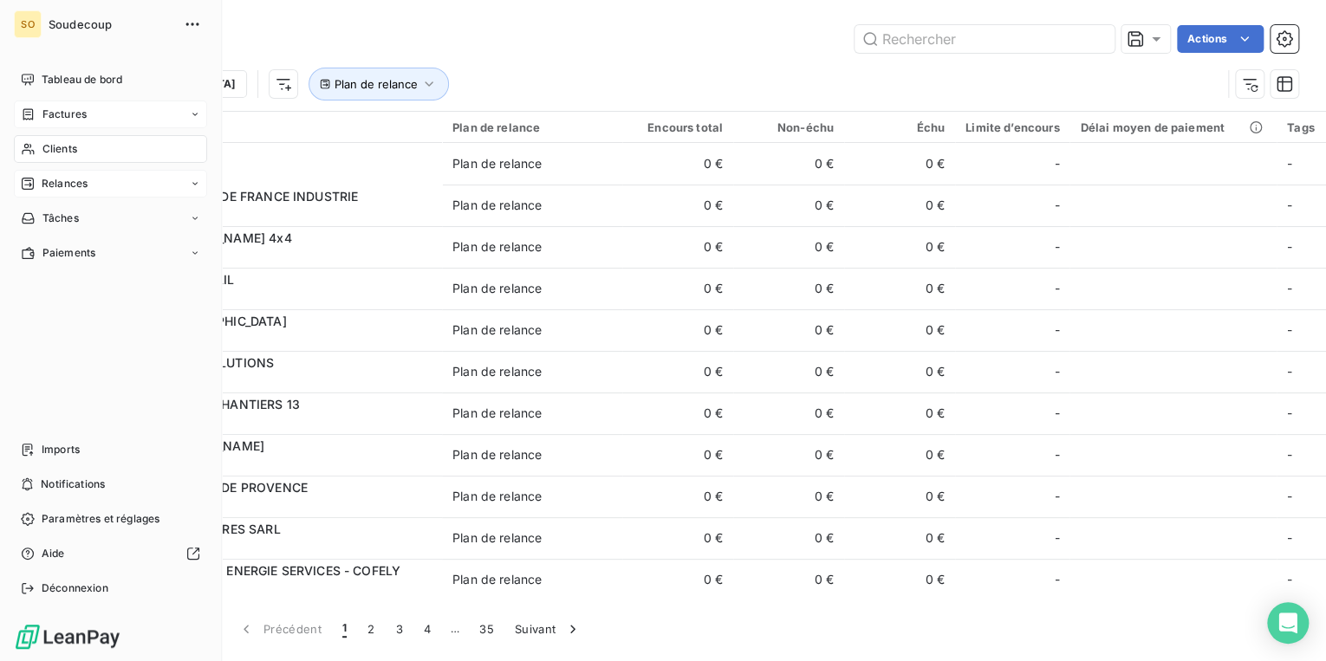
click at [76, 188] on span "Relances" at bounding box center [65, 184] width 46 height 16
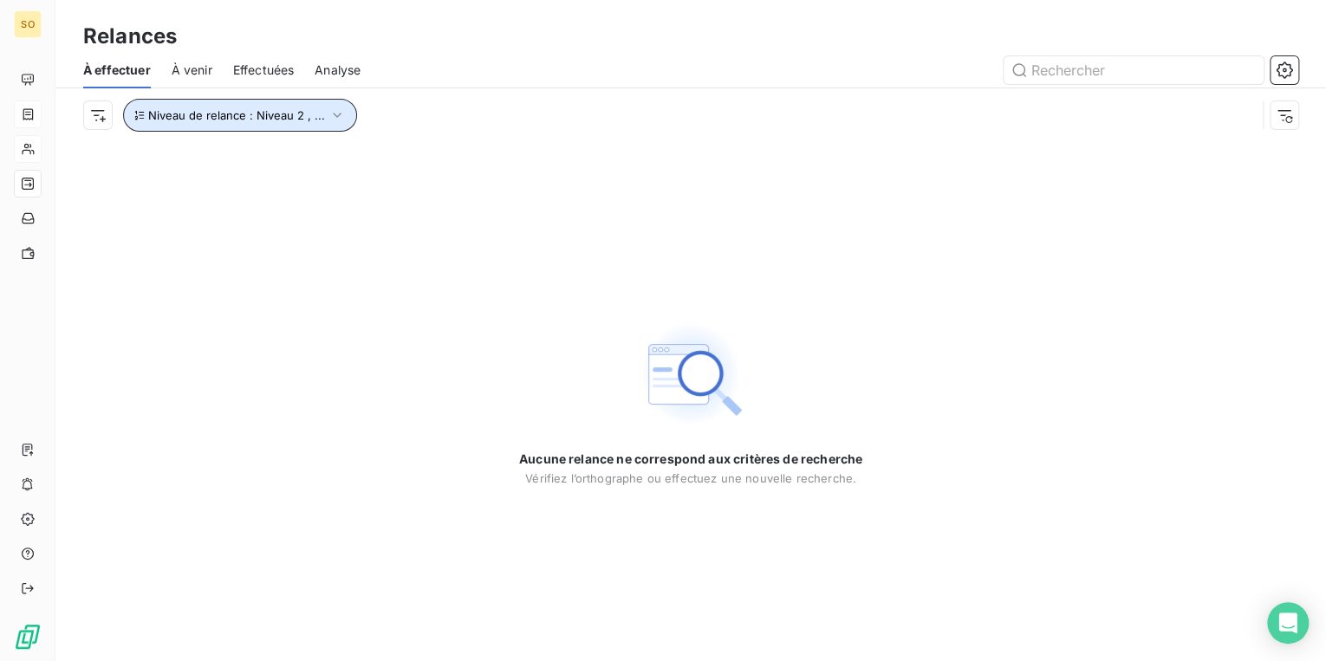
click at [297, 111] on span "Niveau de relance : Niveau 2 , ..." at bounding box center [236, 115] width 177 height 14
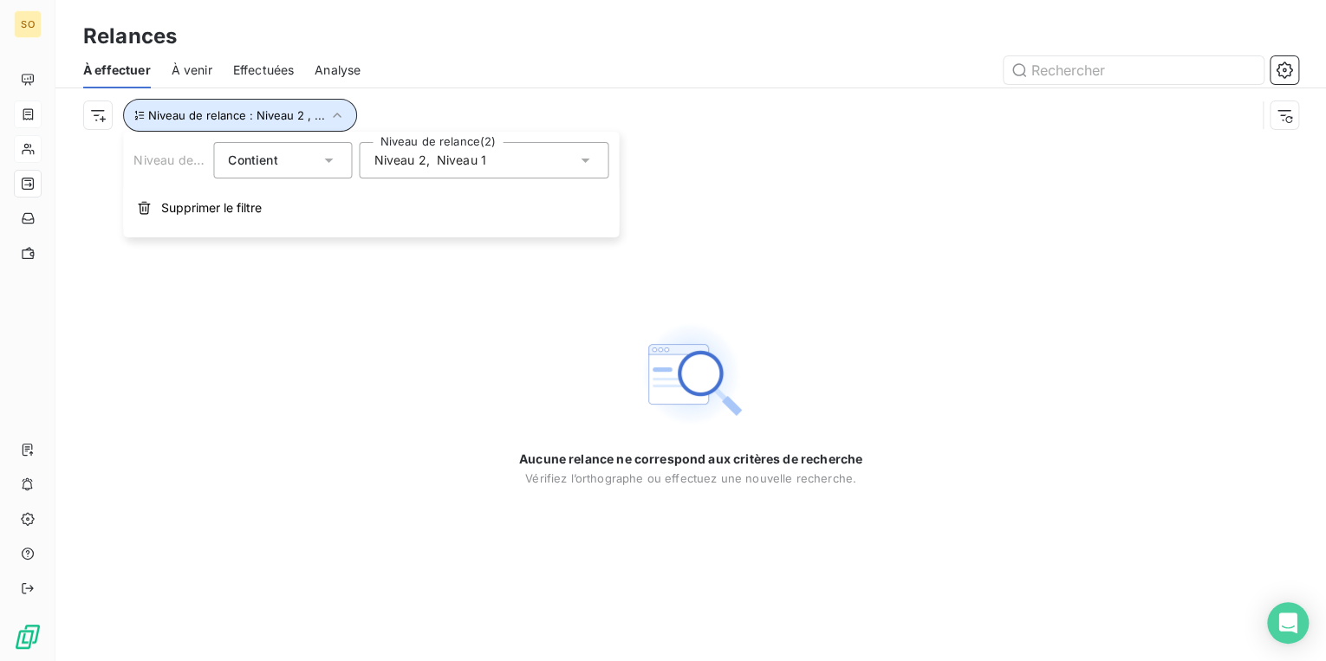
click at [310, 117] on span "Niveau de relance : Niveau 2 , ..." at bounding box center [236, 115] width 177 height 14
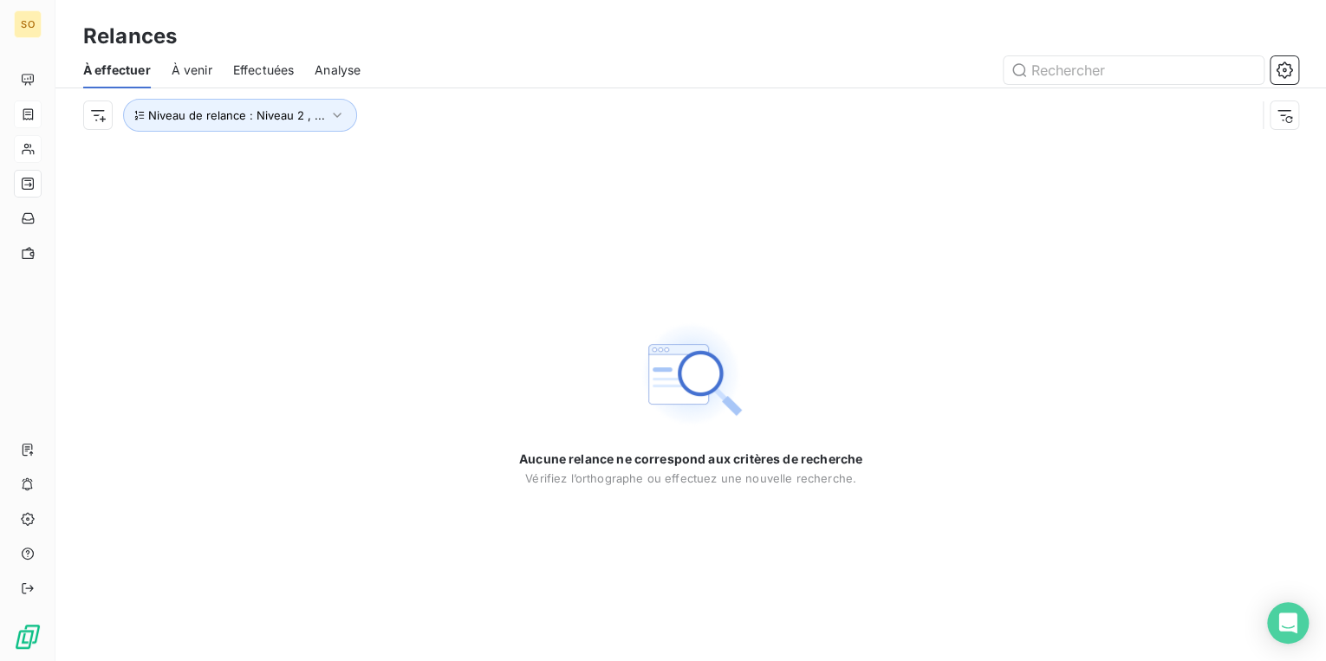
click at [265, 199] on div "Aucune relance ne correspond aux critères de recherche [PERSON_NAME] l’orthogra…" at bounding box center [690, 401] width 1271 height 519
click at [298, 117] on span "Niveau de relance : Niveau 2 , ..." at bounding box center [236, 115] width 177 height 14
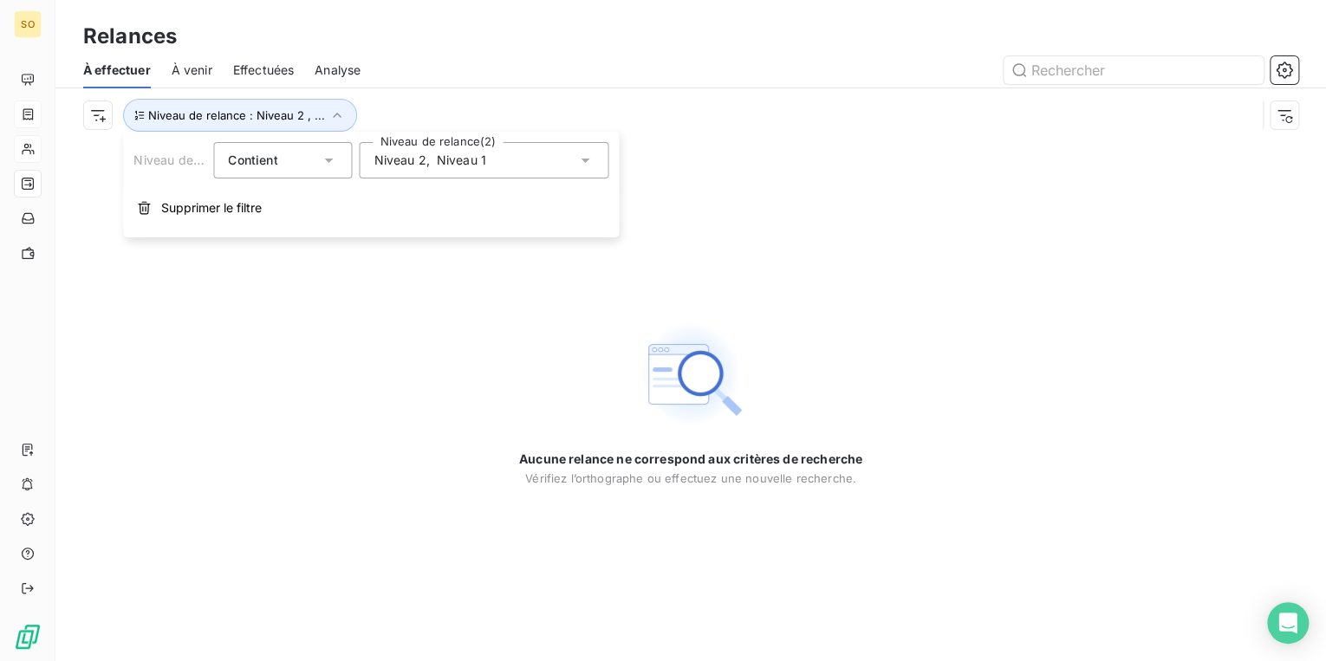
click at [472, 163] on span "Niveau 1" at bounding box center [461, 160] width 49 height 17
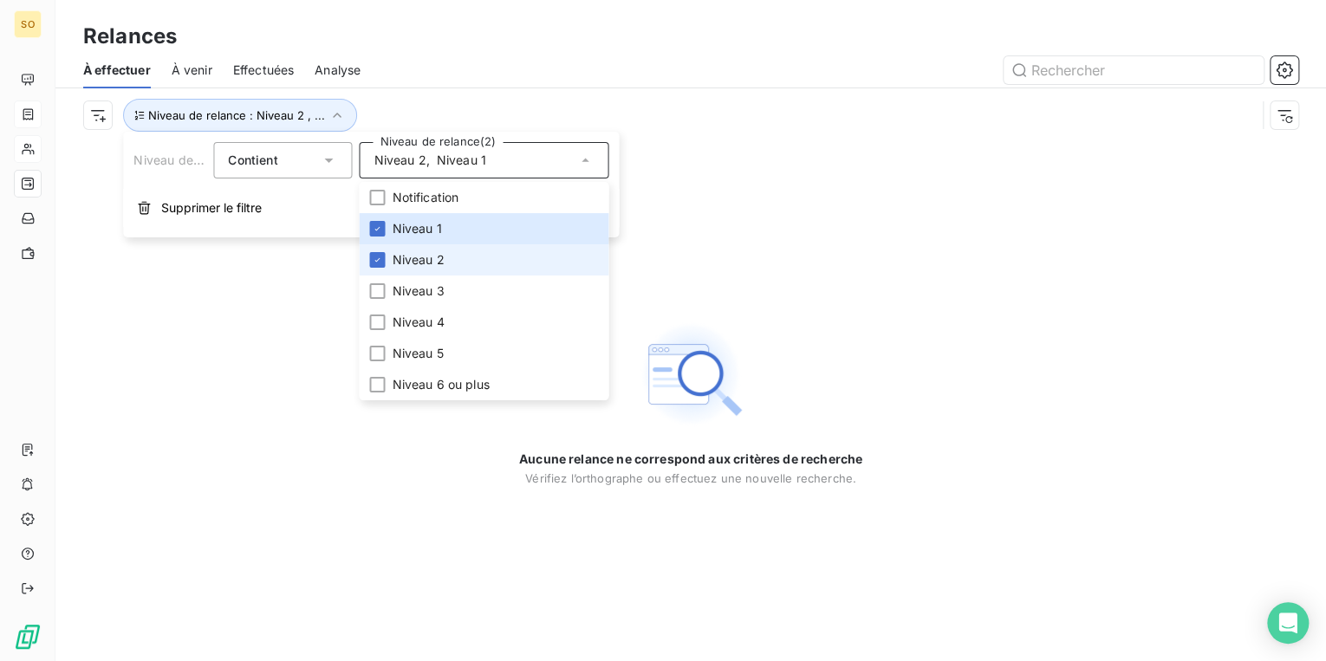
click at [233, 331] on div "Aucune relance ne correspond aux critères de recherche [PERSON_NAME] l’orthogra…" at bounding box center [690, 401] width 1271 height 519
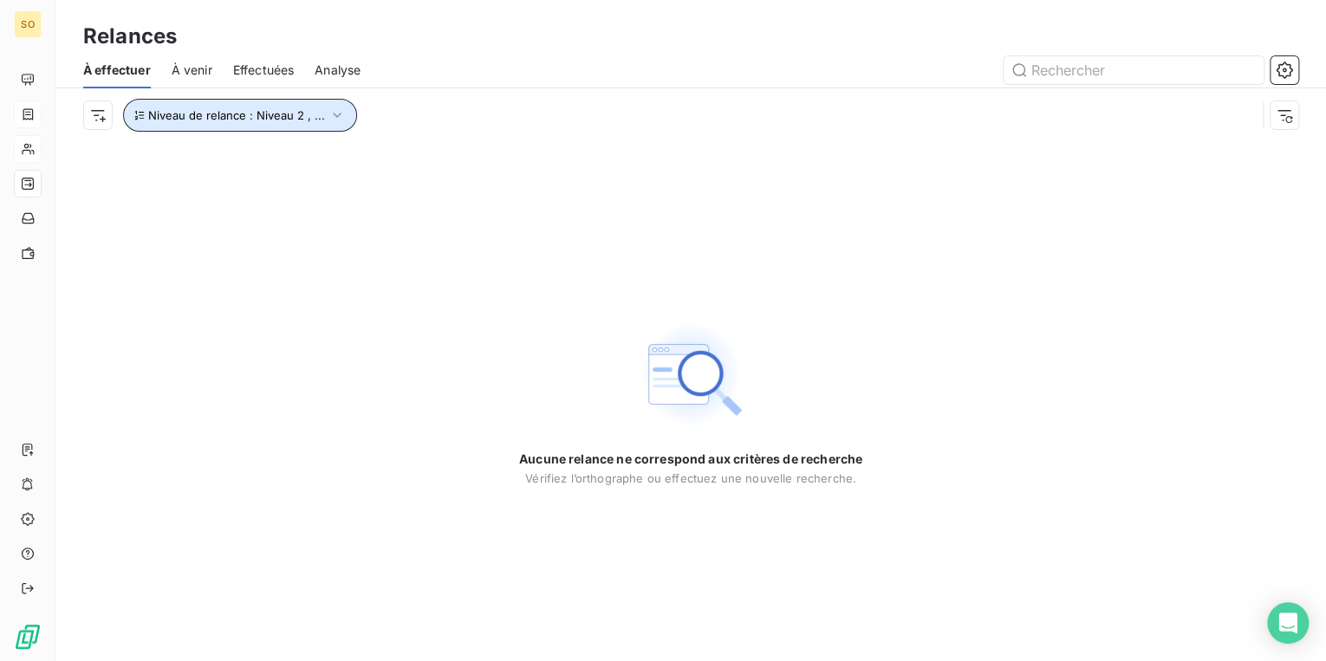
click at [336, 117] on icon "button" at bounding box center [337, 115] width 17 height 17
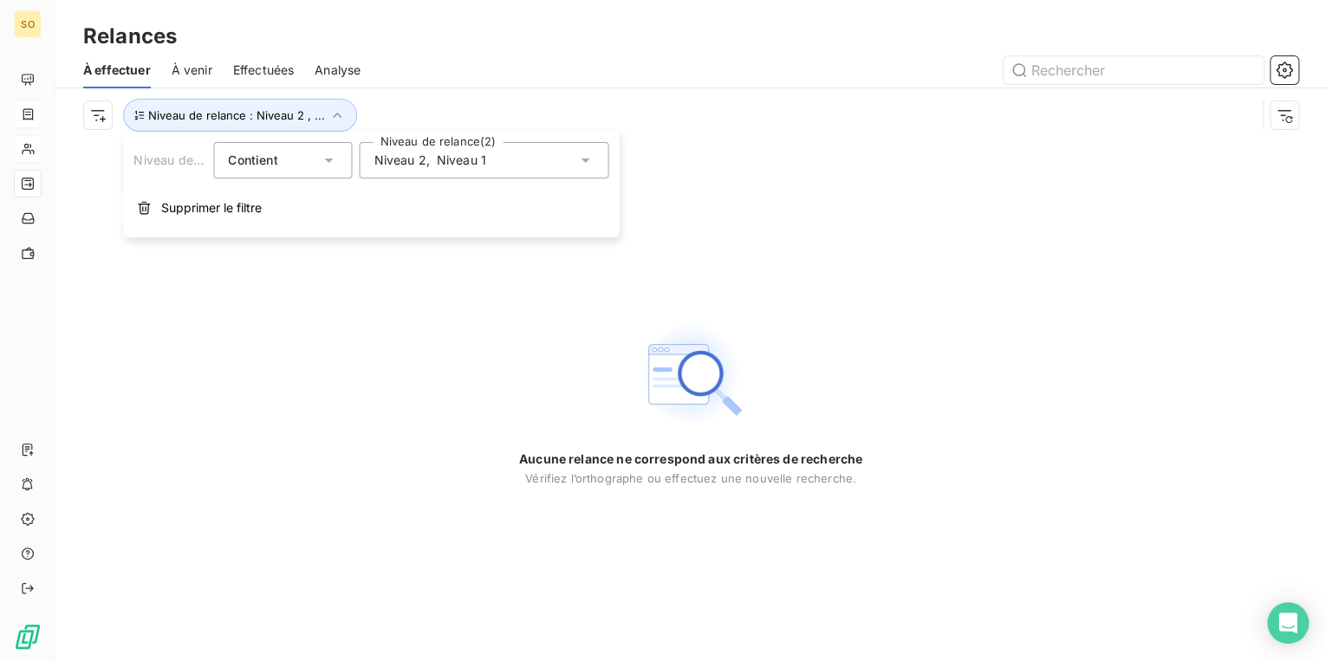
click at [492, 170] on div "Niveau 2 , Niveau 1" at bounding box center [484, 160] width 250 height 36
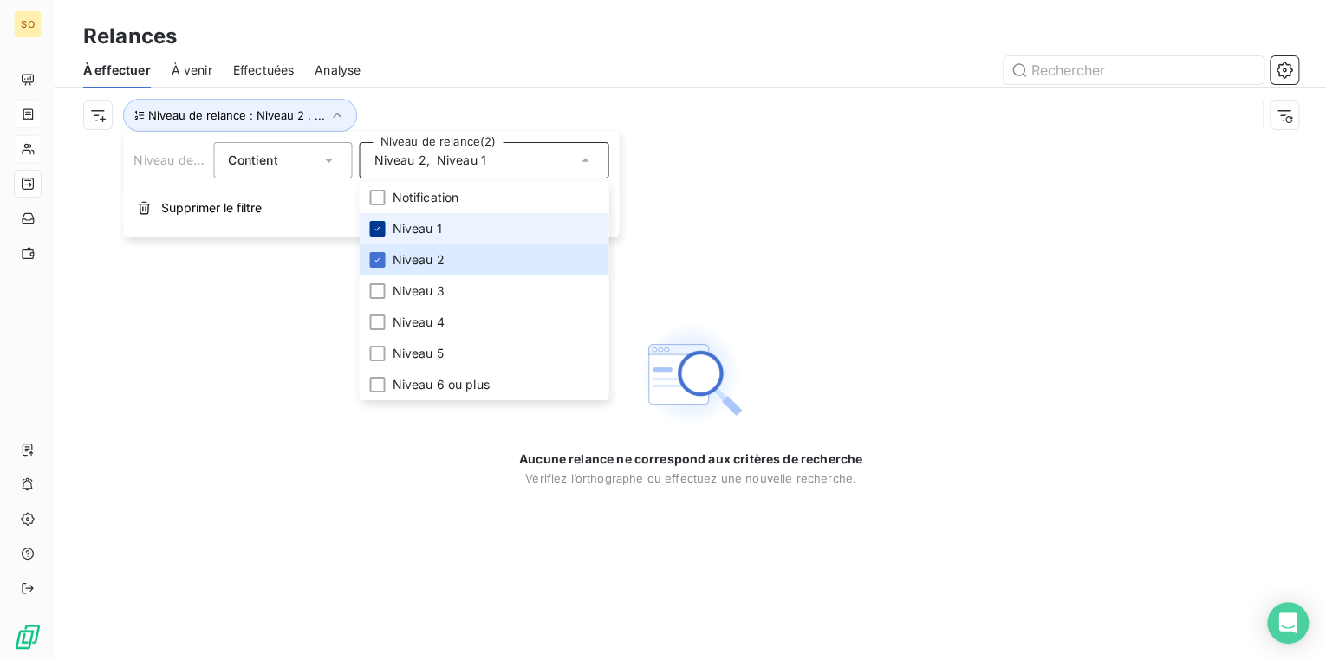
click at [381, 234] on div at bounding box center [377, 229] width 16 height 16
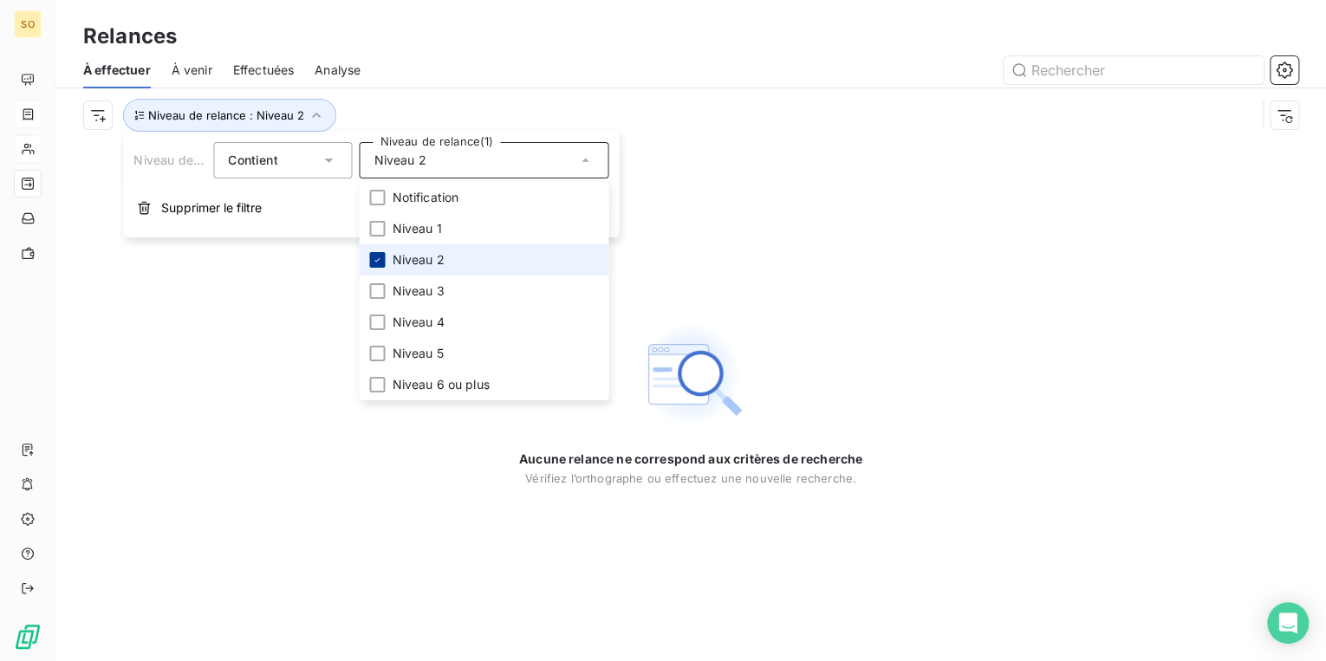
click at [379, 252] on div at bounding box center [377, 260] width 16 height 16
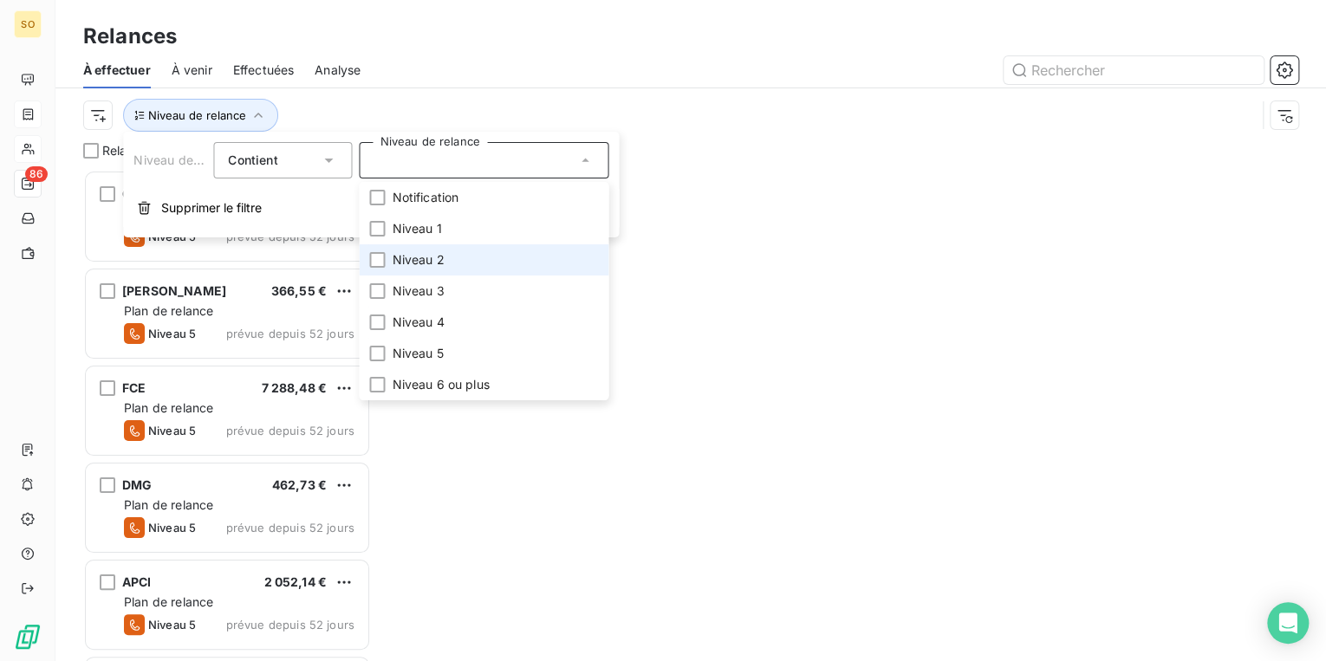
scroll to position [481, 277]
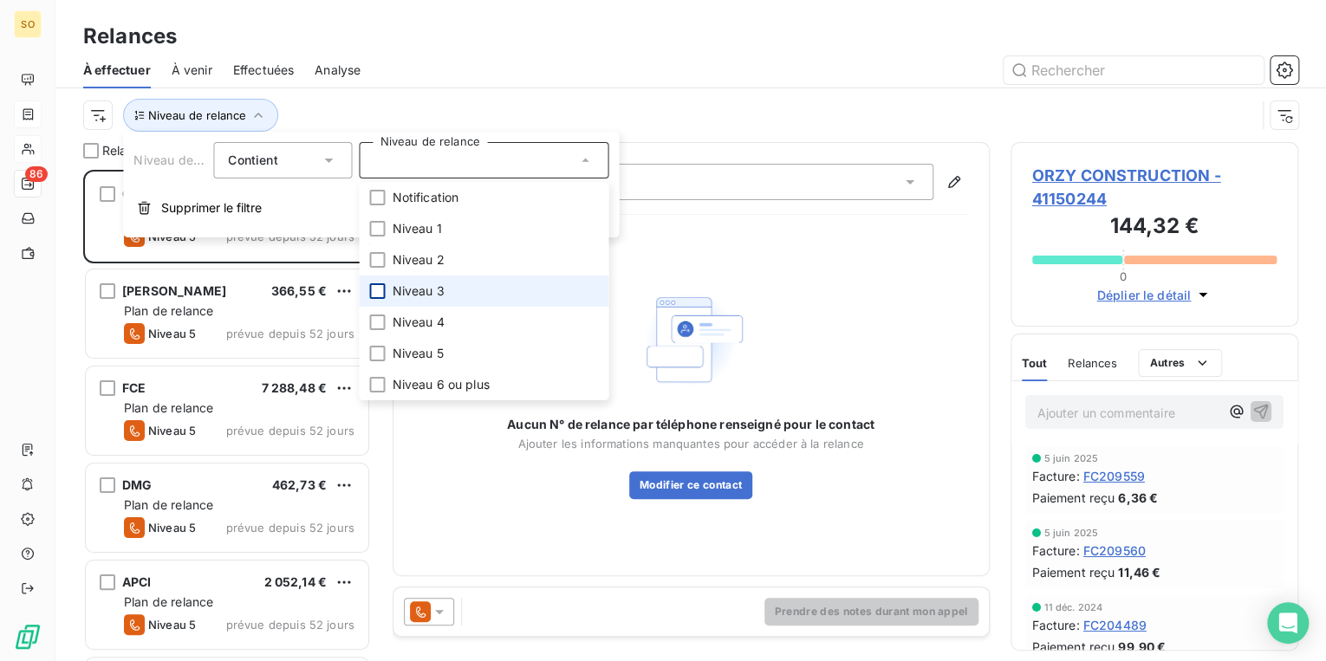
click at [381, 289] on div at bounding box center [377, 291] width 16 height 16
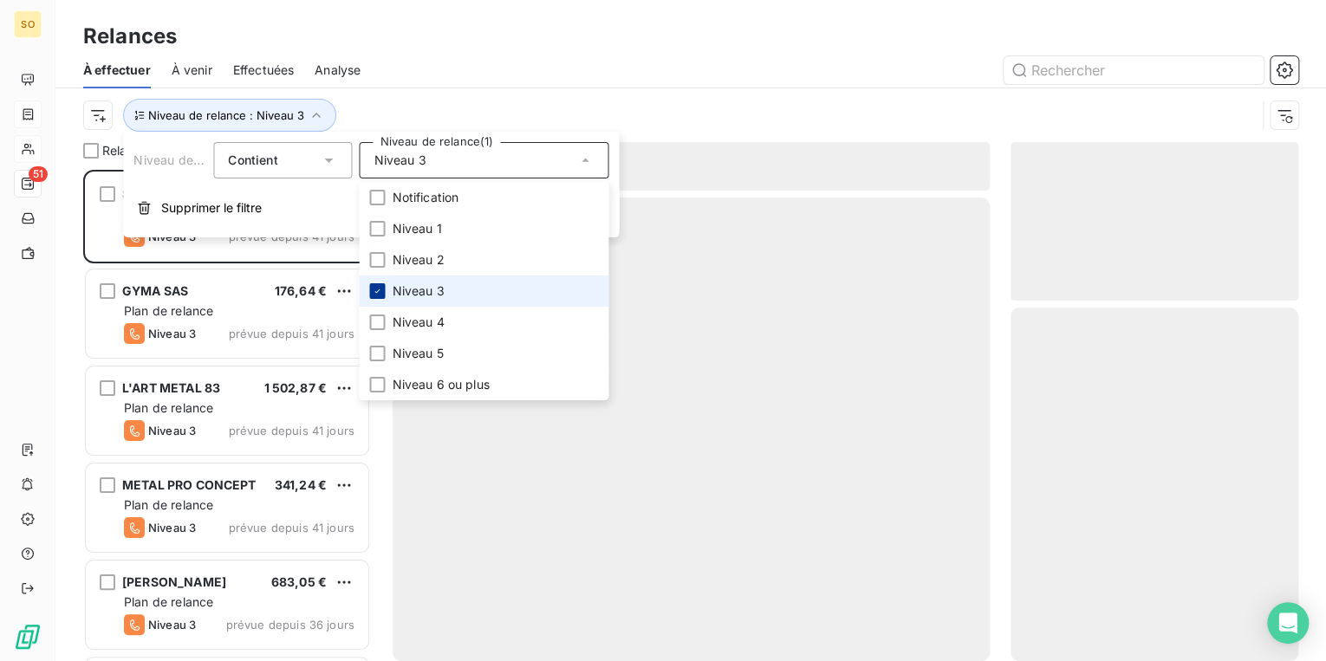
scroll to position [481, 277]
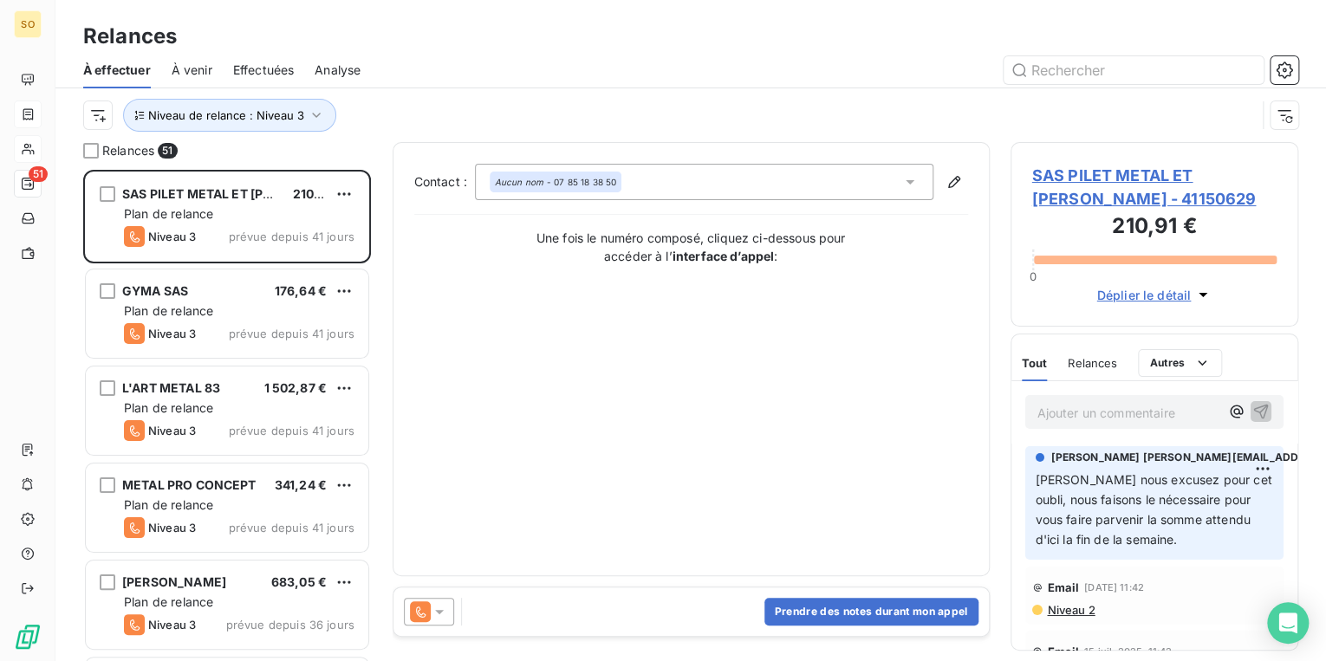
click at [1102, 177] on span "SAS PILET METAL ET [PERSON_NAME] - 41150629" at bounding box center [1154, 187] width 245 height 47
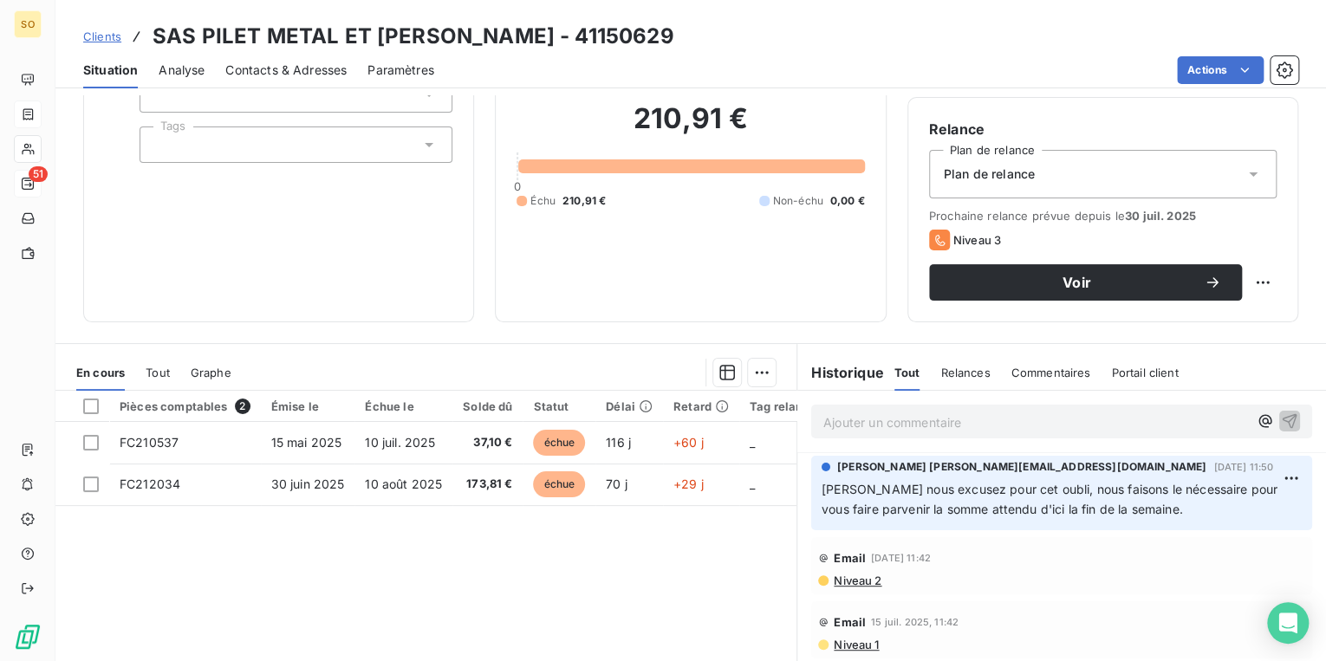
scroll to position [69, 0]
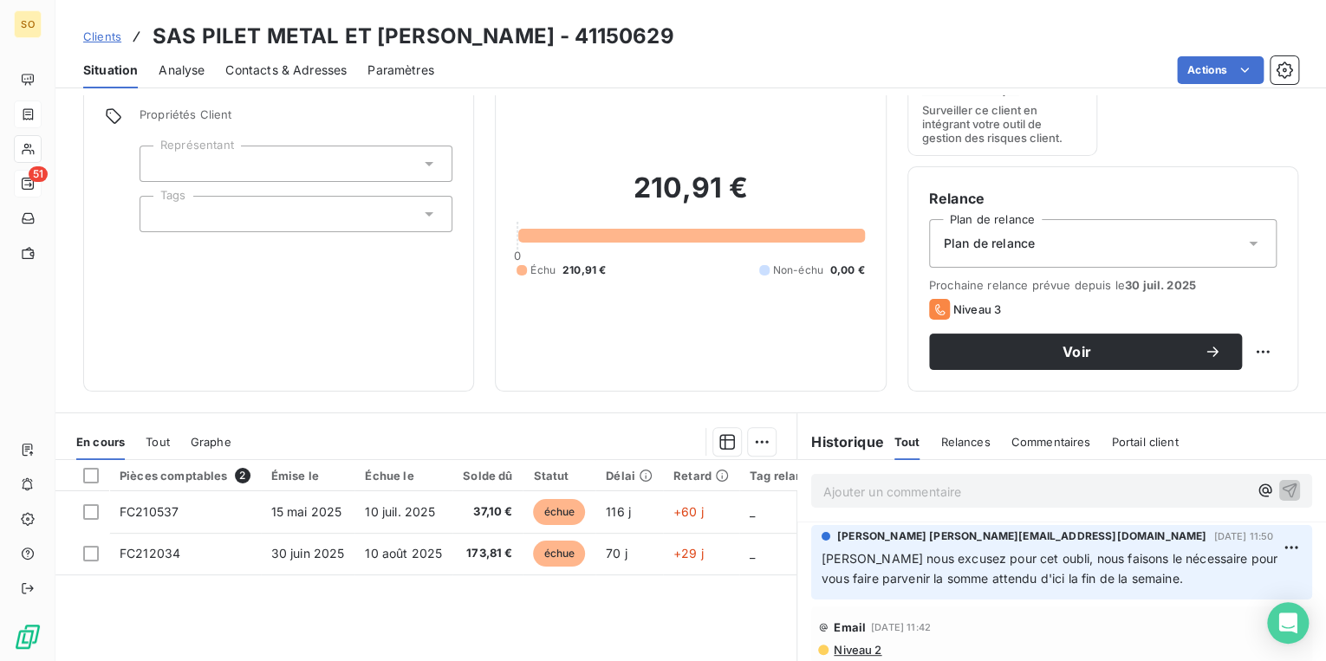
click at [299, 62] on span "Contacts & Adresses" at bounding box center [285, 70] width 121 height 17
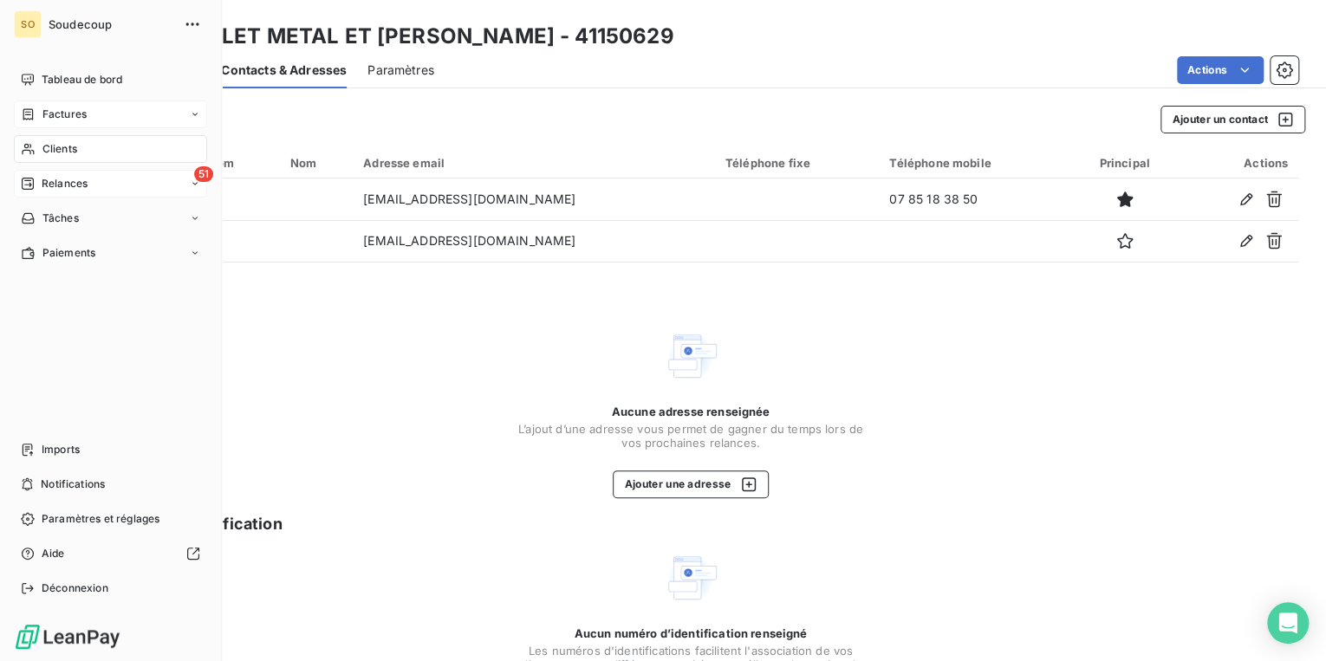
click at [63, 115] on span "Factures" at bounding box center [64, 115] width 44 height 16
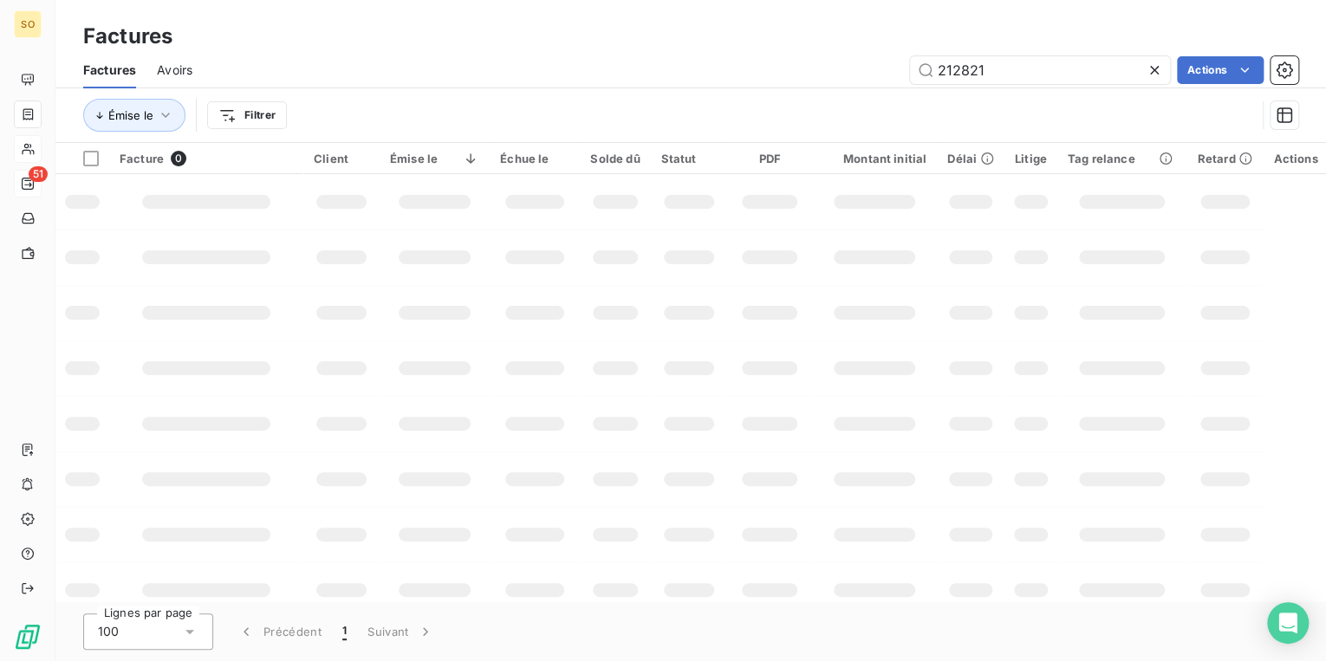
drag, startPoint x: 959, startPoint y: 70, endPoint x: 1381, endPoint y: 62, distance: 422.2
click at [1325, 62] on html "SO 51 Factures Factures Avoirs 212821 Actions Émise le Filtrer Facture 0 Client…" at bounding box center [663, 330] width 1326 height 661
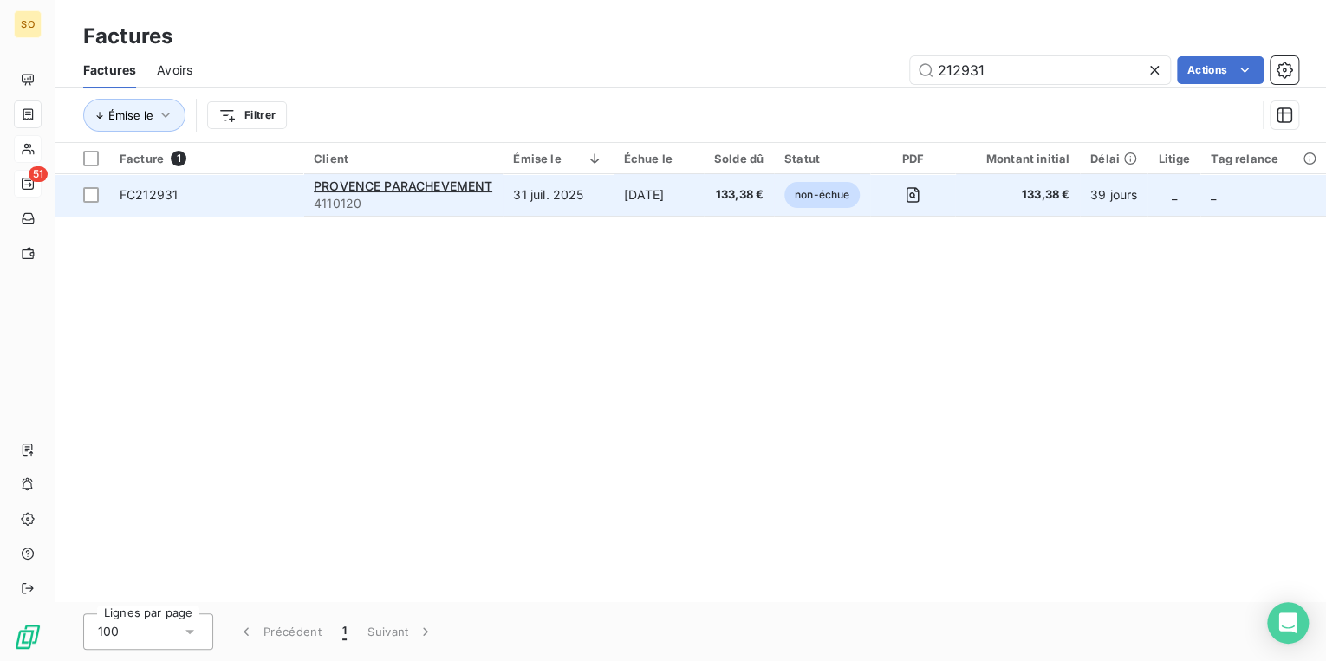
type input "212931"
click at [812, 194] on span "non-échue" at bounding box center [821, 195] width 75 height 26
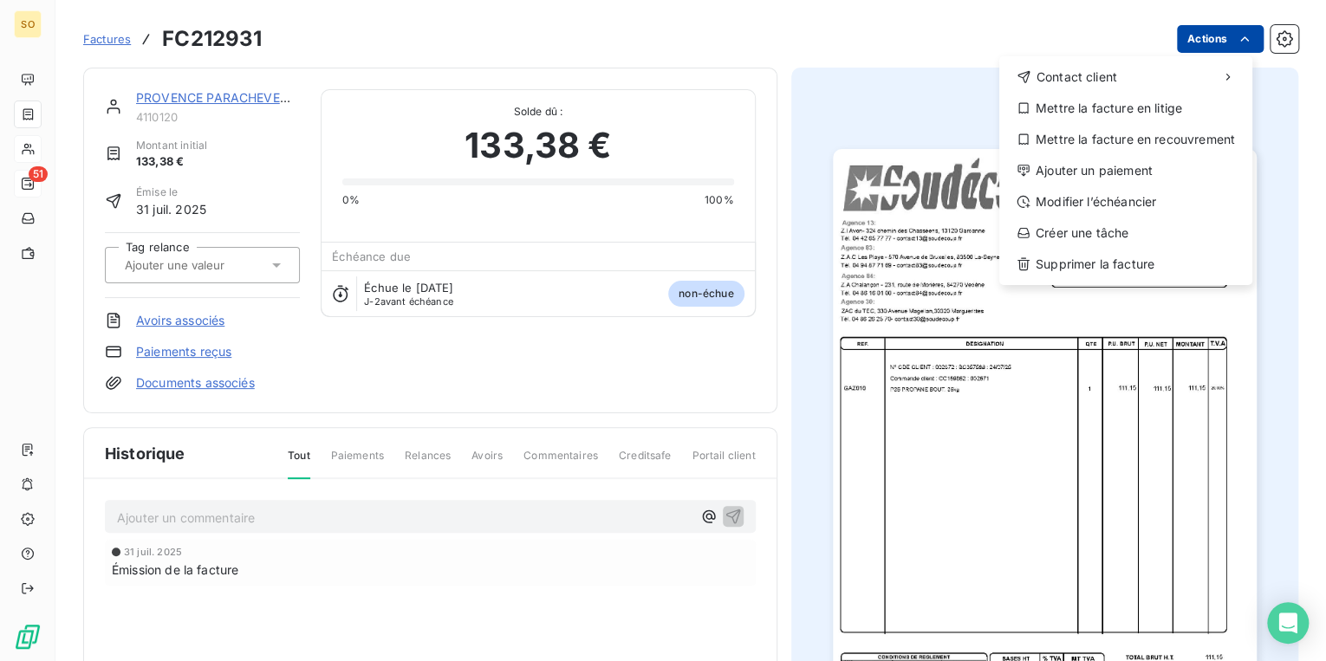
click at [1184, 39] on html "SO 51 Factures FC212931 Actions Contact client Mettre la facture en litige Mett…" at bounding box center [663, 330] width 1326 height 661
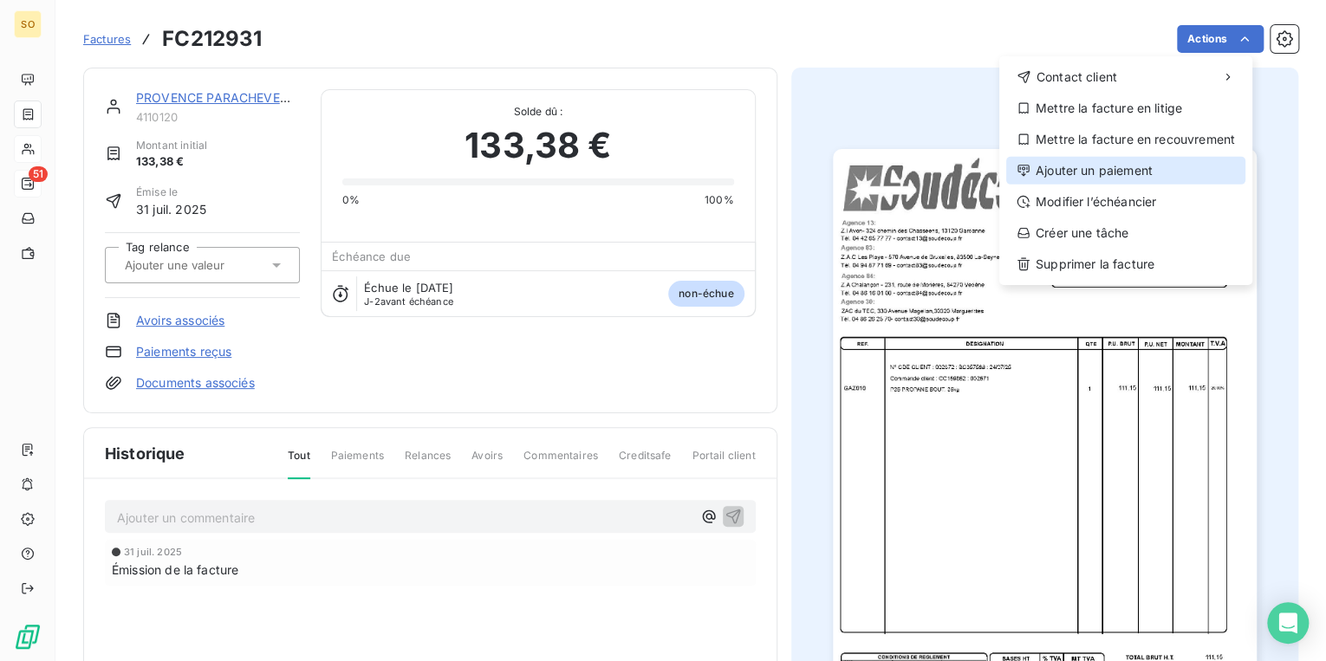
click at [1124, 165] on div "Ajouter un paiement" at bounding box center [1125, 171] width 239 height 28
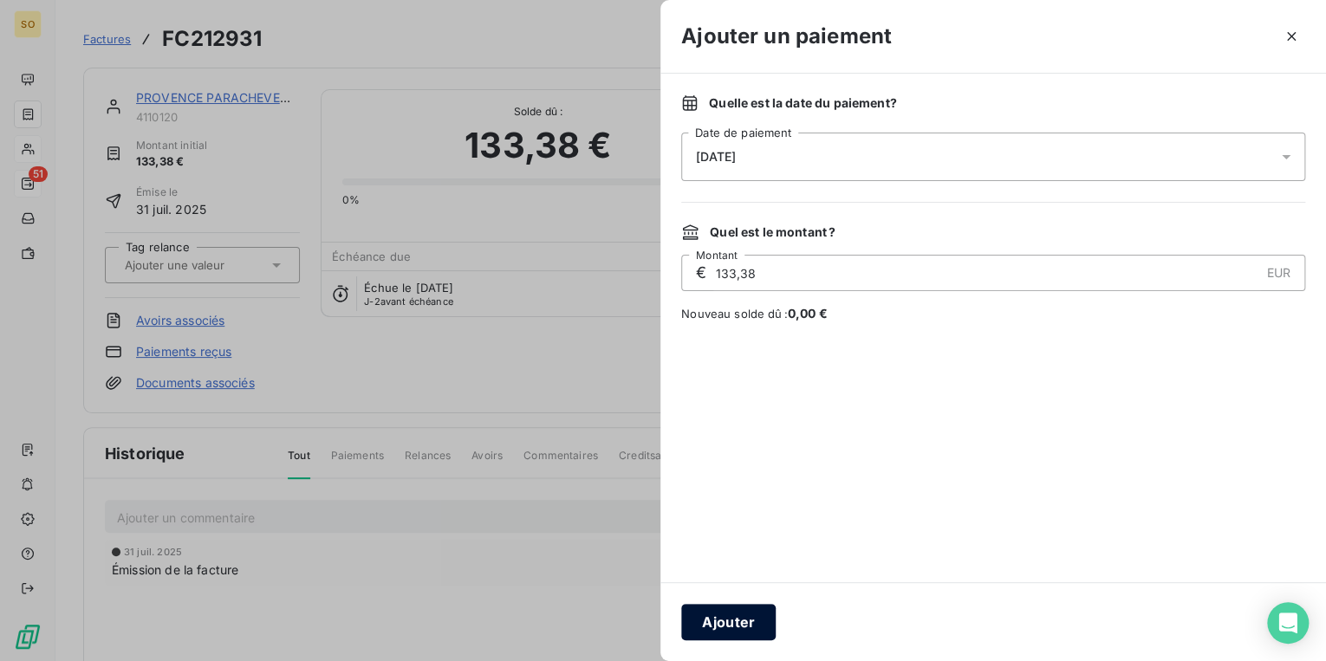
click at [759, 626] on button "Ajouter" at bounding box center [728, 622] width 94 height 36
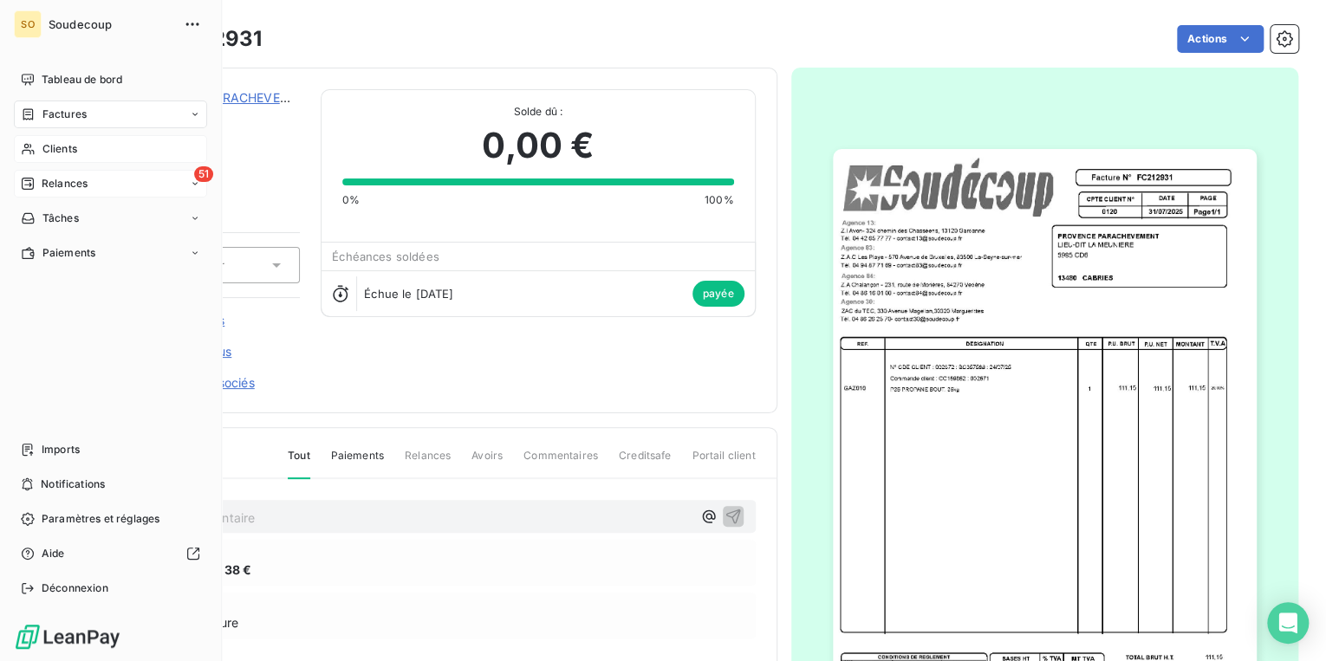
click at [63, 184] on span "Relances" at bounding box center [65, 184] width 46 height 16
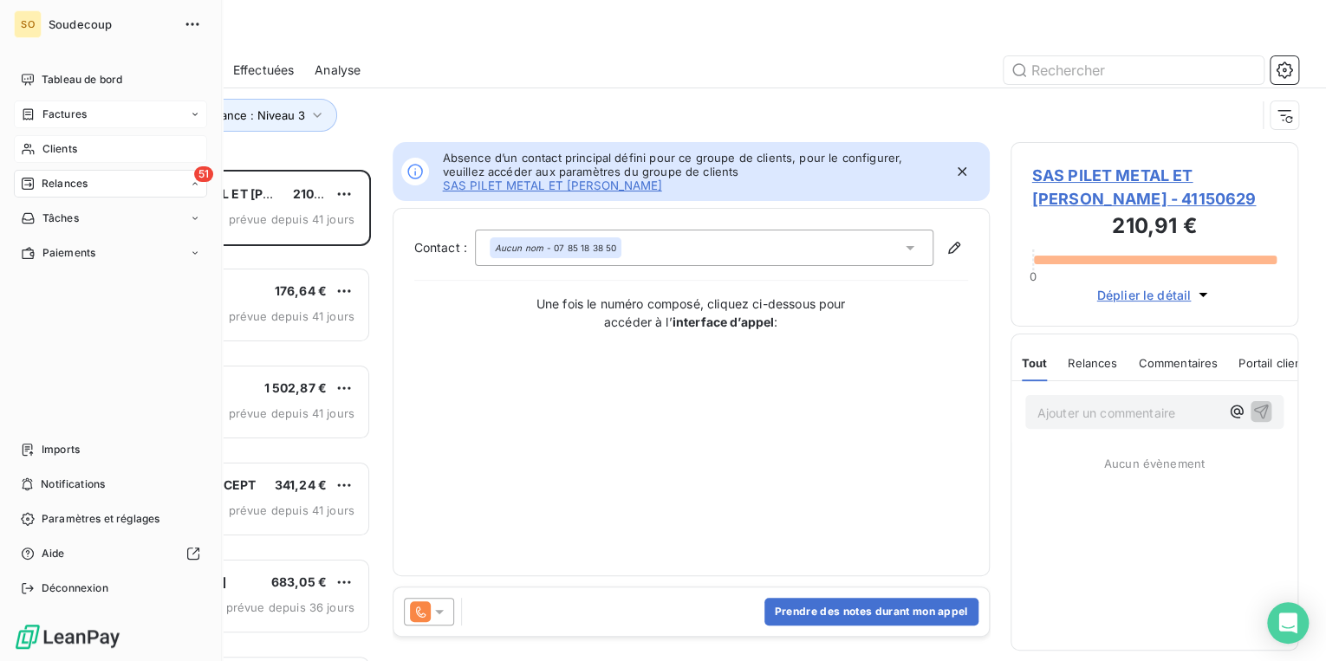
scroll to position [10, 10]
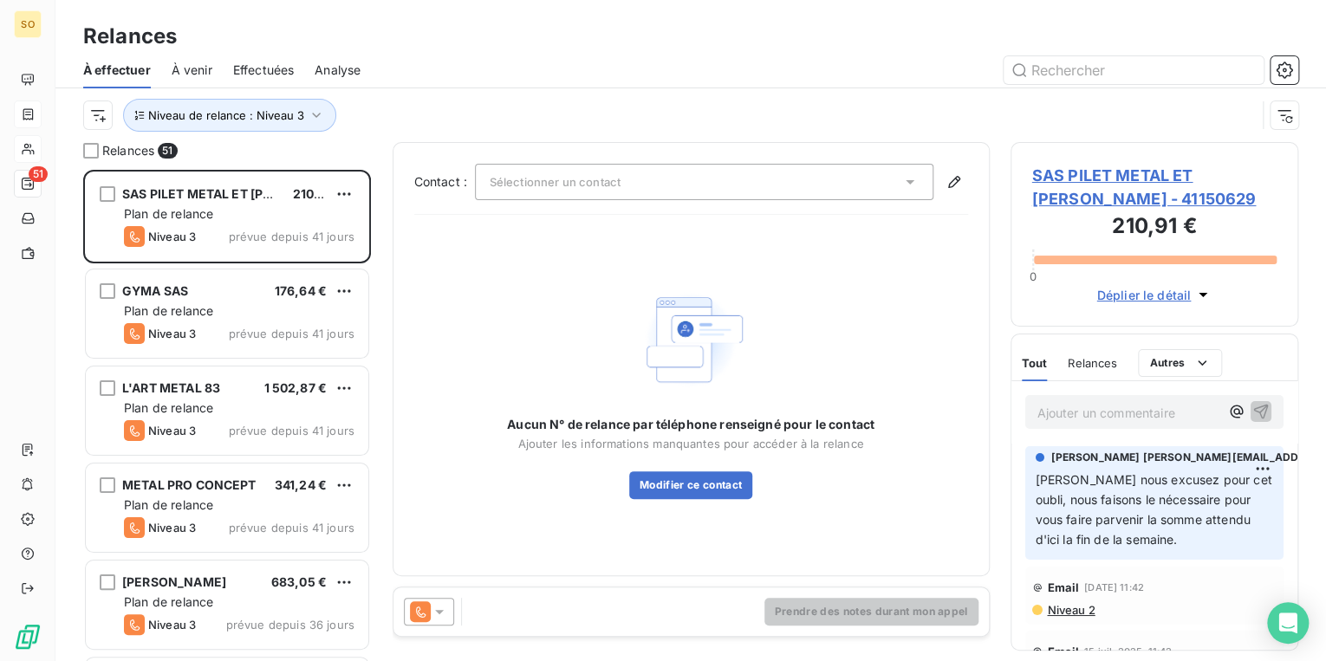
click at [1123, 171] on span "SAS PILET METAL ET [PERSON_NAME] - 41150629" at bounding box center [1154, 187] width 245 height 47
